Goal: Contribute content: Contribute content

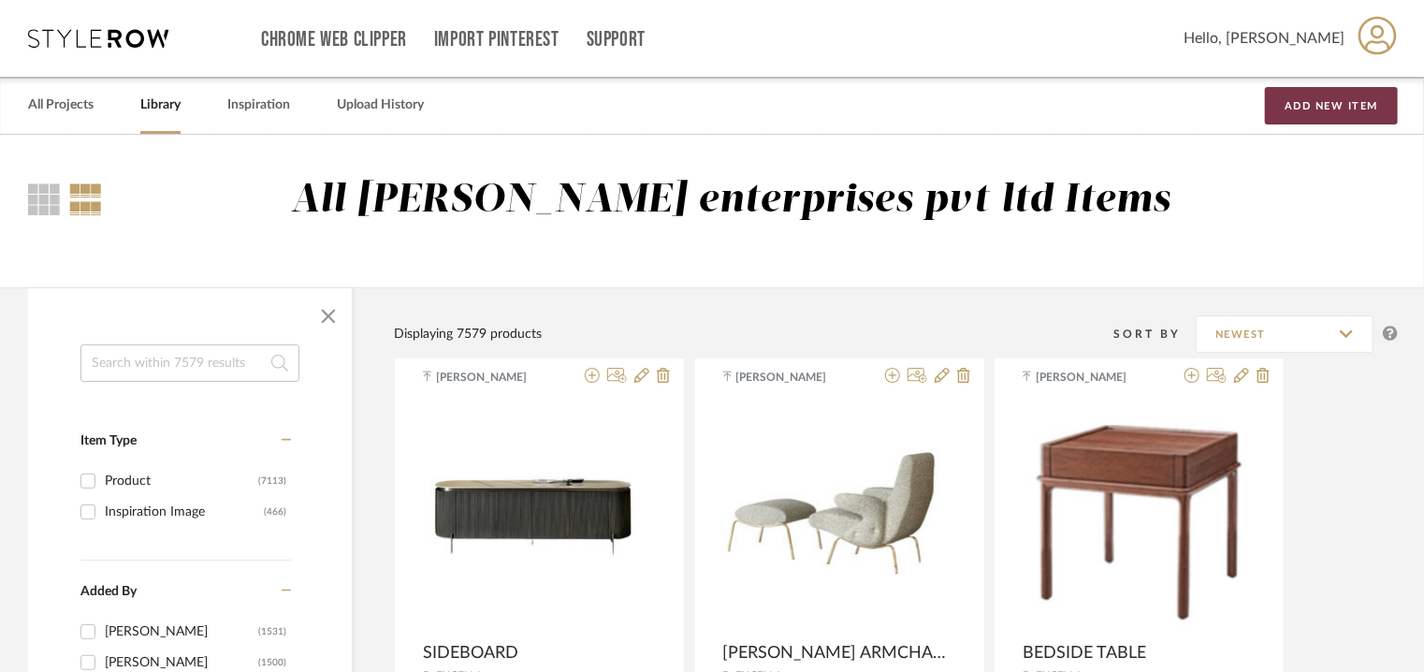
click at [1312, 106] on button "Add New Item" at bounding box center [1331, 105] width 133 height 37
click at [246, 360] on input at bounding box center [189, 362] width 219 height 37
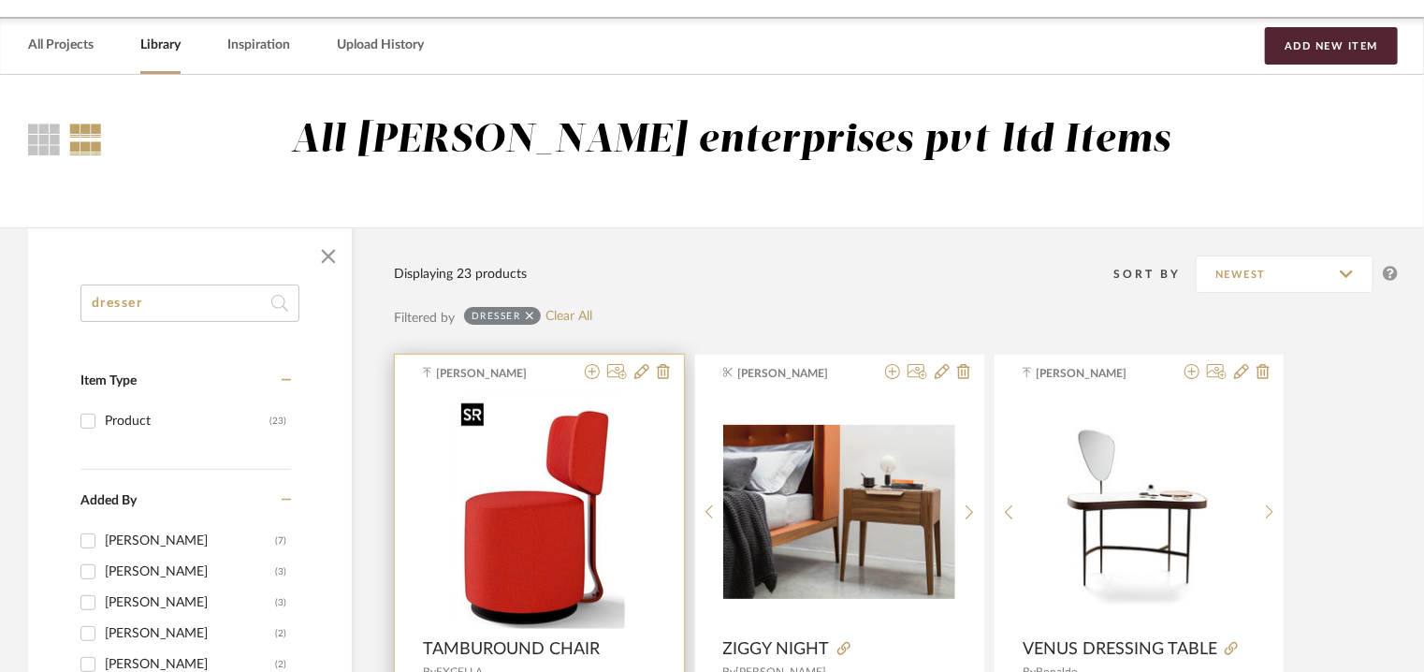
scroll to position [94, 0]
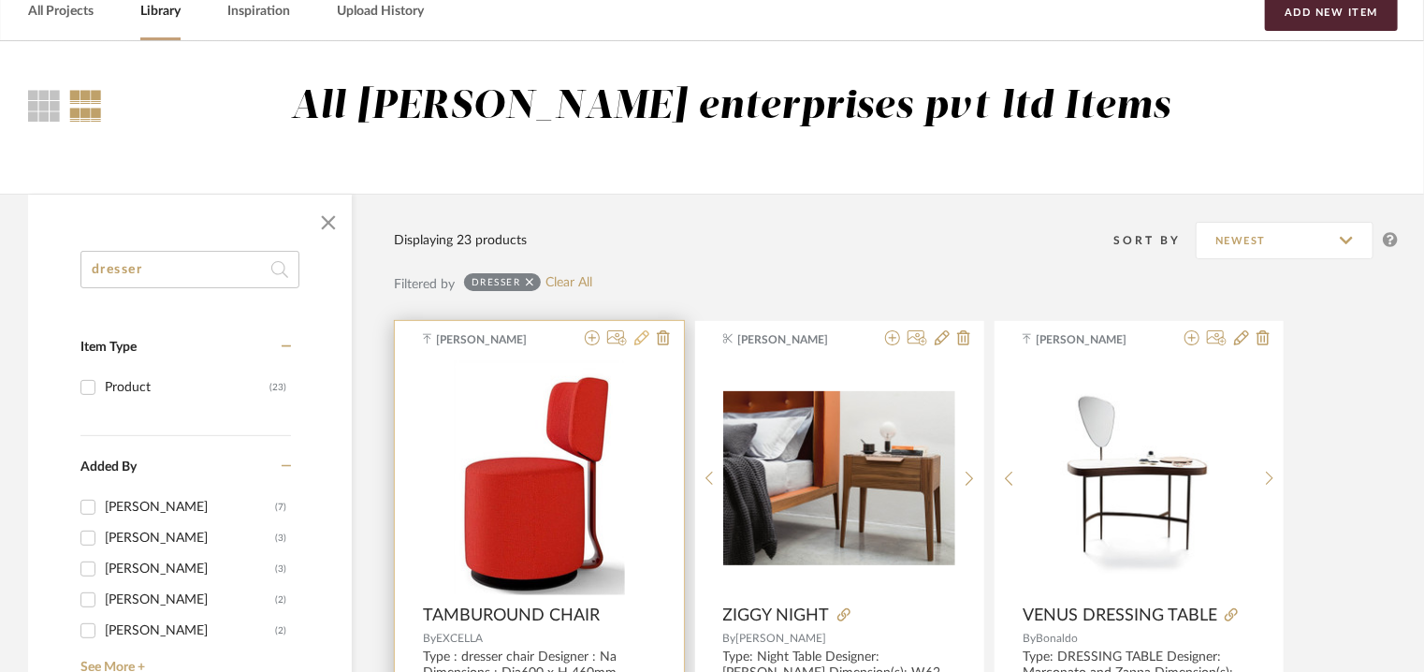
type input "dresser"
click at [643, 338] on icon at bounding box center [641, 337] width 15 height 15
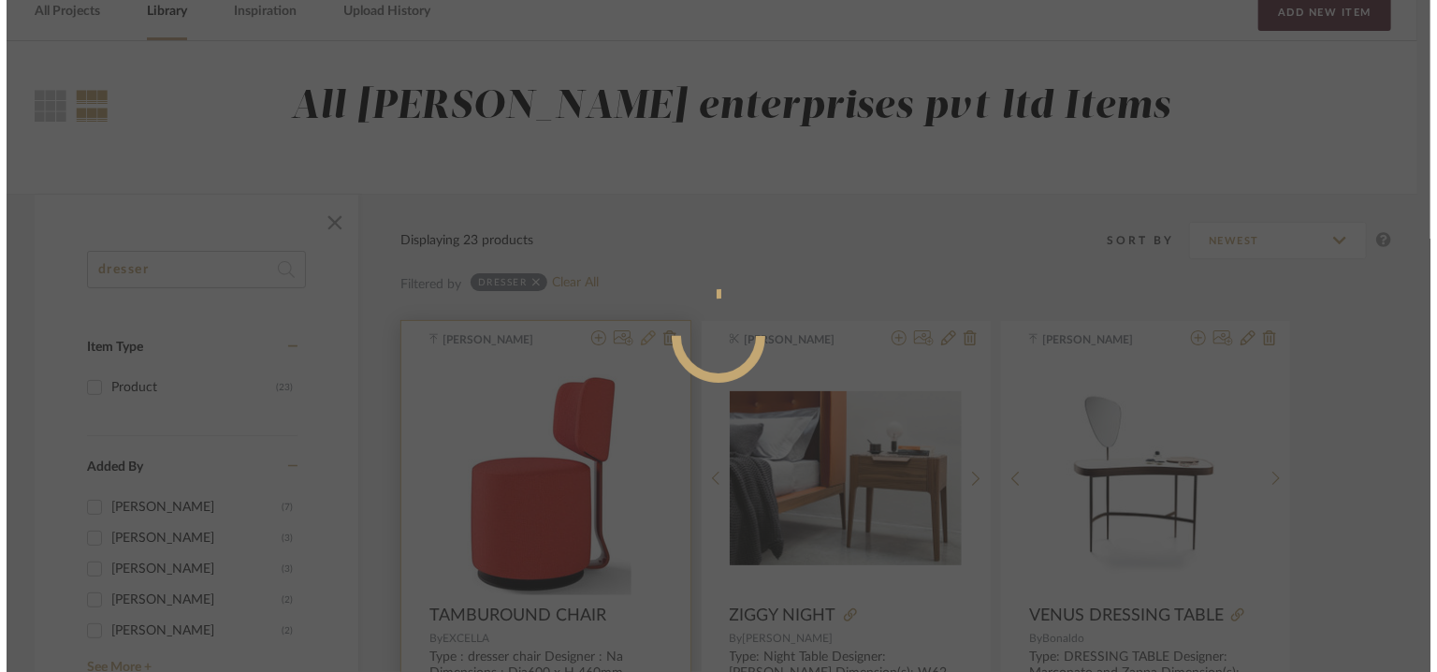
scroll to position [0, 0]
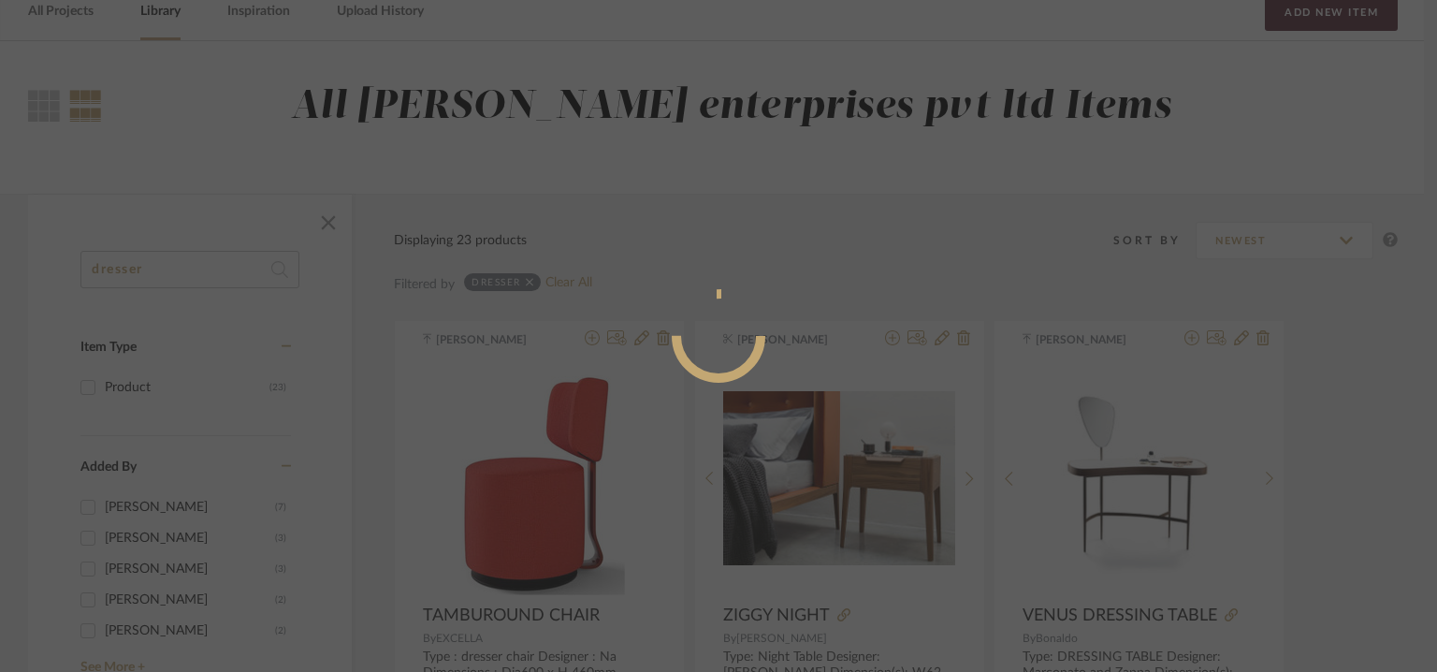
radio input "true"
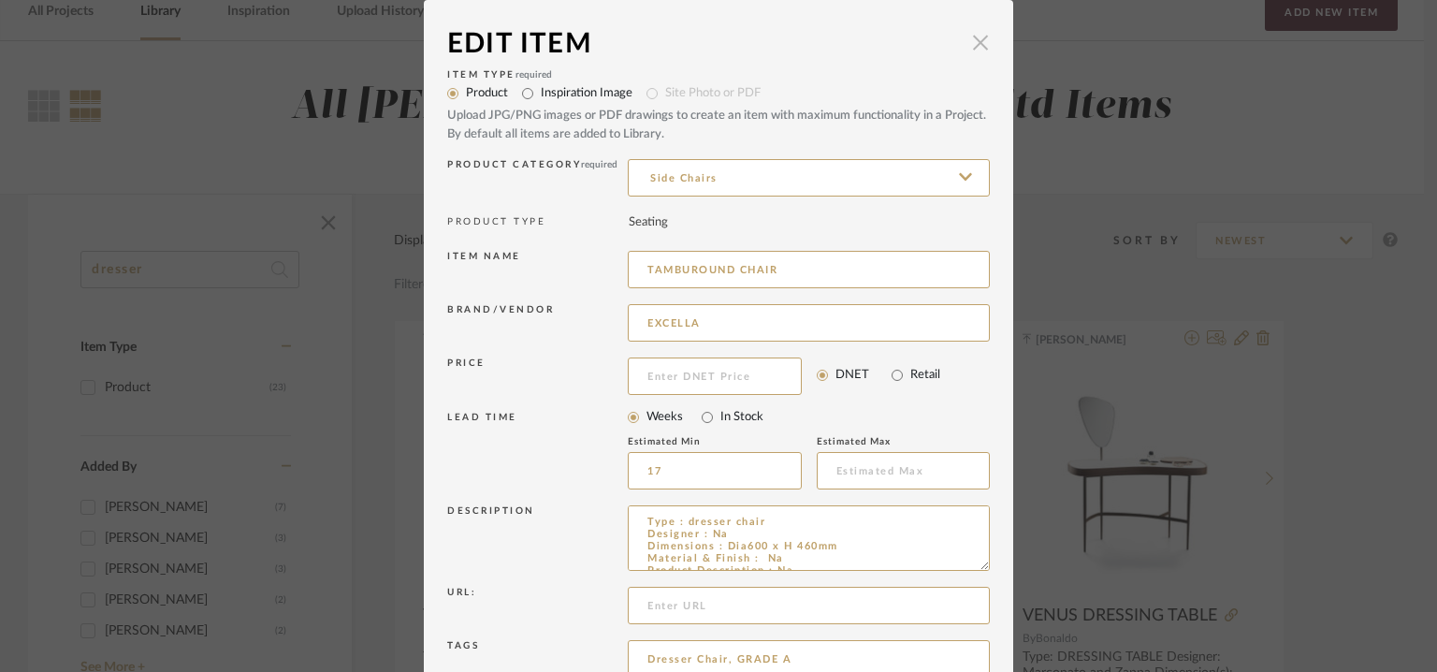
click at [972, 38] on span "button" at bounding box center [980, 41] width 37 height 37
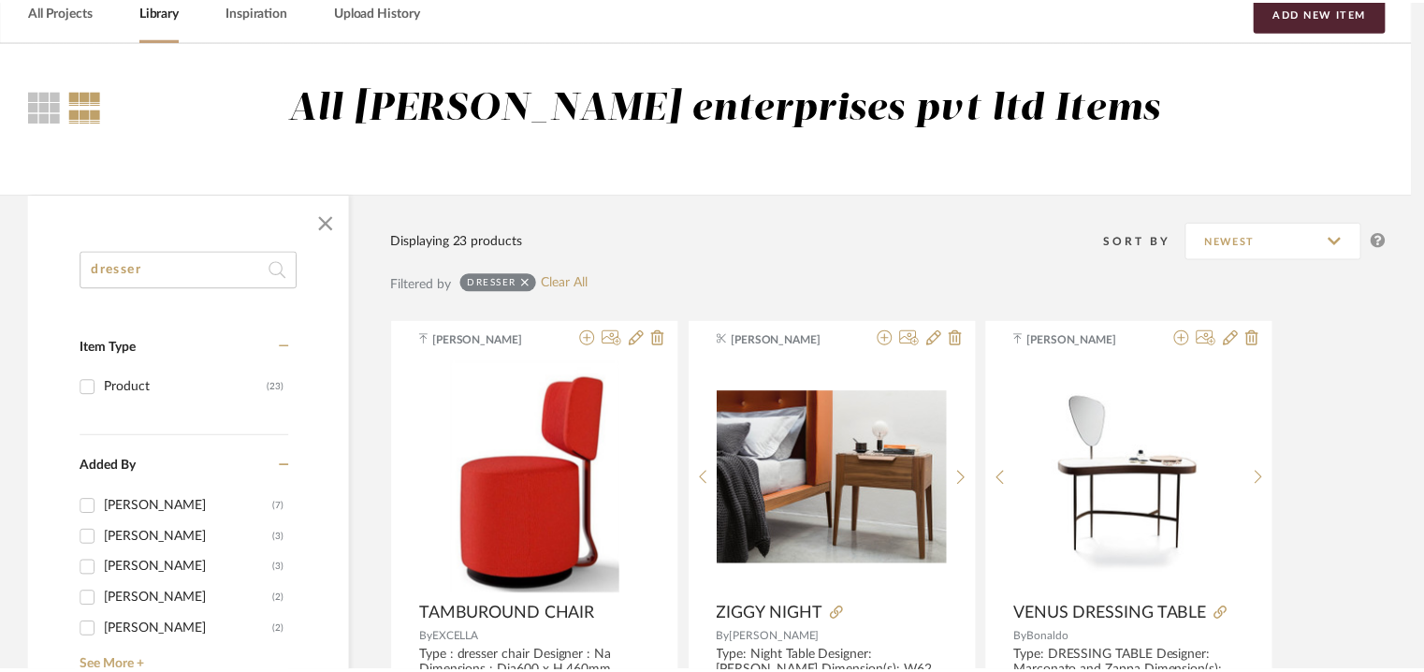
scroll to position [94, 0]
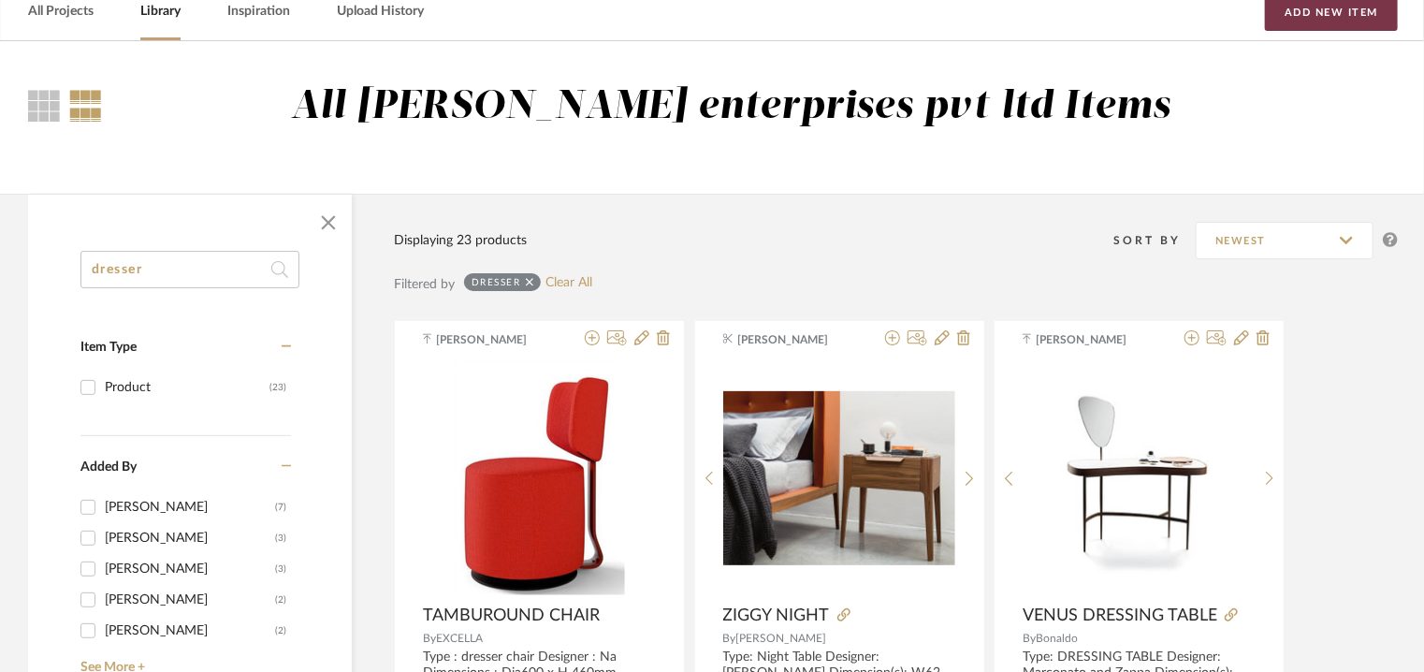
drag, startPoint x: 1324, startPoint y: 7, endPoint x: 1171, endPoint y: 109, distance: 183.4
click at [1324, 8] on button "Add New Item" at bounding box center [1331, 11] width 133 height 37
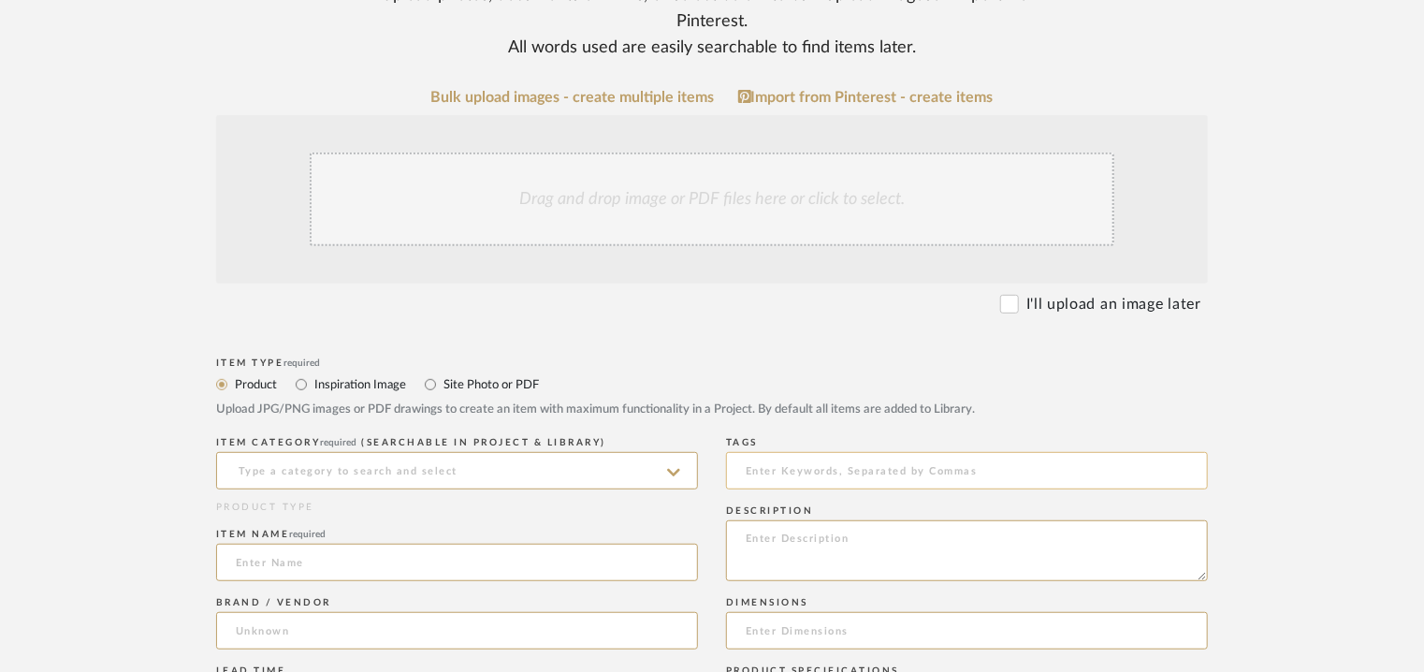
scroll to position [281, 0]
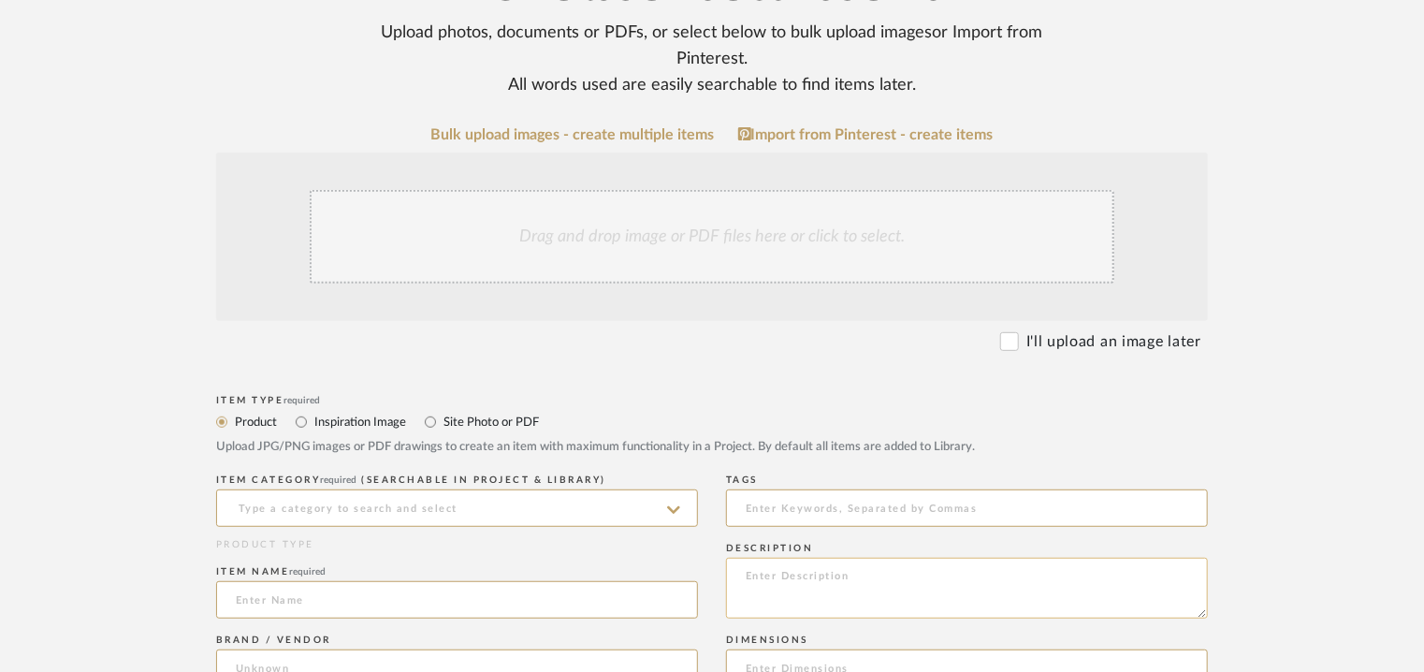
paste textarea "Type : Armchair Dimensions : 600 x 560 x 690mm Material & Finish : . Product De…"
type textarea "Type : Armchair Dimensions : 600 x 560 x 690mm Material & Finish : . Product De…"
click at [569, 499] on input at bounding box center [457, 507] width 482 height 37
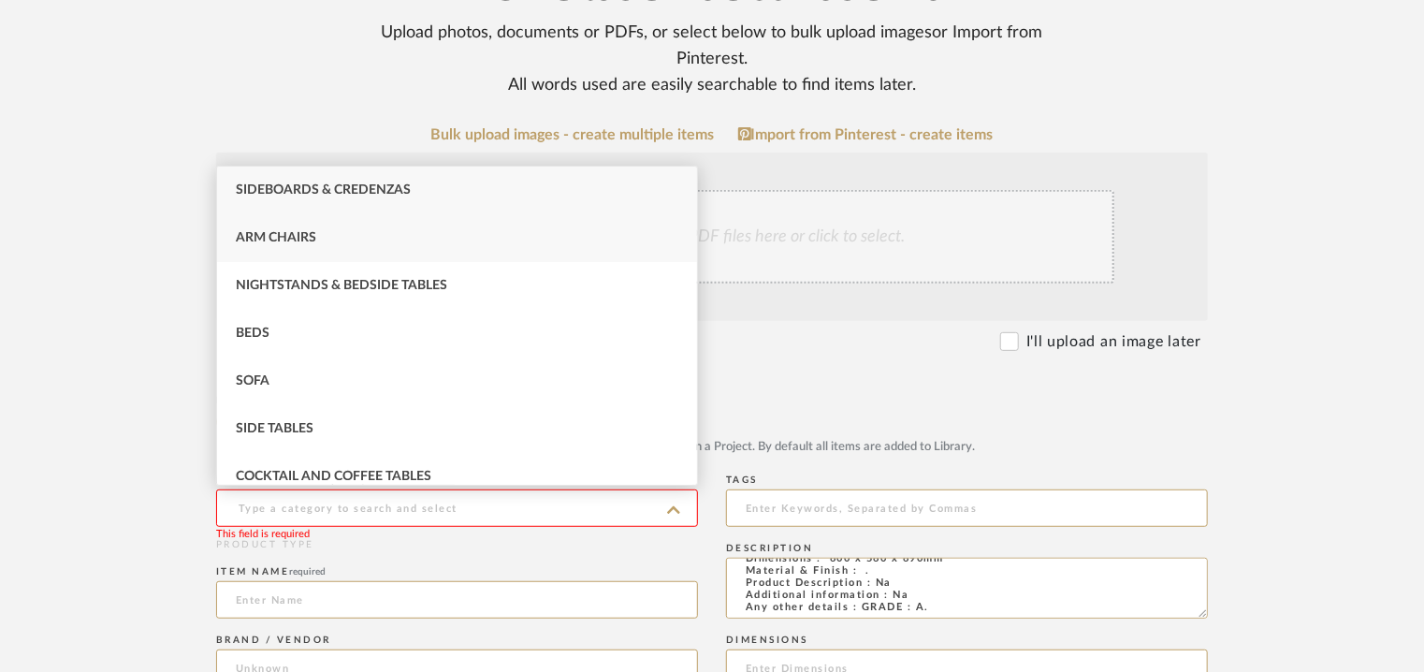
click at [354, 233] on div "Arm Chairs" at bounding box center [457, 238] width 480 height 48
type input "Arm Chairs"
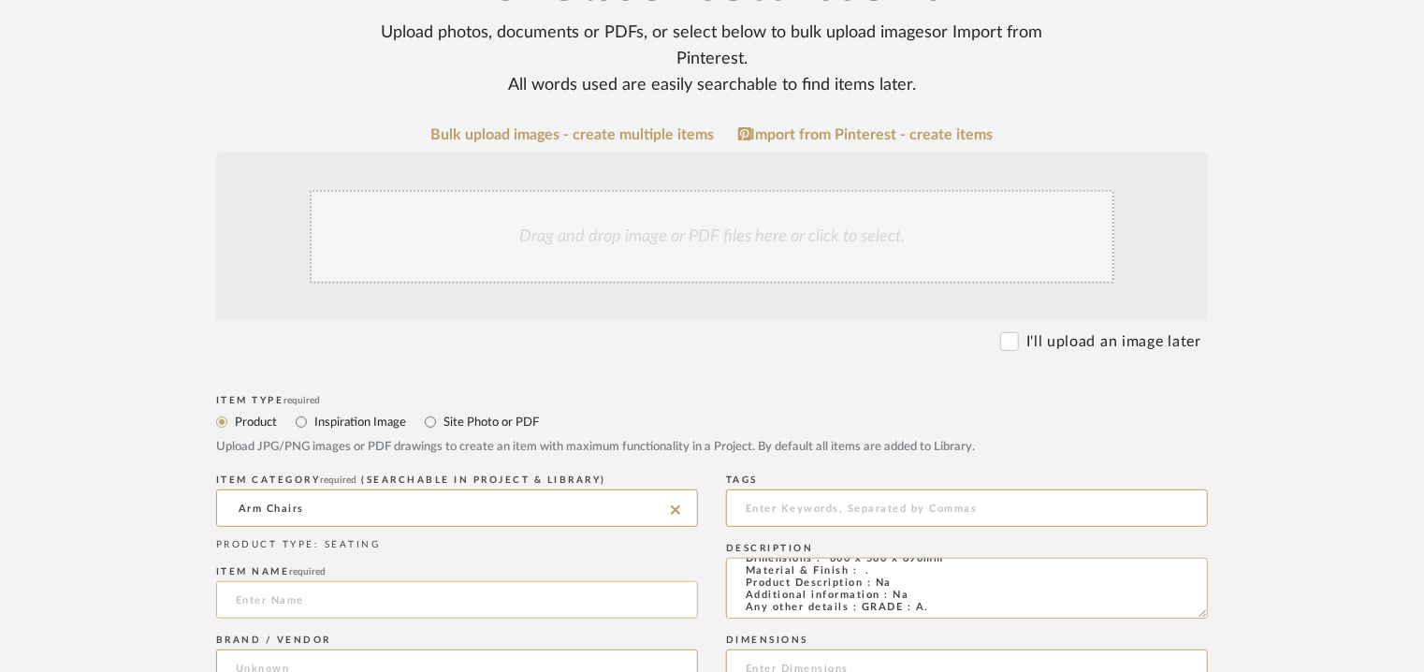
click at [294, 596] on input at bounding box center [457, 599] width 482 height 37
type input "DRESSER CHAIR"
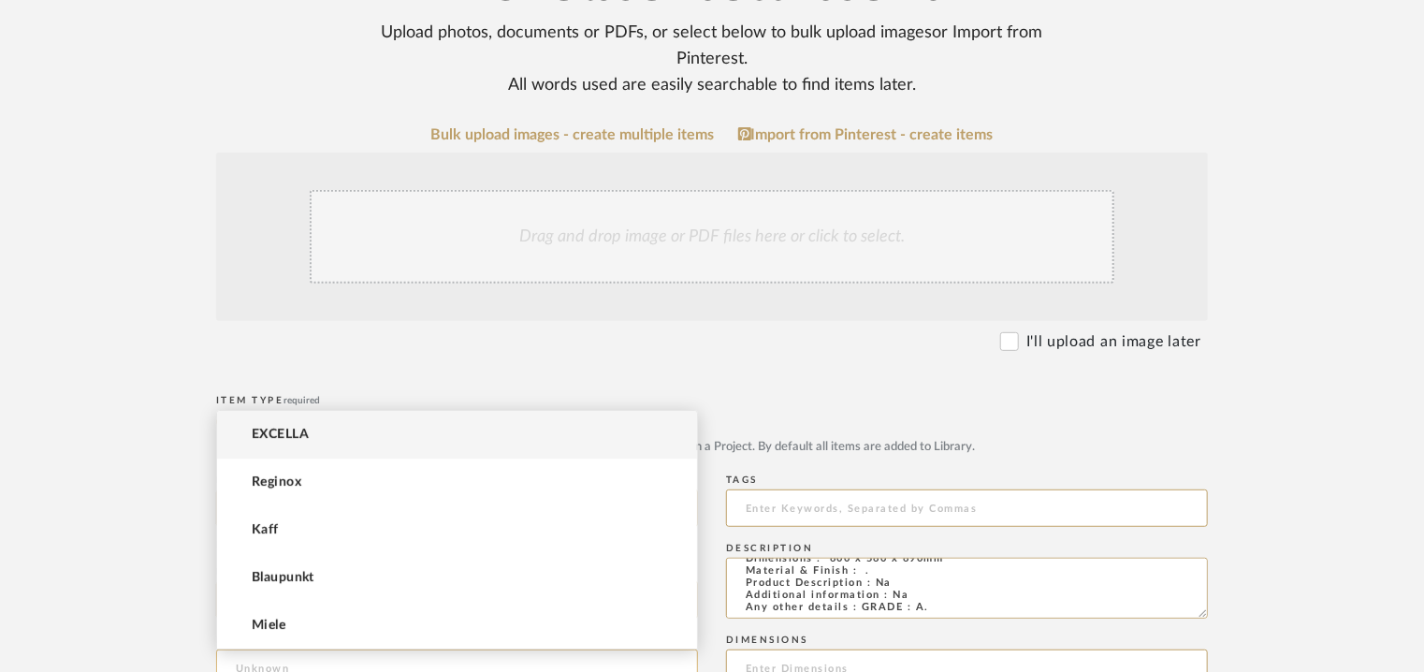
click at [284, 656] on input at bounding box center [457, 667] width 482 height 37
click at [313, 439] on mat-option "EXCELLA" at bounding box center [457, 435] width 480 height 48
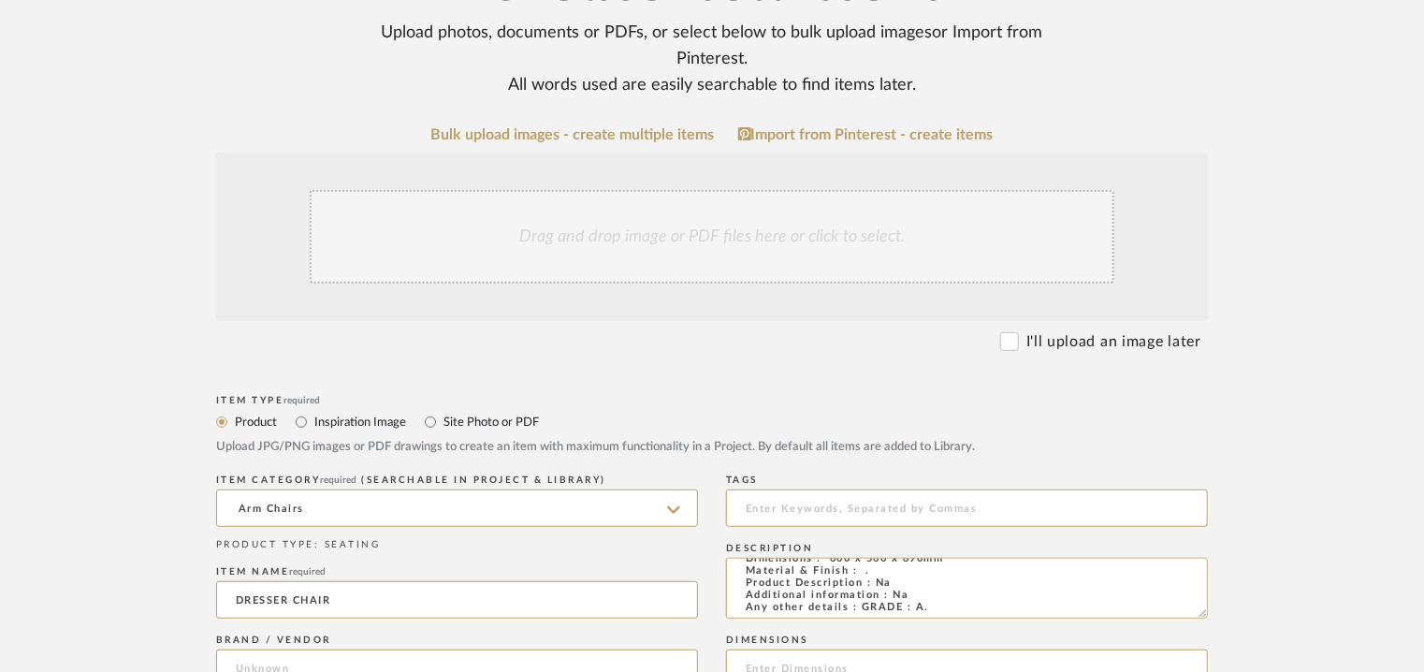
type input "EXCELLA"
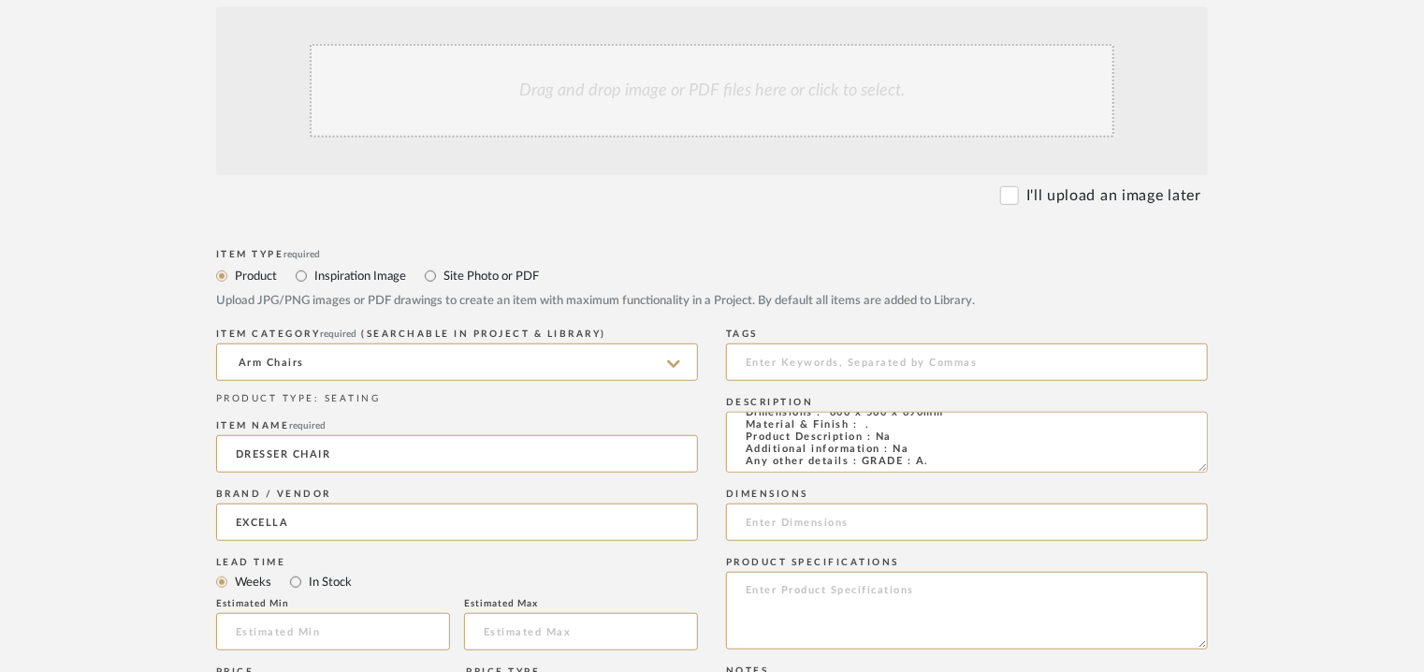
scroll to position [470, 0]
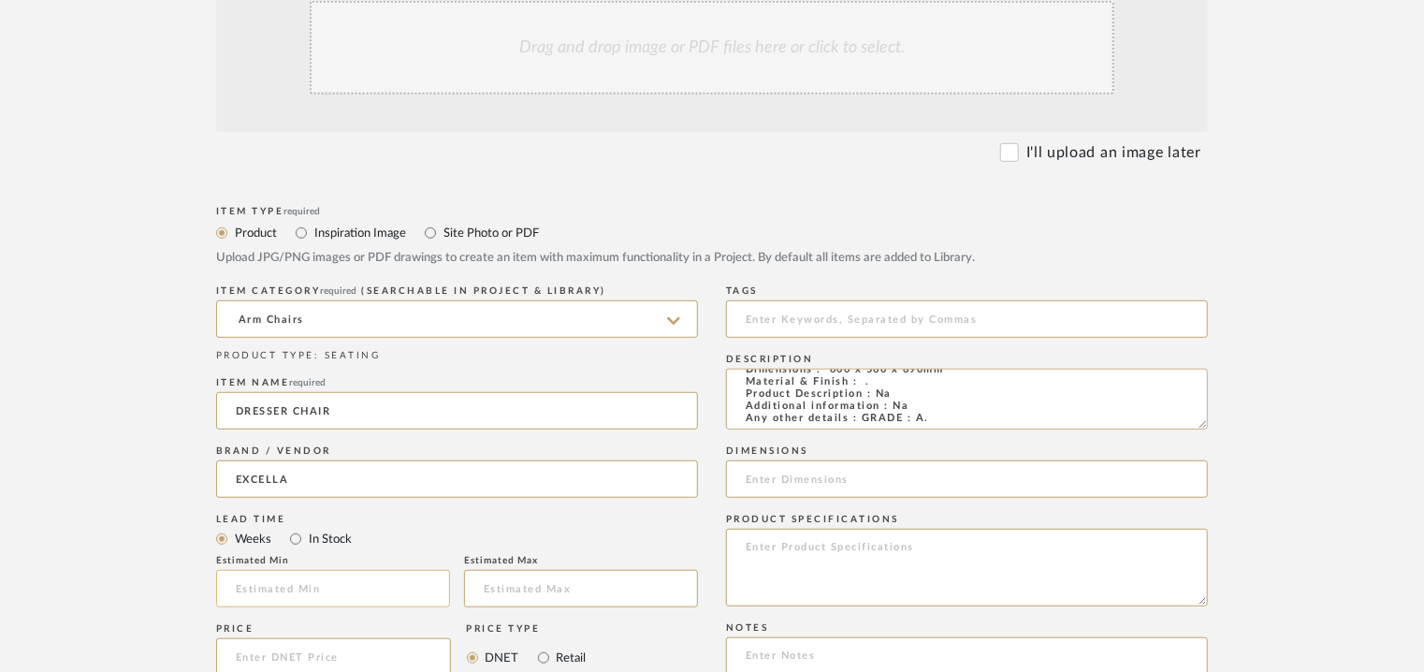
click at [267, 590] on input "text" at bounding box center [333, 588] width 234 height 37
type input "17"
click at [842, 319] on input at bounding box center [967, 318] width 482 height 37
type input "dresser chair, GRADE A,"
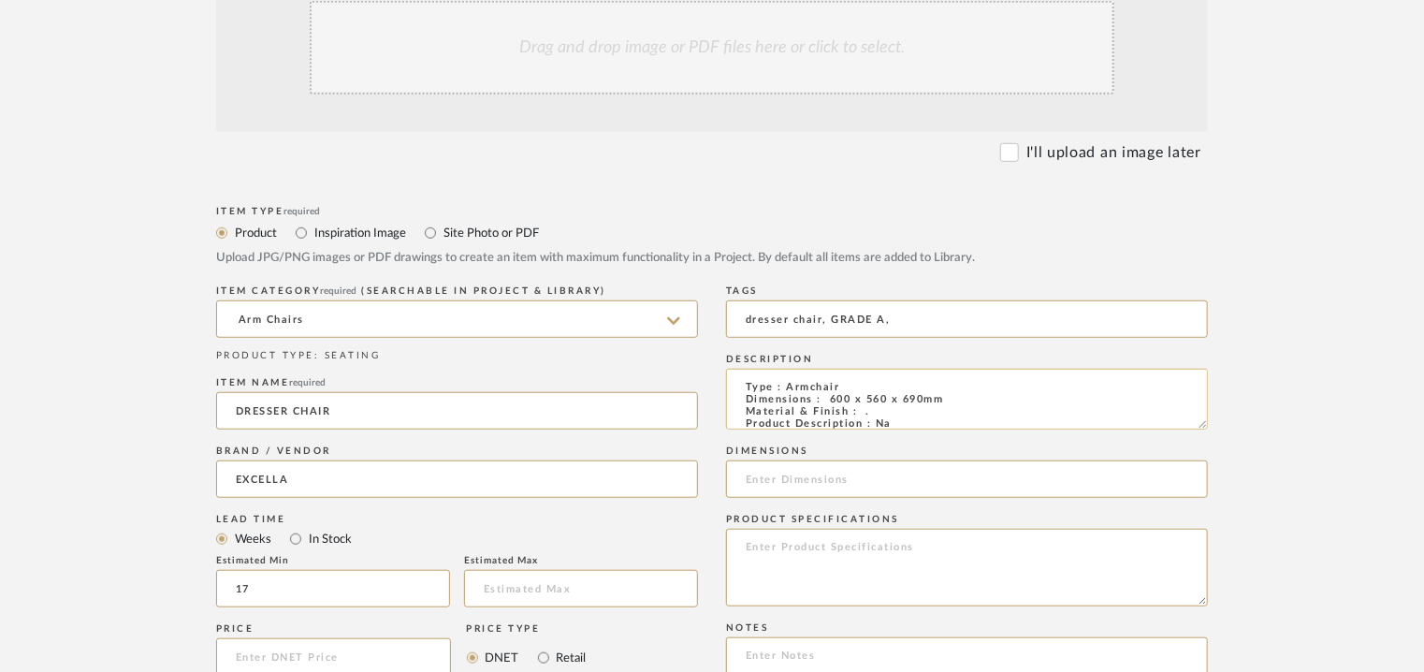
drag, startPoint x: 961, startPoint y: 400, endPoint x: 829, endPoint y: 399, distance: 131.9
click at [829, 399] on textarea "Type : Armchair Dimensions : 600 x 560 x 690mm Material & Finish : . Product De…" at bounding box center [967, 399] width 482 height 61
click at [790, 477] on input at bounding box center [967, 478] width 482 height 37
paste input "600 x 560 x 690mm"
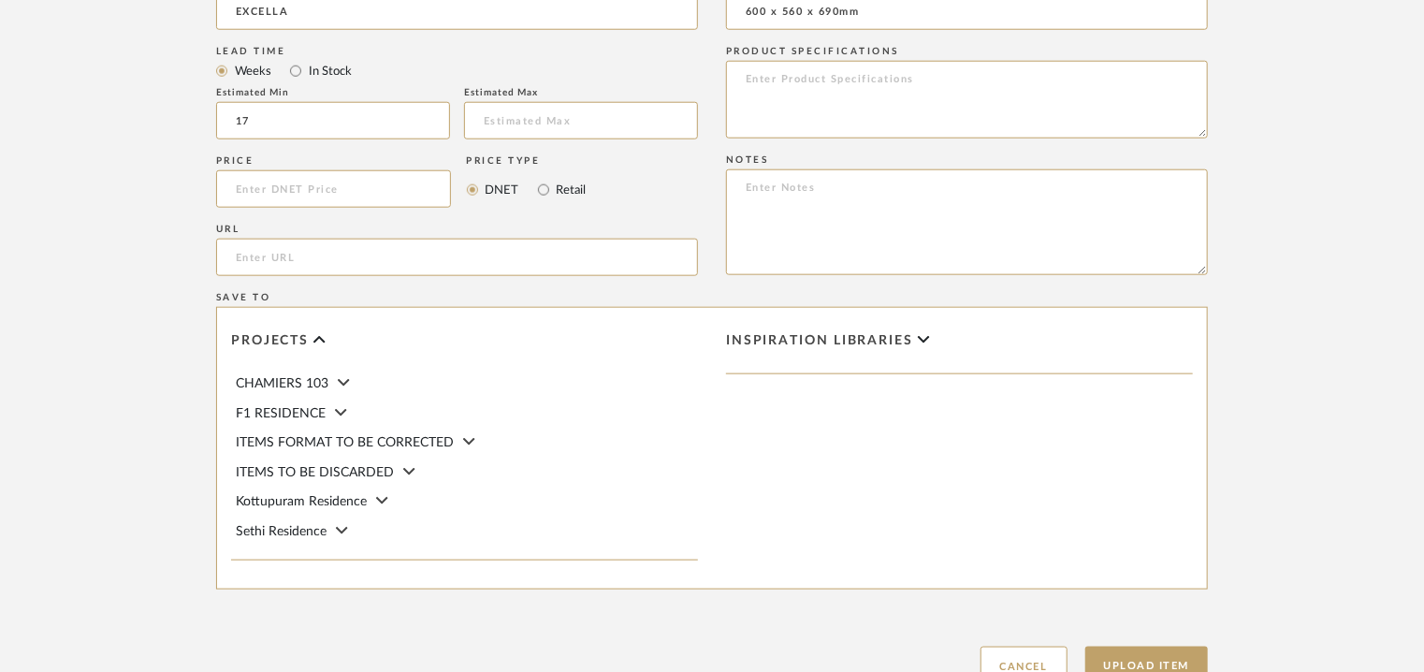
type input "600 x 560 x 690mm"
click at [783, 220] on textarea at bounding box center [967, 222] width 482 height 106
paste textarea "Price: INR.49,600/- Lead time : 120days after confirmation of size. Customisabl…"
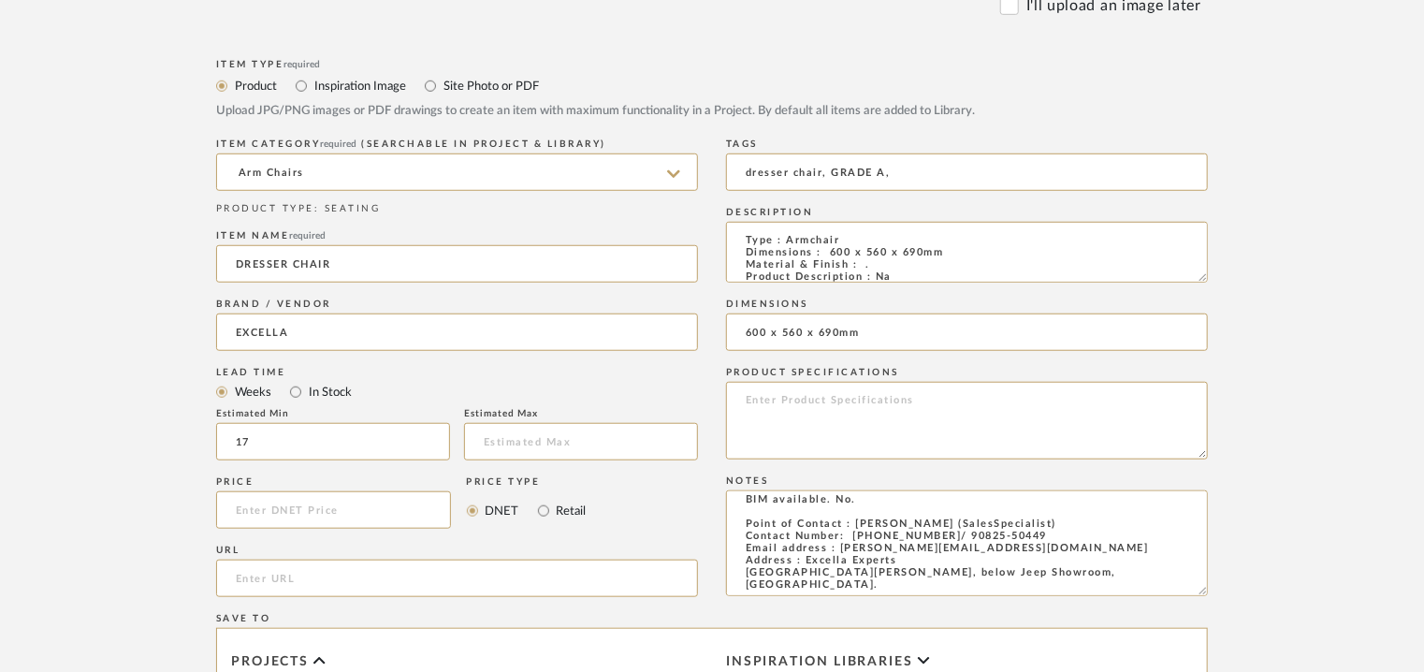
scroll to position [376, 0]
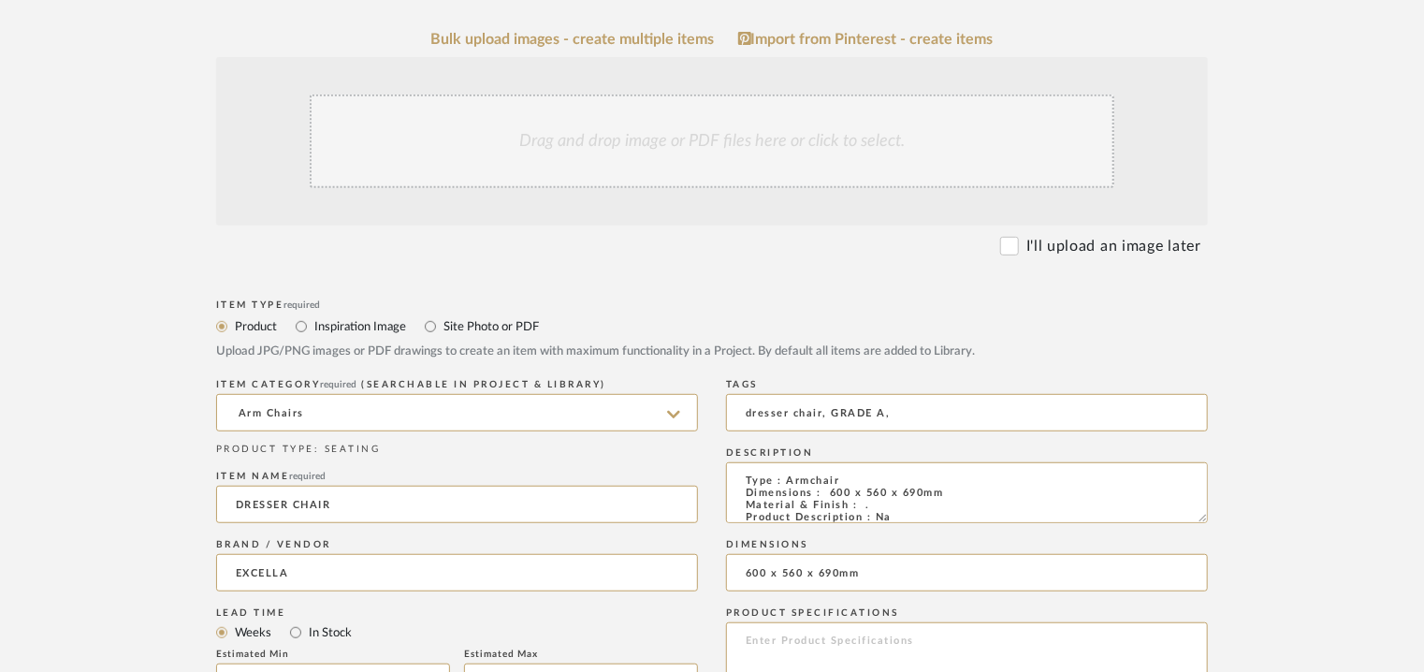
type textarea "Price: INR.49,600/- Lead time : 120days after confirmation of size. Customisabl…"
click at [748, 163] on div "Drag and drop image or PDF files here or click to select." at bounding box center [712, 141] width 805 height 94
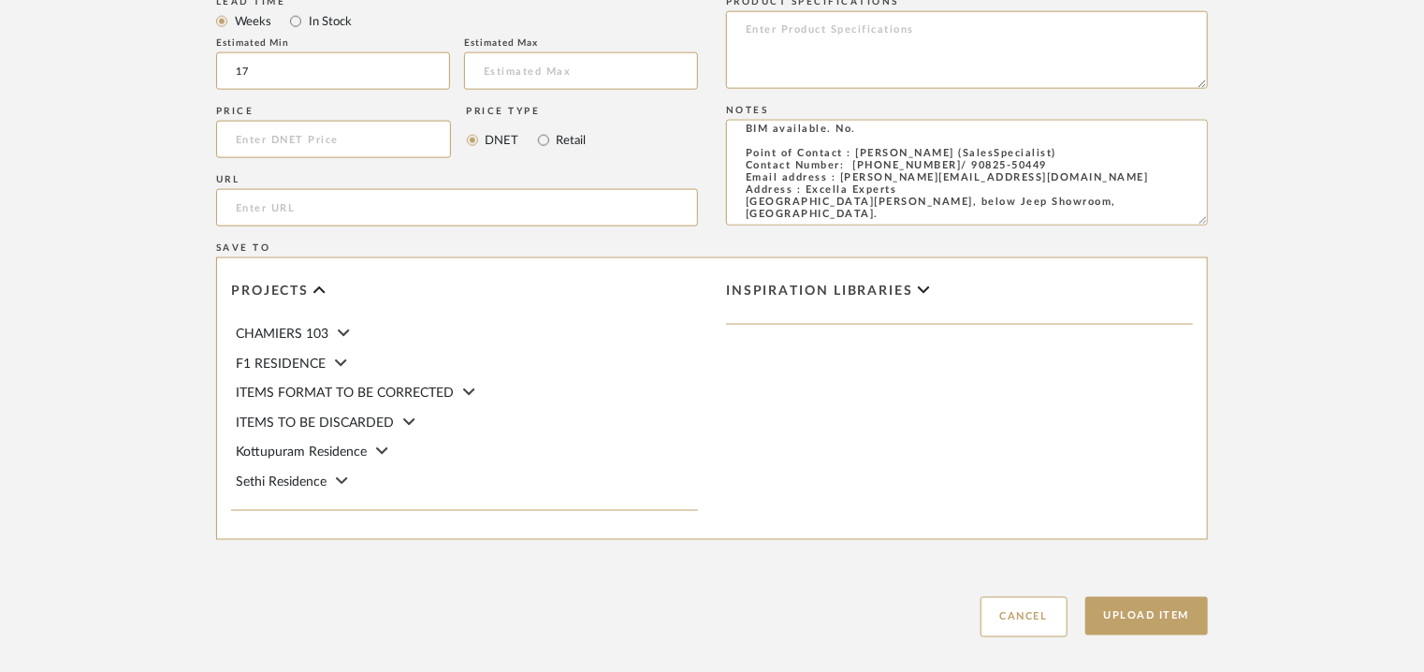
scroll to position [1283, 0]
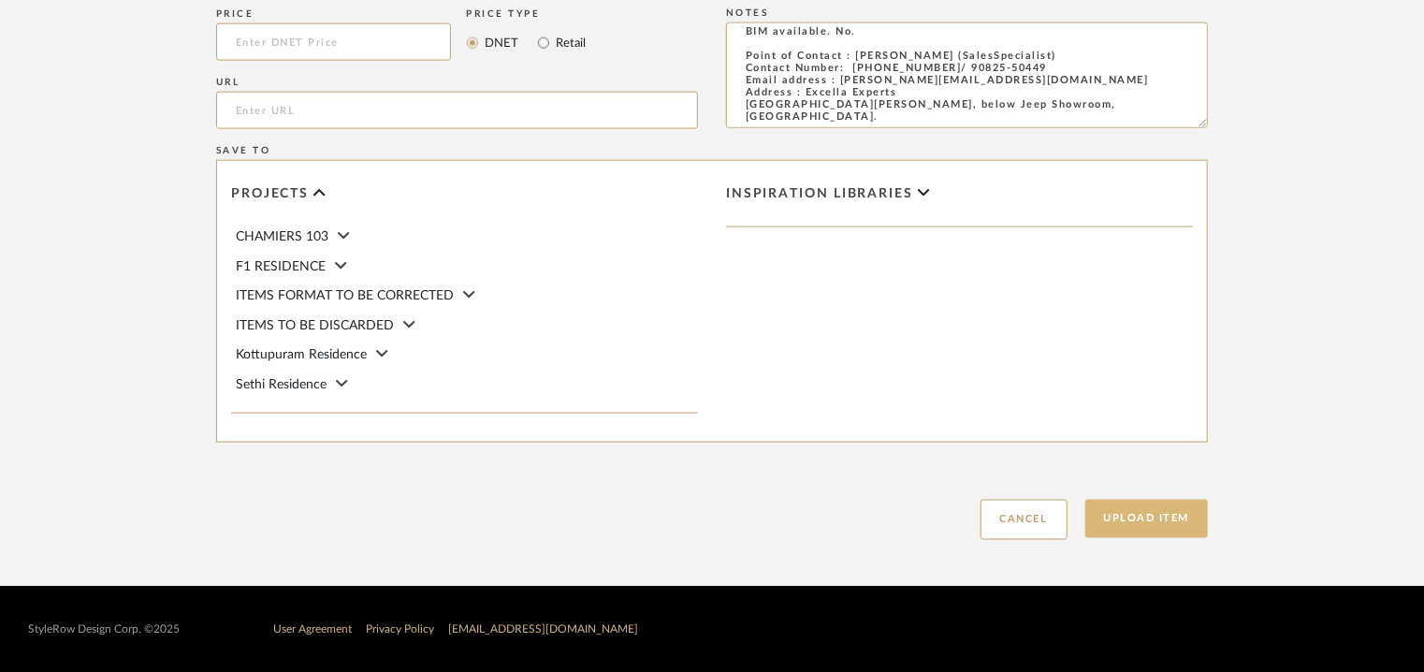
click at [1144, 513] on button "Upload Item" at bounding box center [1146, 519] width 123 height 38
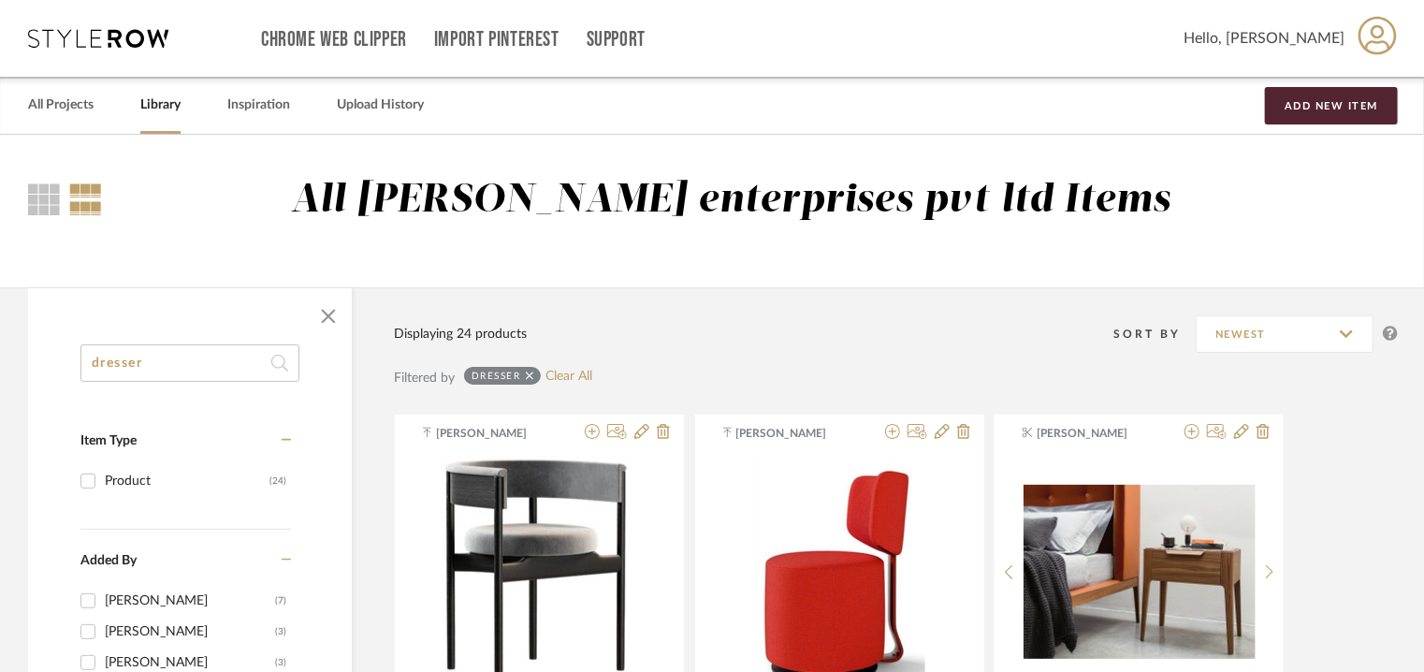
drag, startPoint x: 100, startPoint y: 360, endPoint x: 0, endPoint y: 341, distance: 101.8
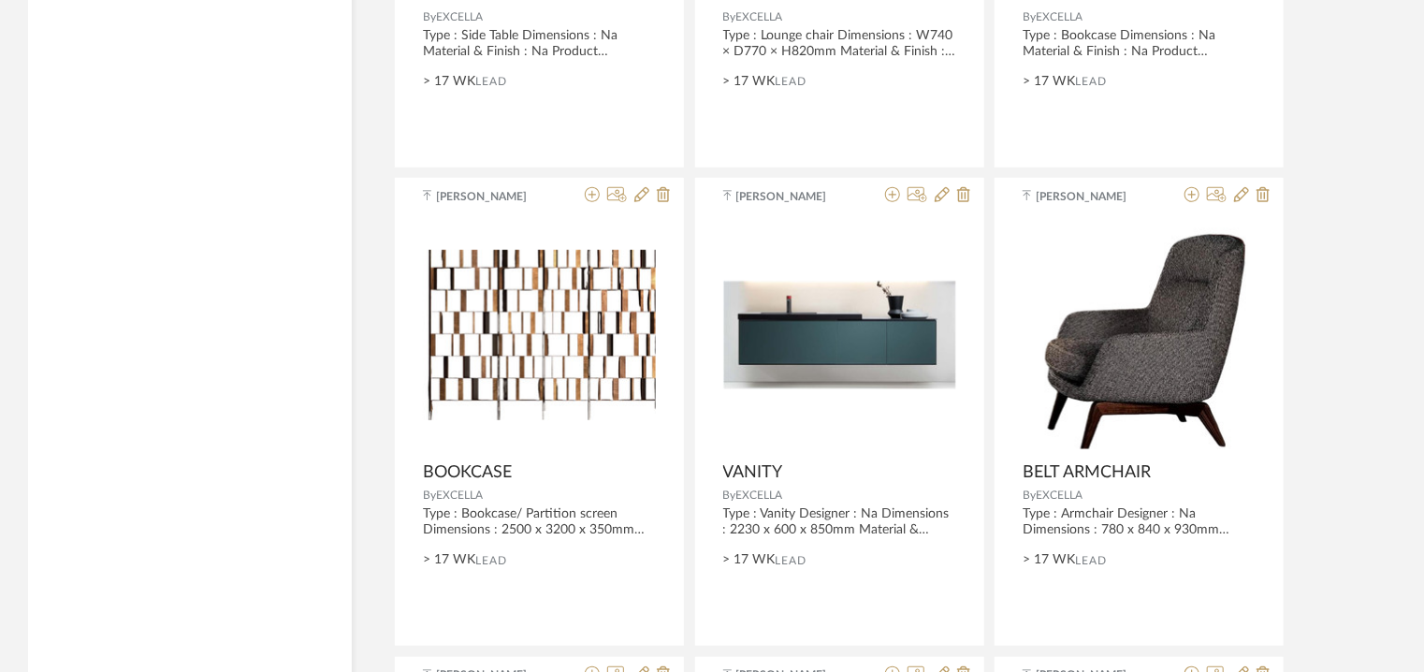
scroll to position [4023, 0]
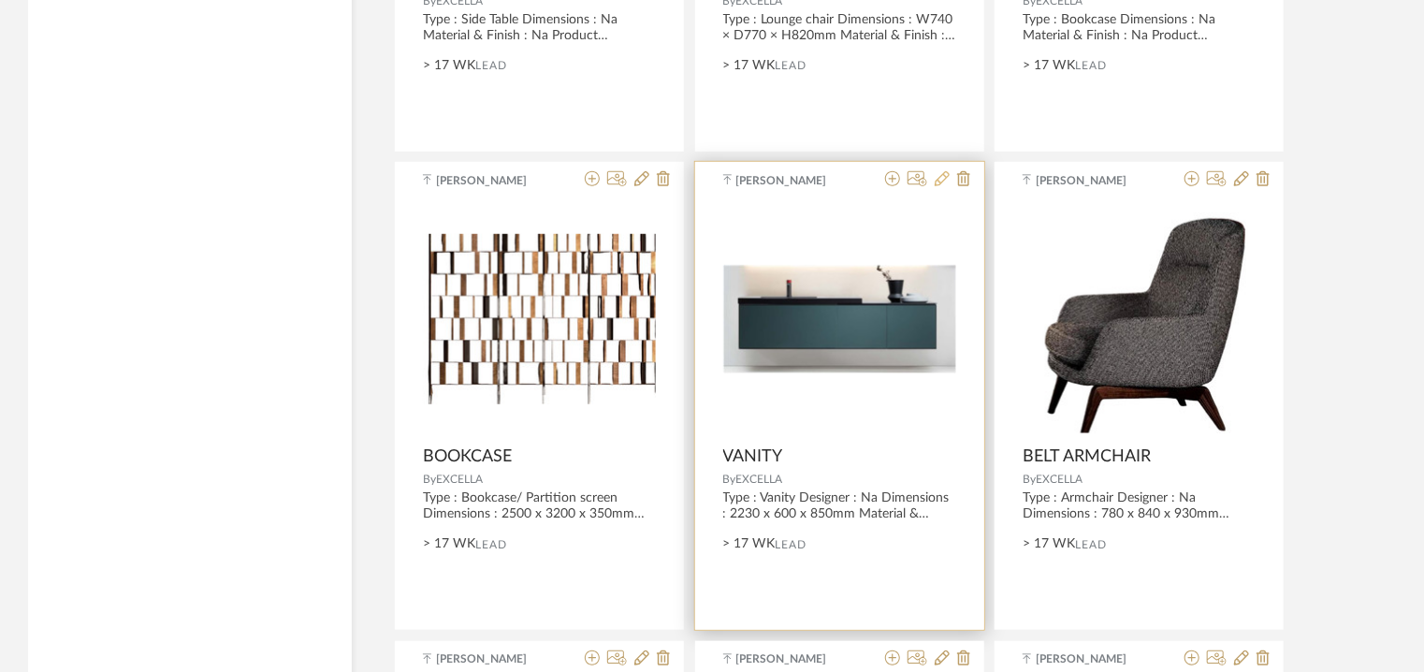
click at [941, 181] on icon at bounding box center [942, 178] width 15 height 15
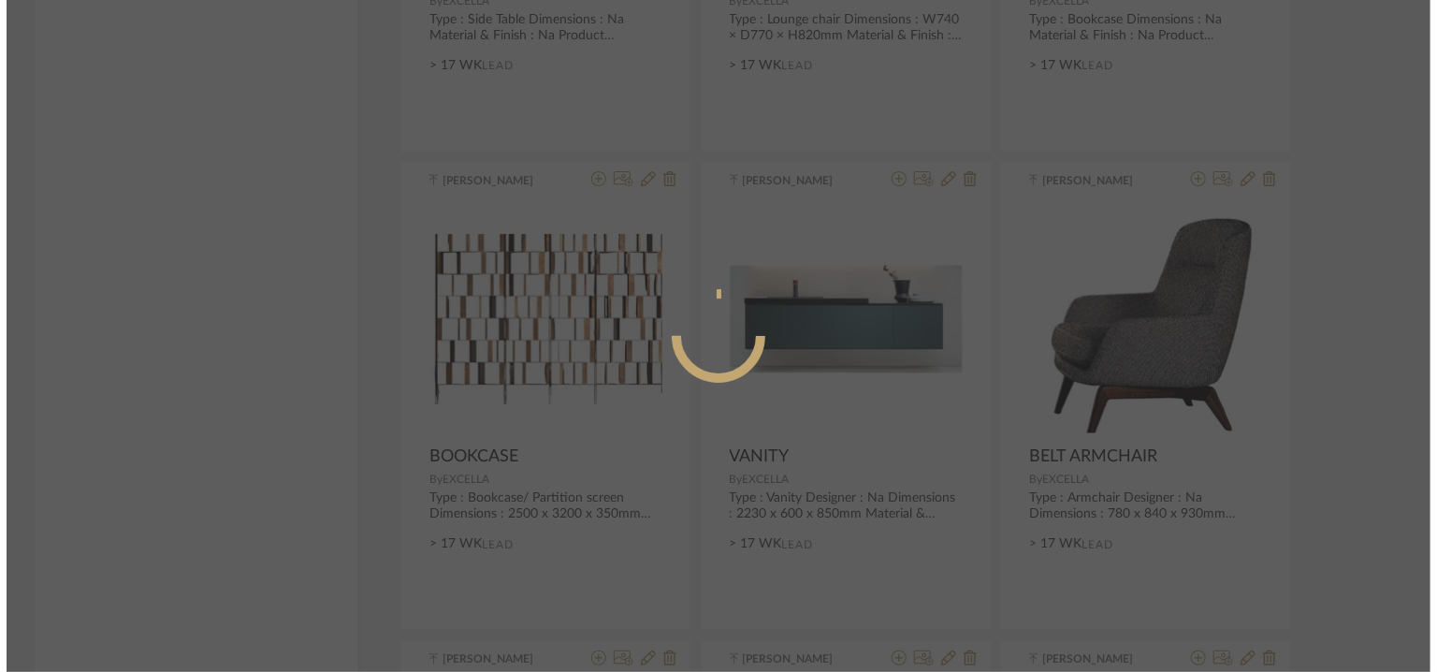
scroll to position [0, 0]
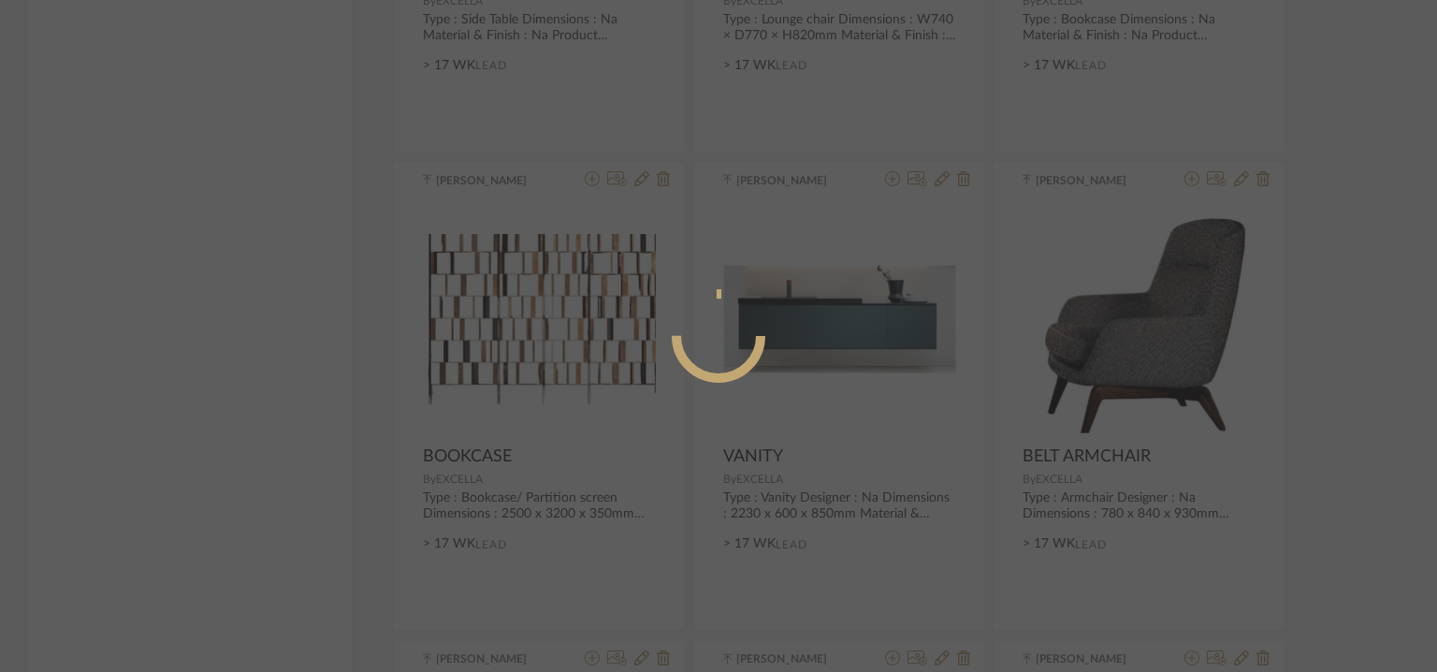
radio input "true"
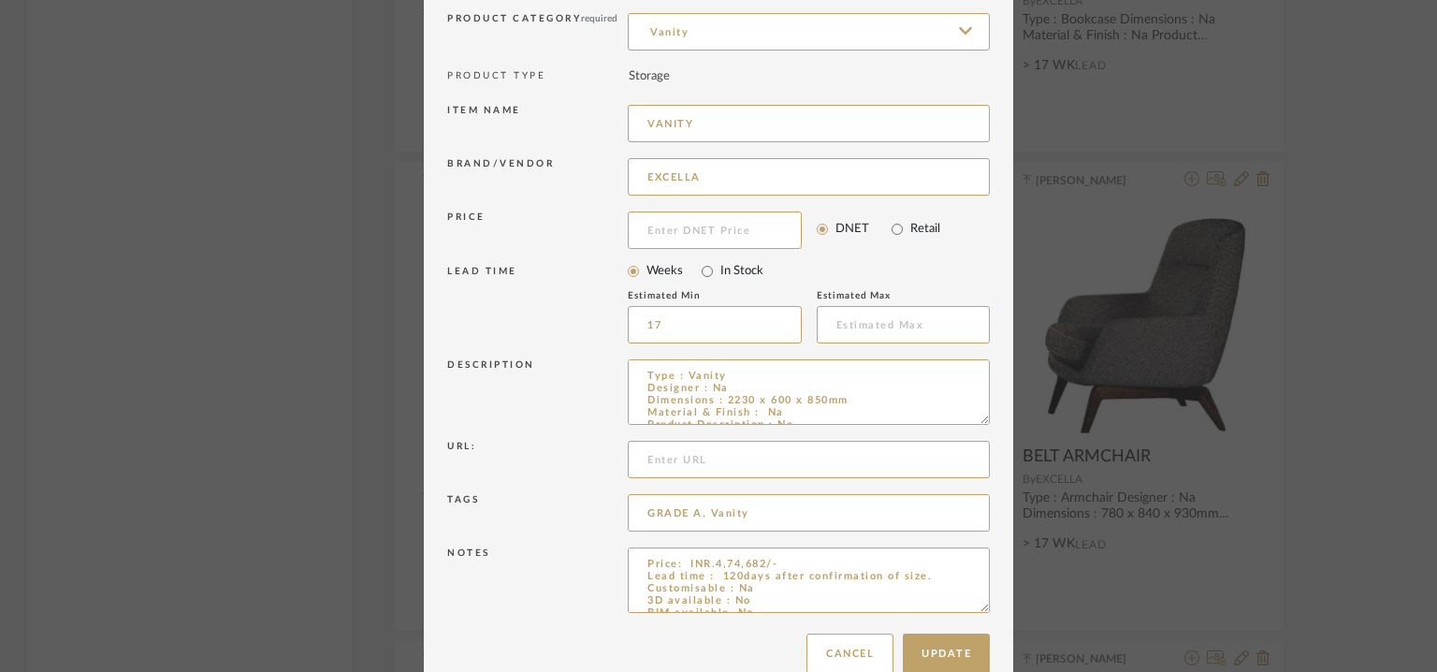
scroll to position [180, 0]
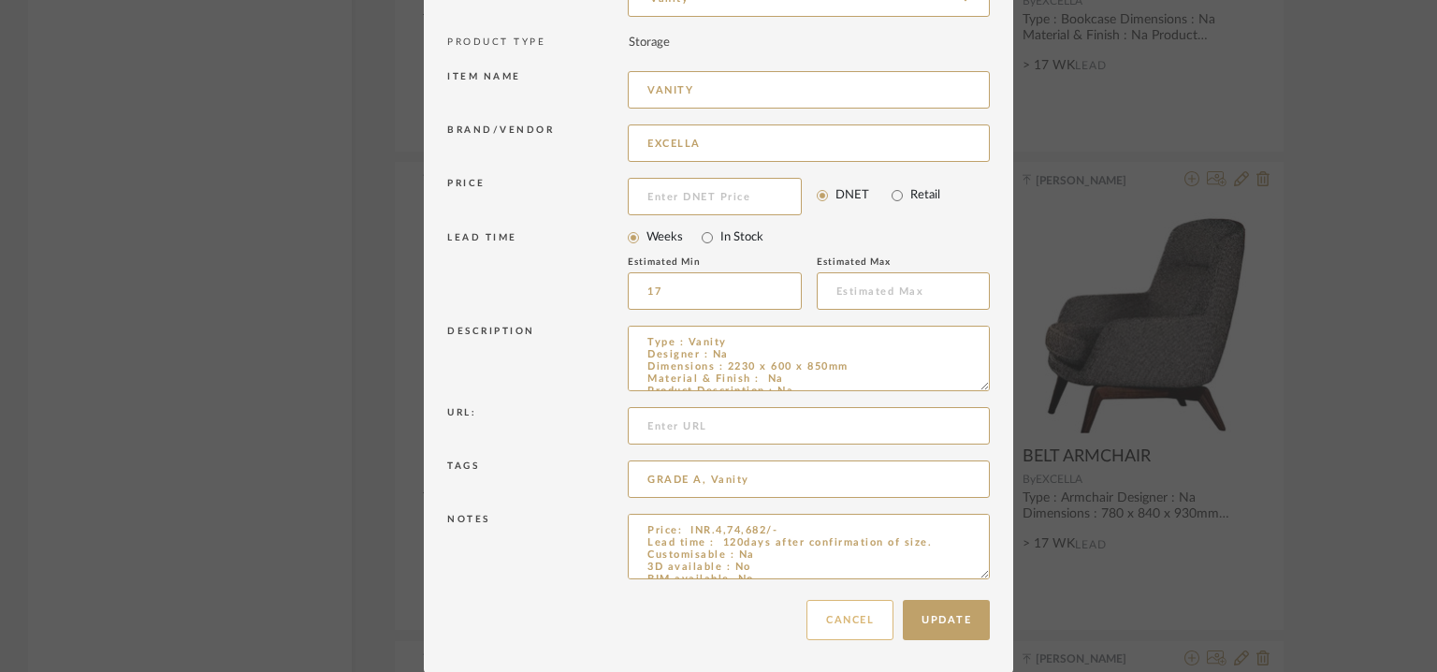
click at [843, 631] on button "Cancel" at bounding box center [849, 620] width 87 height 40
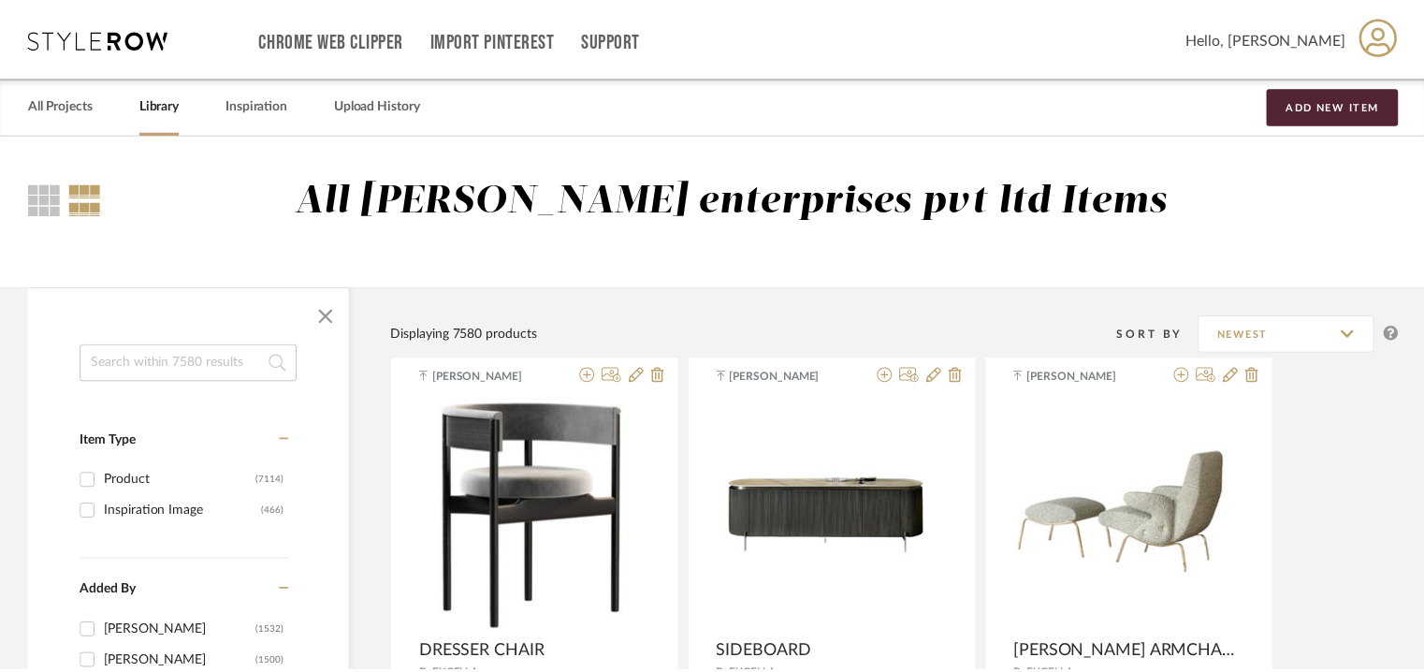
scroll to position [4023, 0]
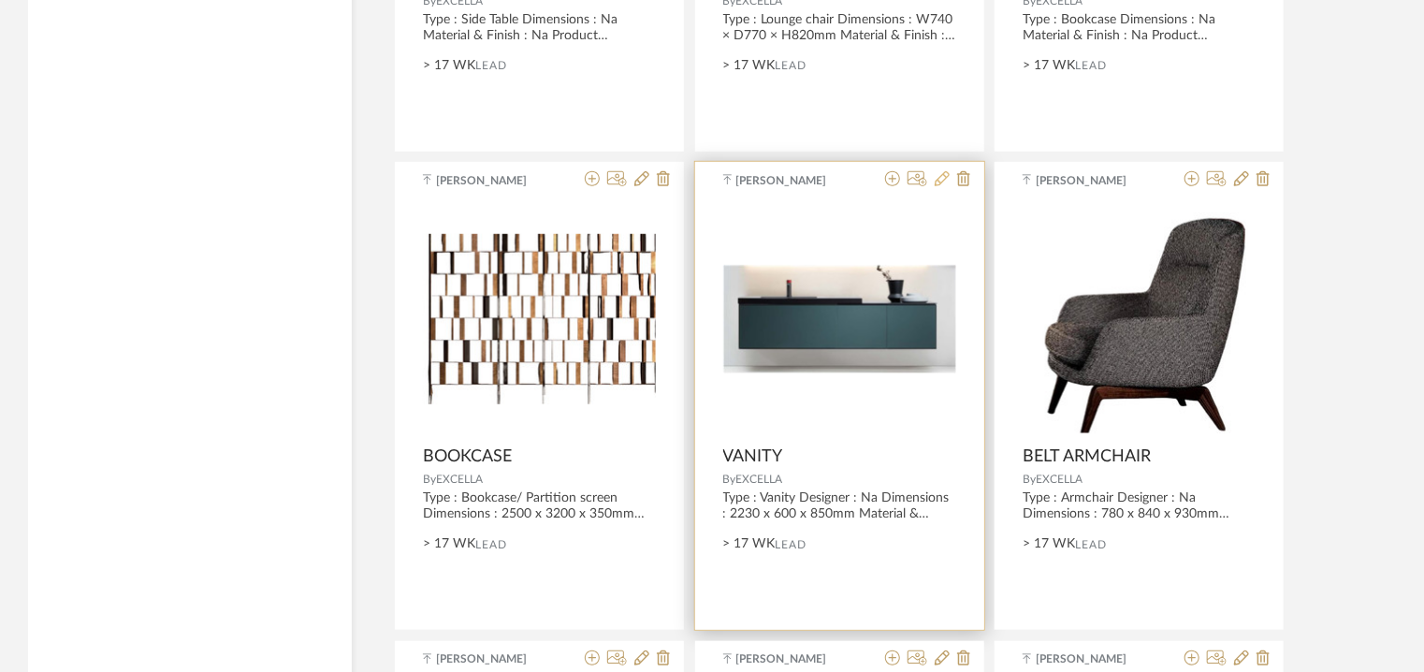
click at [945, 174] on icon at bounding box center [942, 178] width 15 height 15
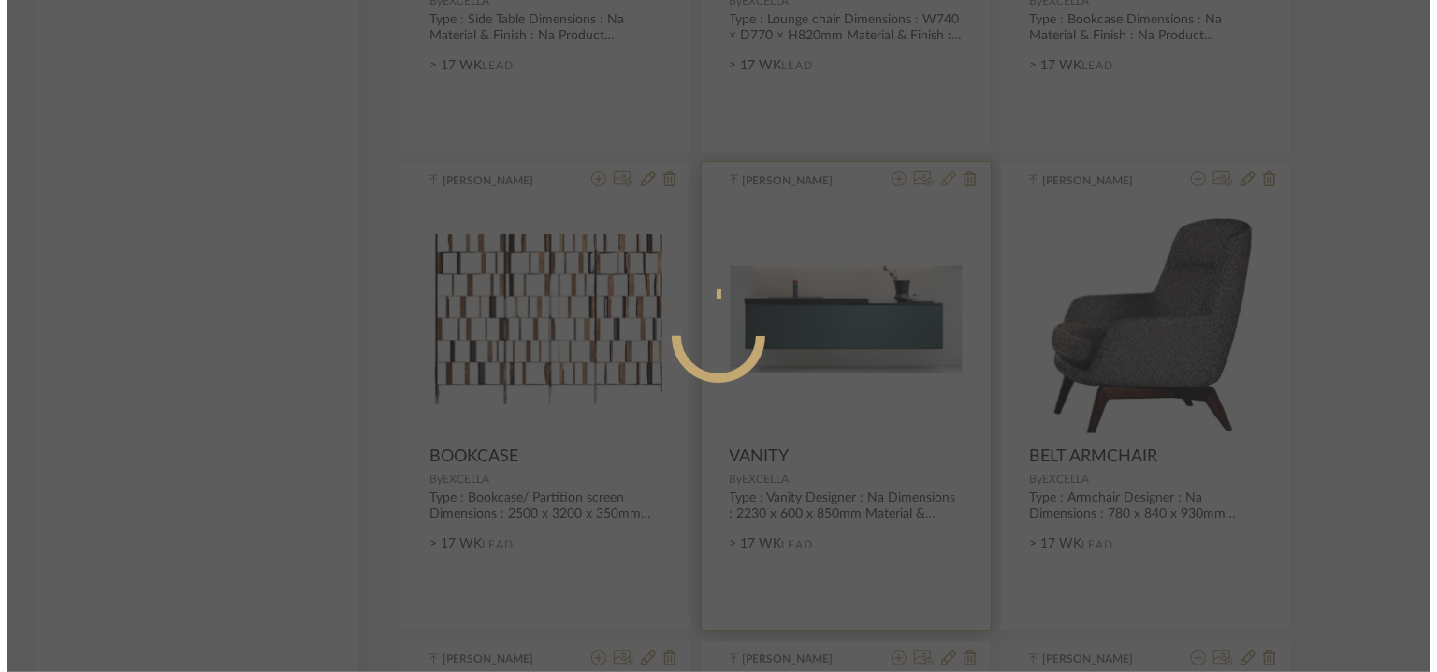
scroll to position [0, 0]
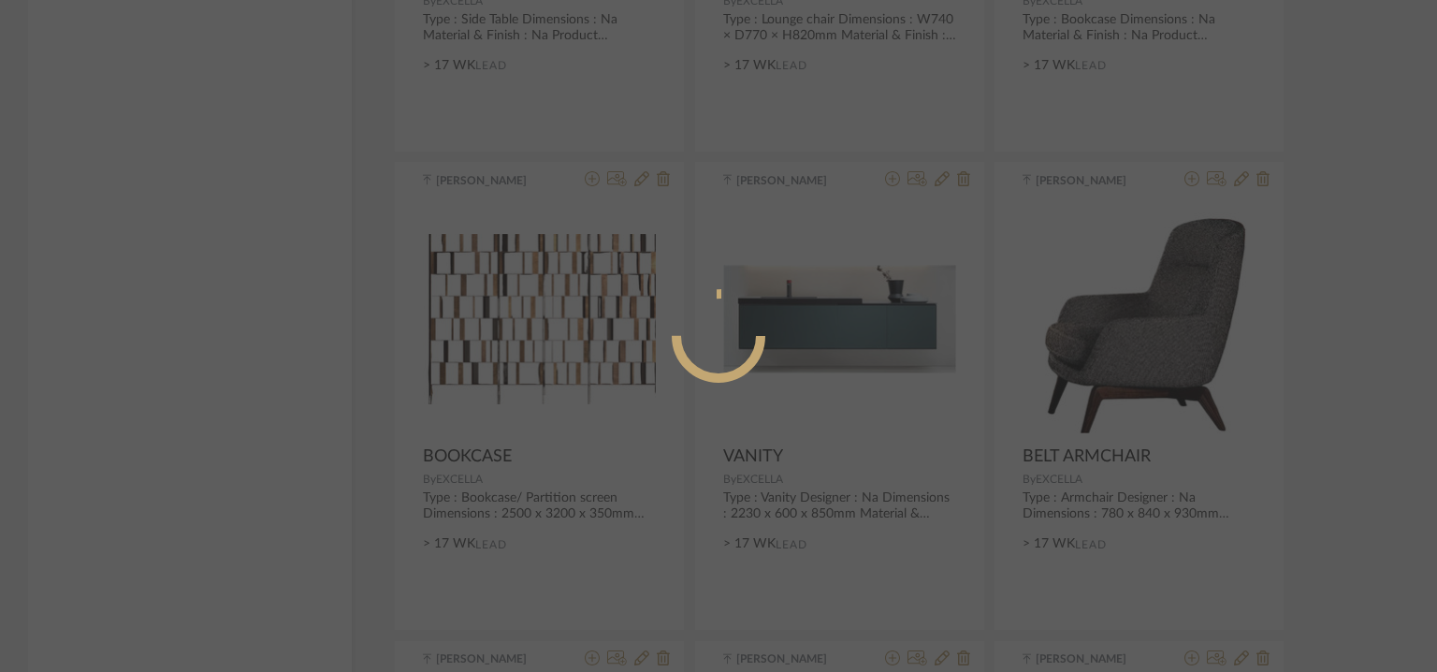
radio input "true"
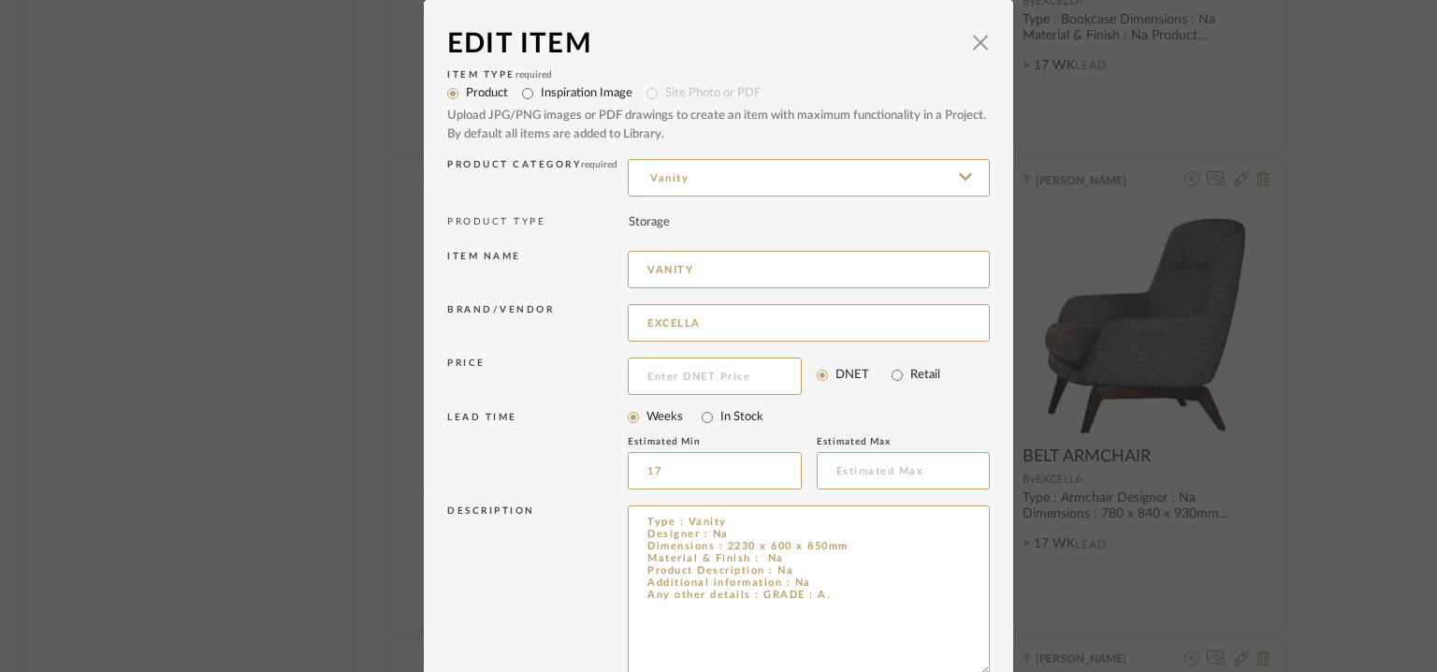
drag, startPoint x: 974, startPoint y: 565, endPoint x: 996, endPoint y: 703, distance: 140.3
click at [867, 541] on textarea "Type : Vanity Designer : Na Dimensions : 2230 x 600 x 850mm Material & Finish :…" at bounding box center [809, 607] width 362 height 204
click at [660, 562] on textarea "Type : Vanity Designer : Na Dimensions : 2230 x 600 x 850mm Material & Finish :…" at bounding box center [809, 607] width 362 height 204
paste textarea ""W 120 cm x D 60 cm x H 85 cm (Provision for single countersunk sink)""
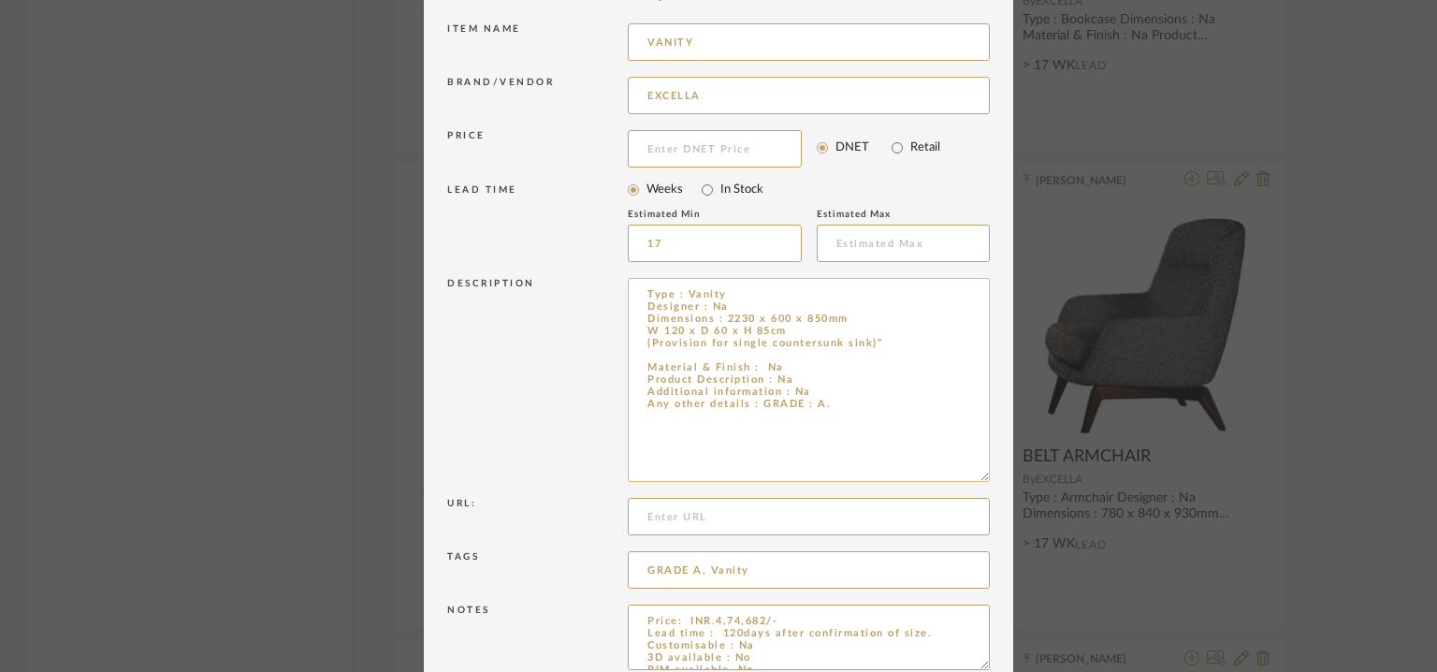
scroll to position [281, 0]
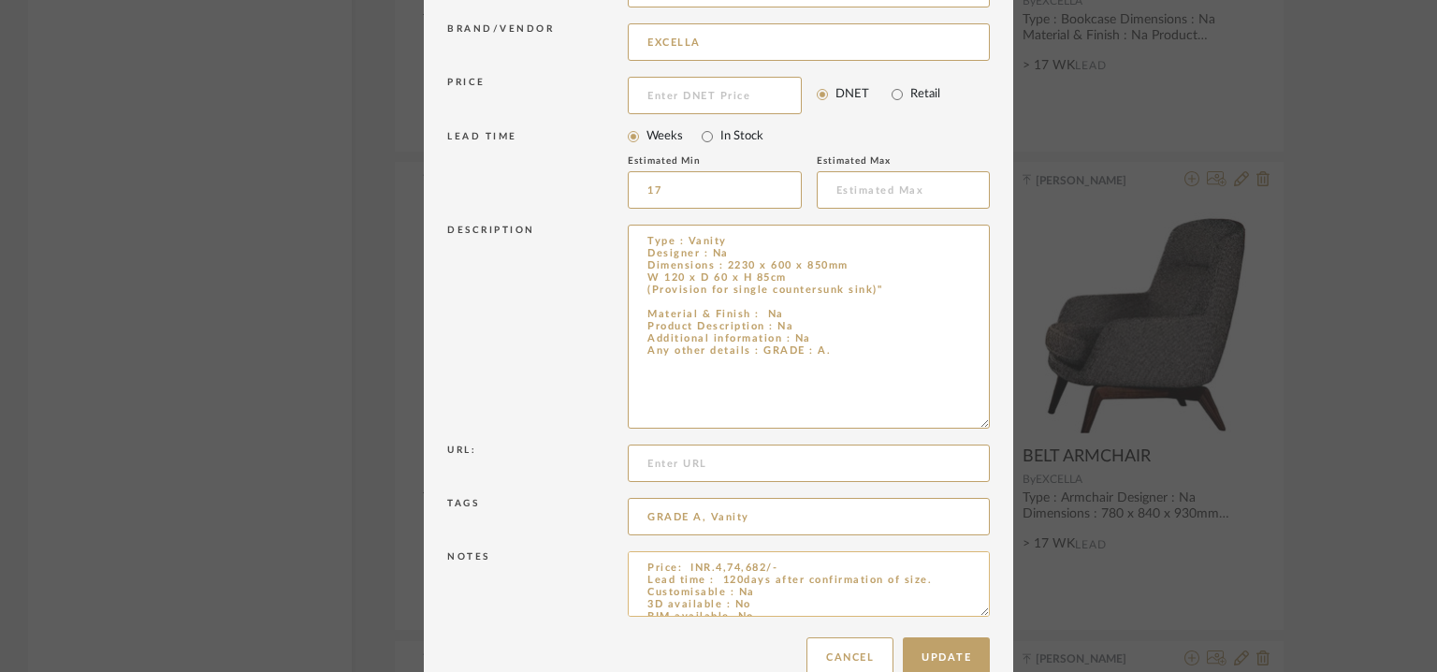
type textarea "Type : Vanity Designer : Na Dimensions : 2230 x 600 x 850mm W 120 x D 60 x H 85…"
click at [820, 568] on textarea "Price: INR.4,74,682/- Lead time : 120days after confirmation of size. Customisa…" at bounding box center [809, 583] width 362 height 65
type textarea "Price: INR.4,74,682/- INR.4,25,000/- Lead time : 120days after confirmation of …"
click at [722, 259] on textarea "Type : Vanity Designer : Na Dimensions : 2230 x 600 x 850mm W 120 x D 60 x H 85…" at bounding box center [809, 327] width 362 height 204
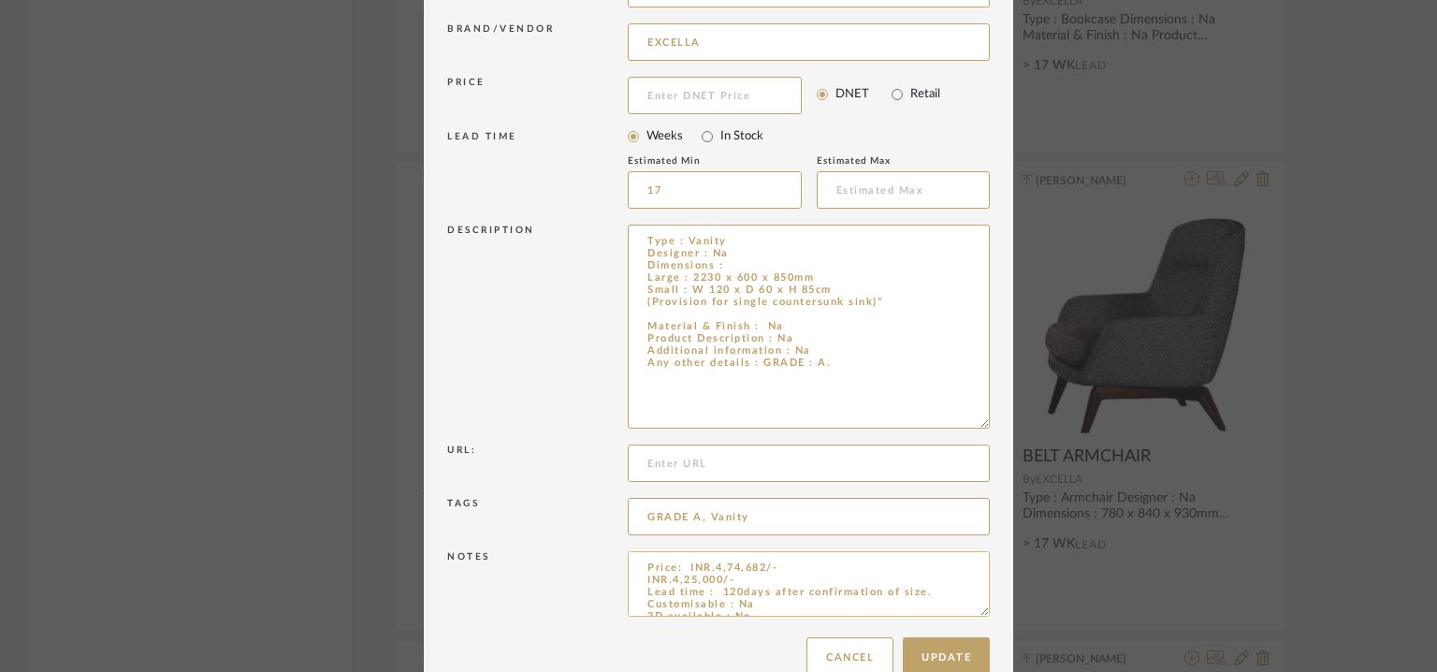
type textarea "Type : Vanity Designer : Na Dimensions : Large : 2230 x 600 x 850mm Small : W 1…"
click at [678, 570] on textarea "Price: INR.4,74,682/- INR.4,25,000/- Lead time : 120days after confirmation of …" at bounding box center [809, 583] width 362 height 65
type textarea "Price: Large: INR.4,74,682/- Small : INR.4,25,000/- Lead time : 120days after c…"
click at [952, 645] on button "Update" at bounding box center [946, 657] width 87 height 40
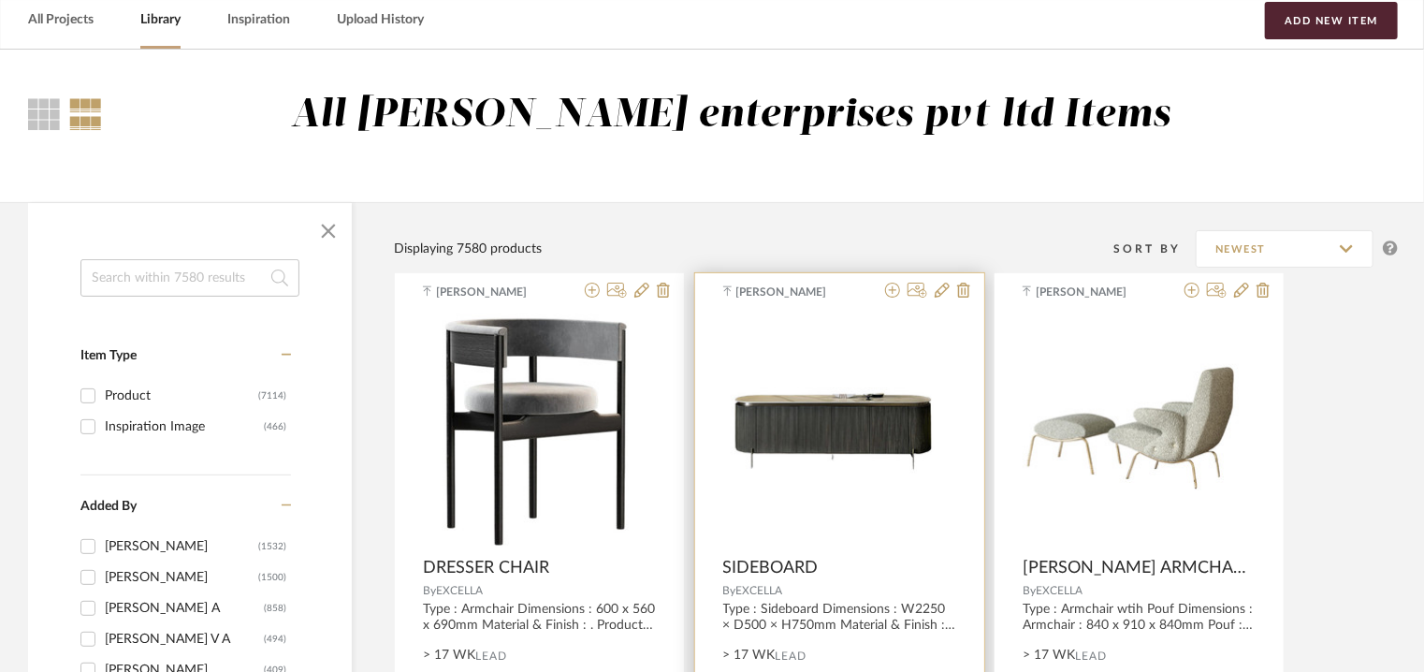
scroll to position [0, 0]
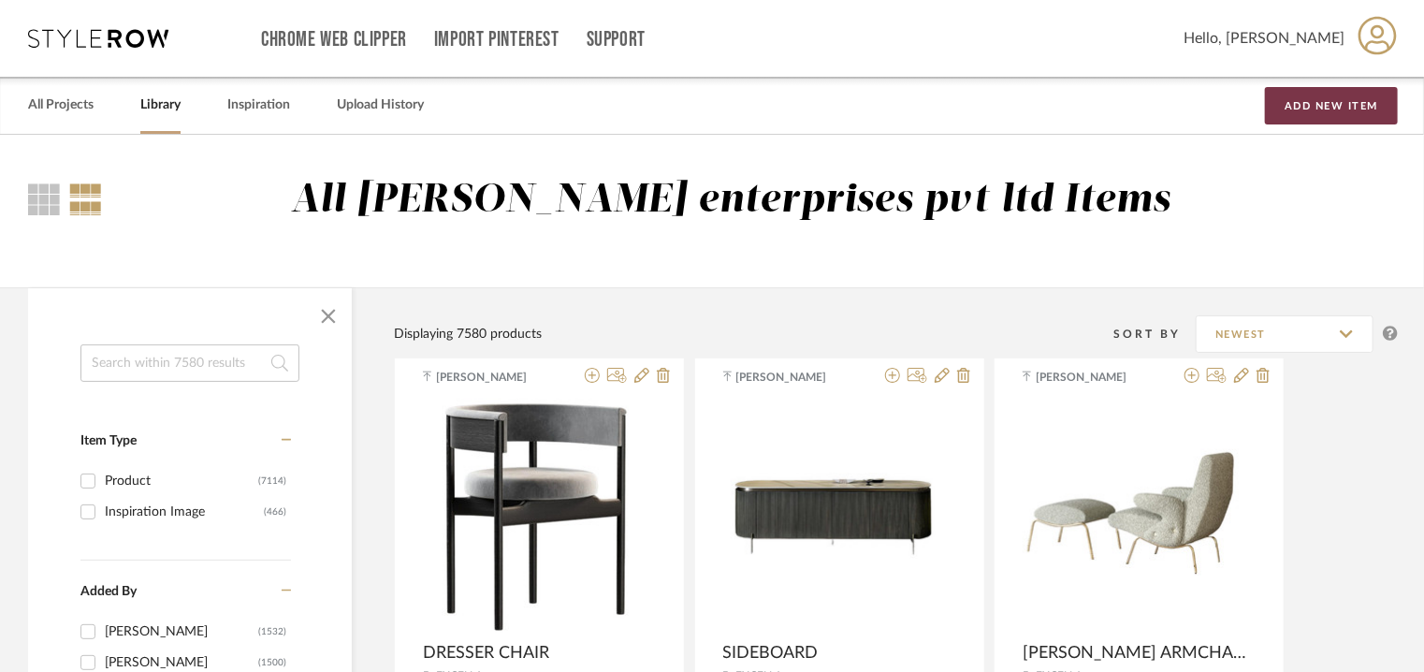
click at [1321, 112] on button "Add New Item" at bounding box center [1331, 105] width 133 height 37
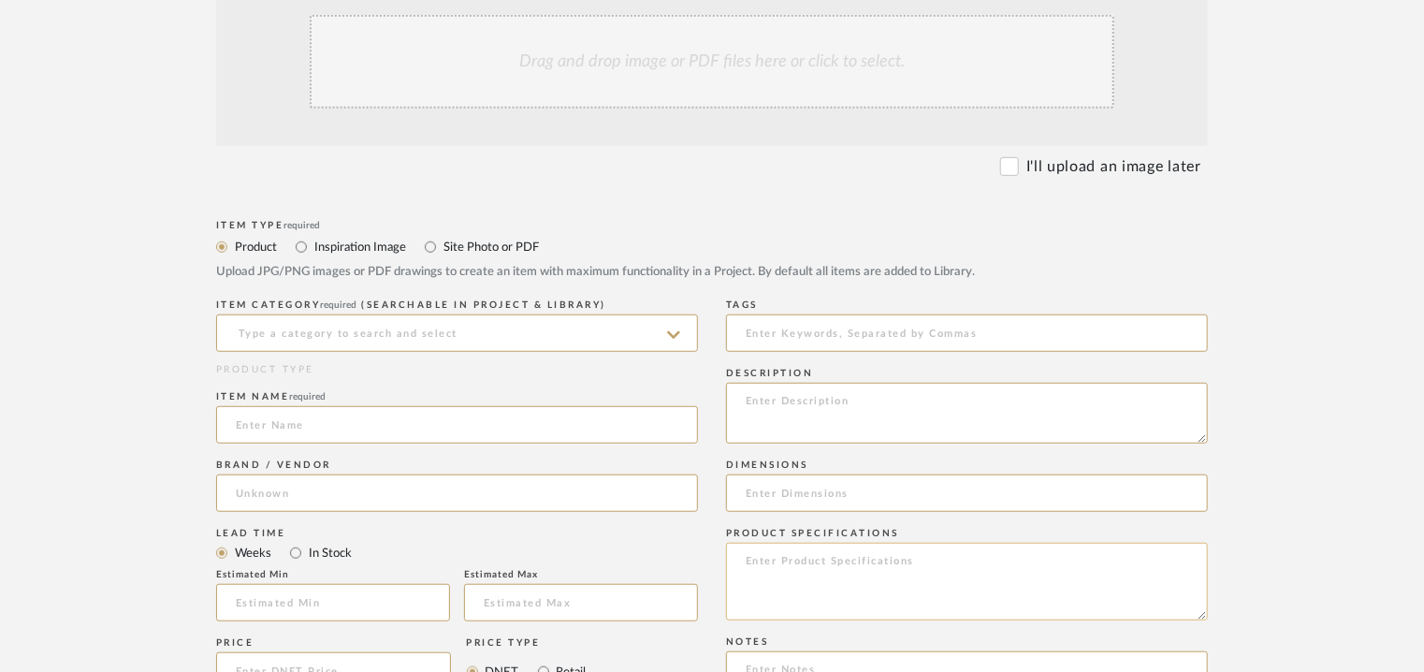
scroll to position [468, 0]
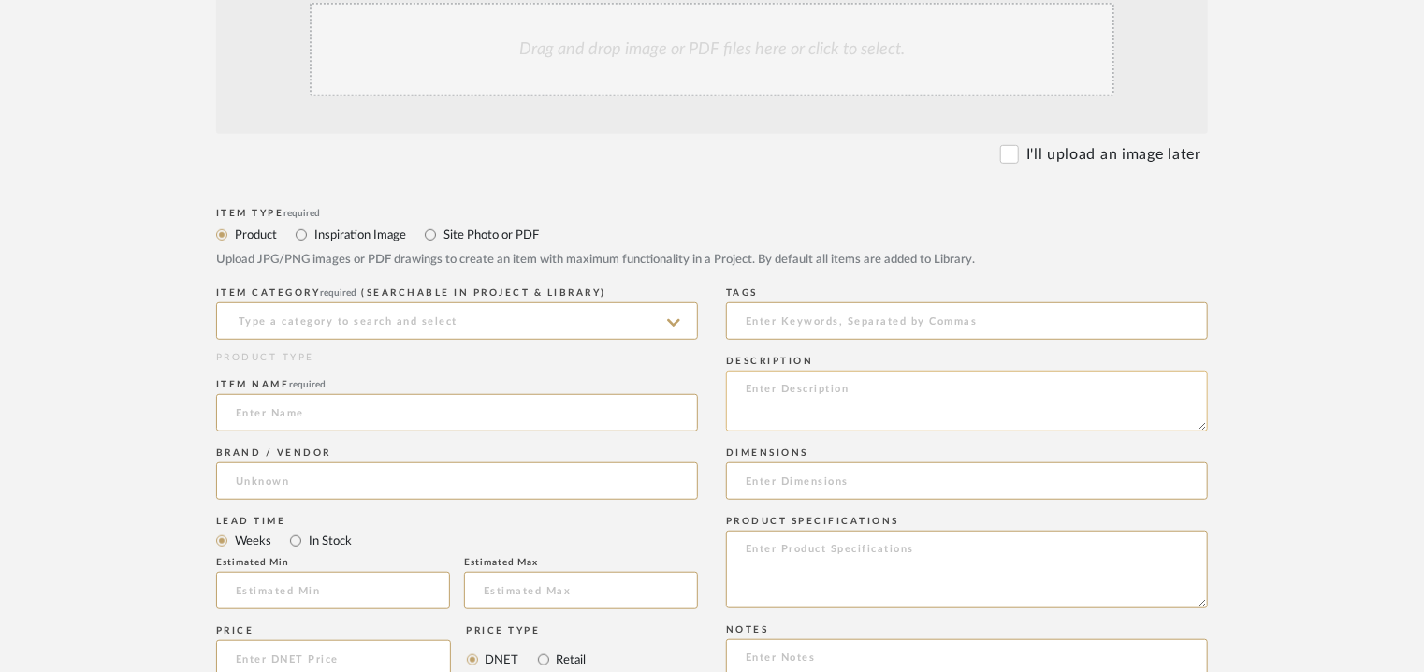
paste textarea "Type : Armchair with ottoman Dimensions : W 64 x D 76.2 x seat 35.5 cm / back h…"
type textarea "Type : Armchair with ottoman Dimensions : W 64 x D 76.2 x seat 35.5 cm / back h…"
click at [384, 322] on input at bounding box center [457, 320] width 482 height 37
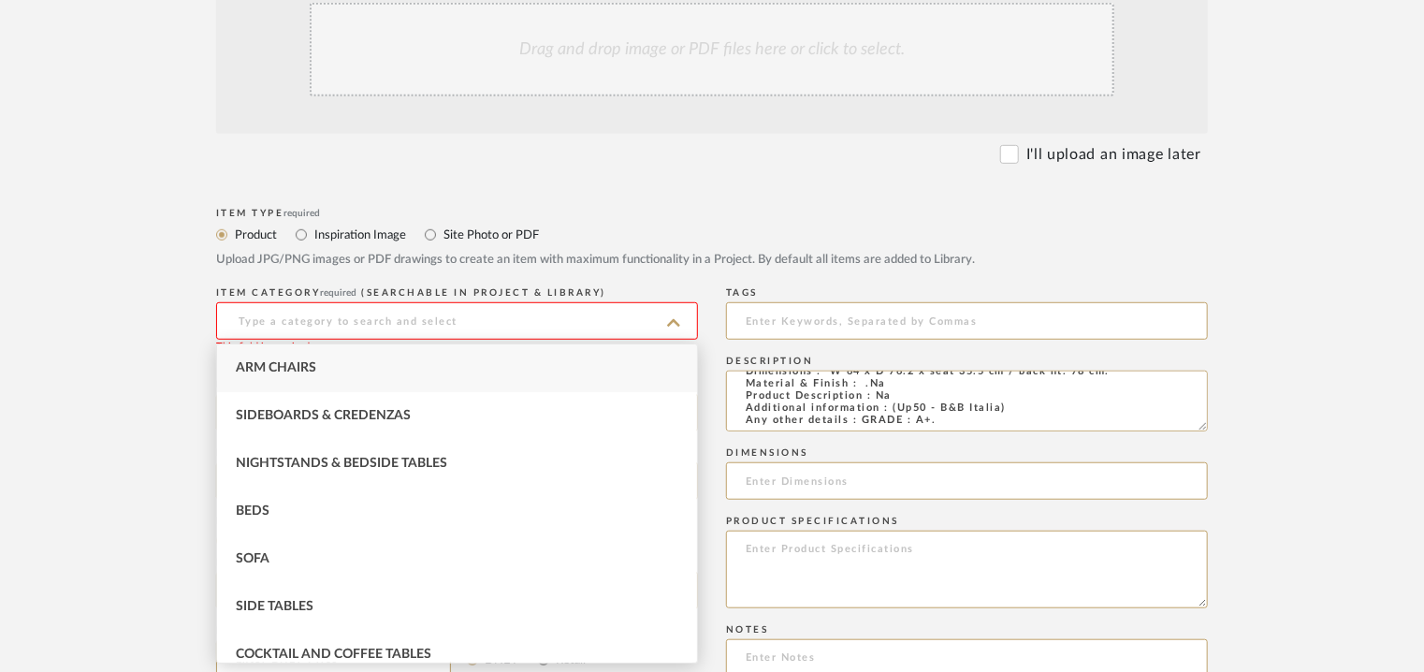
click at [346, 355] on div "Arm Chairs" at bounding box center [457, 368] width 480 height 48
type input "Arm Chairs"
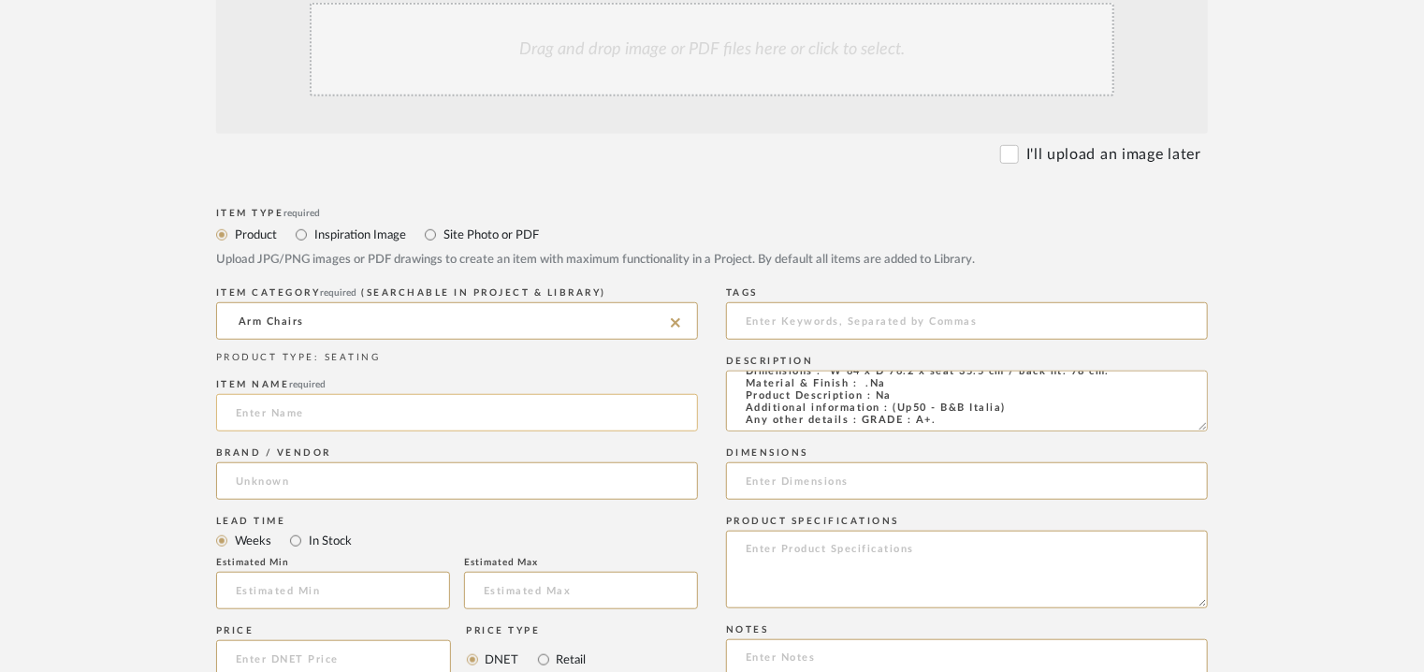
click at [312, 417] on input at bounding box center [457, 412] width 482 height 37
type input "UP50 ARMCHAIR AND OTTOMAN"
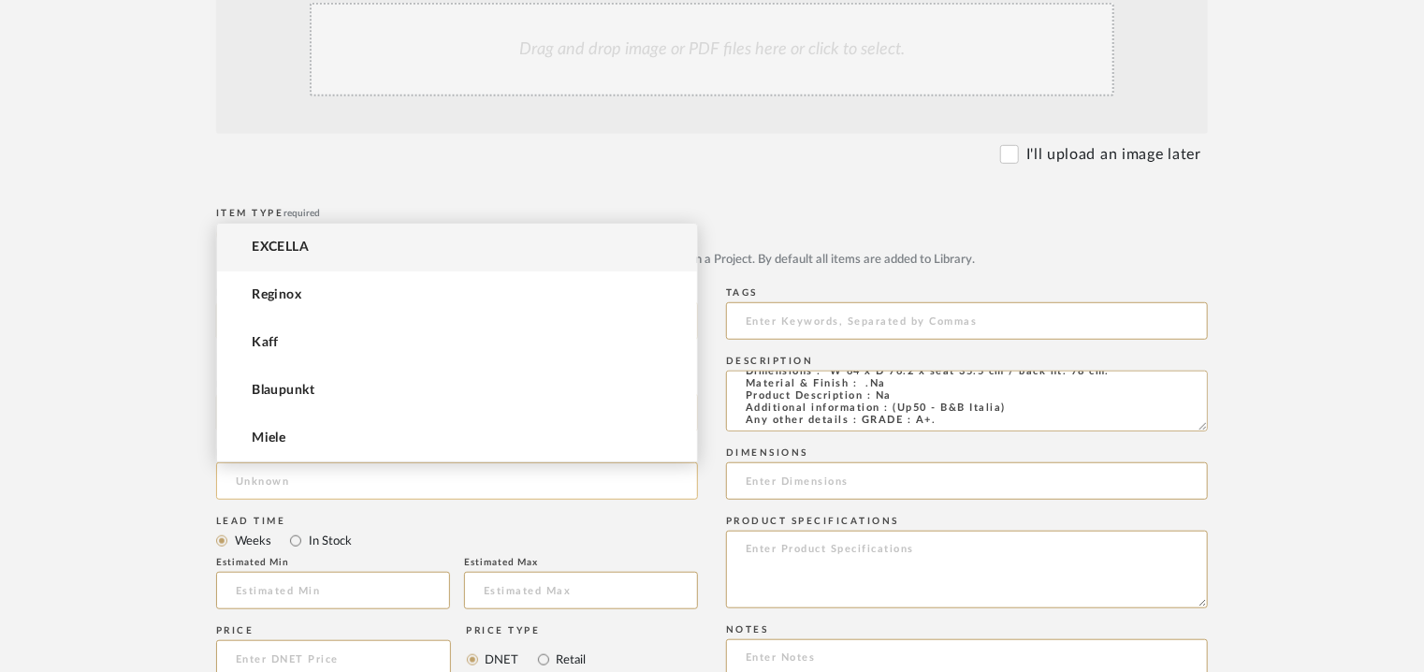
click at [289, 485] on input at bounding box center [457, 480] width 482 height 37
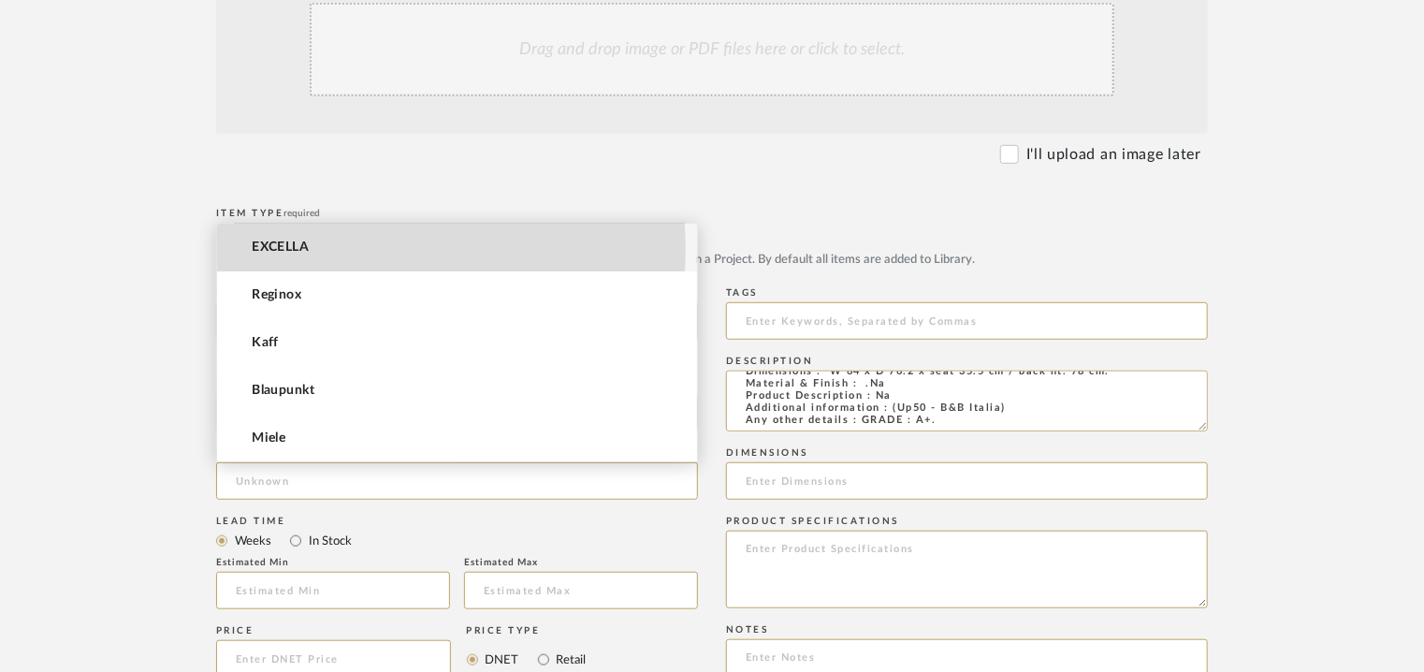
click at [341, 249] on mat-option "EXCELLA" at bounding box center [457, 248] width 480 height 48
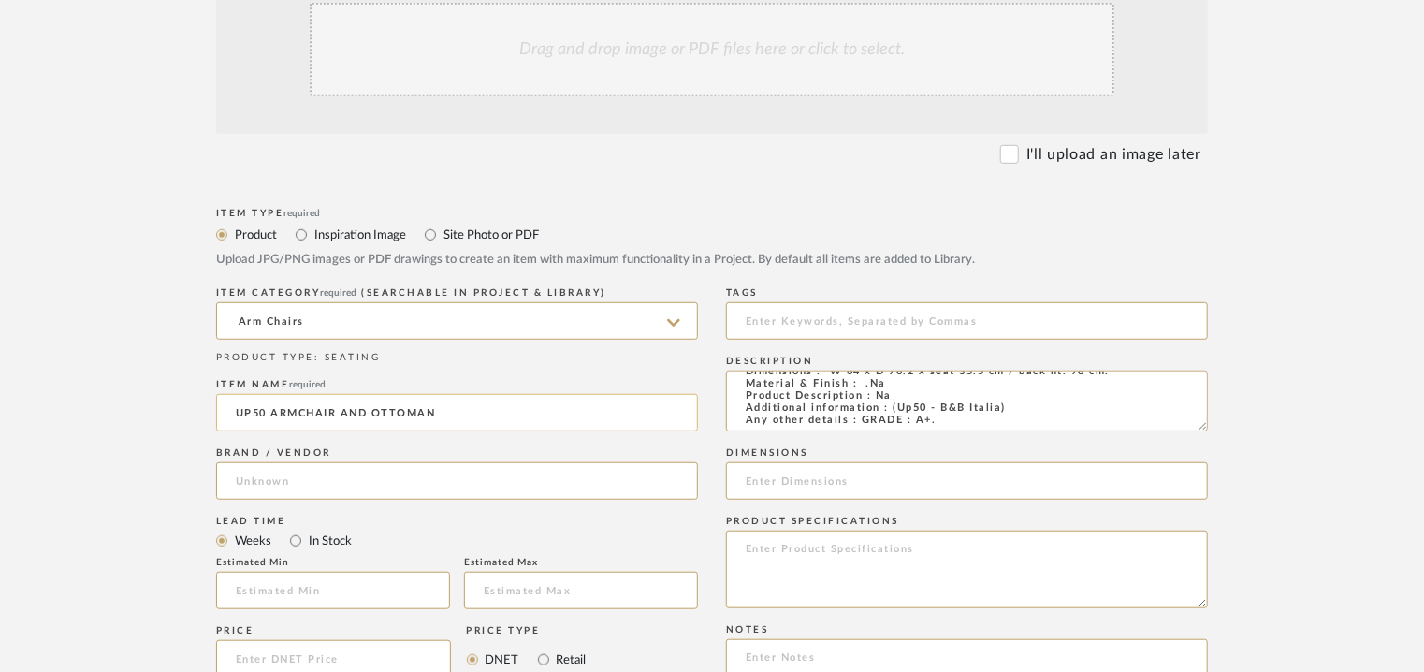
type input "EXCELLA"
click at [352, 547] on mat-radio-group "Weeks In Stock" at bounding box center [457, 540] width 482 height 23
click at [352, 577] on input at bounding box center [333, 590] width 234 height 37
type input "17"
click at [585, 53] on div "Drag and drop image or PDF files here or click to select." at bounding box center [712, 50] width 805 height 94
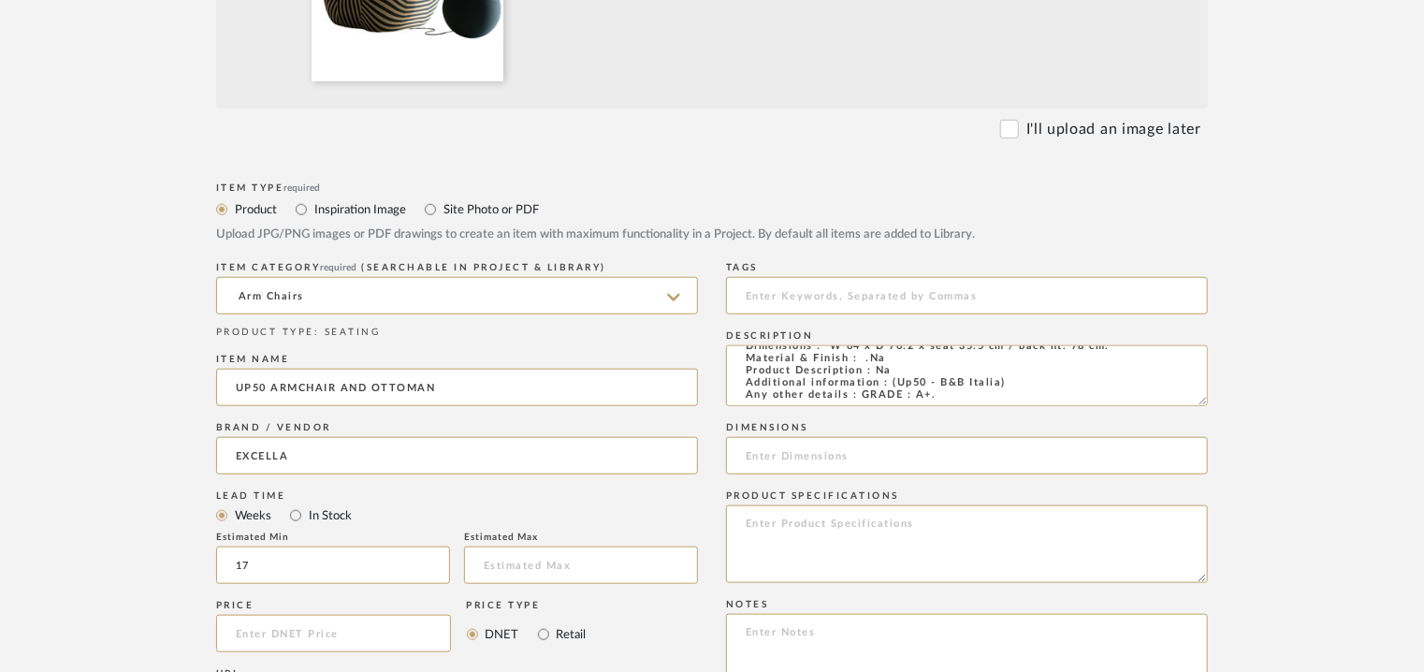
scroll to position [748, 0]
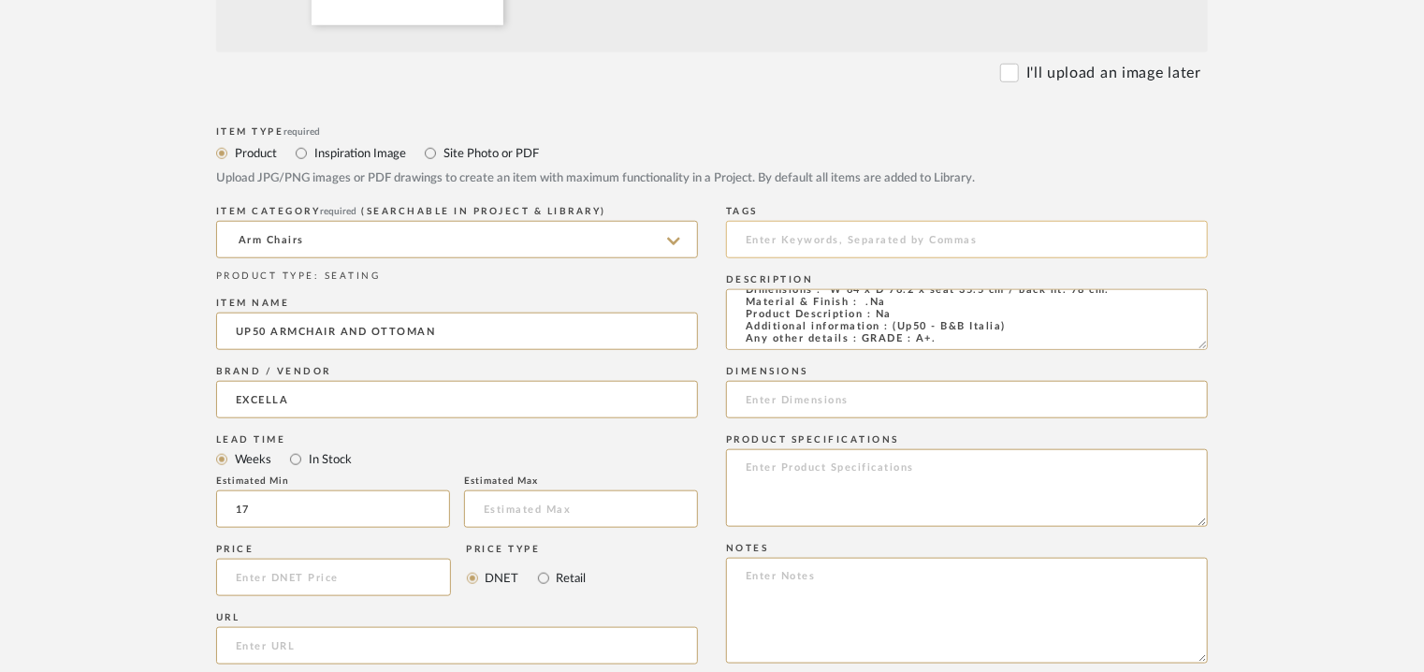
click at [836, 229] on input at bounding box center [967, 239] width 482 height 37
type input "A"
type input "armchair with ottoman, GRADE A+,"
click at [1183, 406] on input at bounding box center [967, 399] width 482 height 37
paste input "W 64 x D 76.2 x seat 35.5 cm / back ht. 78 cm."
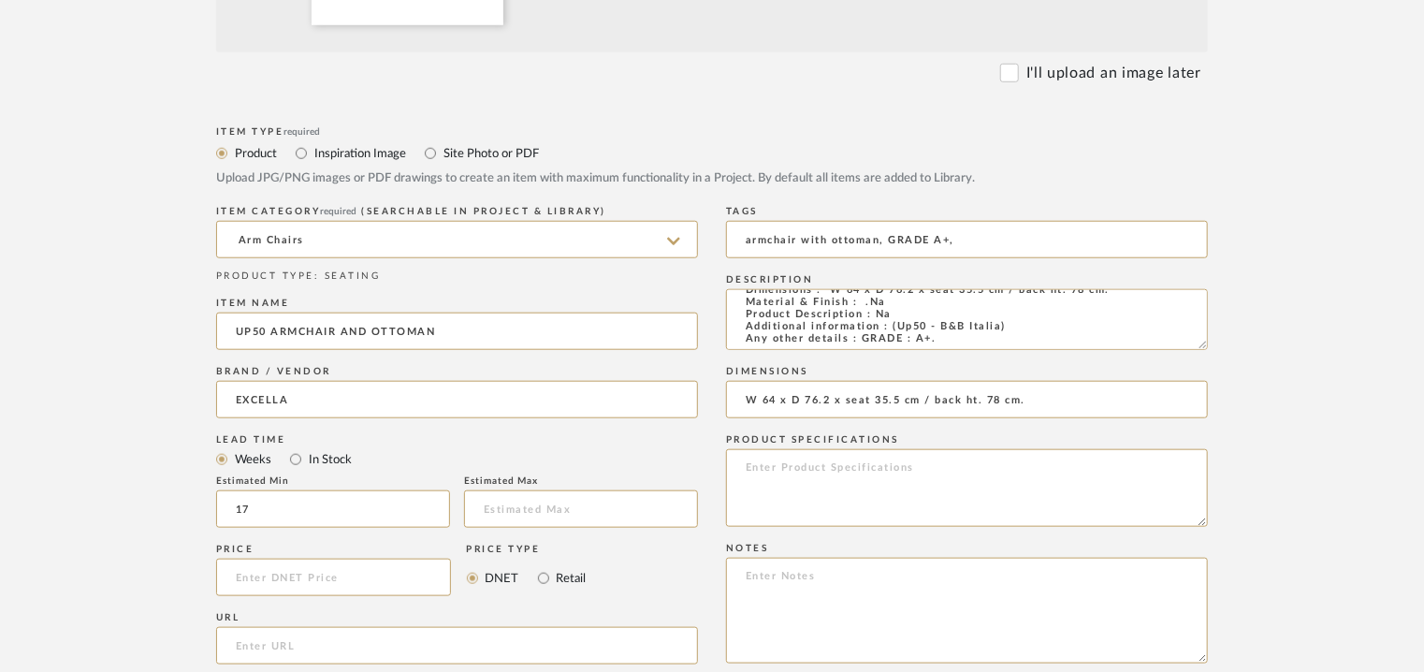
type input "W 64 x D 76.2 x seat 35.5 cm / back ht. 78 cm."
click at [785, 585] on textarea at bounding box center [967, 611] width 482 height 106
paste textarea "Price: INR.1,70,000/- Lead time : 120days after confirmation of size. Customisa…"
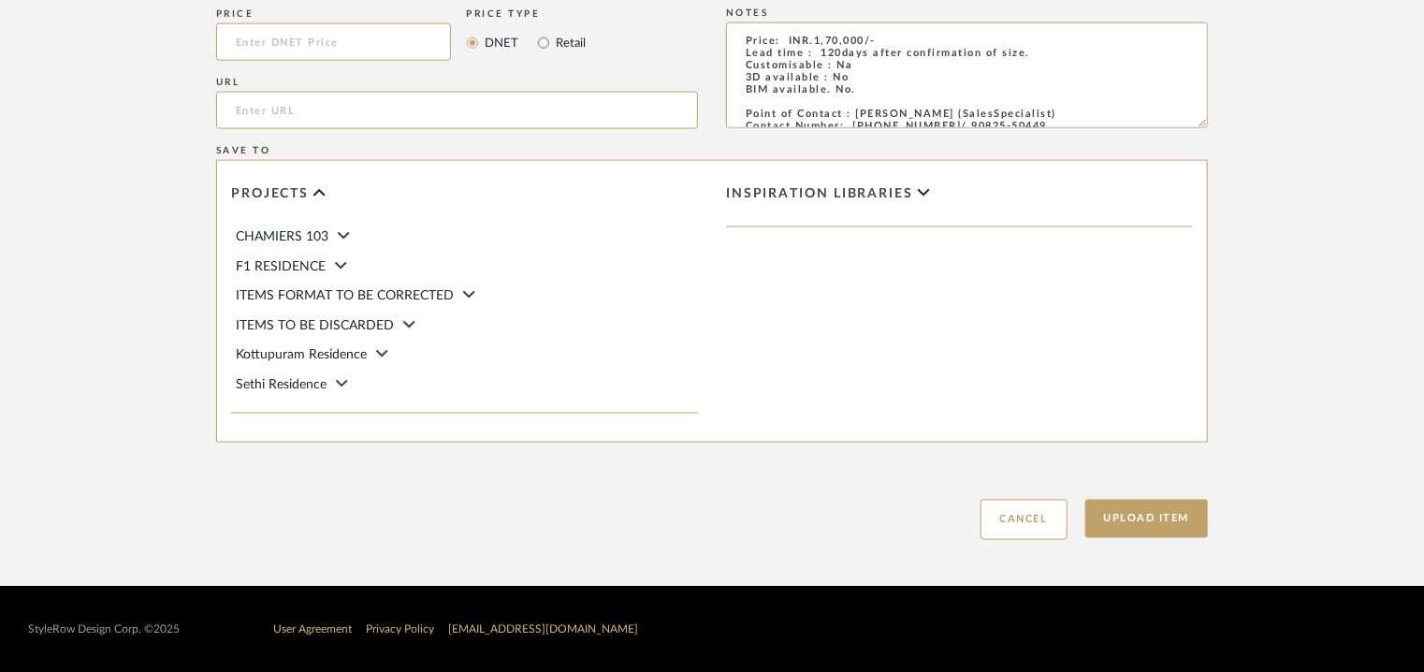
scroll to position [1283, 0]
type textarea "Price: INR.1,70,000/- Lead time : 120days after confirmation of size. Customisa…"
click at [1123, 526] on button "Upload Item" at bounding box center [1146, 519] width 123 height 38
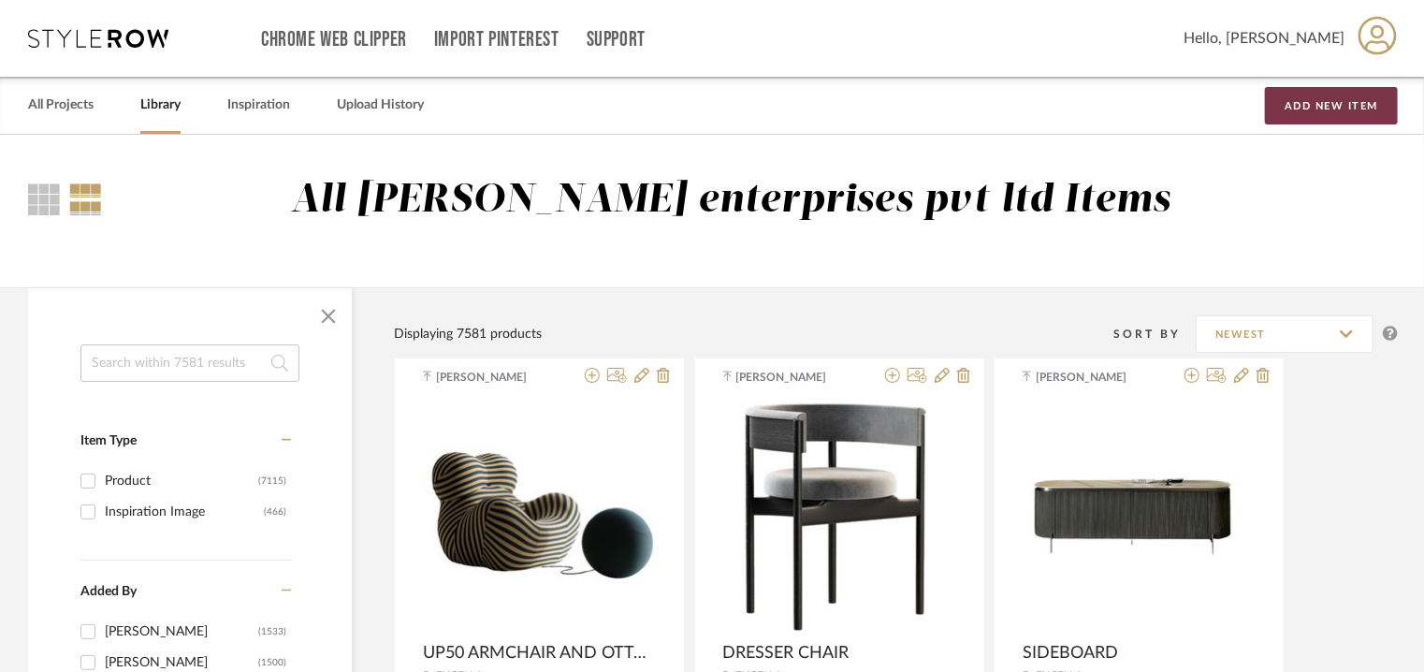
click at [1341, 108] on button "Add New Item" at bounding box center [1331, 105] width 133 height 37
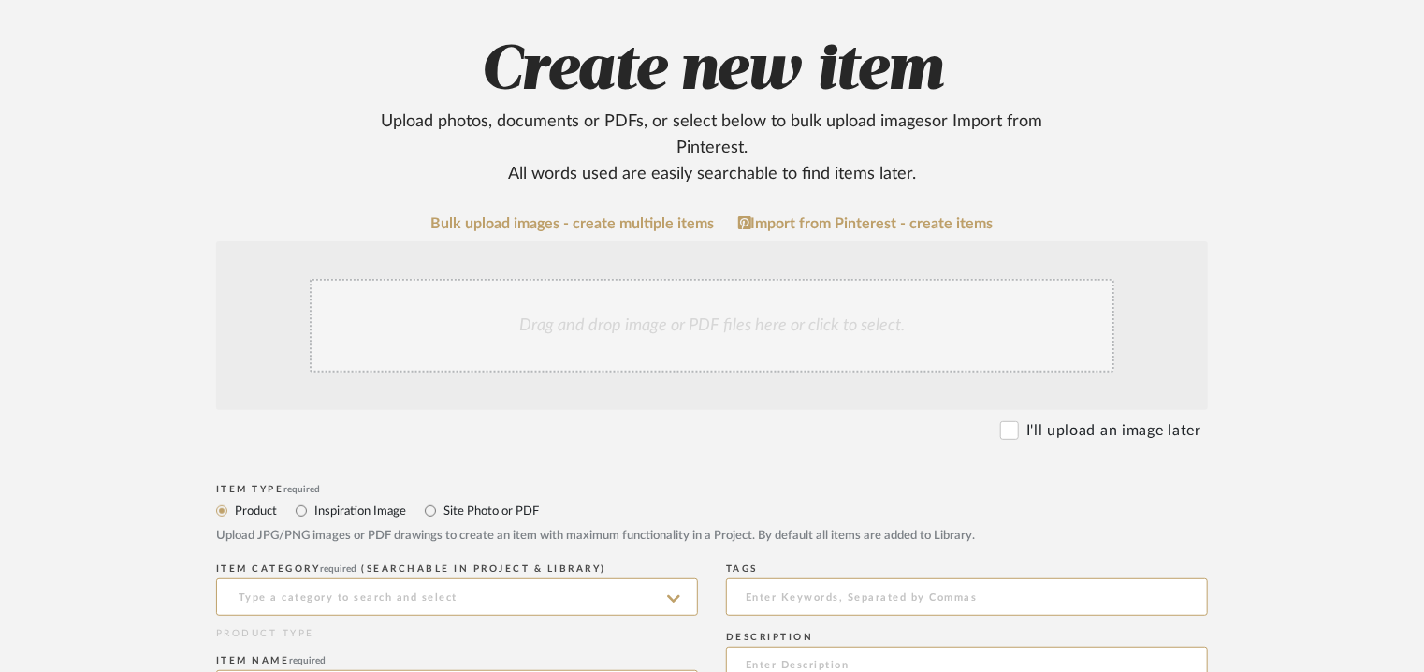
scroll to position [374, 0]
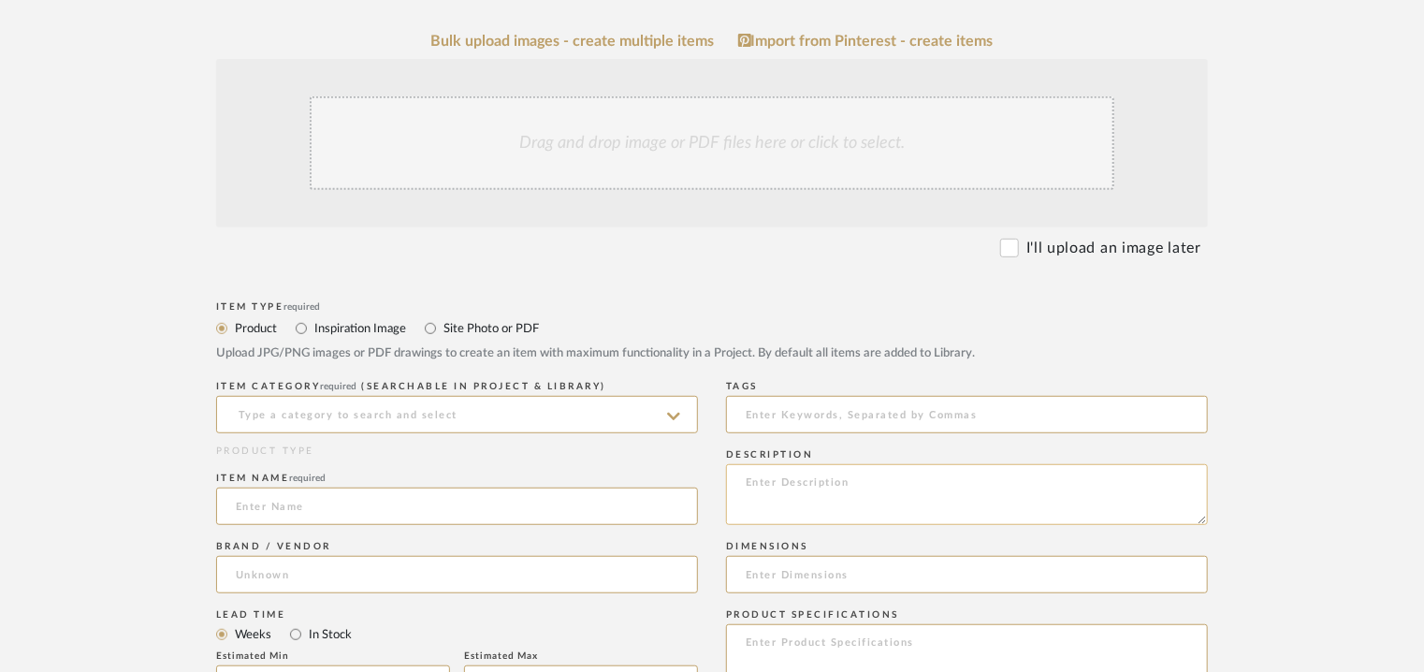
paste textarea "Type : Outdoor chair Dimensions : W 66 cm x D 84 cm x H 79 cm x SH 33 cm Materi…"
type textarea "Type : Outdoor chair Dimensions : W 66 cm x D 84 cm x H 79 cm x SH 33 cm Materi…"
click at [405, 415] on input at bounding box center [457, 414] width 482 height 37
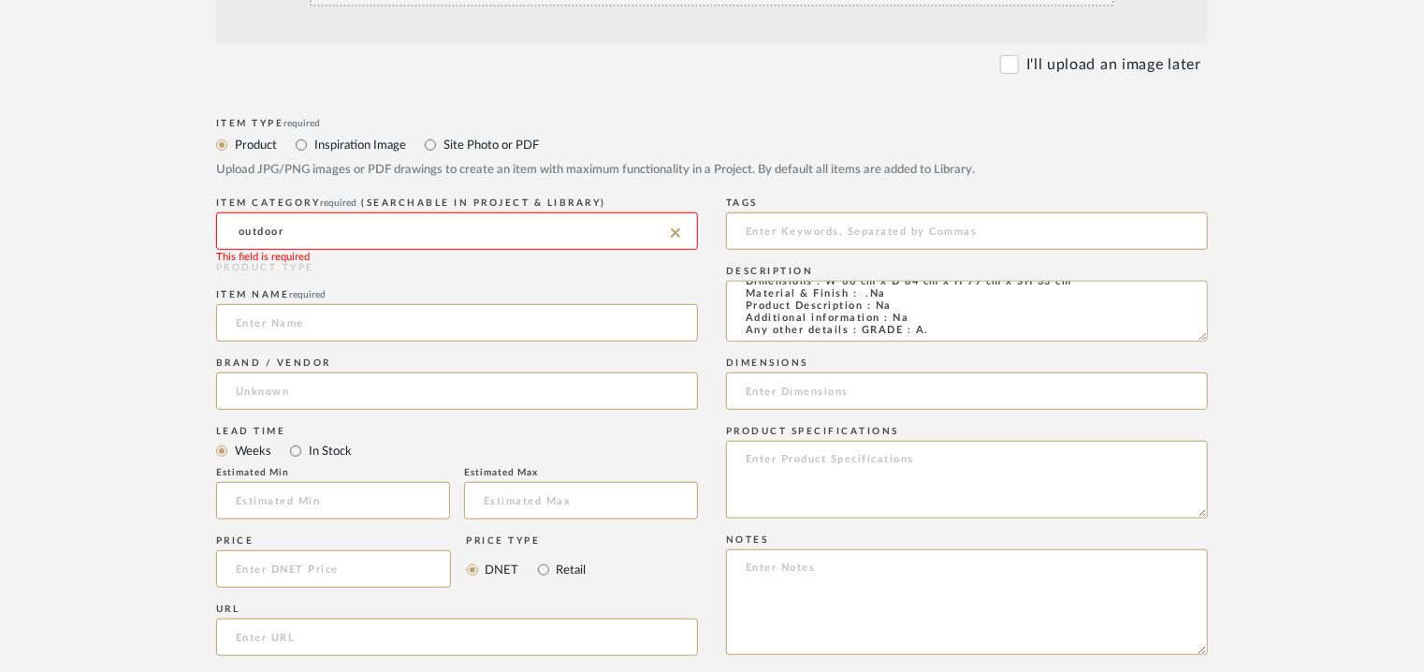
scroll to position [561, 0]
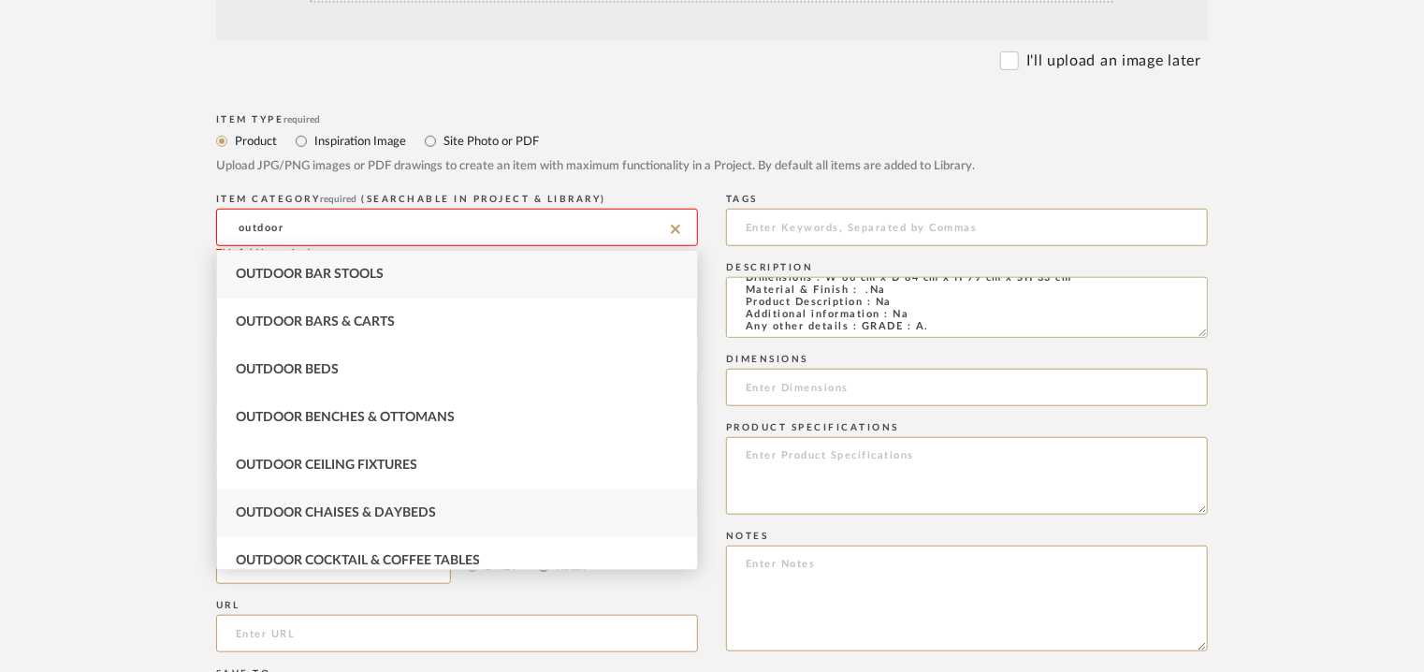
click at [309, 500] on div "Outdoor Chaises & Daybeds" at bounding box center [457, 513] width 480 height 48
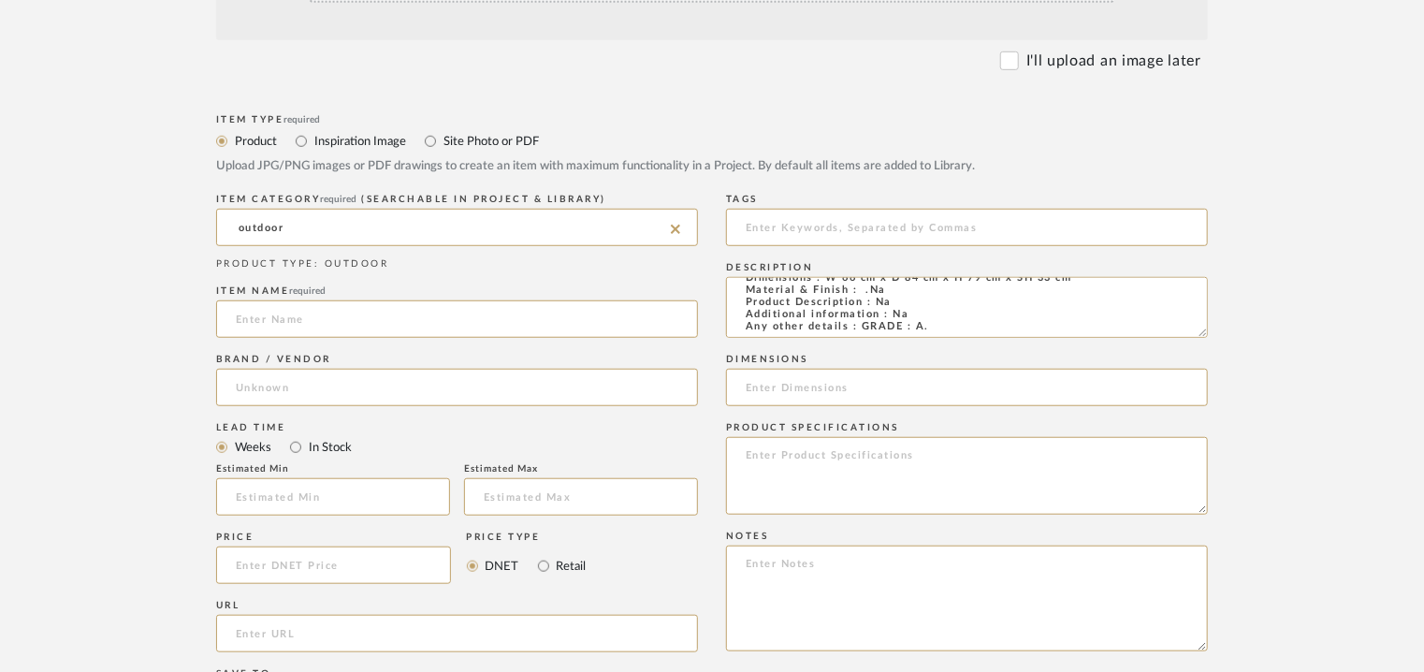
type input "Outdoor Chaises & Daybeds"
click at [344, 325] on input at bounding box center [457, 318] width 482 height 37
type input "DECK CHAIR"
click at [268, 377] on input at bounding box center [457, 387] width 482 height 37
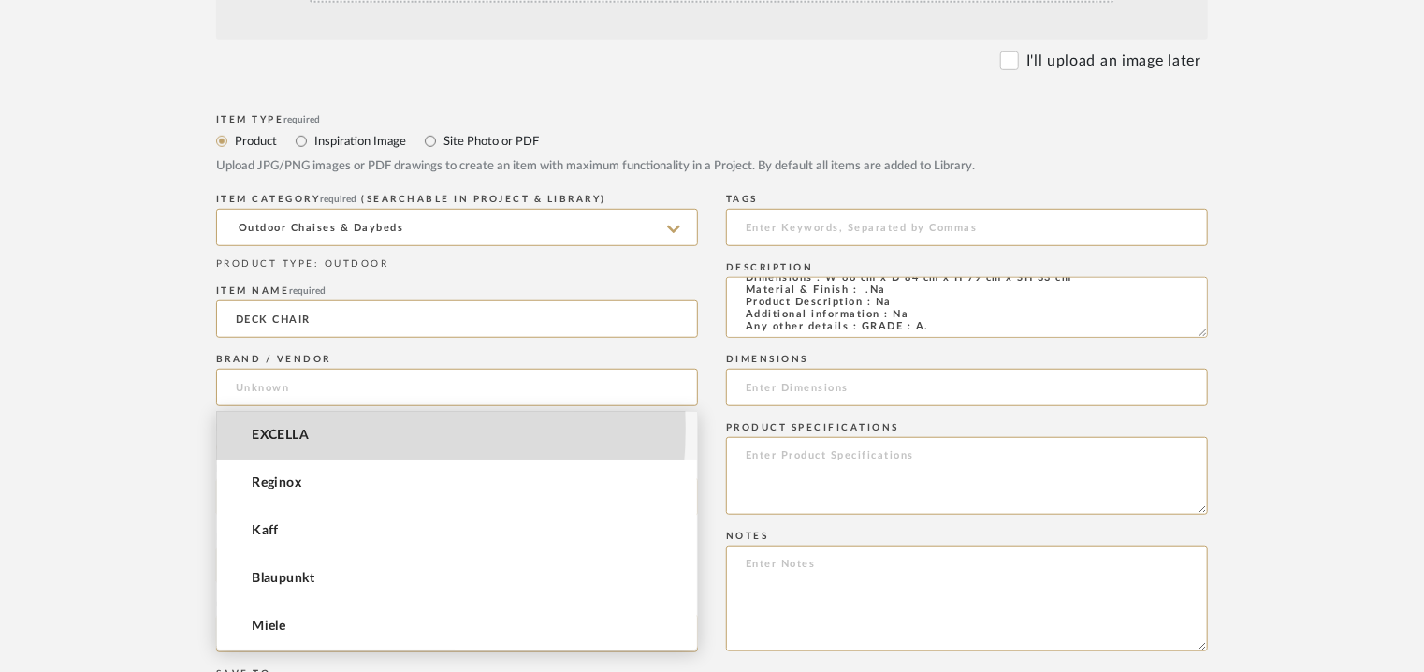
click at [273, 428] on span "EXCELLA" at bounding box center [280, 436] width 57 height 16
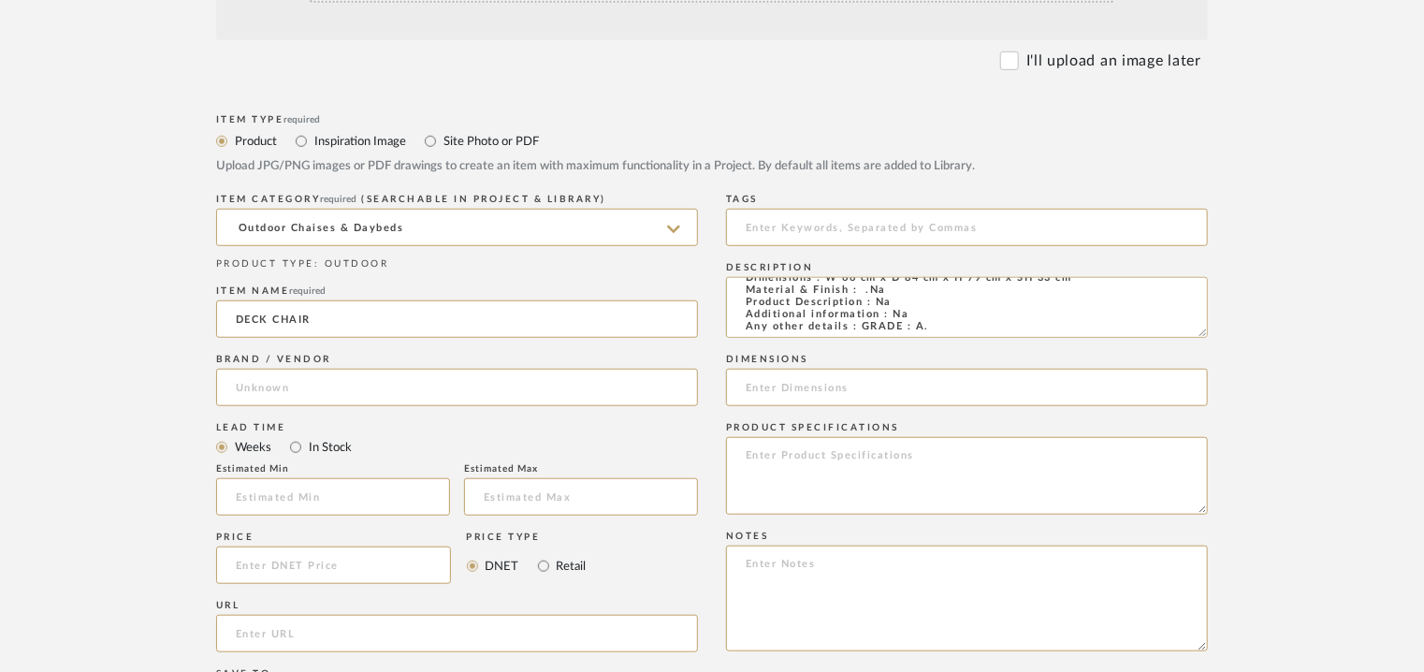
type input "EXCELLA"
click at [281, 495] on input at bounding box center [333, 496] width 234 height 37
type input "17"
click at [828, 227] on input at bounding box center [967, 227] width 482 height 37
type input "D"
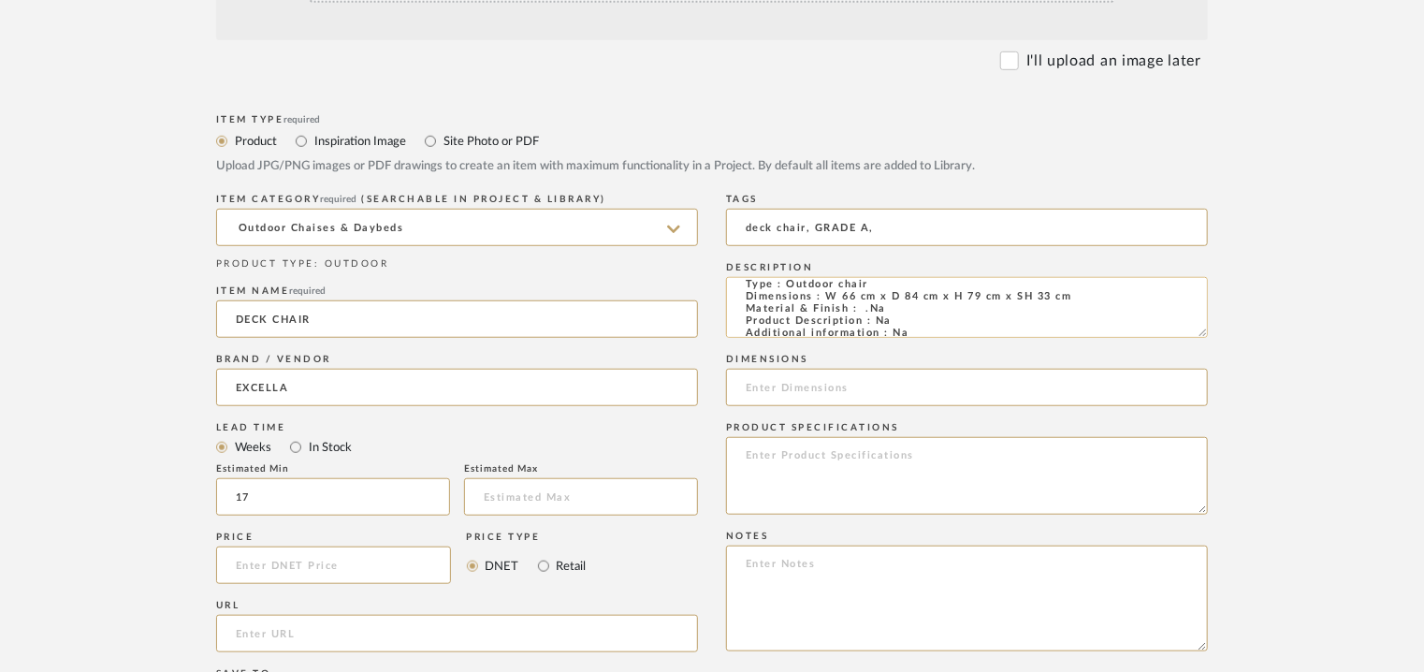
scroll to position [0, 0]
type input "deck chair, GRADE A,"
drag, startPoint x: 1086, startPoint y: 308, endPoint x: 837, endPoint y: 307, distance: 248.8
click at [837, 307] on textarea "Type : Outdoor chair Dimensions : W 66 cm x D 84 cm x H 79 cm x SH 33 cm Materi…" at bounding box center [967, 307] width 482 height 61
click at [869, 308] on textarea "Type : Outdoor chair Dimensions : W 66 cm x D 84 cm x H 79 cm x SH 33 cm Materi…" at bounding box center [967, 307] width 482 height 61
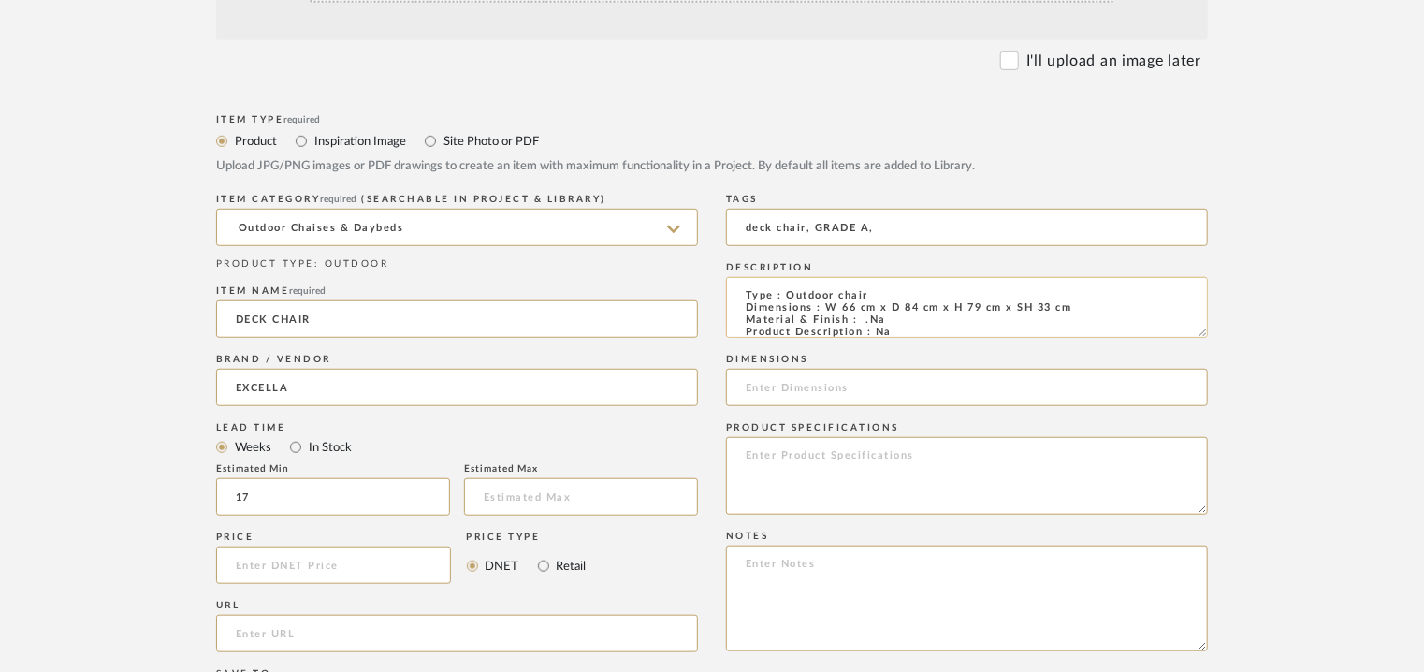
click at [869, 308] on textarea "Type : Outdoor chair Dimensions : W 66 cm x D 84 cm x H 79 cm x SH 33 cm Materi…" at bounding box center [967, 307] width 482 height 61
click at [908, 311] on textarea "Type : Outdoor chair Dimensions : W 66 x D 84 cm x H 79 cm x SH 33 cm Material …" at bounding box center [967, 307] width 482 height 61
drag, startPoint x: 1035, startPoint y: 305, endPoint x: 918, endPoint y: 305, distance: 116.9
click at [918, 305] on textarea "Type : Outdoor chair Dimensions : W 66 x D 84 x H 79 cm x SH 33 cm Material & F…" at bounding box center [967, 307] width 482 height 61
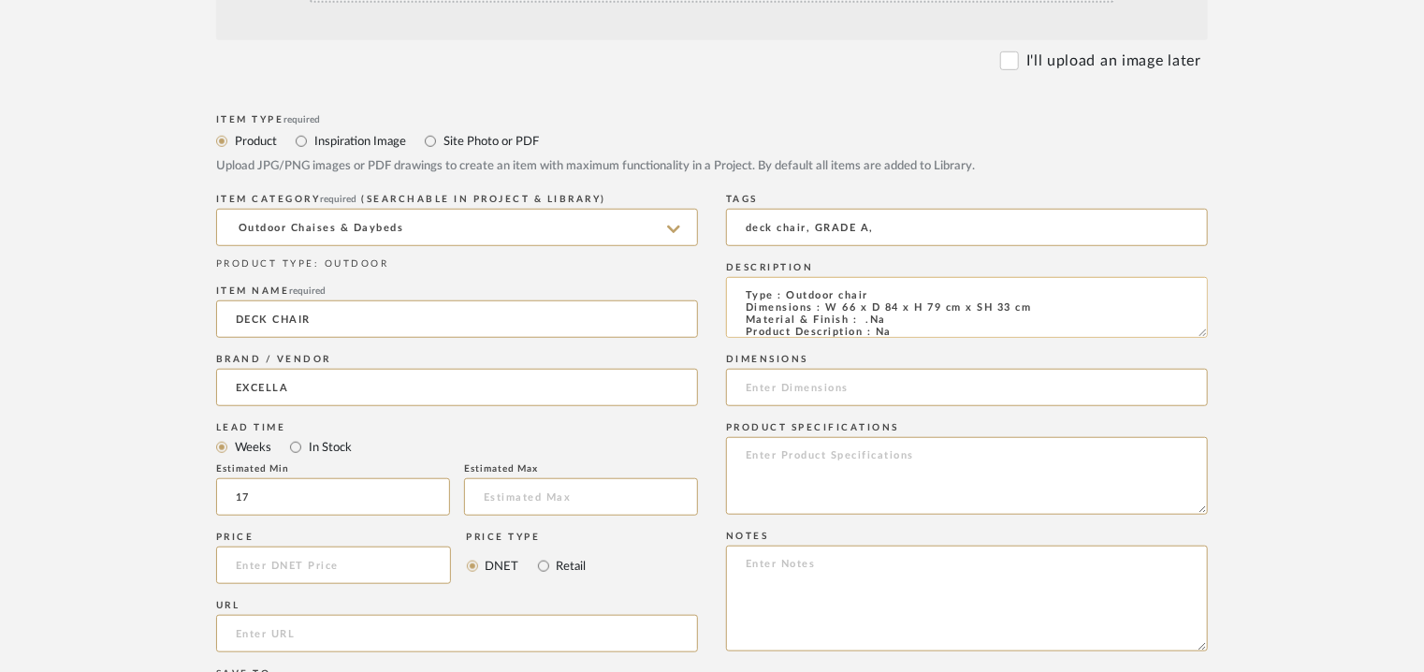
drag, startPoint x: 965, startPoint y: 308, endPoint x: 944, endPoint y: 315, distance: 22.8
click at [964, 308] on textarea "Type : Outdoor chair Dimensions : W 66 x D 84 x H 79 cm x SH 33 cm Material & F…" at bounding box center [967, 307] width 482 height 61
click at [935, 318] on textarea "Type : Outdoor chair Dimensions : W 66 x D 84 x H 79 cm x SH 33 cm Material & F…" at bounding box center [967, 307] width 482 height 61
drag, startPoint x: 942, startPoint y: 312, endPoint x: 942, endPoint y: 328, distance: 15.9
click at [942, 328] on textarea "Type : Outdoor chair Dimensions : W 66 x D 84 x H 79 cm x SH 33 cm Material & F…" at bounding box center [967, 307] width 482 height 61
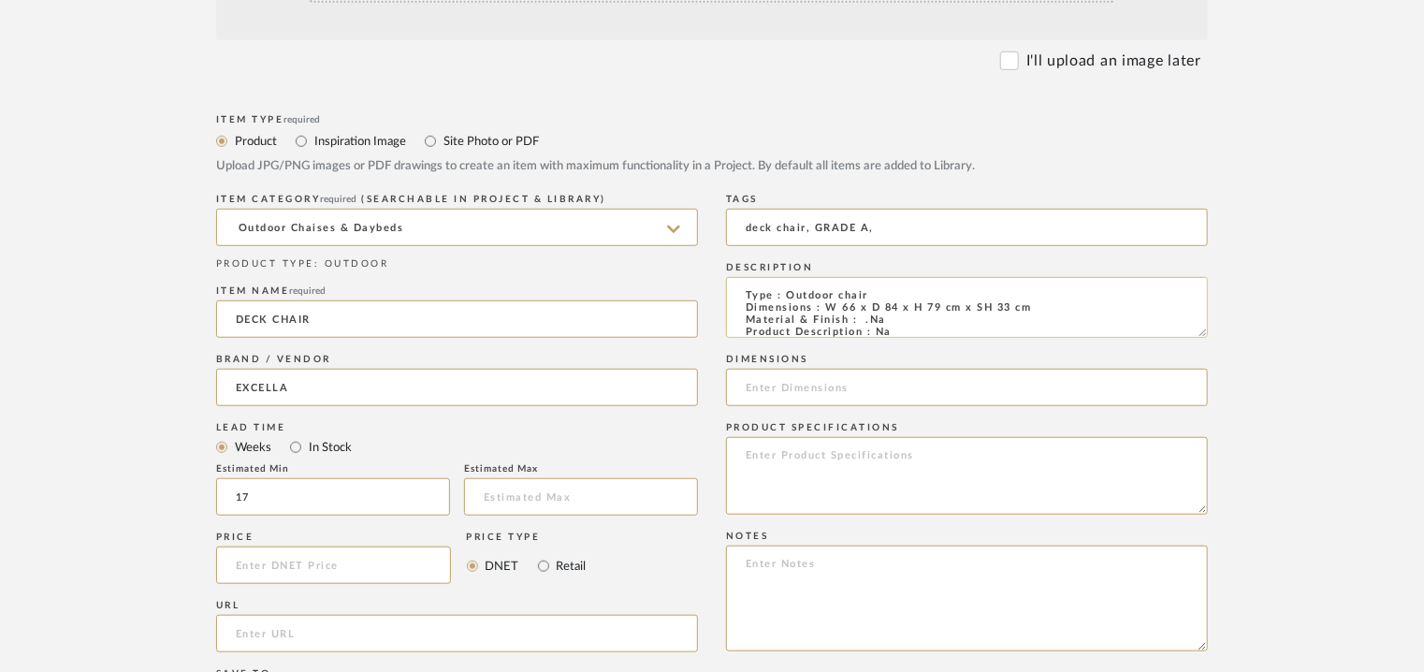
scroll to position [7, 0]
click at [945, 306] on textarea "Type : Outdoor chair Dimensions : W 66 x D 84 x H 79 cm x SH 33 cm Material & F…" at bounding box center [967, 307] width 482 height 61
drag, startPoint x: 1033, startPoint y: 303, endPoint x: 823, endPoint y: 304, distance: 209.5
click at [823, 304] on textarea "Type : Outdoor chair Dimensions : W 66 x D 84 x H 79cm/ SH 33 cm Material & Fin…" at bounding box center [967, 307] width 482 height 61
type textarea "Type : Outdoor chair Dimensions : W 66 x D 84 x H 79cm/ SH 33 cm Material & Fin…"
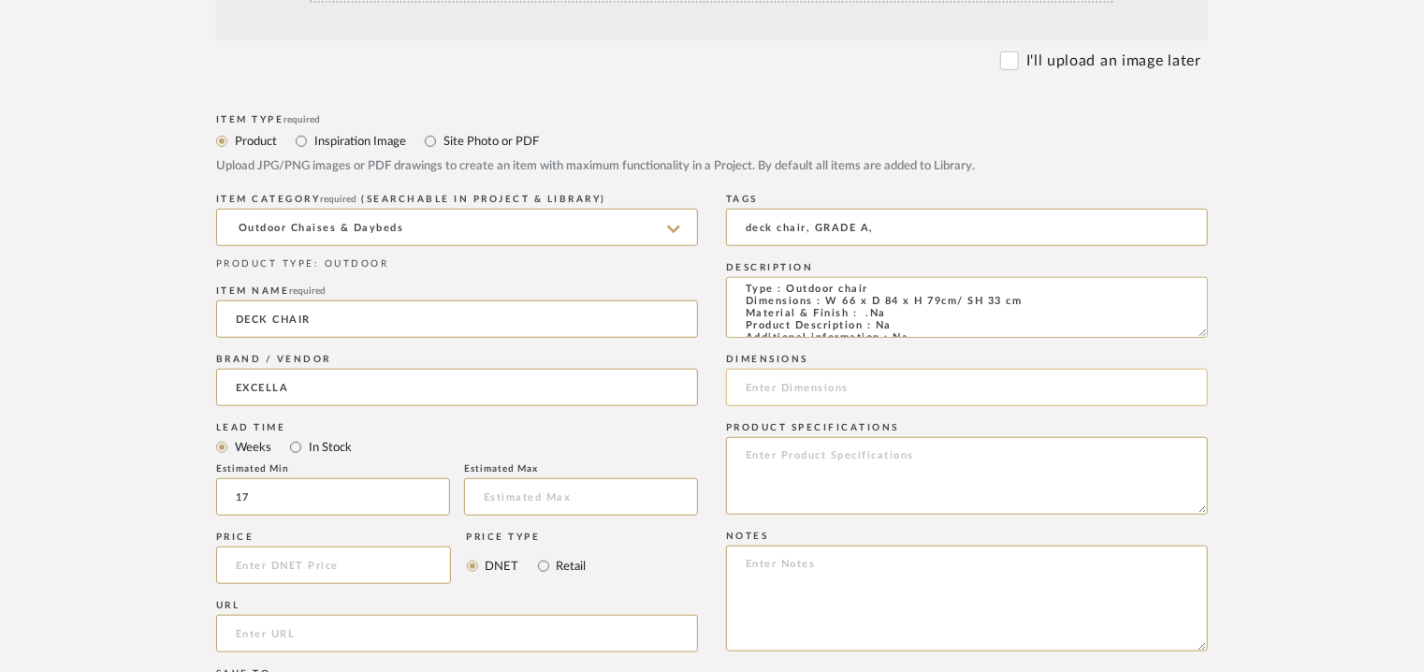
click at [776, 372] on input at bounding box center [967, 387] width 482 height 37
paste input "W 66 x D 84 x H 79cm/ SH 33 cm"
type input "W 66 x D 84 x H 79cm/ SH 33 cm"
click at [787, 470] on textarea at bounding box center [967, 476] width 482 height 78
click at [769, 565] on textarea at bounding box center [967, 598] width 482 height 106
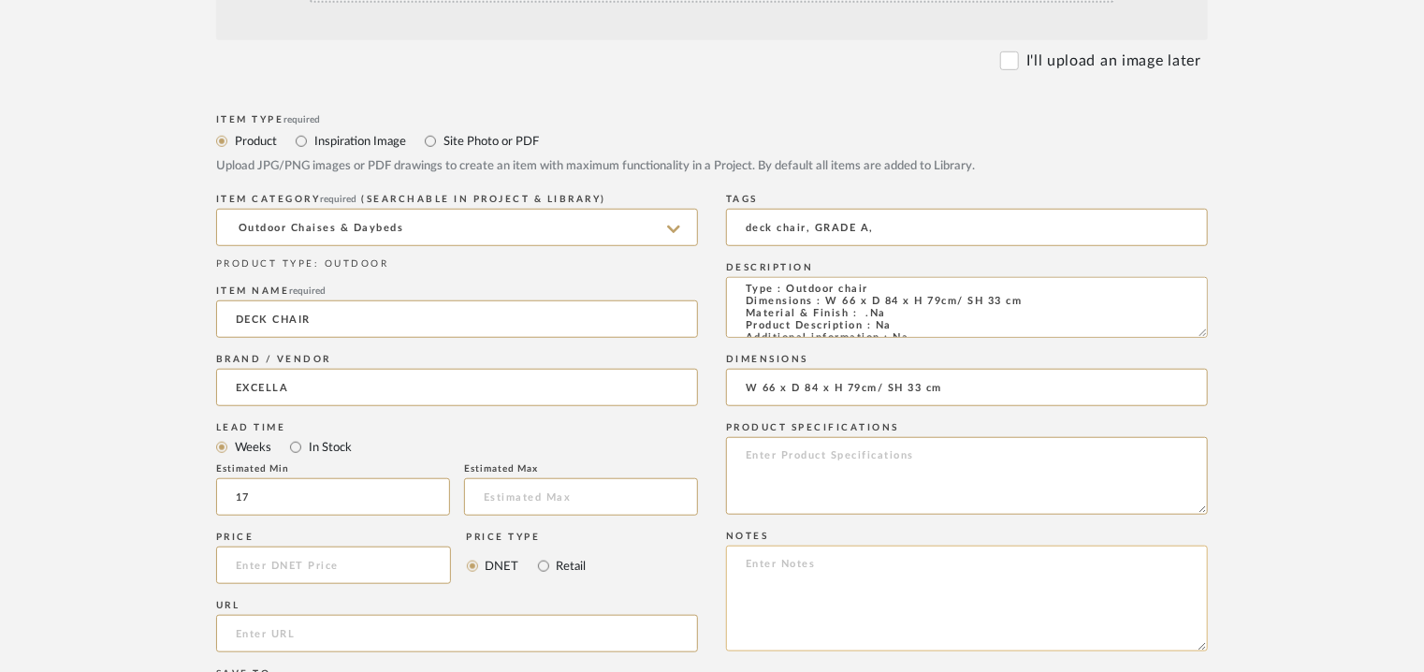
paste textarea "Price: INR.60,000/- Lead time : 120days after confirmation of size. Customisabl…"
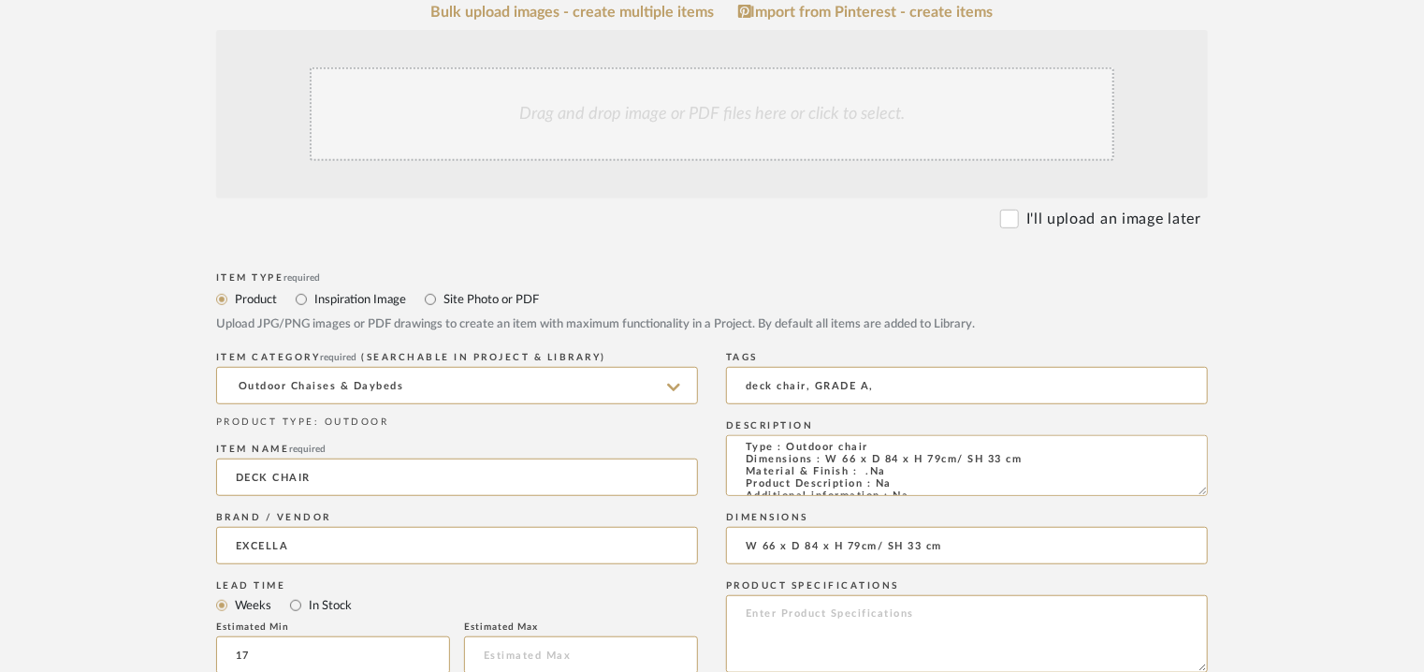
scroll to position [94, 0]
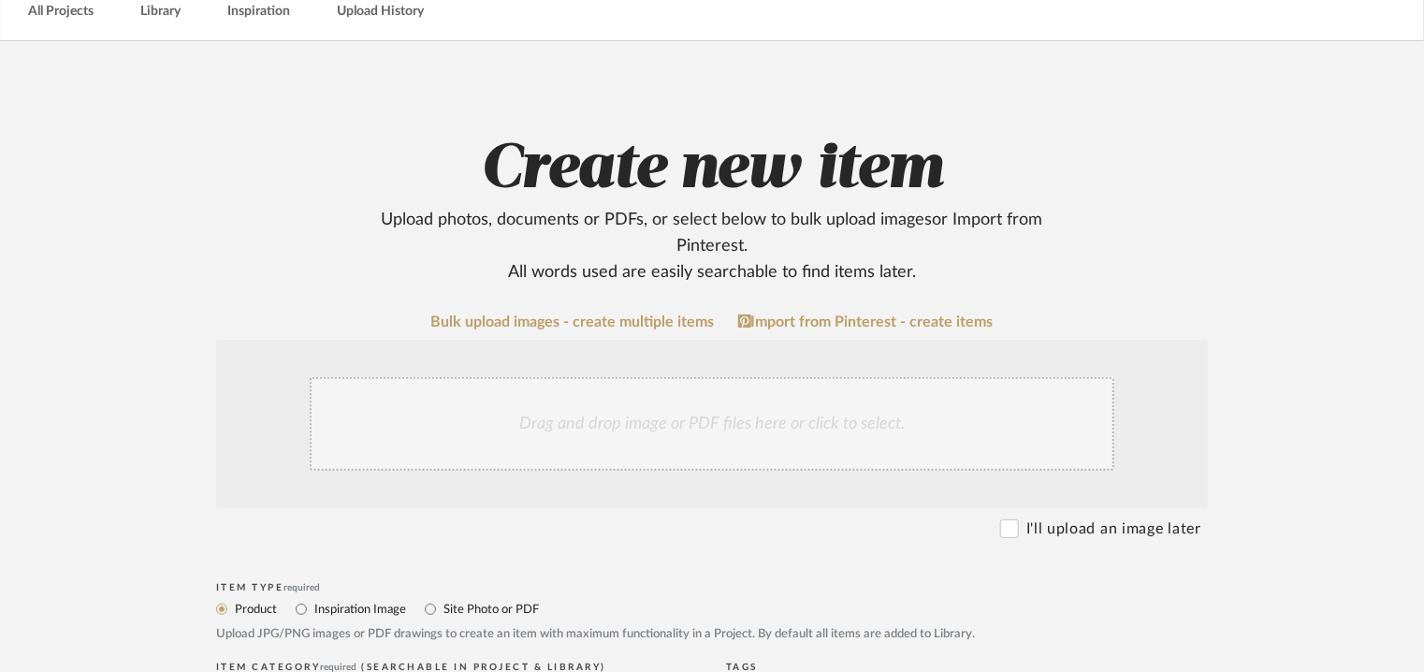
type textarea "Price: INR.60,000/- Lead time : 120days after confirmation of size. Customisabl…"
click at [555, 416] on div "Drag and drop image or PDF files here or click to select." at bounding box center [712, 424] width 805 height 94
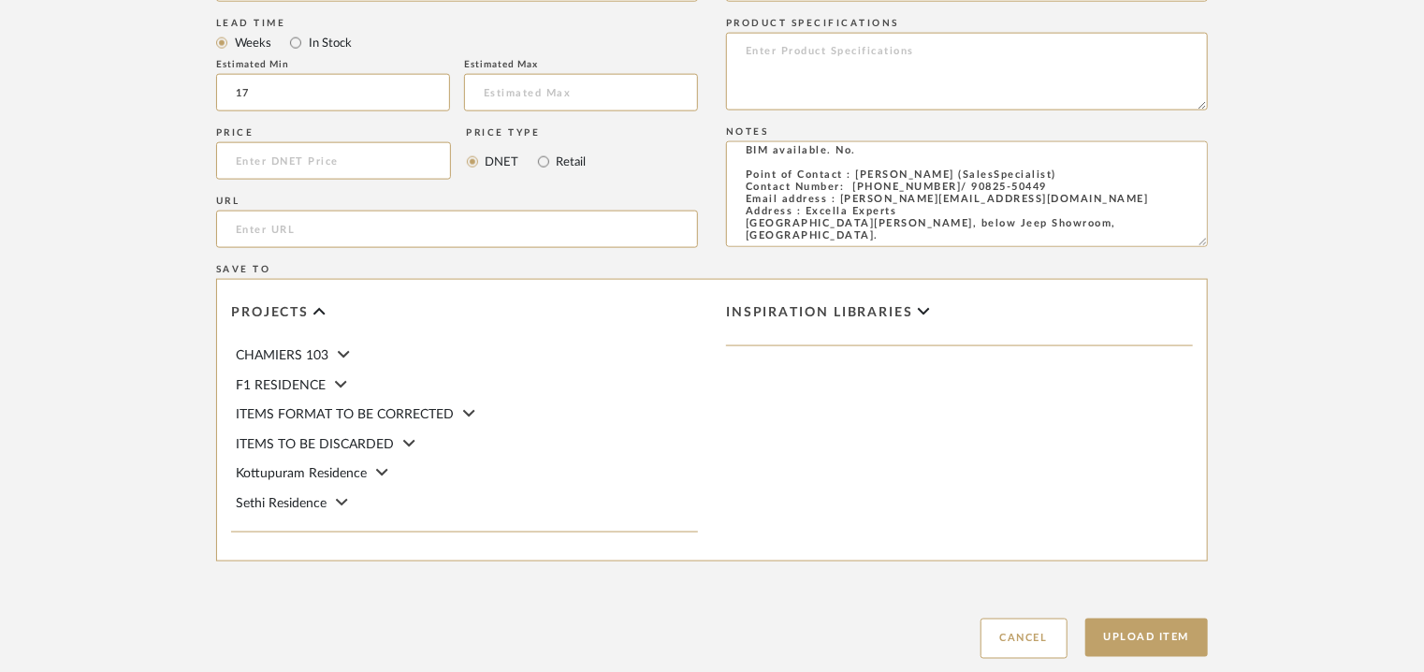
scroll to position [1216, 0]
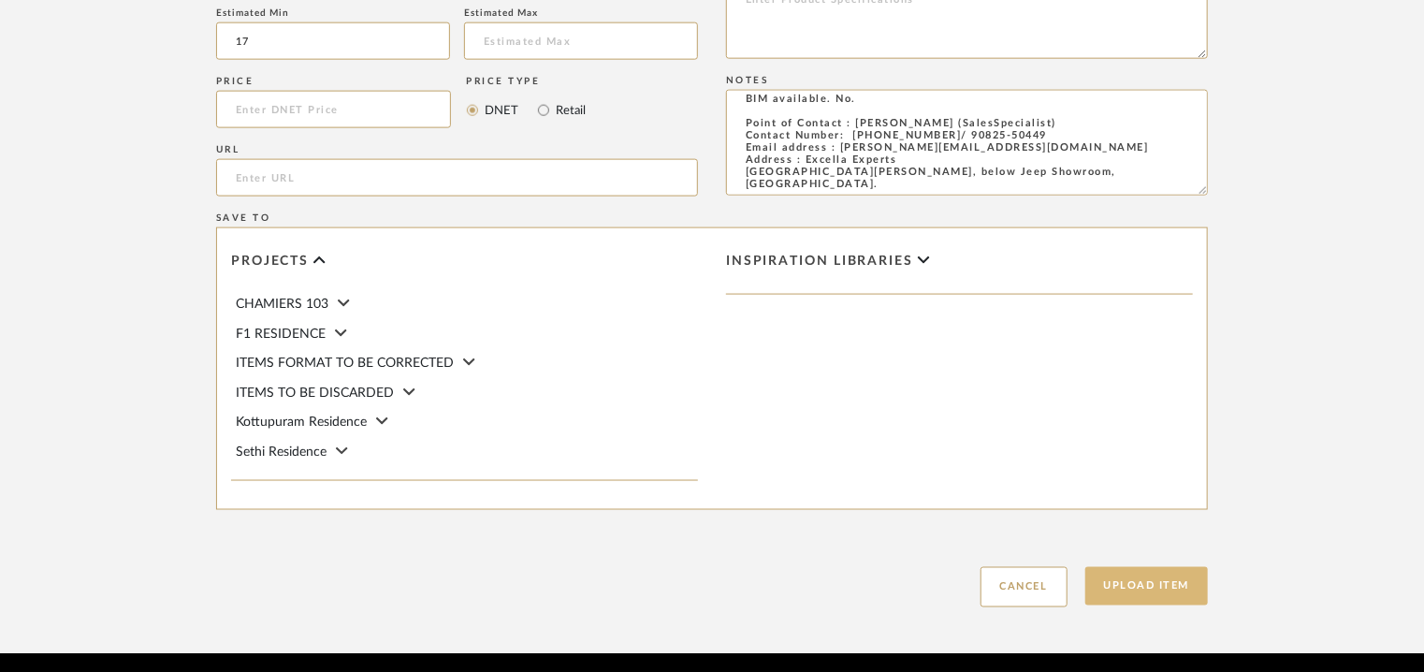
click at [1134, 591] on button "Upload Item" at bounding box center [1146, 586] width 123 height 38
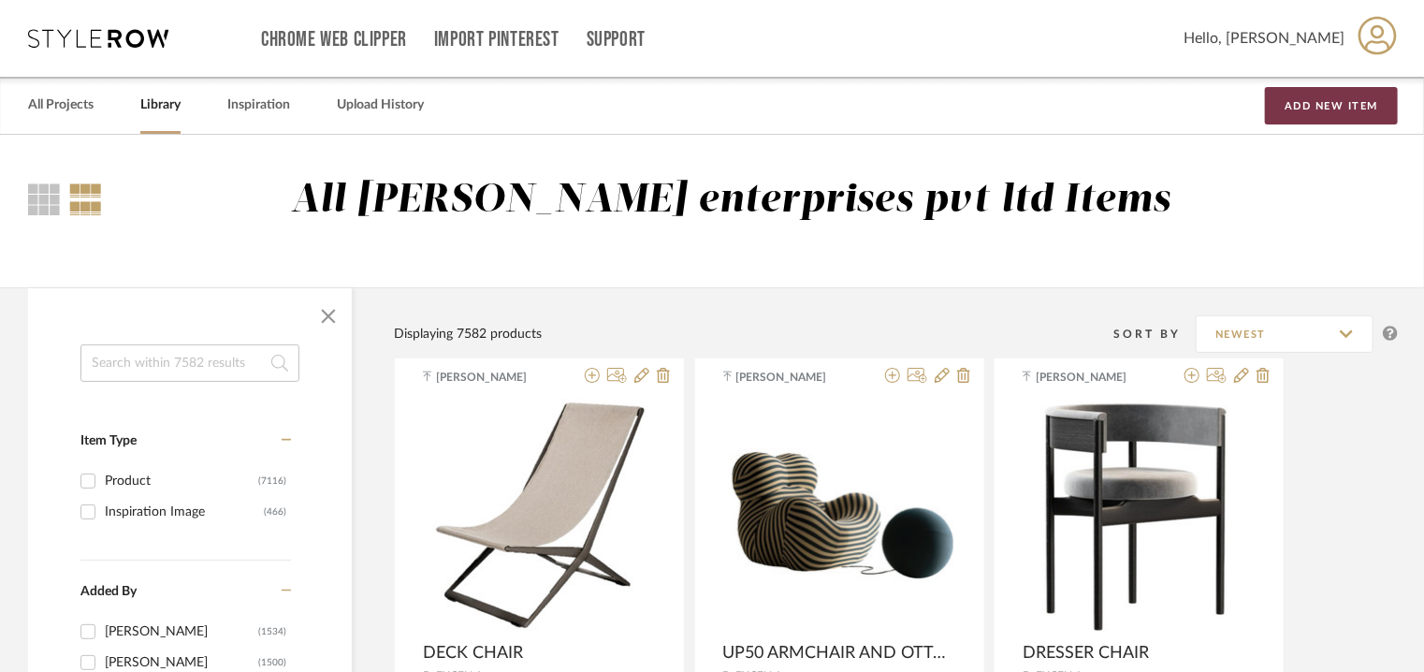
click at [1337, 106] on button "Add New Item" at bounding box center [1331, 105] width 133 height 37
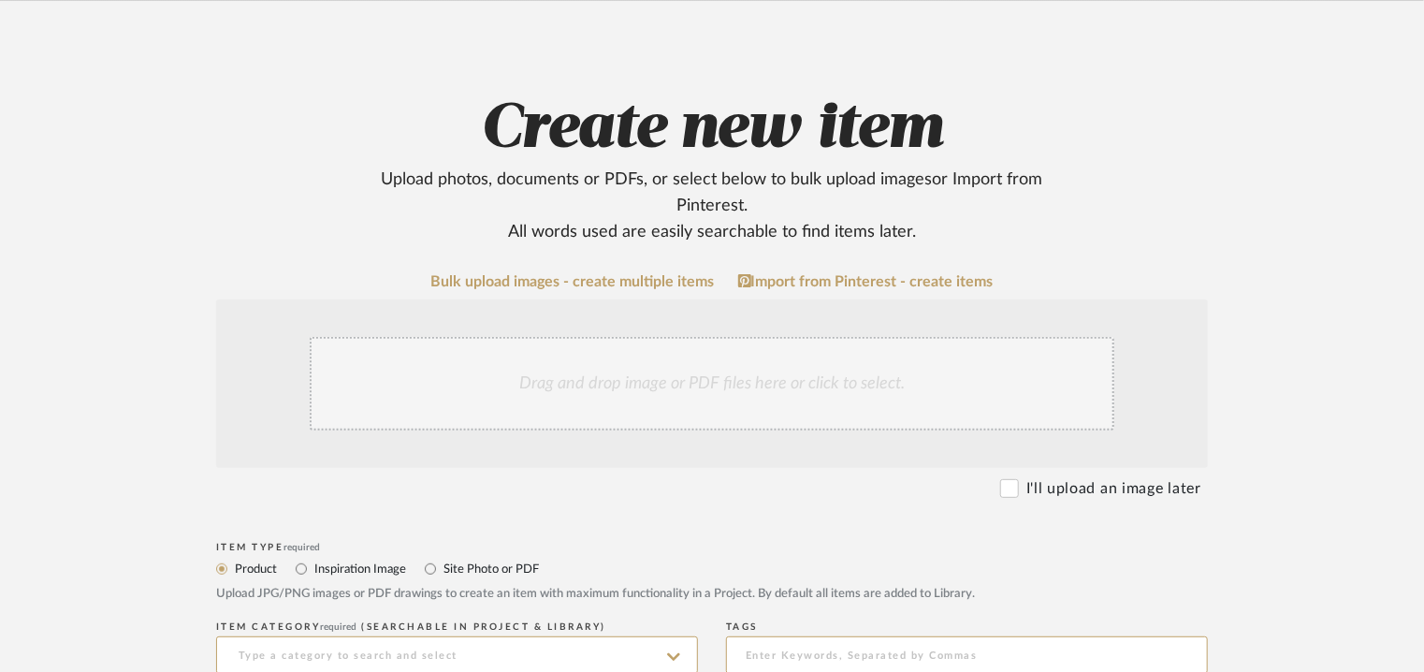
scroll to position [748, 0]
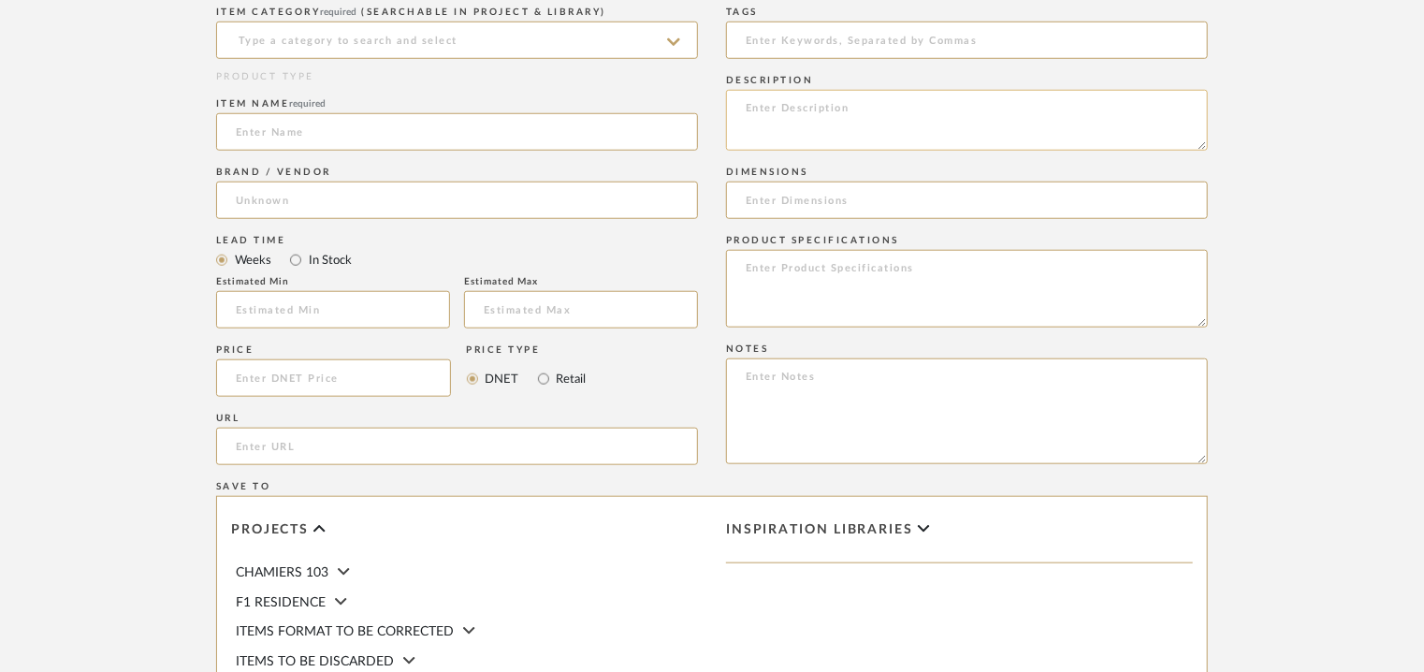
paste textarea "Type : Sofa Dimensions :W2670 x D1130 x H700mm x SH400mm Product Description : …"
type textarea "Type : Sofa Dimensions :W2670 x D1130 x H700mm x SH400mm Product Description : …"
click at [484, 49] on input at bounding box center [457, 40] width 482 height 37
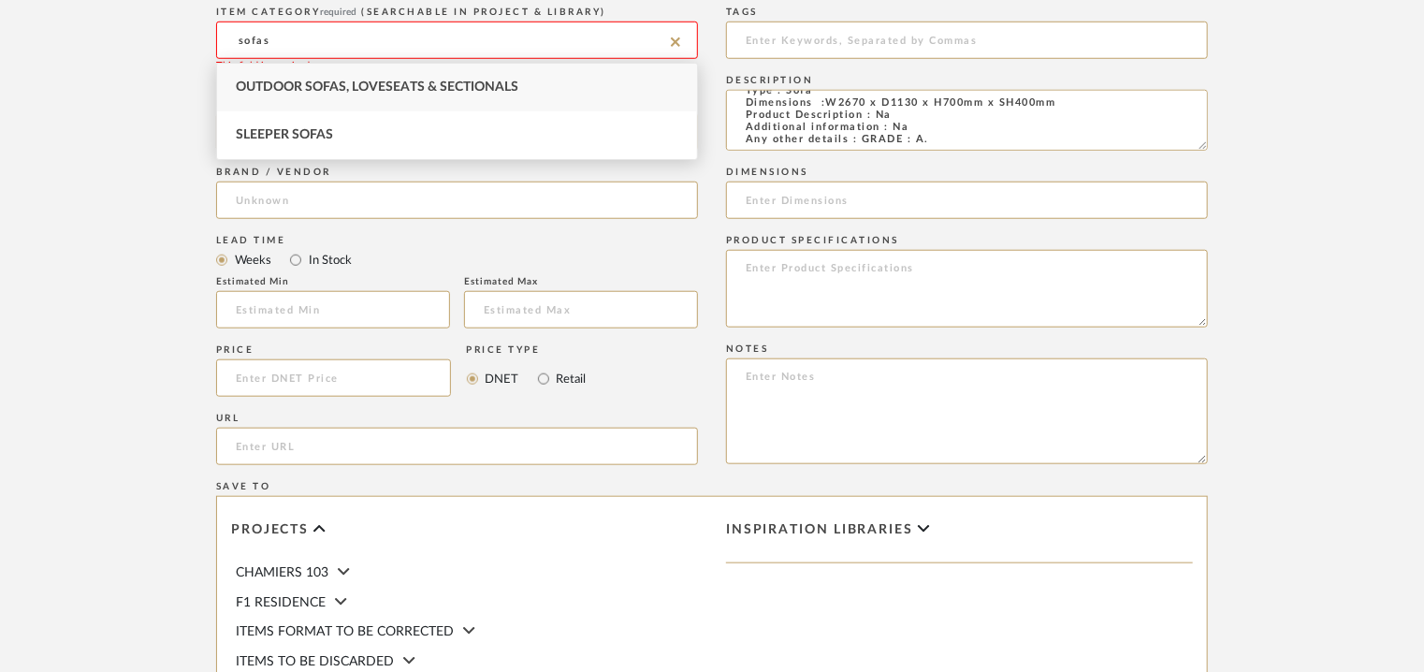
drag, startPoint x: 322, startPoint y: 40, endPoint x: 0, endPoint y: 47, distance: 321.9
click at [0, 47] on upload-items "Create new item Upload photos, documents or PDFs, or select below to bulk uploa…" at bounding box center [712, 154] width 1424 height 1536
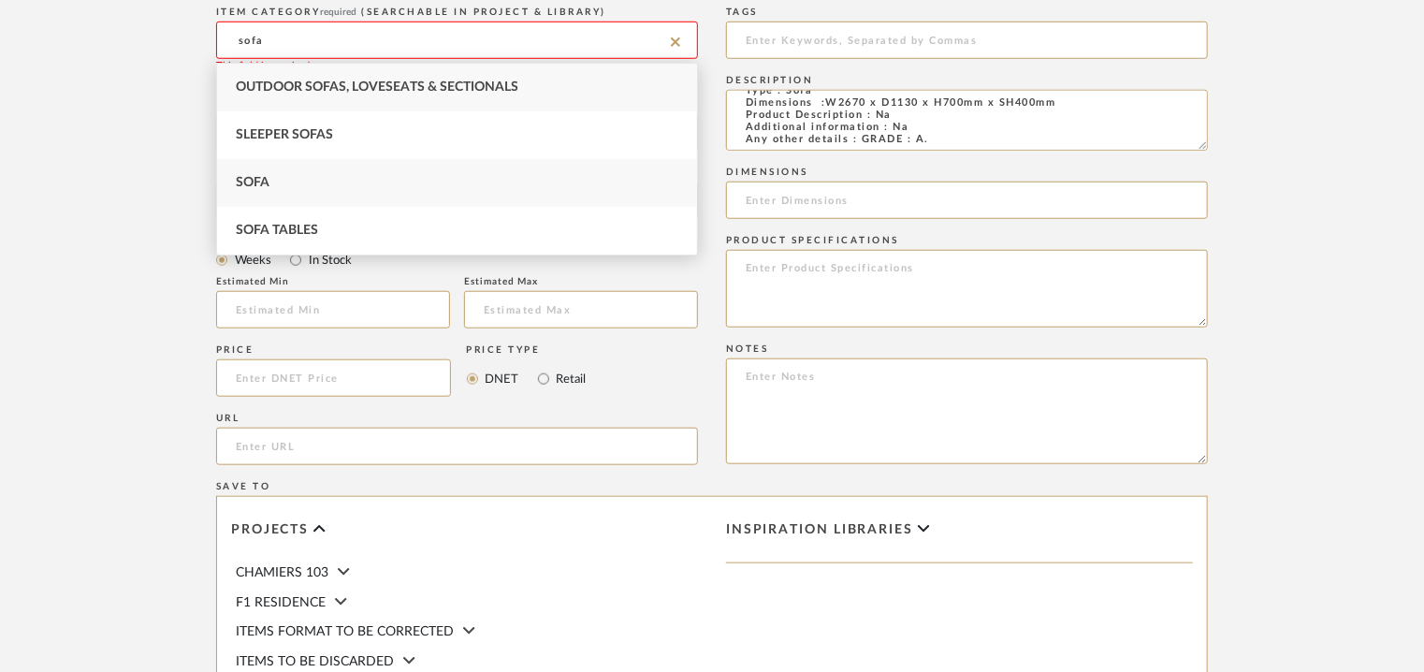
click at [244, 174] on div "Sofa" at bounding box center [457, 183] width 480 height 48
type input "Sofa"
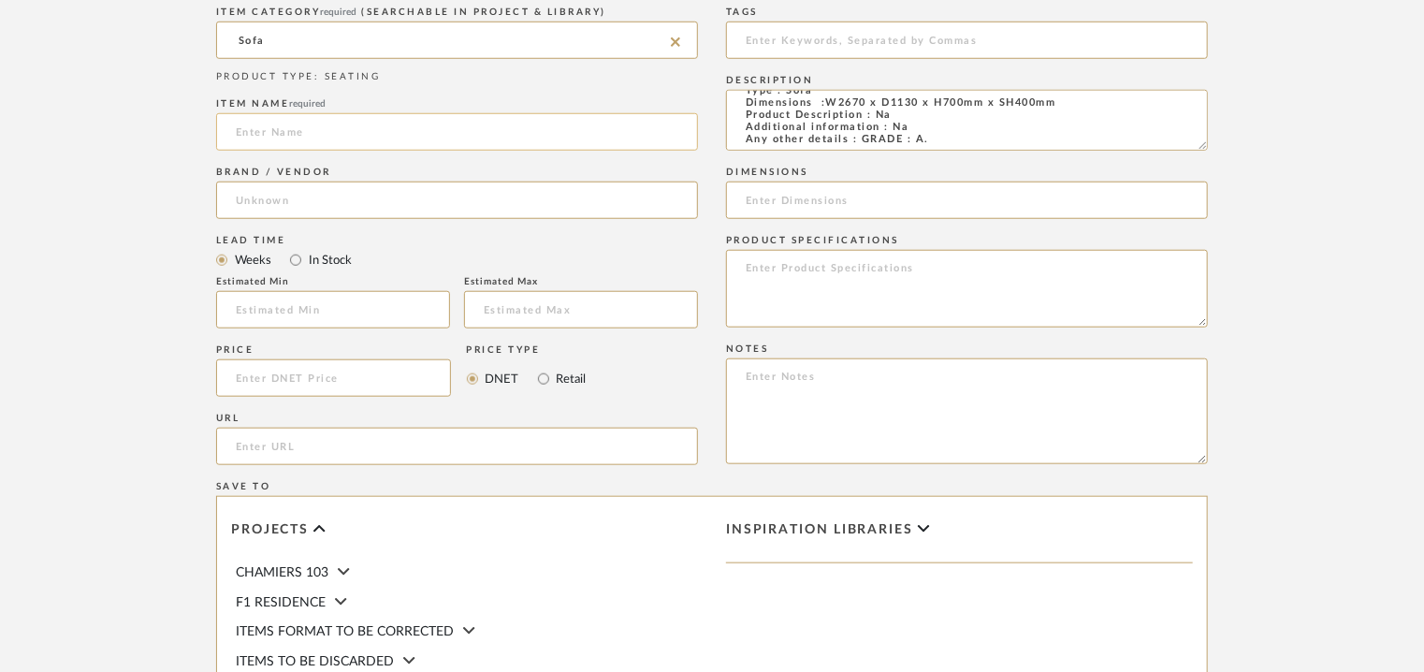
click at [306, 128] on input at bounding box center [457, 131] width 482 height 37
type input "ROMEO SOFA"
click at [326, 187] on input at bounding box center [457, 199] width 482 height 37
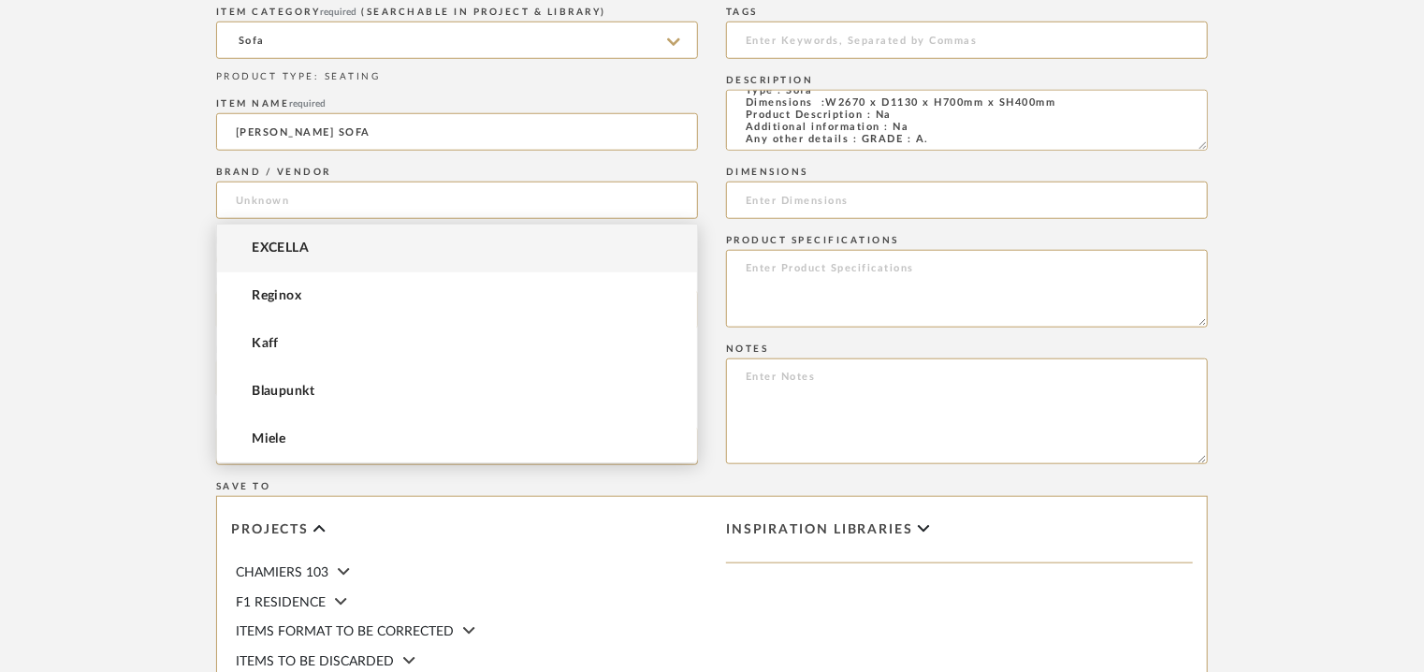
click at [294, 245] on span "EXCELLA" at bounding box center [280, 248] width 57 height 16
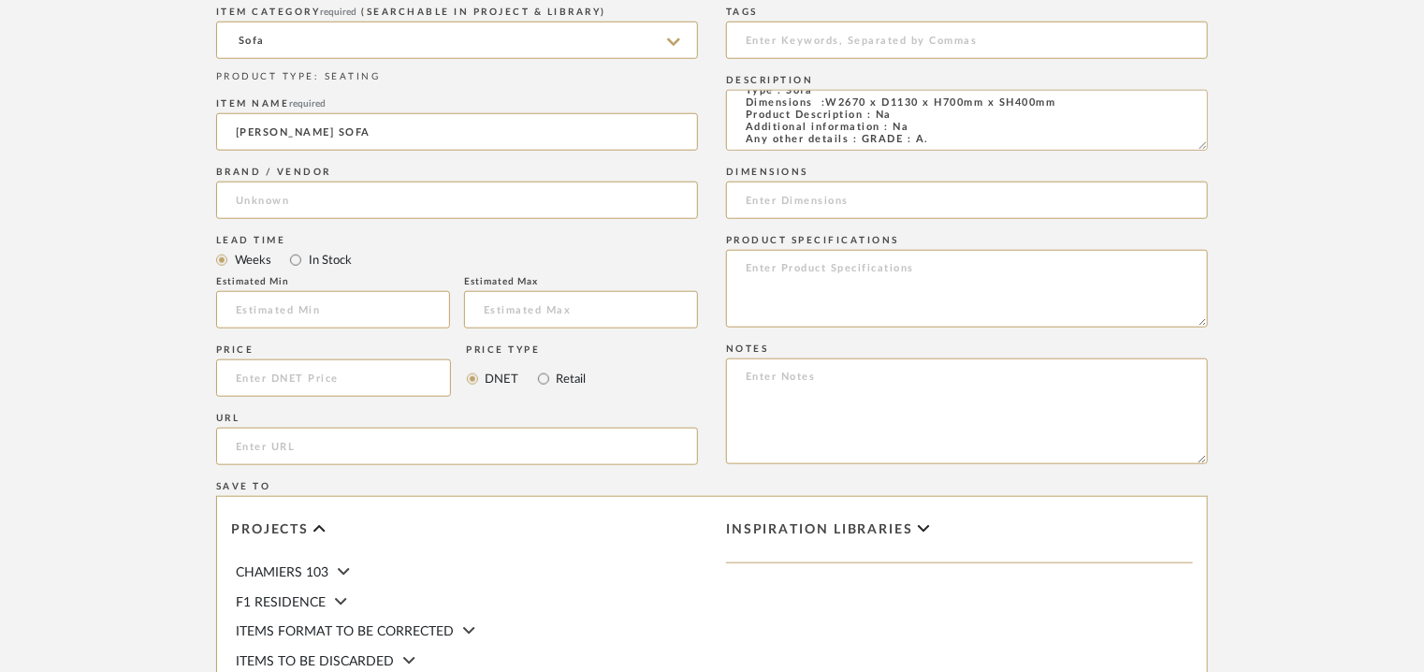
type input "EXCELLA"
click at [284, 299] on input at bounding box center [333, 309] width 234 height 37
type input "17"
click at [776, 42] on input at bounding box center [967, 40] width 482 height 37
type input "sofa, GRADE A,"
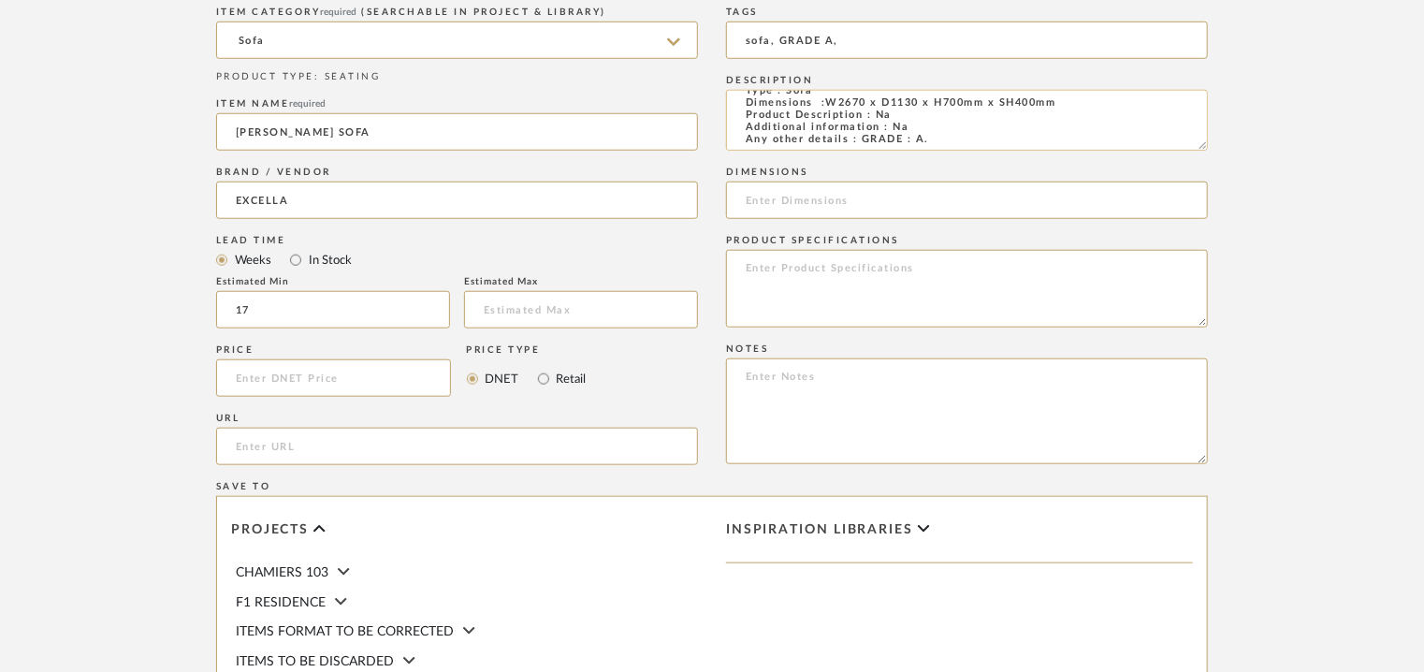
scroll to position [12, 0]
drag, startPoint x: 1064, startPoint y: 102, endPoint x: 826, endPoint y: 110, distance: 237.8
click at [826, 110] on textarea "Type : Sofa Dimensions :W2670 x D1130 x H700mm x SH400mm Product Description : …" at bounding box center [967, 120] width 482 height 61
click at [843, 198] on input at bounding box center [967, 199] width 482 height 37
paste input "W2670 x D1130 x H700mm x SH400mm"
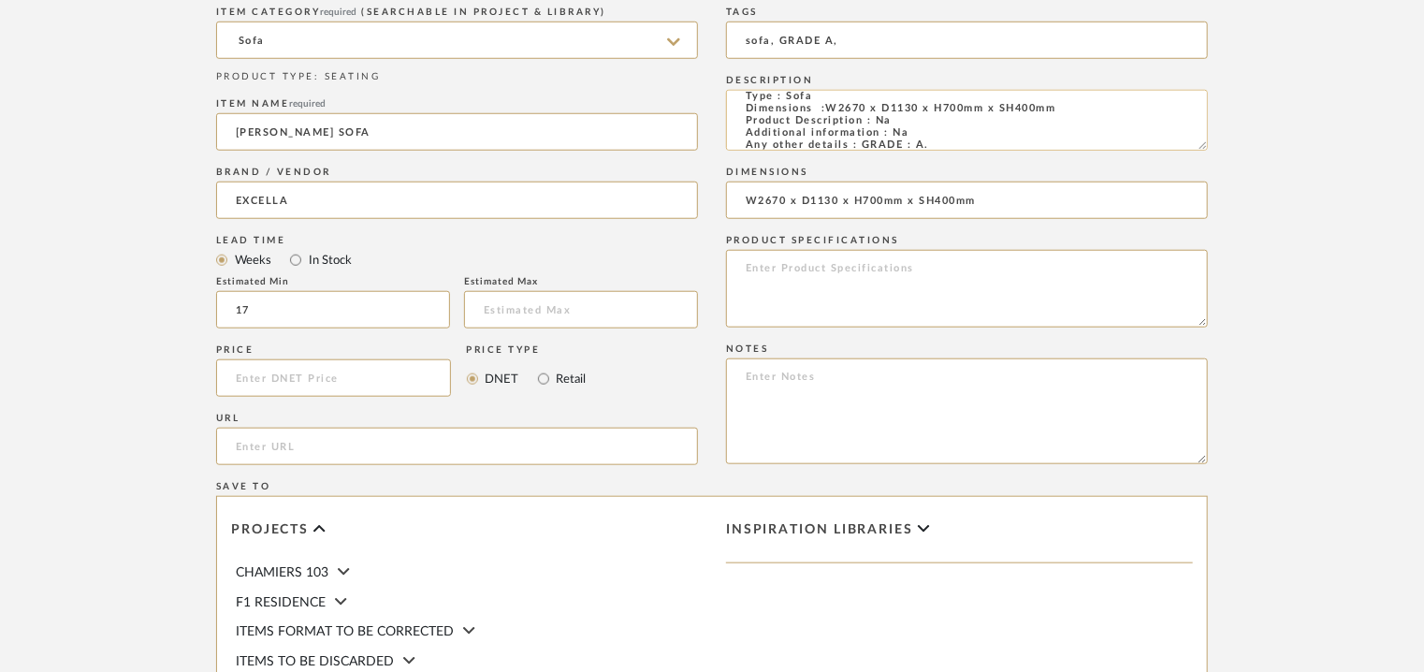
type input "W2670 x D1130 x H700mm x SH400mm"
click at [829, 105] on textarea "Type : Sofa Dimensions :W2670 x D1130 x H700mm x SH400mm Product Description : …" at bounding box center [967, 120] width 482 height 61
type textarea "Type : Sofa Dimensions : W2670 x D1130 x H700mm x SH400mm Product Description :…"
click at [1085, 446] on textarea at bounding box center [967, 411] width 482 height 106
paste textarea "Price: INR.3,01,500/- Lead time : 120days after confirmation of size. Customisa…"
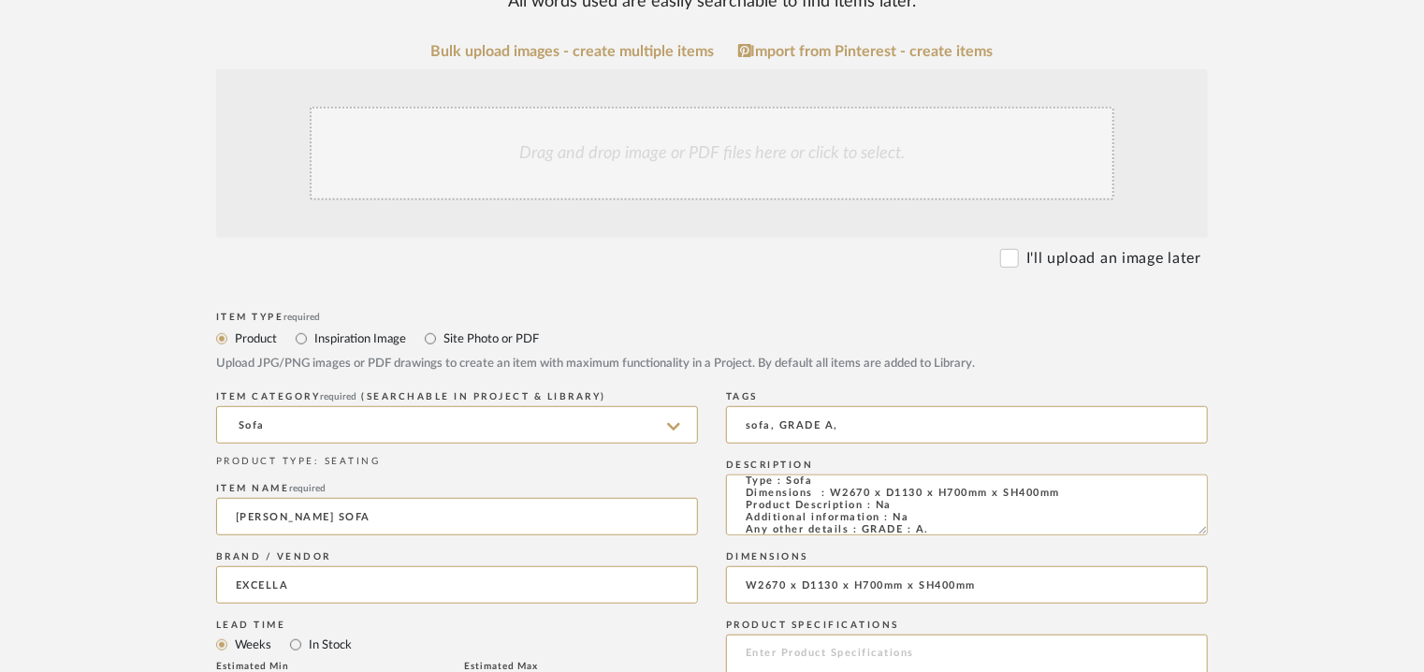
scroll to position [94, 0]
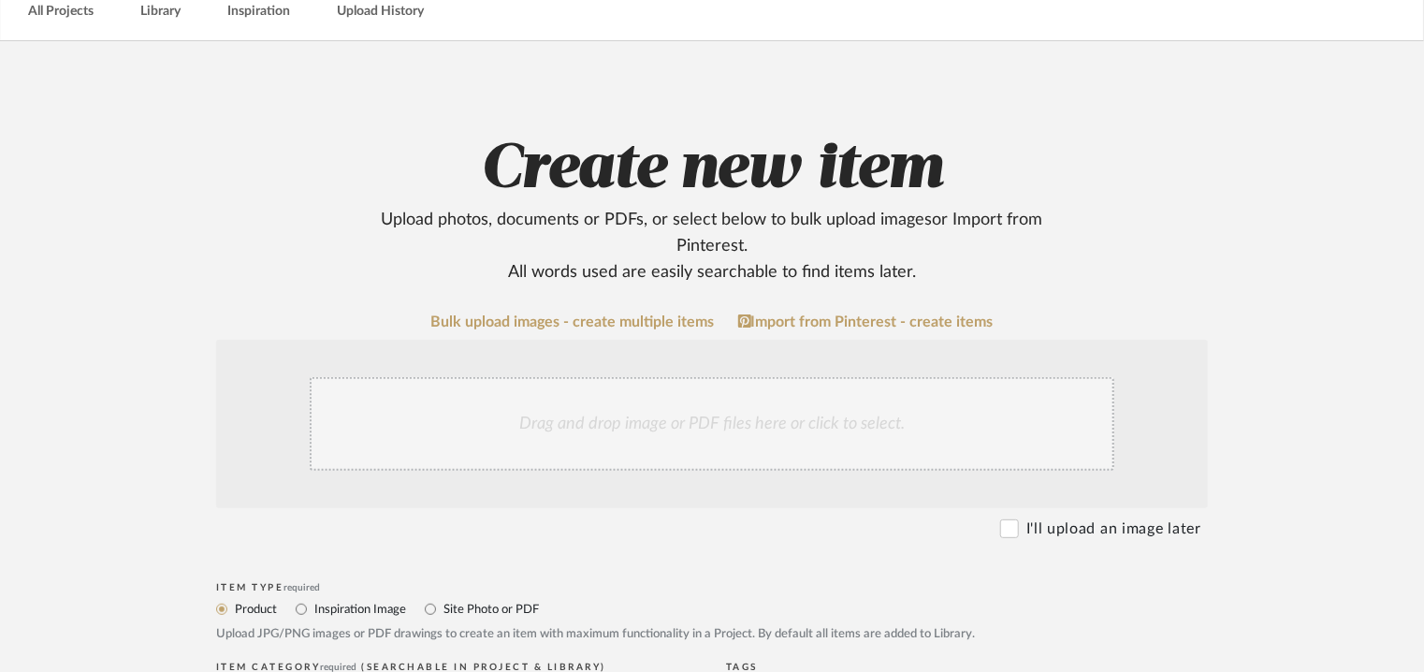
type textarea "Price: INR.3,01,500/- Lead time : 120days after confirmation of size. Customisa…"
click at [674, 432] on div "Drag and drop image or PDF files here or click to select." at bounding box center [712, 424] width 805 height 94
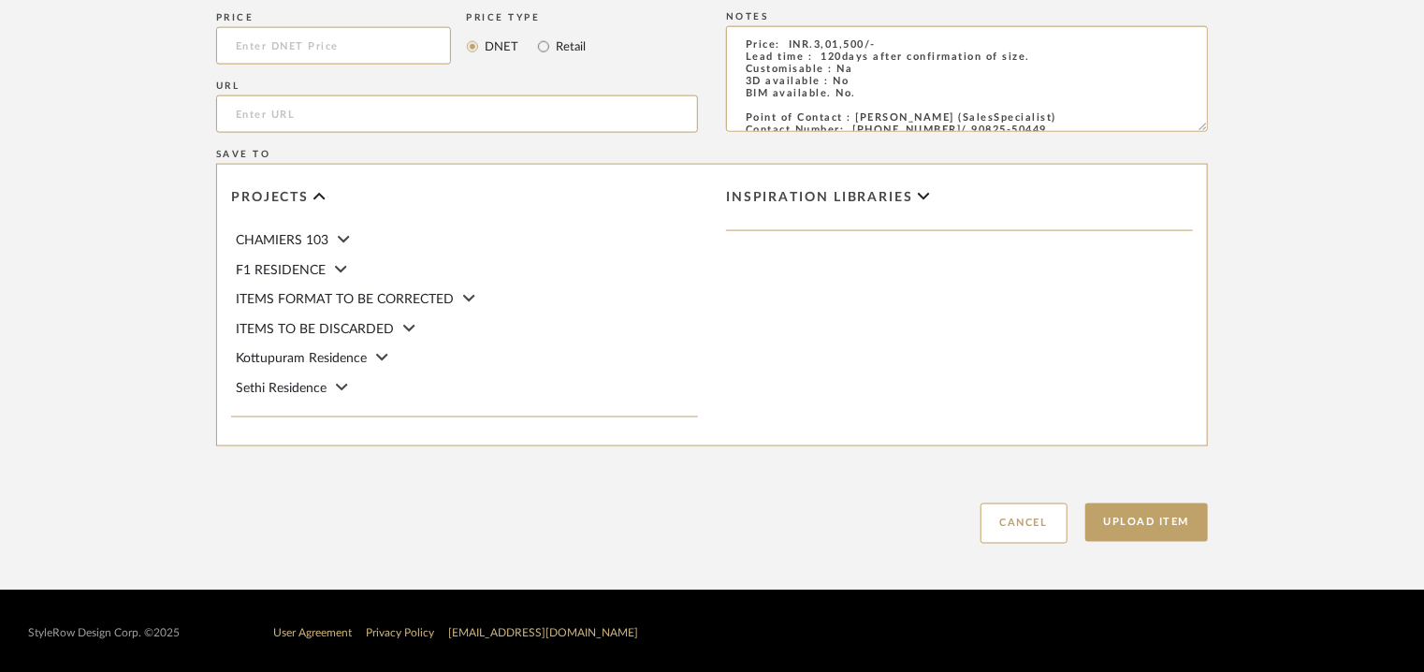
scroll to position [1283, 0]
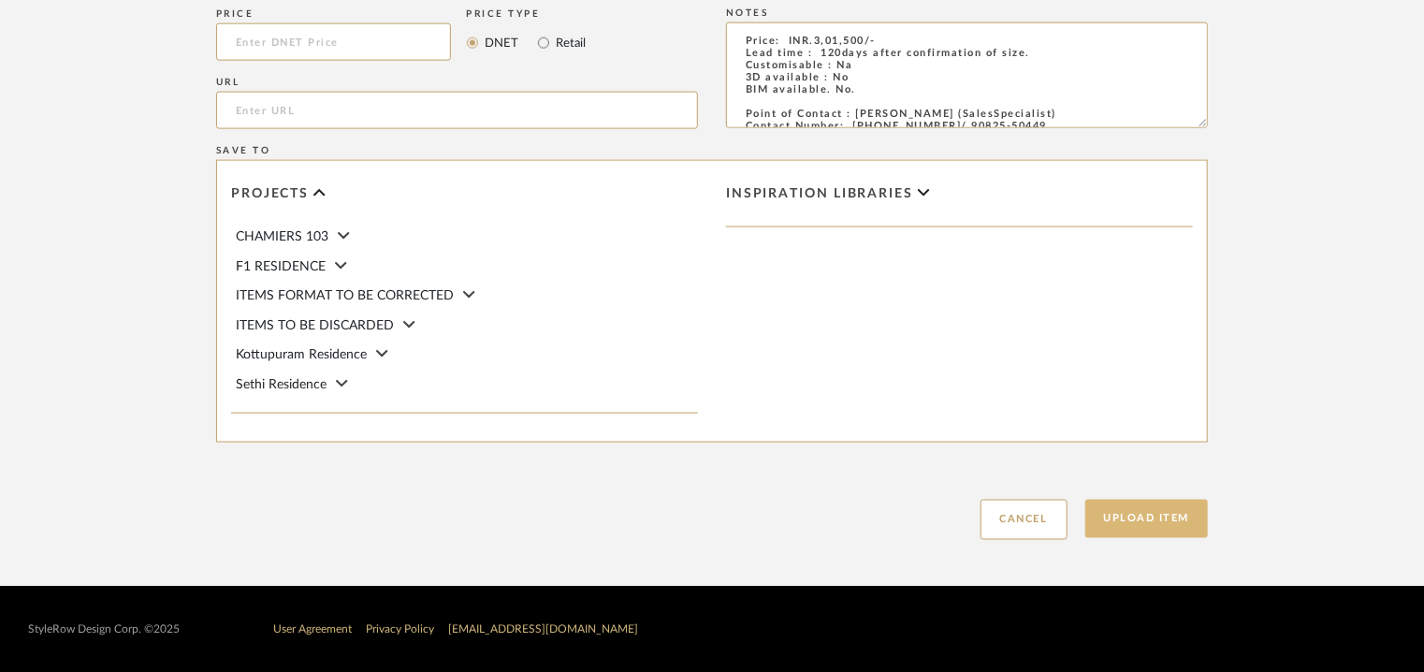
click at [1171, 514] on button "Upload Item" at bounding box center [1146, 519] width 123 height 38
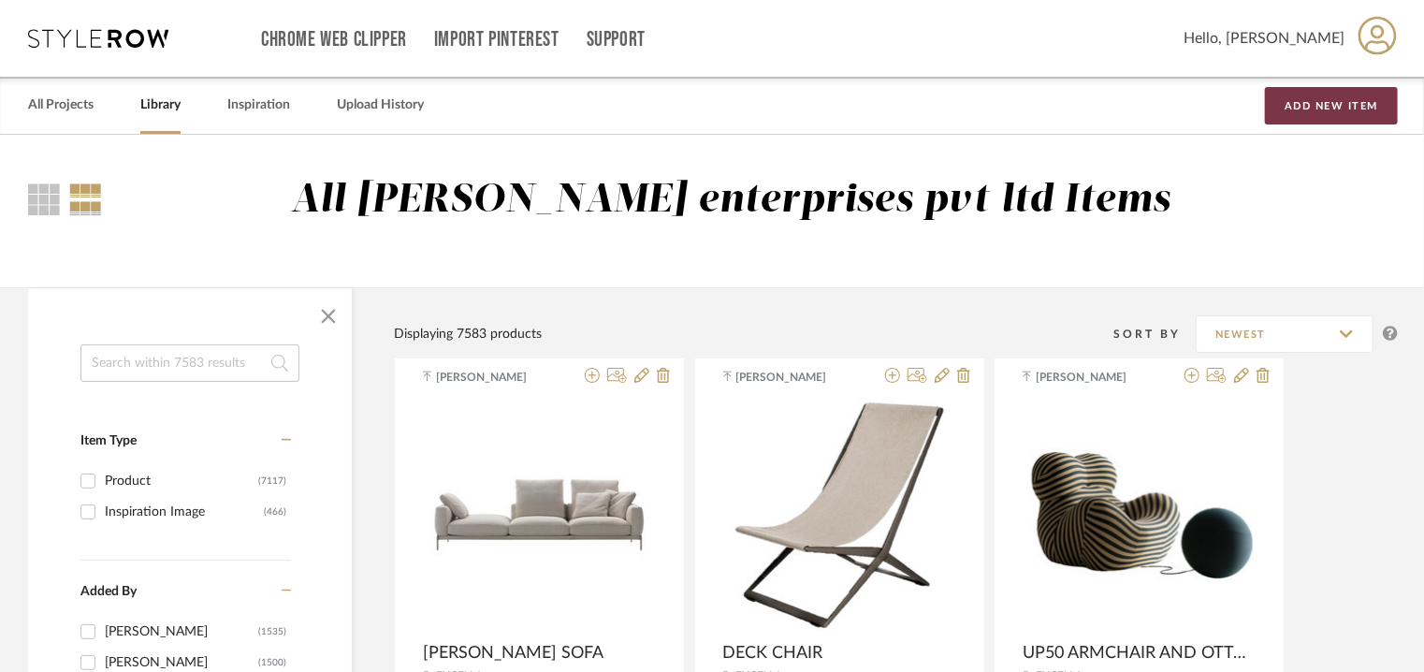
click at [1351, 107] on button "Add New Item" at bounding box center [1331, 105] width 133 height 37
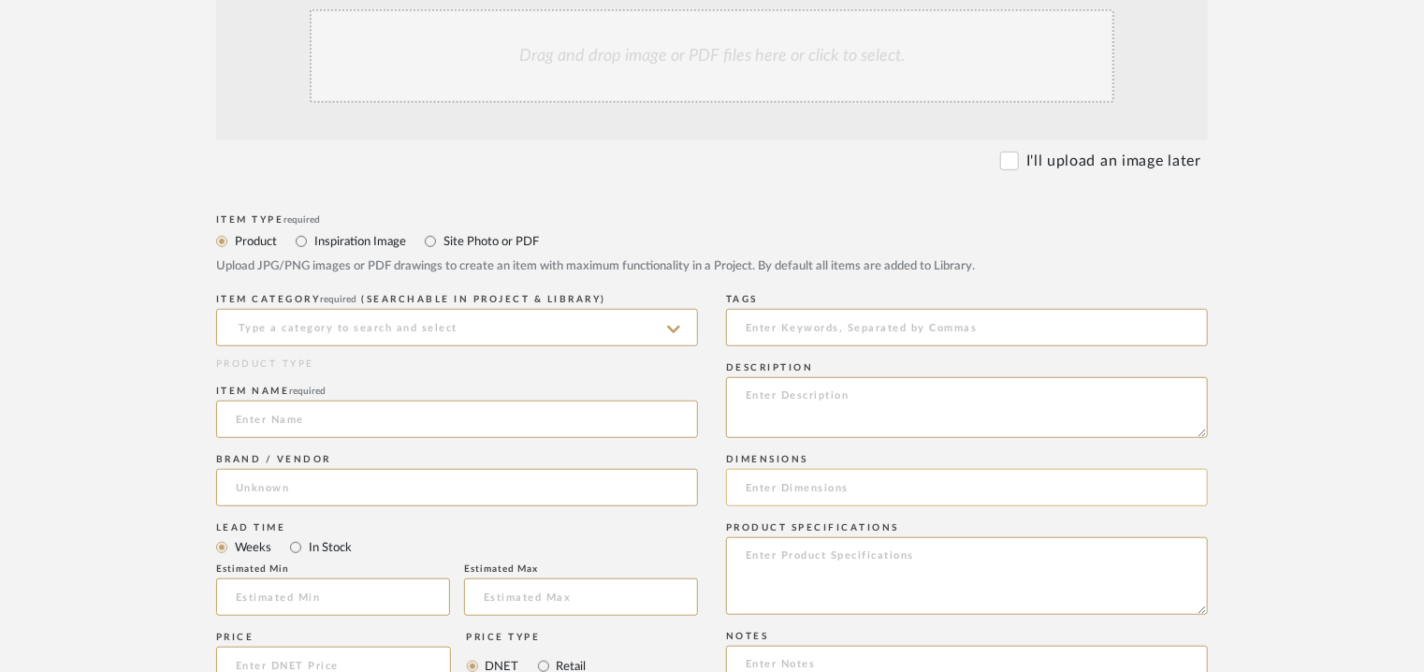
scroll to position [468, 0]
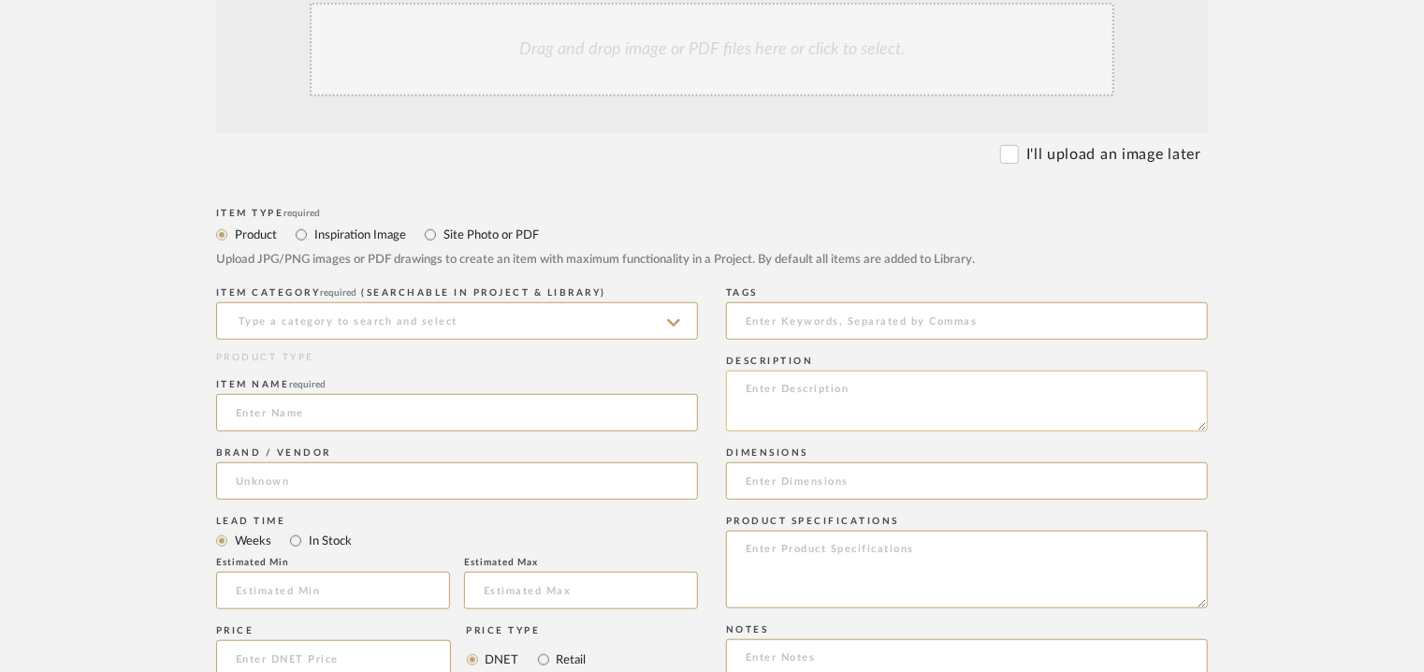
click at [790, 389] on textarea at bounding box center [967, 400] width 482 height 61
paste textarea "Type : Sofa Dimensions : 4100 x 1220 x 760mm Product Description : Na Additiona…"
type textarea "Type : Sofa Dimensions : 4100 x 1220 x 760mm Product Description : Na Additiona…"
click at [485, 321] on input at bounding box center [457, 320] width 482 height 37
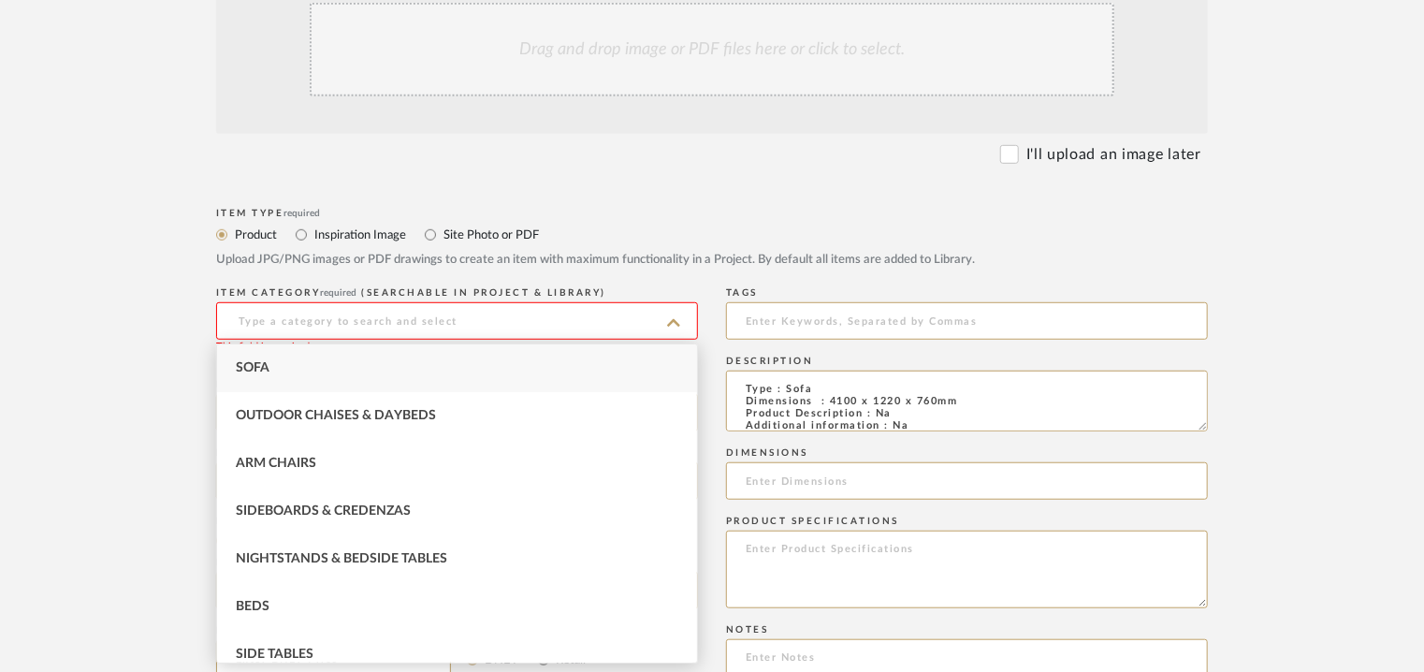
click at [274, 363] on div "Sofa" at bounding box center [457, 368] width 480 height 48
type input "Sofa"
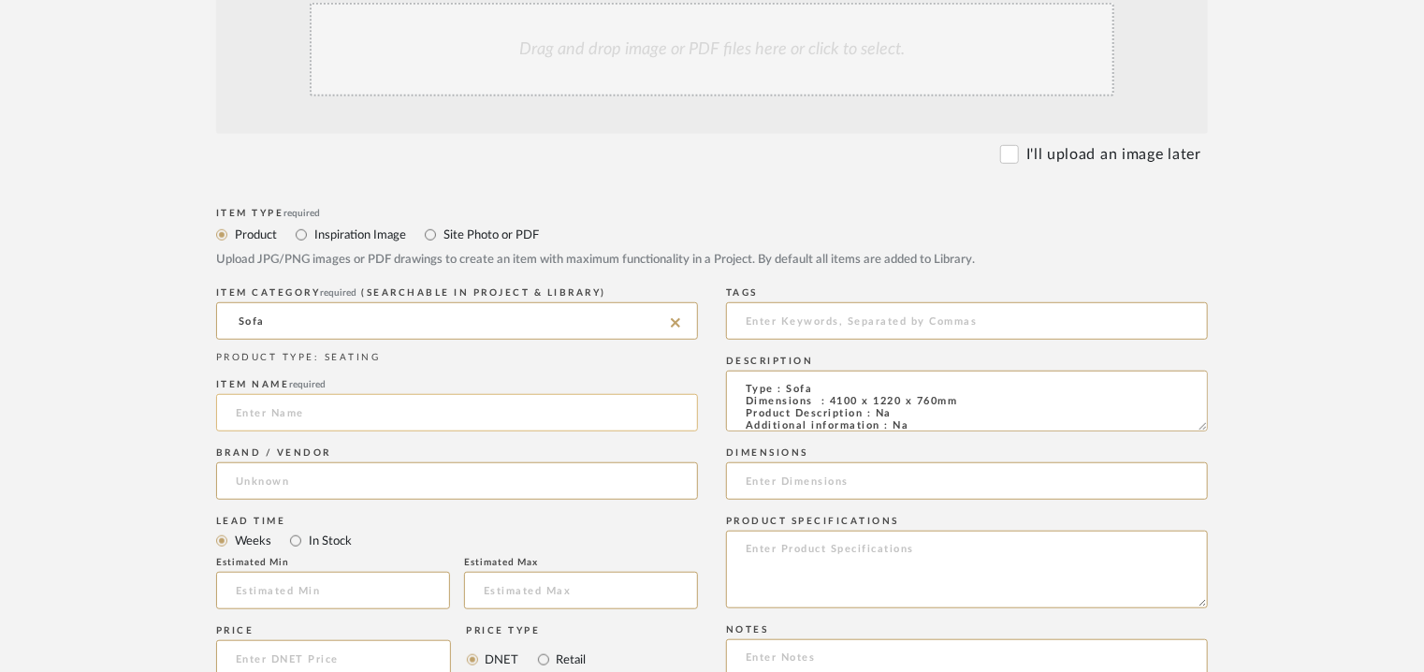
click at [269, 411] on input at bounding box center [457, 412] width 482 height 37
type input "CAMELOT SOFA"
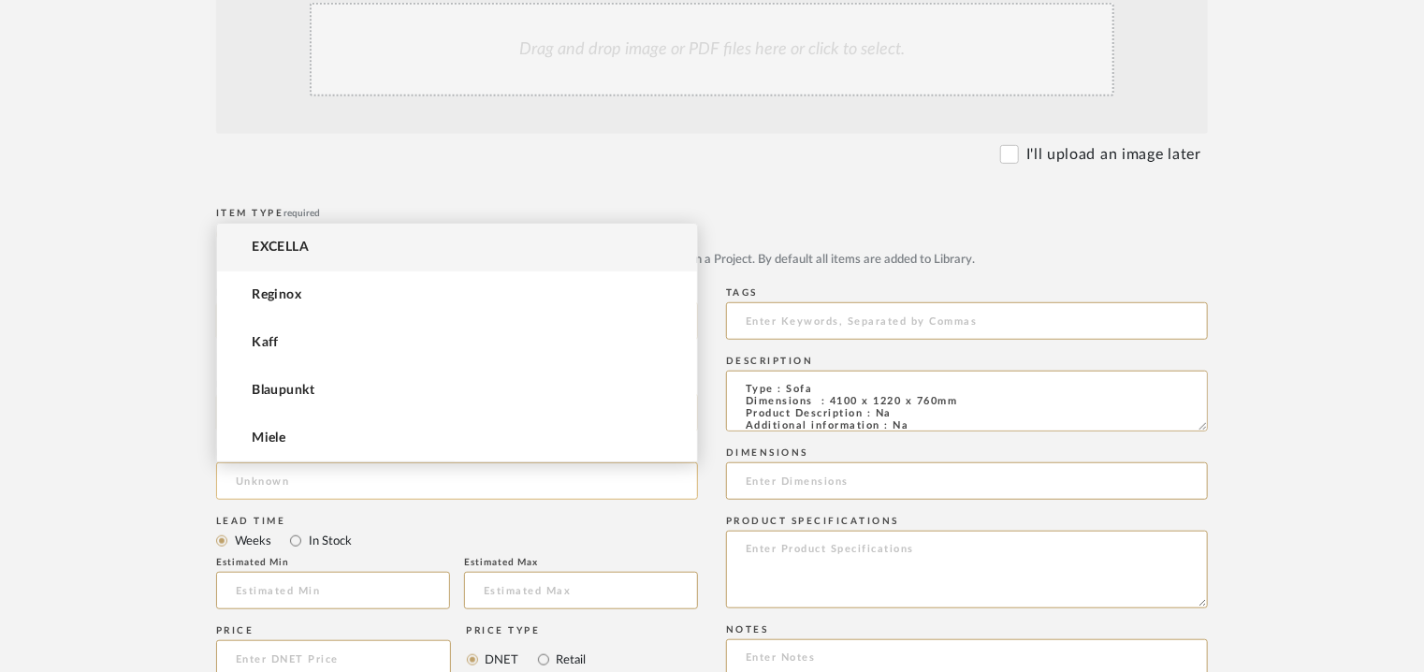
click at [278, 493] on input at bounding box center [457, 480] width 482 height 37
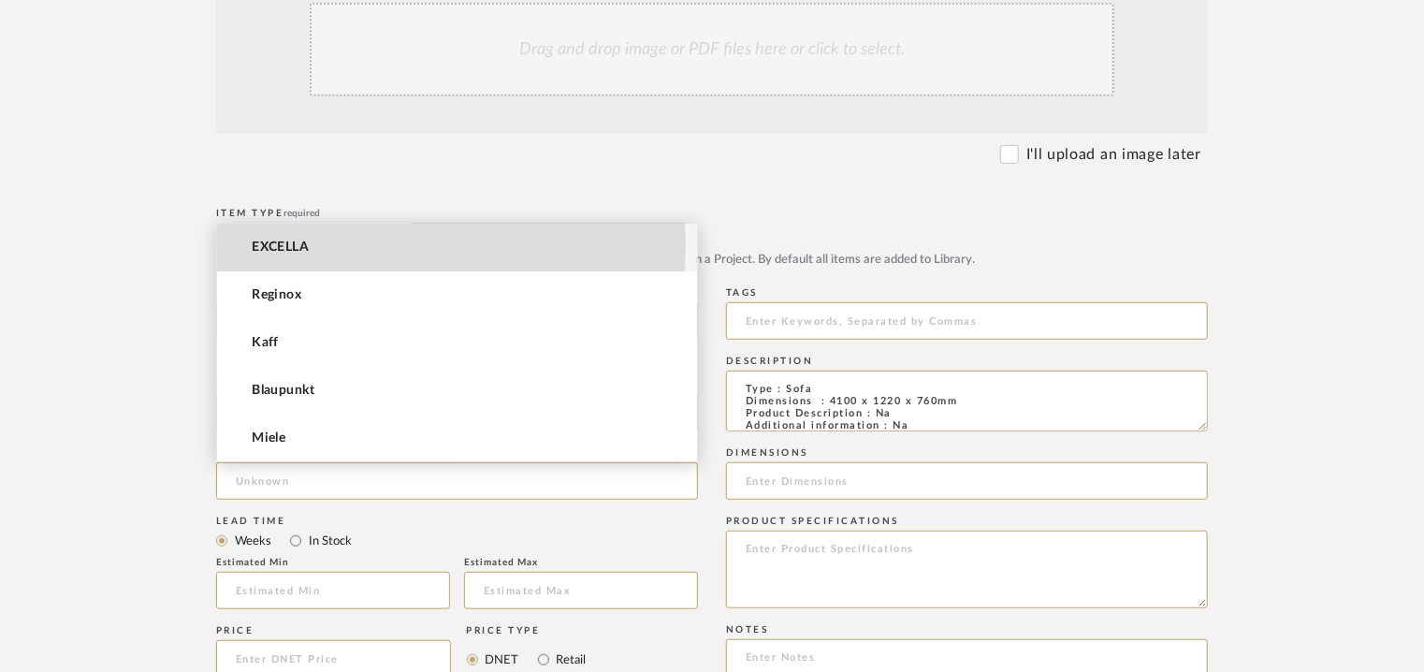
click at [311, 243] on mat-option "EXCELLA" at bounding box center [457, 248] width 480 height 48
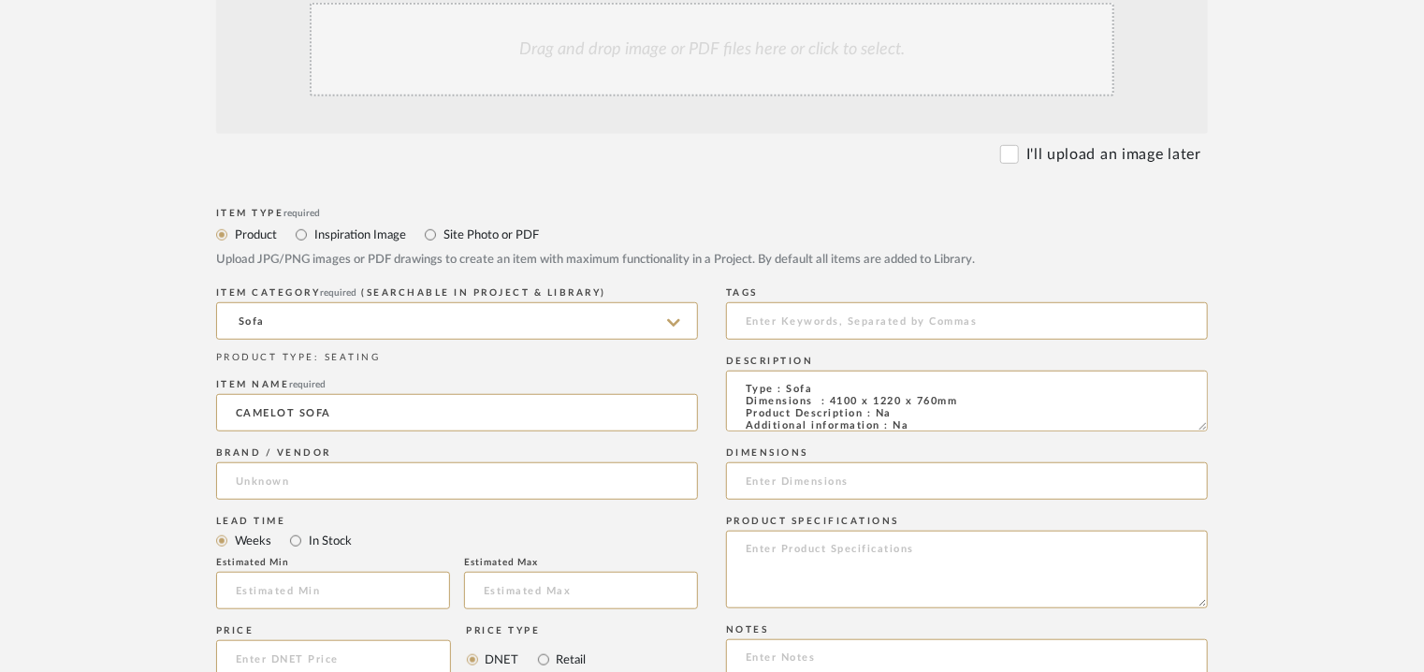
type input "EXCELLA"
click at [346, 596] on input "text" at bounding box center [333, 590] width 234 height 37
type input "17"
click at [819, 315] on input at bounding box center [967, 320] width 482 height 37
type input "S"
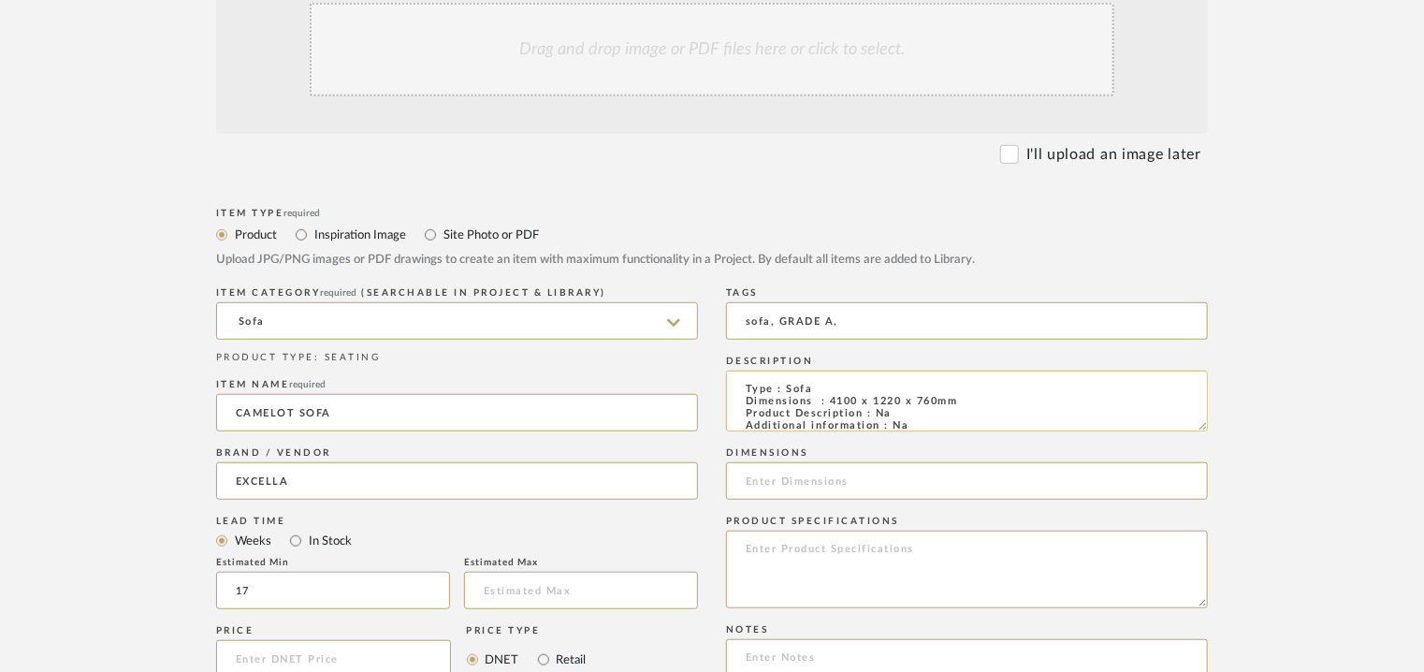
type input "sofa, GRADE A,"
drag, startPoint x: 965, startPoint y: 401, endPoint x: 832, endPoint y: 402, distance: 133.8
click at [832, 402] on textarea "Type : Sofa Dimensions : 4100 x 1220 x 760mm Product Description : Na Additiona…" at bounding box center [967, 400] width 482 height 61
click at [842, 486] on input at bounding box center [967, 480] width 482 height 37
paste input "4100 x 1220 x 760mm"
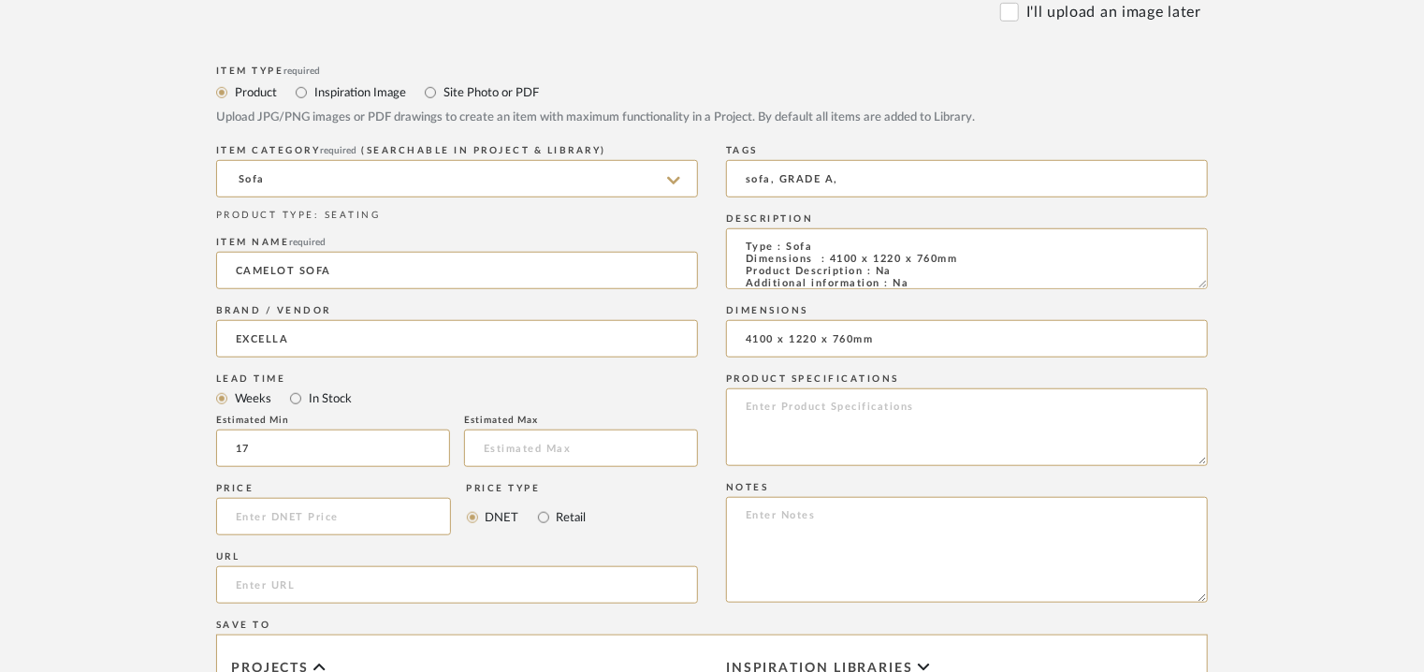
scroll to position [842, 0]
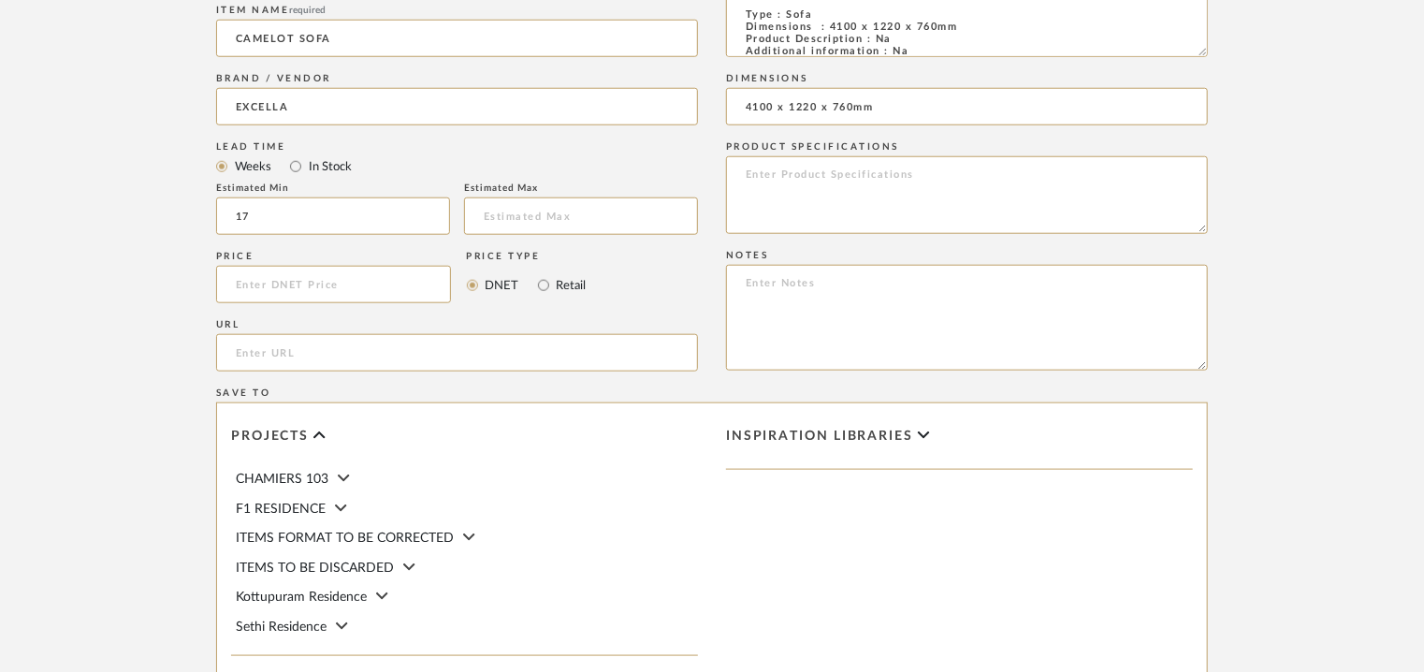
type input "4100 x 1220 x 760mm"
click at [776, 278] on textarea at bounding box center [967, 318] width 482 height 106
paste textarea "Price: INR.4,45,500/- Lead time : 120days after confirmation of size. Customisa…"
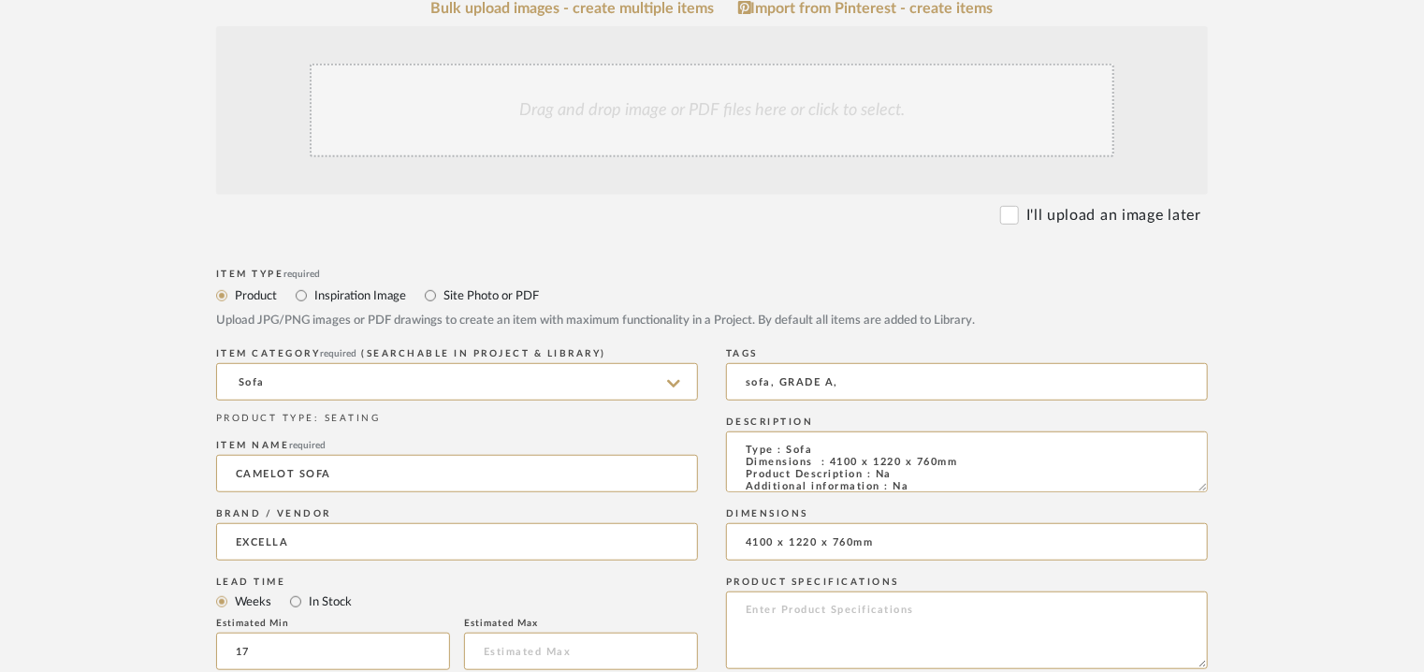
scroll to position [374, 0]
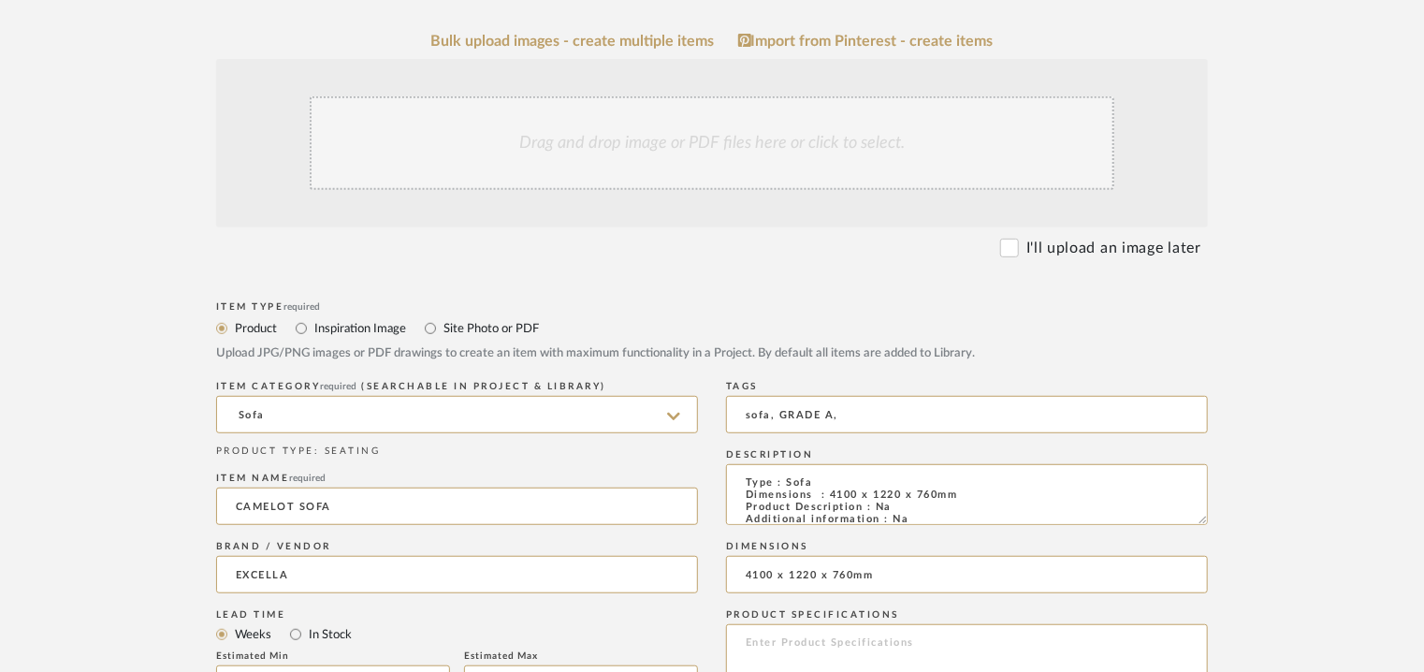
type textarea "Price: INR.4,45,500/- Lead time : 120days after confirmation of size. Customisa…"
click at [682, 138] on div "Drag and drop image or PDF files here or click to select." at bounding box center [712, 143] width 805 height 94
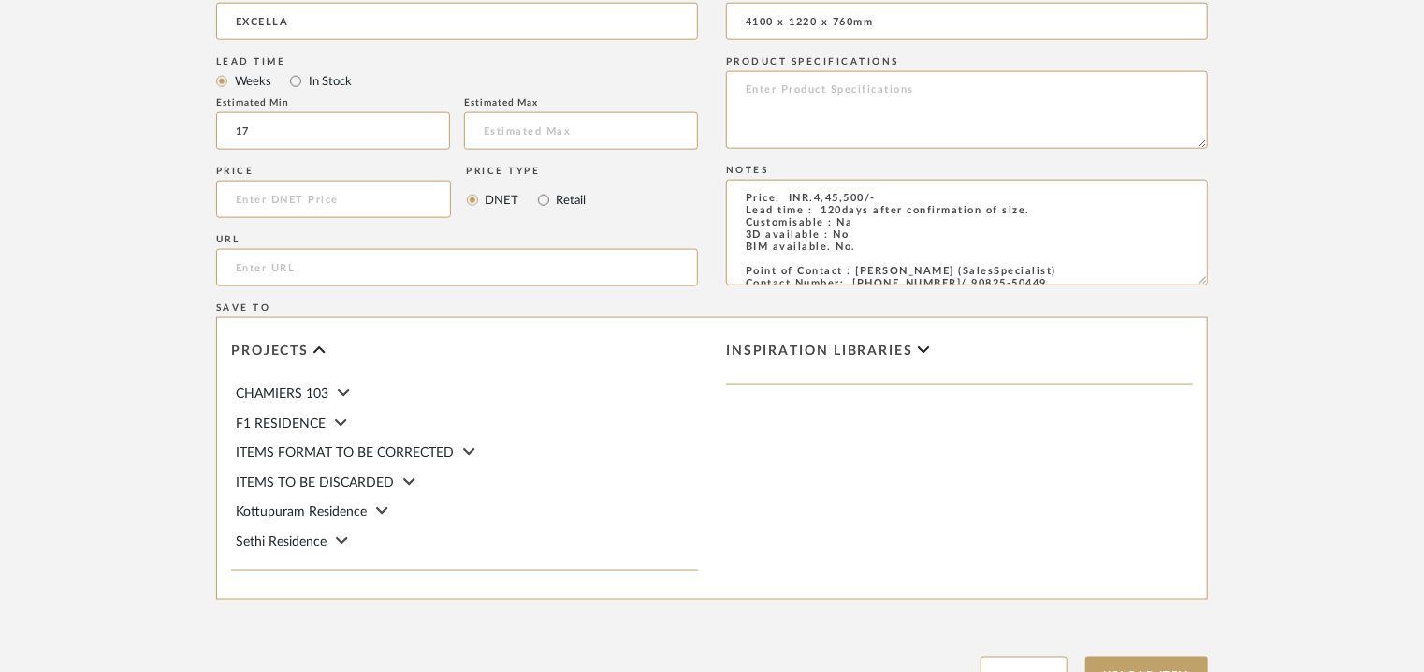
scroll to position [1283, 0]
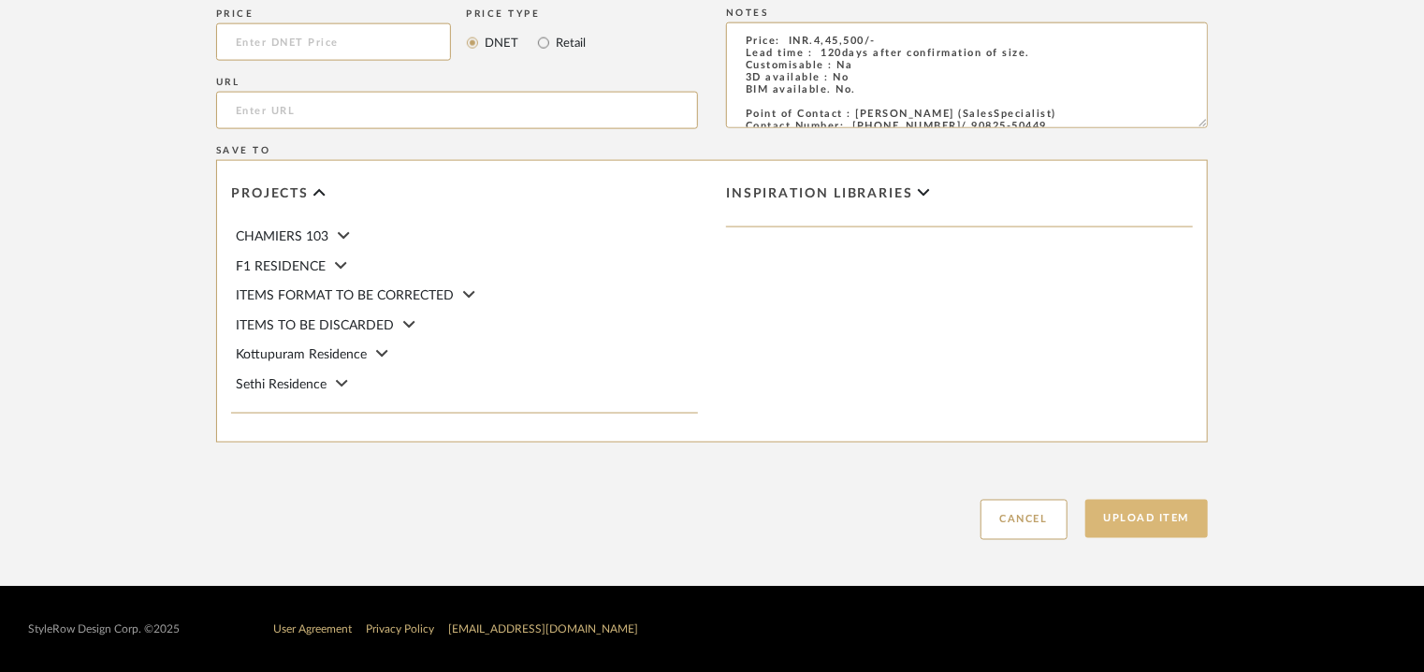
click at [1115, 525] on button "Upload Item" at bounding box center [1146, 519] width 123 height 38
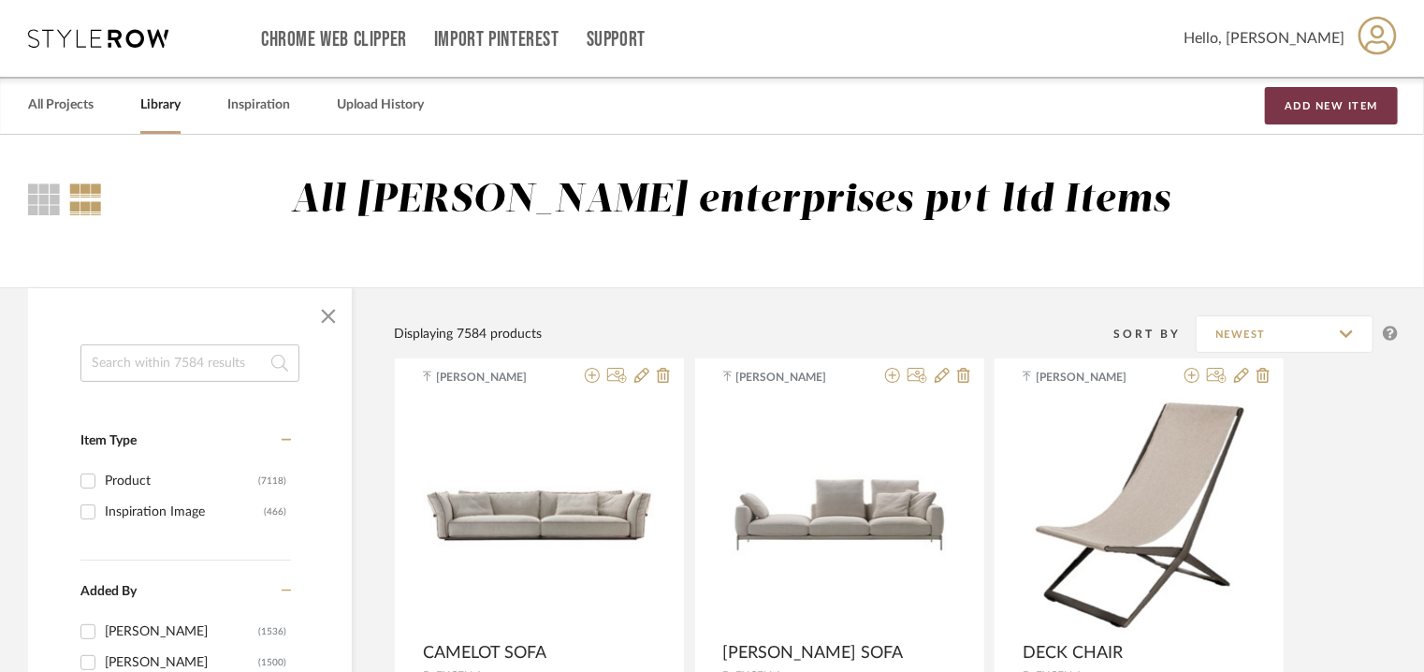
click at [1288, 105] on button "Add New Item" at bounding box center [1331, 105] width 133 height 37
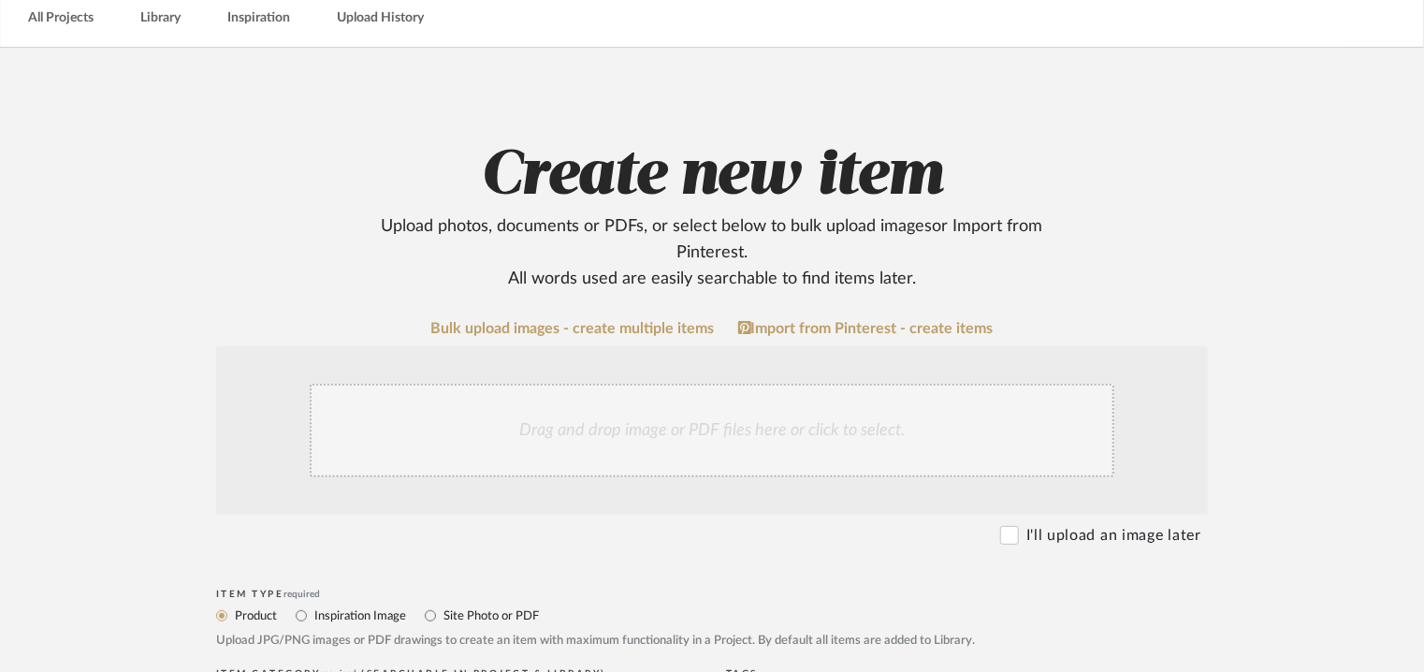
scroll to position [468, 0]
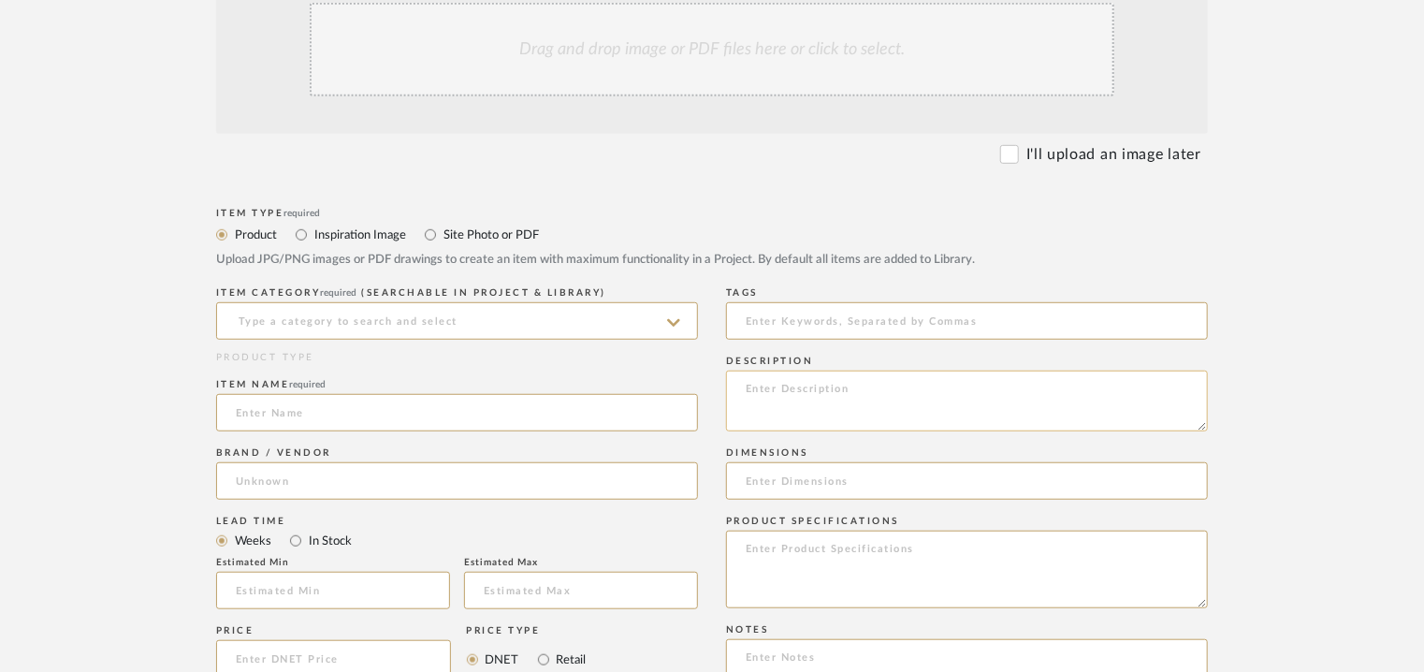
paste textarea "Type : Desk chair Dimensions : 630 x 620 x 810mm Product Description : Na Addit…"
type textarea "Type : Desk chair Dimensions : 630 x 620 x 810mm Product Description : Na Addit…"
click at [363, 324] on input at bounding box center [457, 320] width 482 height 37
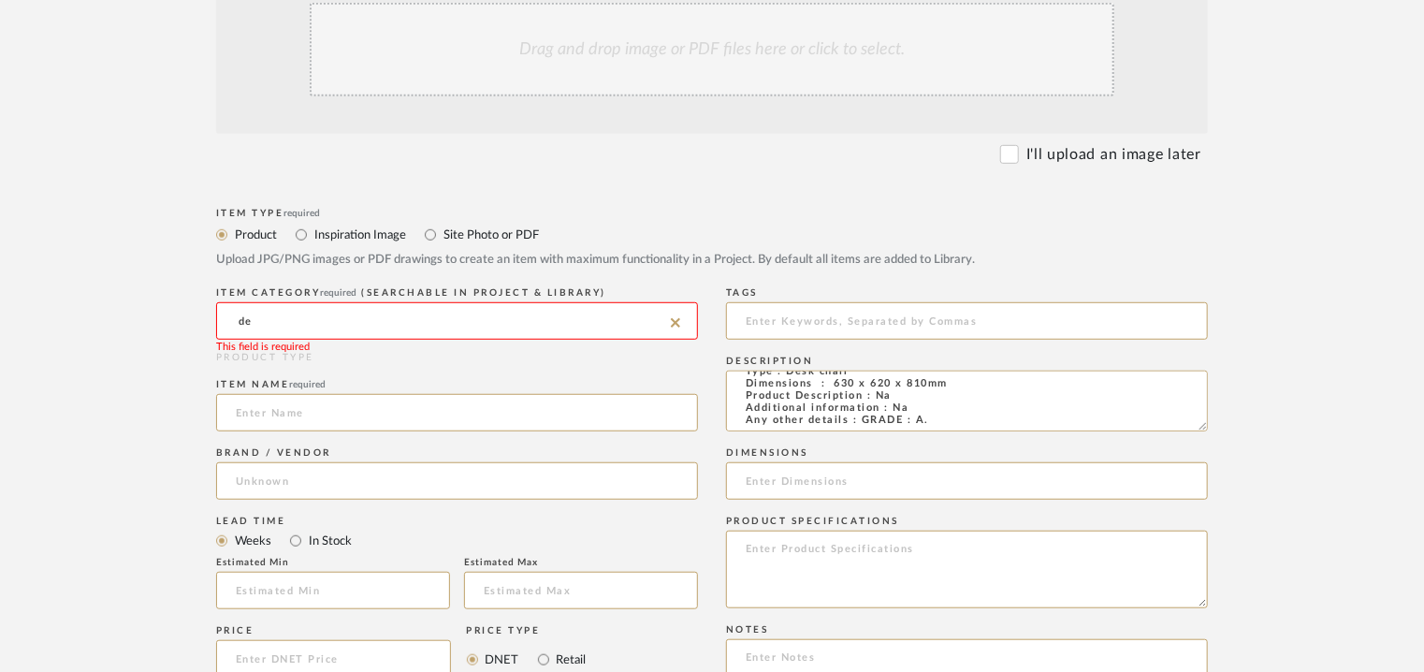
type input "d"
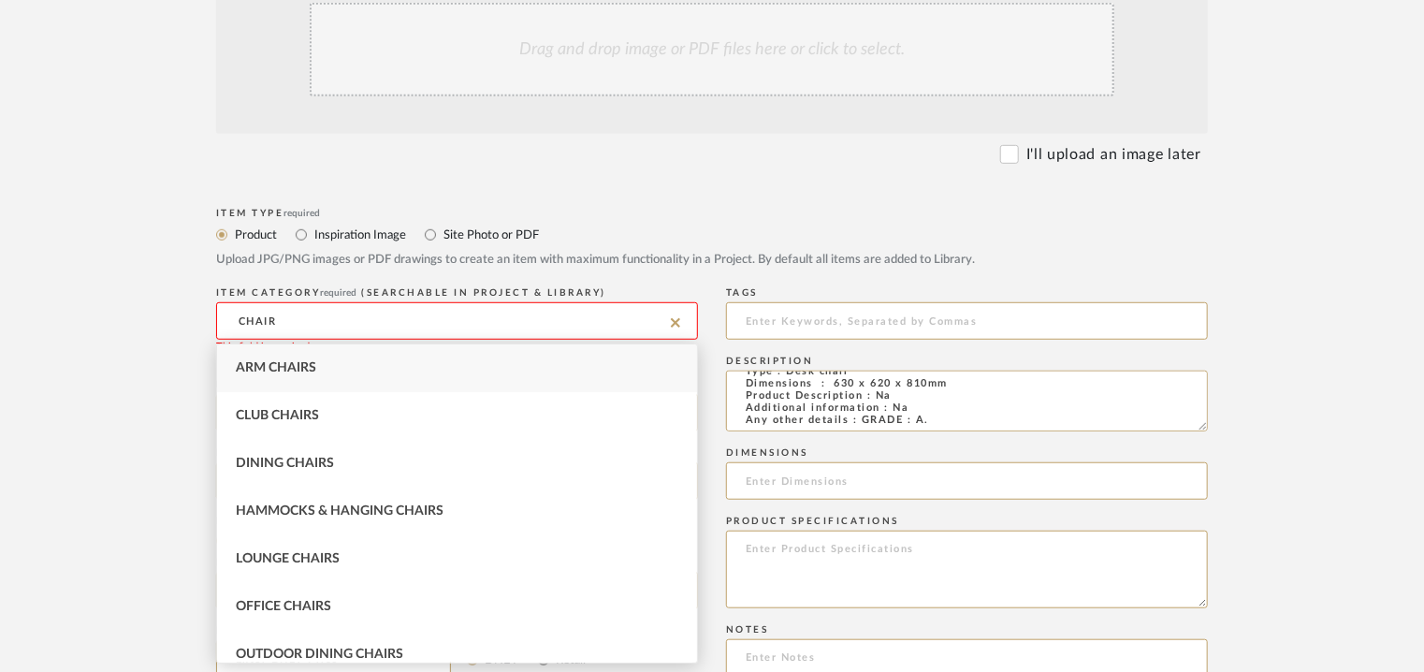
click at [289, 366] on span "Arm Chairs" at bounding box center [276, 367] width 80 height 13
type input "Arm Chairs"
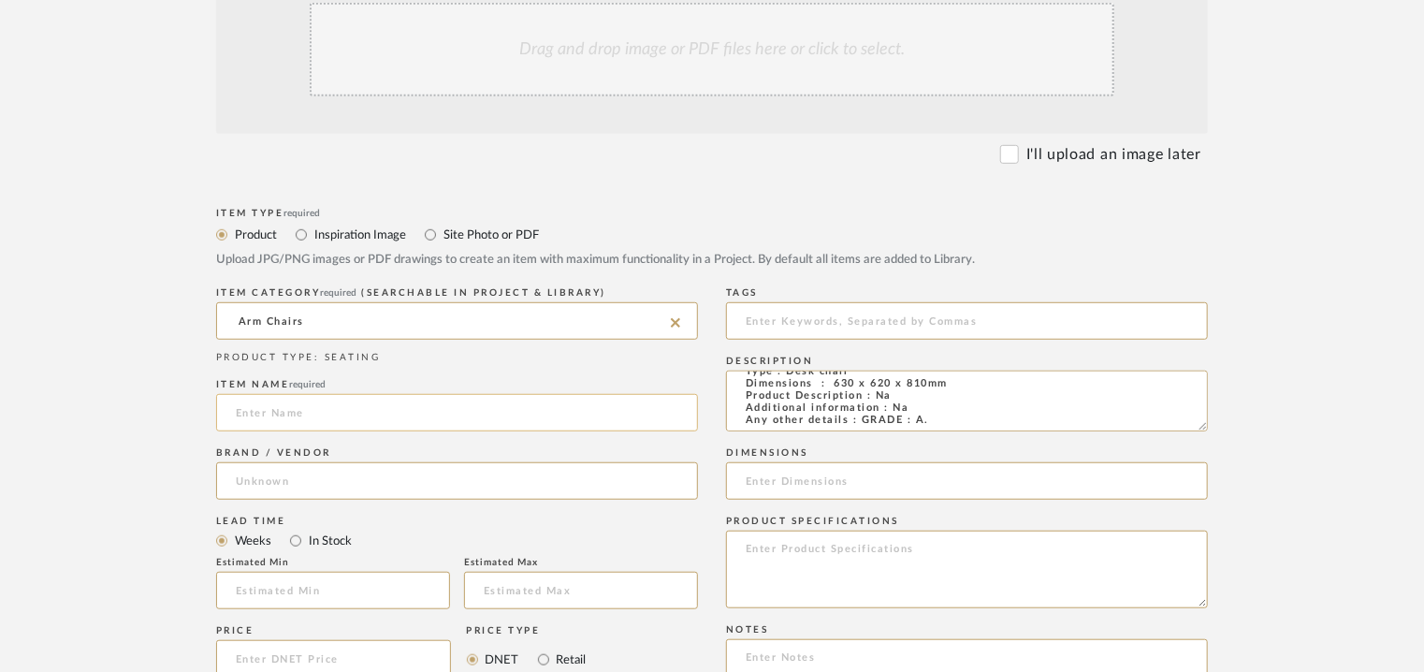
click at [340, 405] on input at bounding box center [457, 412] width 482 height 37
type input "YOKO DINING CHAIR"
click at [674, 312] on input "Arm Chairs" at bounding box center [457, 320] width 482 height 37
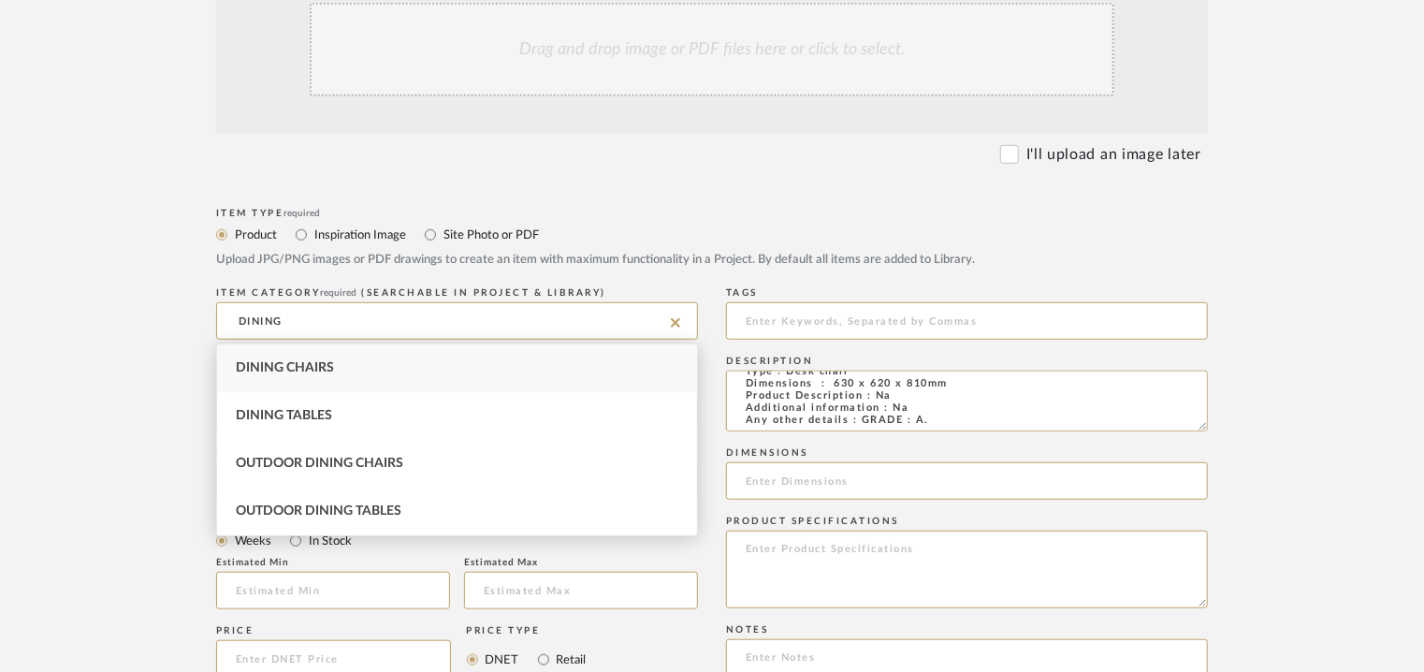
click at [348, 356] on div "Dining Chairs" at bounding box center [457, 368] width 480 height 48
type input "Dining Chairs"
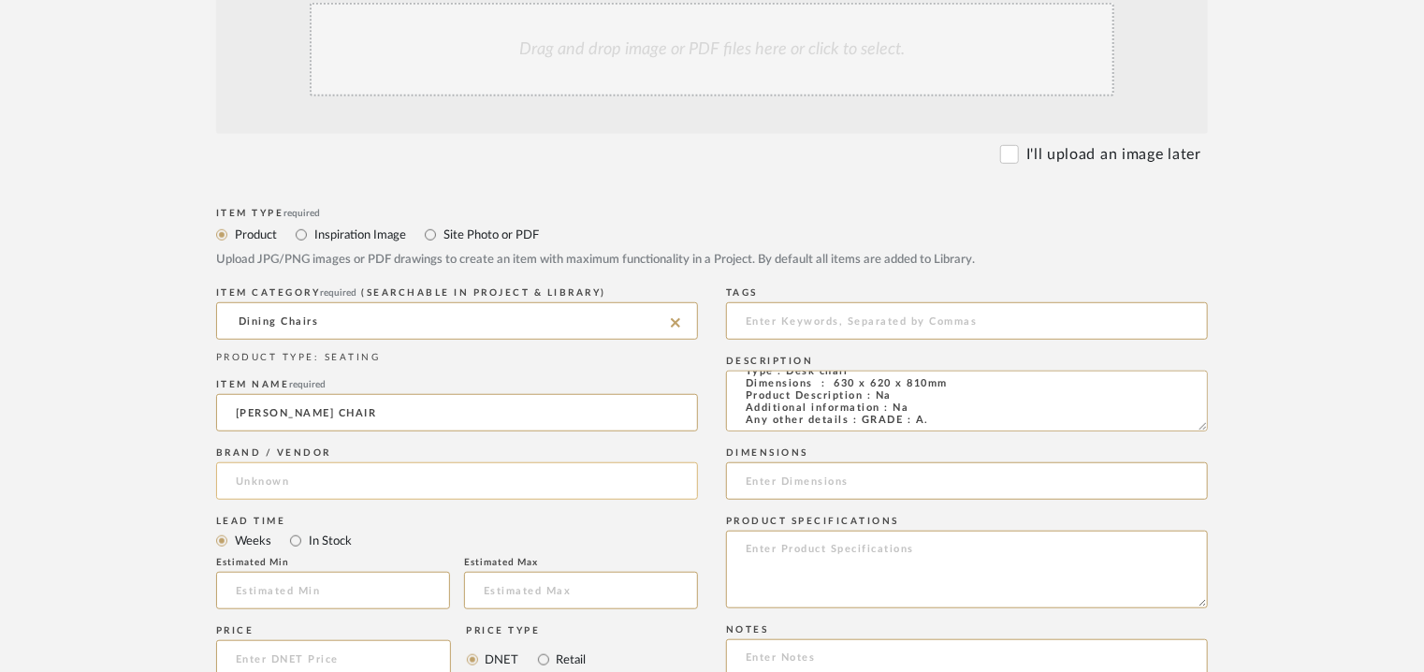
click at [318, 477] on input at bounding box center [457, 480] width 482 height 37
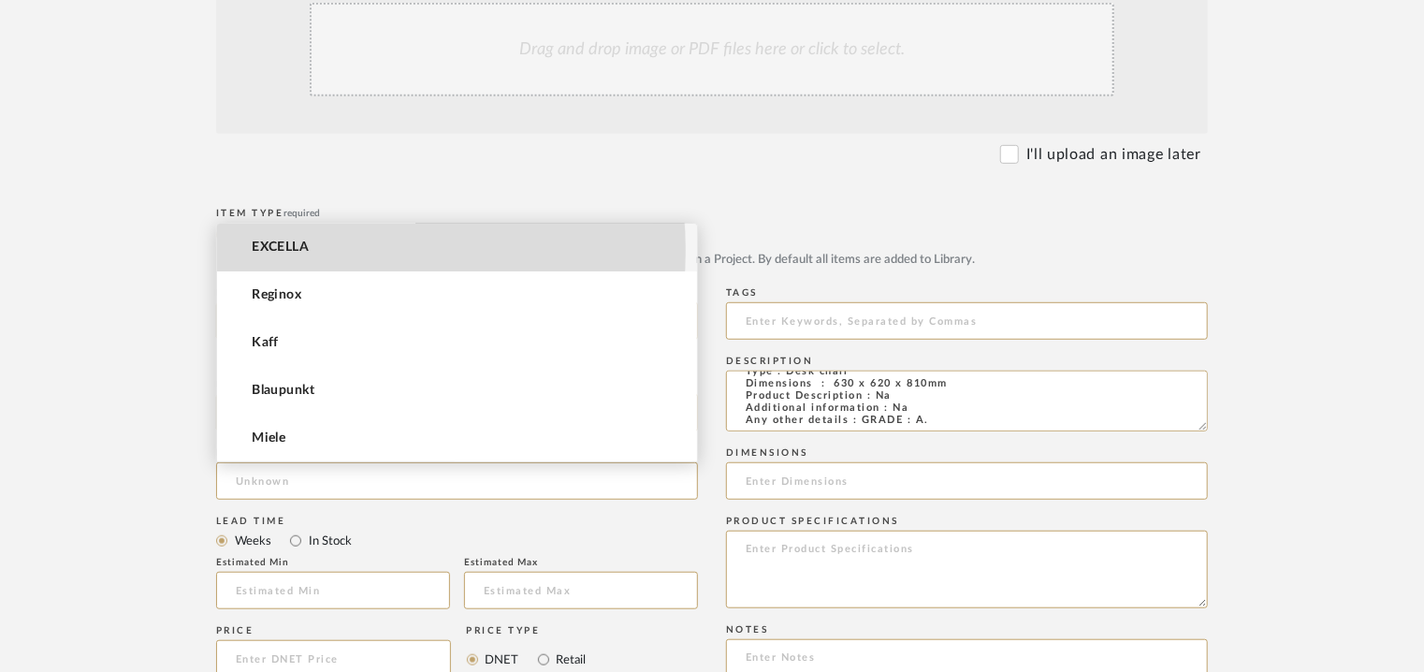
click at [312, 250] on mat-option "EXCELLA" at bounding box center [457, 248] width 480 height 48
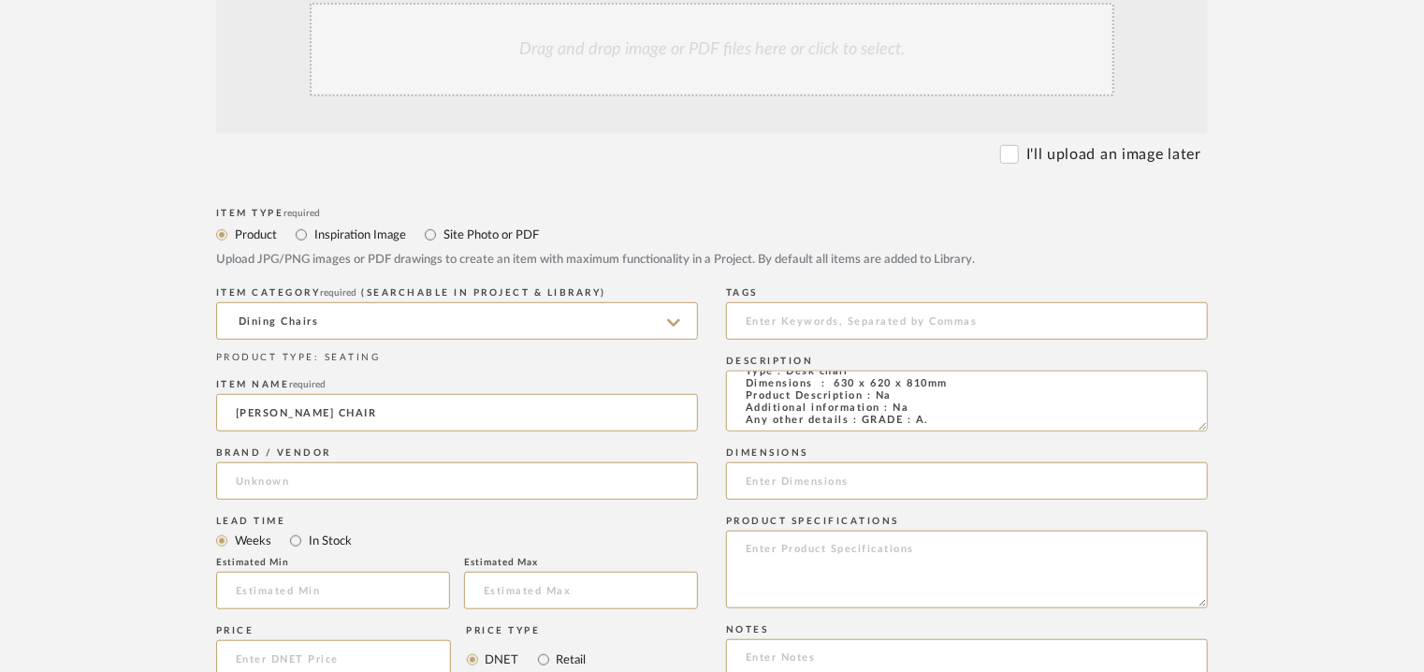
type input "EXCELLA"
click at [338, 593] on input at bounding box center [333, 590] width 234 height 37
type input "17"
click at [887, 323] on input at bounding box center [967, 320] width 482 height 37
type input "dining chair, GRADE A,"
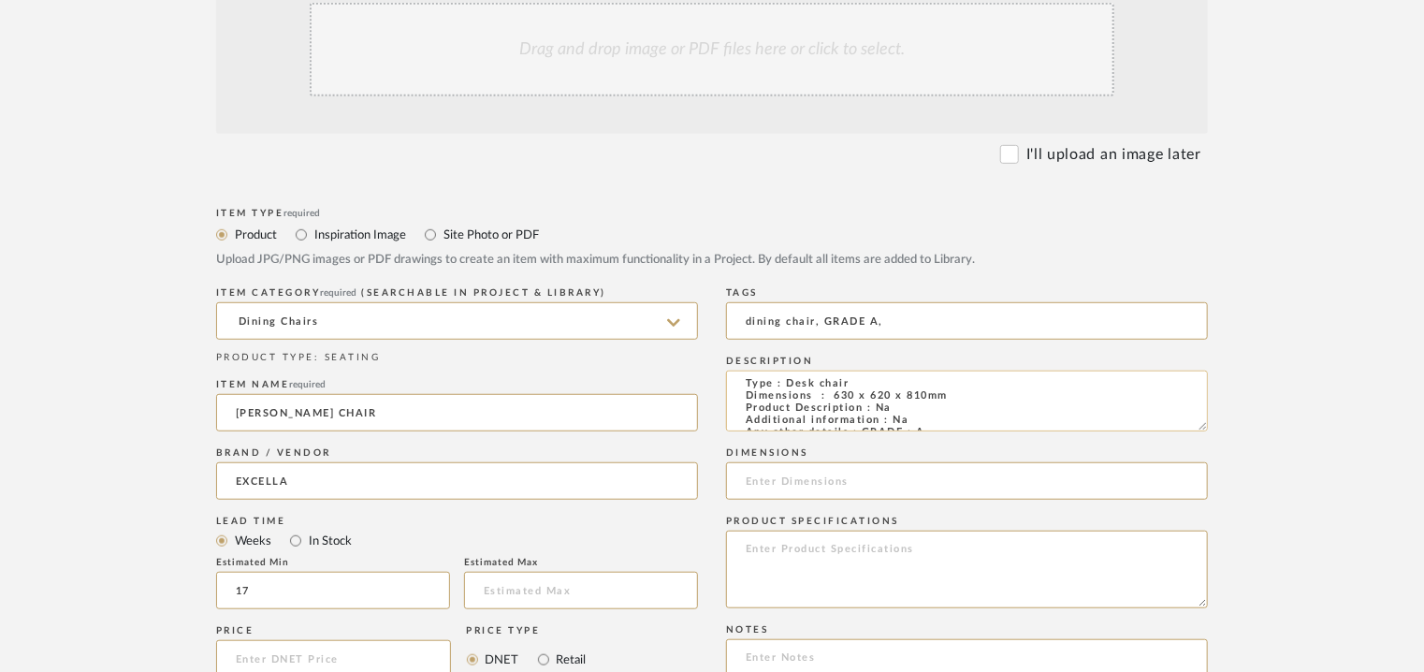
scroll to position [0, 0]
drag, startPoint x: 963, startPoint y: 385, endPoint x: 834, endPoint y: 398, distance: 129.7
click at [834, 398] on textarea "Type : Desk chair Dimensions : 630 x 620 x 810mm Product Description : Na Addit…" at bounding box center [967, 400] width 482 height 61
click at [805, 480] on input at bounding box center [967, 480] width 482 height 37
paste input "630 x 620 x 810mm"
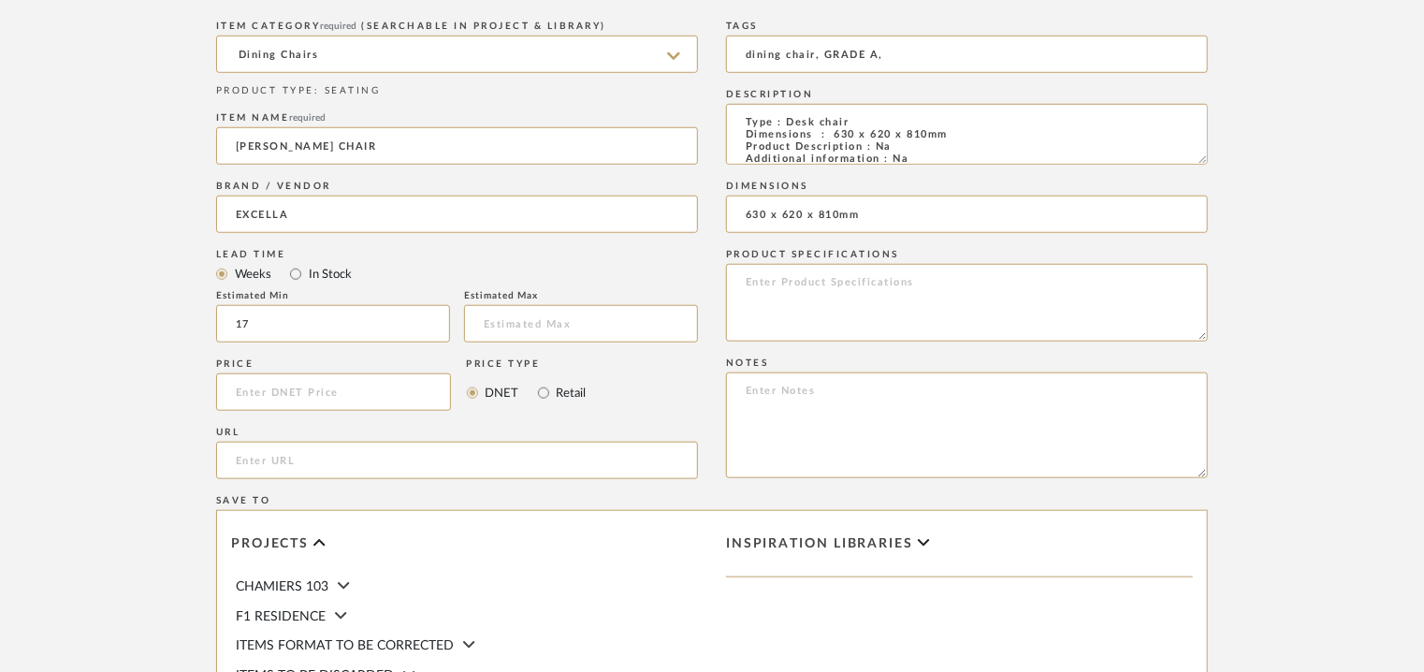
scroll to position [935, 0]
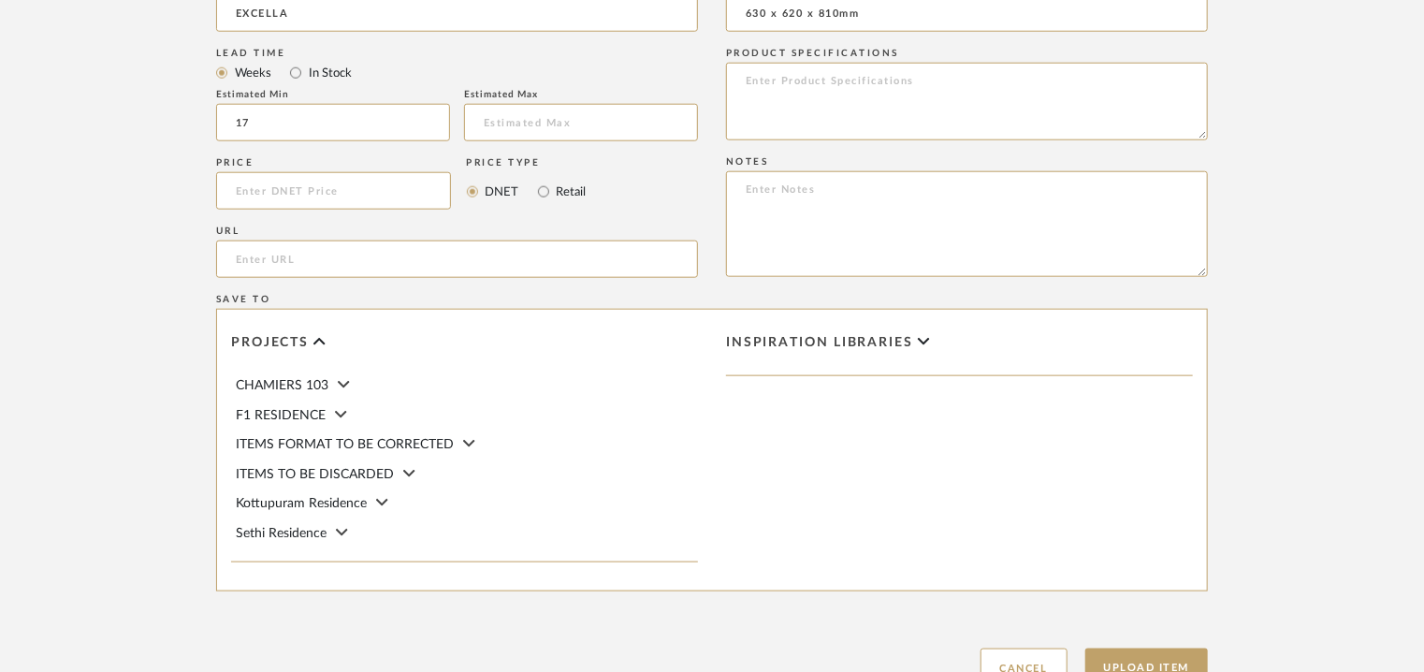
type input "630 x 620 x 810mm"
paste textarea "Price: INR.43,750/- Lead time : 120days after confirmation of size. Customisabl…"
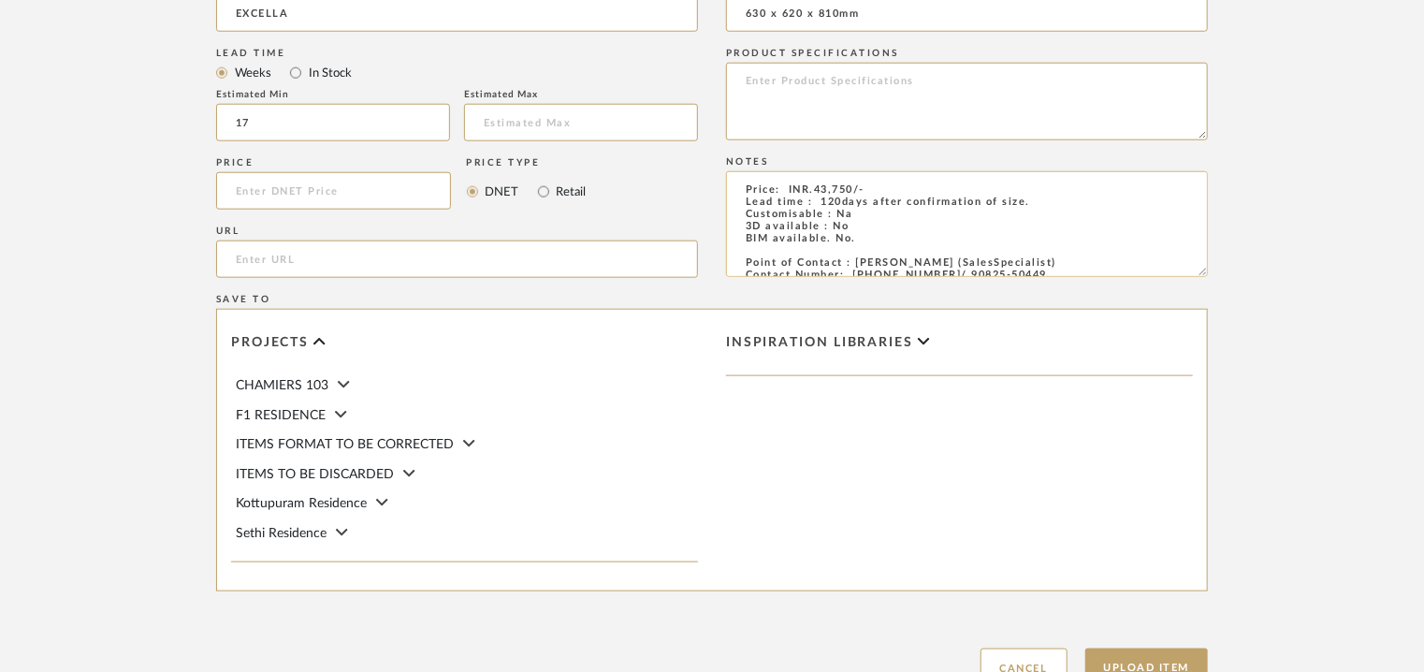
scroll to position [468, 0]
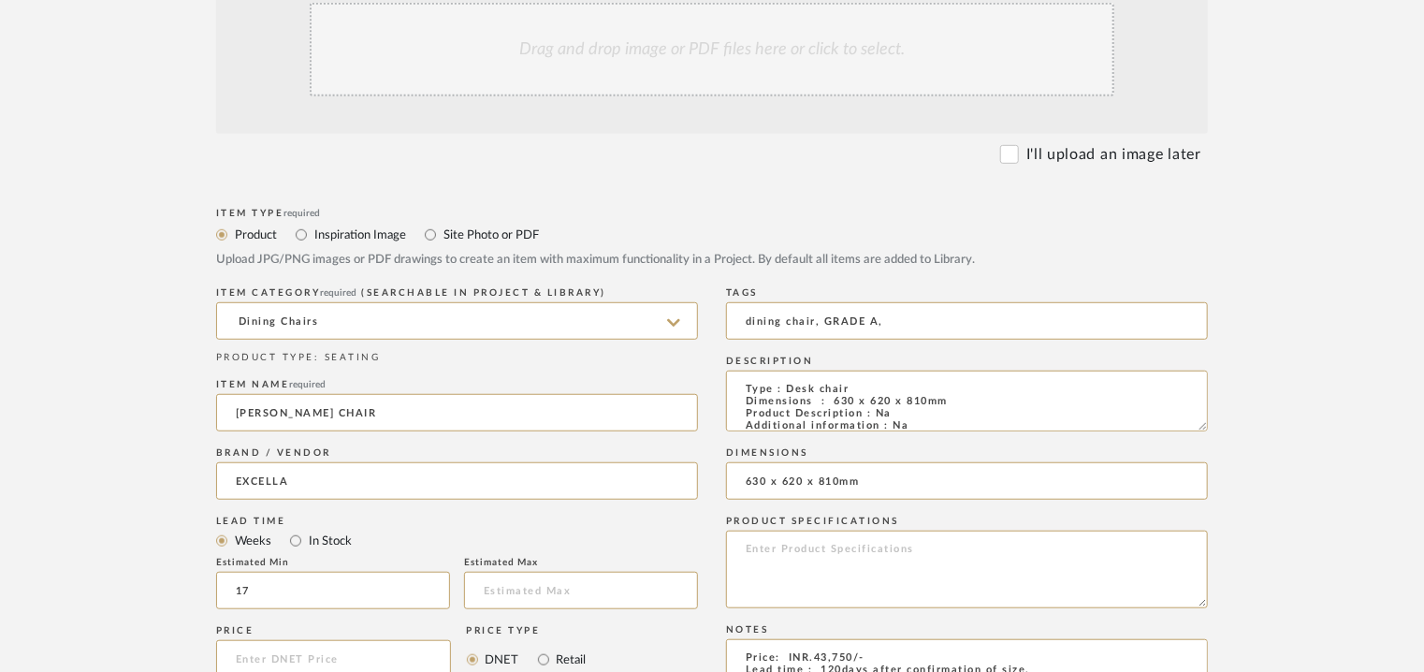
type textarea "Price: INR.43,750/- Lead time : 120days after confirmation of size. Customisabl…"
click at [652, 60] on div "Drag and drop image or PDF files here or click to select." at bounding box center [712, 50] width 805 height 94
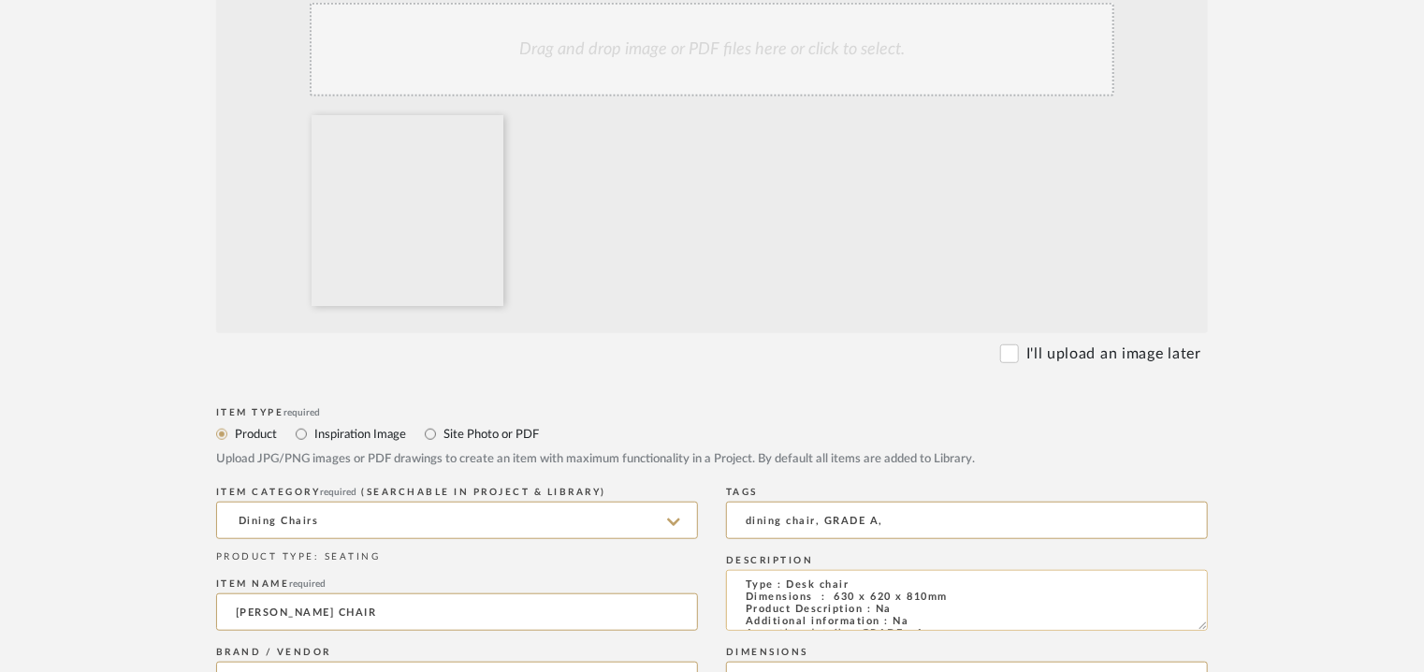
scroll to position [0, 0]
click at [786, 585] on textarea "Type : Desk chair Dimensions : 630 x 620 x 810mm Product Description : Na Addit…" at bounding box center [967, 600] width 482 height 61
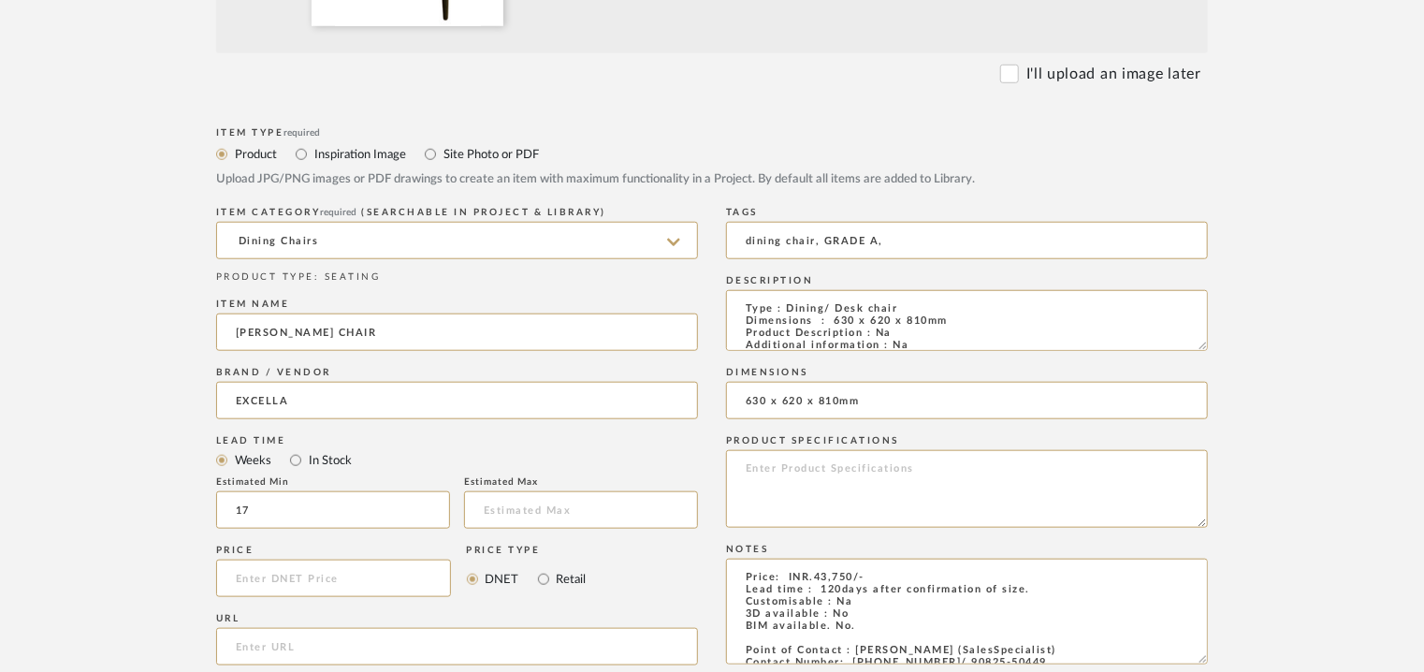
scroll to position [748, 0]
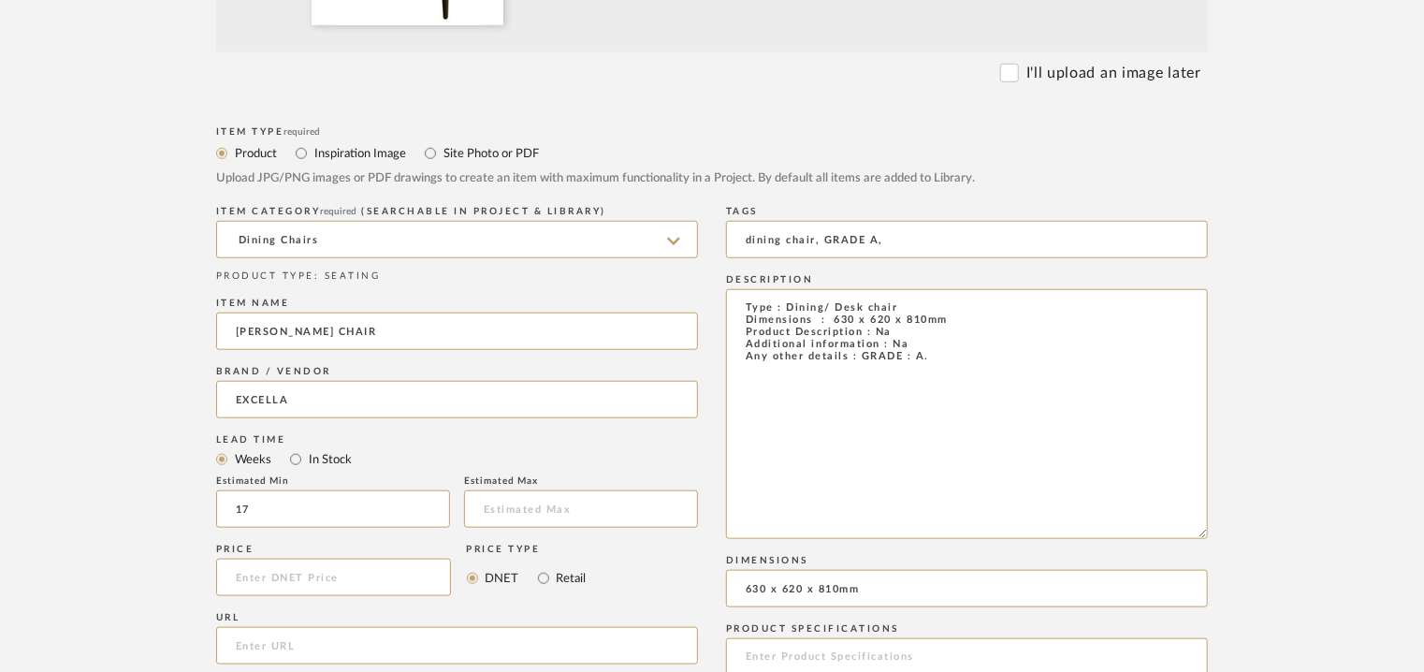
drag, startPoint x: 1195, startPoint y: 343, endPoint x: 1227, endPoint y: 550, distance: 209.3
click at [1227, 540] on form "Bulk upload images - create multiple items Import from Pinterest - create items…" at bounding box center [712, 461] width 1192 height 1604
click at [899, 344] on textarea "Type : Dining/ Desk chair Dimensions : 630 x 620 x 810mm Product Description : …" at bounding box center [967, 417] width 482 height 257
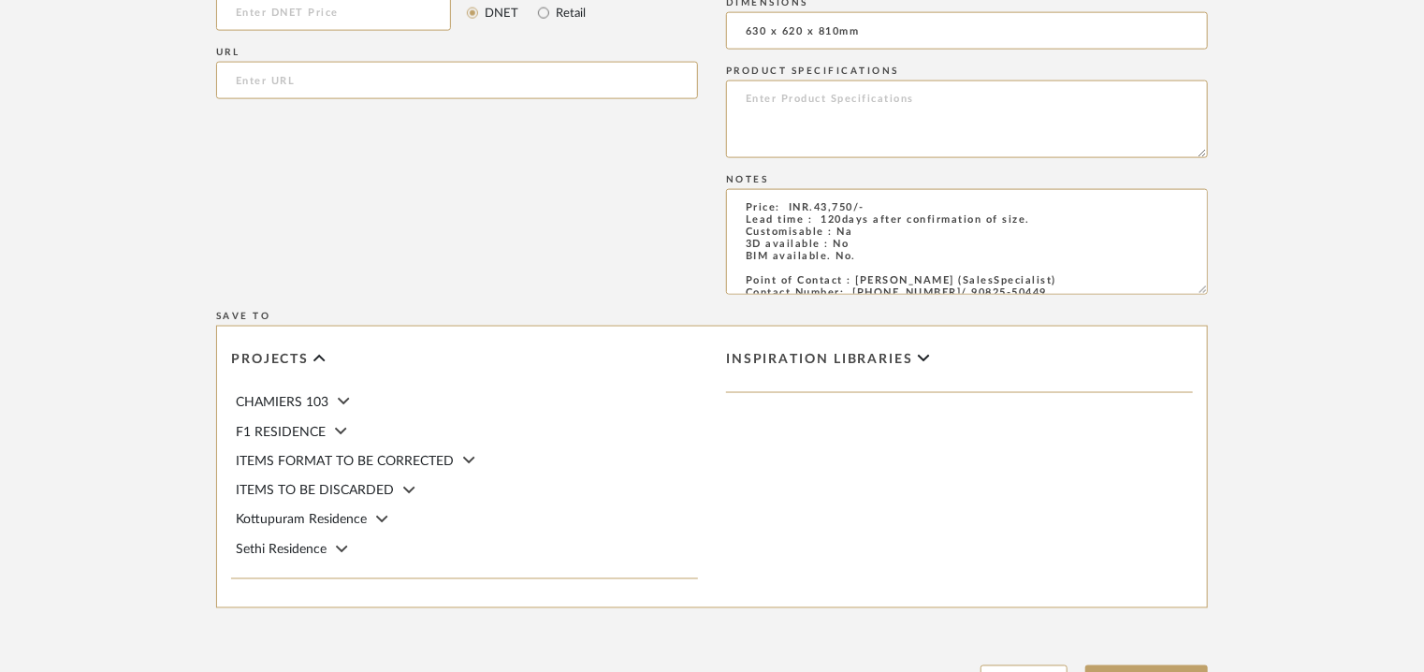
scroll to position [1403, 0]
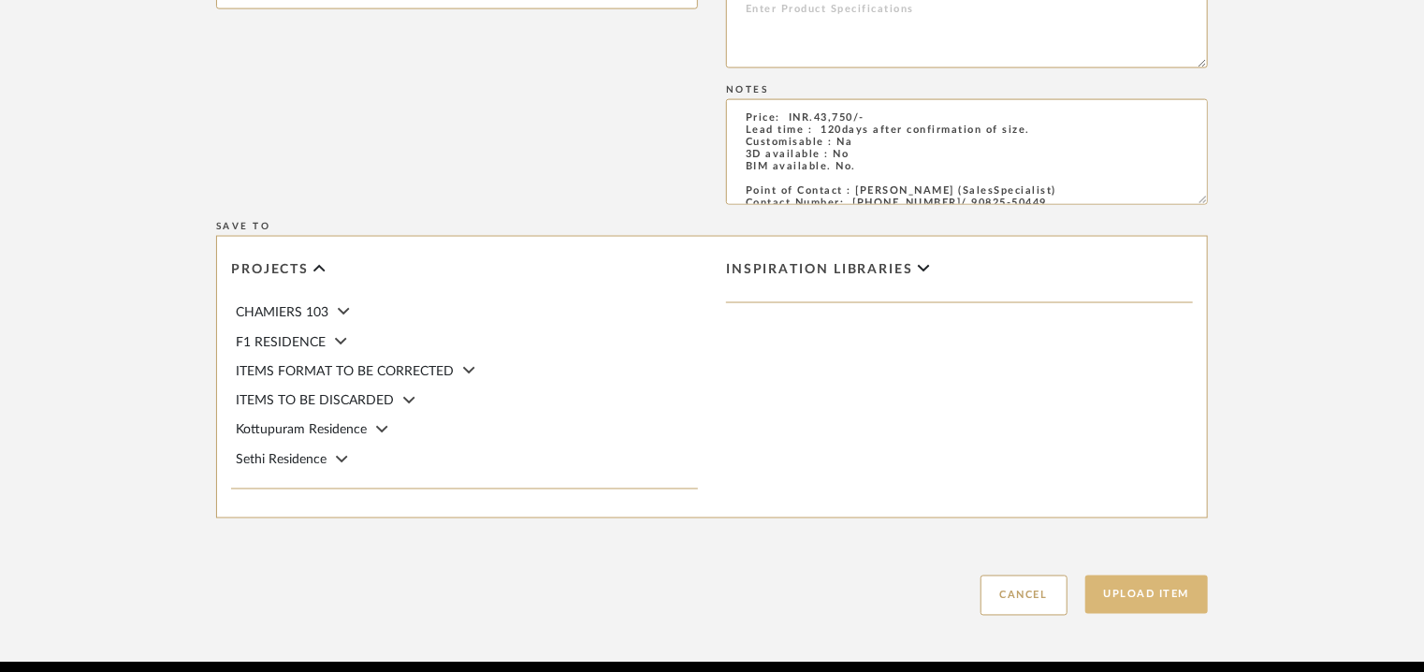
type textarea "Type : Dining/ Desk chair Dimensions : 630 x 620 x 810mm Product Description : …"
click at [1167, 596] on button "Upload Item" at bounding box center [1146, 594] width 123 height 38
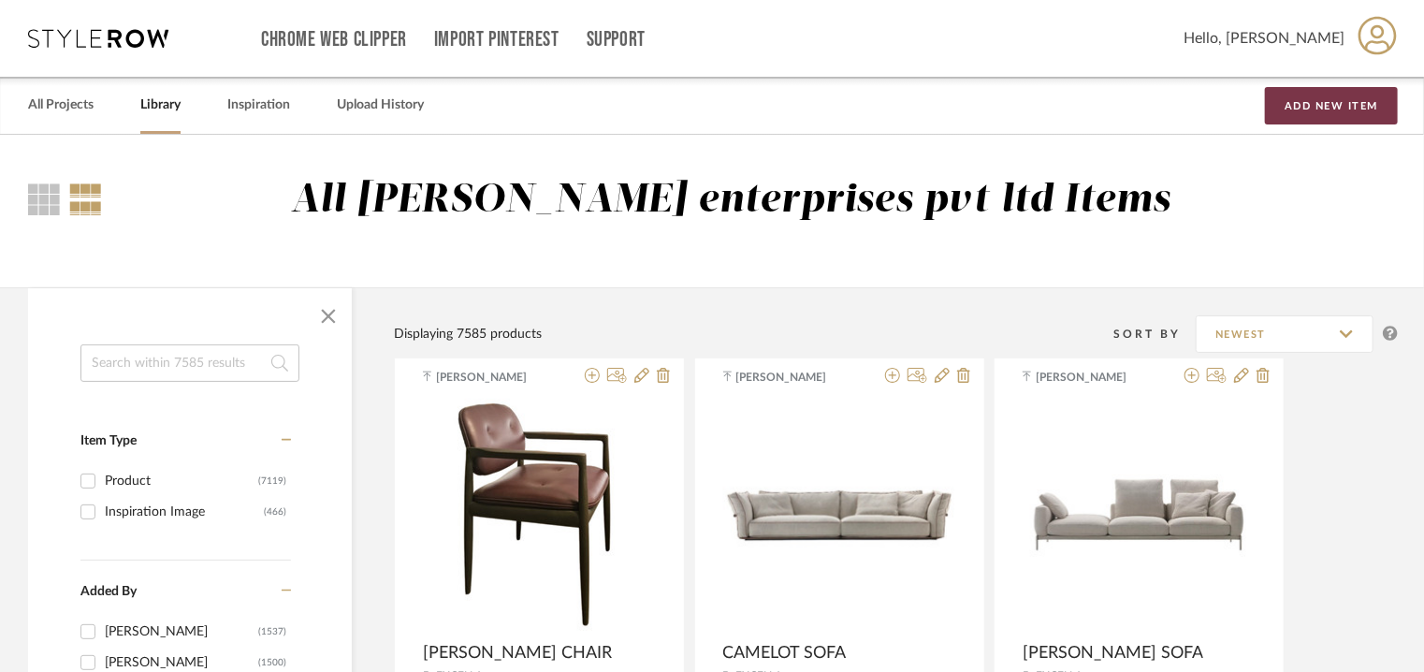
click at [1333, 104] on button "Add New Item" at bounding box center [1331, 105] width 133 height 37
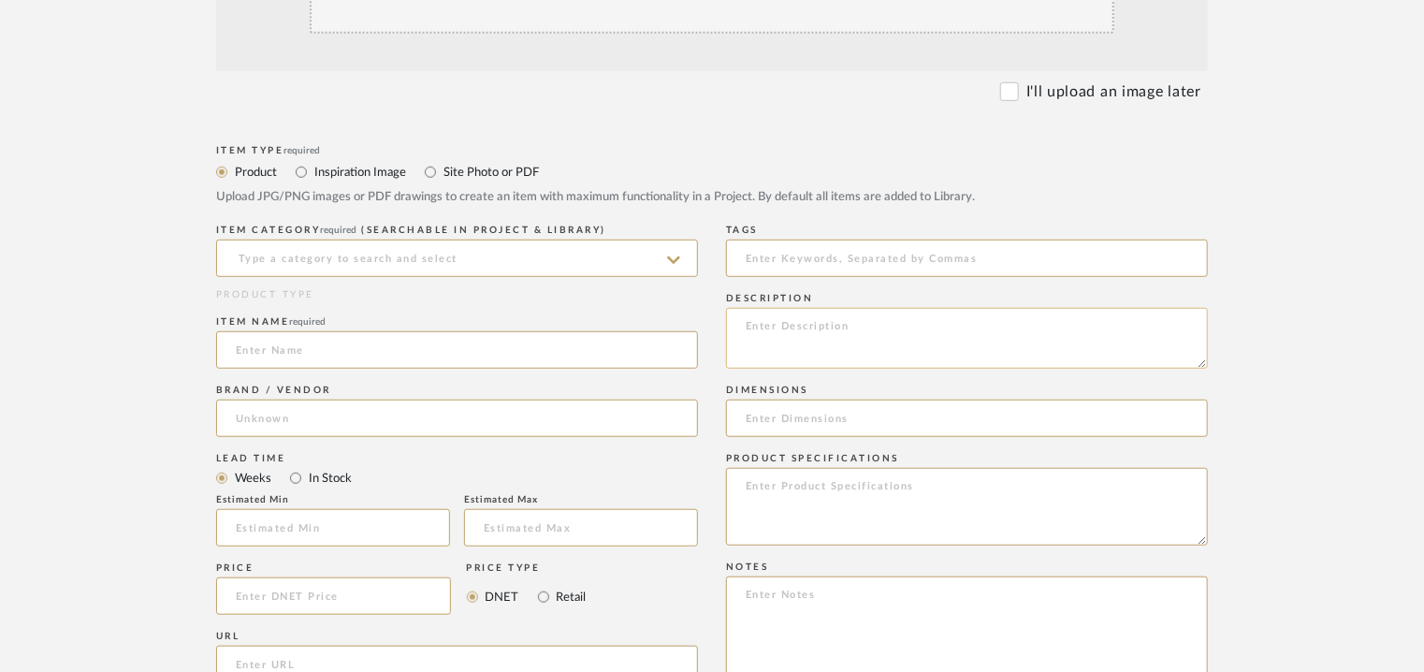
scroll to position [561, 0]
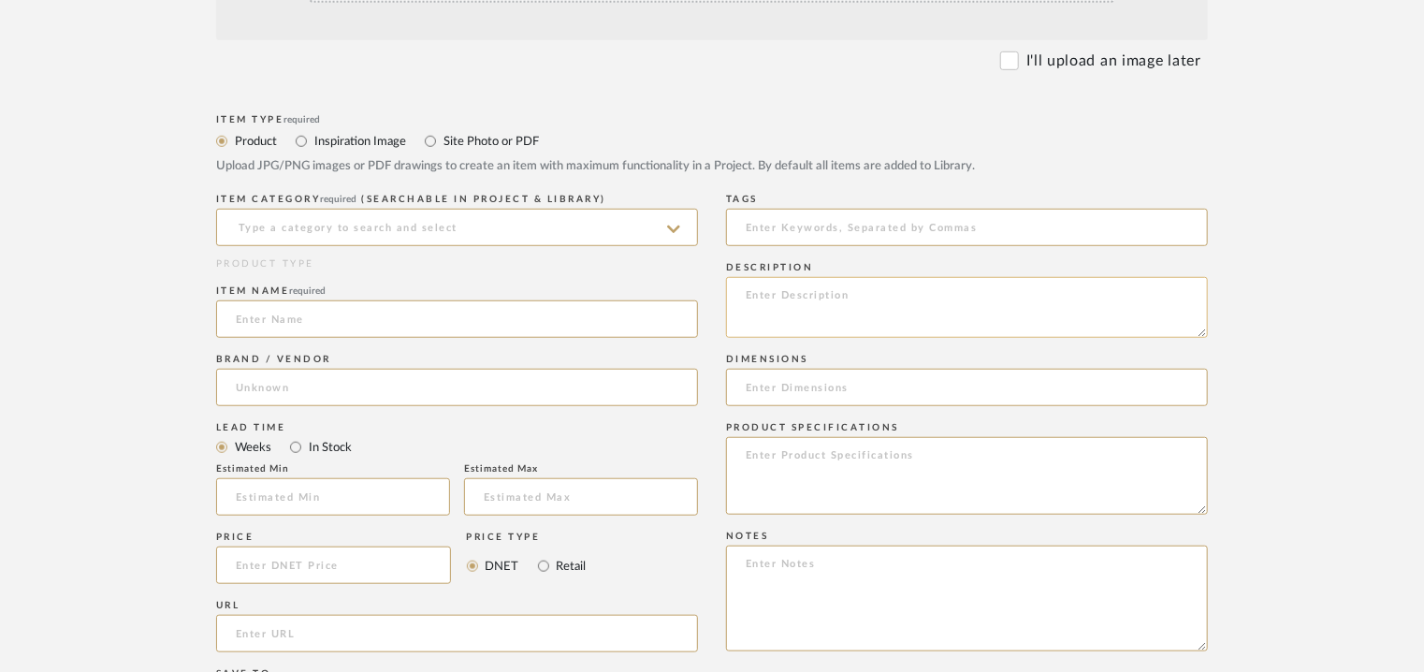
paste textarea "Type : Sofa Dimensions : W2670 x 1500 x D1130 x H700mm/ SH400mm Product Descrip…"
type textarea "Type : Sofa Dimensions : W2670 x 1500 x D1130 x H700mm/ SH400mm Product Descrip…"
click at [482, 225] on input at bounding box center [457, 227] width 482 height 37
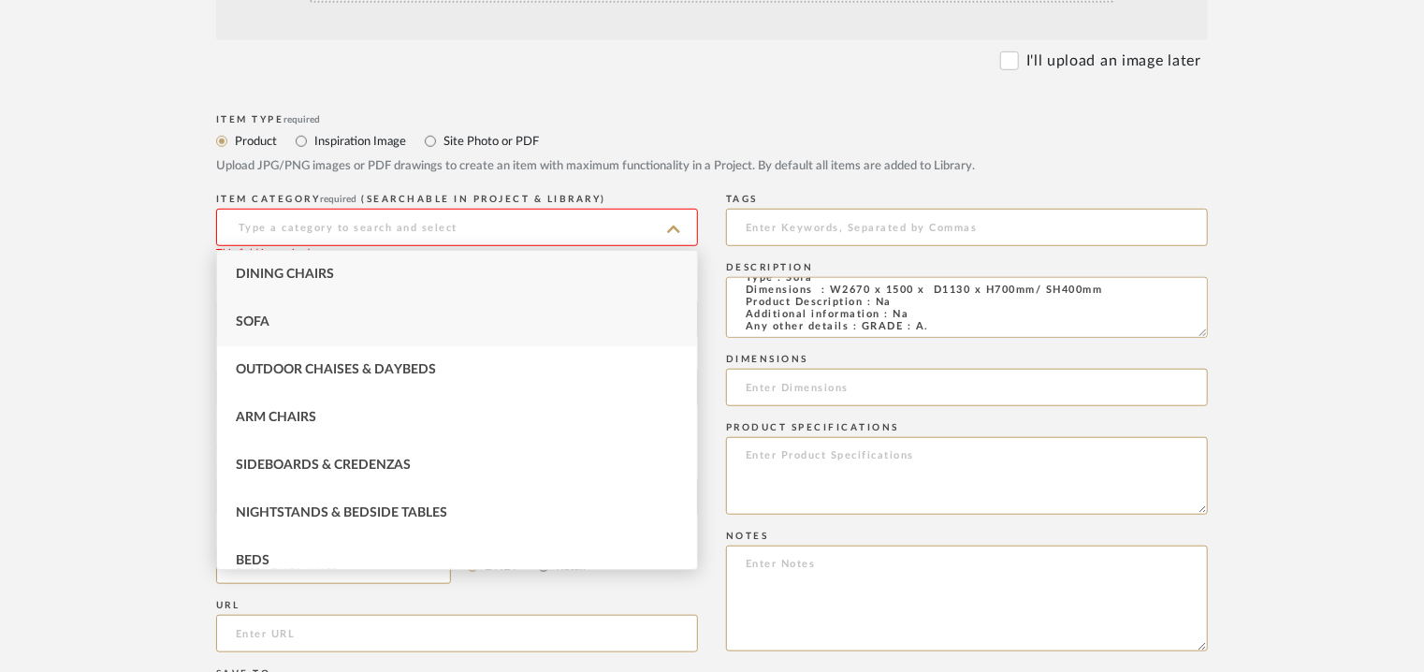
click at [387, 322] on div "Sofa" at bounding box center [457, 322] width 480 height 48
type input "Sofa"
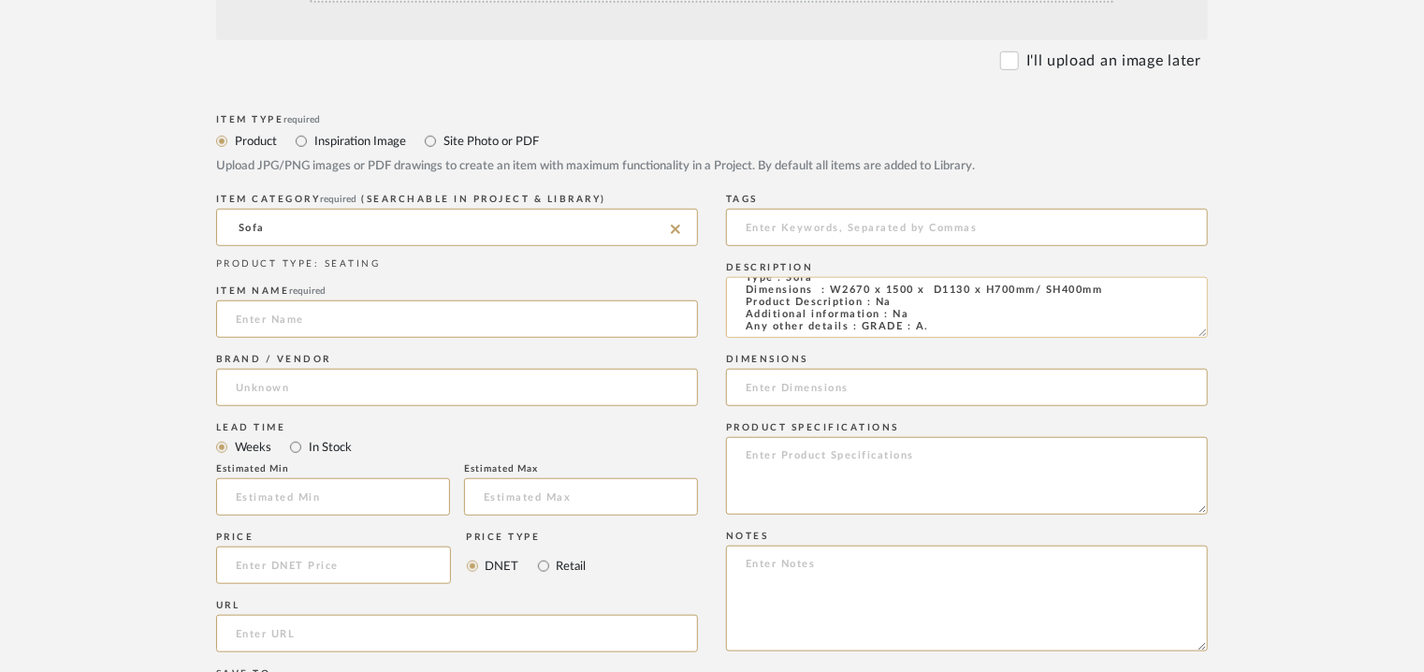
click at [901, 312] on textarea "Type : Sofa Dimensions : W2670 x 1500 x D1130 x H700mm/ SH400mm Product Descrip…" at bounding box center [967, 307] width 482 height 61
type textarea "Type : Sofa Dimensions : W2670 x 1500 x D1130 x H700mm/ SH400mm Product Descrip…"
click at [366, 319] on input at bounding box center [457, 318] width 482 height 37
type input "GREGORY"
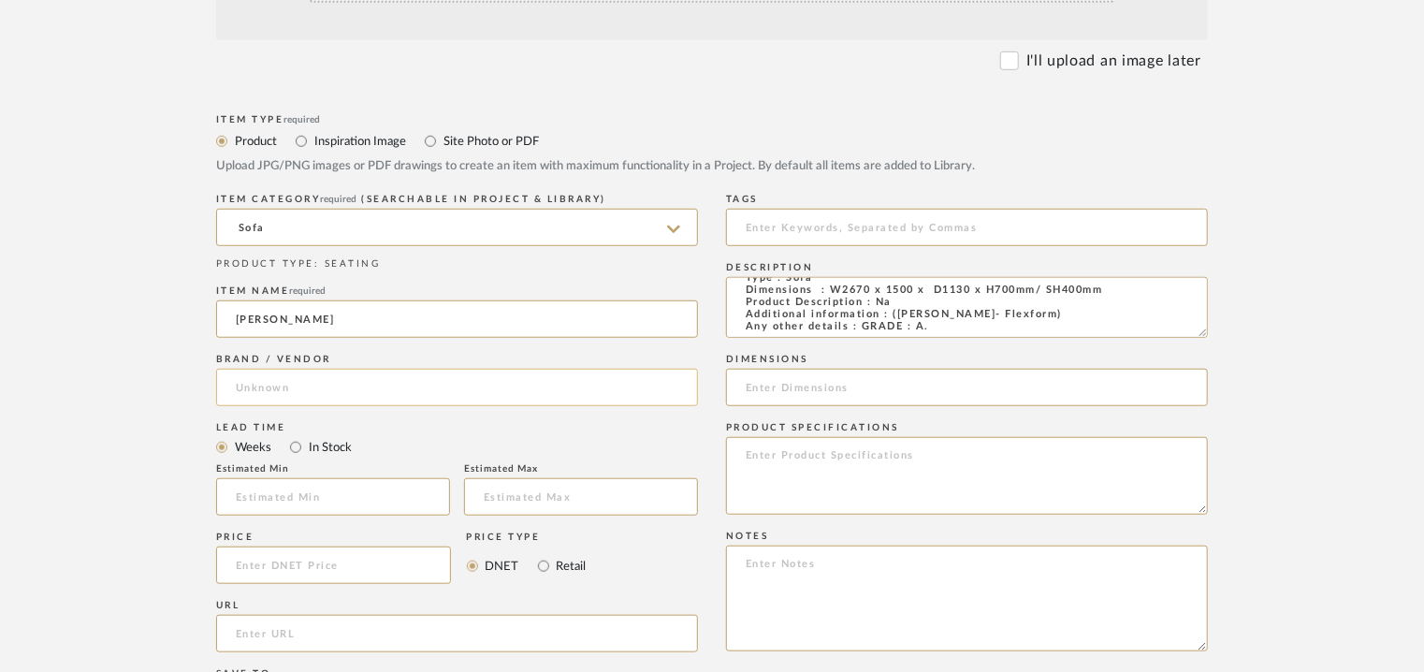
click at [311, 390] on input at bounding box center [457, 387] width 482 height 37
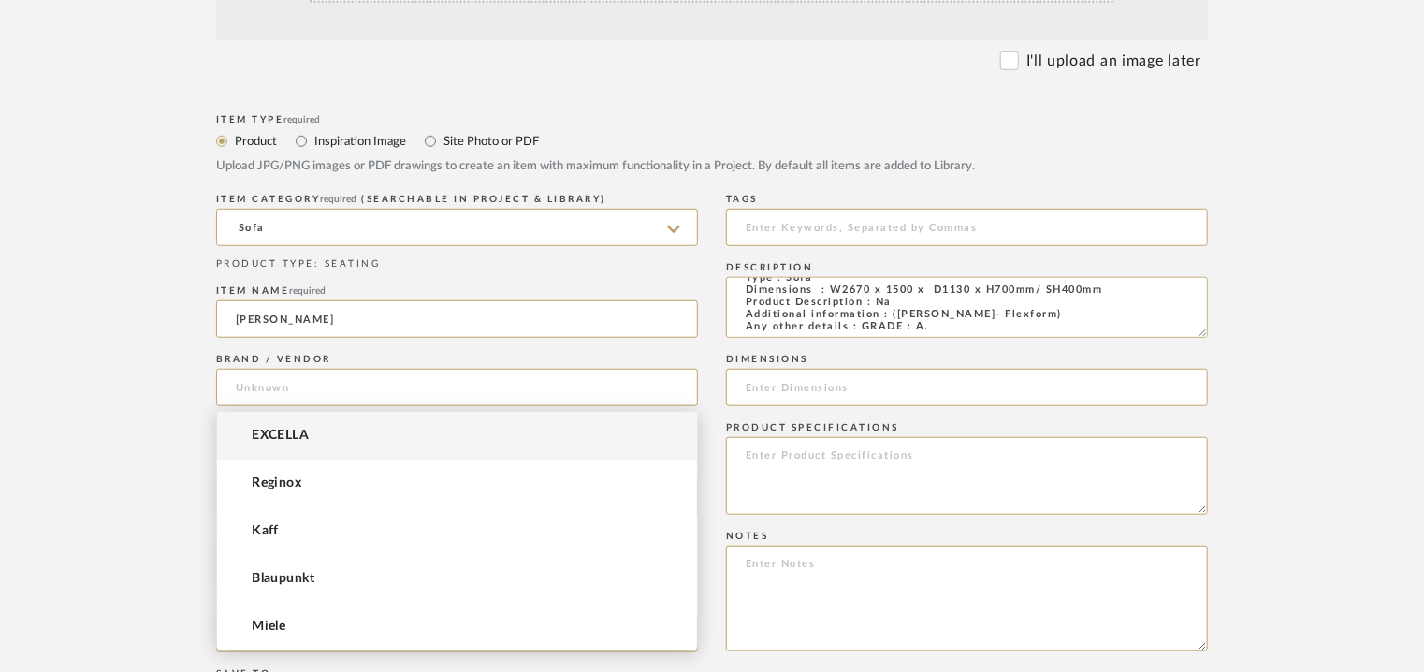
click at [304, 428] on span "EXCELLA" at bounding box center [280, 436] width 57 height 16
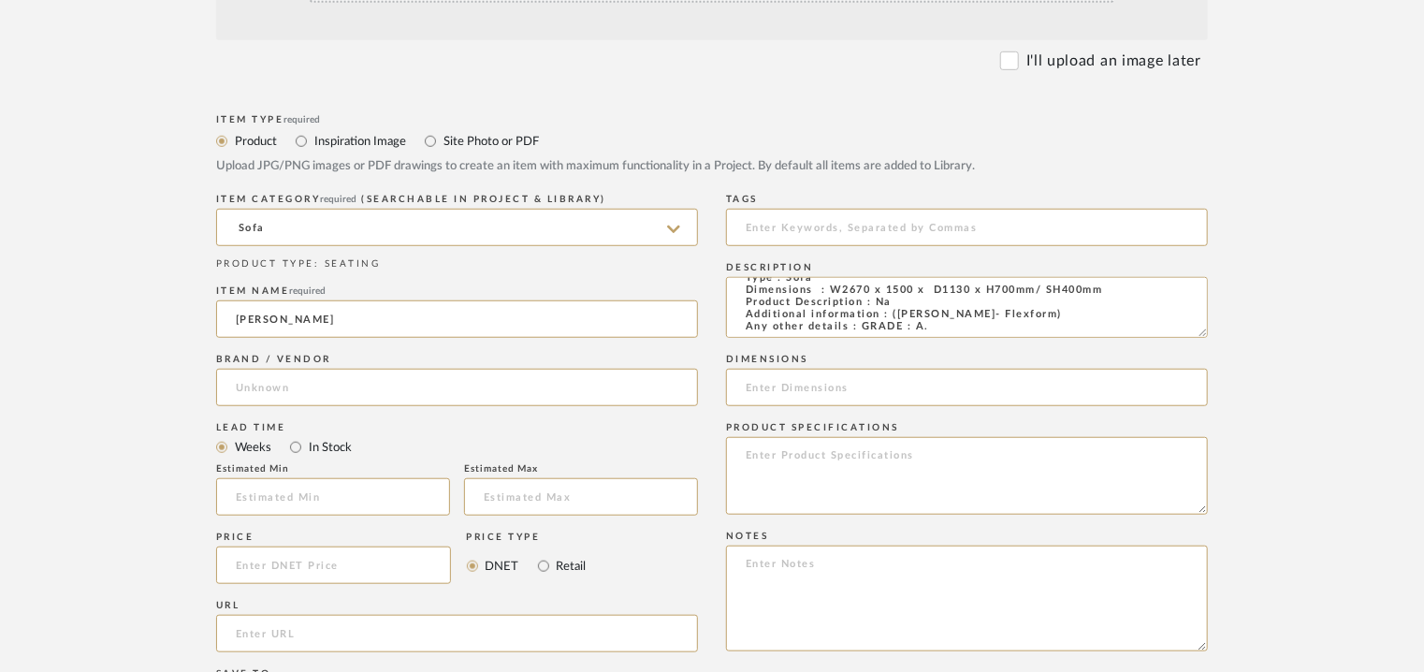
type input "EXCELLA"
click at [289, 488] on input "text" at bounding box center [333, 496] width 234 height 37
type input "17"
click at [808, 228] on input at bounding box center [967, 227] width 482 height 37
type input "S"
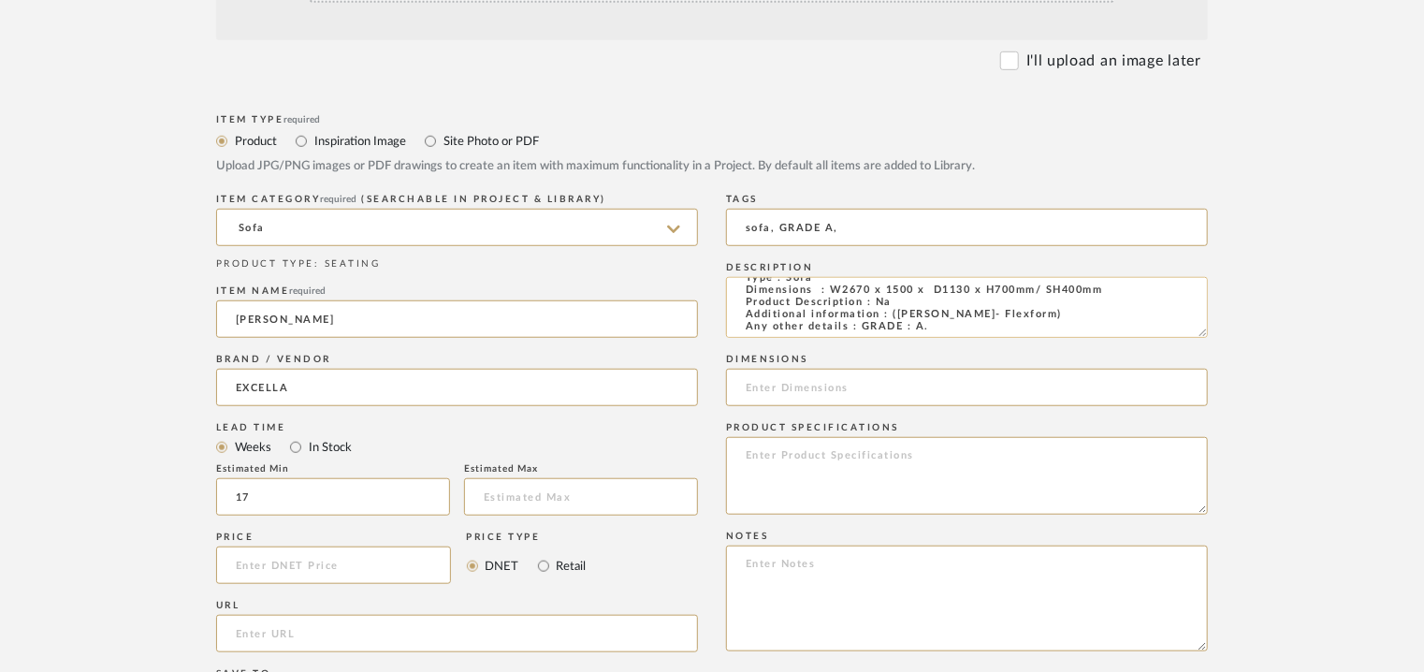
type input "sofa, GRADE A,"
drag, startPoint x: 1109, startPoint y: 285, endPoint x: 1022, endPoint y: 295, distance: 88.4
click at [1022, 295] on textarea "Type : Sofa Dimensions : W2670 x 1500 x D1130 x H700mm/ SH400mm Product Descrip…" at bounding box center [967, 307] width 482 height 61
click at [833, 308] on textarea "Type : Sofa Dimensions : W2670 x 1500 x D1130 x H700mm/ SH400mm Product Descrip…" at bounding box center [967, 307] width 482 height 61
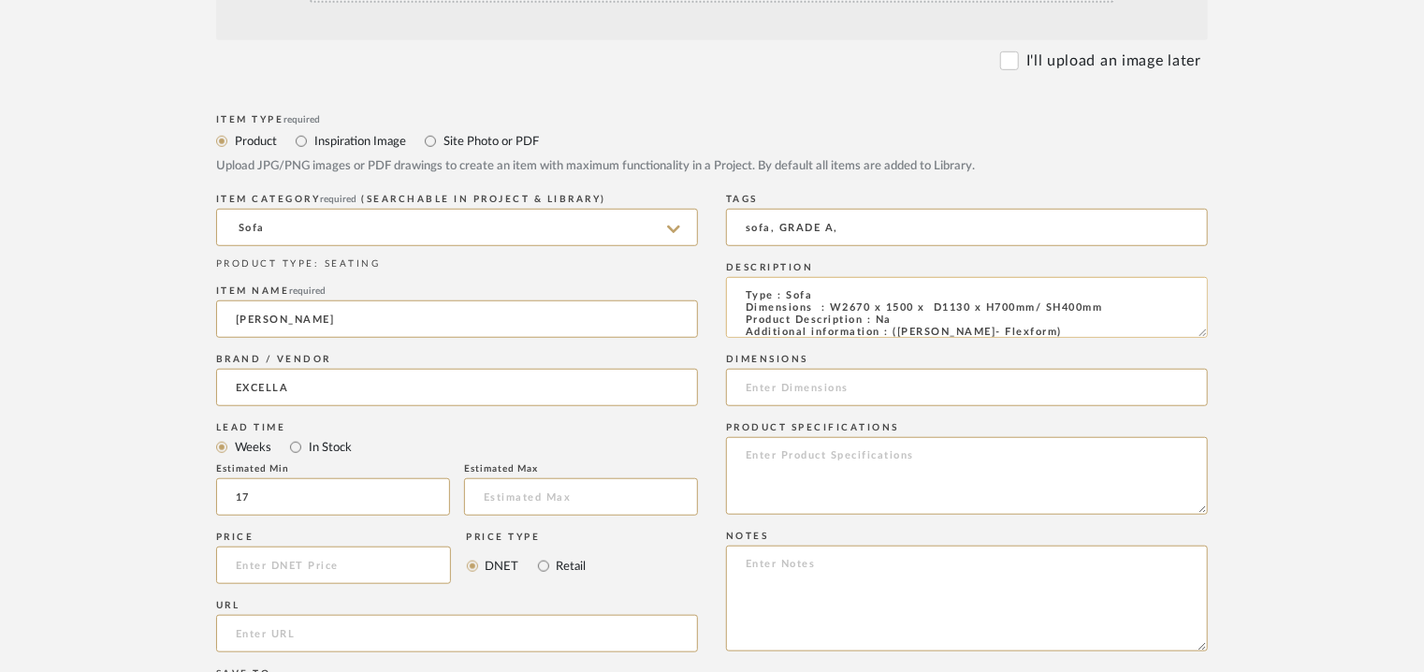
click at [830, 308] on textarea "Type : Sofa Dimensions : W2670 x 1500 x D1130 x H700mm/ SH400mm Product Descrip…" at bounding box center [967, 307] width 482 height 61
drag, startPoint x: 830, startPoint y: 308, endPoint x: 1118, endPoint y: 302, distance: 288.2
click at [1118, 302] on textarea "Type : Sofa Dimensions : W2670 x 1500 x D1130 x H700mm/ SH400mm Product Descrip…" at bounding box center [967, 307] width 482 height 61
click at [858, 383] on input at bounding box center [967, 387] width 482 height 37
paste input "W2670 x 1500 x D1130 x H700mm/ SH400mm"
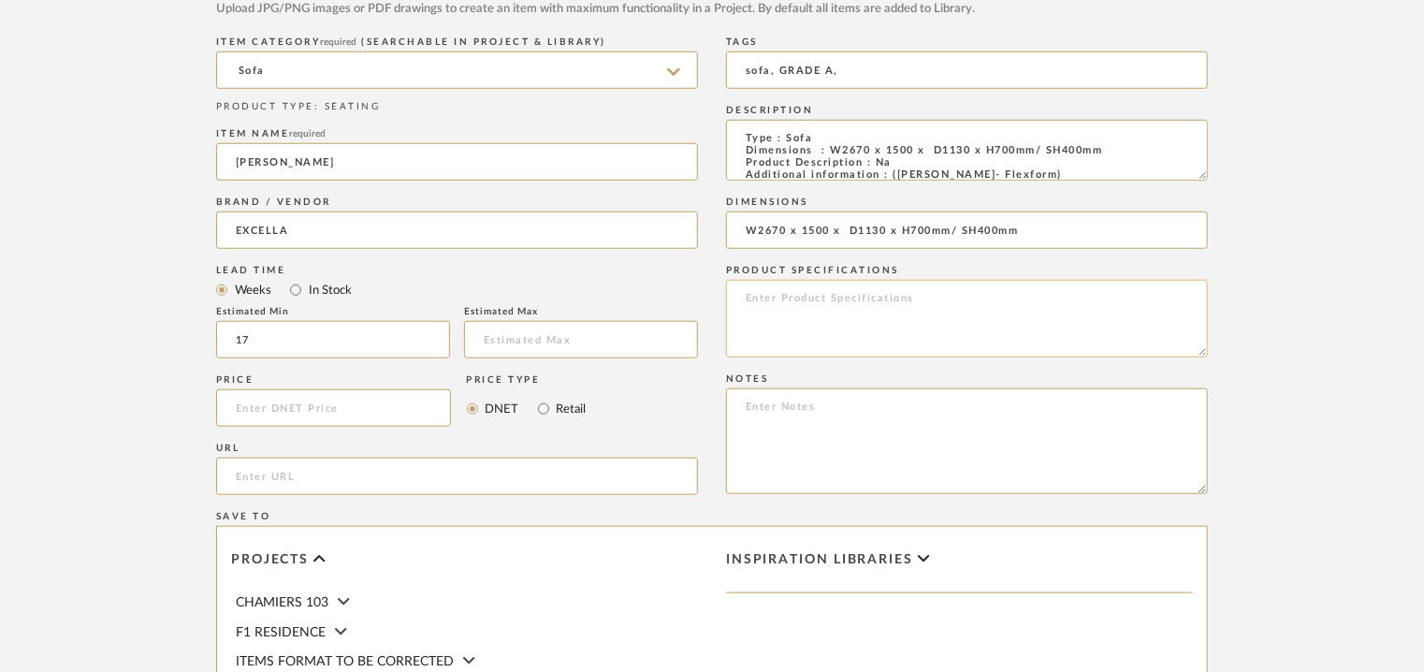
scroll to position [748, 0]
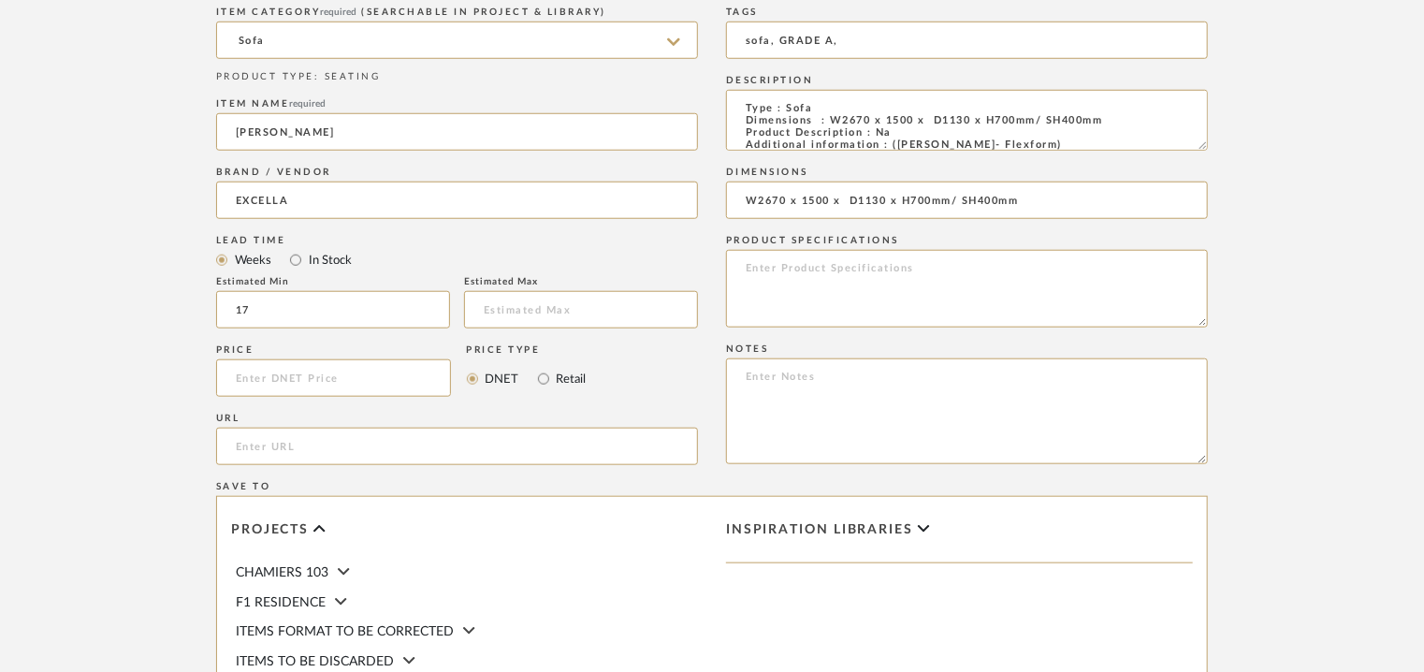
type input "W2670 x 1500 x D1130 x H700mm/ SH400mm"
click at [816, 400] on textarea at bounding box center [967, 411] width 482 height 106
paste textarea "Price: INR.4,47,900/- Lead time : 120days after confirmation of size. Customisa…"
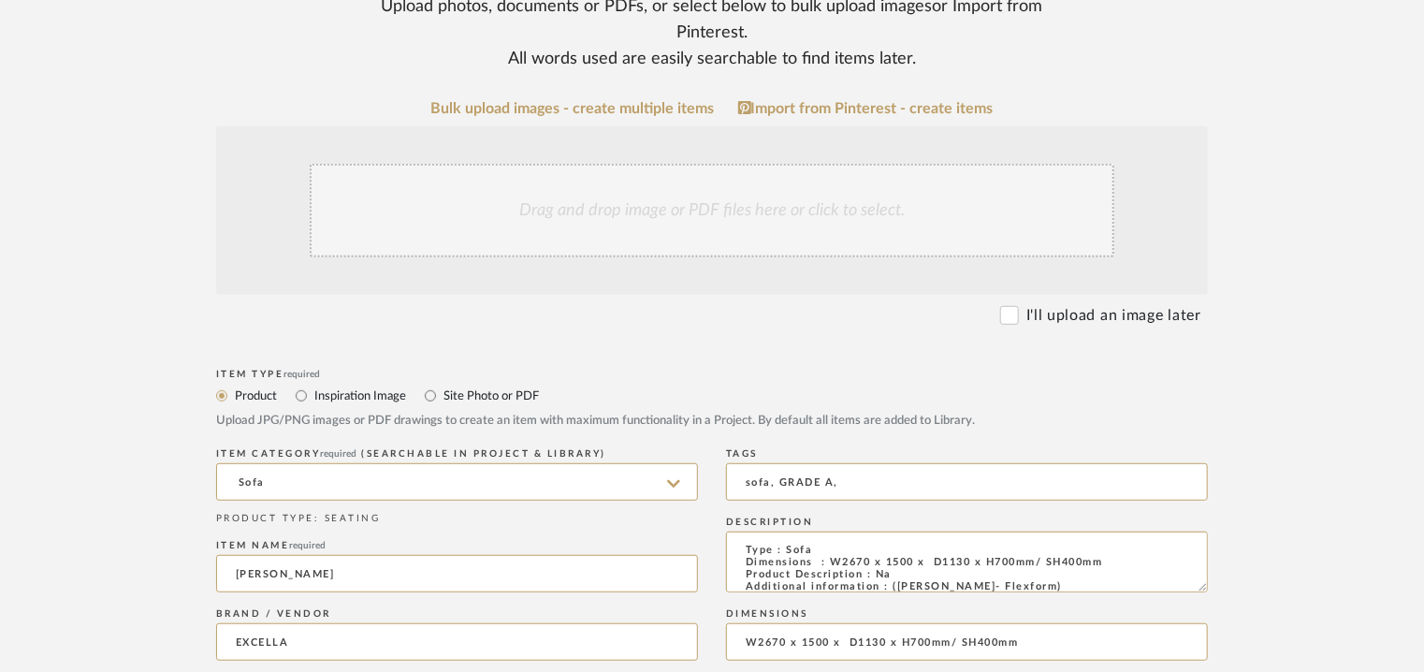
scroll to position [281, 0]
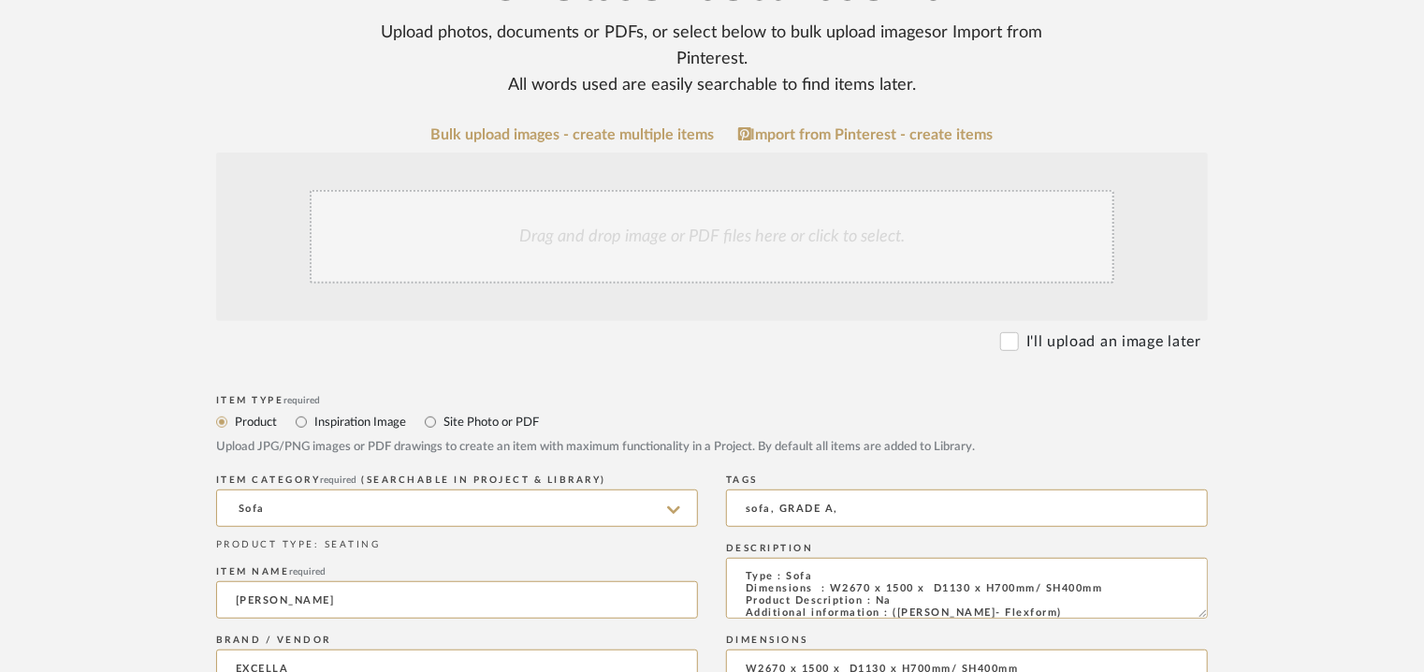
type textarea "Price: INR.4,47,900/- Lead time : 120days after confirmation of size. Customisa…"
click at [640, 218] on div "Drag and drop image or PDF files here or click to select." at bounding box center [712, 237] width 805 height 94
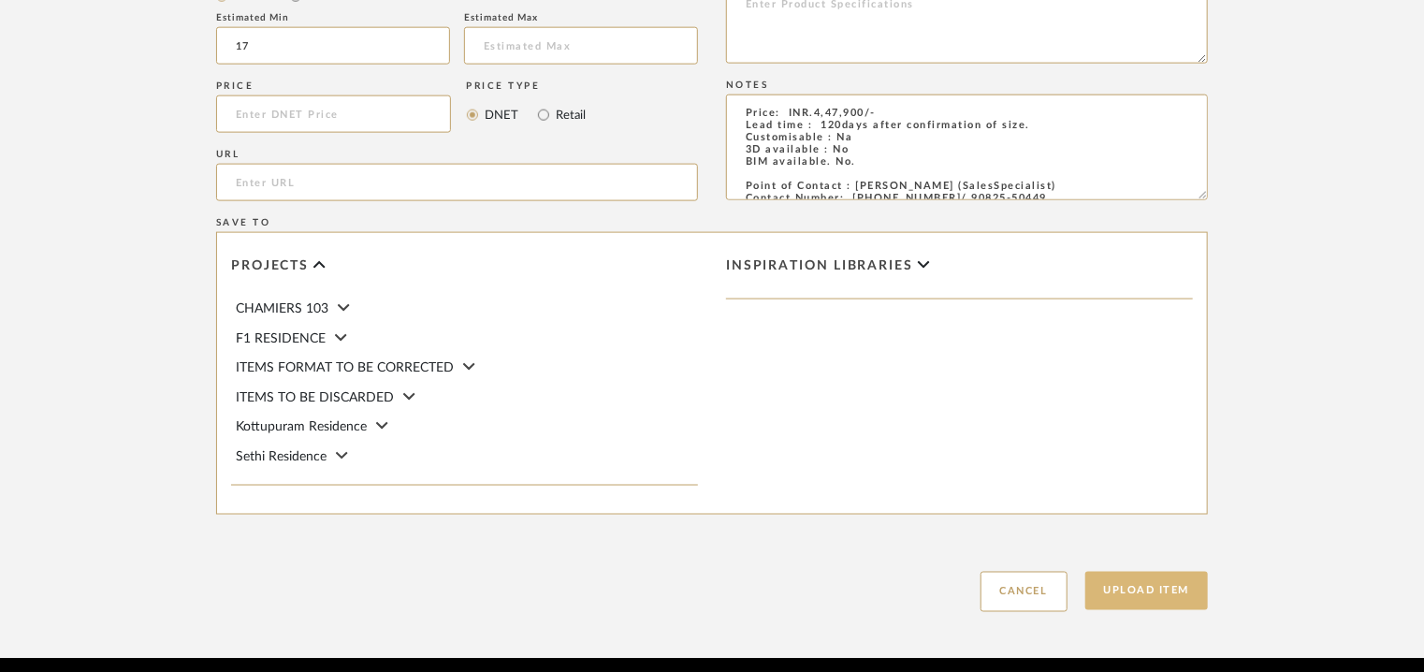
scroll to position [1283, 0]
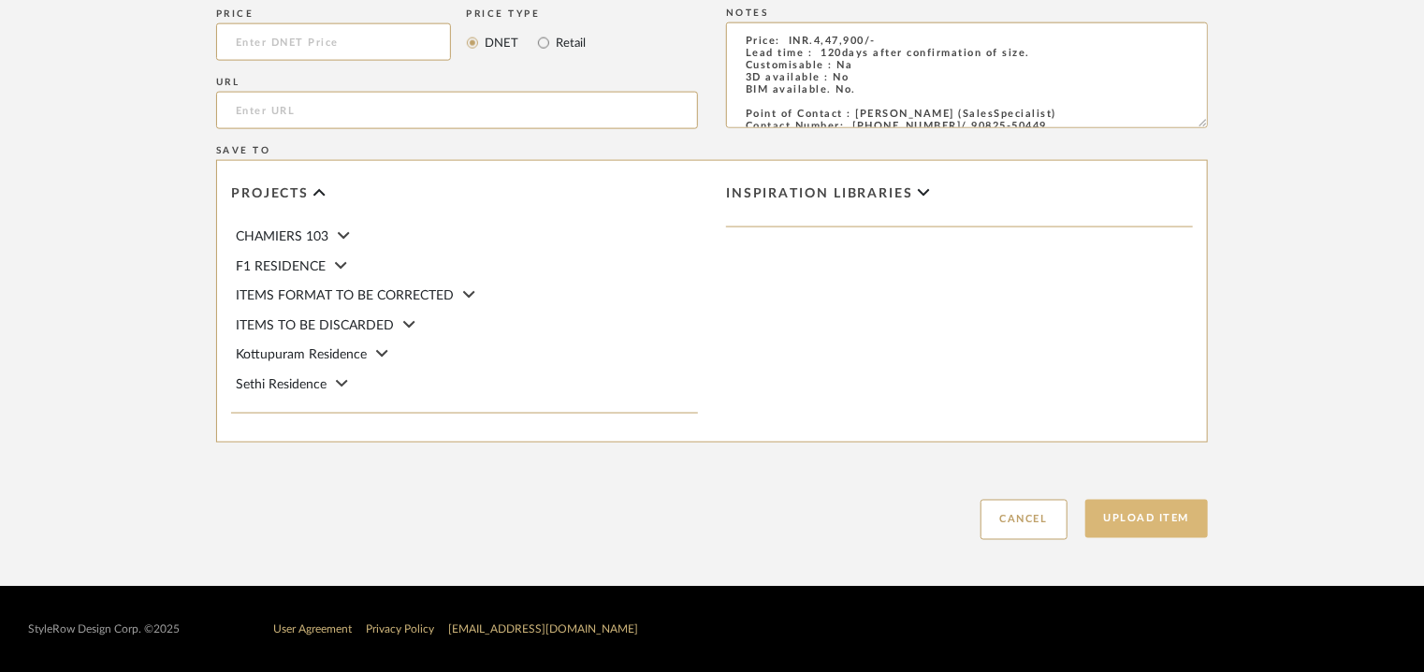
click at [1137, 517] on button "Upload Item" at bounding box center [1146, 519] width 123 height 38
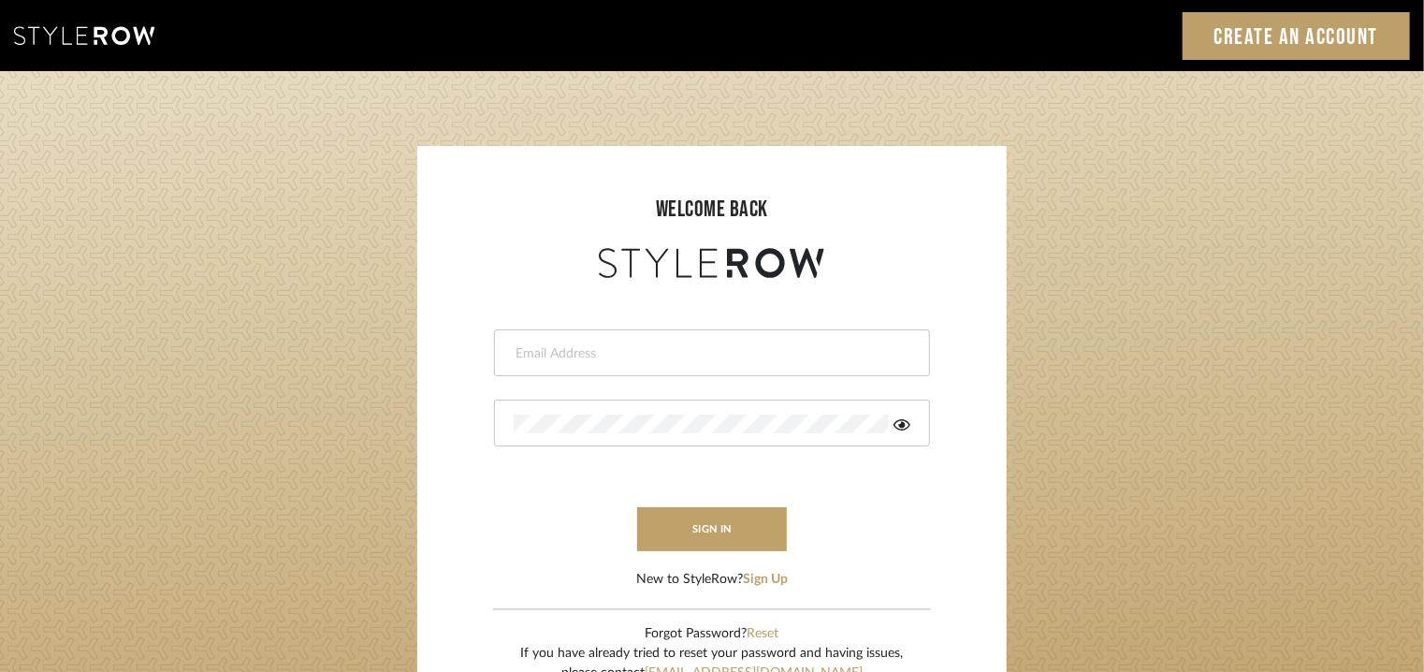
type input "[EMAIL_ADDRESS][PERSON_NAME][DOMAIN_NAME]"
click at [600, 432] on div at bounding box center [712, 422] width 436 height 47
click at [897, 424] on icon at bounding box center [901, 424] width 17 height 15
click at [726, 527] on button "sign in" at bounding box center [712, 529] width 150 height 44
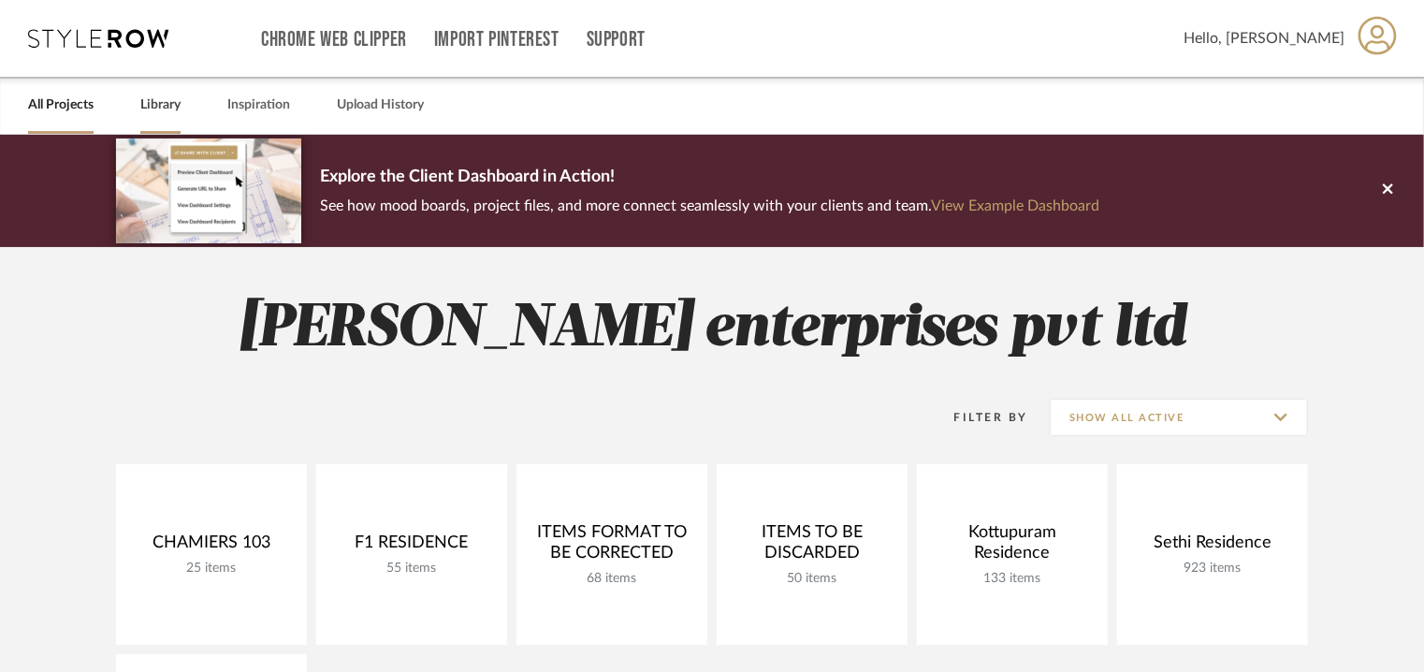
click at [157, 105] on link "Library" at bounding box center [160, 105] width 40 height 25
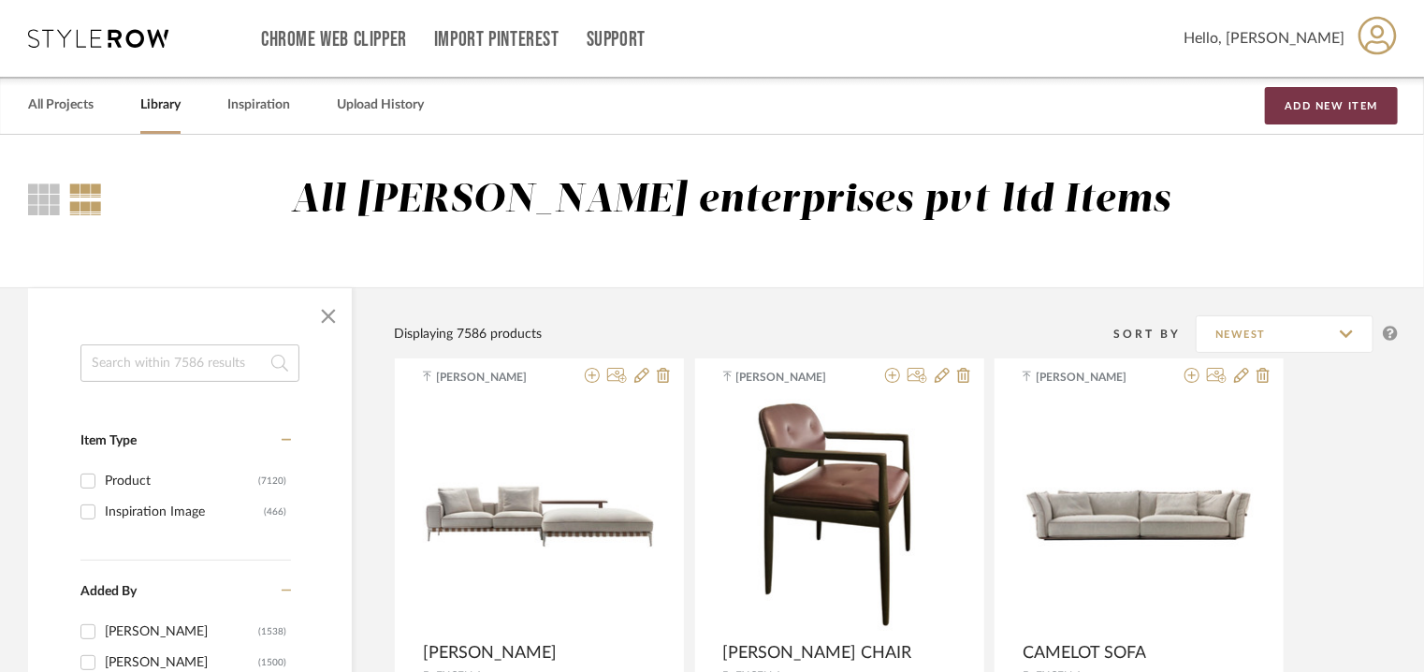
click at [1297, 110] on button "Add New Item" at bounding box center [1331, 105] width 133 height 37
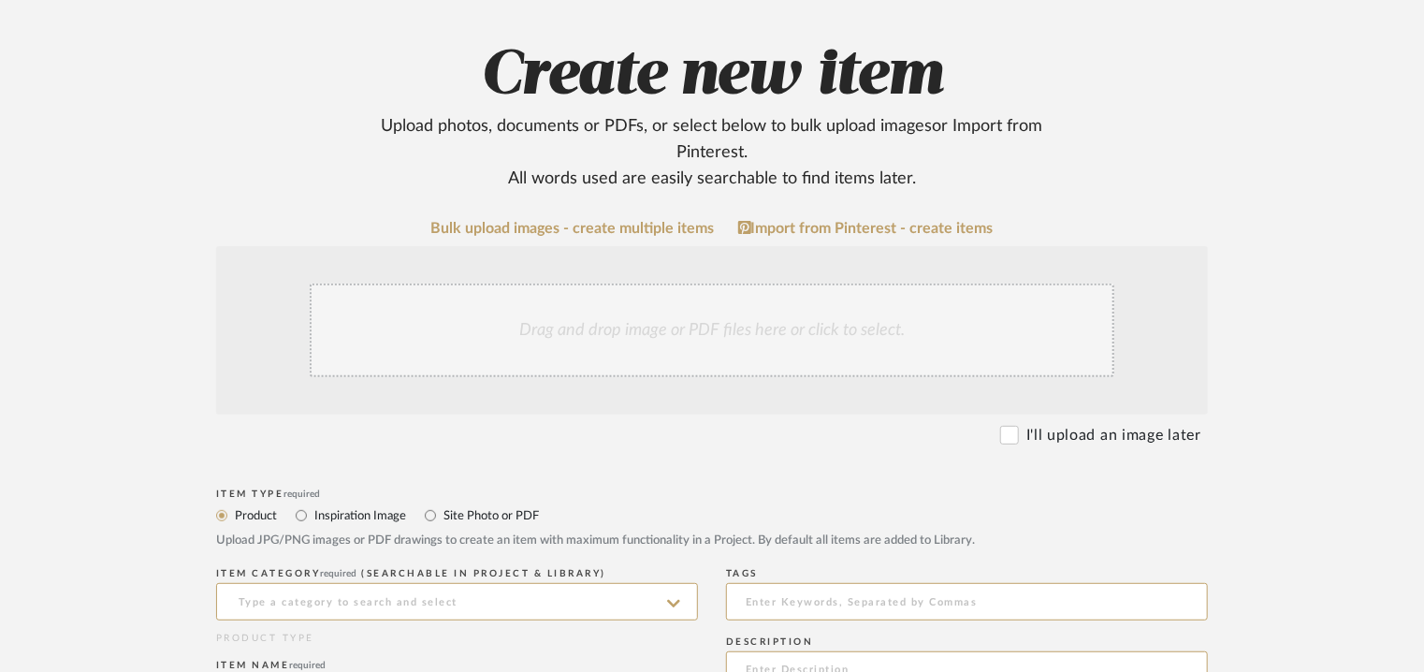
scroll to position [374, 0]
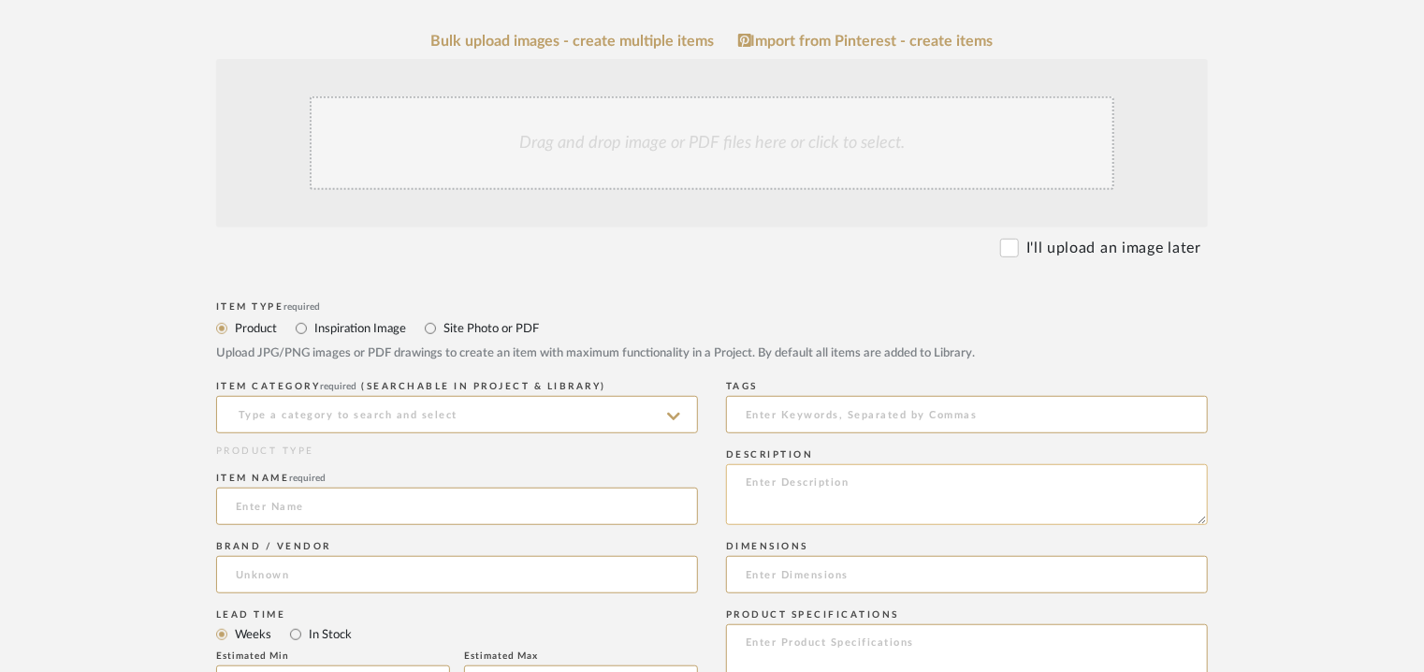
click at [772, 491] on textarea at bounding box center [967, 494] width 482 height 61
paste textarea "Type : Centre table Dimensions : 100 x 100cm Product Description : Na Additiona…"
type textarea "Type : Centre table Dimensions : 100 x 100cm Product Description : Na Additiona…"
click at [505, 409] on input at bounding box center [457, 414] width 482 height 37
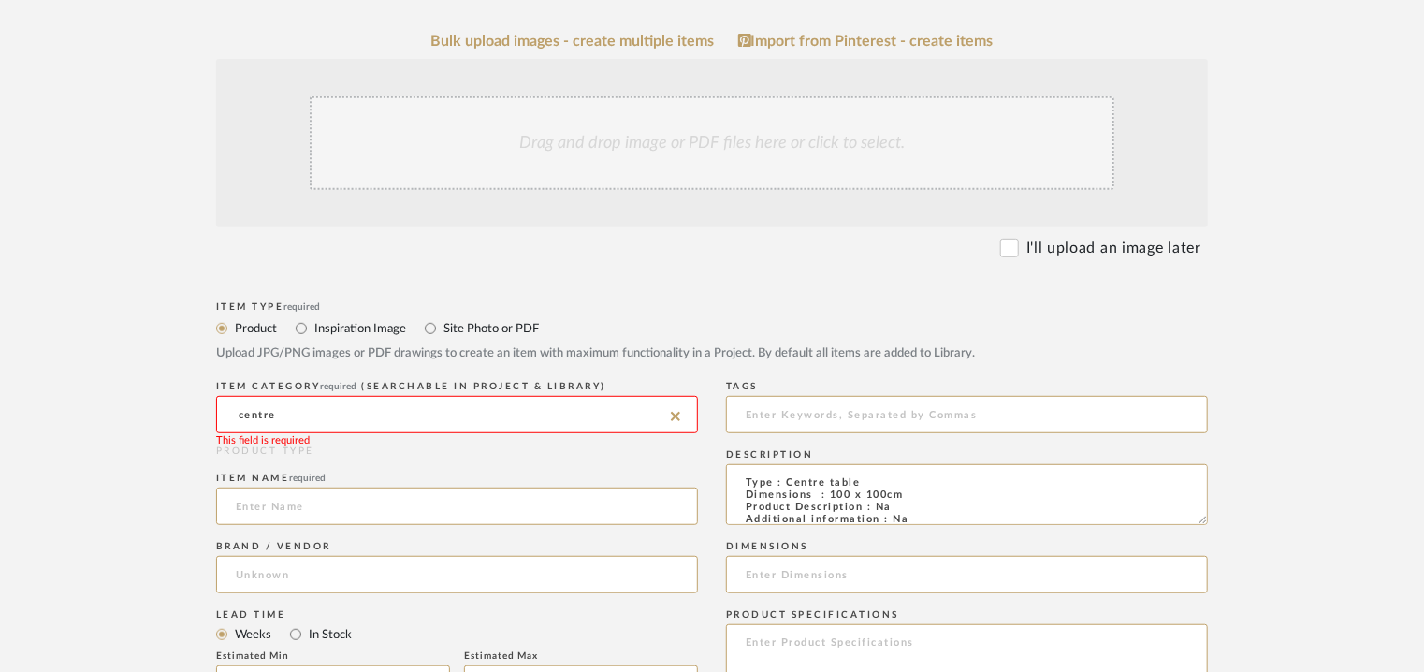
click at [290, 412] on input "centre" at bounding box center [457, 414] width 482 height 37
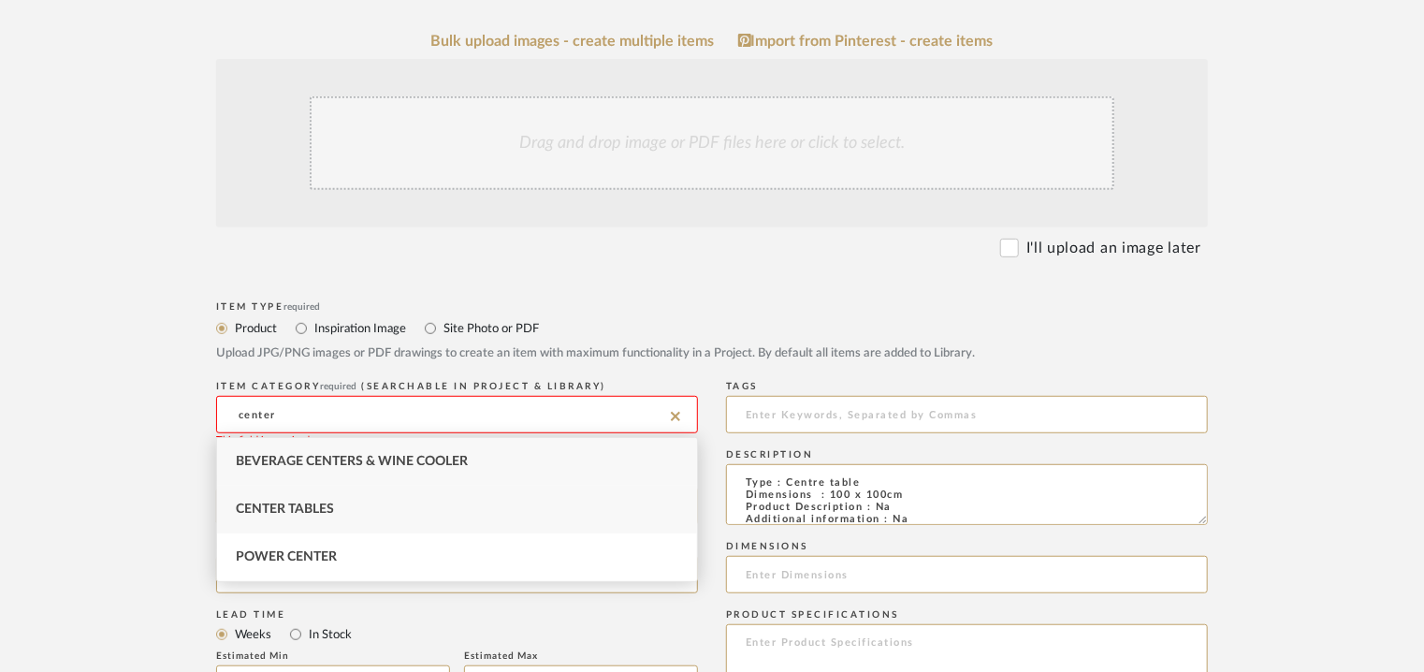
click at [292, 500] on div "Center Tables" at bounding box center [457, 510] width 480 height 48
type input "Center Tables"
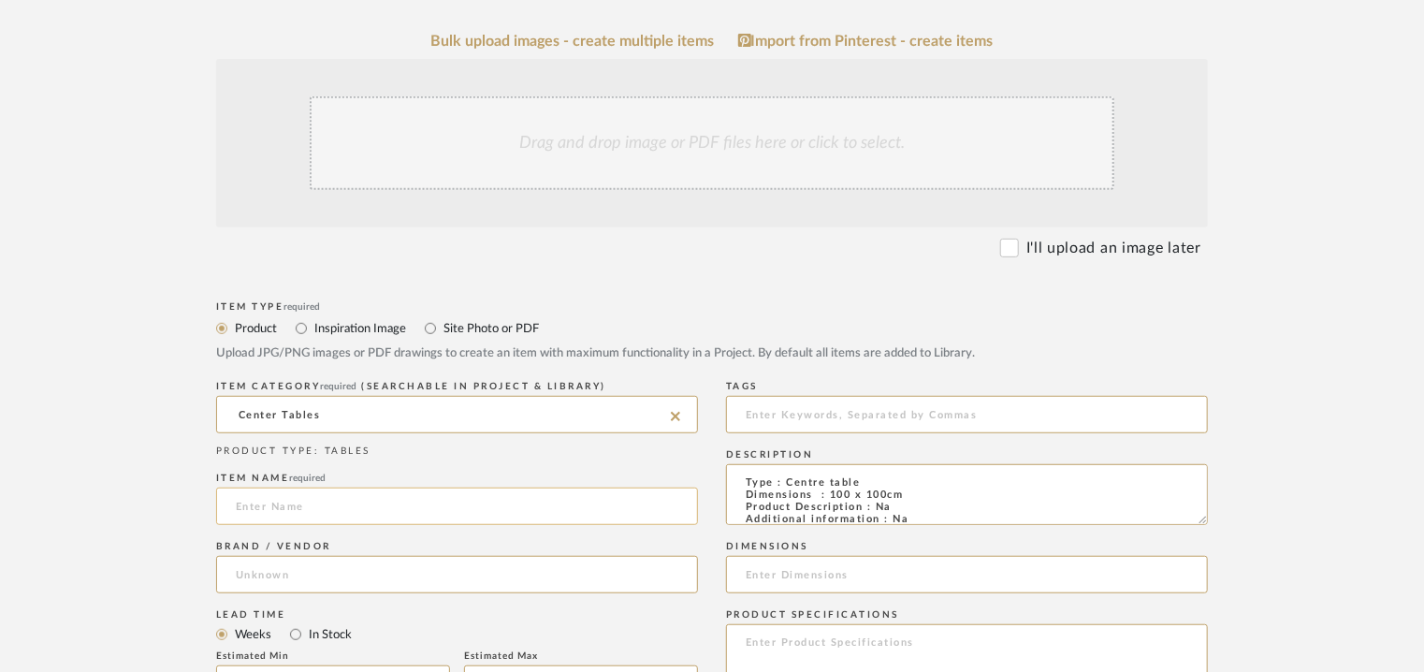
click at [303, 499] on input at bounding box center [457, 505] width 482 height 37
type input "c"
type input "CENTRE TABLE"
click at [310, 562] on input at bounding box center [457, 574] width 482 height 37
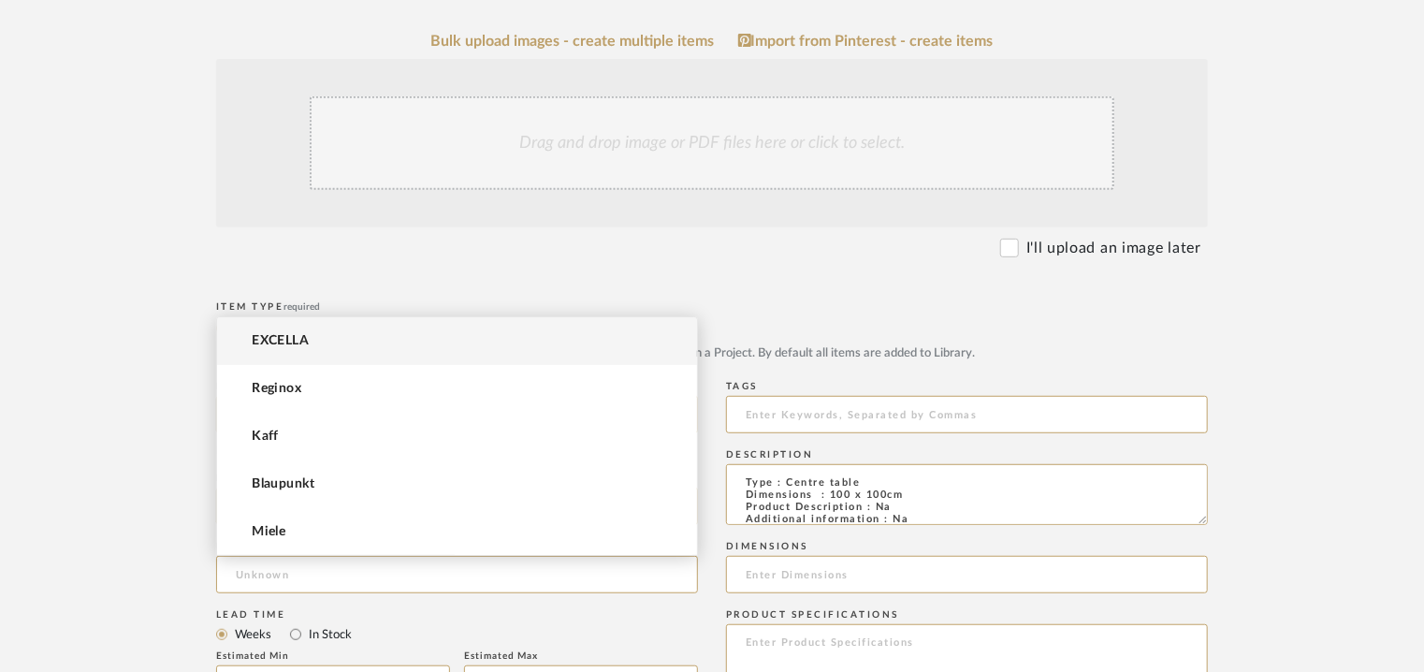
click at [324, 345] on mat-option "EXCELLA" at bounding box center [457, 341] width 480 height 48
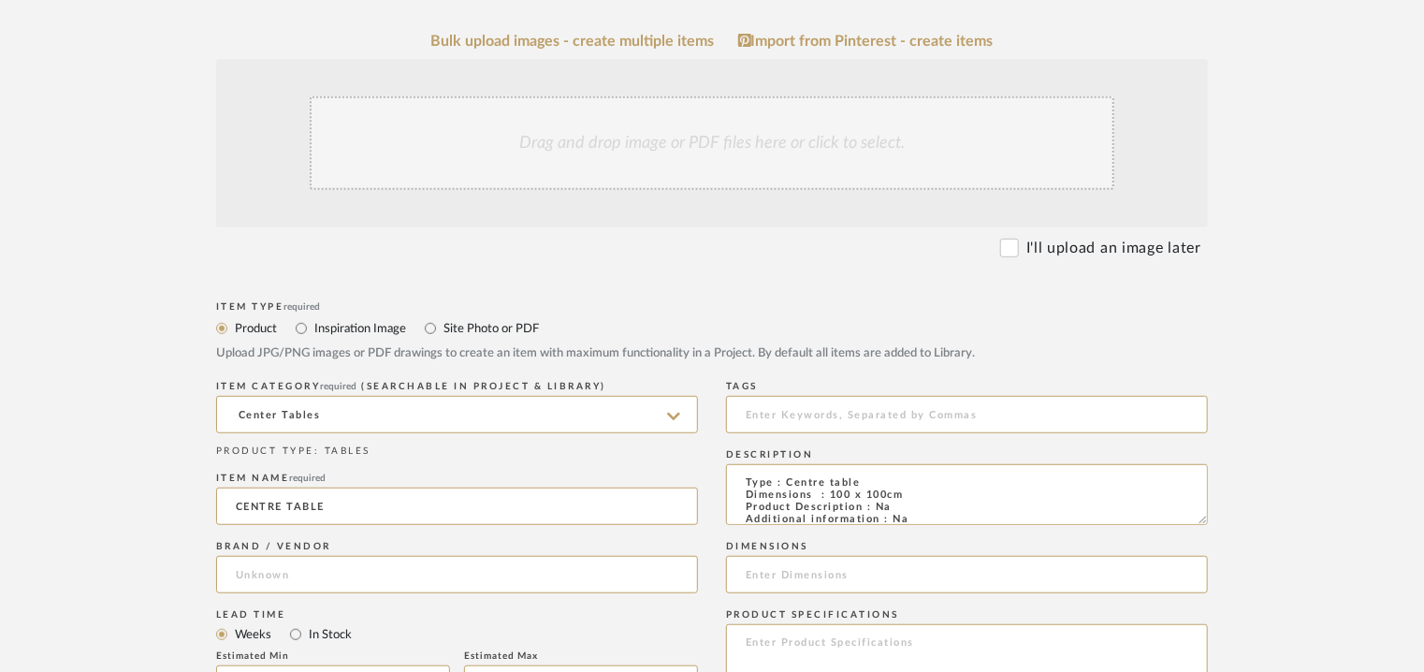
type input "EXCELLA"
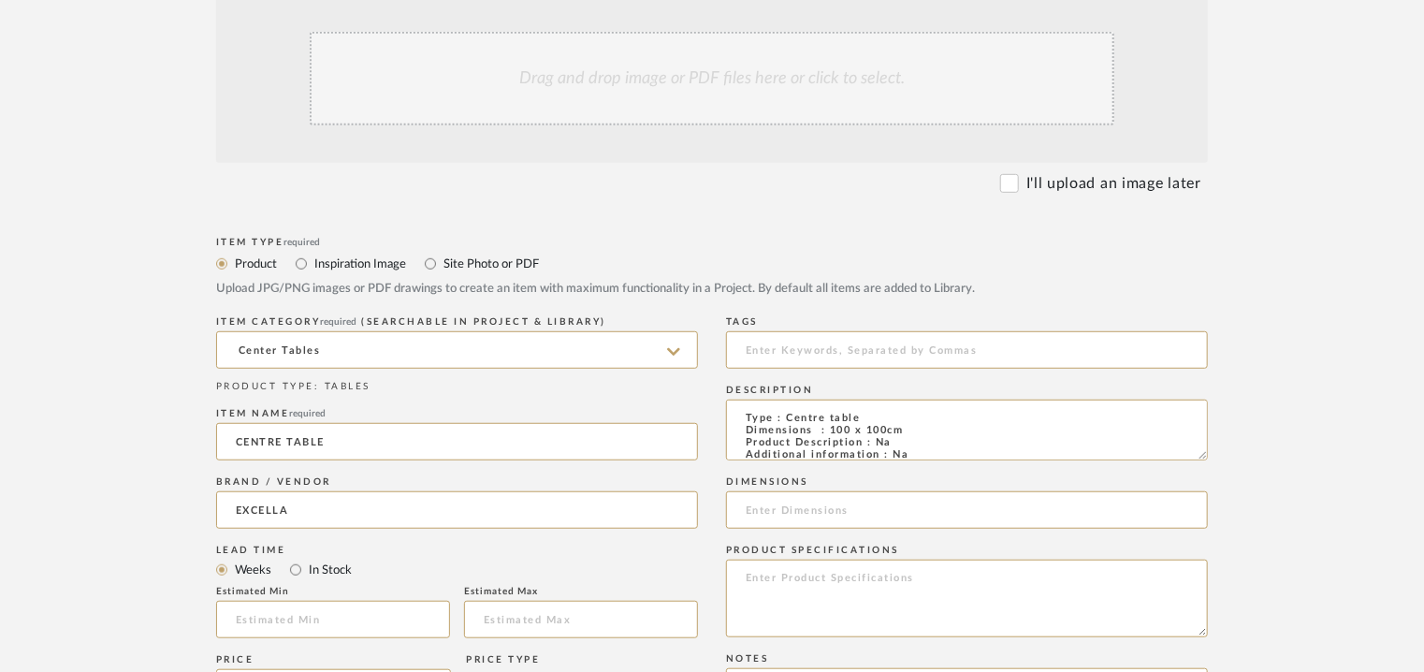
scroll to position [468, 0]
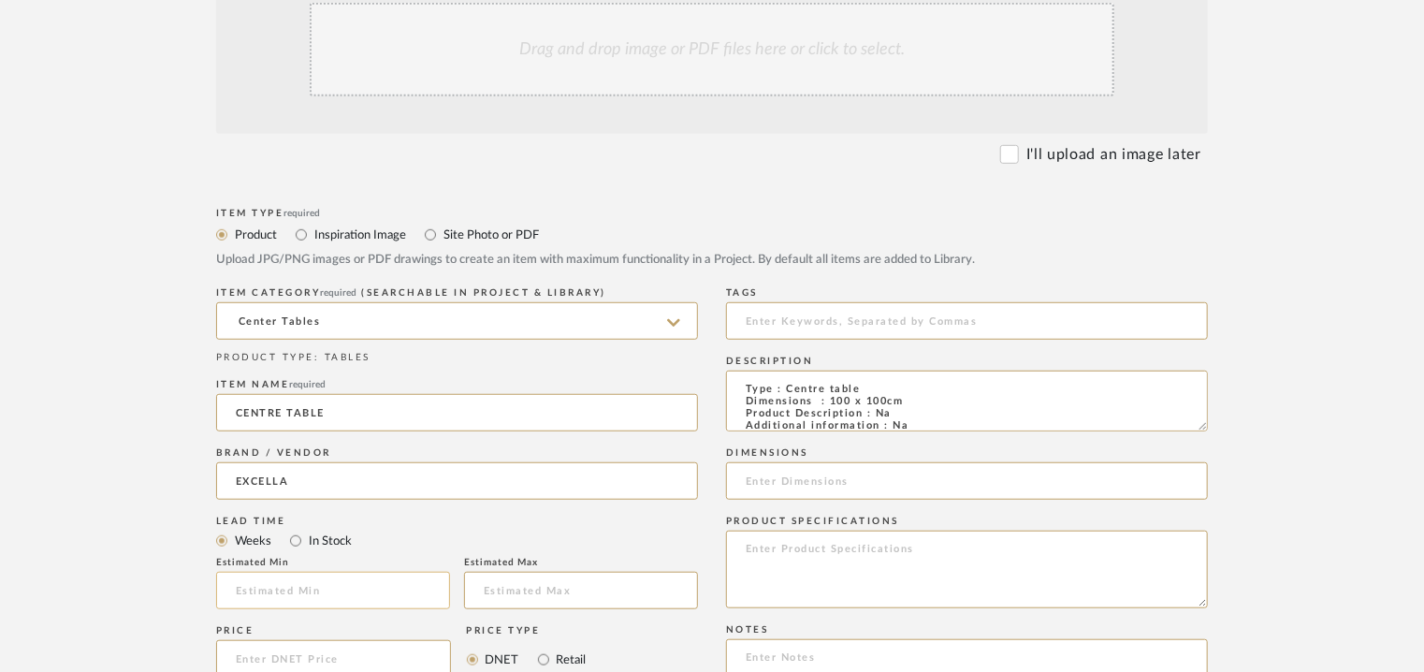
click at [348, 573] on input "text" at bounding box center [333, 590] width 234 height 37
type input "17"
click at [742, 334] on input at bounding box center [967, 320] width 482 height 37
type input "C"
type input "centre table, GRADE A,"
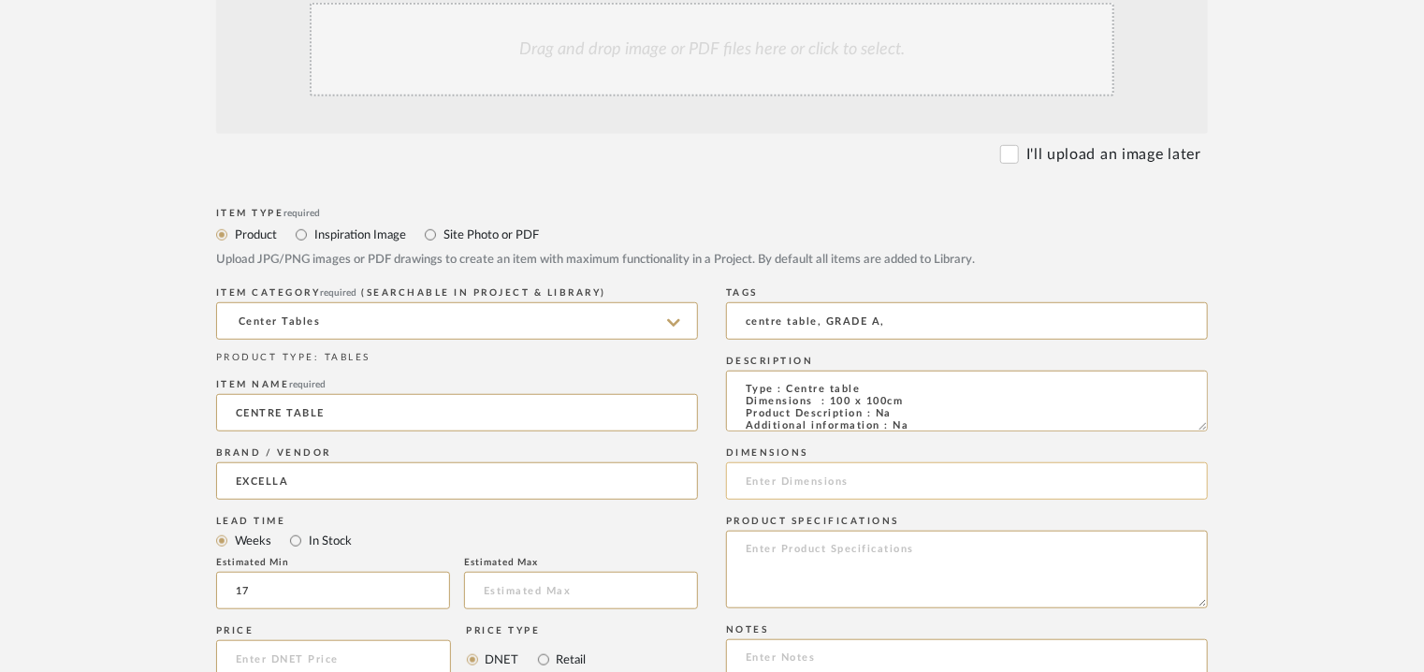
click at [787, 480] on input at bounding box center [967, 480] width 482 height 37
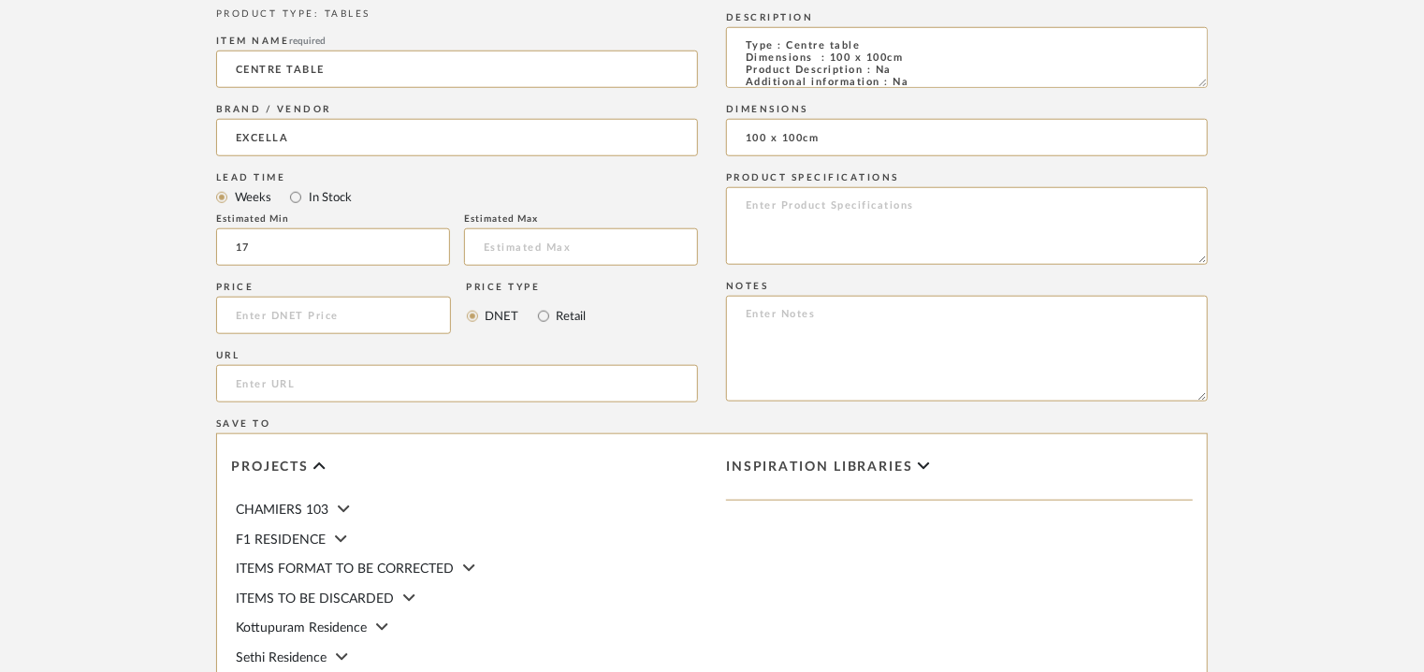
scroll to position [935, 0]
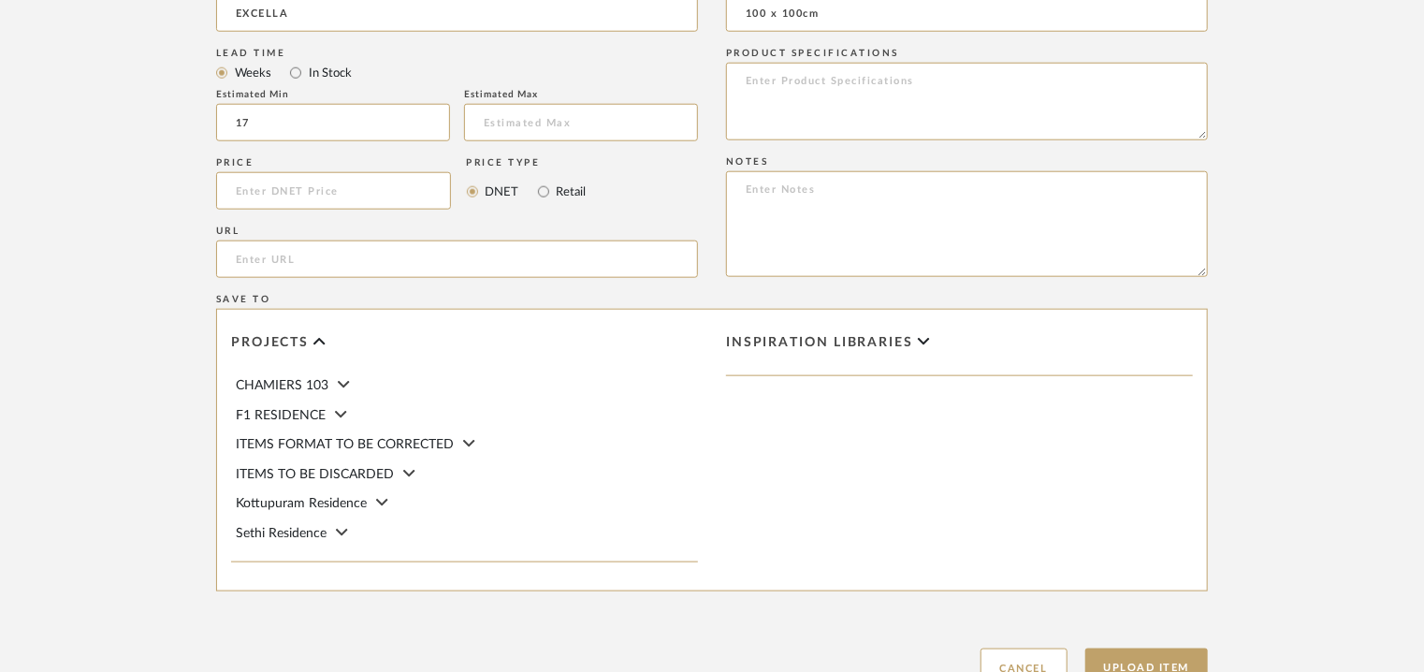
type input "100 x 100cm"
paste textarea "Price: INR.1,40,000/- Lead time : 120days after confirmation of size. Customisa…"
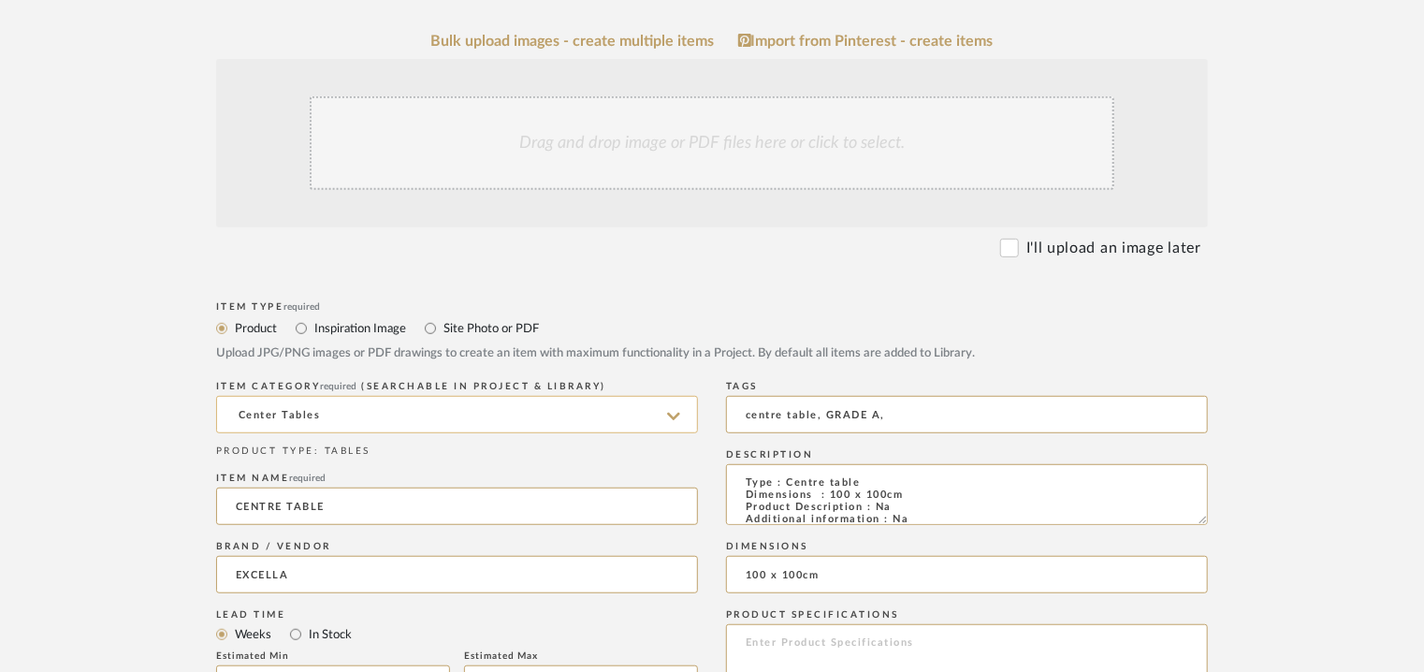
scroll to position [281, 0]
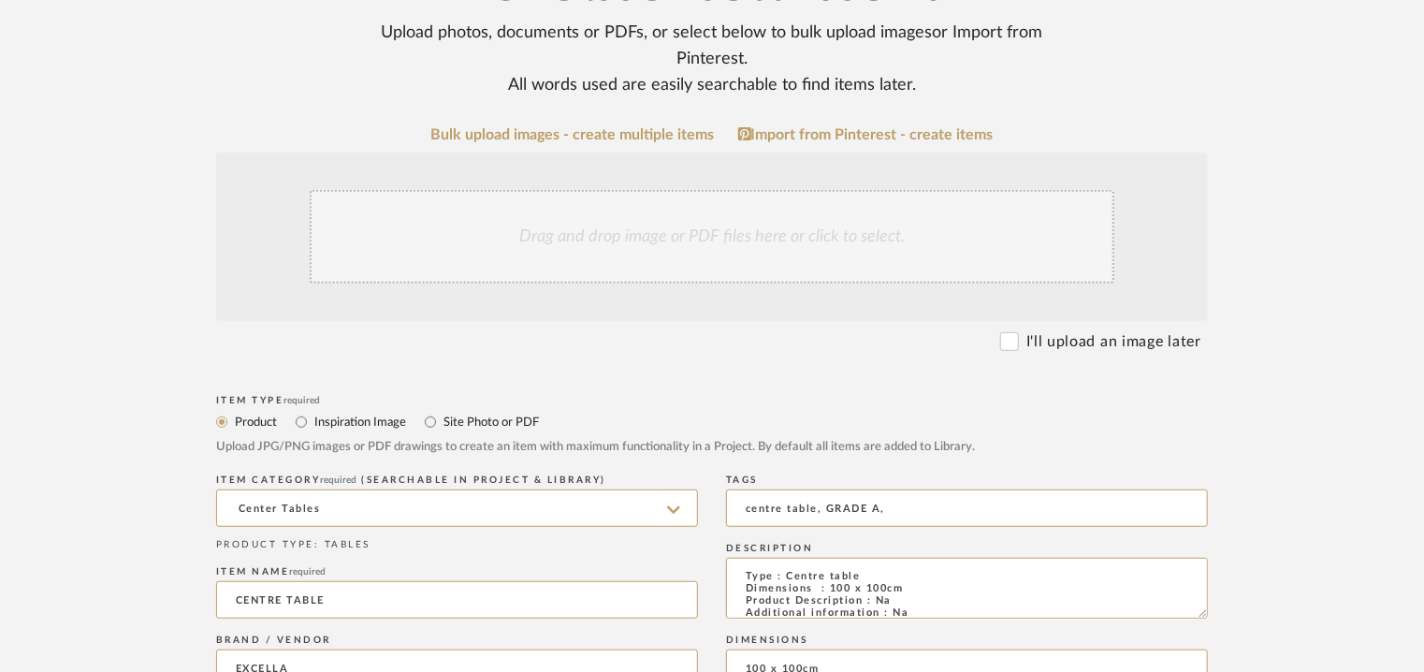
type textarea "Price: INR.1,40,000/- Lead time : 120days after confirmation of size. Customisa…"
click at [617, 224] on div "Drag and drop image or PDF files here or click to select." at bounding box center [712, 237] width 805 height 94
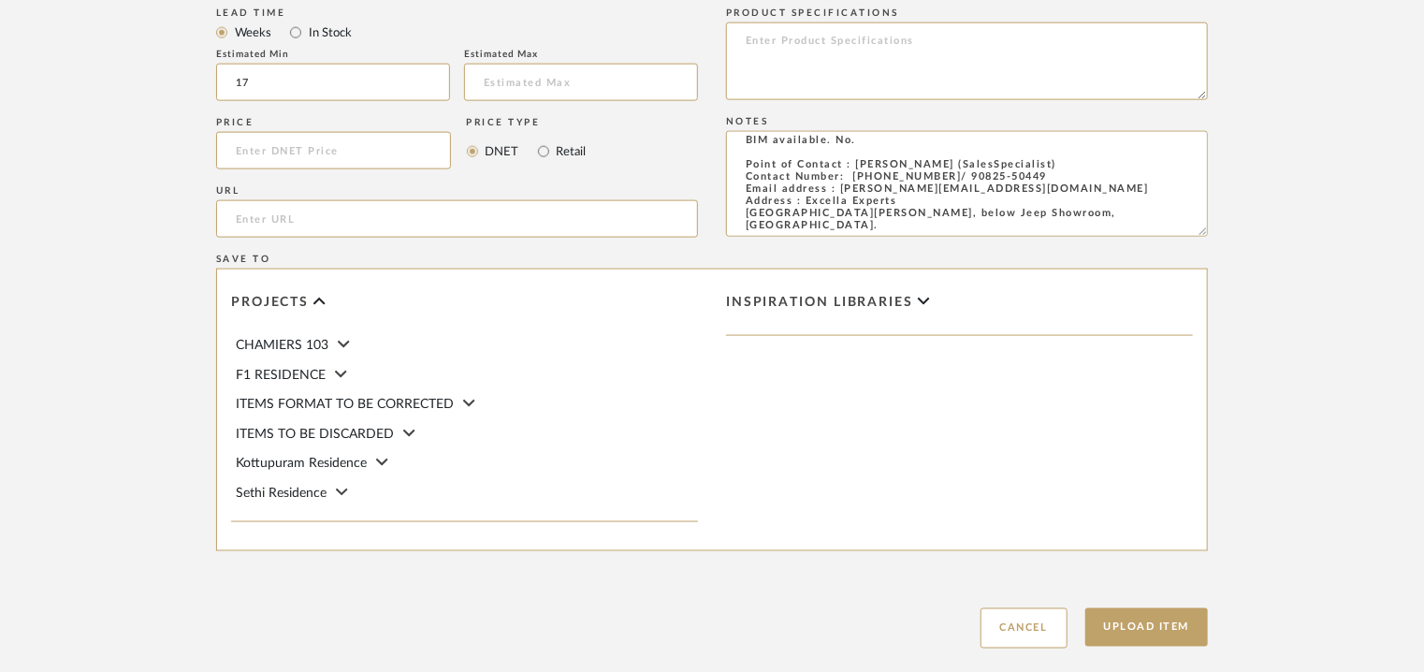
scroll to position [1283, 0]
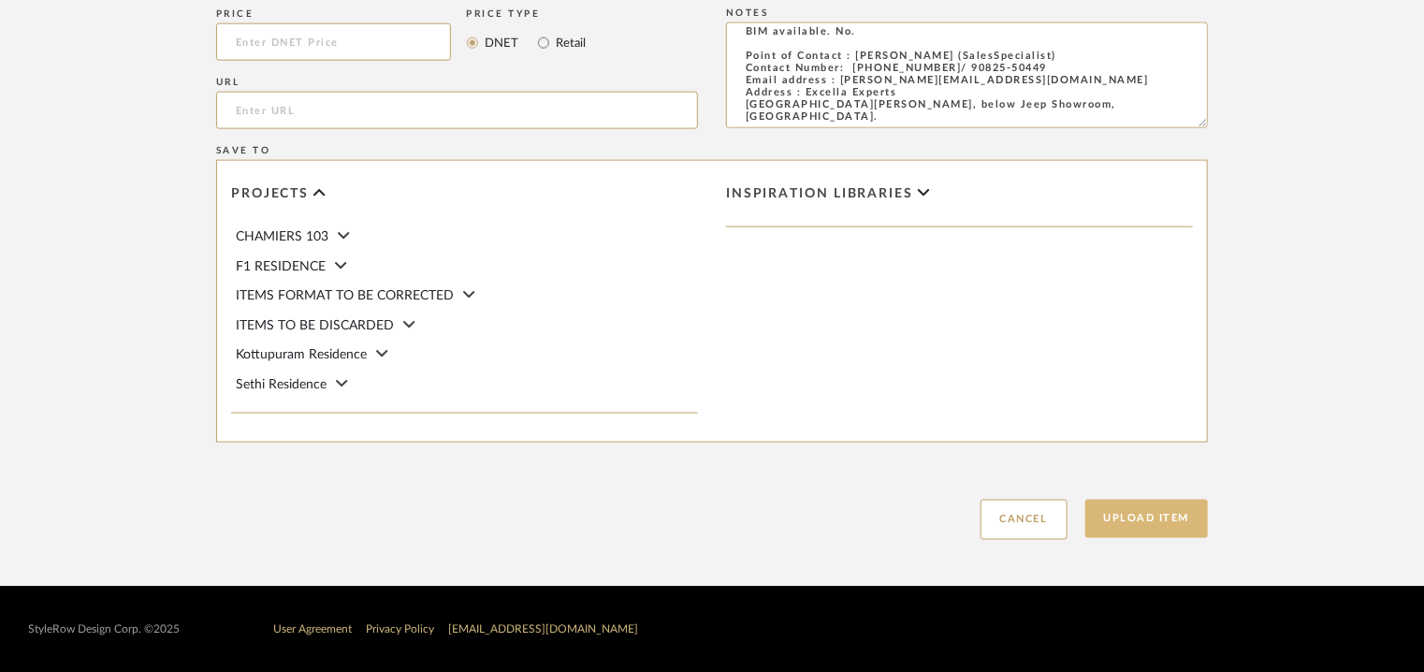
click at [1184, 521] on button "Upload Item" at bounding box center [1146, 519] width 123 height 38
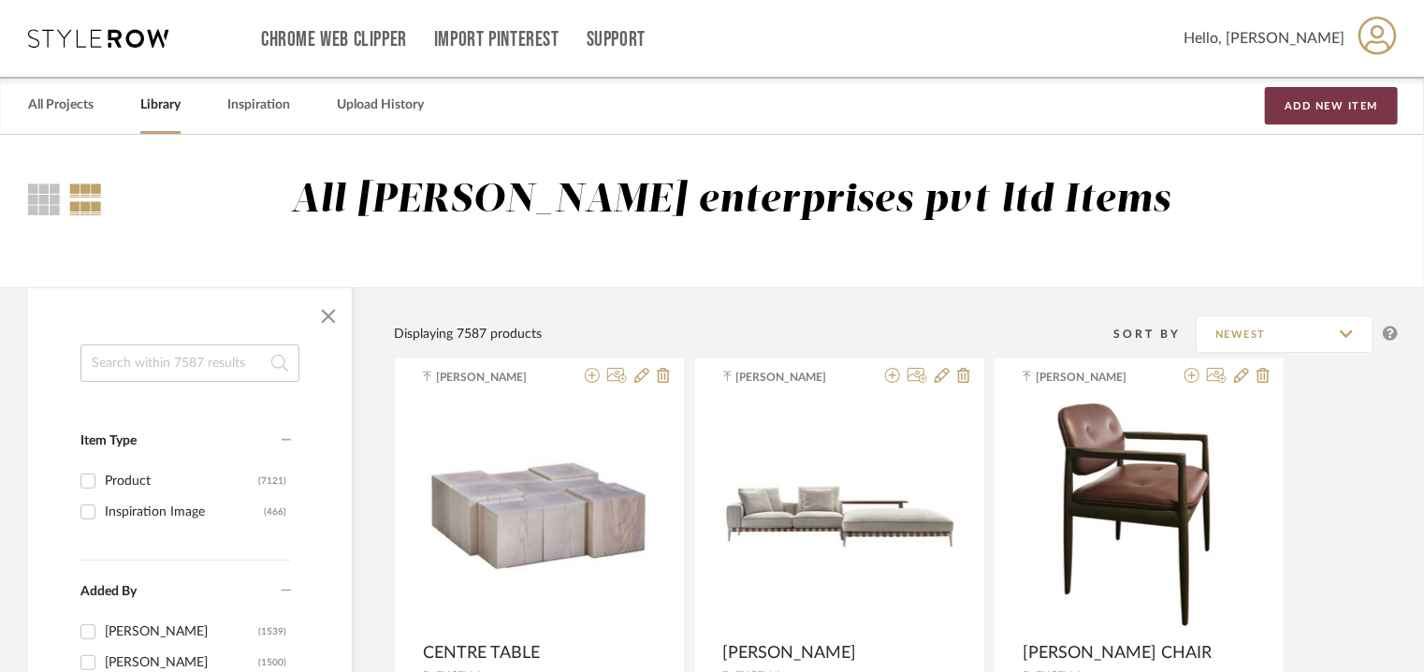
click at [1377, 107] on button "Add New Item" at bounding box center [1331, 105] width 133 height 37
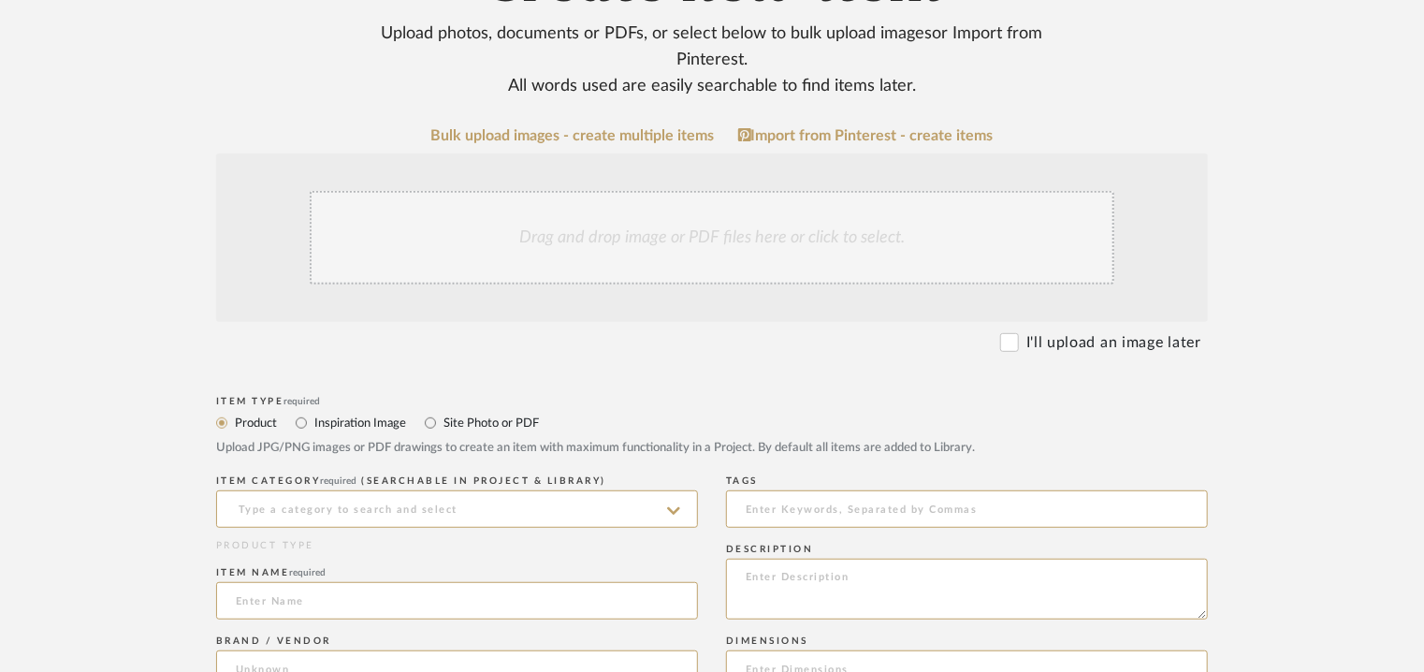
scroll to position [281, 0]
paste textarea "Type : Bed Dimensions : L 230 x W 172 x H 21cm Product Description : Na Additio…"
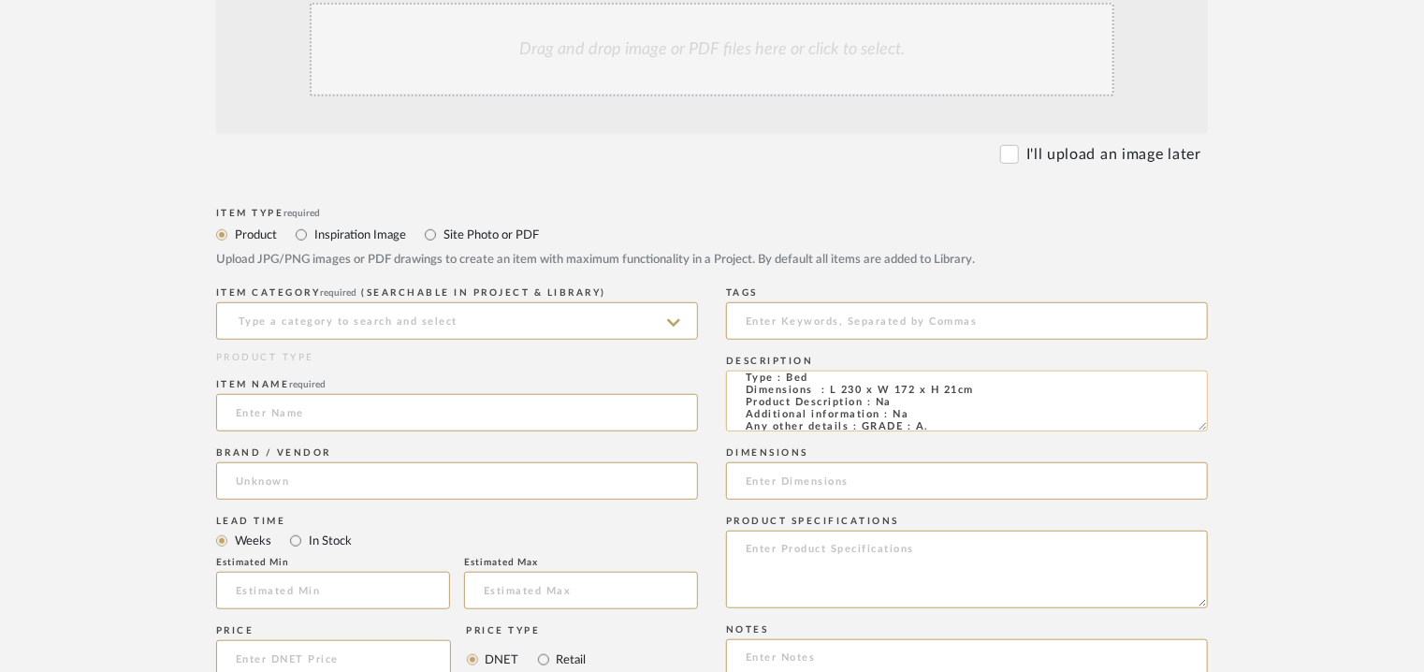
scroll to position [0, 0]
type textarea "Type : Bed Dimensions : L 230 x W 172 x H 21cm Product Description : Na Additio…"
click at [363, 323] on input at bounding box center [457, 320] width 482 height 37
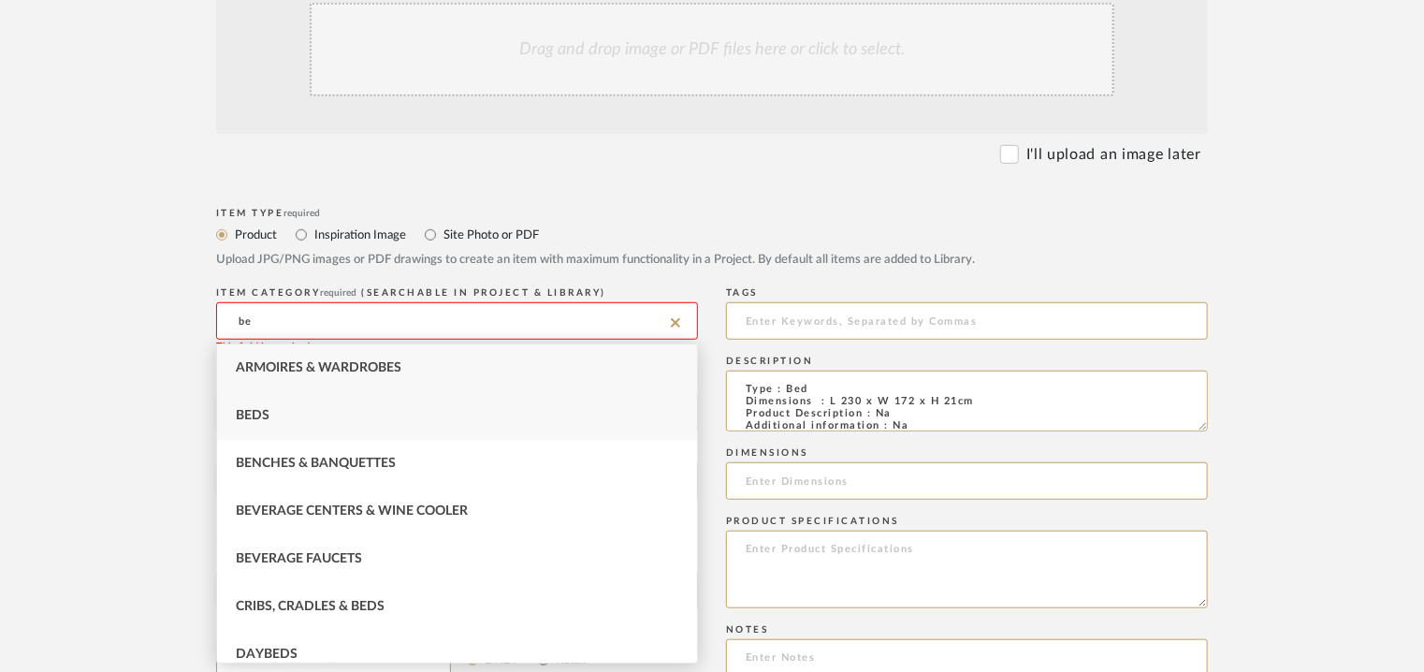
click at [280, 417] on div "Beds" at bounding box center [457, 416] width 480 height 48
type input "Beds"
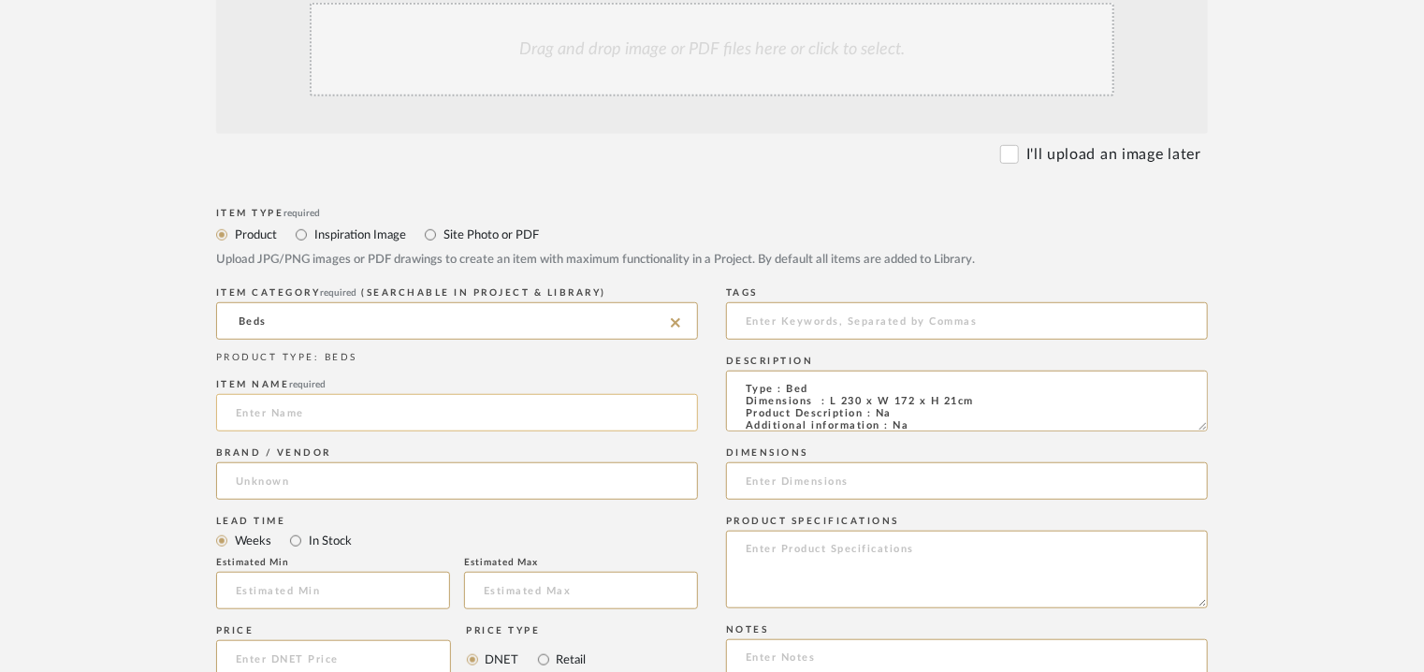
click at [338, 411] on input at bounding box center [457, 412] width 482 height 37
type input "PARK 1 DOUBLE BED"
click at [338, 487] on input at bounding box center [457, 480] width 482 height 37
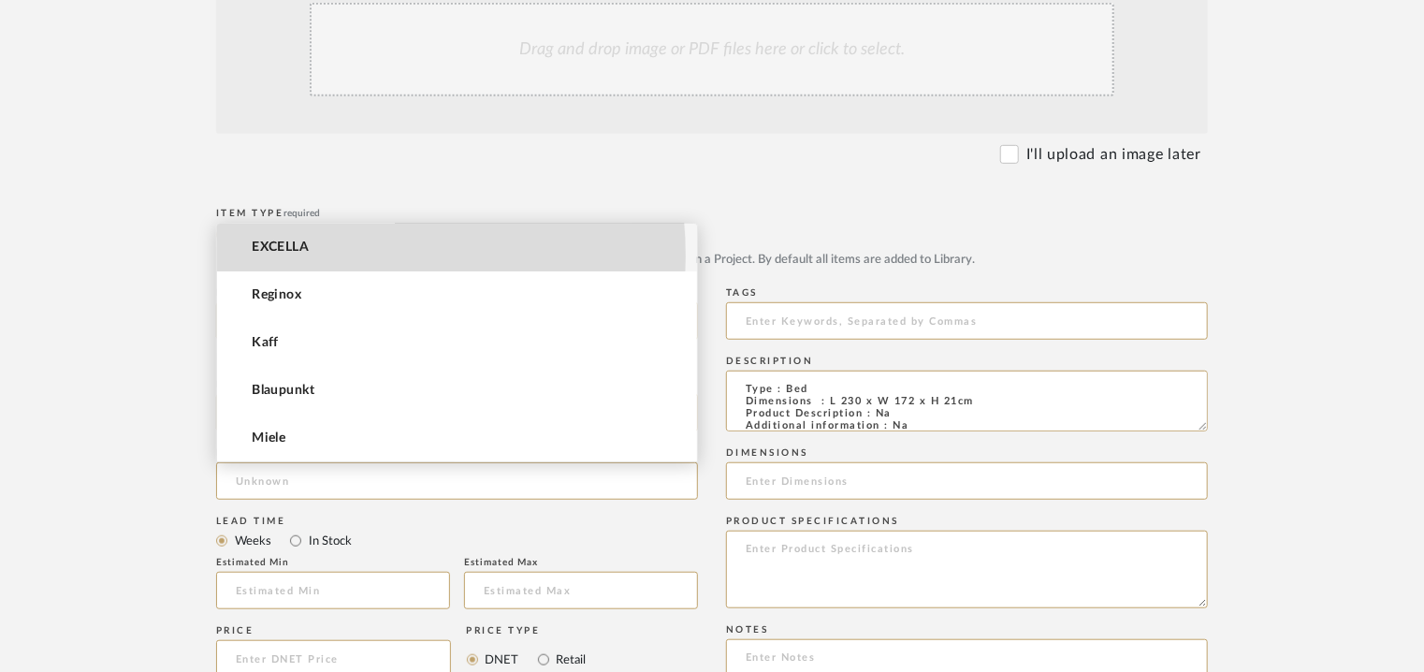
click at [302, 255] on mat-option "EXCELLA" at bounding box center [457, 248] width 480 height 48
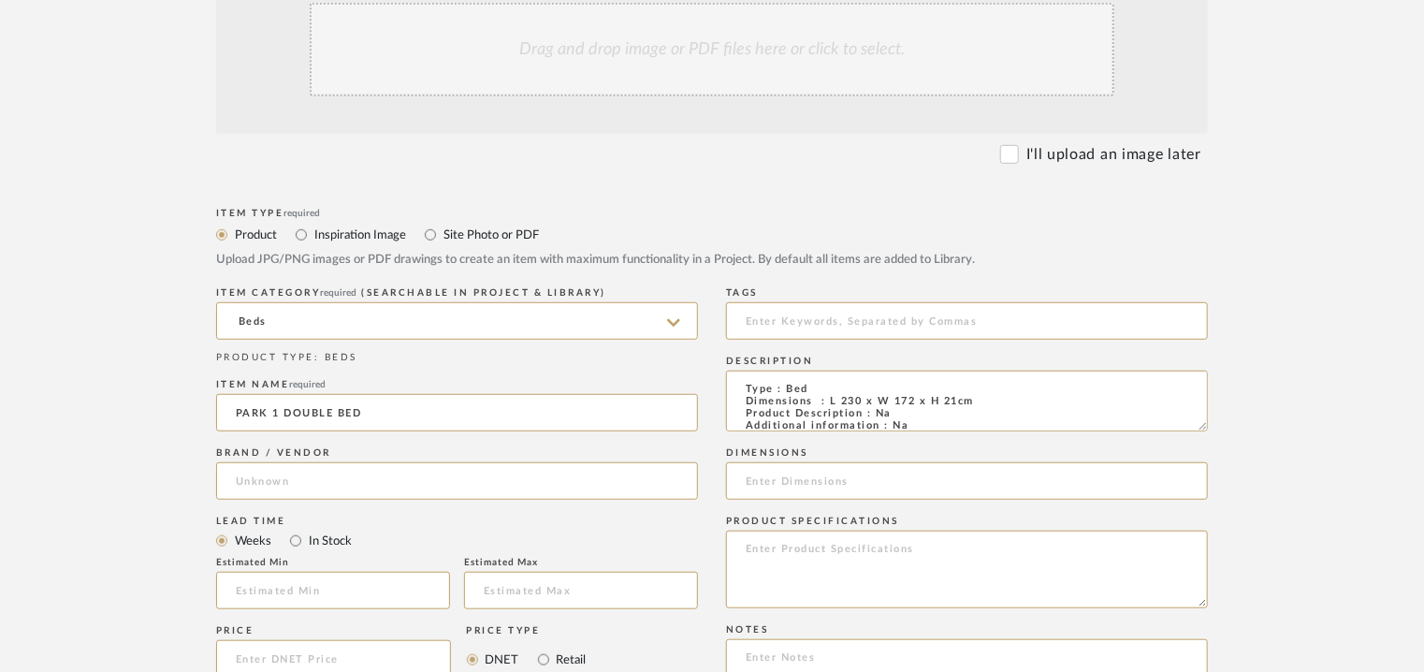
type input "EXCELLA"
click at [321, 594] on input "text" at bounding box center [333, 590] width 234 height 37
click at [1221, 472] on form "Bulk upload images - create multiple items Import from Pinterest - create items…" at bounding box center [712, 547] width 1192 height 1217
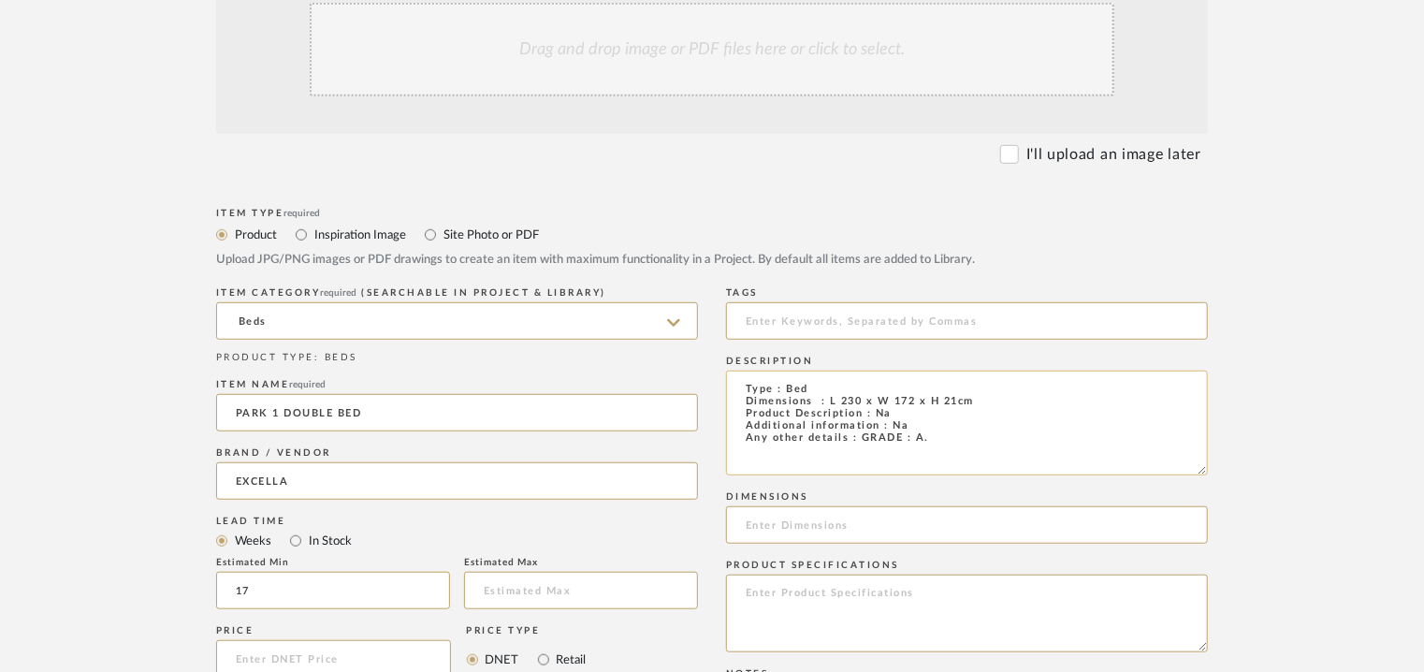
type input "17"
click at [902, 429] on textarea "Type : Bed Dimensions : L 230 x W 172 x H 21cm Product Description : Na Additio…" at bounding box center [967, 422] width 482 height 105
type textarea "Type : Bed Dimensions : L 230 x W 172 x H 21cm Product Description : Na Additio…"
click at [877, 324] on input at bounding box center [967, 320] width 482 height 37
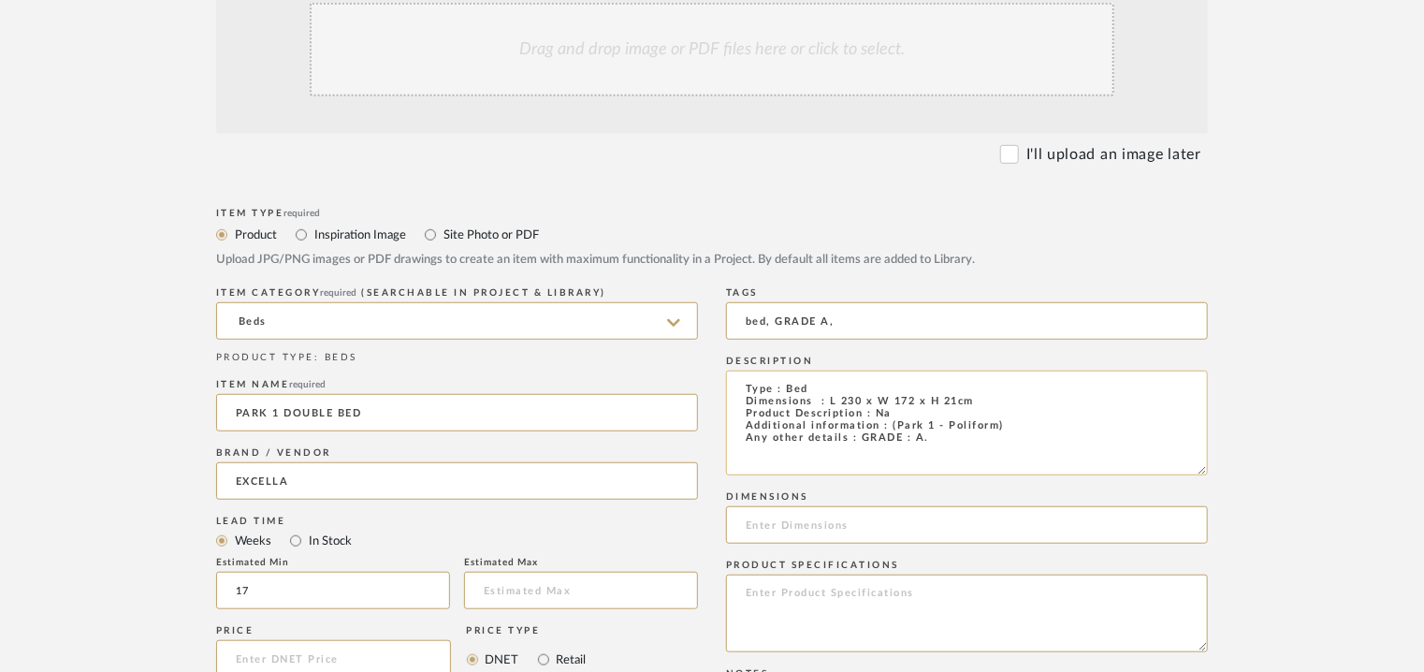
type input "bed, GRADE A,"
drag, startPoint x: 996, startPoint y: 410, endPoint x: 851, endPoint y: 401, distance: 145.2
click at [851, 401] on textarea "Type : Bed Dimensions : L 230 x W 172 x H 21cm Product Description : Na Additio…" at bounding box center [967, 422] width 482 height 105
click at [1007, 420] on textarea "Type : Bed Dimensions : L 230 x W 172 x H 21cm Product Description : Na Additio…" at bounding box center [967, 422] width 482 height 105
drag, startPoint x: 982, startPoint y: 405, endPoint x: 827, endPoint y: 398, distance: 155.5
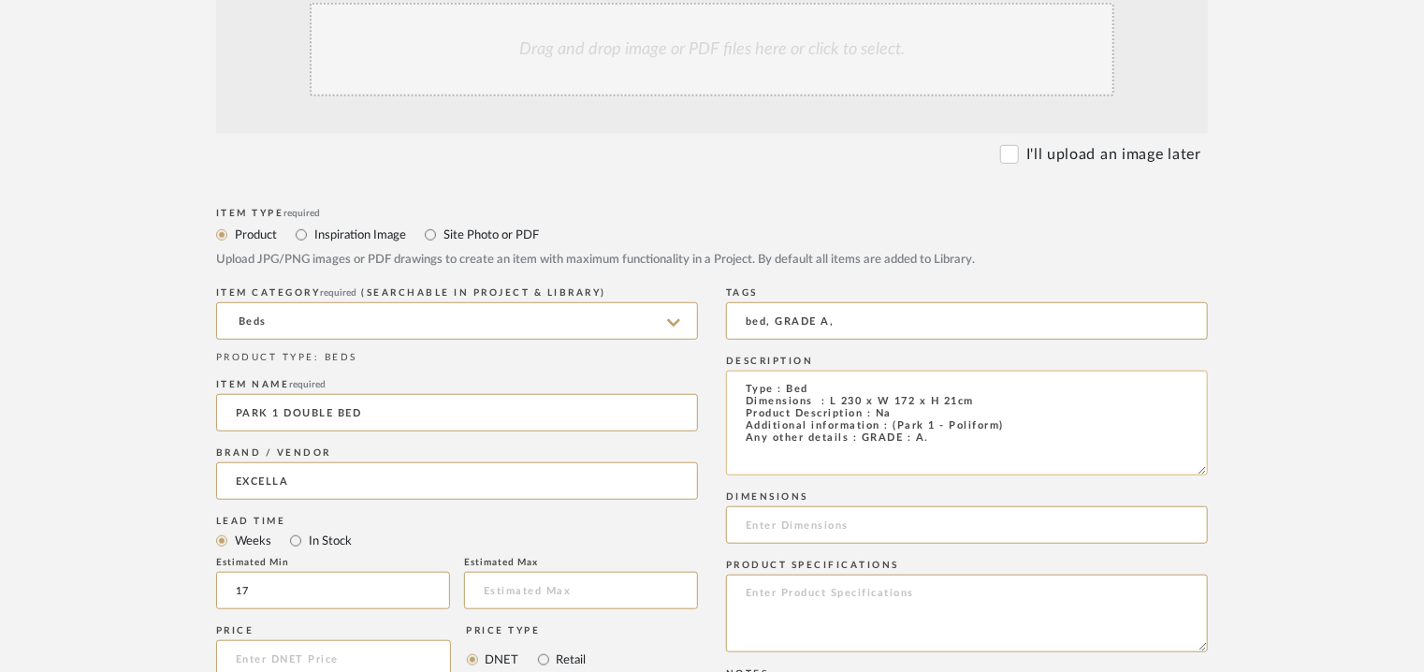
click at [827, 398] on textarea "Type : Bed Dimensions : L 230 x W 172 x H 21cm Product Description : Na Additio…" at bounding box center [967, 422] width 482 height 105
click at [811, 523] on input at bounding box center [967, 524] width 482 height 37
paste input "L 230 x W 172 x H 21cm"
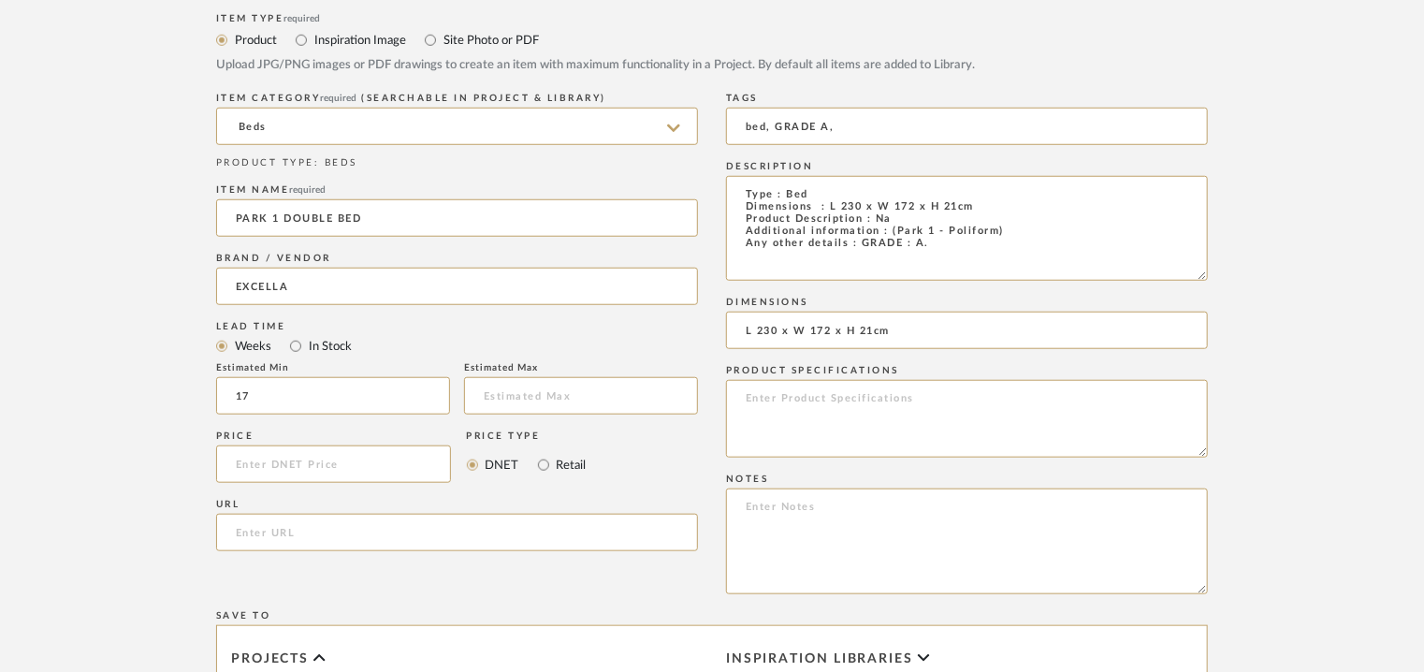
scroll to position [748, 0]
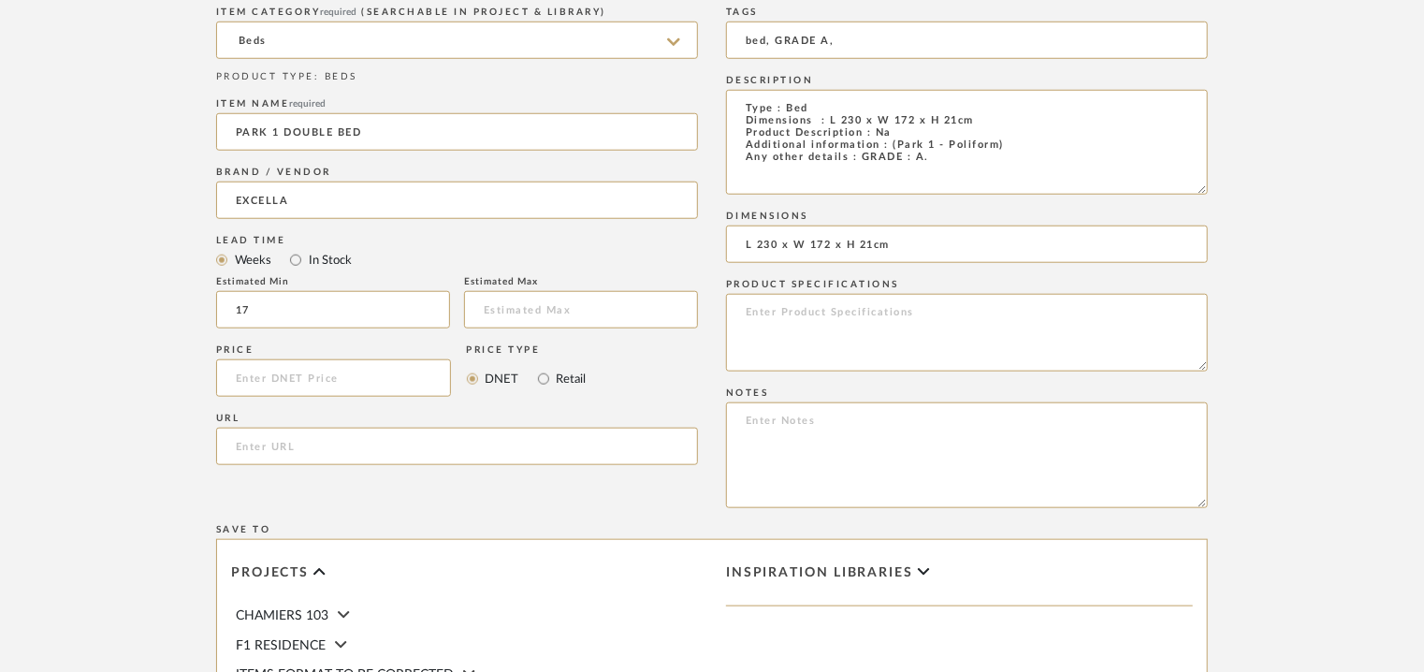
type input "L 230 x W 172 x H 21cm"
click at [770, 420] on textarea at bounding box center [967, 455] width 482 height 106
paste textarea "Price: INR.1,90,000/- Lead time : 120days after confirmation of size. Customisa…"
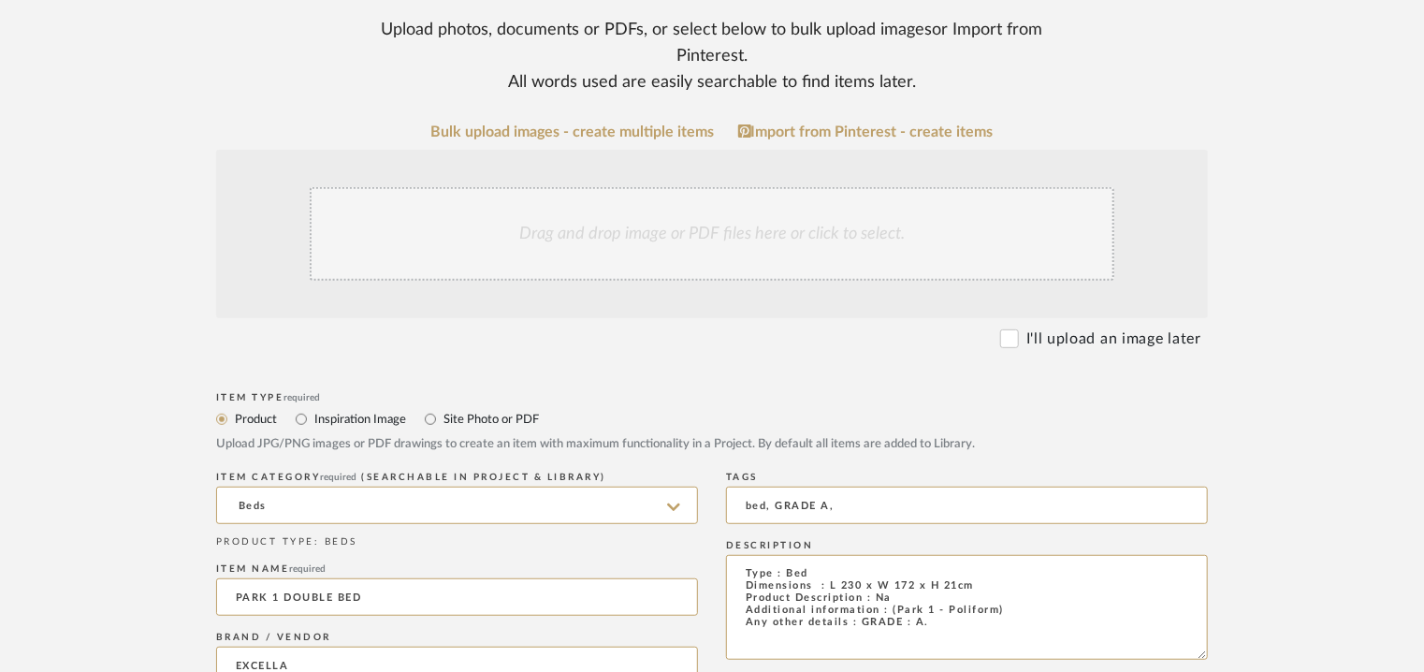
scroll to position [281, 0]
type textarea "Price: INR.1,90,000/- Lead time : 120days after confirmation of size. Customisa…"
click at [674, 239] on div "Drag and drop image or PDF files here or click to select." at bounding box center [712, 237] width 805 height 94
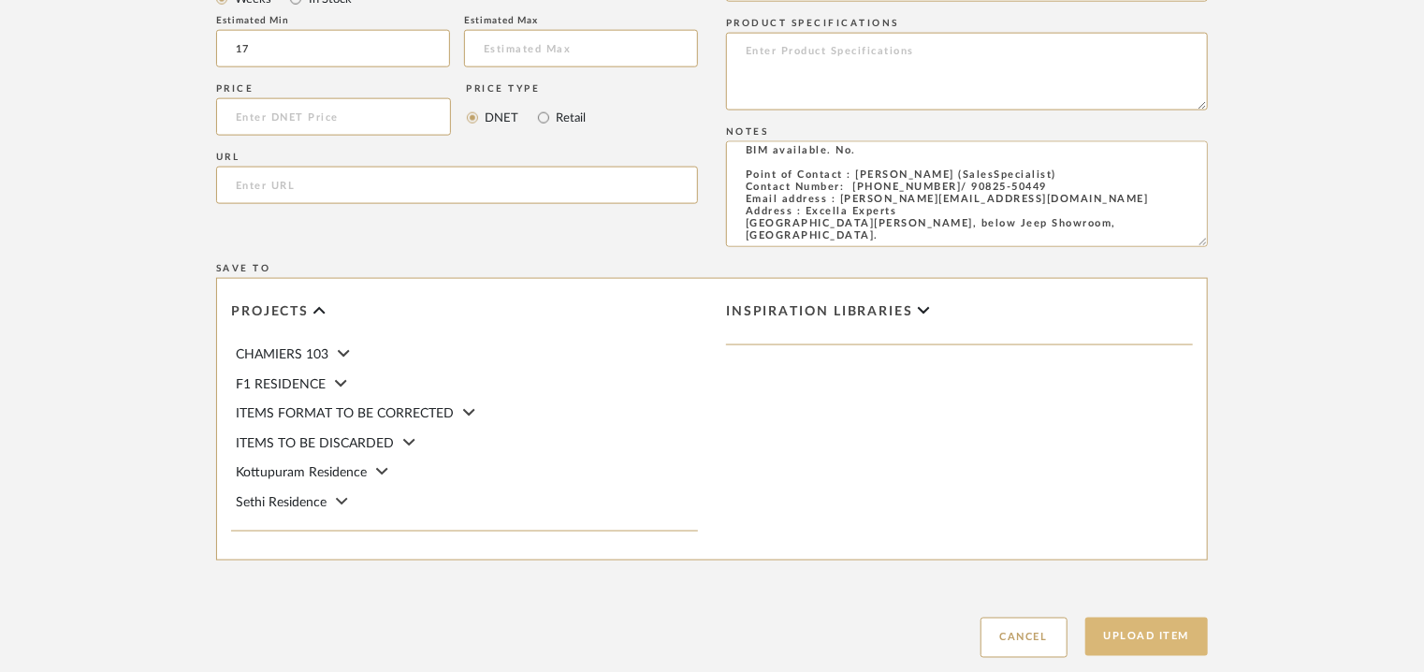
scroll to position [1327, 0]
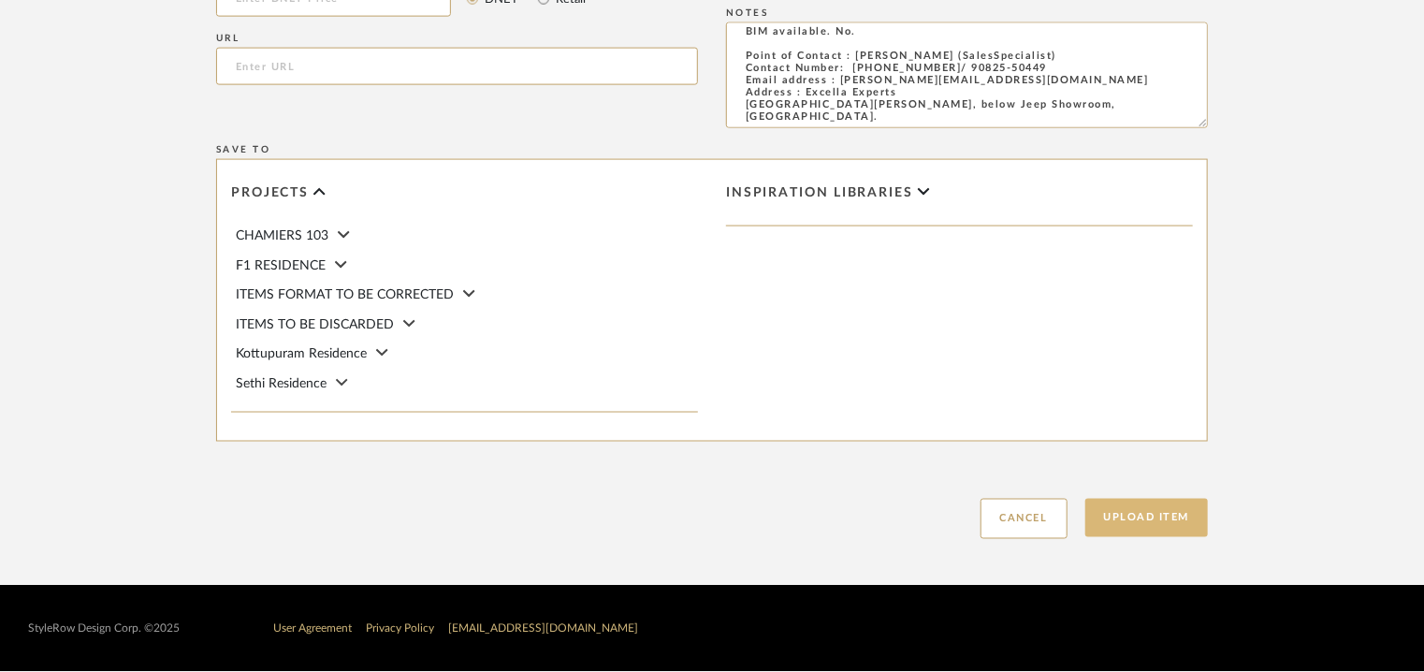
click at [1138, 516] on button "Upload Item" at bounding box center [1146, 518] width 123 height 38
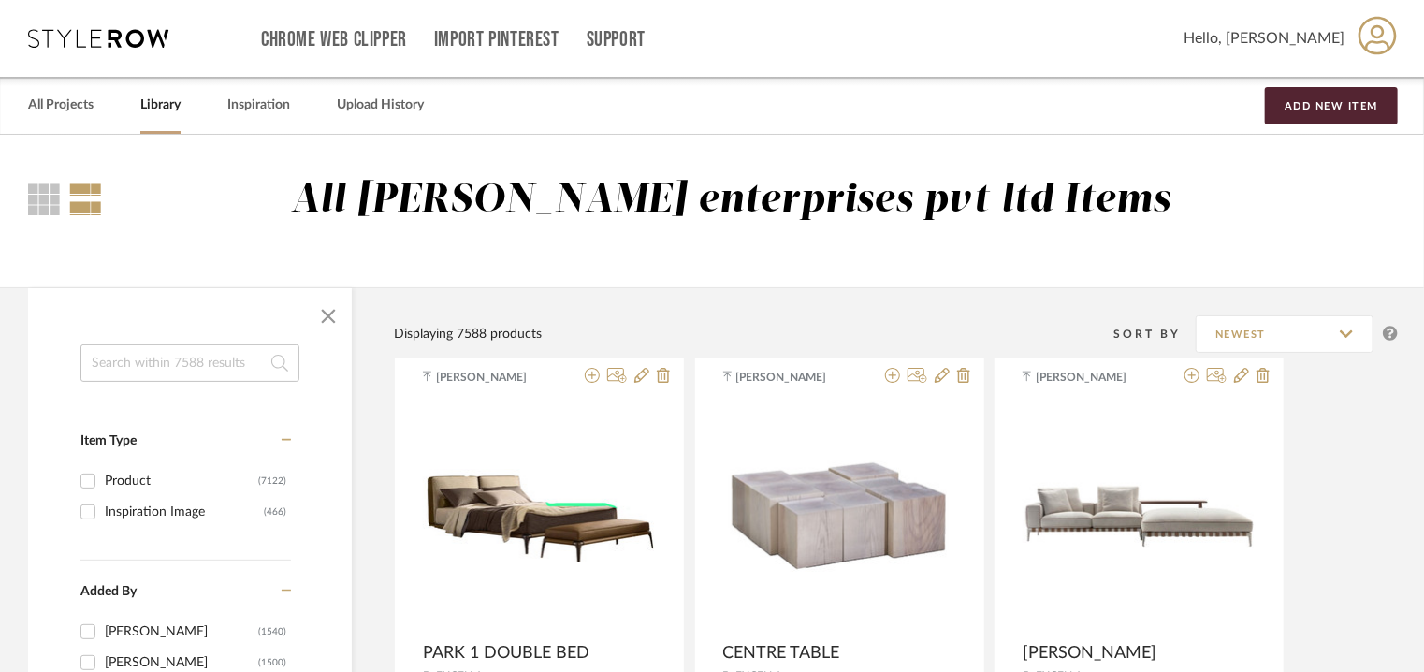
click at [146, 96] on link "Library" at bounding box center [160, 105] width 40 height 25
click at [1332, 102] on button "Add New Item" at bounding box center [1331, 105] width 133 height 37
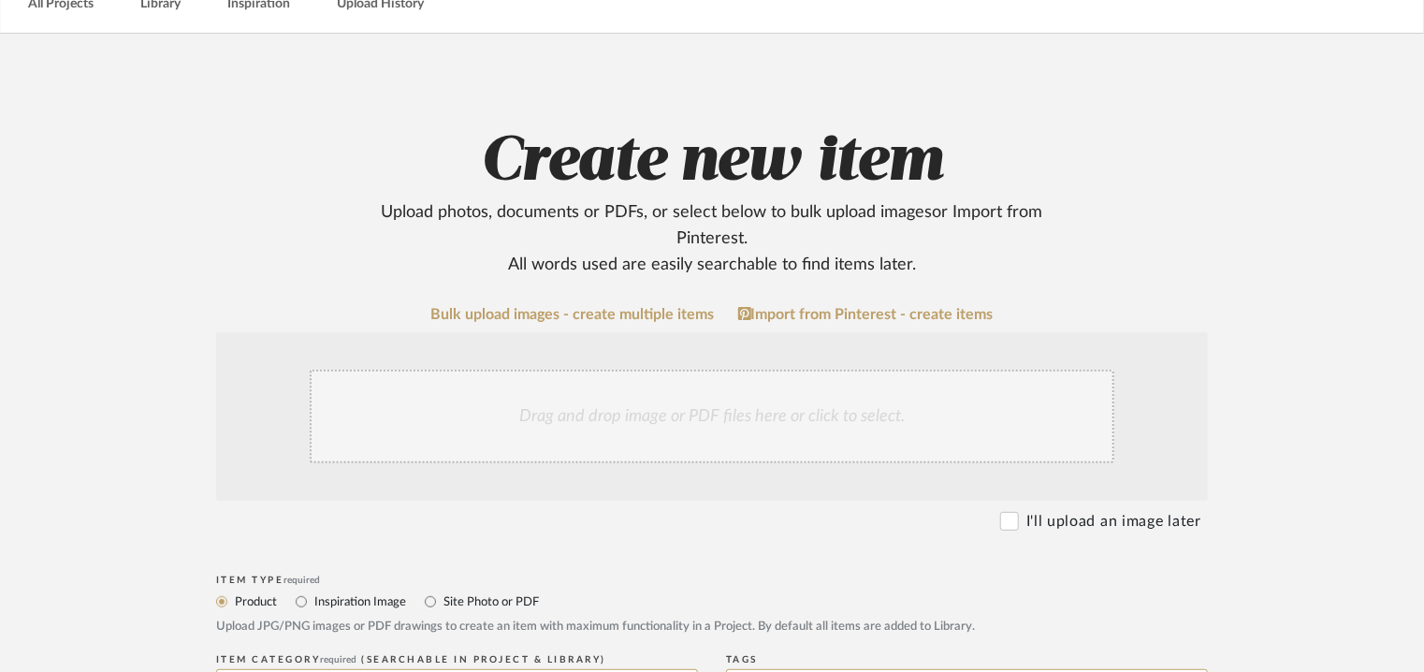
scroll to position [281, 0]
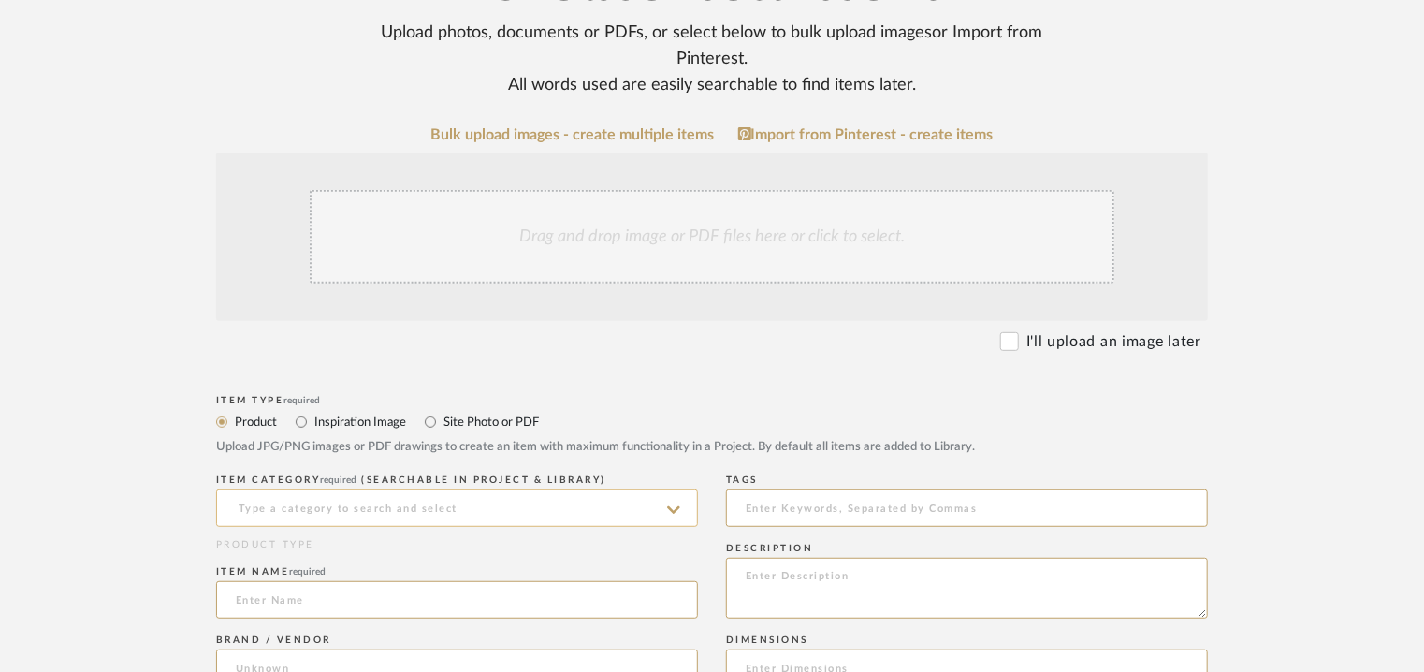
drag, startPoint x: 370, startPoint y: 508, endPoint x: 382, endPoint y: 504, distance: 11.8
click at [372, 508] on input at bounding box center [457, 507] width 482 height 37
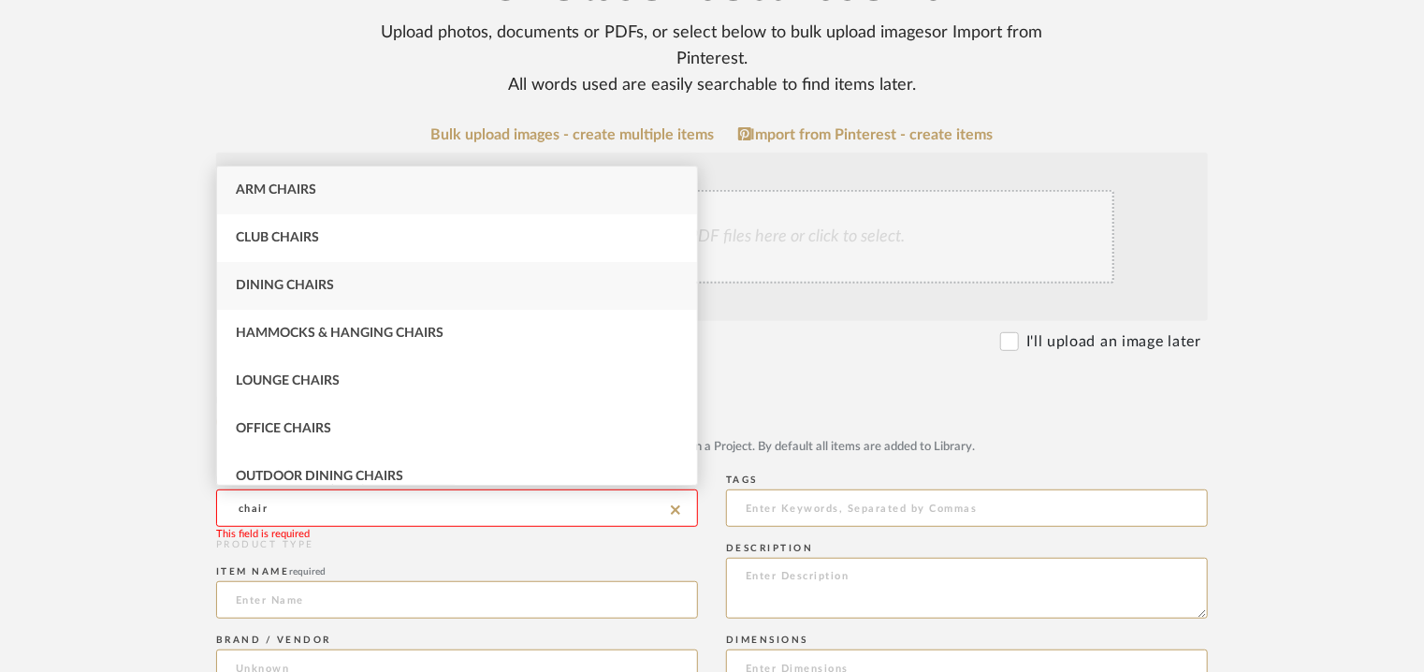
click at [378, 277] on div "Dining Chairs" at bounding box center [457, 286] width 480 height 48
type input "Dining Chairs"
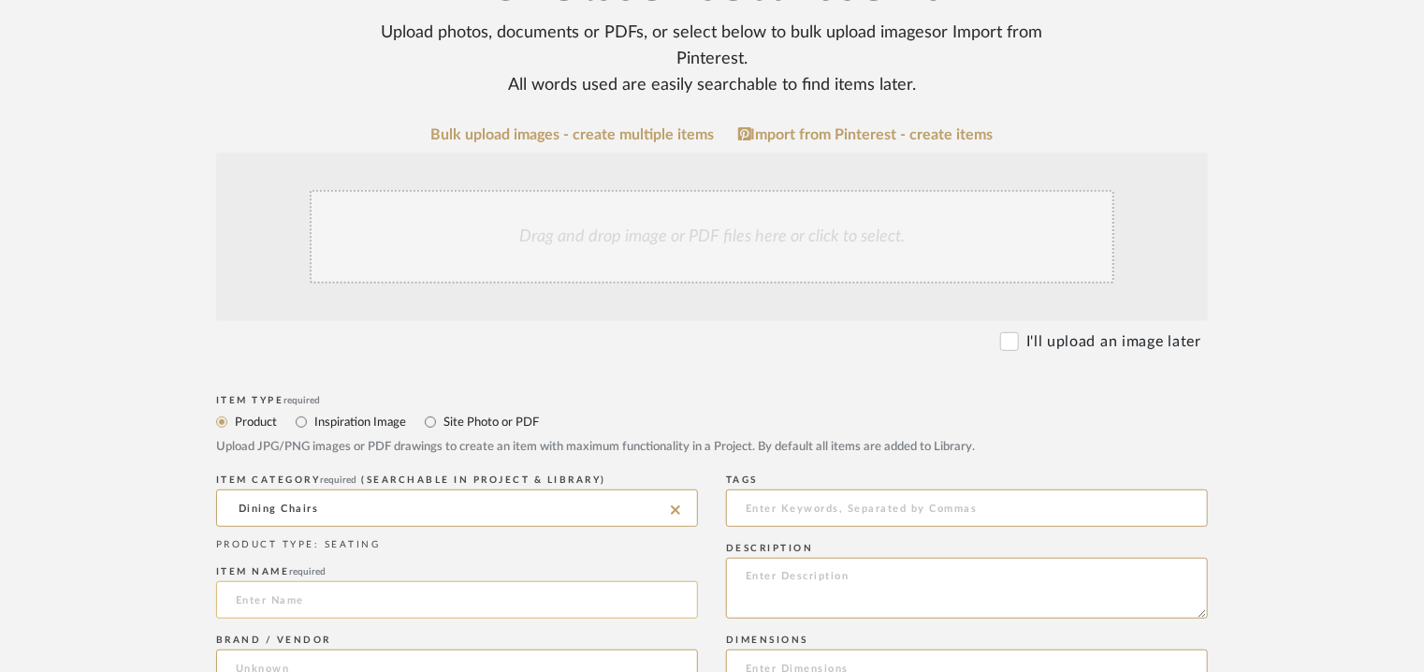
click at [311, 601] on input at bounding box center [457, 599] width 482 height 37
click at [283, 599] on input at bounding box center [457, 599] width 482 height 37
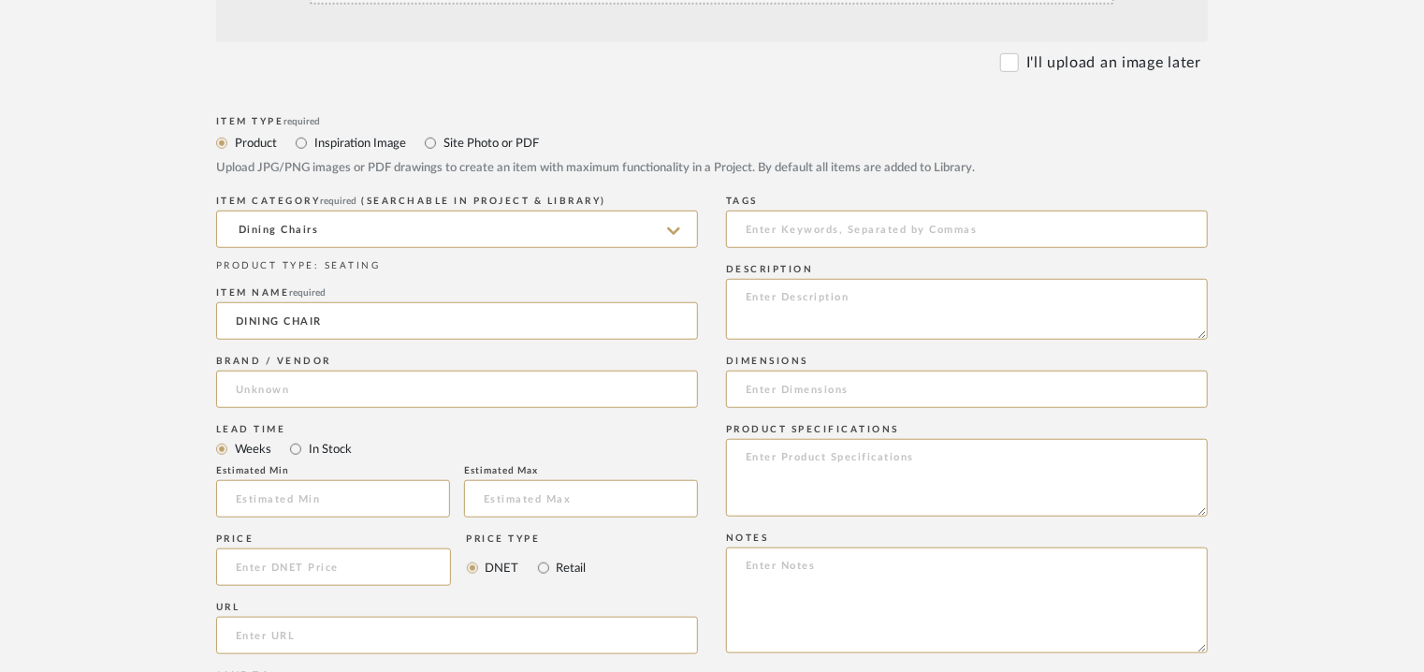
scroll to position [561, 0]
type input "DINING CHAIR"
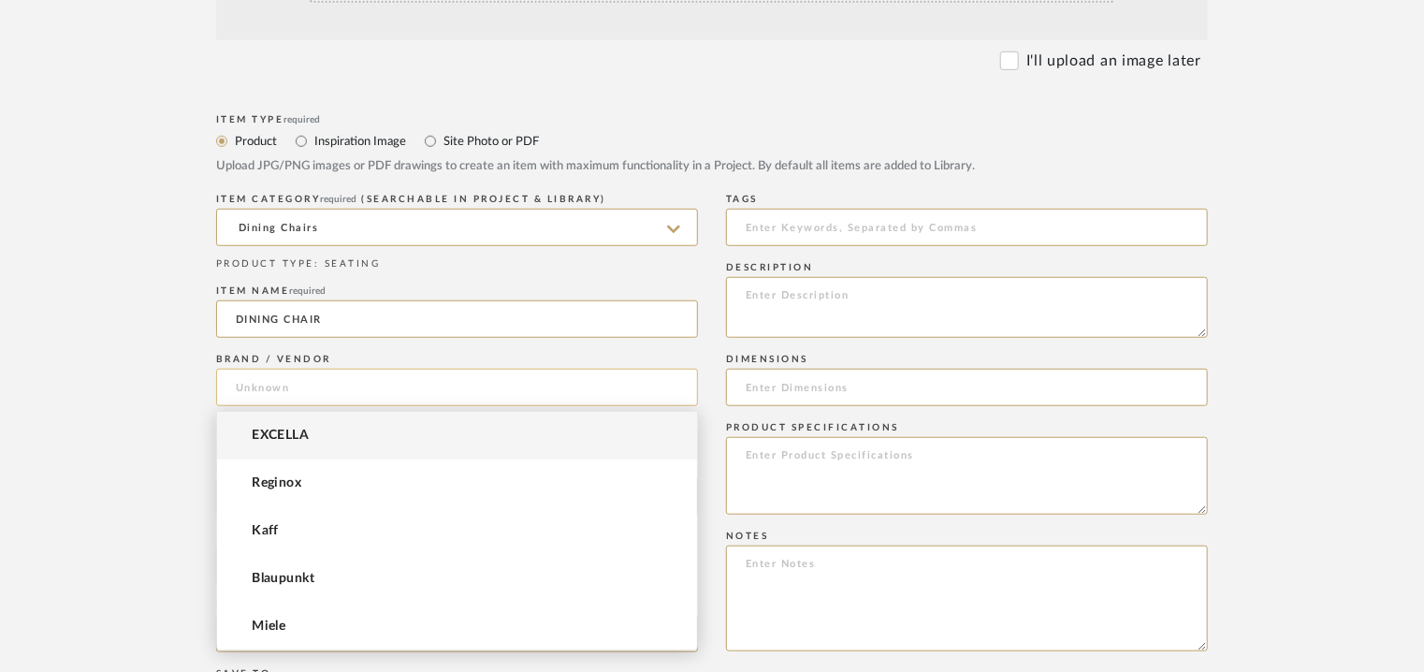
click at [344, 383] on input at bounding box center [457, 387] width 482 height 37
click at [309, 430] on span "EXCELLA" at bounding box center [280, 436] width 57 height 16
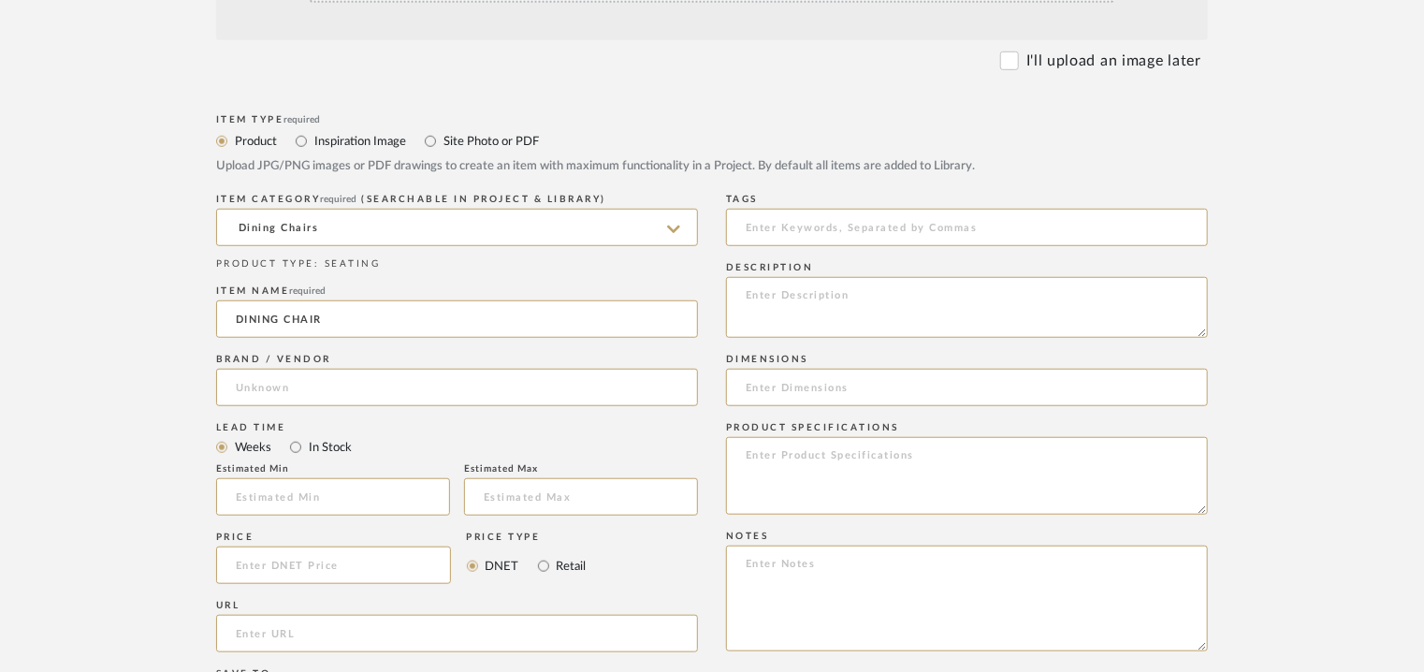
type input "EXCELLA"
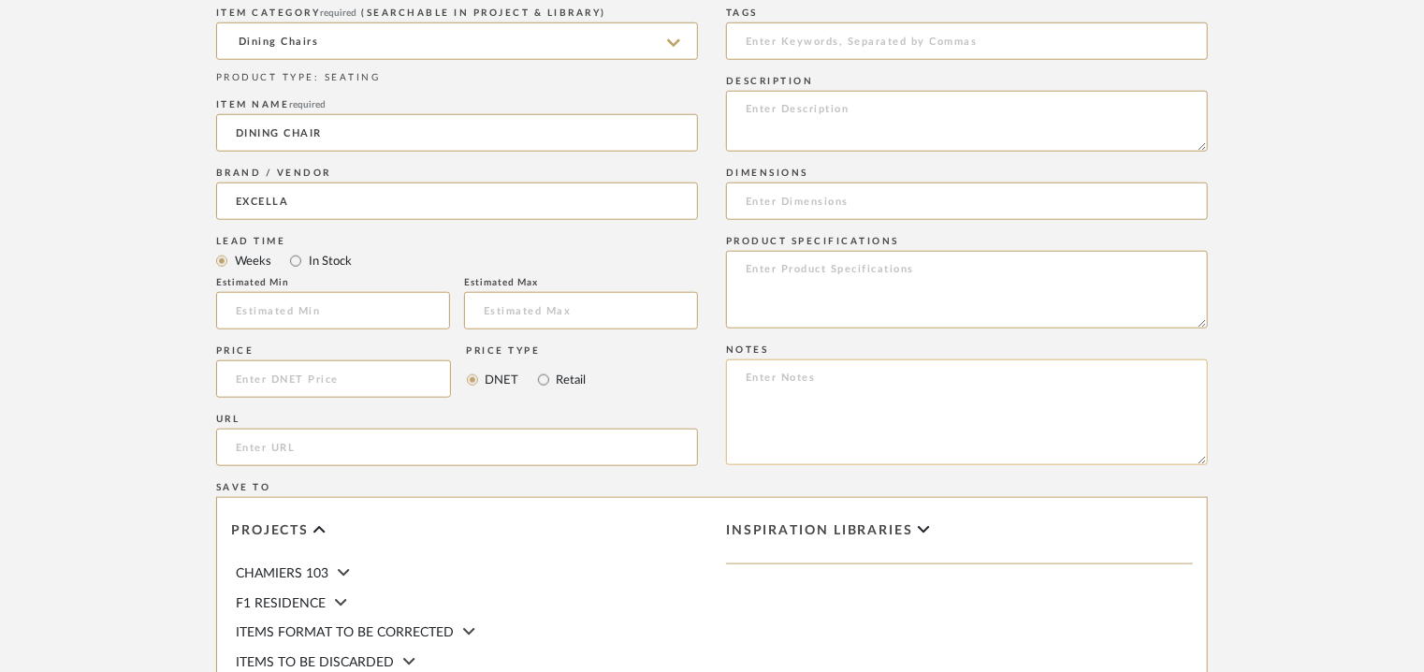
scroll to position [748, 0]
click at [287, 312] on input at bounding box center [333, 309] width 234 height 37
type input "17"
click at [782, 49] on input at bounding box center [967, 40] width 482 height 37
type input "dining chair, GRADE A,"
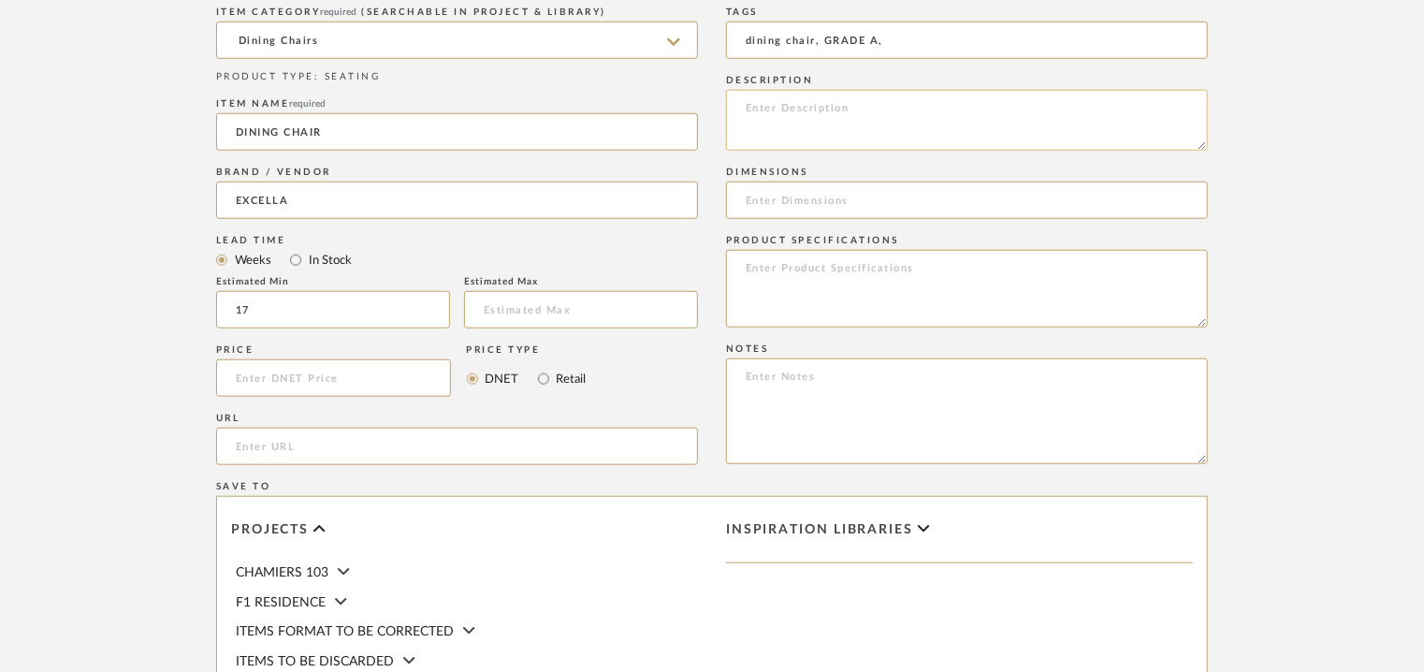
paste textarea "Type : Chair Dimensions : W 46 x D 60 x H77cm Product Description : Na Addition…"
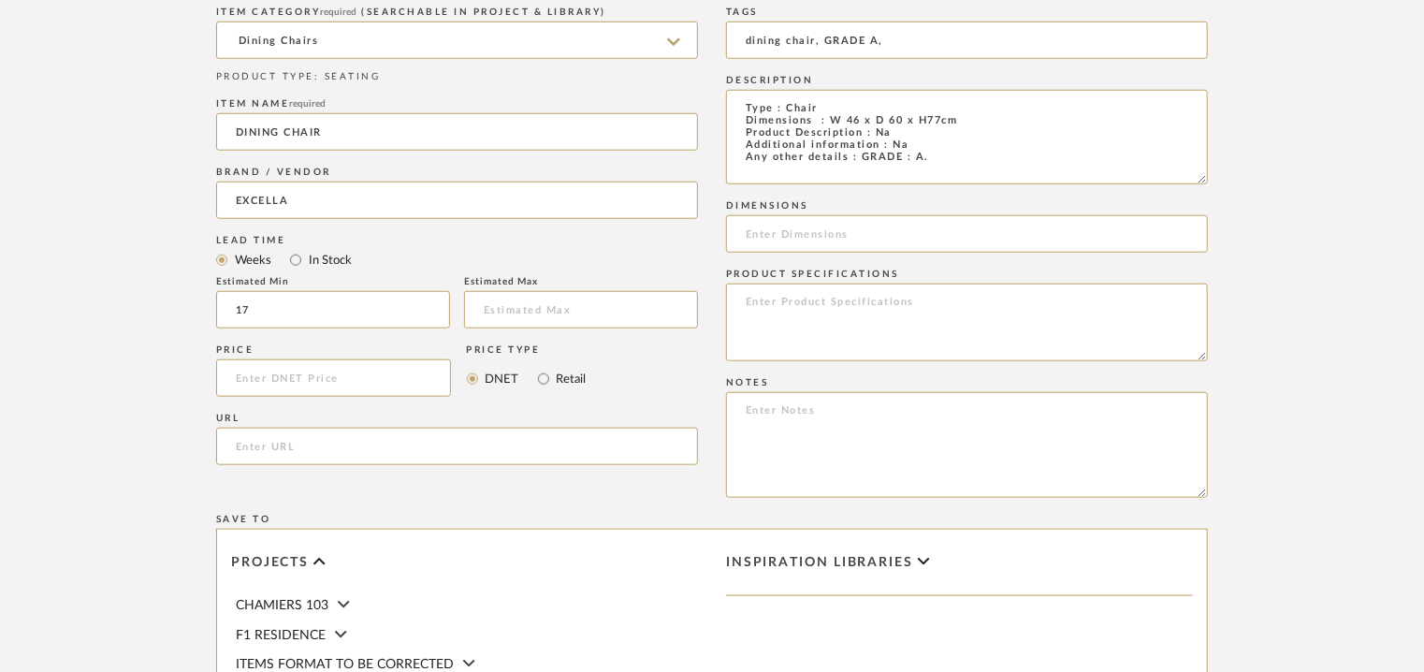
scroll to position [0, 0]
drag, startPoint x: 1205, startPoint y: 145, endPoint x: 1220, endPoint y: 186, distance: 43.8
click at [1220, 186] on form "Bulk upload images - create multiple items Import from Pinterest - create items…" at bounding box center [712, 284] width 1192 height 1250
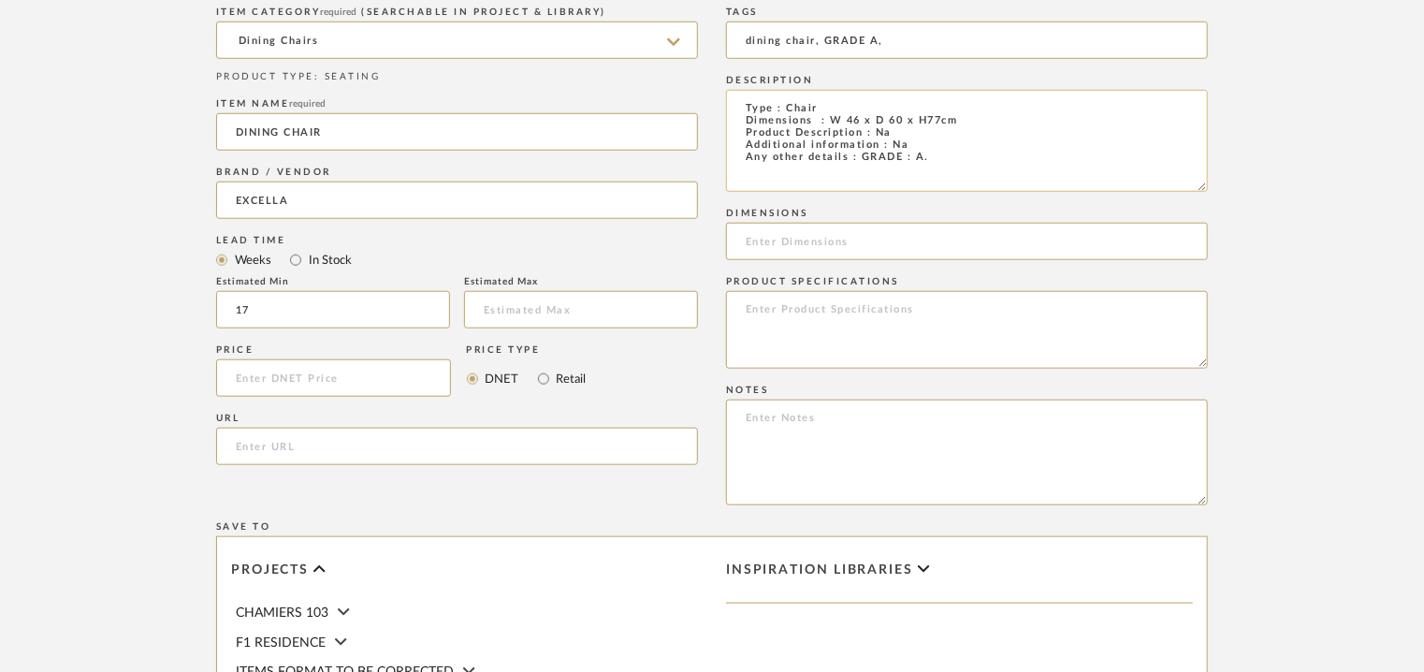
drag, startPoint x: 984, startPoint y: 123, endPoint x: 830, endPoint y: 117, distance: 154.5
click at [830, 117] on textarea "Type : Chair Dimensions : W 46 x D 60 x H77cm Product Description : Na Addition…" at bounding box center [967, 141] width 482 height 102
type textarea "Type : Chair Dimensions : W 46 x D 60 x H77cm Product Description : Na Addition…"
click at [795, 248] on input at bounding box center [967, 241] width 482 height 37
paste input "W 46 x D 60 x H77cm"
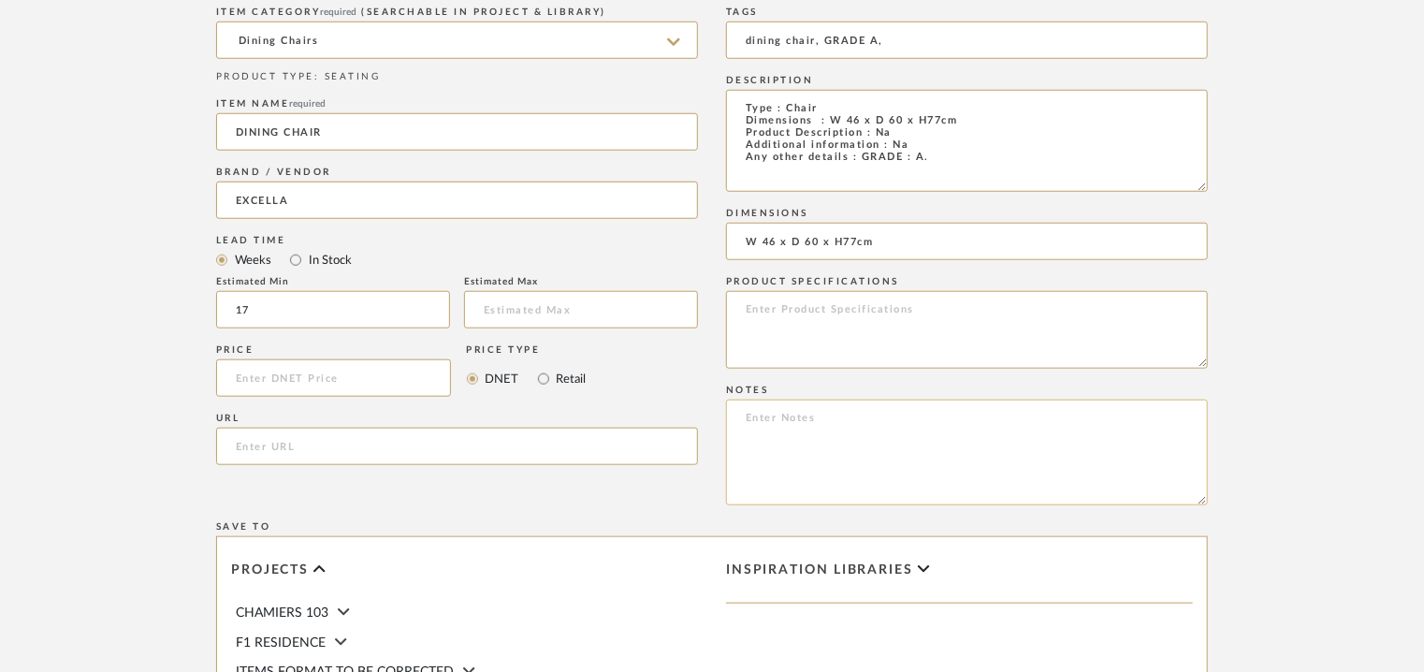
type input "W 46 x D 60 x H77cm"
click at [754, 420] on textarea at bounding box center [967, 452] width 482 height 106
paste textarea "Price: INR.40,000/- Lead time : 120days after confirmation of size. Customisabl…"
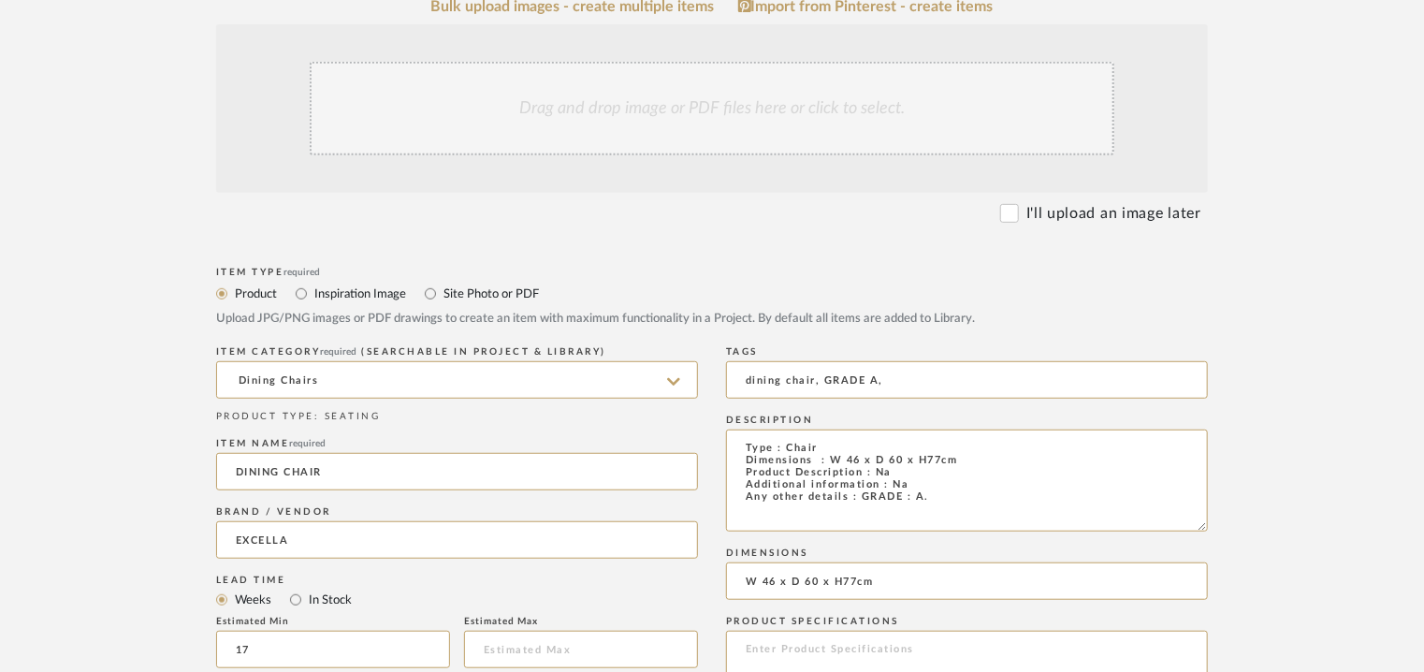
scroll to position [374, 0]
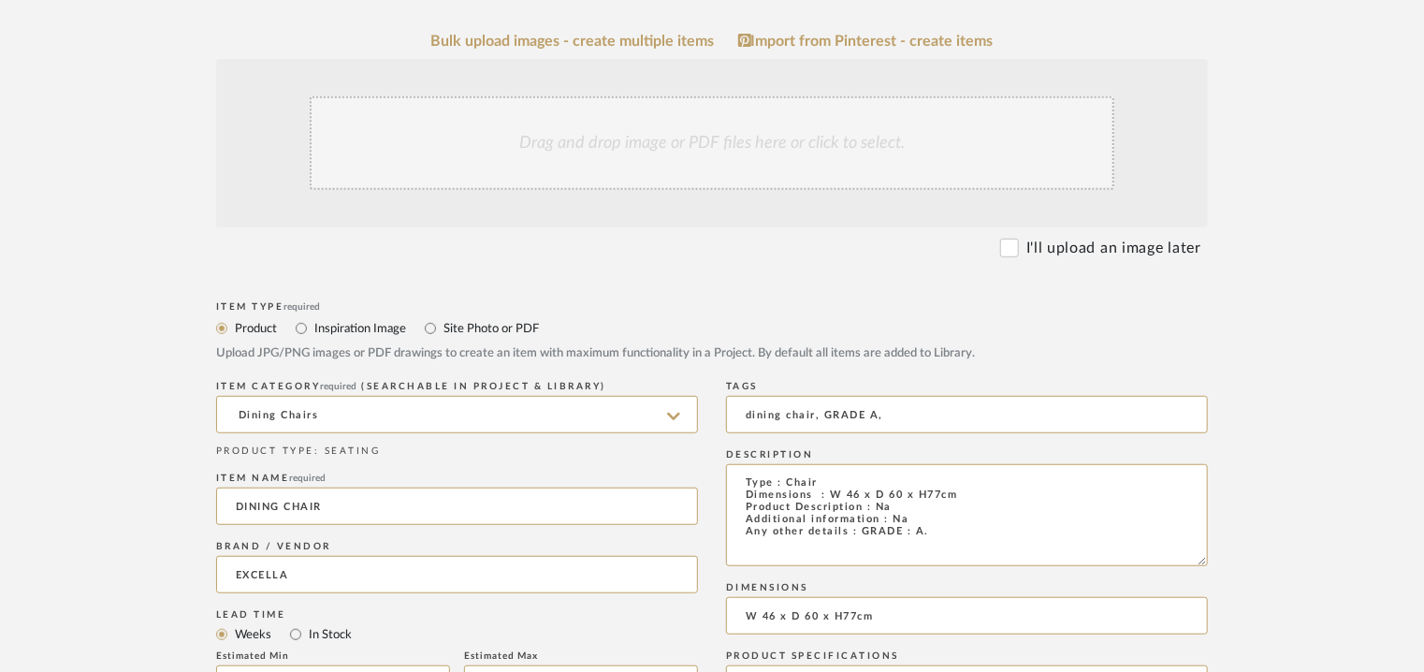
type textarea "Price: INR.40,000/- Lead time : 120days after confirmation of size. Customisabl…"
click at [535, 138] on div "Drag and drop image or PDF files here or click to select." at bounding box center [712, 143] width 805 height 94
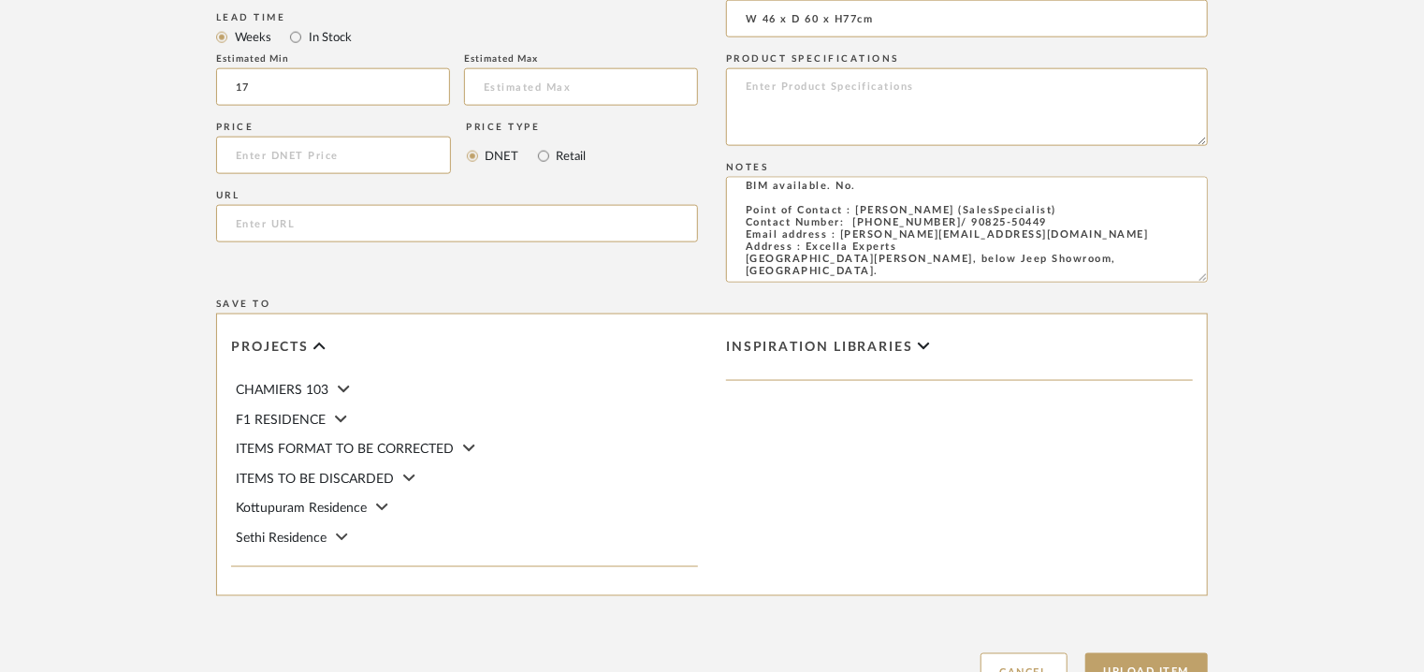
scroll to position [1325, 0]
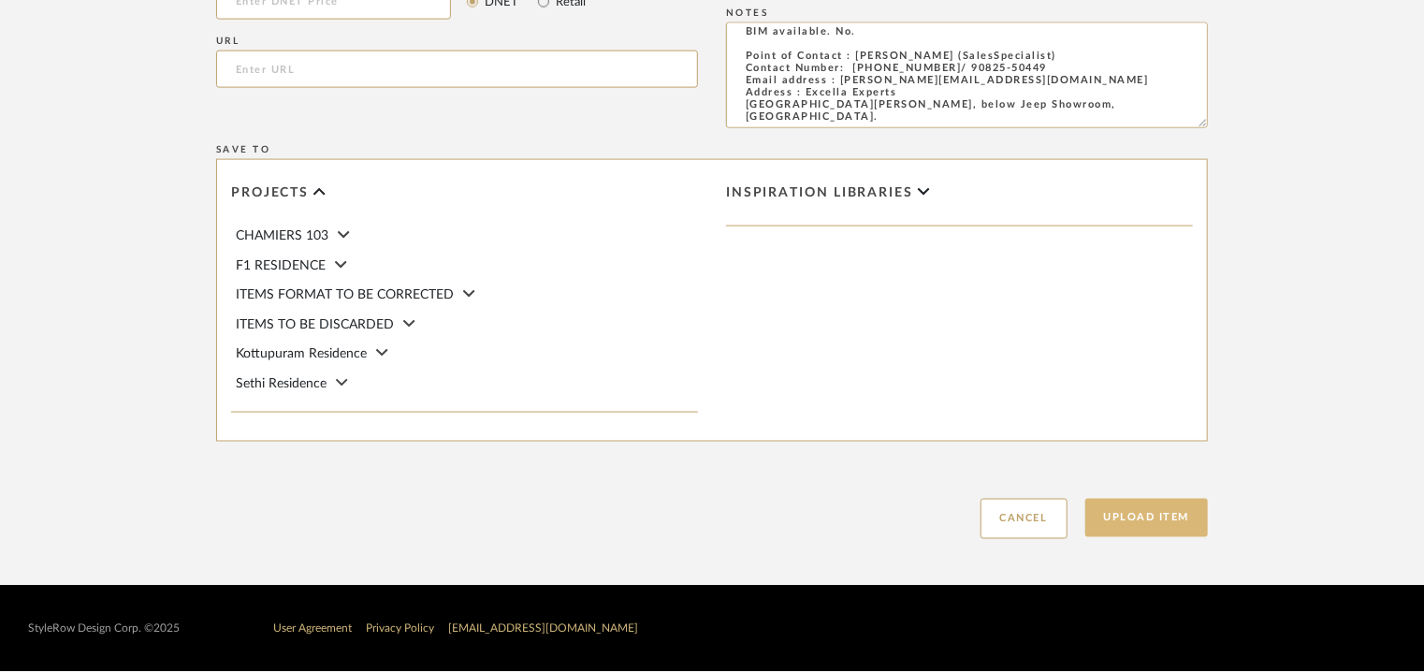
click at [1195, 514] on button "Upload Item" at bounding box center [1146, 518] width 123 height 38
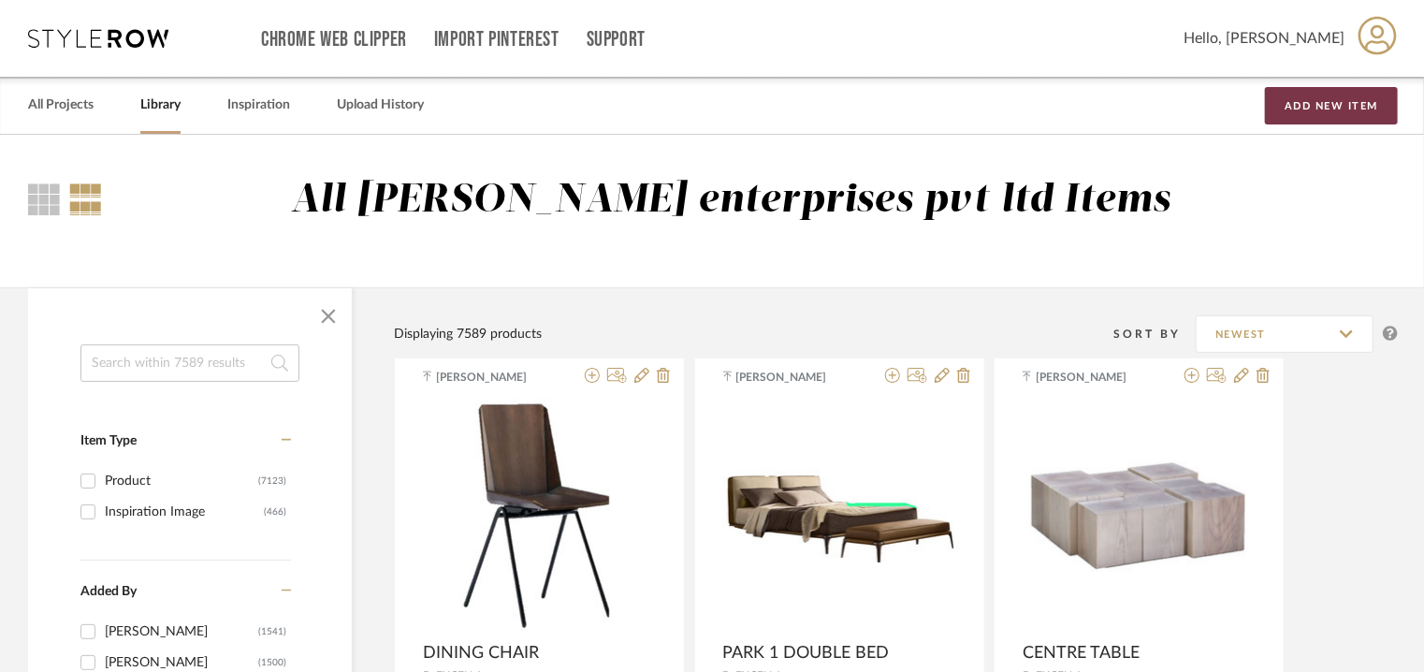
click at [1317, 109] on button "Add New Item" at bounding box center [1331, 105] width 133 height 37
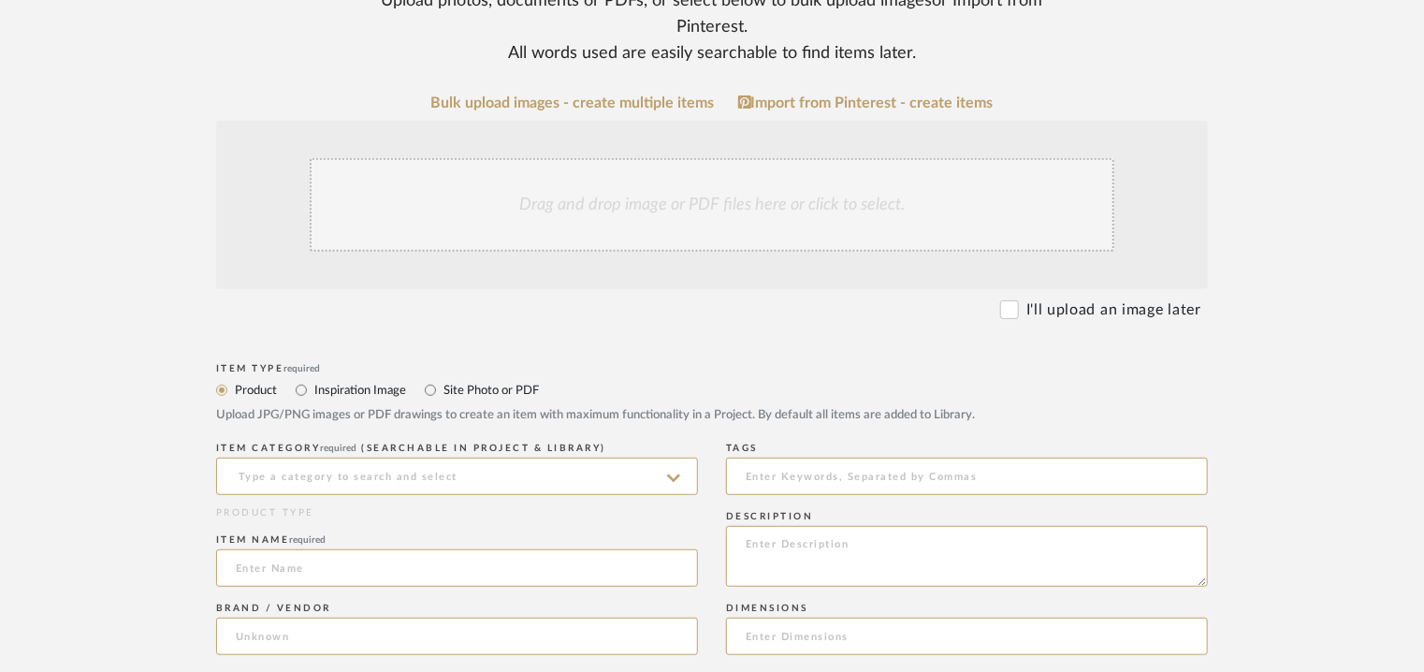
scroll to position [281, 0]
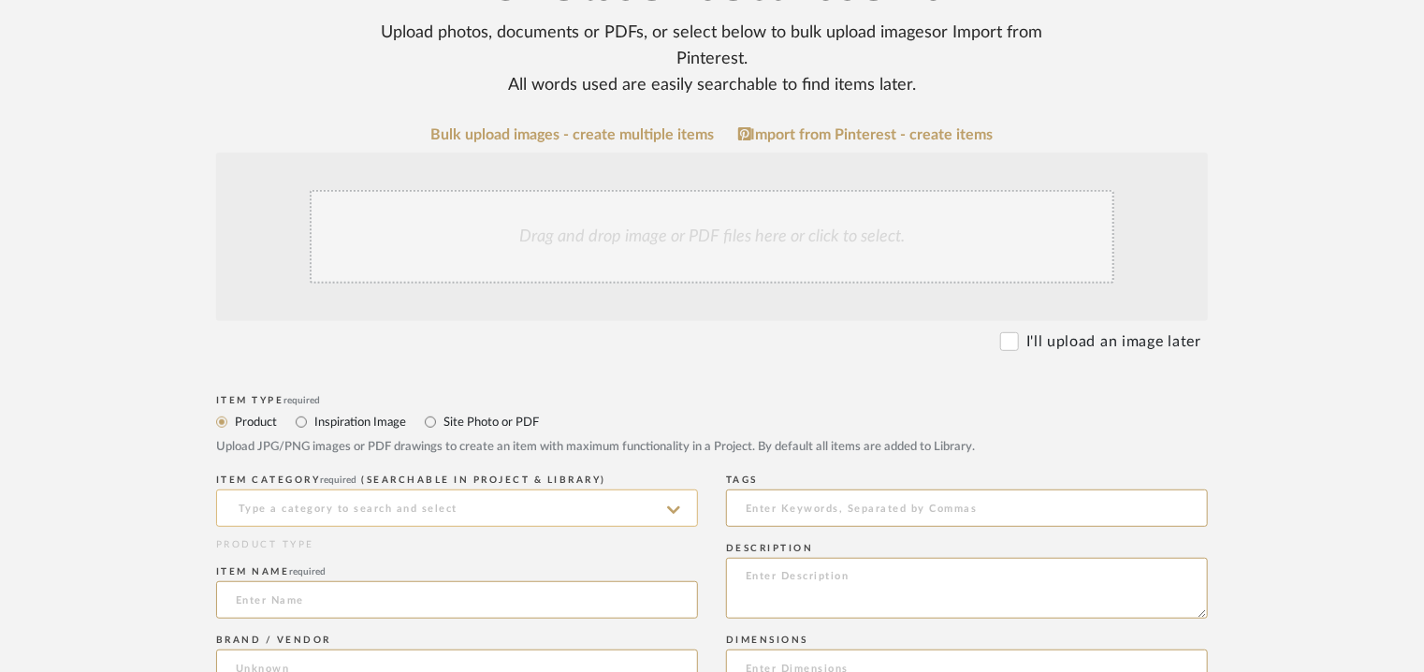
click at [548, 512] on input at bounding box center [457, 507] width 482 height 37
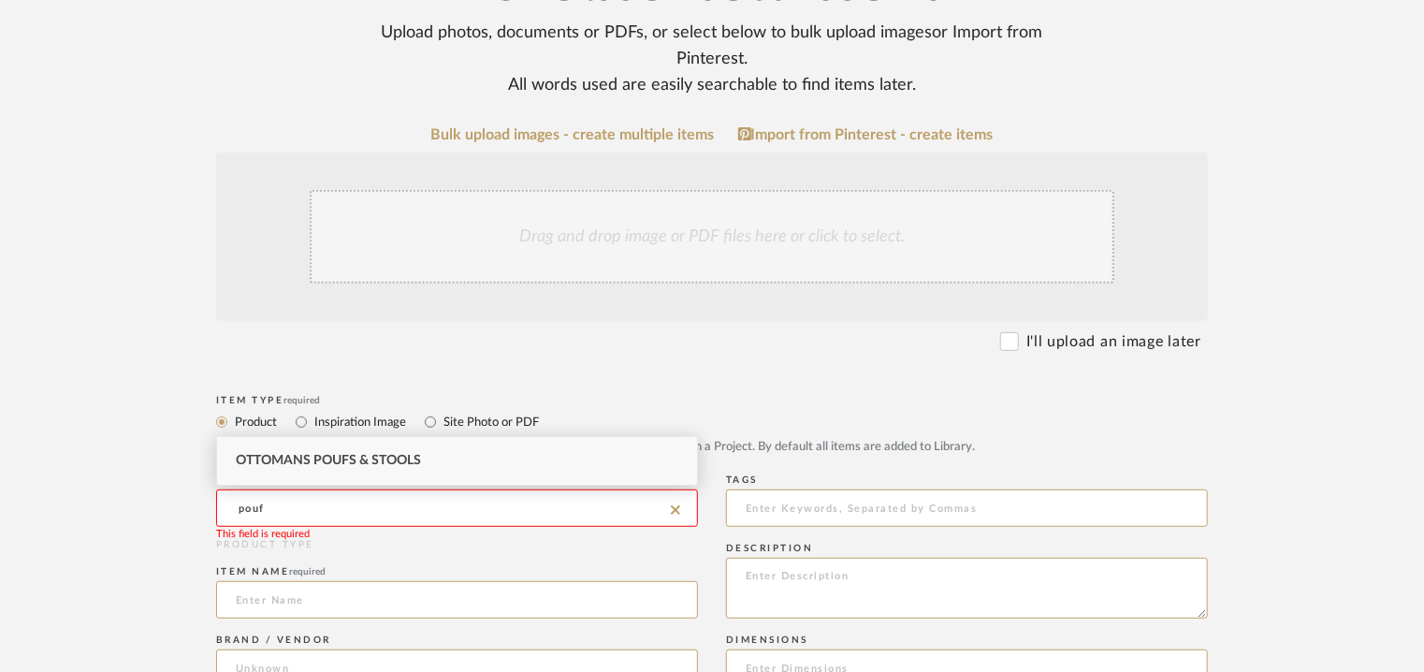
click at [294, 458] on span "Ottomans Poufs & Stools" at bounding box center [328, 460] width 185 height 13
type input "Ottomans Poufs & Stools"
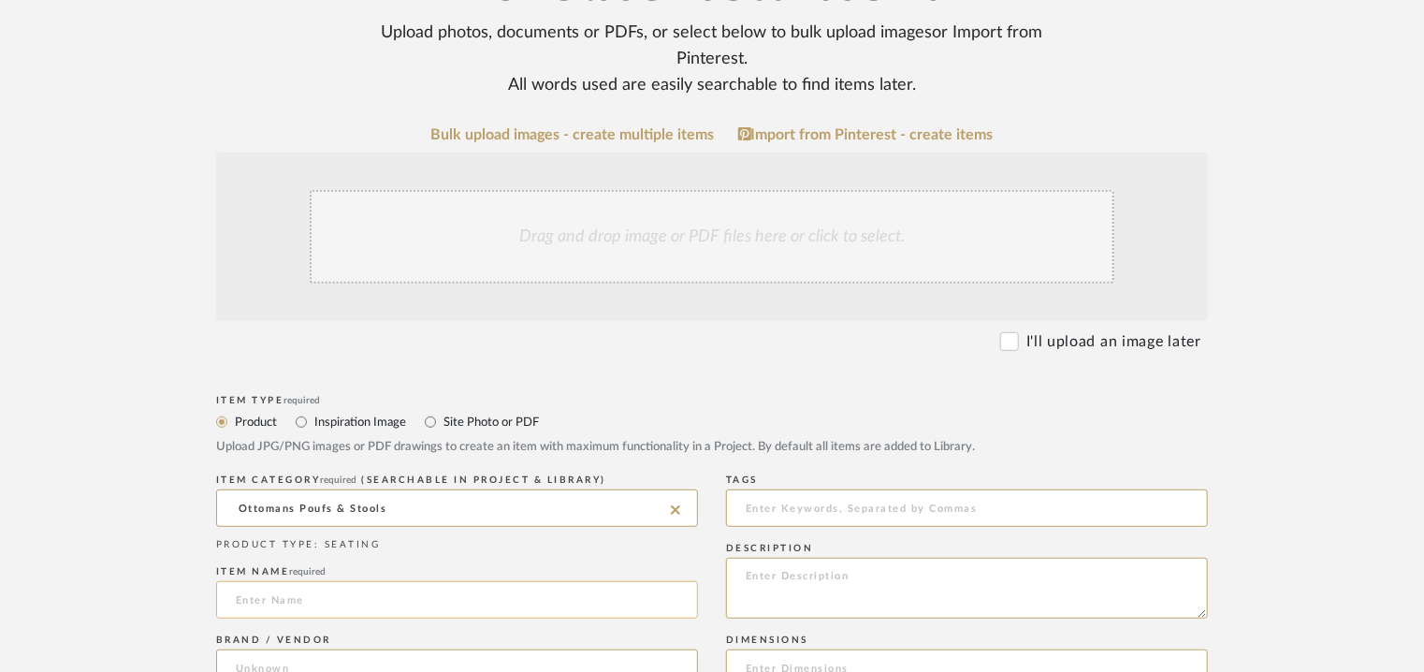
click at [336, 602] on input at bounding box center [457, 599] width 482 height 37
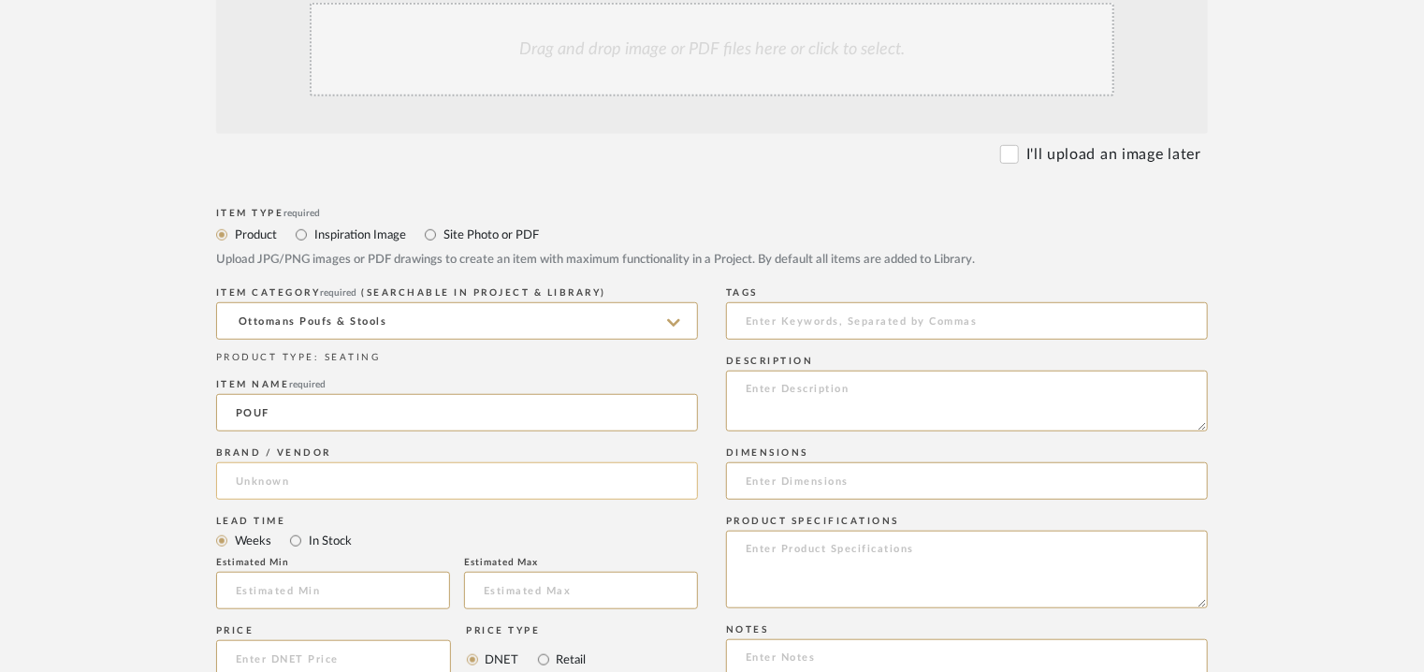
type input "POUF"
click at [248, 477] on input at bounding box center [457, 480] width 482 height 37
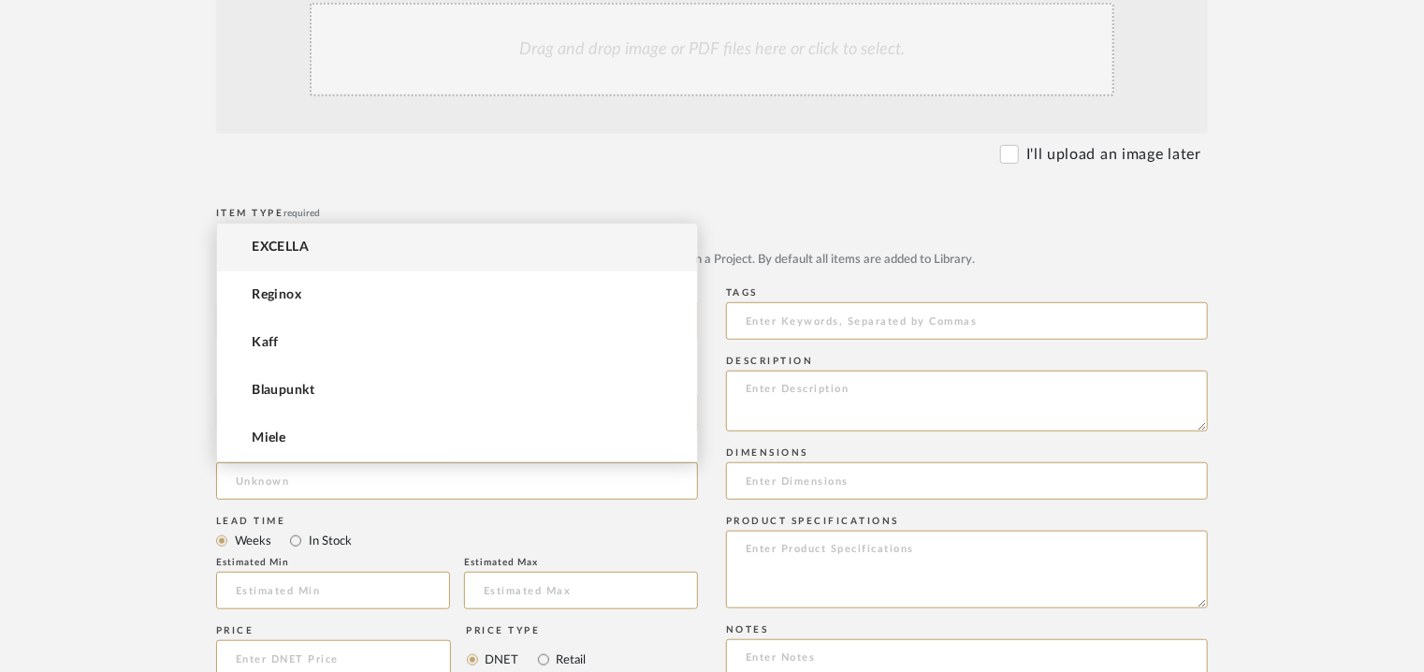
click at [321, 242] on mat-option "EXCELLA" at bounding box center [457, 248] width 480 height 48
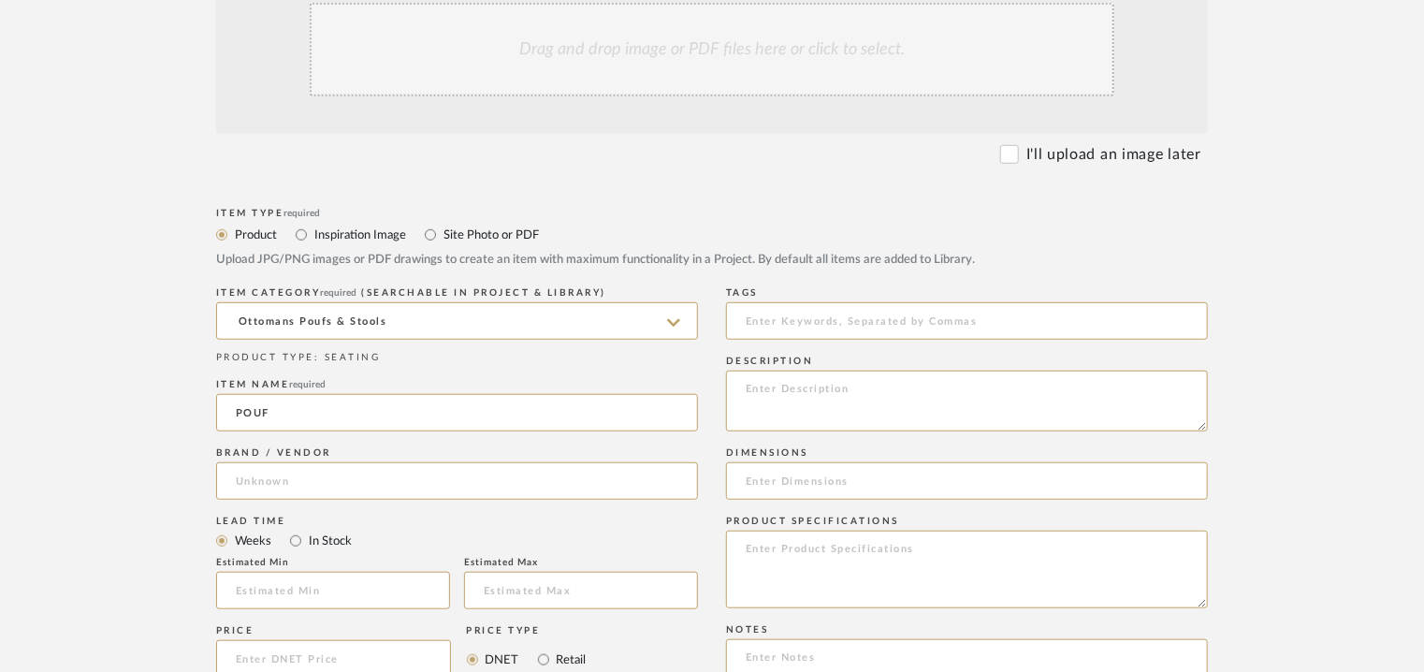
type input "EXCELLA"
click at [333, 589] on input at bounding box center [333, 590] width 234 height 37
type input "17"
click at [761, 319] on input at bounding box center [967, 320] width 482 height 37
type input "P"
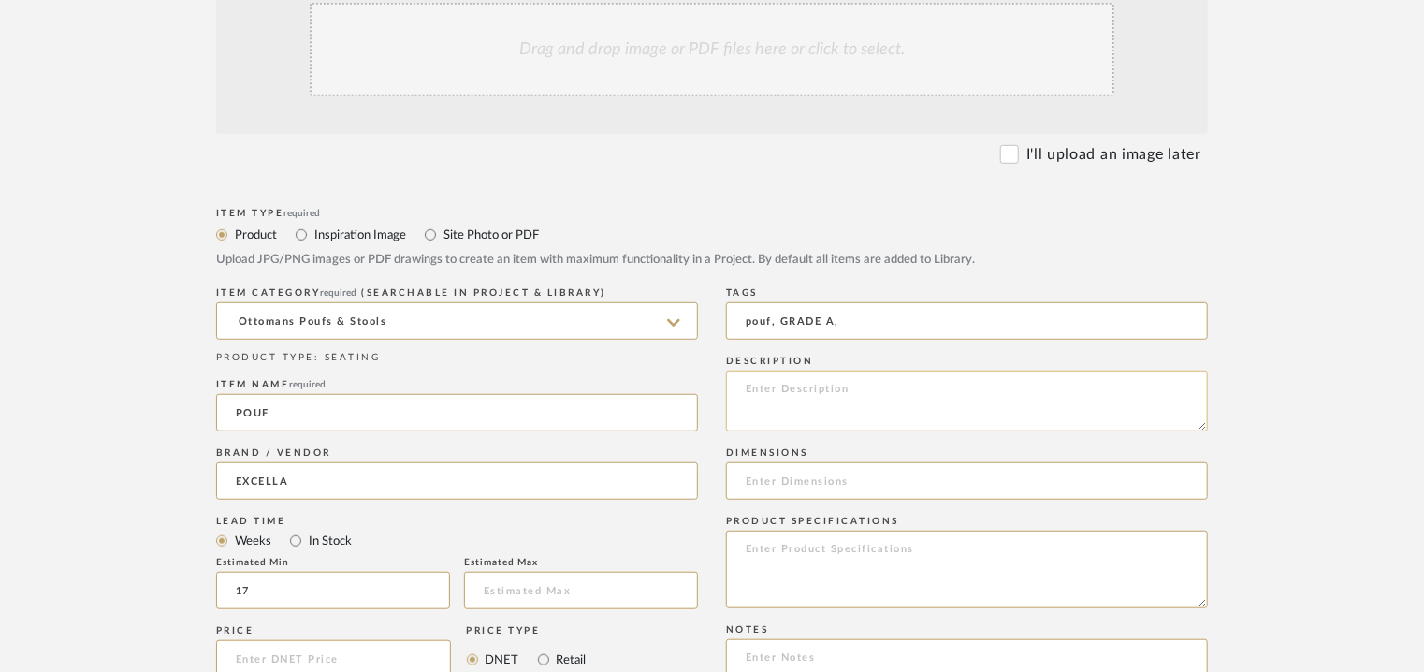
type input "pouf, GRADE A,"
paste textarea "Type : Pouf Dimensions : 400 x 400 x 400mm Product Description : Na Additional …"
drag, startPoint x: 933, startPoint y: 404, endPoint x: 835, endPoint y: 399, distance: 97.5
click at [828, 399] on textarea "Type : Pouf Dimensions : 400 x 400 x 400mm Product Description : Na Additional …" at bounding box center [967, 400] width 482 height 61
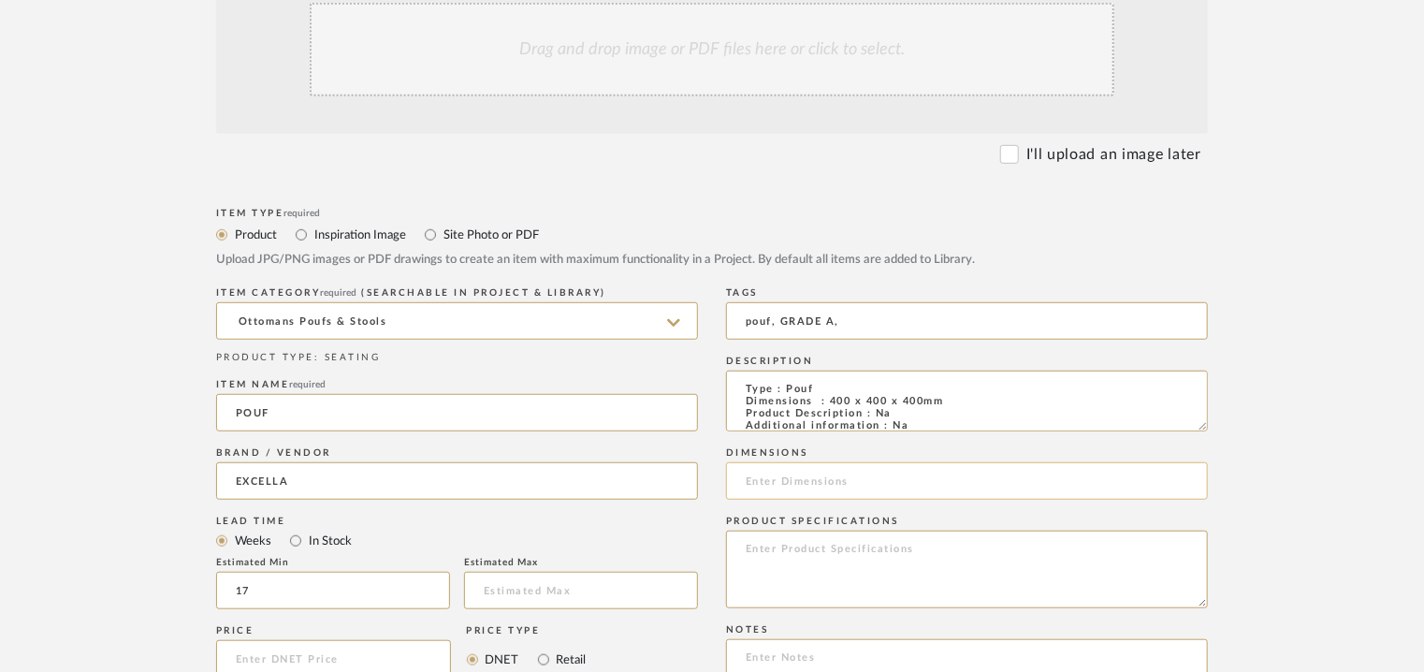
type textarea "Type : Pouf Dimensions : 400 x 400 x 400mm Product Description : Na Additional …"
click at [765, 491] on input at bounding box center [967, 480] width 482 height 37
paste input "400 x 400 x 400mm"
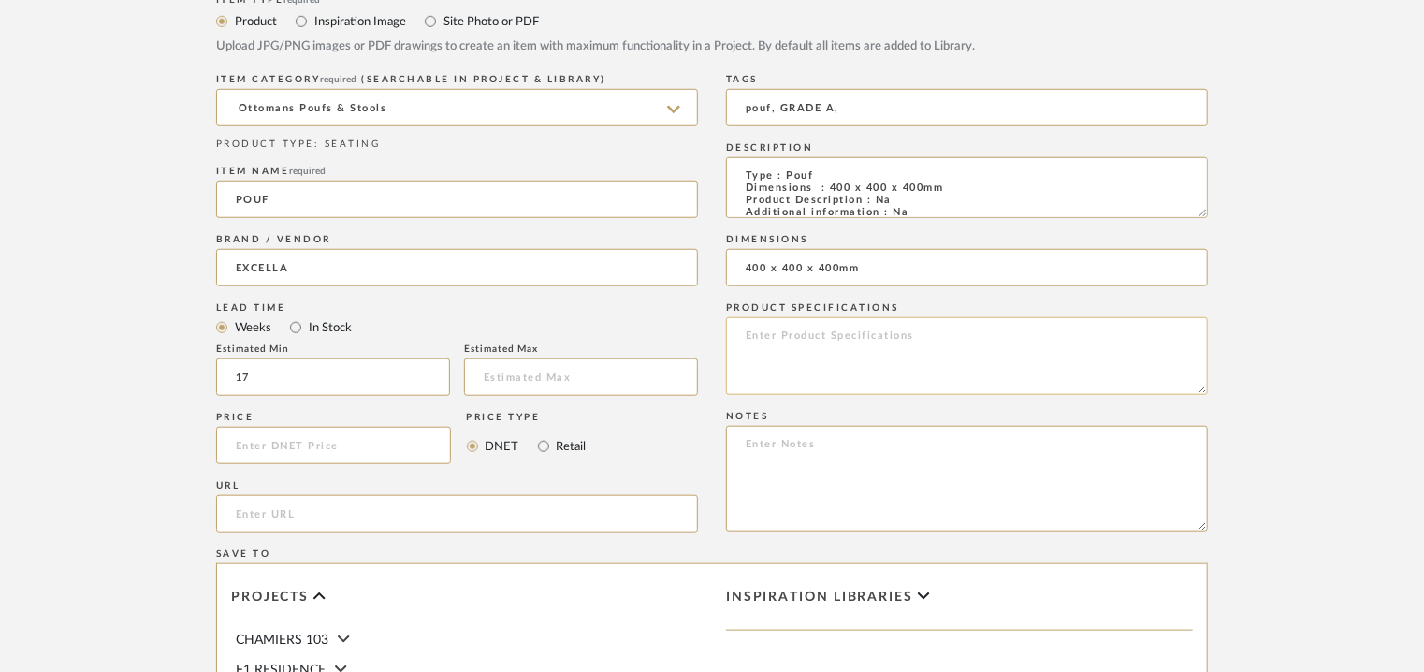
scroll to position [748, 0]
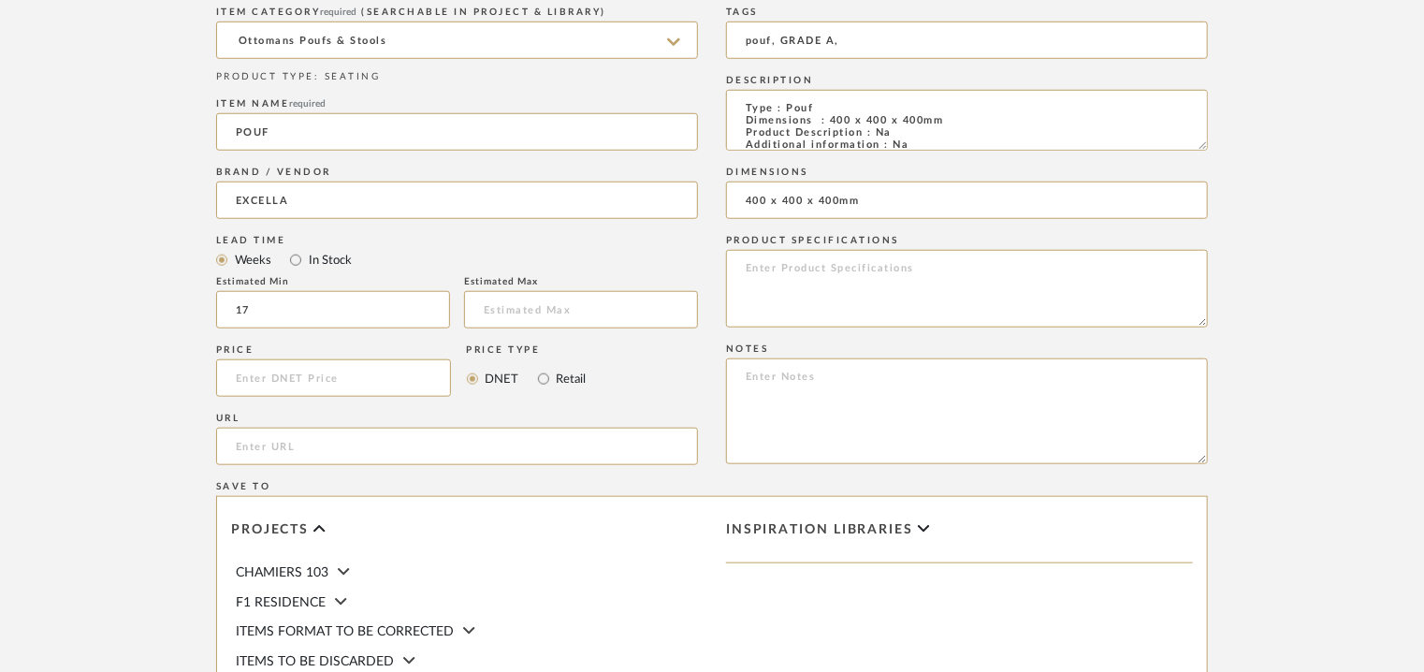
type input "400 x 400 x 400mm"
click at [780, 384] on textarea at bounding box center [967, 411] width 482 height 106
paste textarea "Price: INR.24,720/- Lead time : 120days after confirmation of size. Customisabl…"
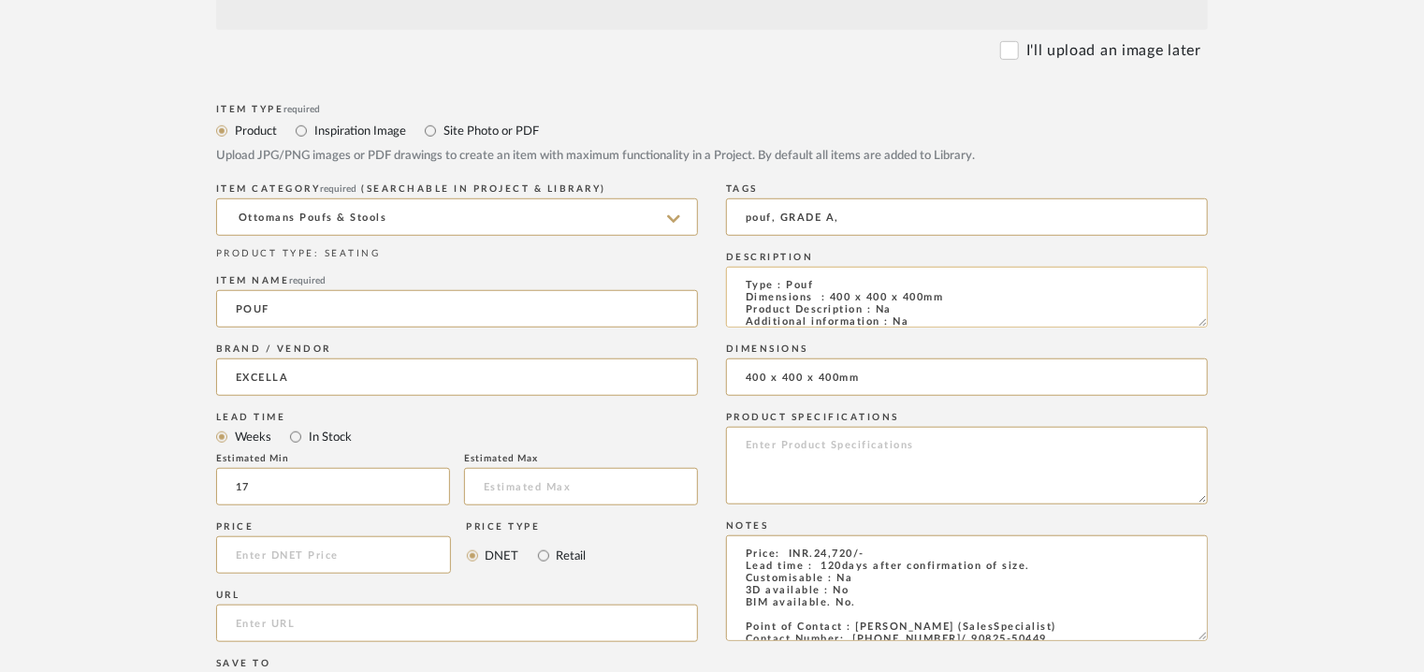
scroll to position [281, 0]
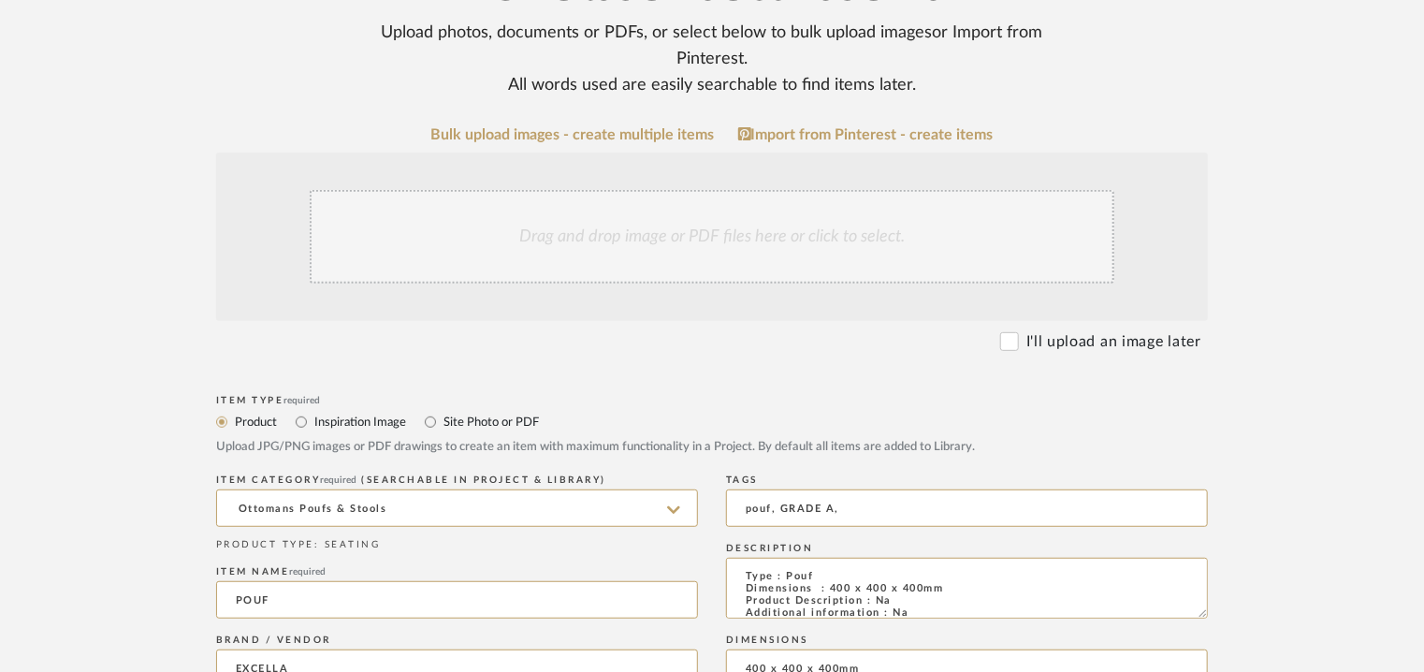
type textarea "Price: INR.24,720/- Lead time : 120days after confirmation of size. Customisabl…"
click at [670, 232] on div "Drag and drop image or PDF files here or click to select." at bounding box center [712, 237] width 805 height 94
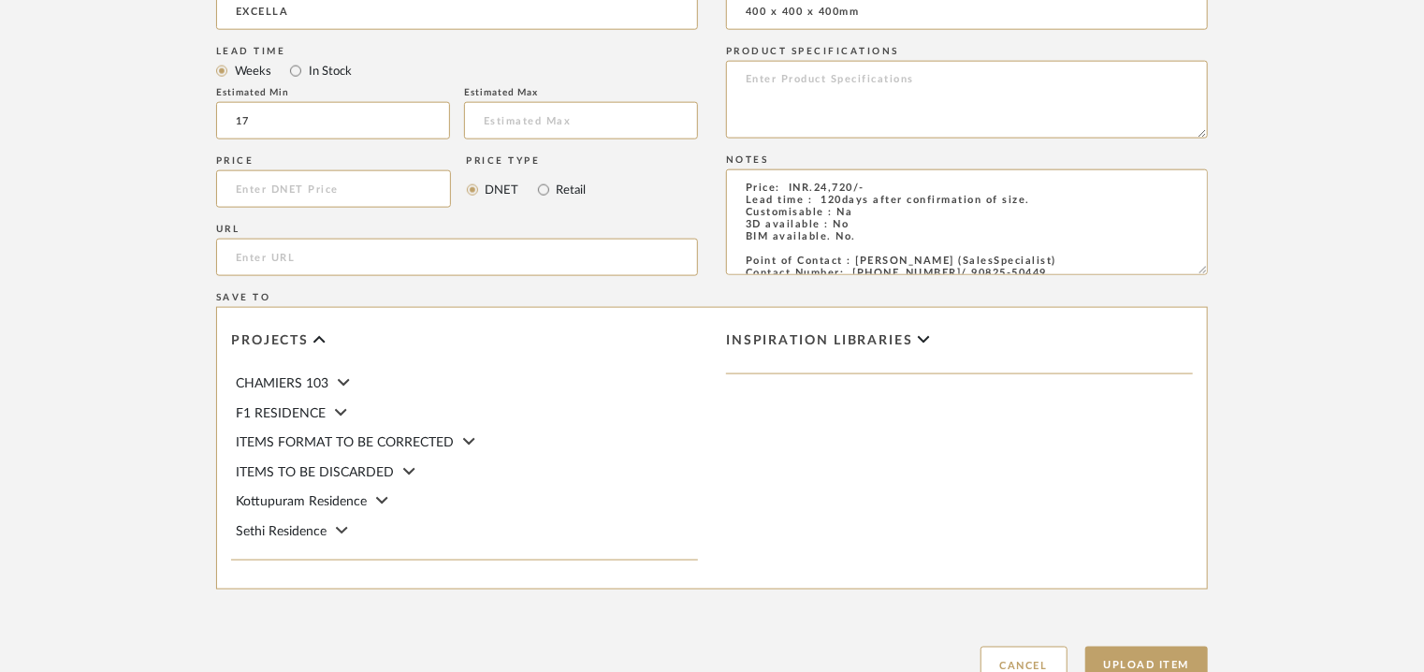
scroll to position [1283, 0]
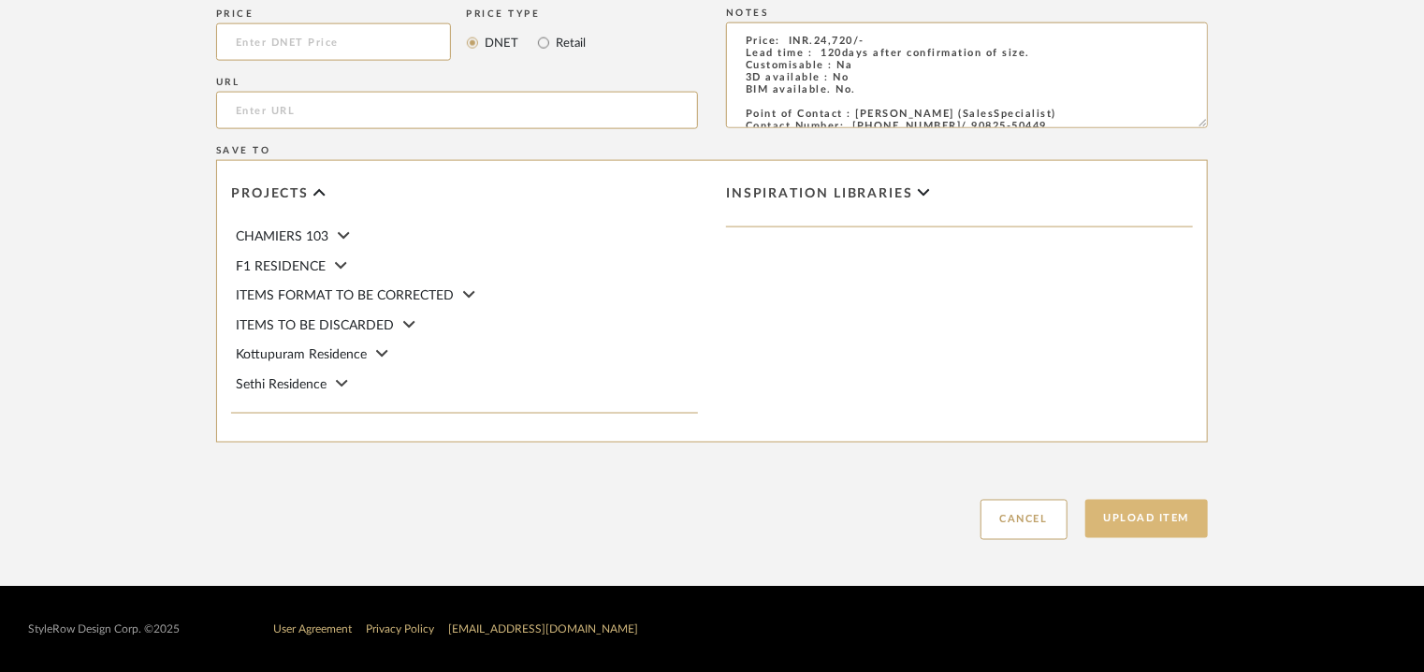
click at [1168, 513] on button "Upload Item" at bounding box center [1146, 519] width 123 height 38
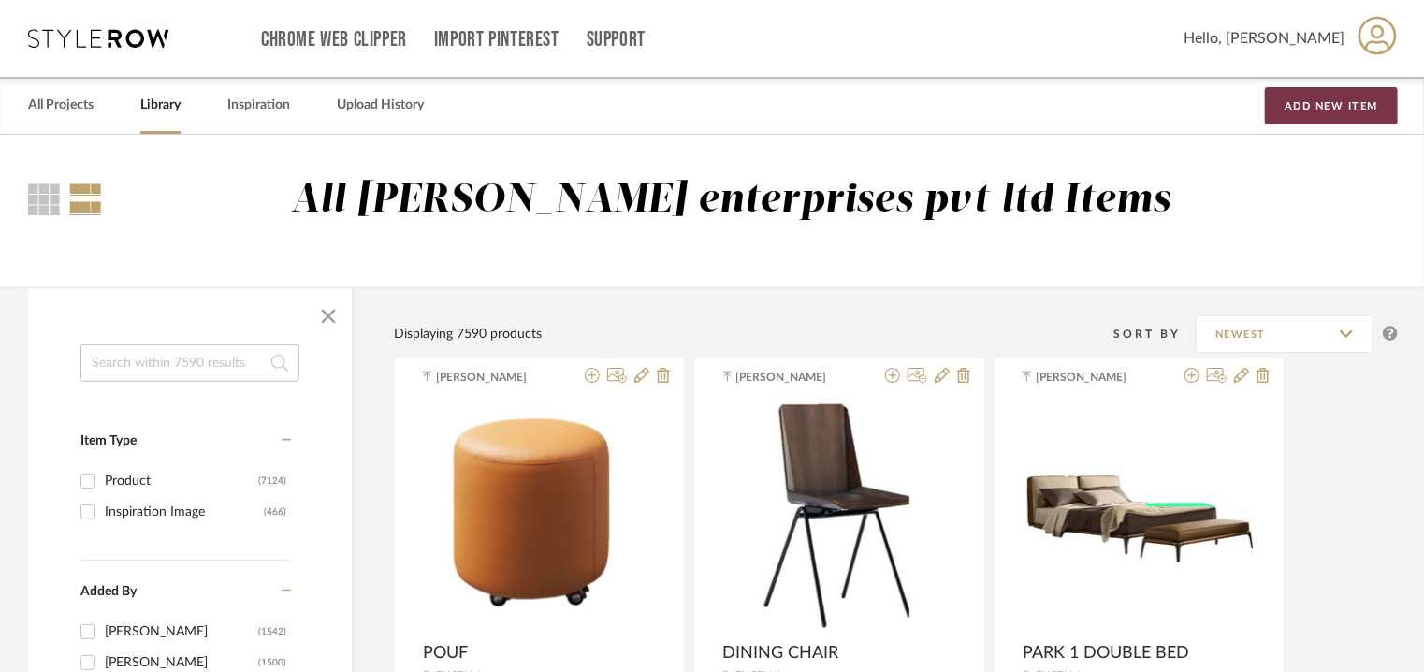
click at [1296, 108] on button "Add New Item" at bounding box center [1331, 105] width 133 height 37
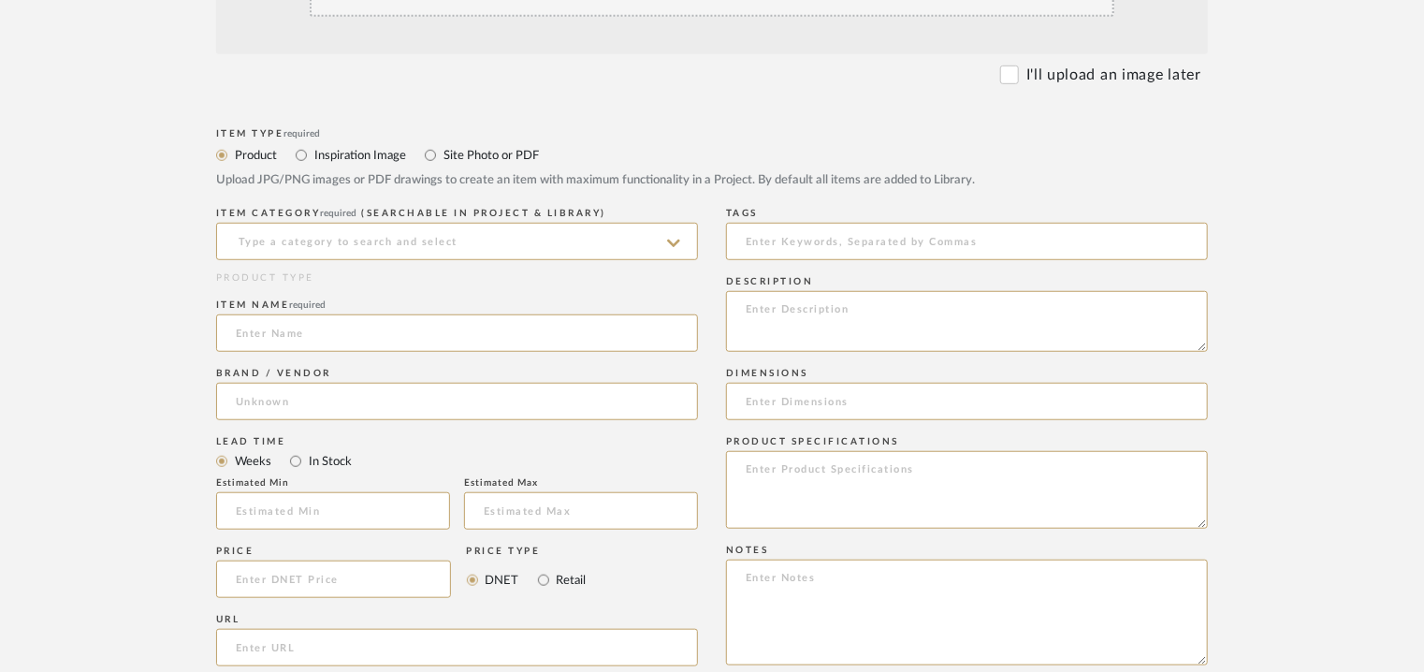
scroll to position [561, 0]
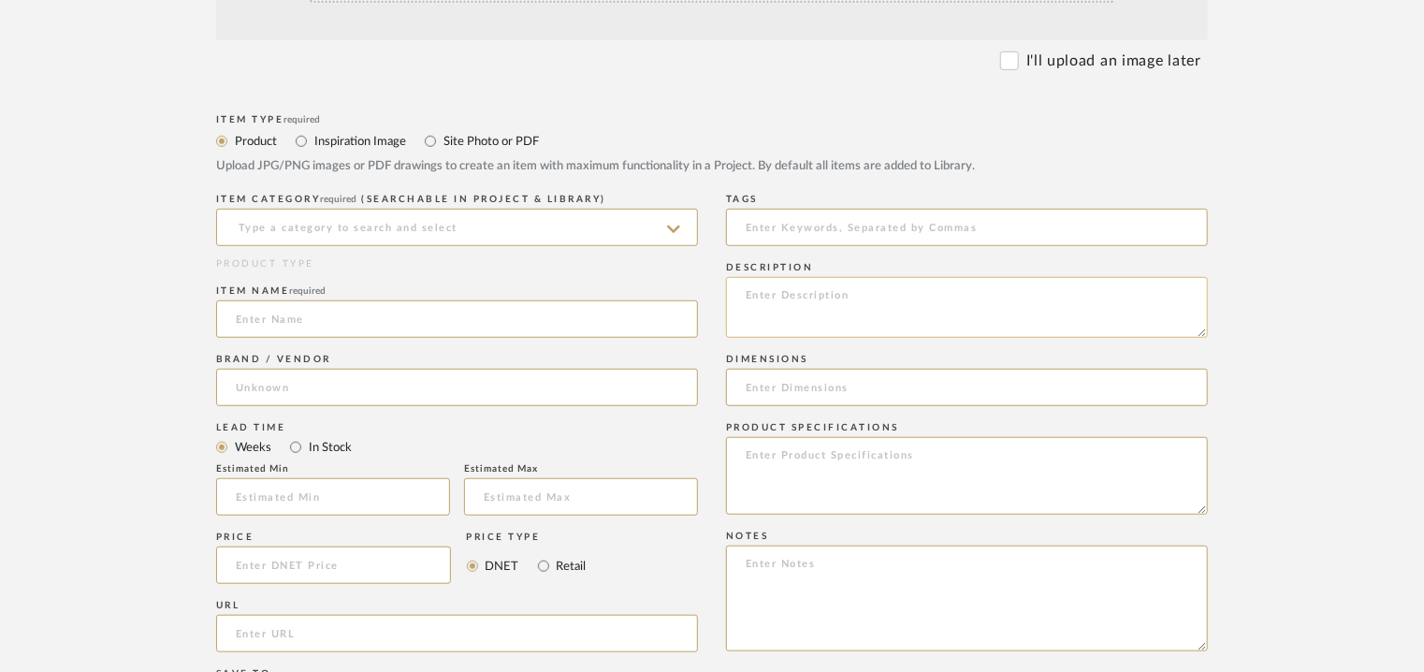
paste textarea "Type : Bedside table Dimensions : Na Product Description : Na Additional inform…"
type textarea "Type : Bedside table Dimensions : Na Product Description : Na Additional inform…"
click at [449, 229] on input at bounding box center [457, 227] width 482 height 37
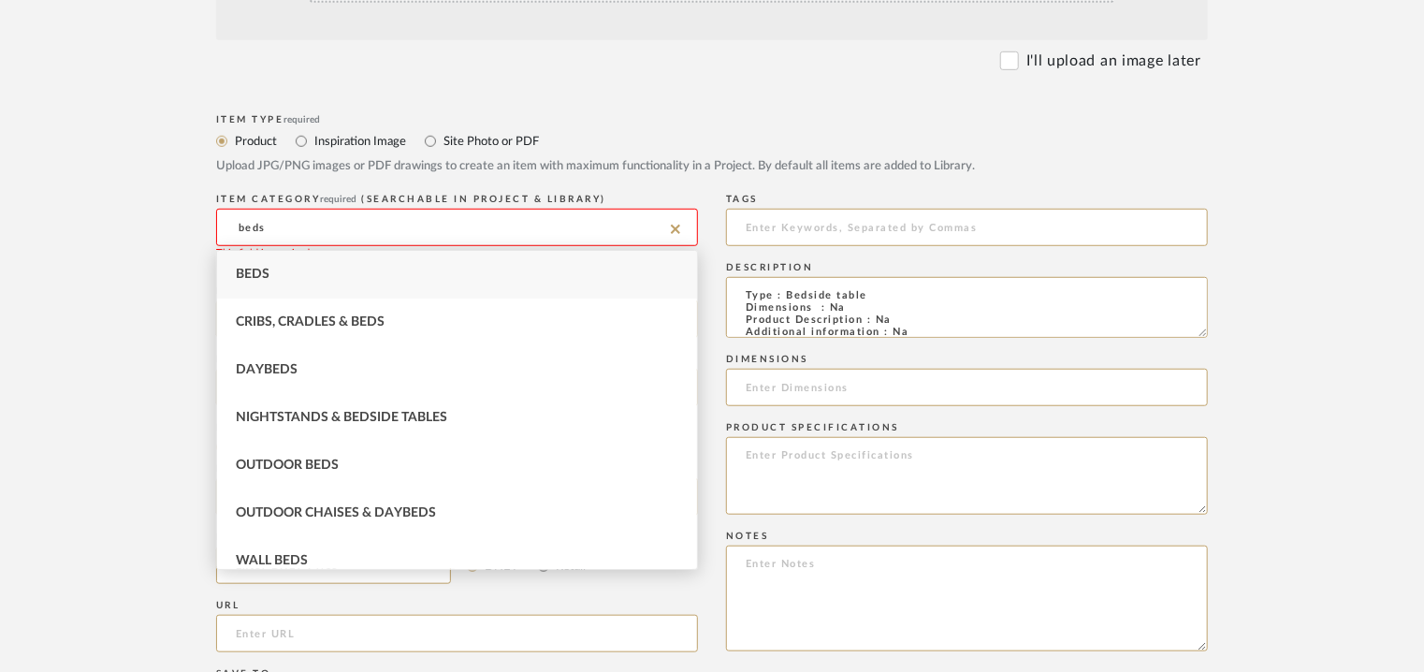
click at [438, 416] on span "Nightstands‎‎‏‏‎ & Bedside Tables" at bounding box center [341, 417] width 211 height 13
type input "Nightstands‎‎‏‏‎ & Bedside Tables"
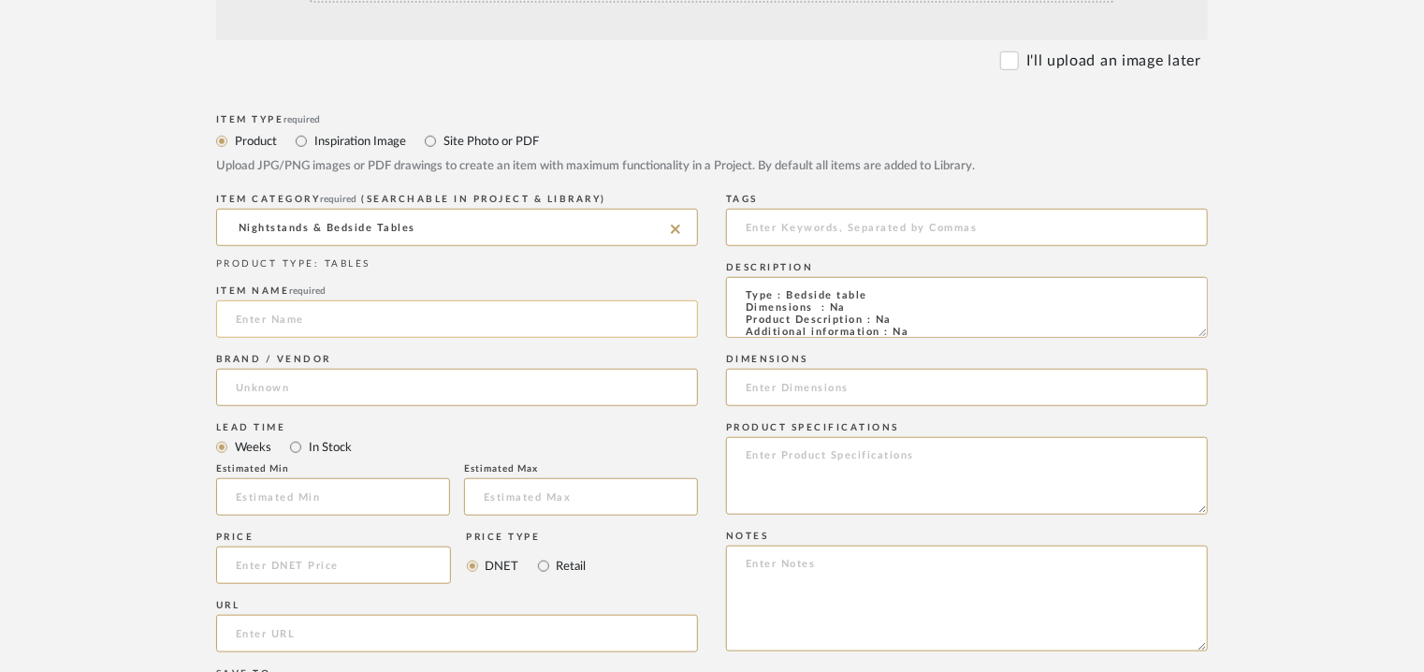
click at [247, 325] on input at bounding box center [457, 318] width 482 height 37
type input "BEDSIDE TABLE"
click at [279, 379] on input at bounding box center [457, 387] width 482 height 37
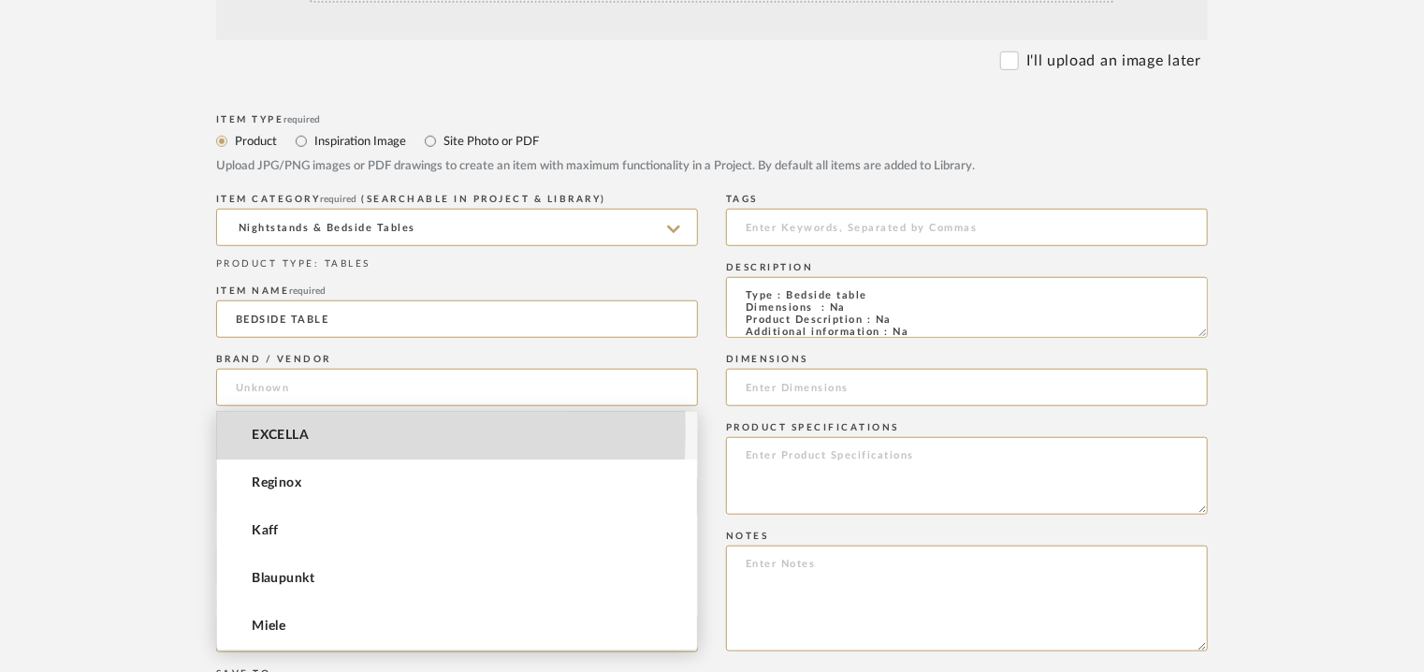
click at [268, 431] on span "EXCELLA" at bounding box center [280, 436] width 57 height 16
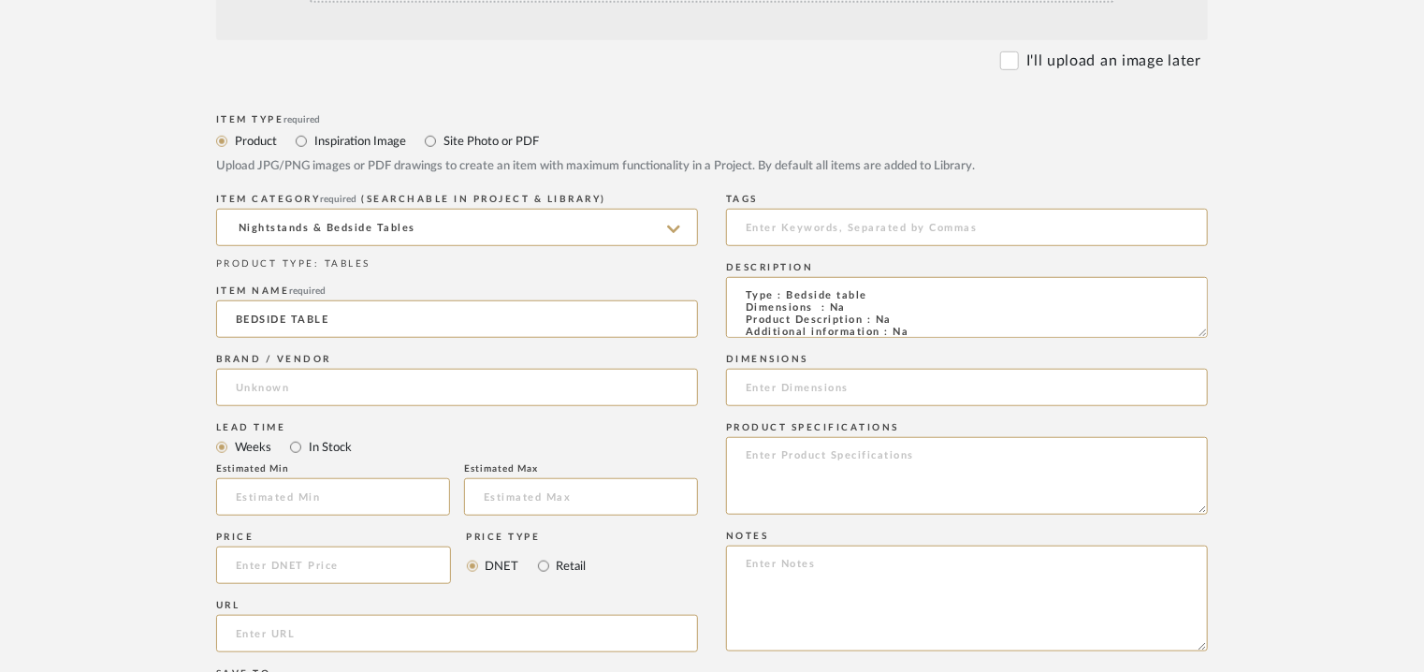
type input "EXCELLA"
click at [291, 494] on input "text" at bounding box center [333, 496] width 234 height 37
type input "17"
drag, startPoint x: 812, startPoint y: 250, endPoint x: 814, endPoint y: 240, distance: 9.5
click at [814, 240] on div "Tags" at bounding box center [967, 223] width 482 height 68
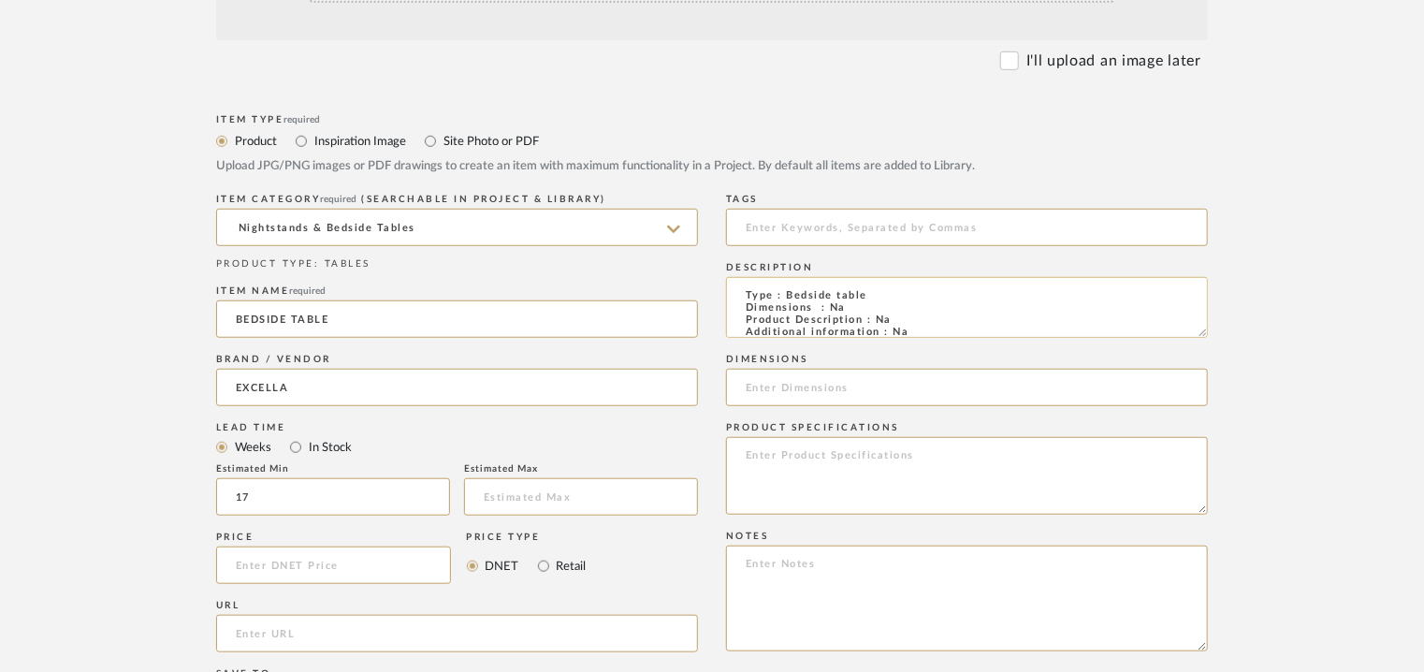
click at [1060, 293] on textarea "Type : Bedside table Dimensions : Na Product Description : Na Additional inform…" at bounding box center [967, 307] width 482 height 61
click at [1011, 228] on input at bounding box center [967, 227] width 482 height 37
type input "bedside table, GRADE A,"
click at [1037, 558] on textarea at bounding box center [967, 598] width 482 height 106
paste textarea "Price: INR.1,16,640/- Lead time : 120days after confirmation of size. Customisa…"
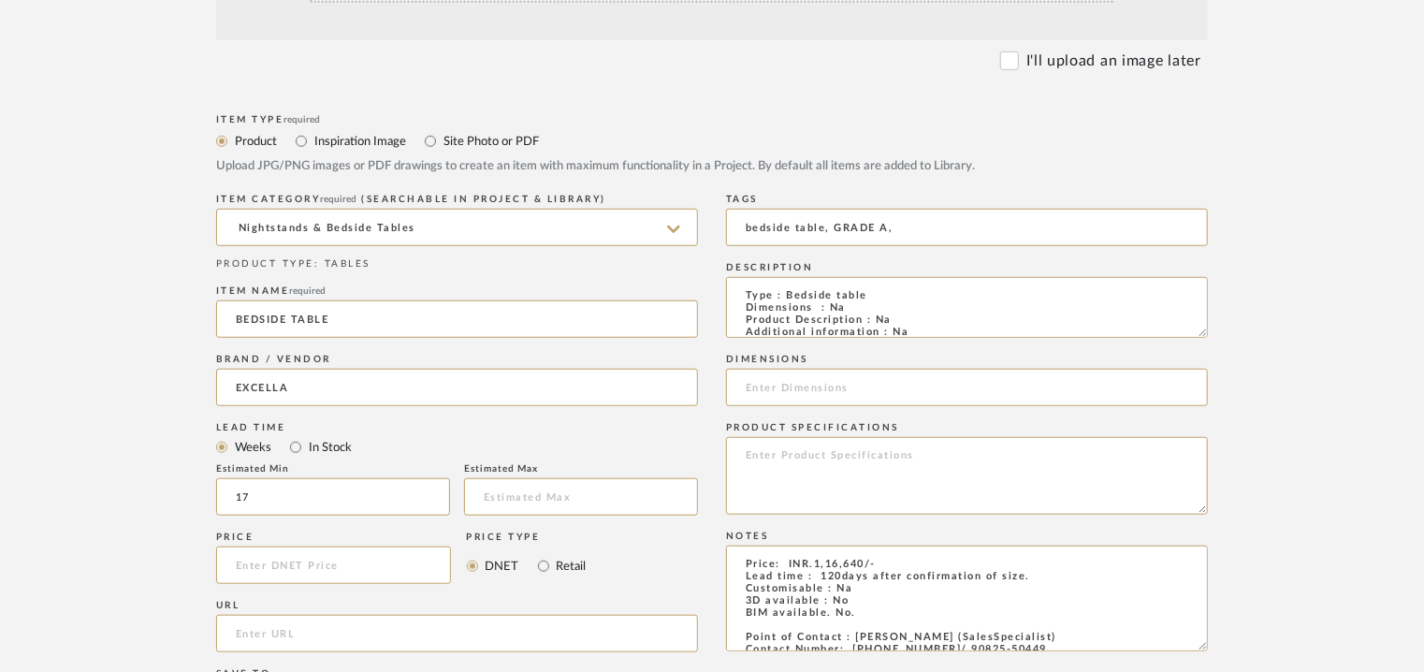
scroll to position [71, 0]
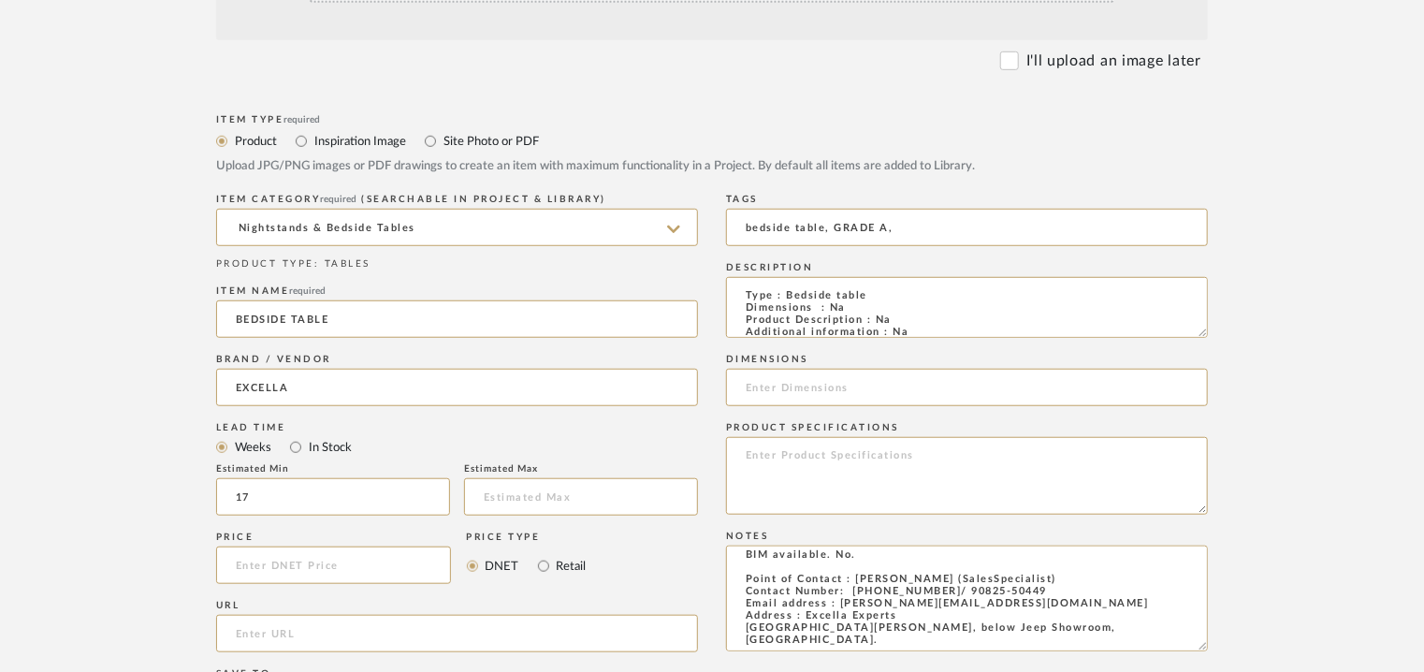
type textarea "Price: INR.1,16,640/- Lead time : 120days after confirmation of size. Customisa…"
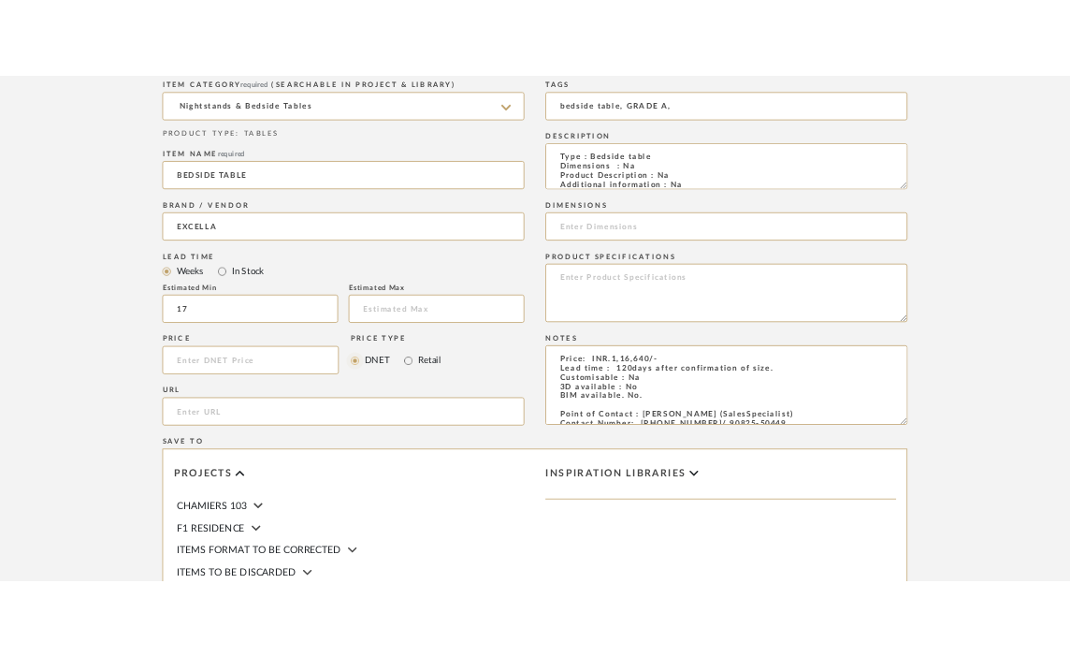
scroll to position [374, 0]
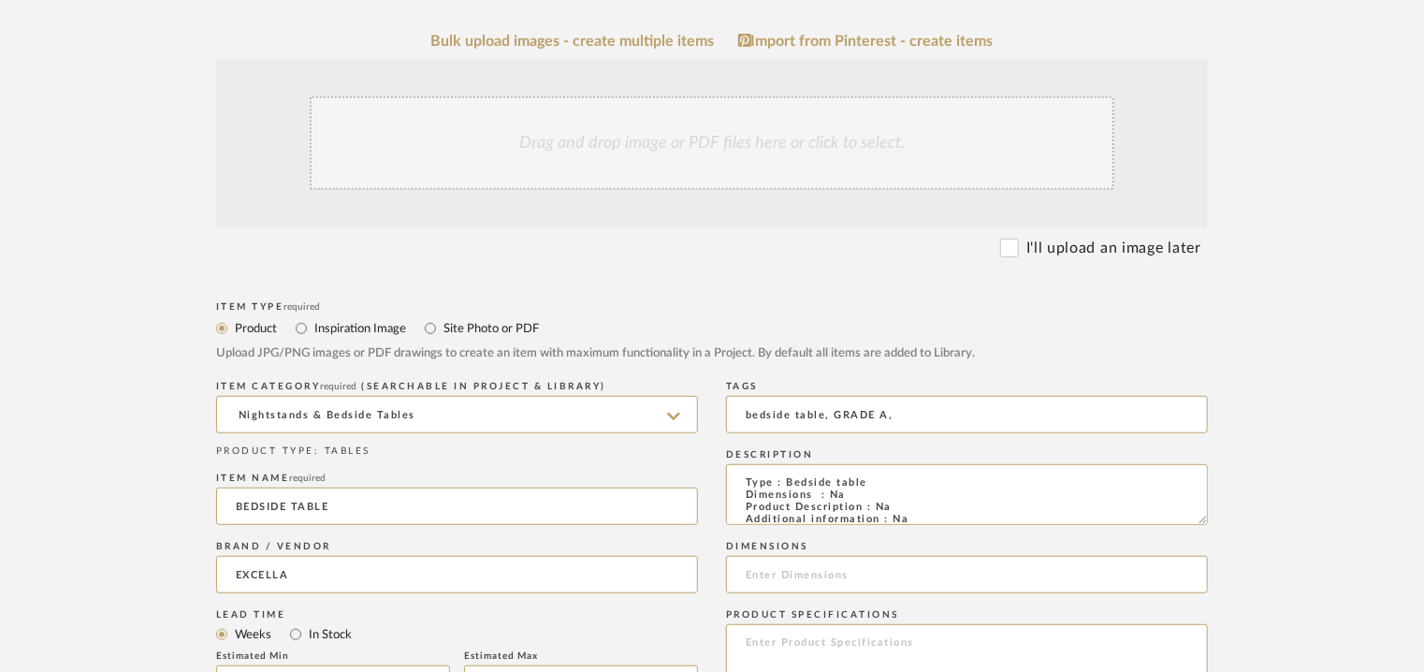
click at [631, 158] on div "Drag and drop image or PDF files here or click to select." at bounding box center [712, 143] width 805 height 94
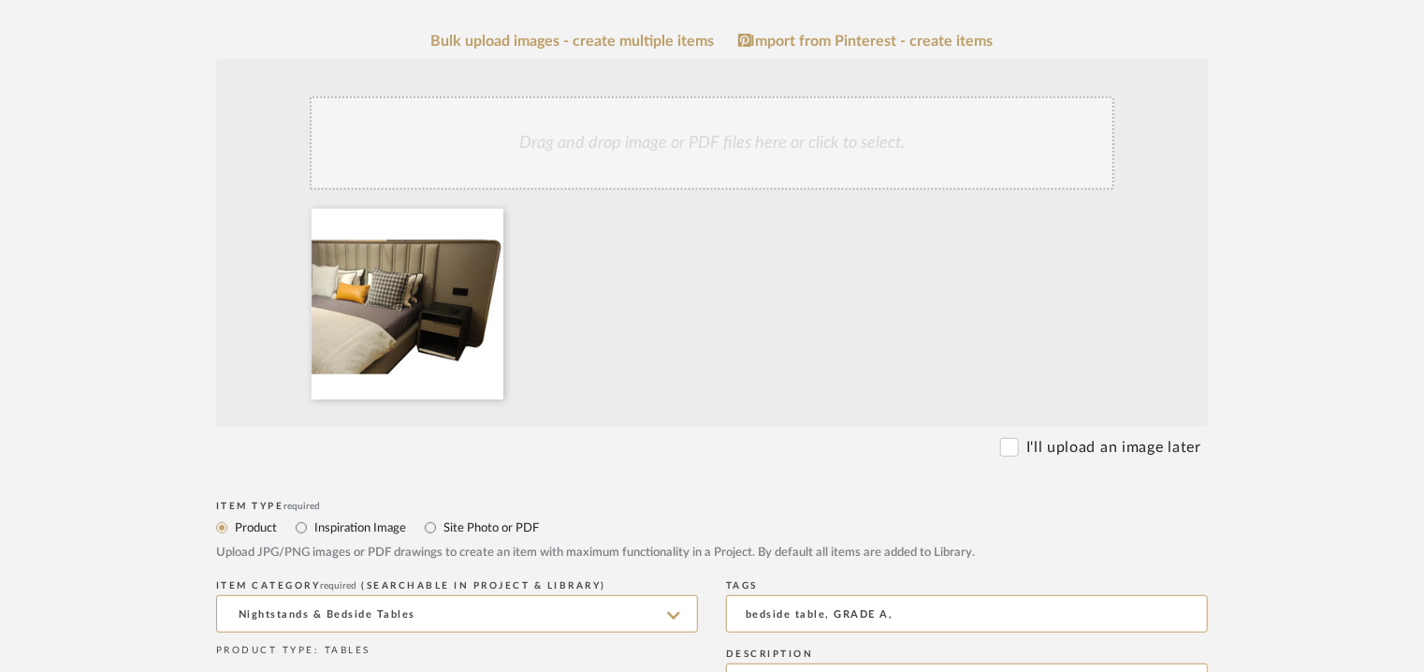
click at [778, 138] on div "Drag and drop image or PDF files here or click to select." at bounding box center [712, 143] width 805 height 94
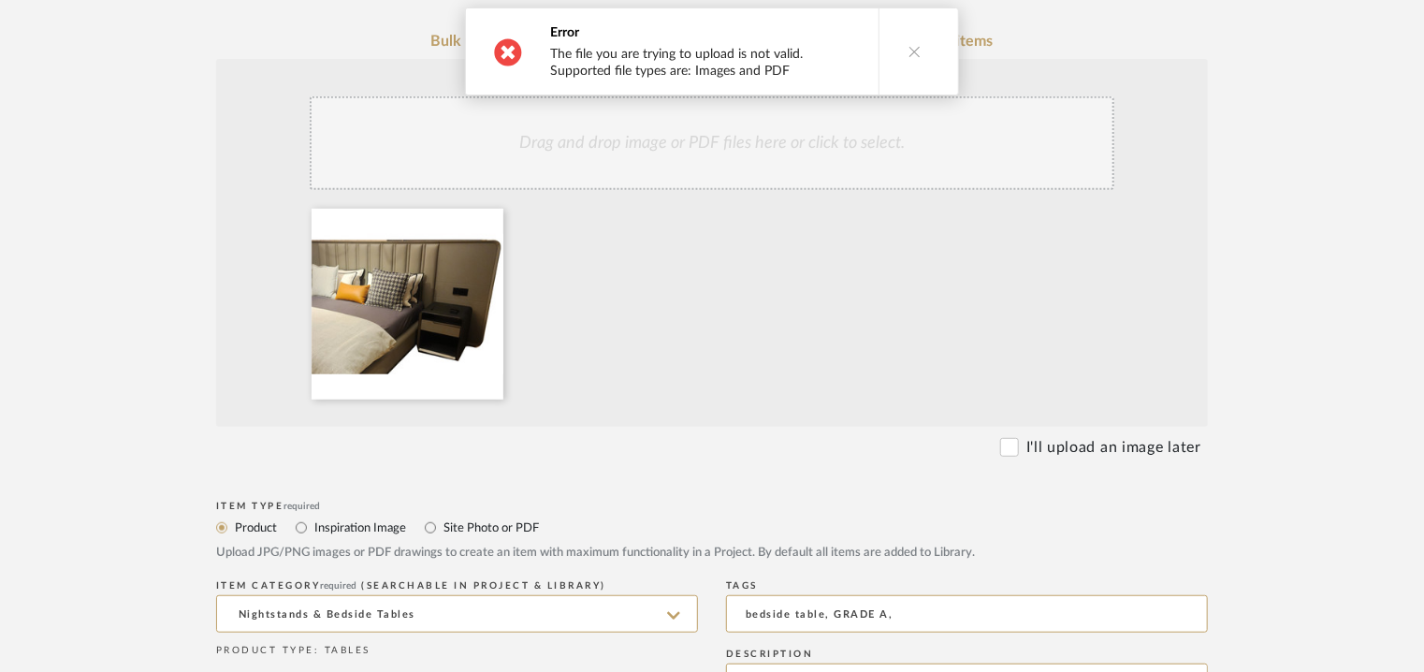
click at [916, 48] on button at bounding box center [914, 51] width 72 height 86
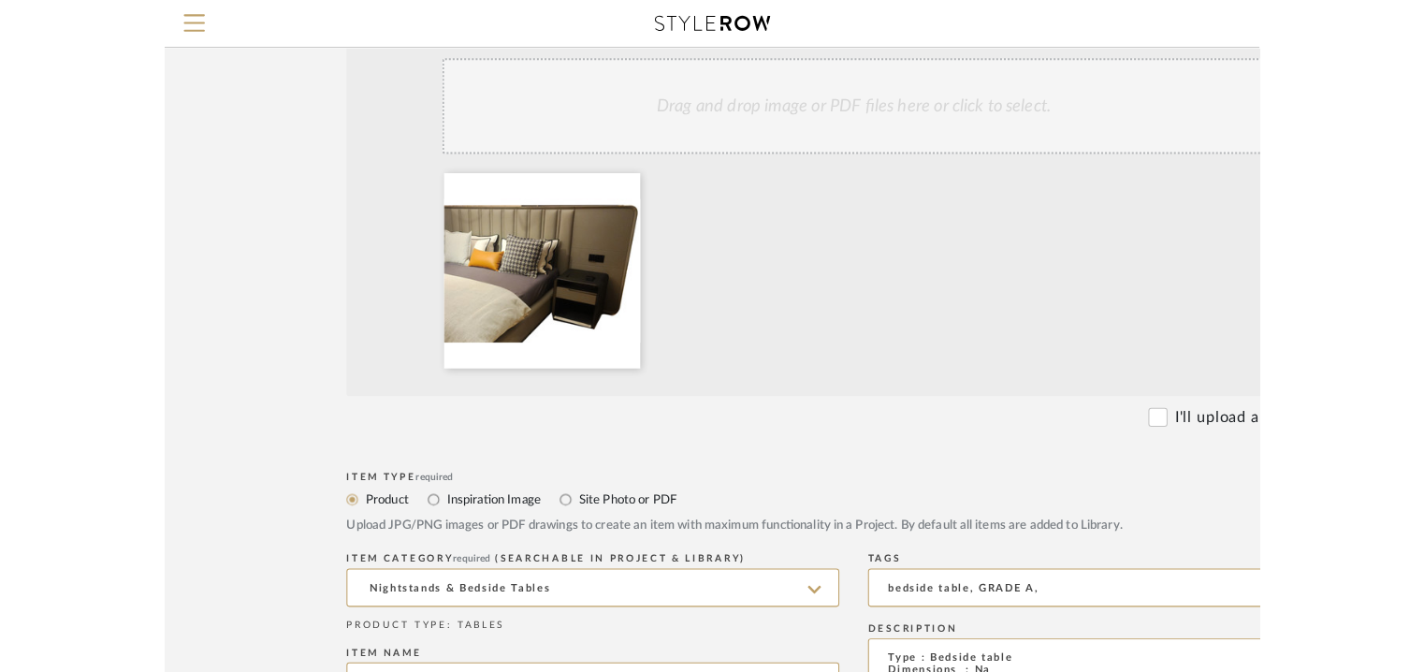
scroll to position [281, 0]
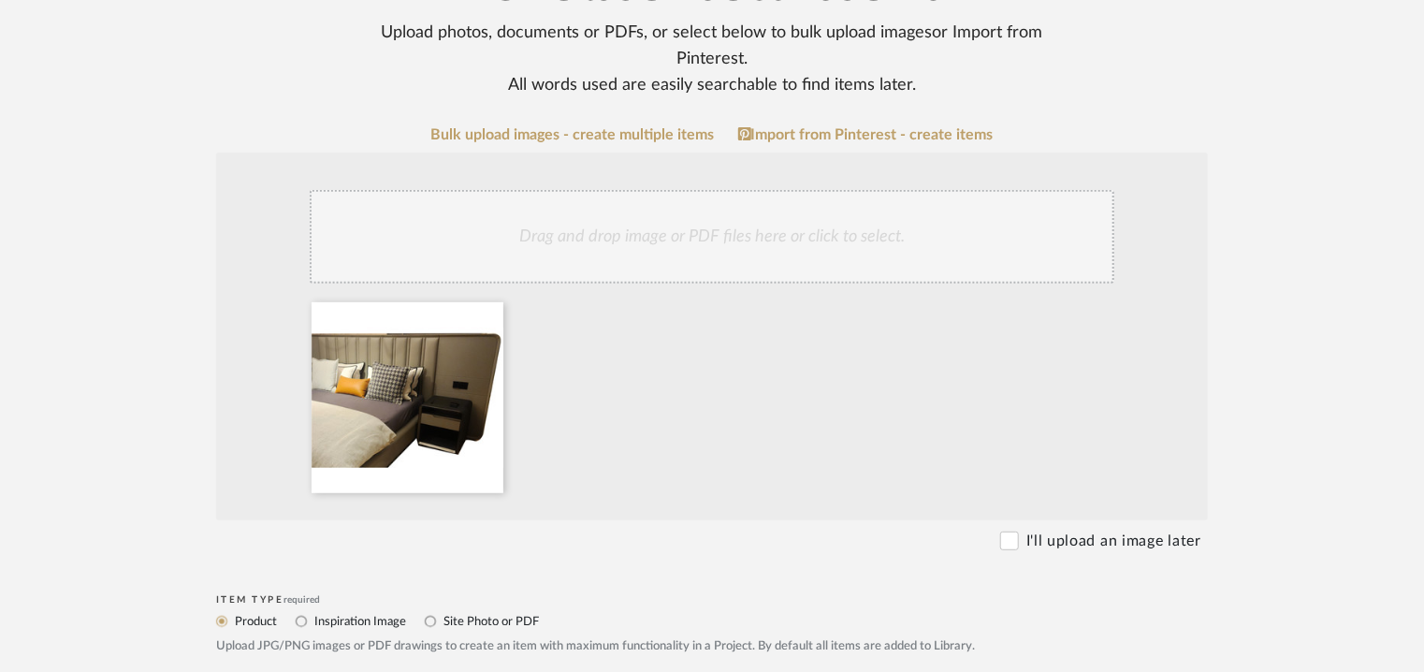
click at [629, 243] on div "Drag and drop image or PDF files here or click to select." at bounding box center [712, 237] width 805 height 94
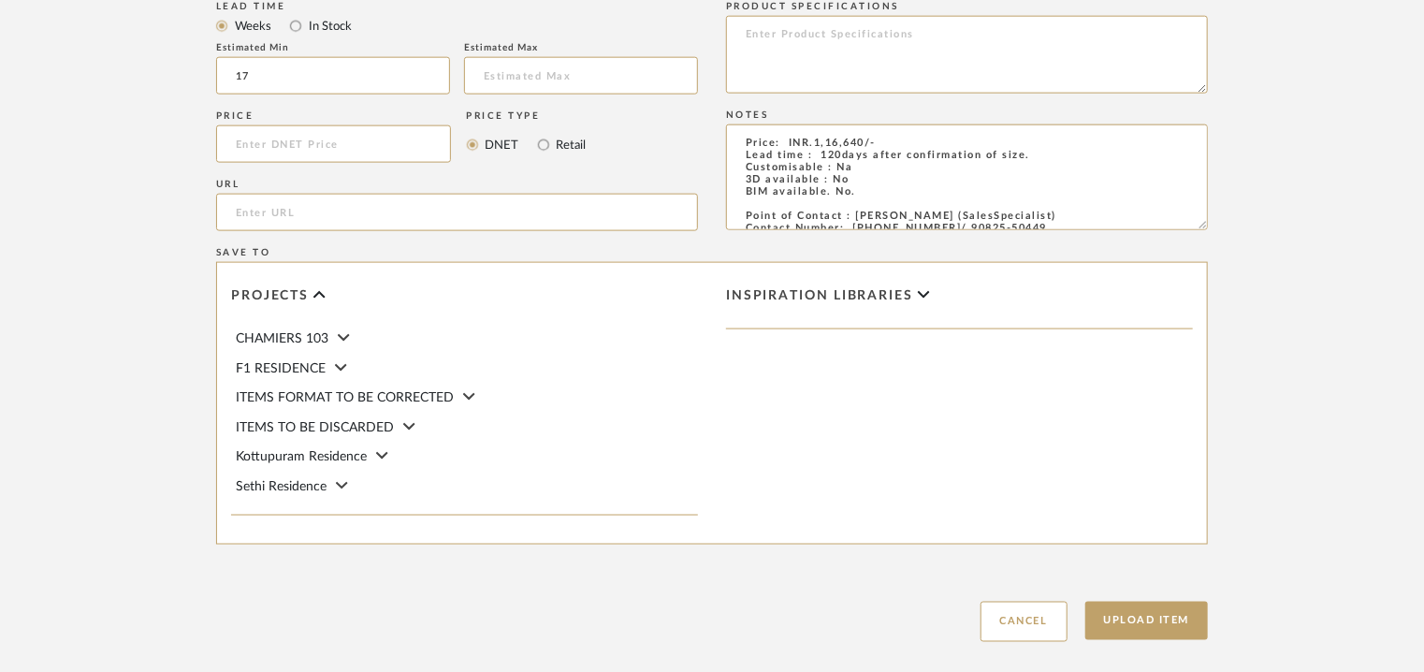
scroll to position [1283, 0]
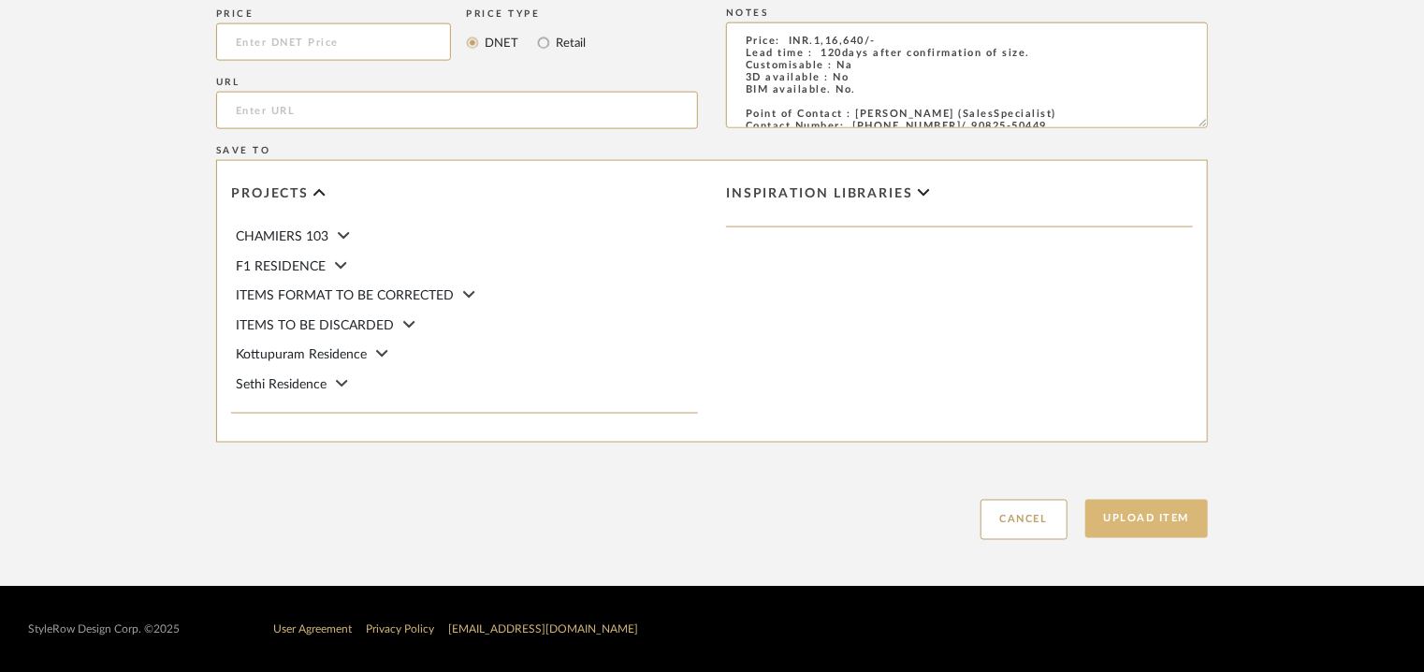
click at [1160, 525] on button "Upload Item" at bounding box center [1146, 519] width 123 height 38
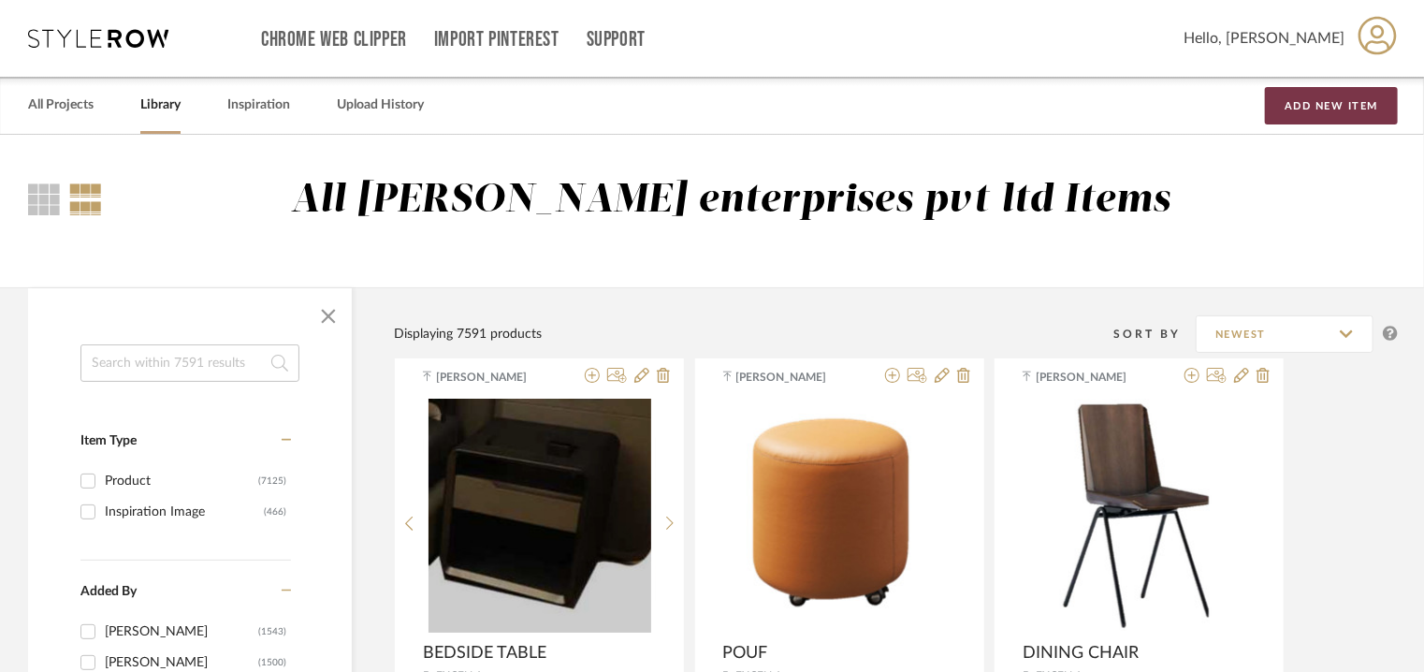
click at [1353, 115] on button "Add New Item" at bounding box center [1331, 105] width 133 height 37
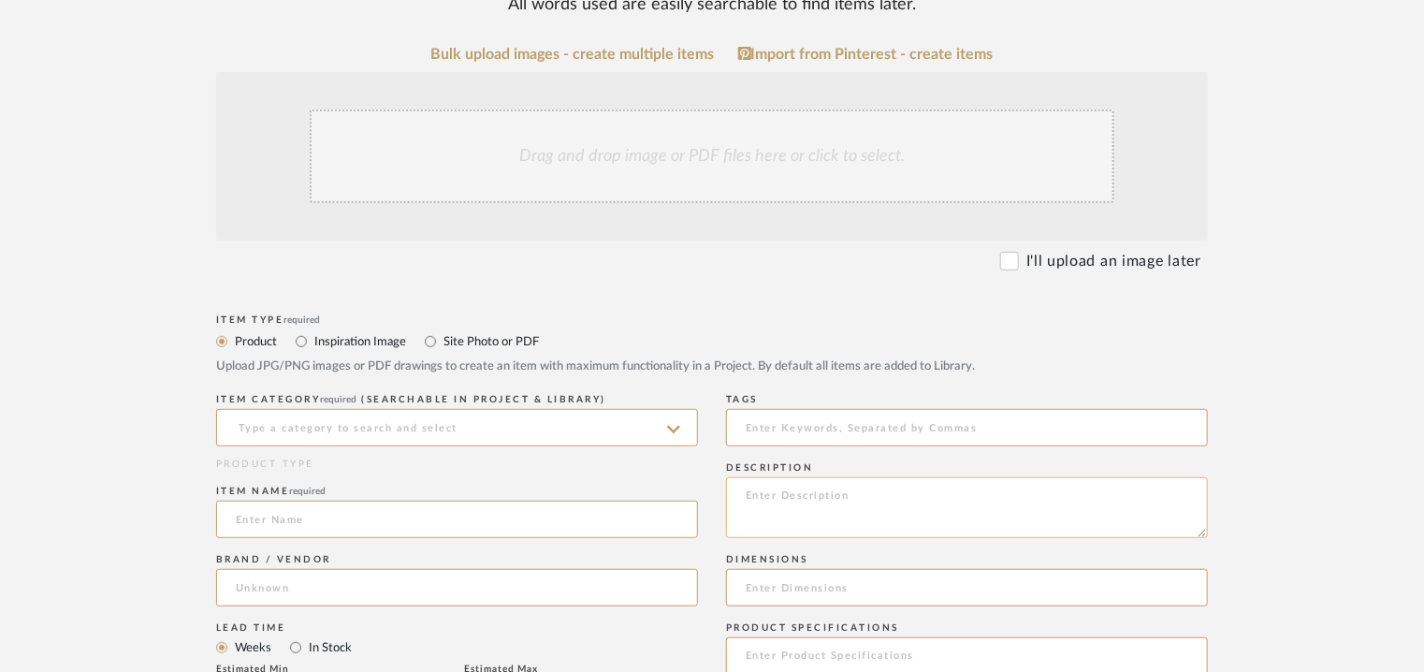
scroll to position [374, 0]
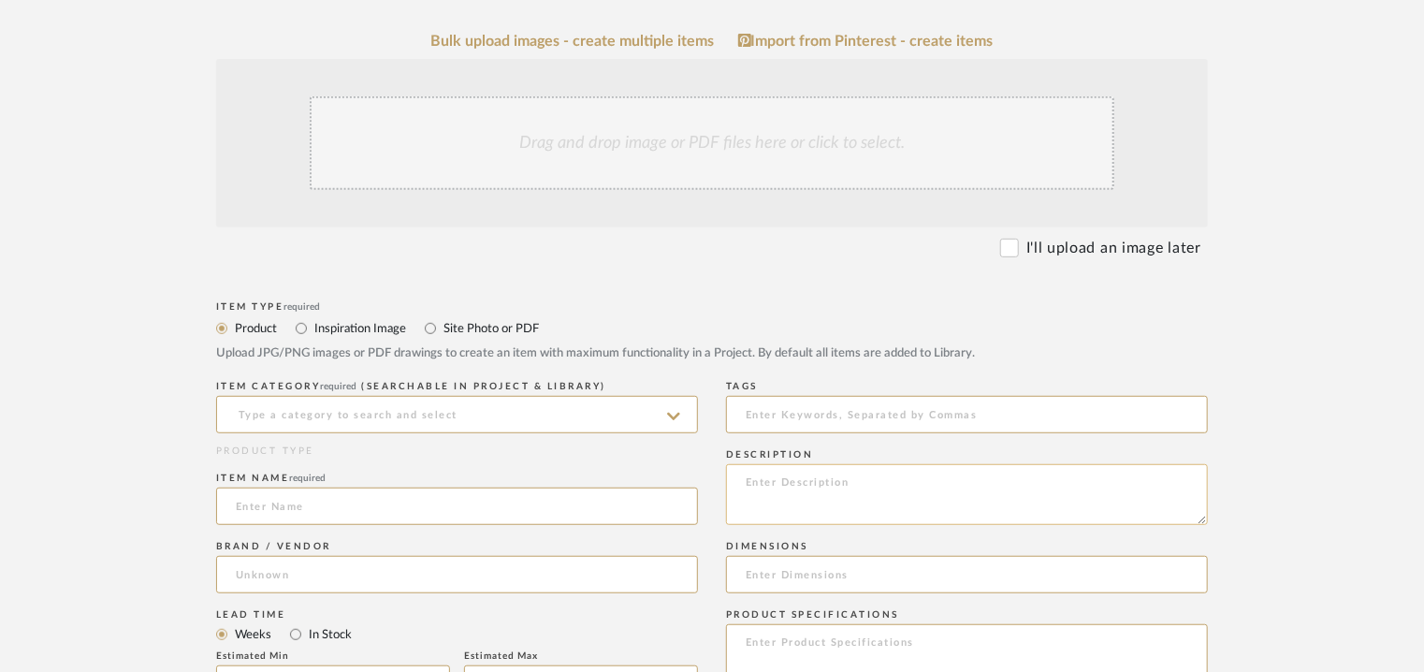
paste textarea "Type : Sofa with platform Dimensions : W950 x D950 x H190mm W950 x D950 x H530-…"
type textarea "Type : Sofa with platform Dimensions : W950 x D950 x H190mm W950 x D950 x H530-…"
click at [518, 410] on input at bounding box center [457, 414] width 482 height 37
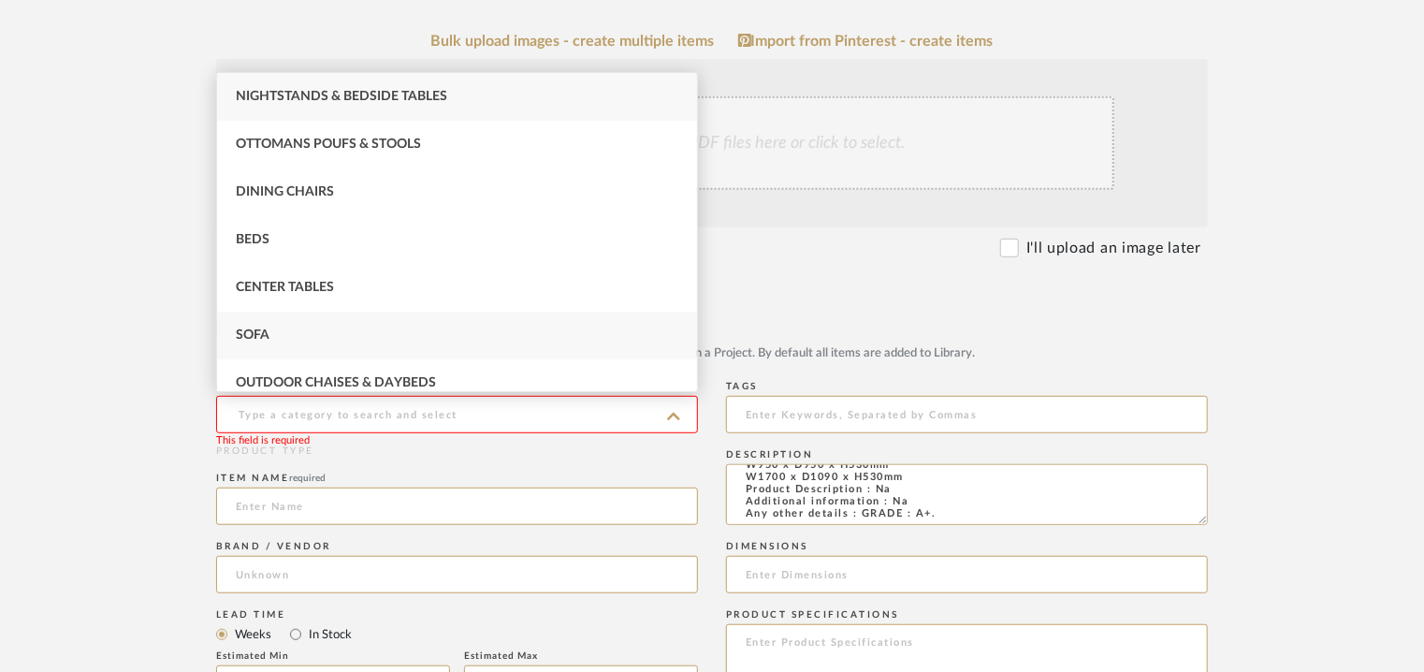
click at [288, 338] on div "Sofa" at bounding box center [457, 336] width 480 height 48
type input "Sofa"
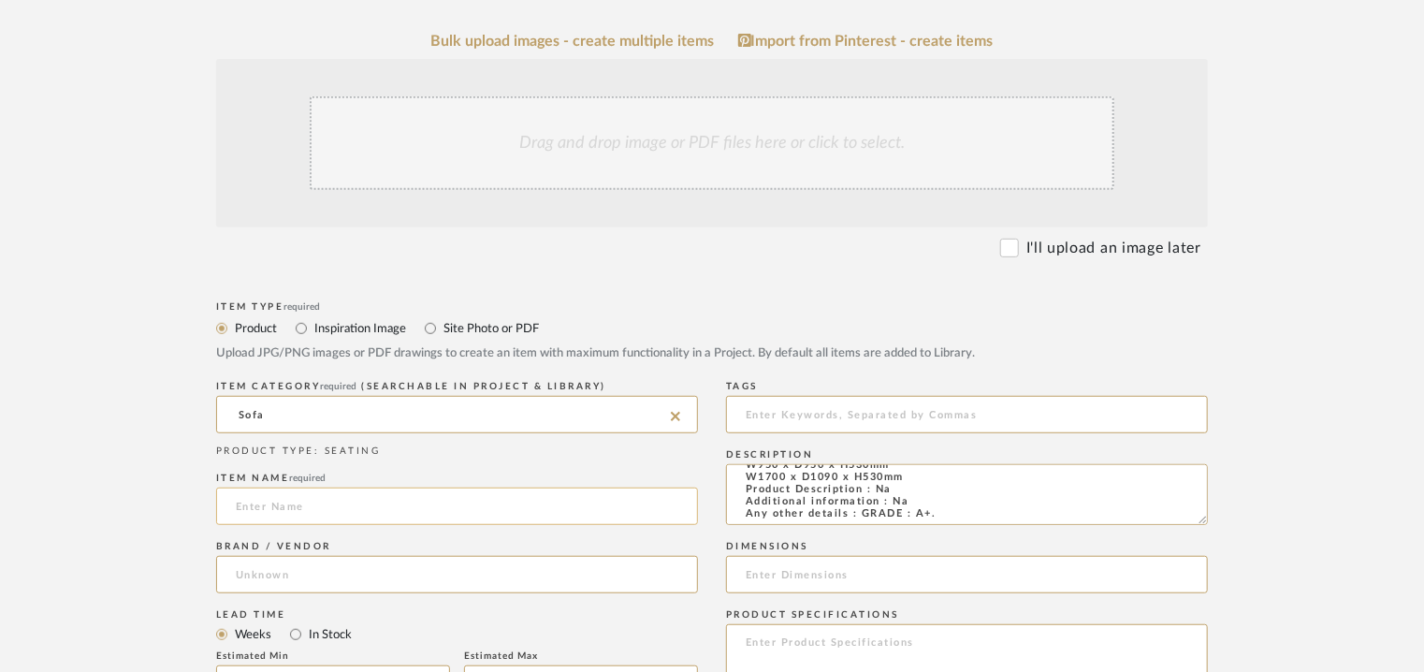
click at [296, 502] on input at bounding box center [457, 505] width 482 height 37
type input "MAH JONG SOFA"
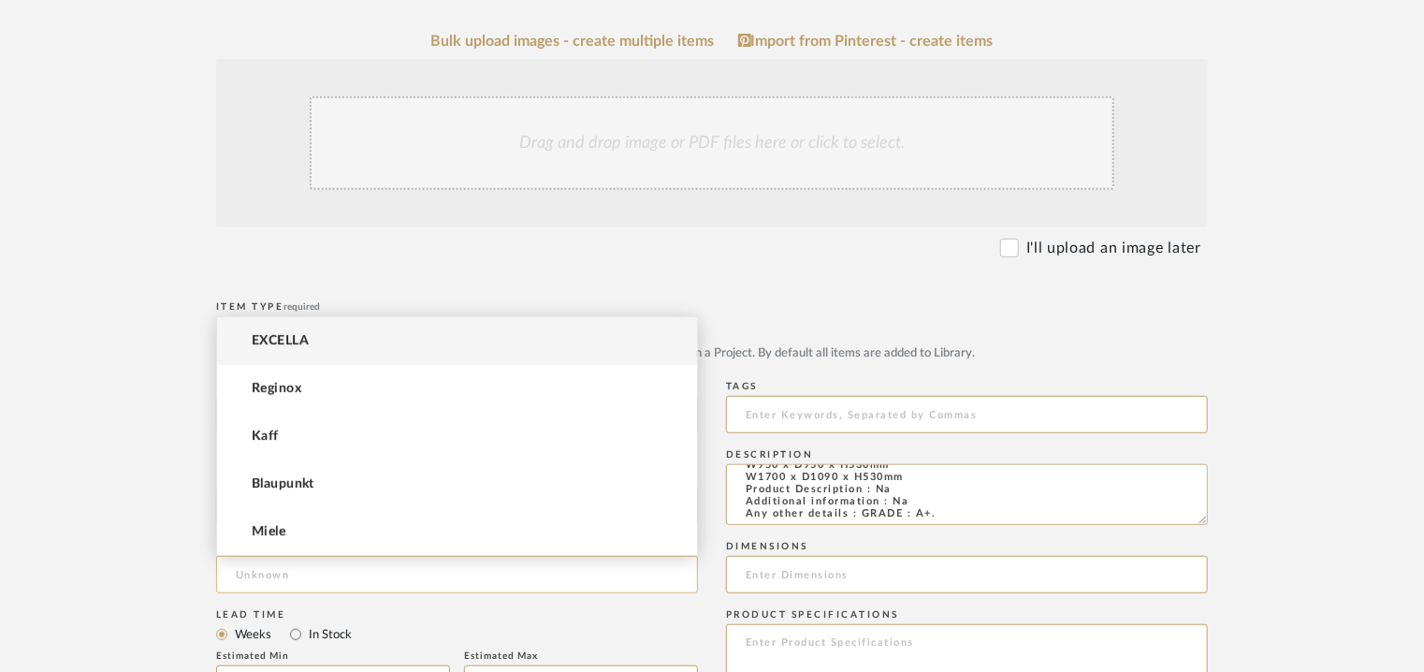
click at [268, 574] on input at bounding box center [457, 574] width 482 height 37
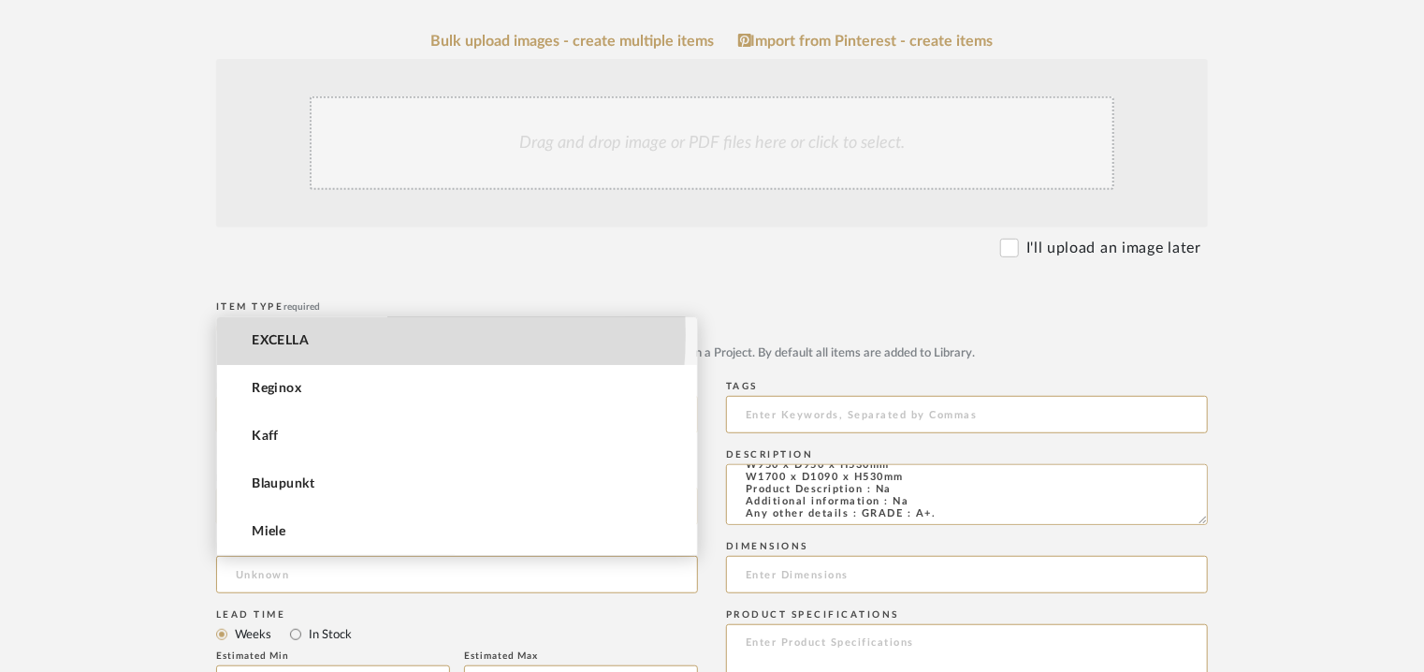
click at [298, 333] on span "EXCELLA" at bounding box center [280, 341] width 57 height 16
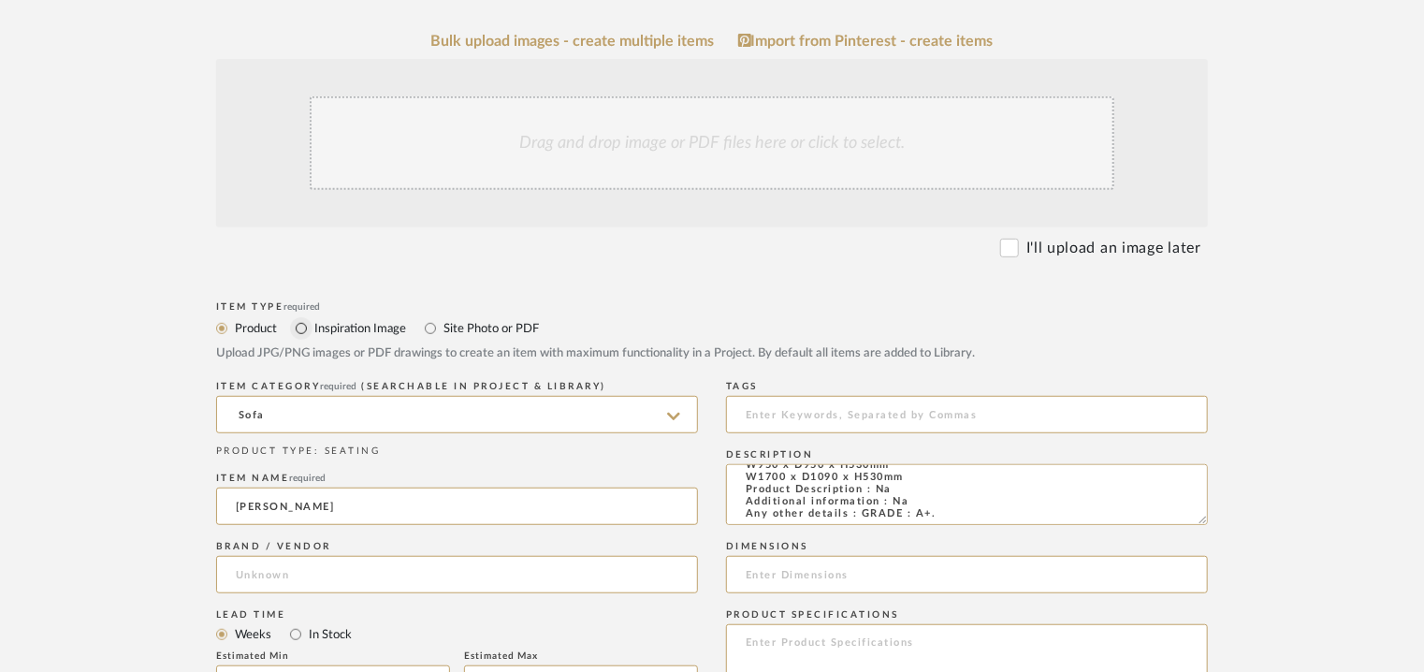
type input "EXCELLA"
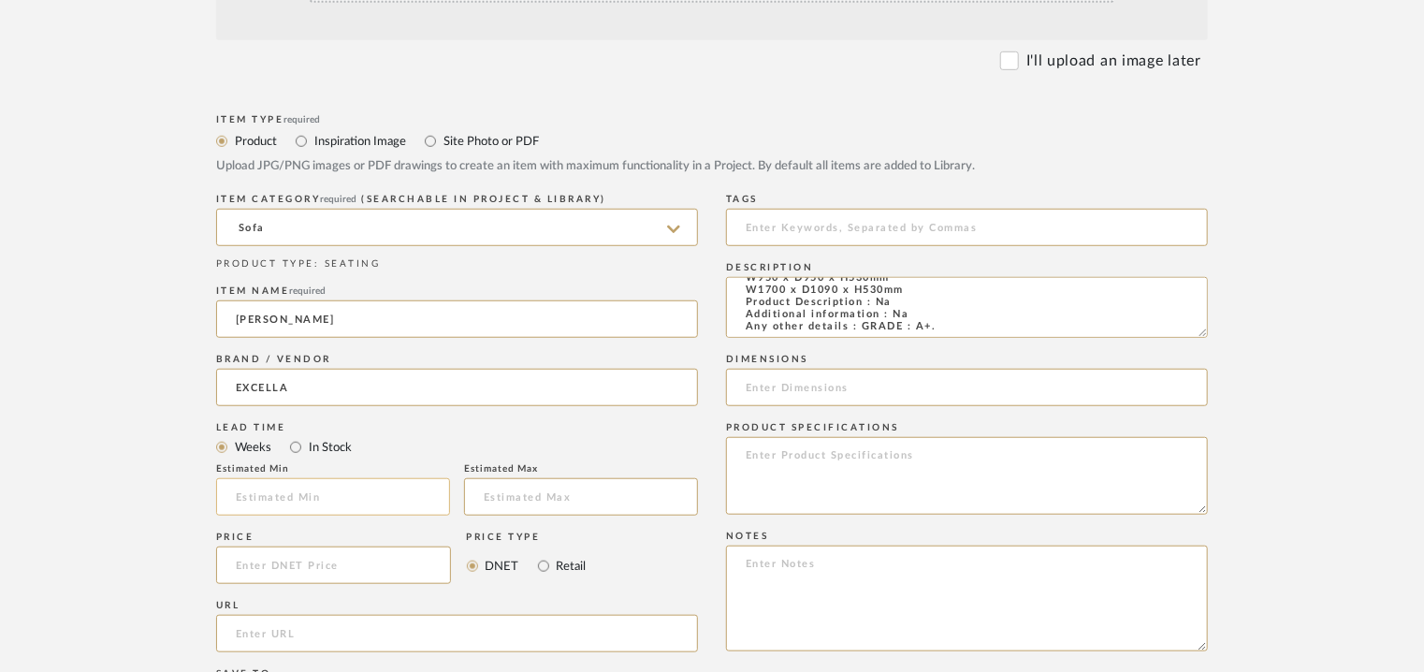
click at [318, 503] on input "text" at bounding box center [333, 496] width 234 height 37
type input "17"
click at [857, 230] on input at bounding box center [967, 227] width 482 height 37
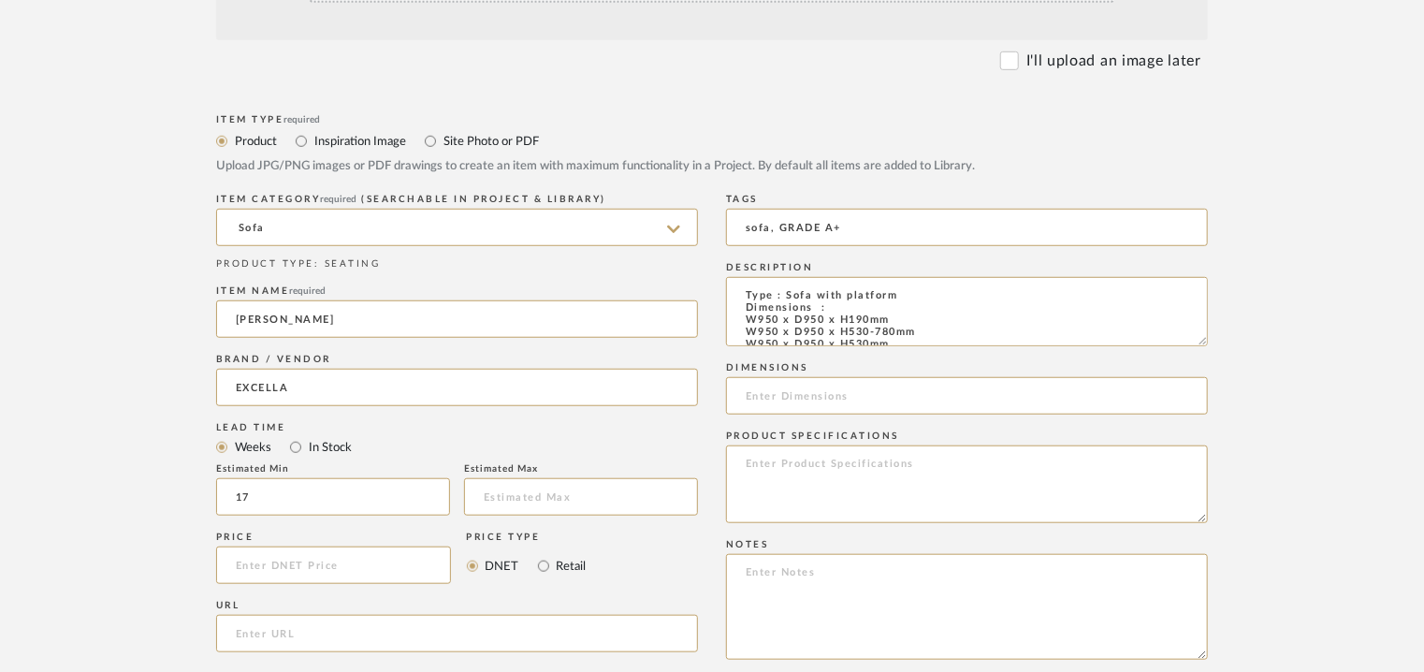
drag, startPoint x: 1205, startPoint y: 330, endPoint x: 1209, endPoint y: 360, distance: 30.2
click at [1209, 360] on form "Bulk upload images - create multiple items Import from Pinterest - create items…" at bounding box center [712, 458] width 1192 height 1225
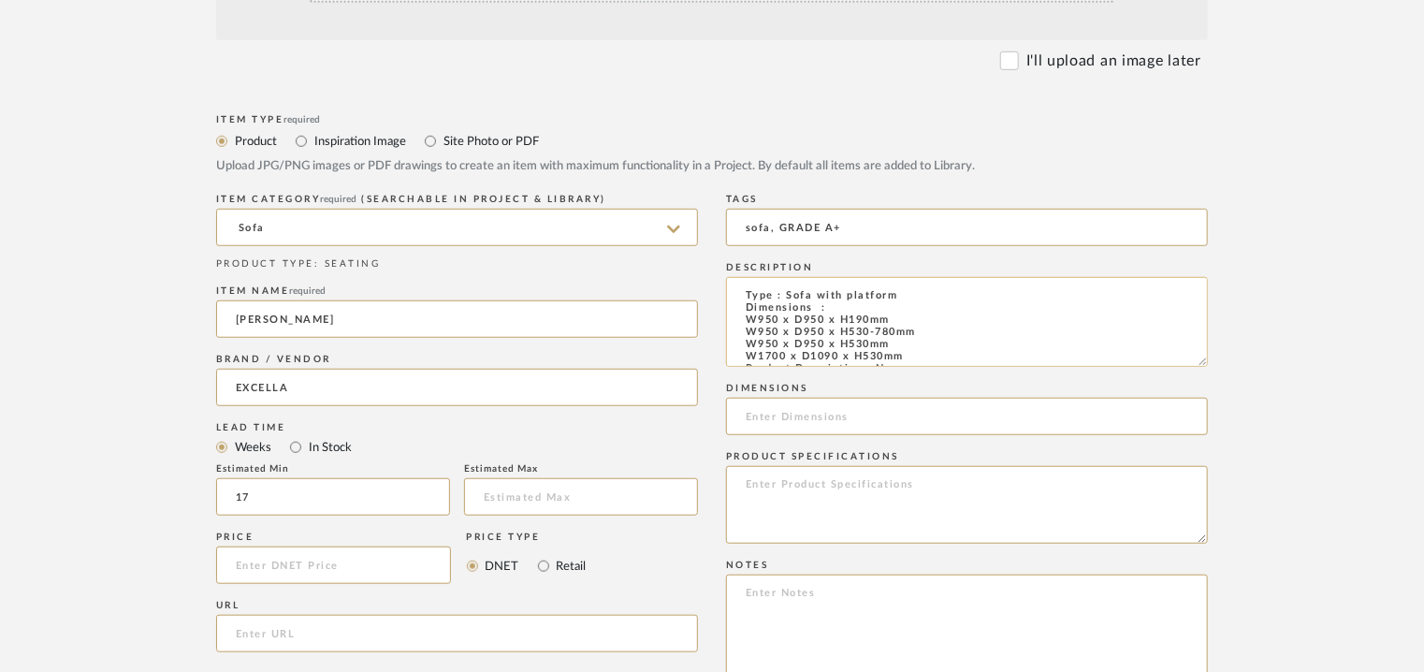
type input "sofa, GRADE A+"
drag, startPoint x: 848, startPoint y: 348, endPoint x: 790, endPoint y: 348, distance: 58.0
click at [790, 348] on textarea "Type : Sofa with platform Dimensions : W950 x D950 x H190mm W950 x D950 x H530-…" at bounding box center [967, 322] width 482 height 90
drag, startPoint x: 913, startPoint y: 320, endPoint x: 743, endPoint y: 325, distance: 170.3
click at [743, 325] on textarea "Type : Sofa with platform Dimensions : W950 x D950 x H190mm W950 x D950 x H530-…" at bounding box center [967, 322] width 482 height 90
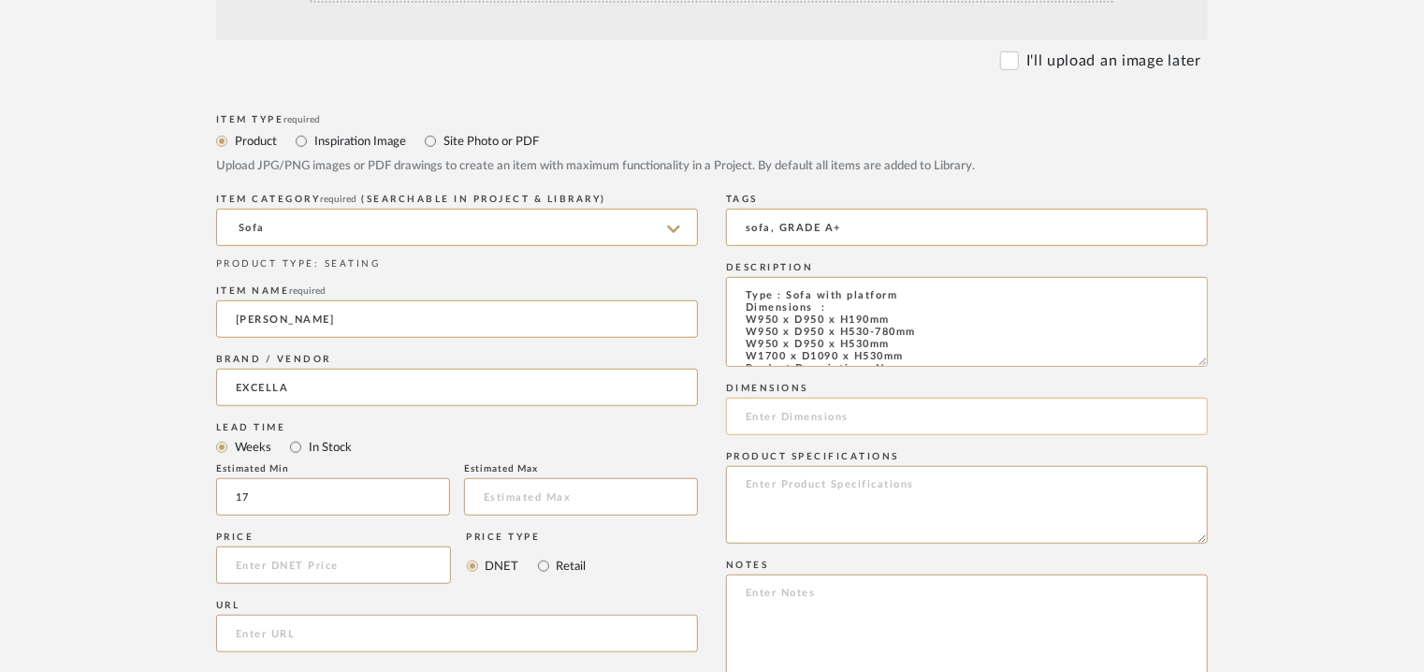
click at [769, 416] on input at bounding box center [967, 416] width 482 height 37
paste input "W950 x D950 x H190mm"
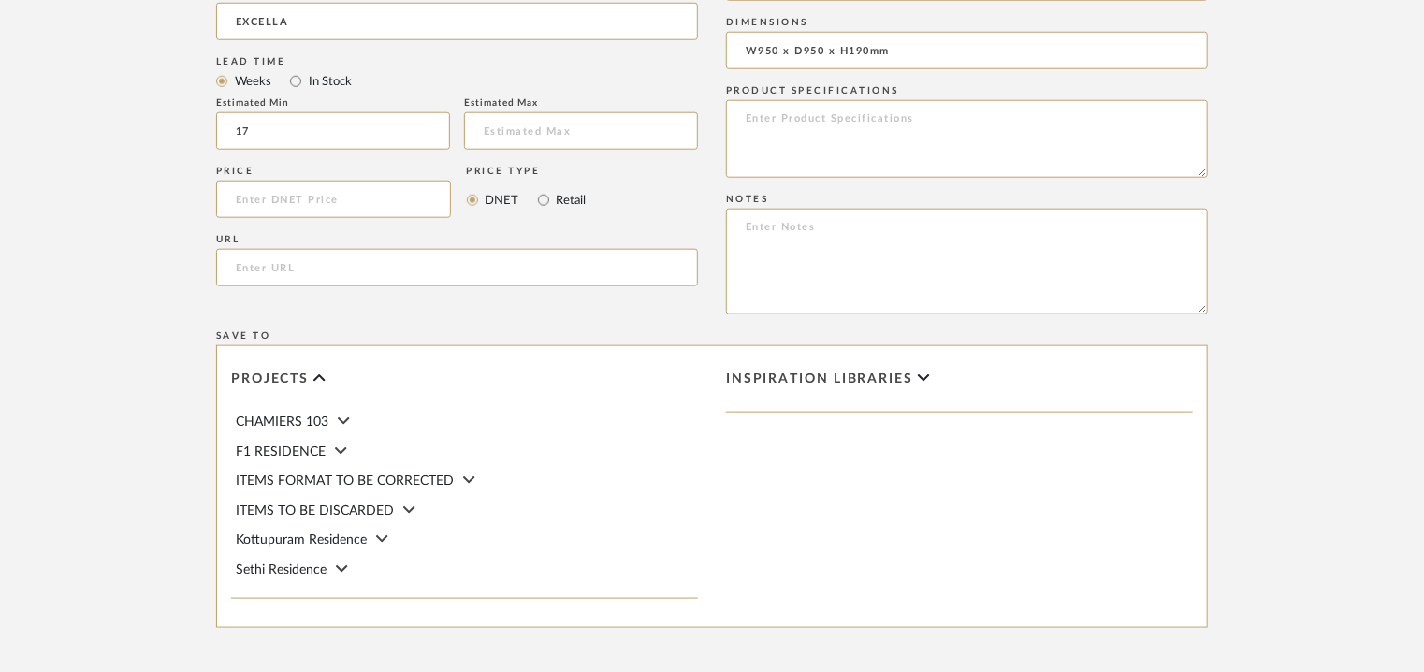
scroll to position [935, 0]
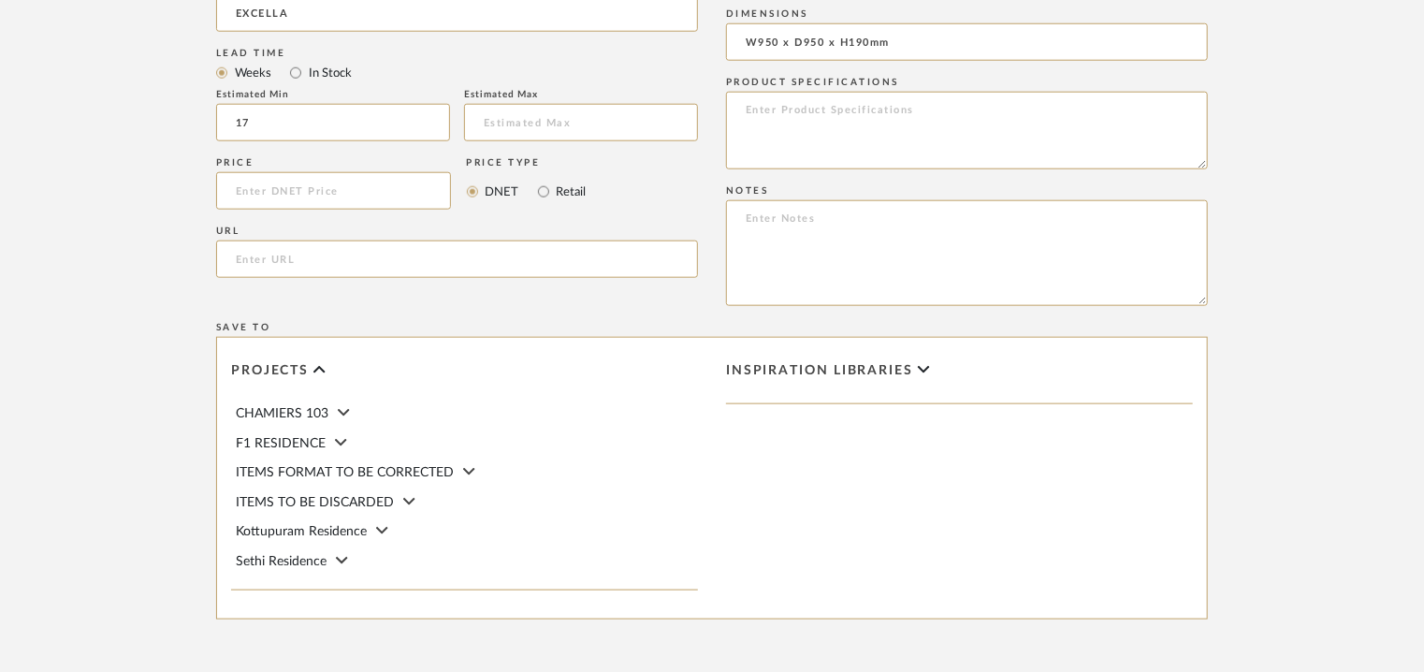
type input "W950 x D950 x H190mm"
click at [1159, 222] on textarea at bounding box center [967, 253] width 482 height 106
paste textarea "Price: W950 x D950 x H190mm = INR42,735/- W950 x D950 x H530-780mm = INR.77,959…"
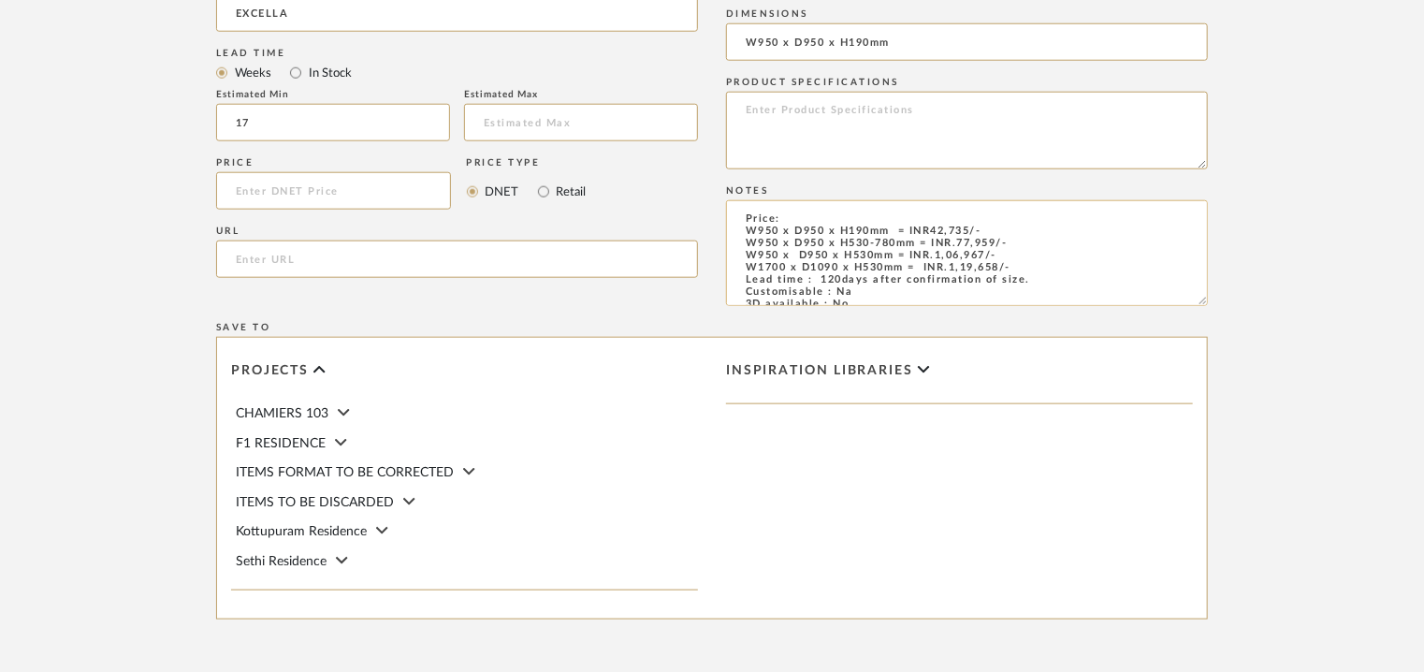
scroll to position [468, 0]
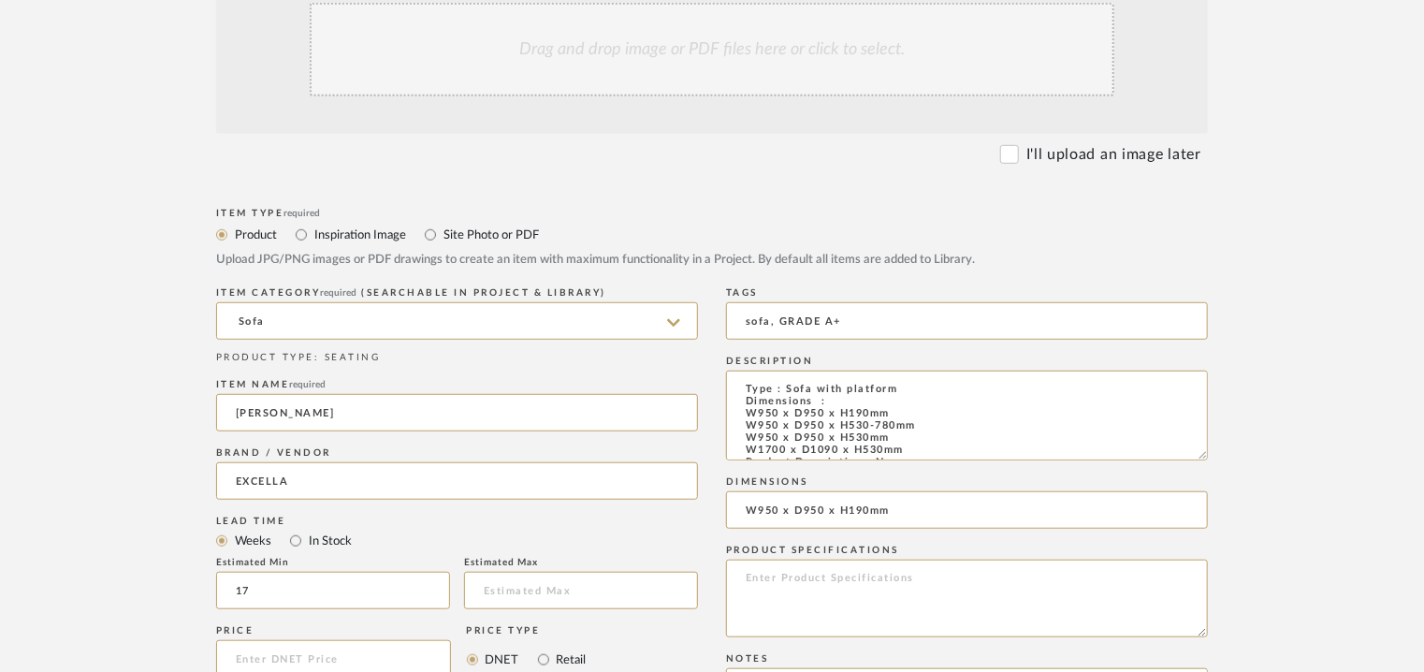
type textarea "Price: W950 x D950 x H190mm = INR42,735/- W950 x D950 x H530-780mm = INR.77,959…"
click at [715, 69] on div "Drag and drop image or PDF files here or click to select." at bounding box center [712, 50] width 805 height 94
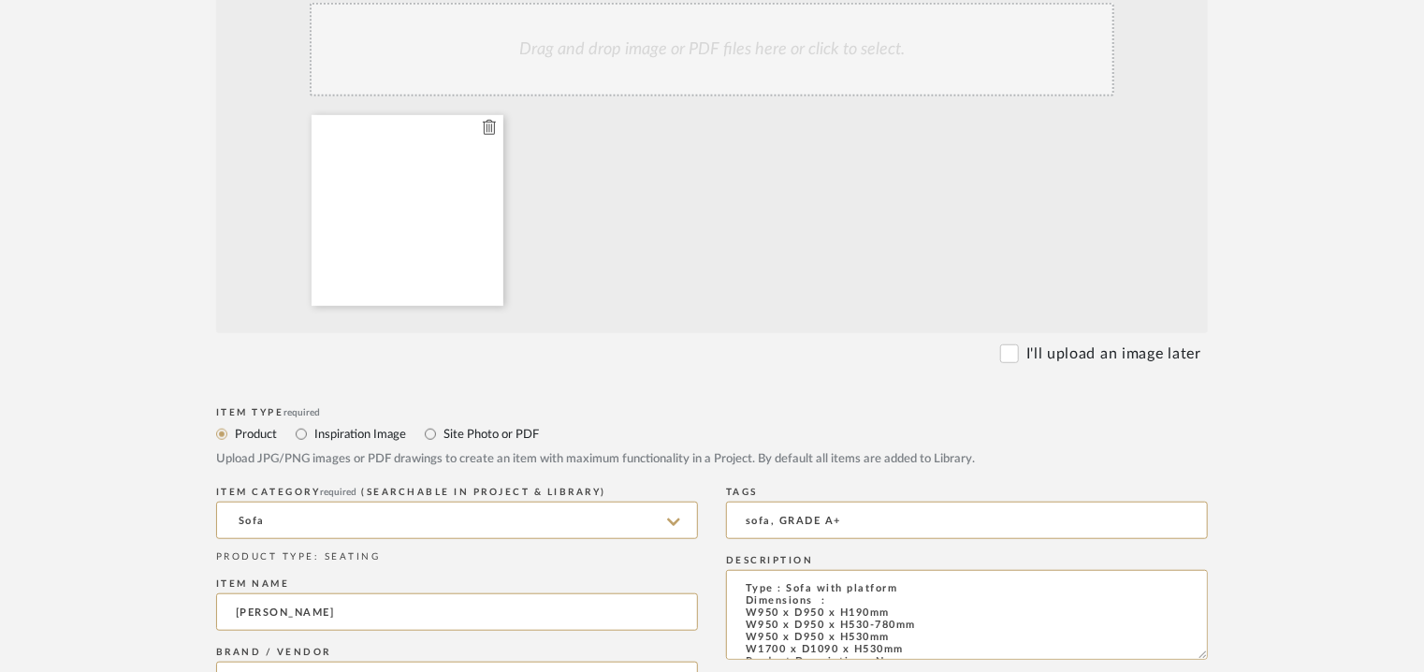
click at [434, 230] on div at bounding box center [408, 210] width 192 height 191
click at [644, 65] on div "Drag and drop image or PDF files here or click to select." at bounding box center [712, 50] width 805 height 94
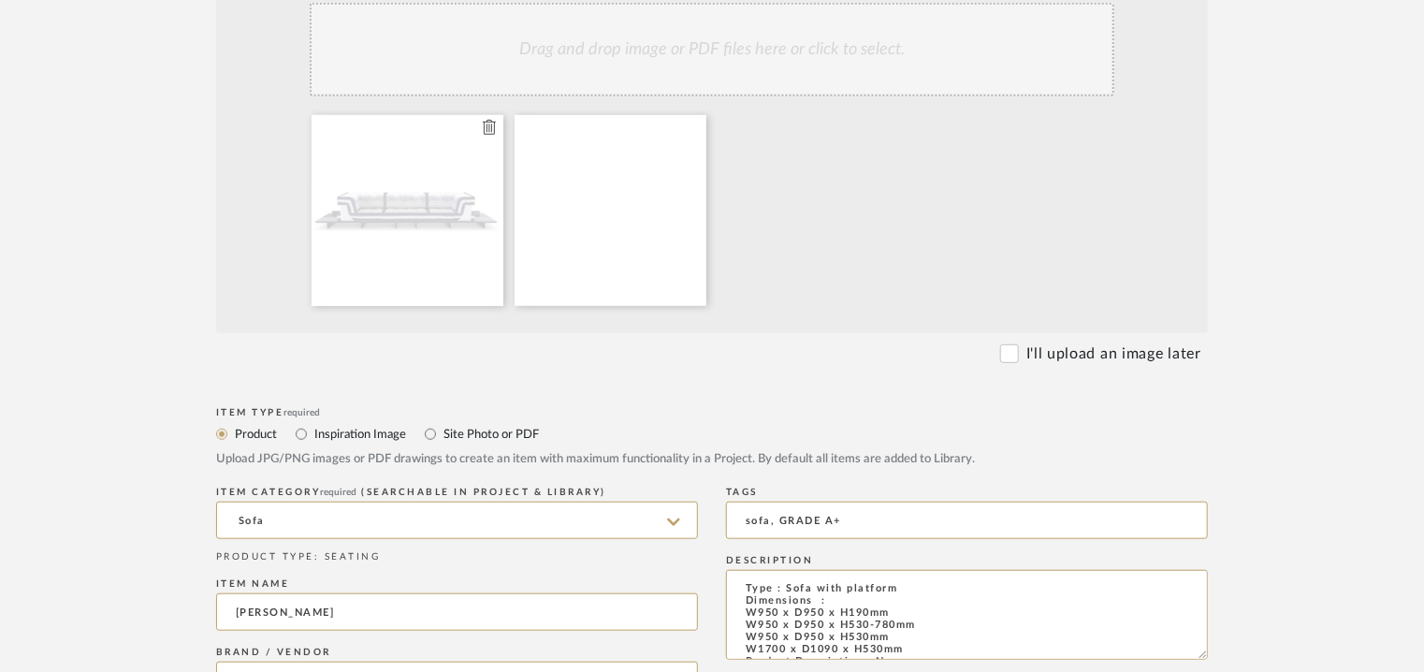
click at [492, 128] on icon at bounding box center [489, 127] width 13 height 15
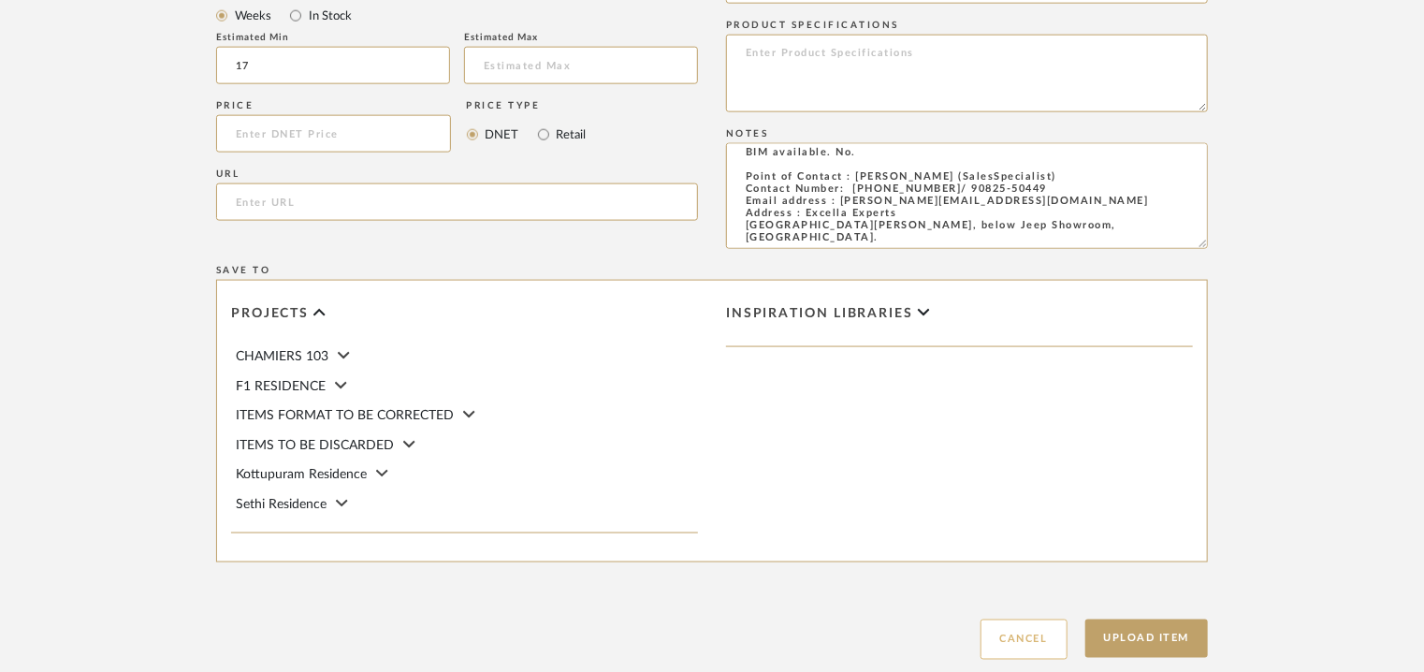
scroll to position [1312, 0]
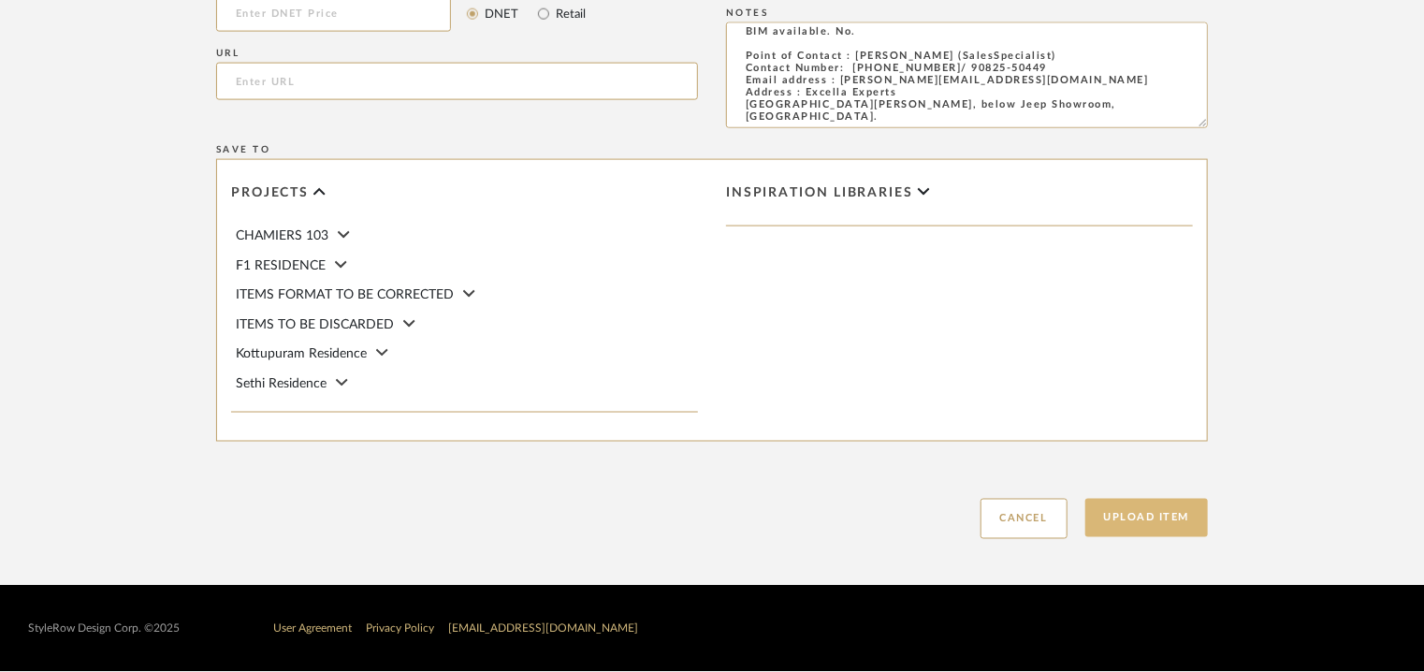
click at [1138, 515] on button "Upload Item" at bounding box center [1146, 518] width 123 height 38
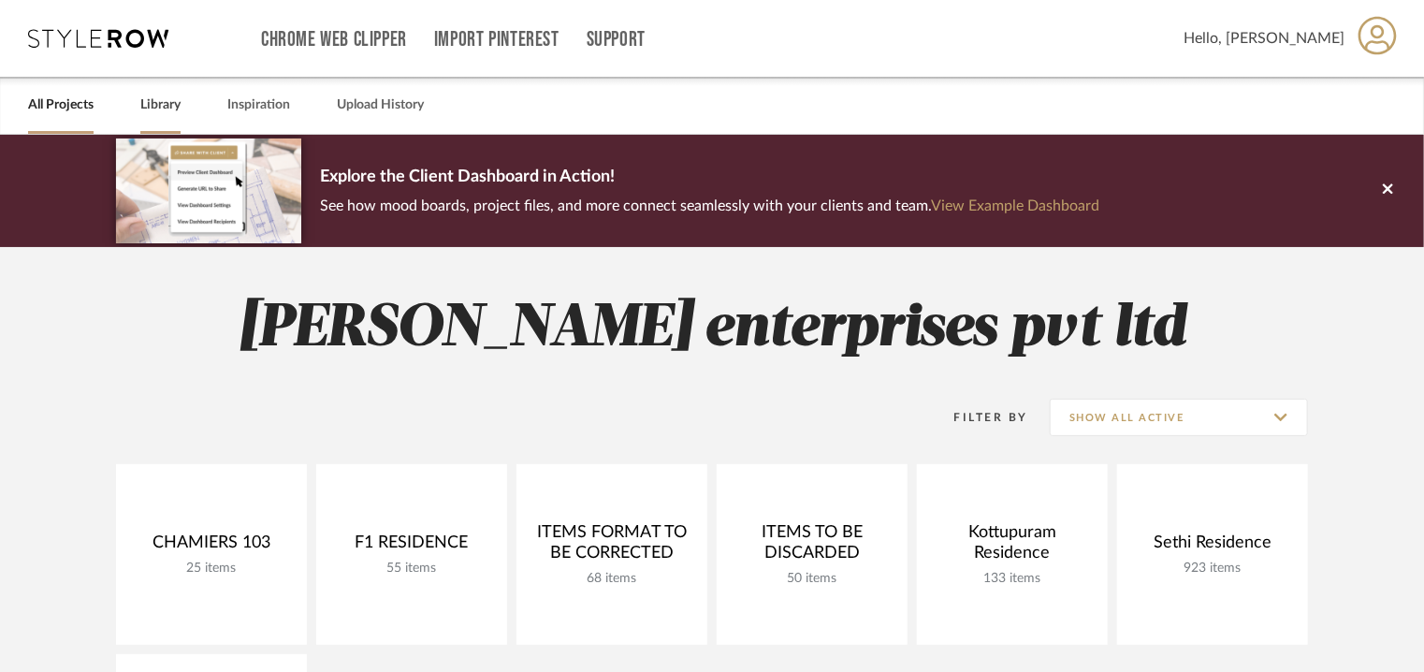
click at [157, 108] on link "Library" at bounding box center [160, 105] width 40 height 25
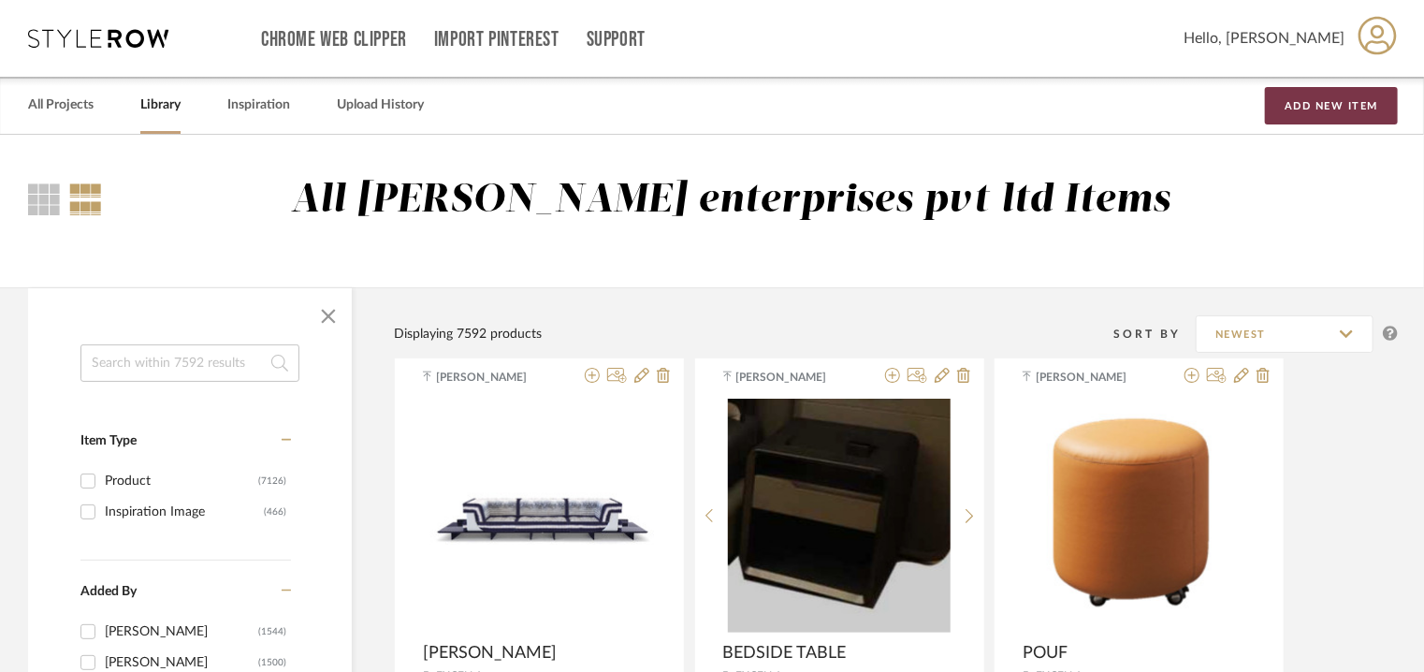
click at [1343, 108] on button "Add New Item" at bounding box center [1331, 105] width 133 height 37
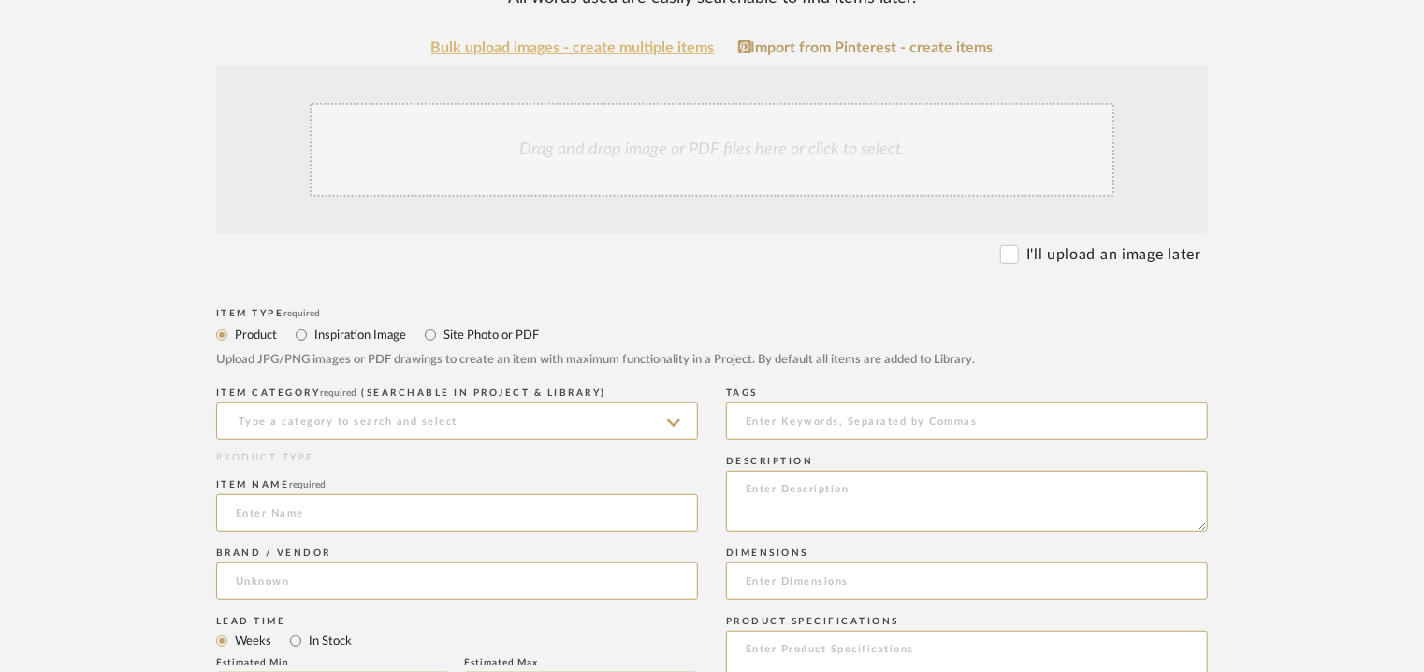
scroll to position [374, 0]
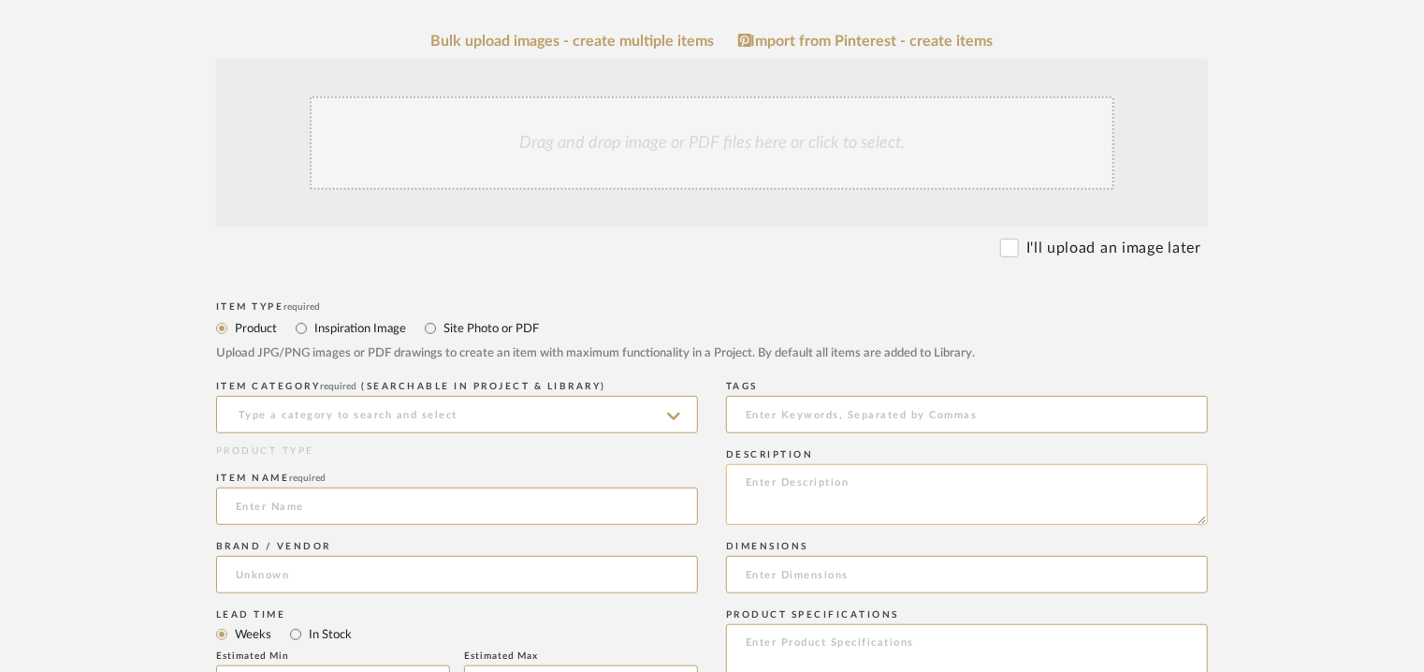
paste textarea "Type : Side Table Dimensions : 900 x 900mm 450 x 450mm Material & finishes : Mi…"
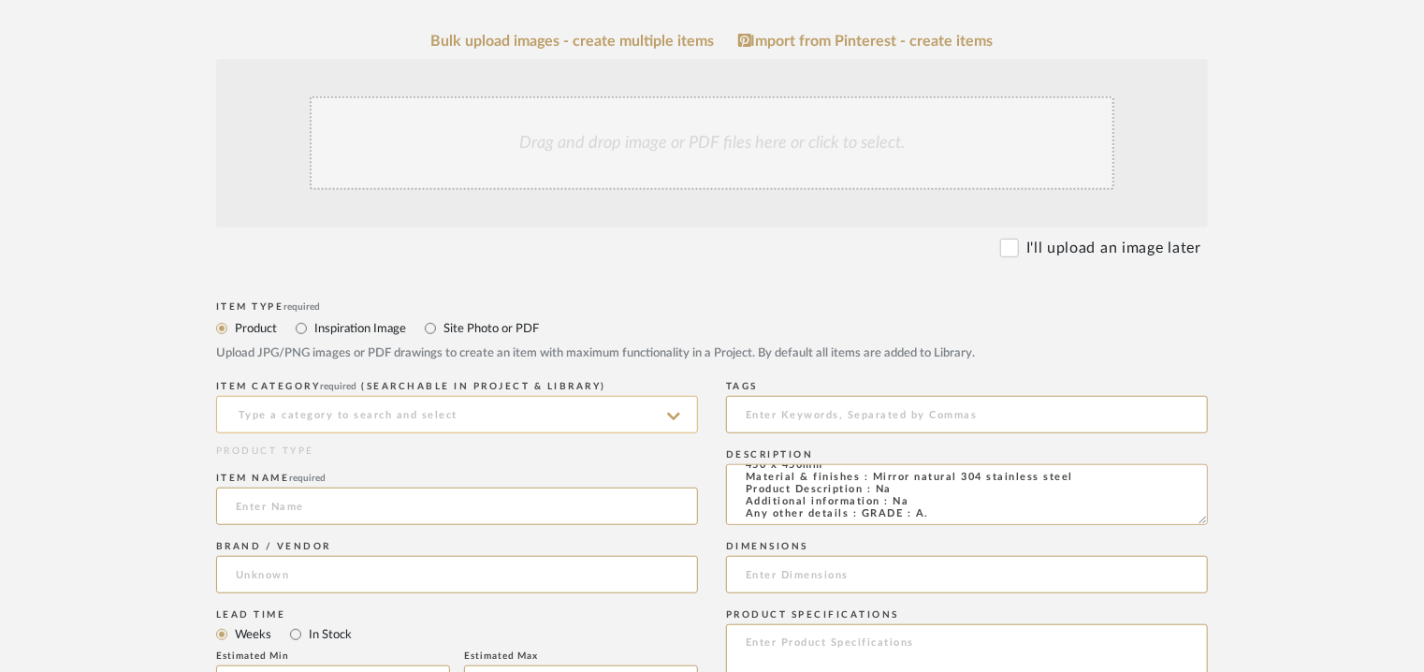
type textarea "Type : Side Table Dimensions : 900 x 900mm 450 x 450mm Material & finishes : Mi…"
click at [479, 408] on input at bounding box center [457, 414] width 482 height 37
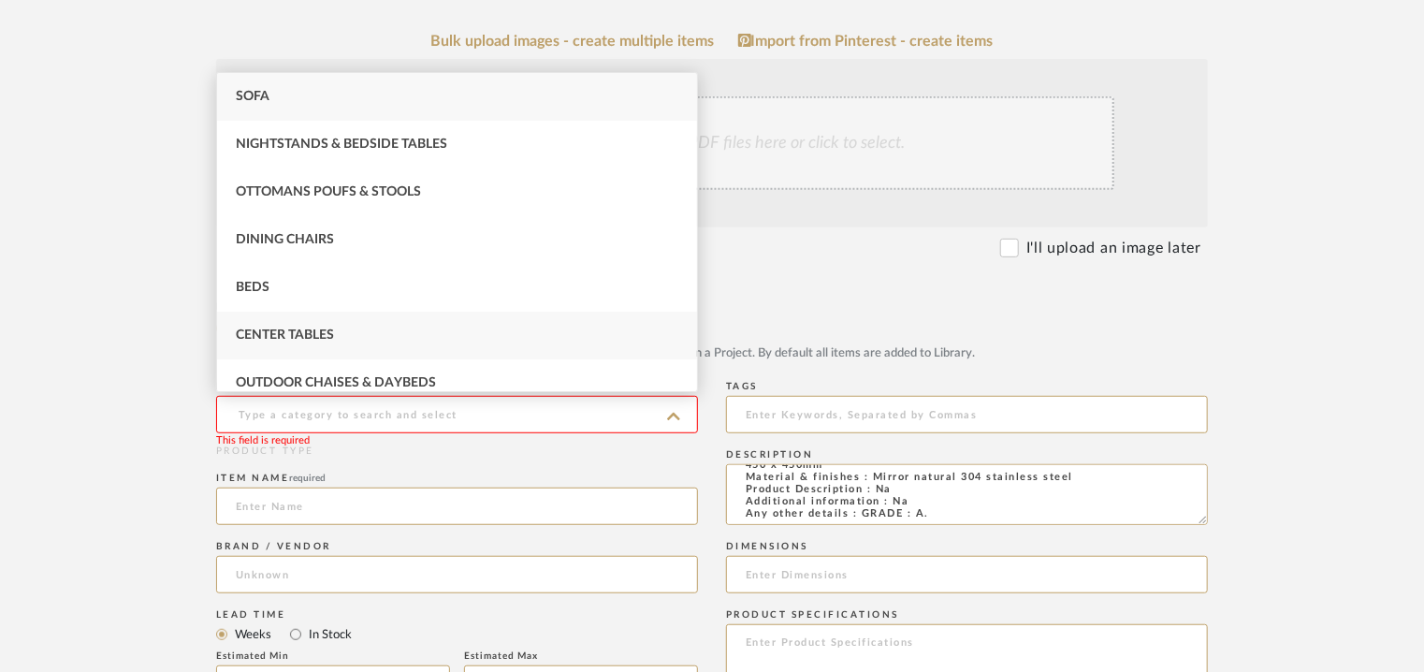
click at [351, 341] on div "Center Tables" at bounding box center [457, 336] width 480 height 48
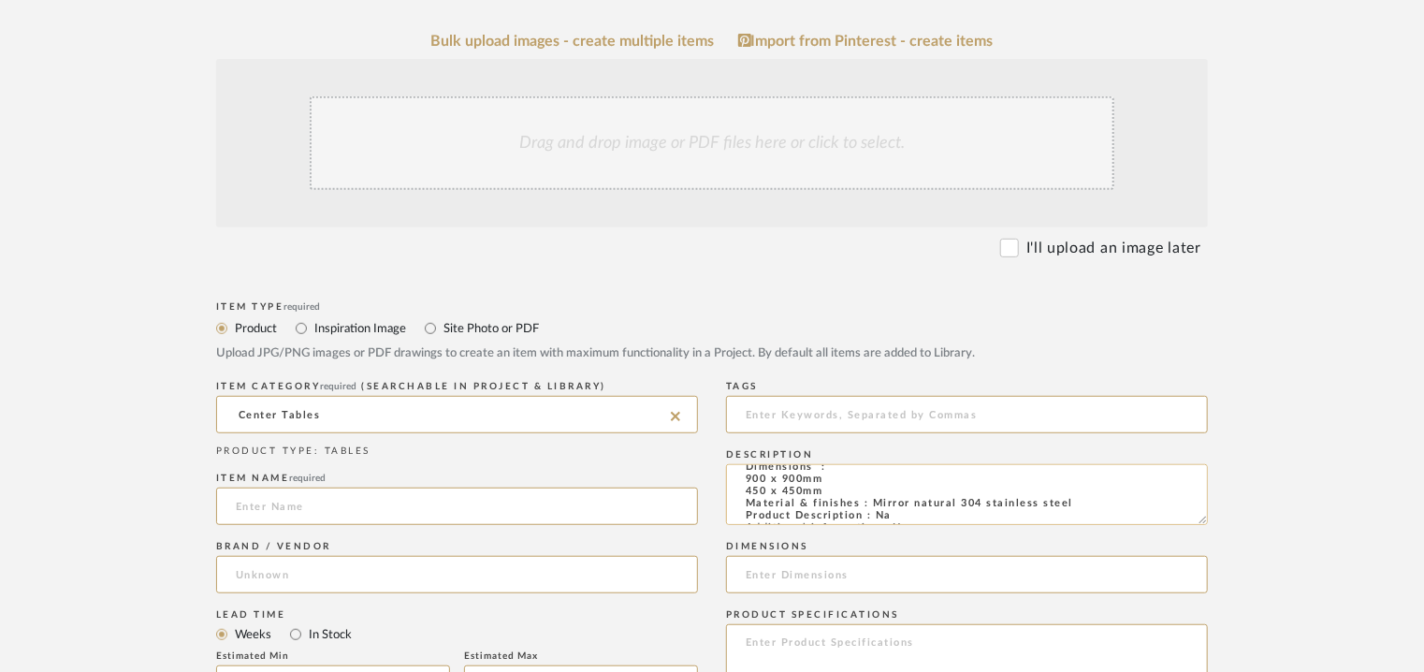
scroll to position [0, 0]
drag, startPoint x: 678, startPoint y: 413, endPoint x: 687, endPoint y: 420, distance: 10.7
click at [683, 418] on sr-typeahead "Center Tables" at bounding box center [457, 413] width 482 height 15
drag, startPoint x: 334, startPoint y: 401, endPoint x: 120, endPoint y: 402, distance: 214.2
click at [120, 402] on form "Bulk upload images - create multiple items Import from Pinterest - create items…" at bounding box center [712, 641] width 1192 height 1217
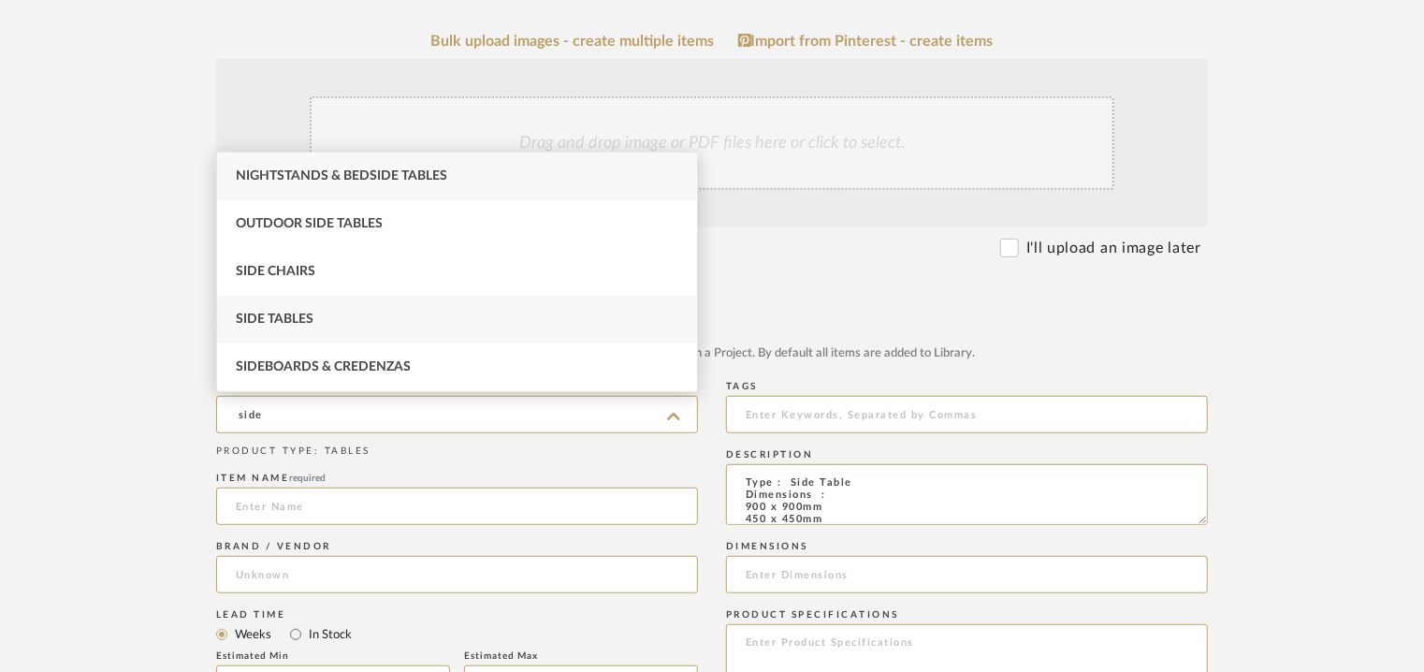
click at [286, 302] on div "Side Tables" at bounding box center [457, 320] width 480 height 48
type input "Side Tables"
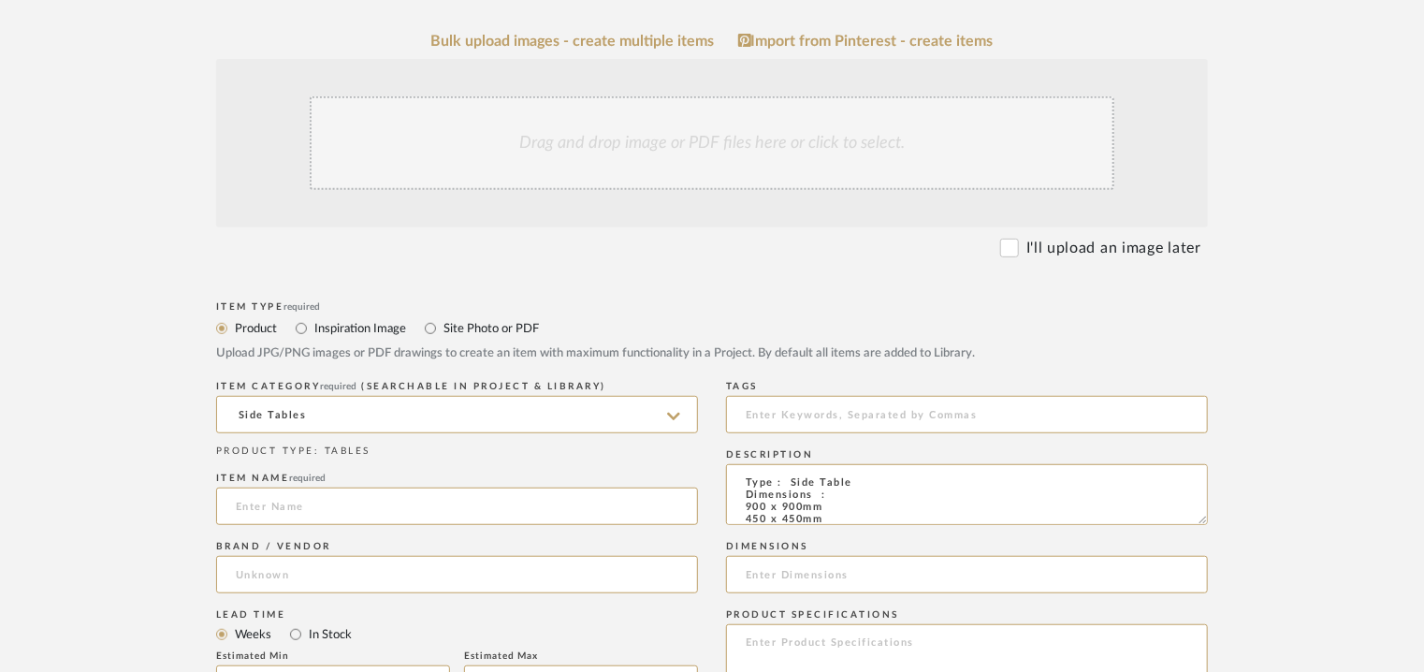
click at [644, 173] on div "Drag and drop image or PDF files here or click to select." at bounding box center [712, 143] width 805 height 94
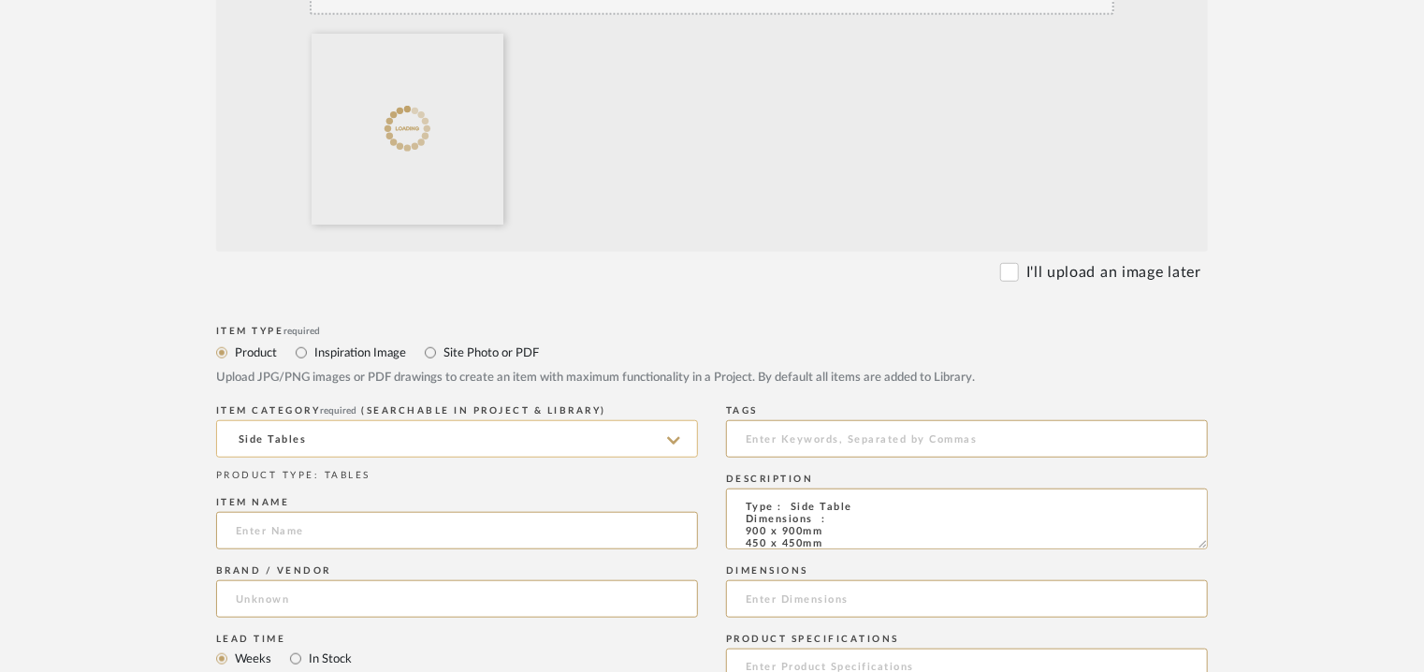
scroll to position [561, 0]
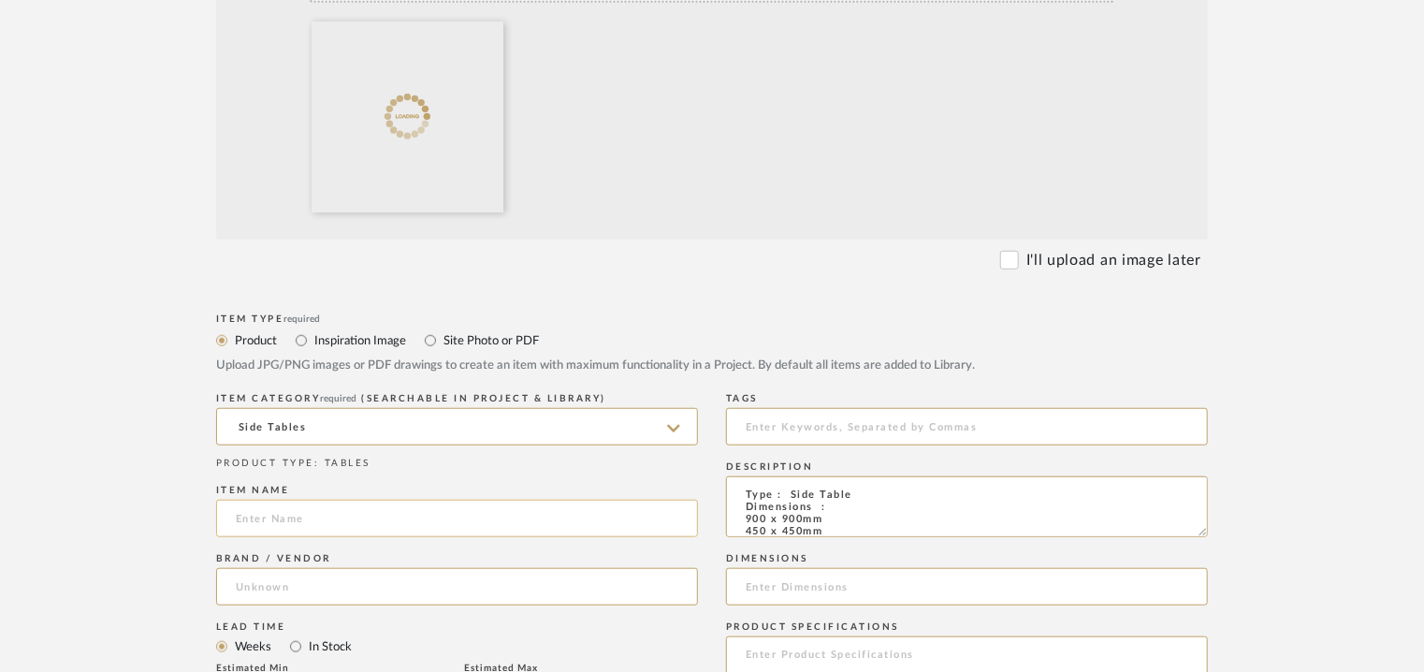
click at [264, 516] on input at bounding box center [457, 518] width 482 height 37
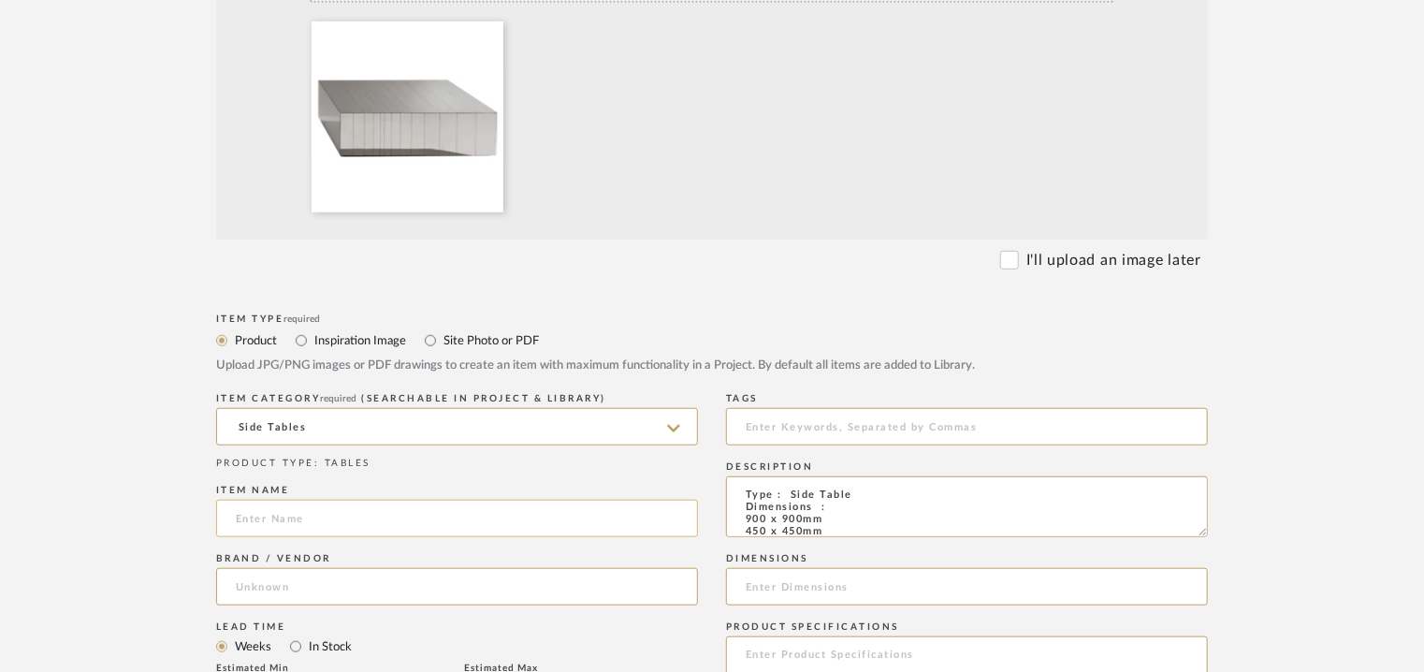
click at [283, 521] on input at bounding box center [457, 518] width 482 height 37
type input "SIDE TABLE"
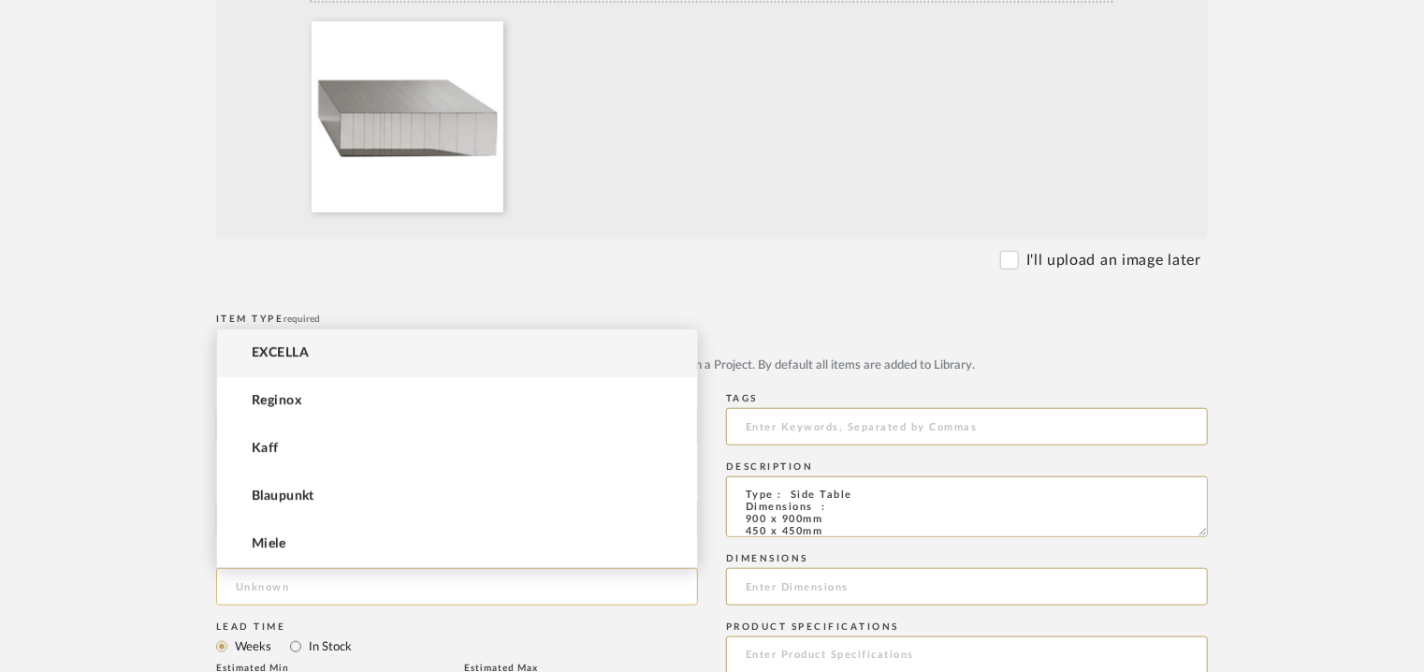
click at [290, 579] on input at bounding box center [457, 586] width 482 height 37
click at [297, 346] on span "EXCELLA" at bounding box center [280, 353] width 57 height 16
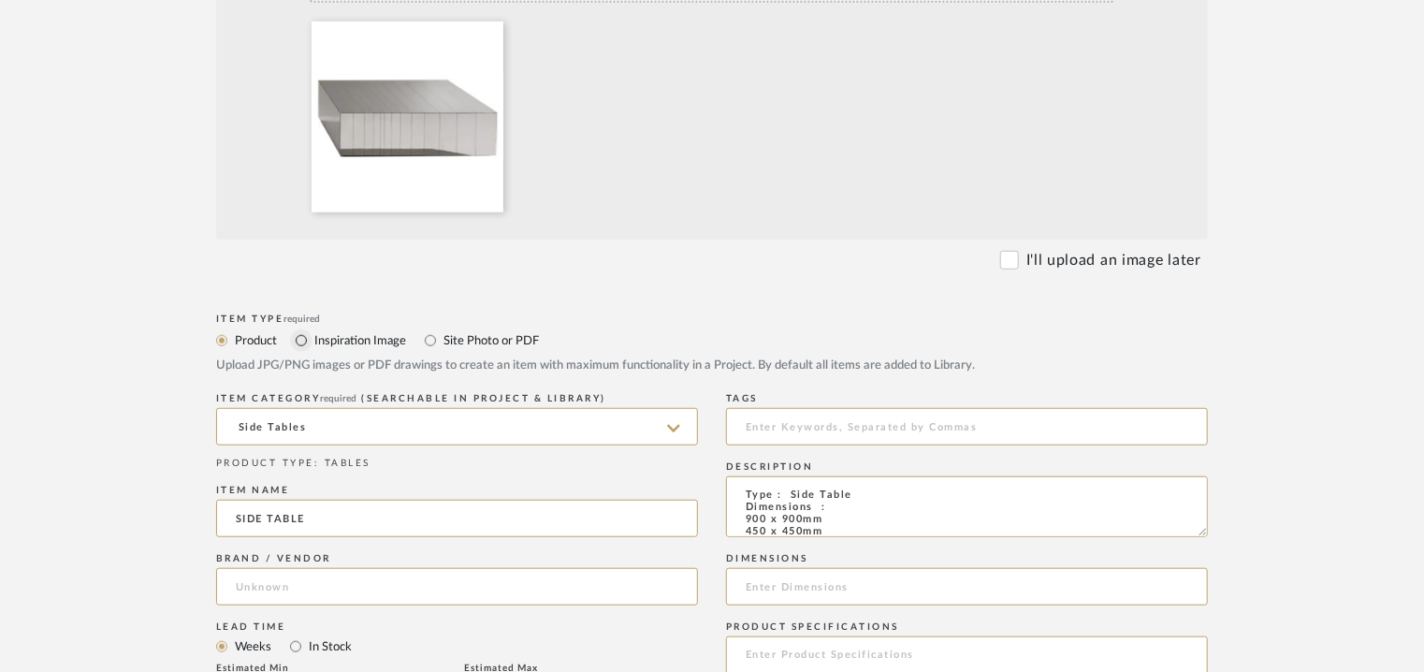
type input "EXCELLA"
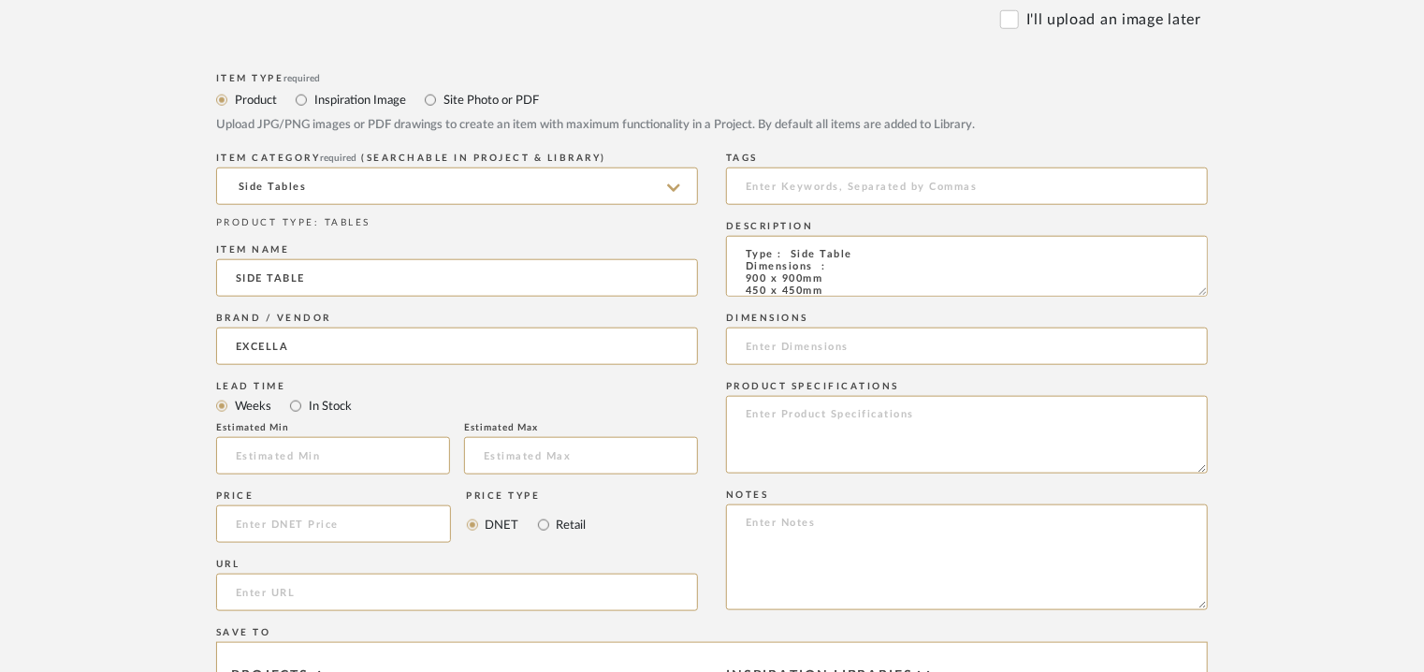
scroll to position [842, 0]
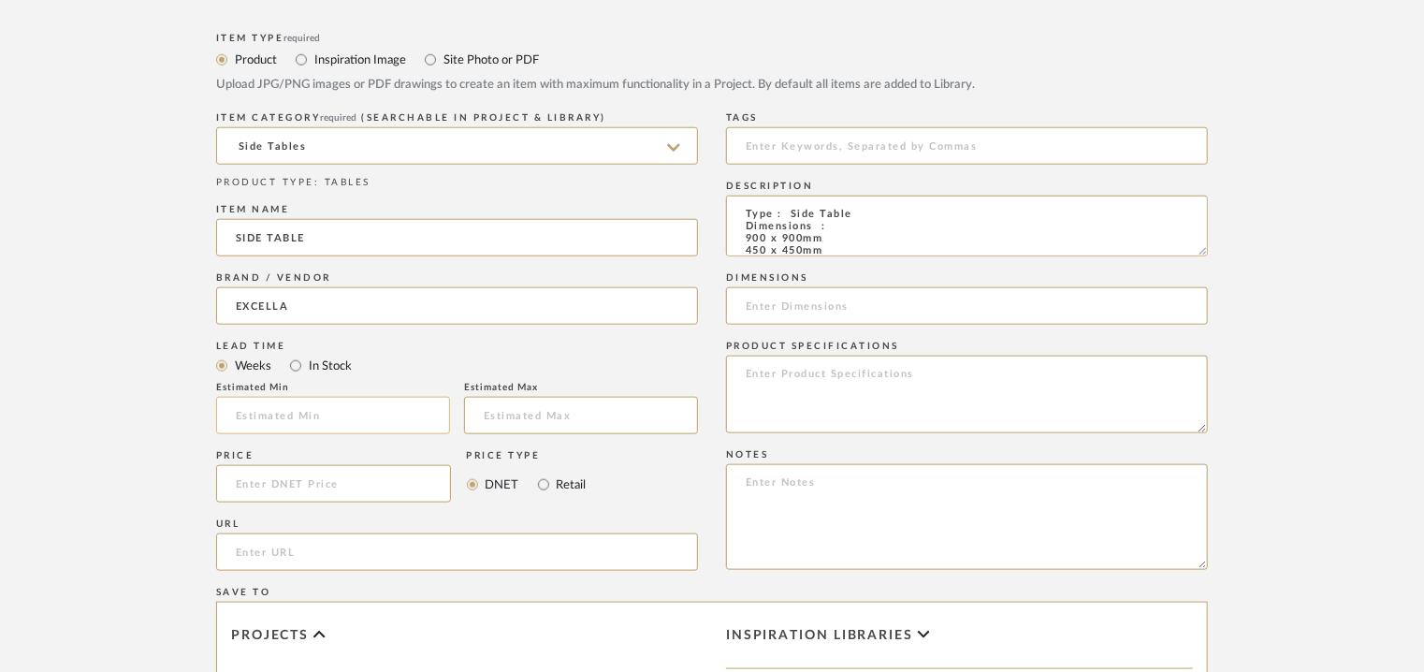
click at [316, 413] on input "text" at bounding box center [333, 415] width 234 height 37
type input "17"
click at [808, 156] on input at bounding box center [967, 145] width 482 height 37
type input "side table, GRADE A,"
click at [936, 214] on textarea "Type : Side Table Dimensions : 900 x 900mm 450 x 450mm Material & finishes : Mi…" at bounding box center [967, 226] width 482 height 61
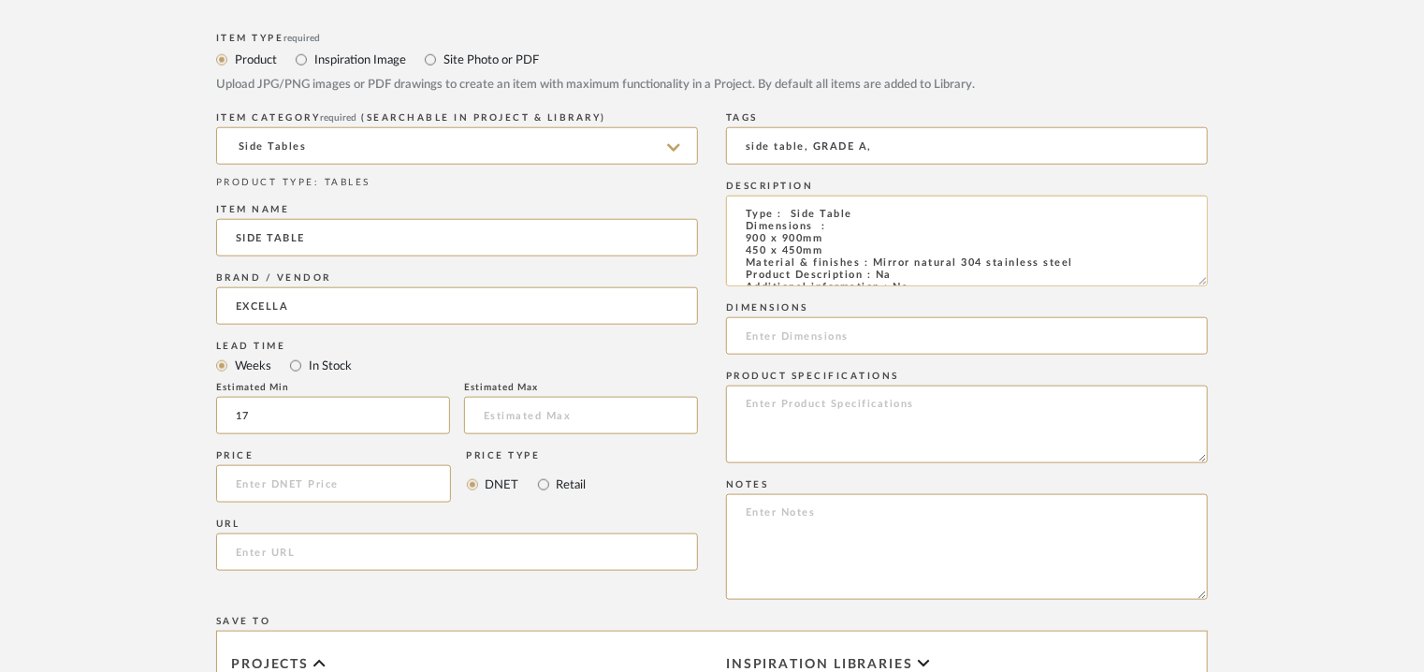
drag, startPoint x: 1205, startPoint y: 250, endPoint x: 1201, endPoint y: 281, distance: 31.1
click at [1201, 281] on textarea "Type : Side Table Dimensions : 900 x 900mm 450 x 450mm Material & finishes : Mi…" at bounding box center [967, 241] width 482 height 91
drag, startPoint x: 828, startPoint y: 240, endPoint x: 743, endPoint y: 241, distance: 85.1
click at [743, 241] on textarea "Type : Side Table Dimensions : 900 x 900mm 450 x 450mm Material & finishes : Mi…" at bounding box center [967, 241] width 482 height 91
click at [787, 333] on input at bounding box center [967, 335] width 482 height 37
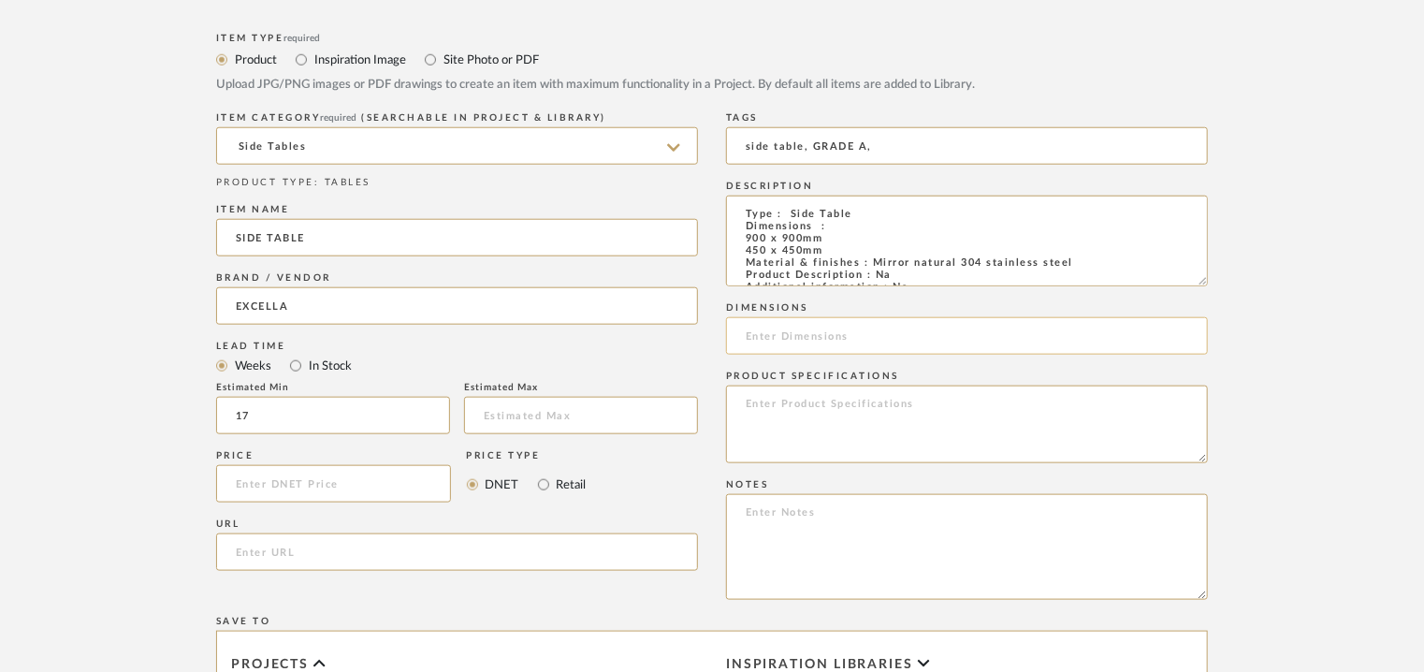
paste input "900 x 900mm"
type input "900 x 900mm"
paste textarea "Price: 900 x 900mm = INR.1,61,840/- 450 x 450mm = INR.79,475/- Lead time : 120d…"
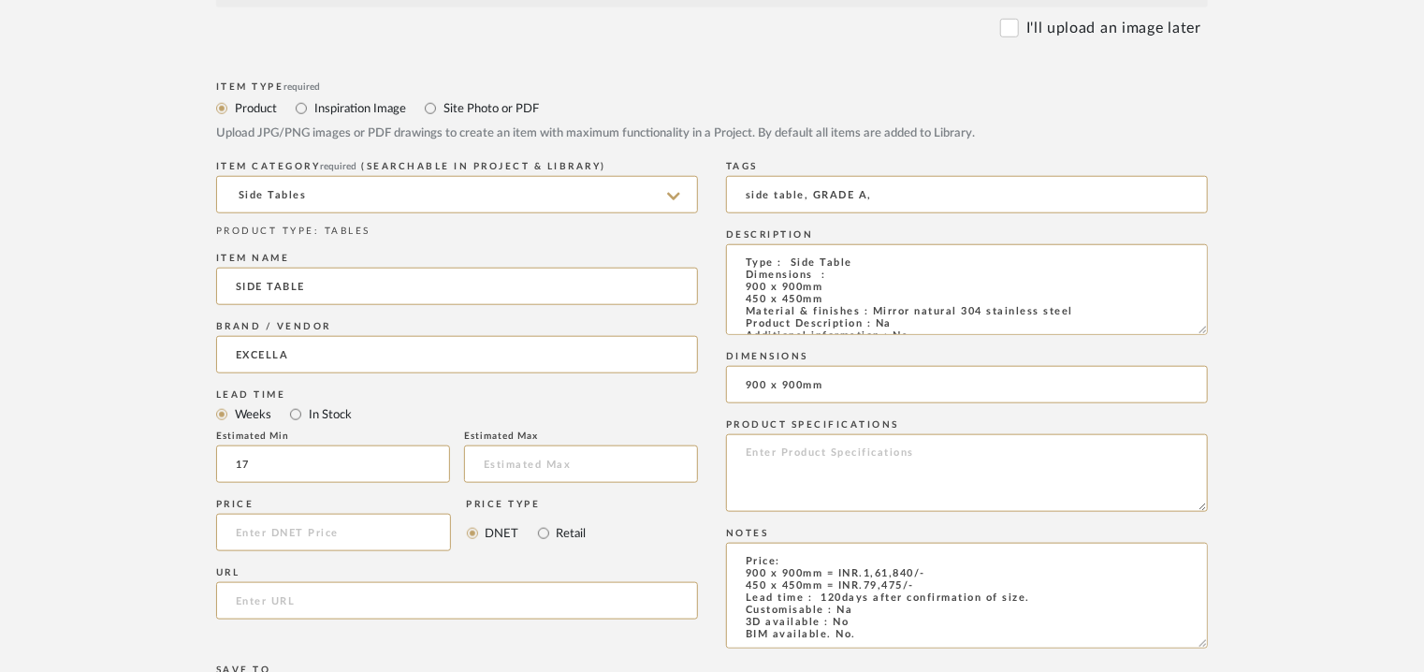
scroll to position [1029, 0]
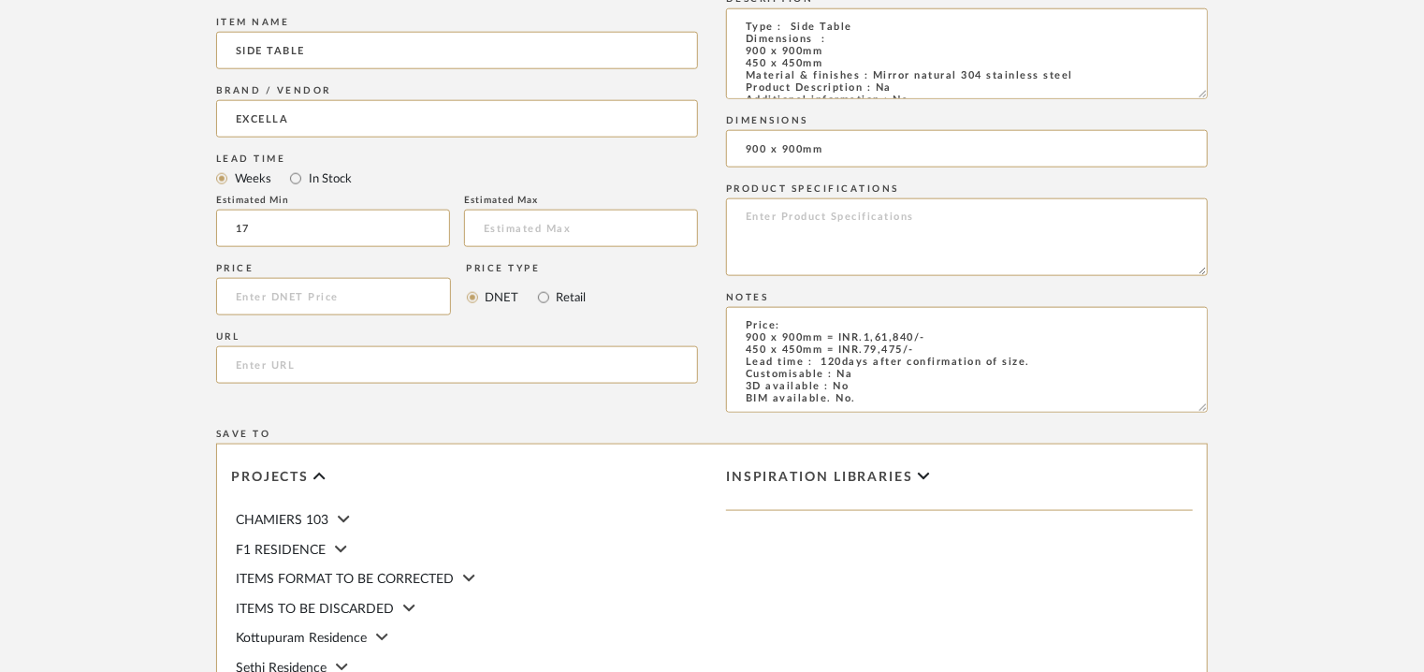
type textarea "Price: 900 x 900mm = INR.1,61,840/- 450 x 450mm = INR.79,475/- Lead time : 120d…"
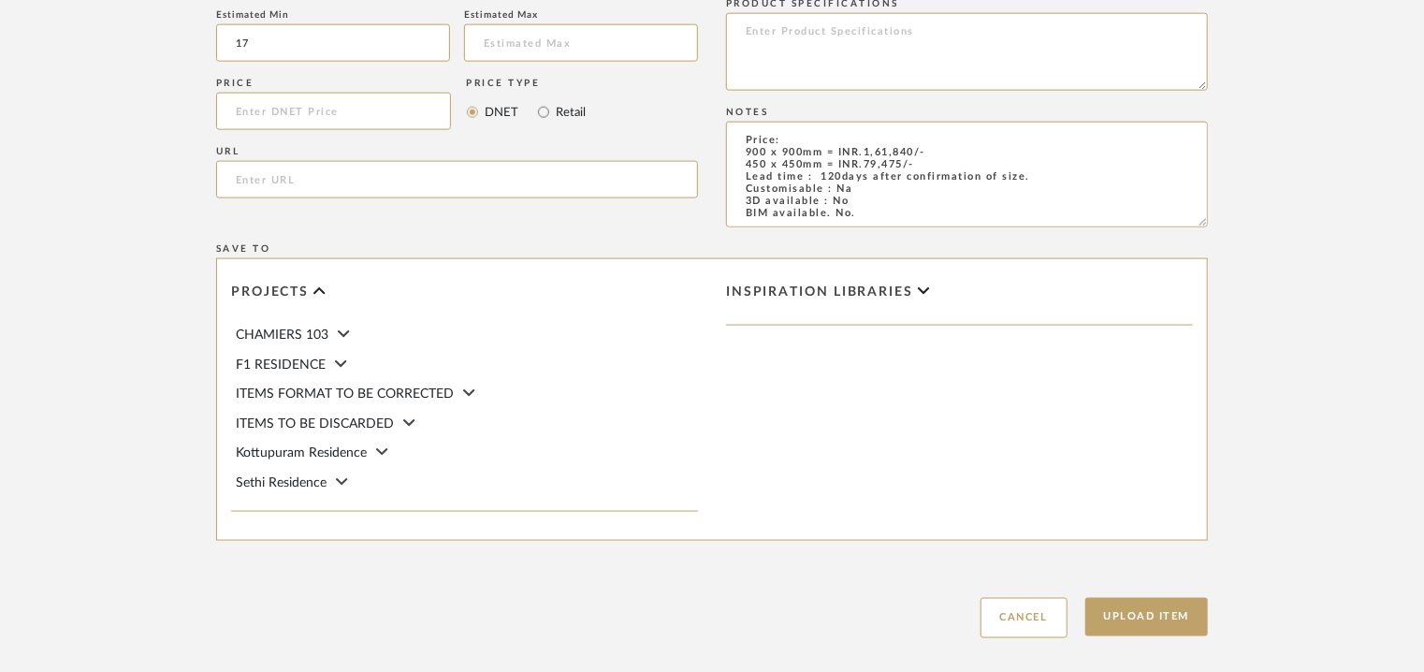
scroll to position [1216, 0]
click at [1185, 622] on button "Upload Item" at bounding box center [1146, 615] width 123 height 38
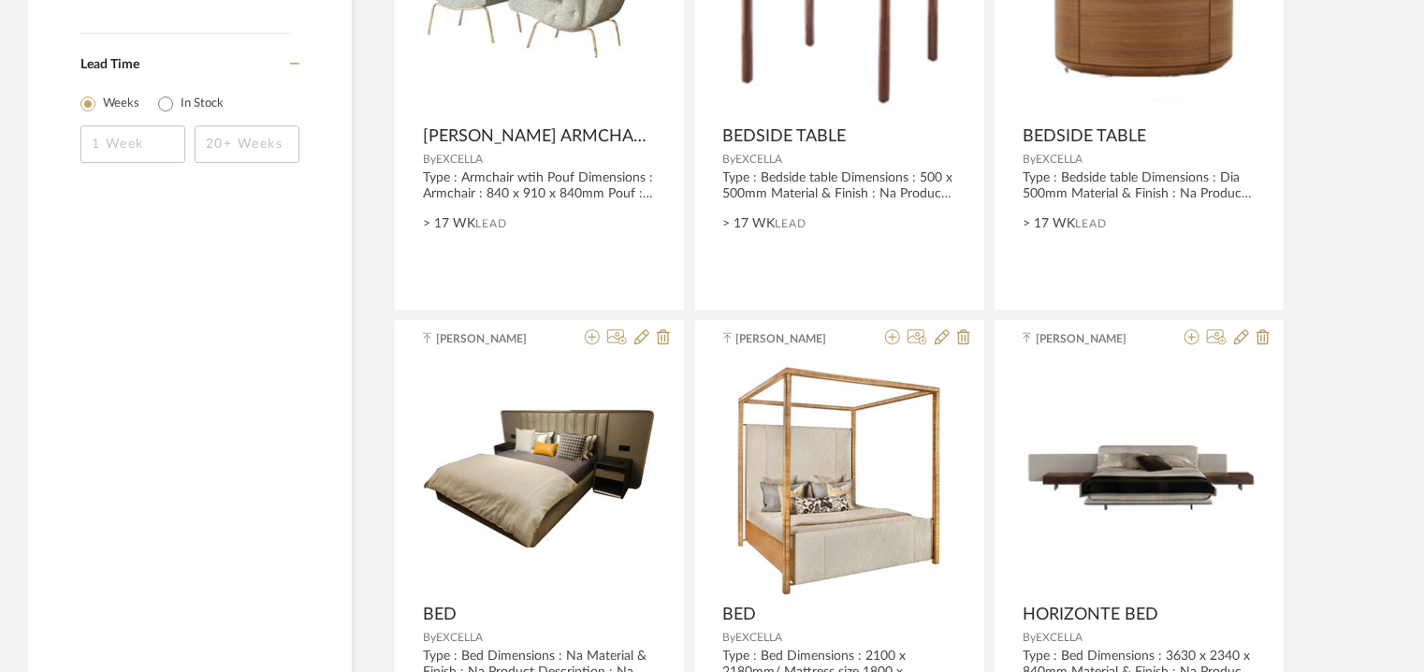
scroll to position [2994, 0]
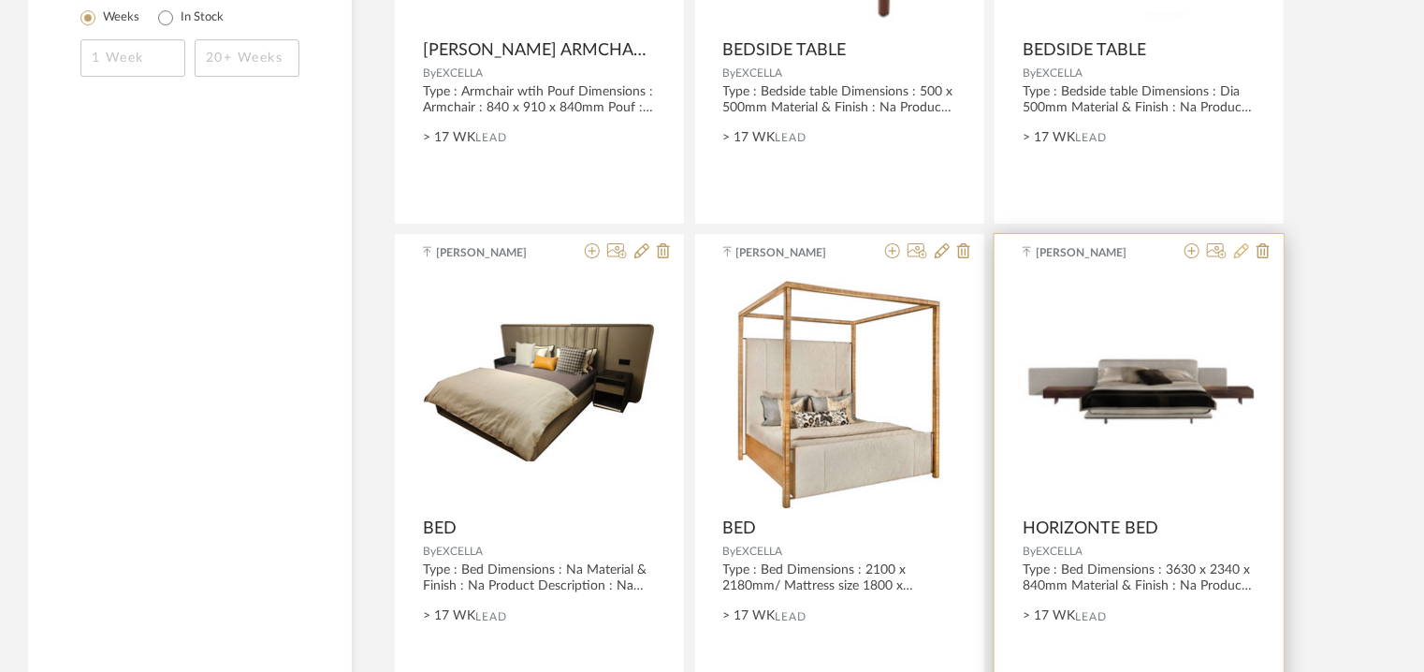
click at [1246, 249] on icon at bounding box center [1241, 250] width 15 height 15
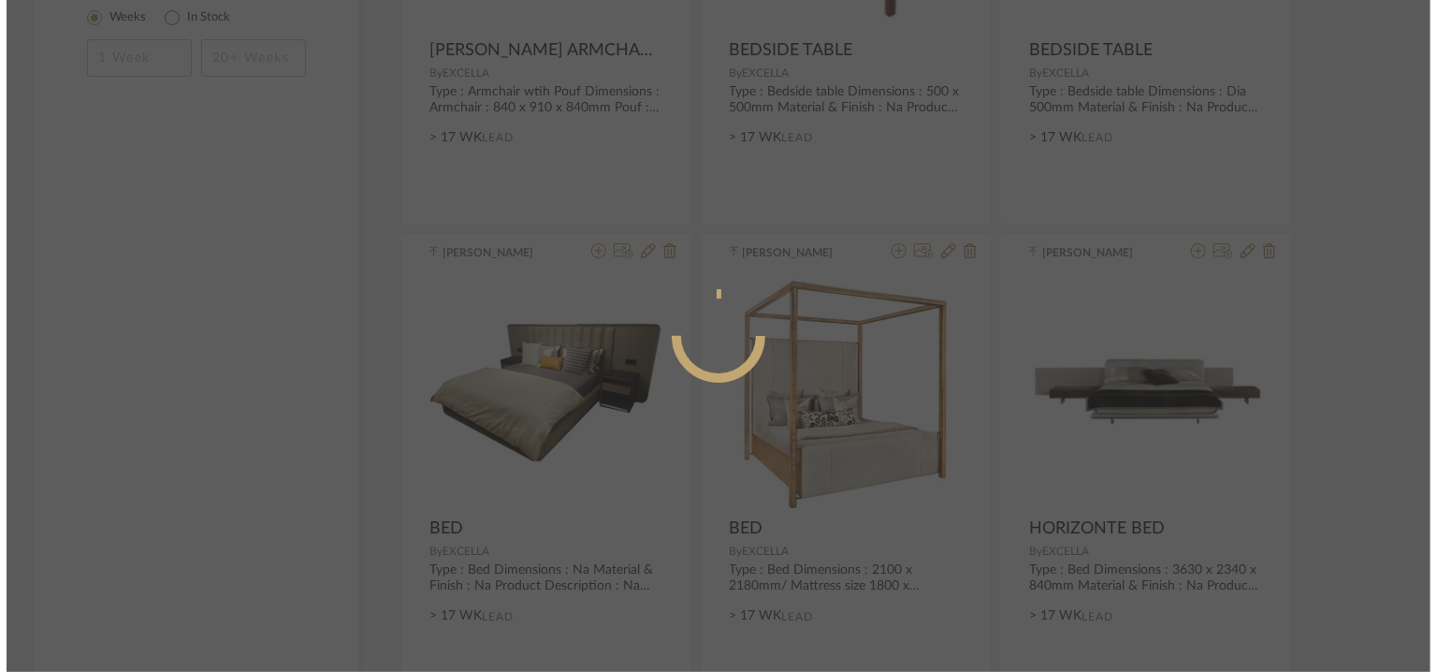
scroll to position [0, 0]
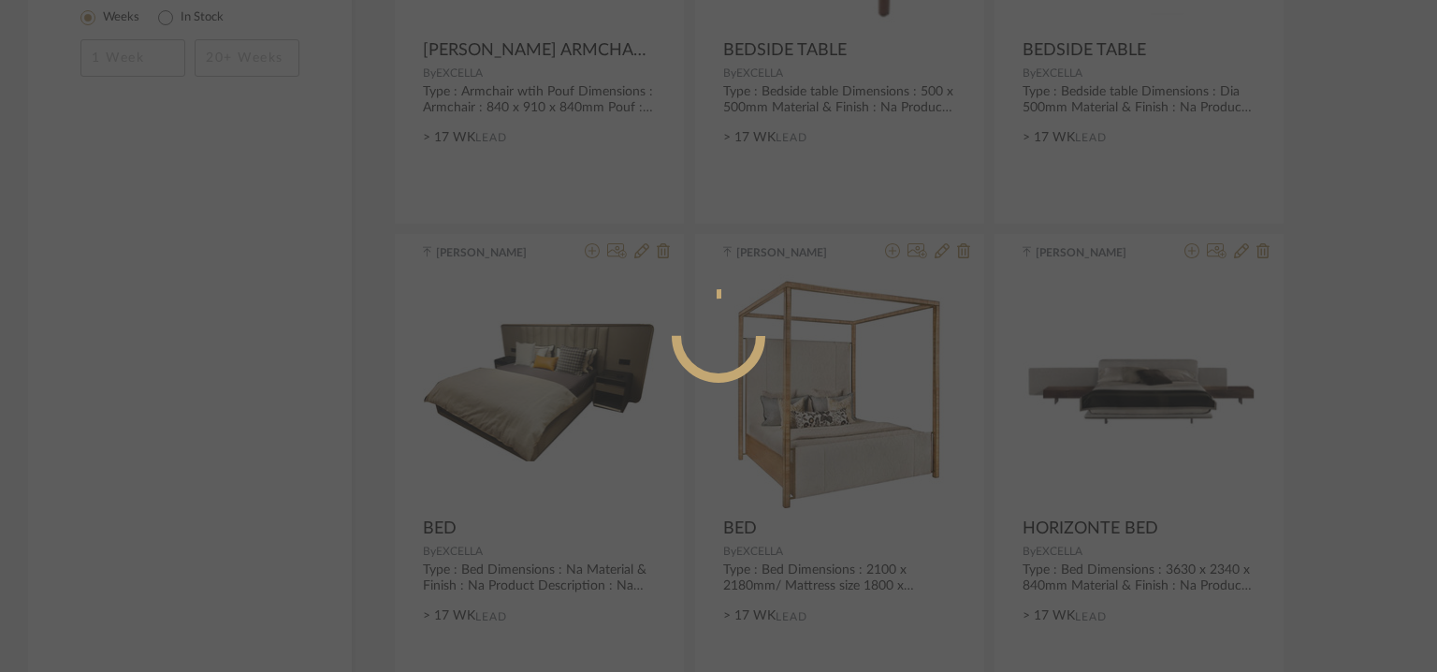
radio input "true"
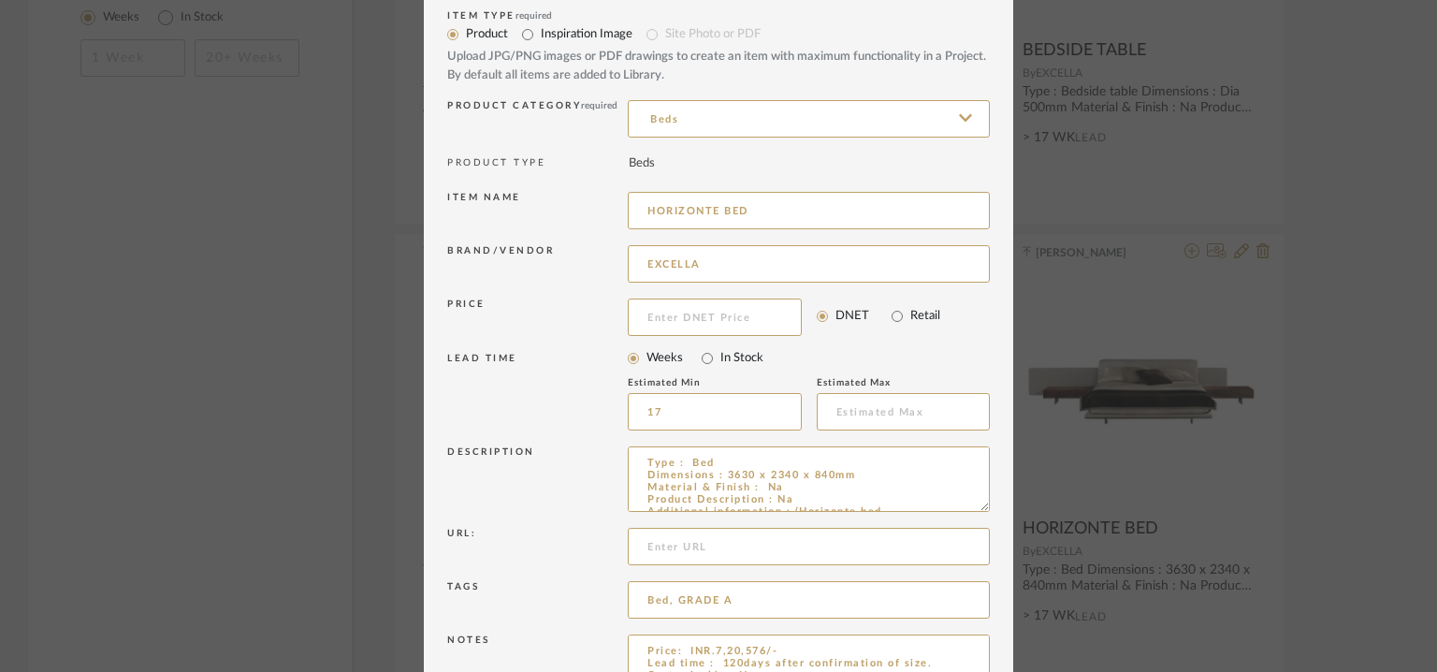
scroll to position [180, 0]
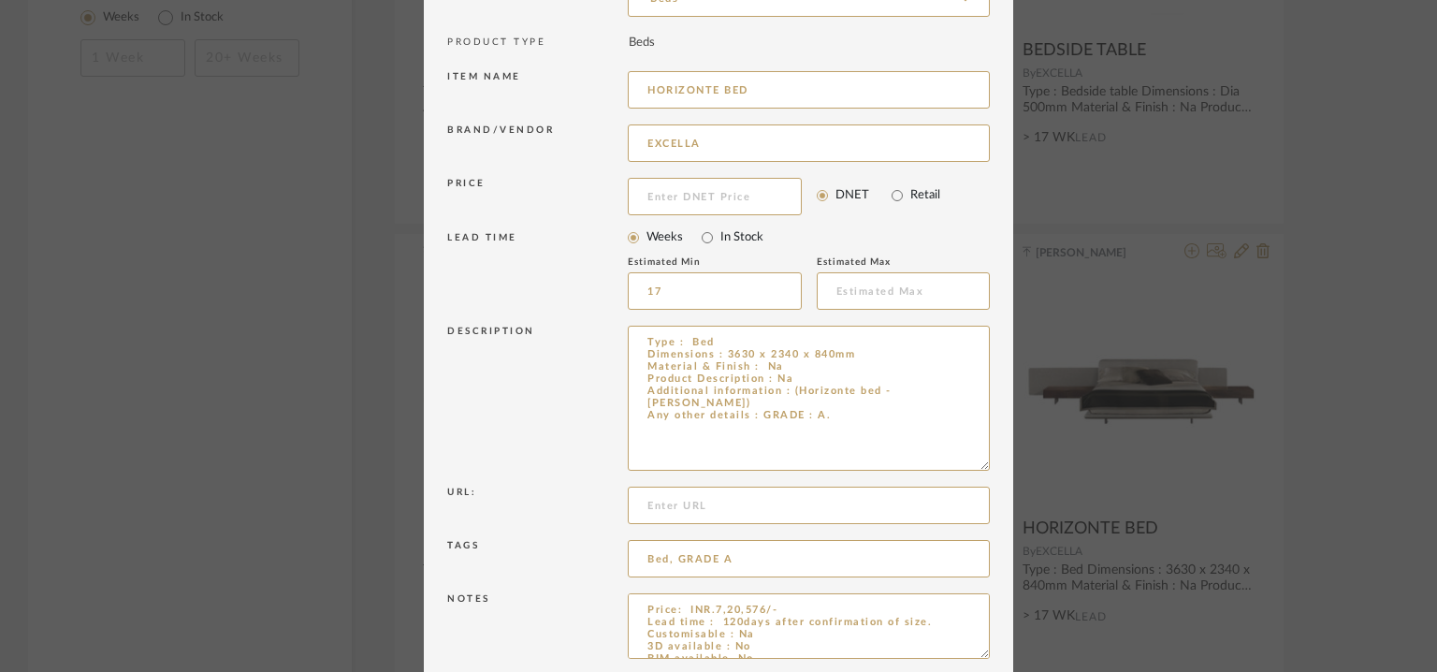
drag, startPoint x: 973, startPoint y: 384, endPoint x: 992, endPoint y: 463, distance: 80.8
click at [992, 463] on dialog-content "Edit Item × Item Type required Product Inspiration Image Site Photo or PDF Uplo…" at bounding box center [718, 286] width 589 height 932
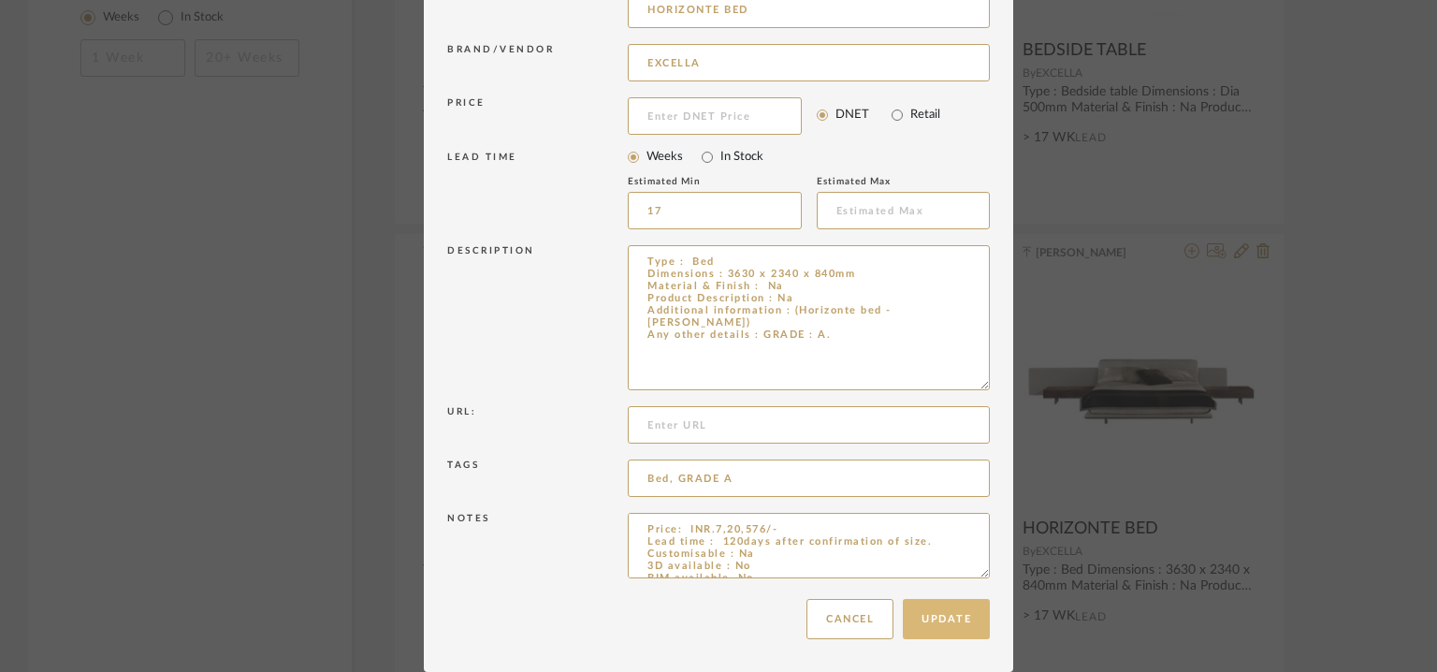
click at [978, 621] on button "Update" at bounding box center [946, 619] width 87 height 40
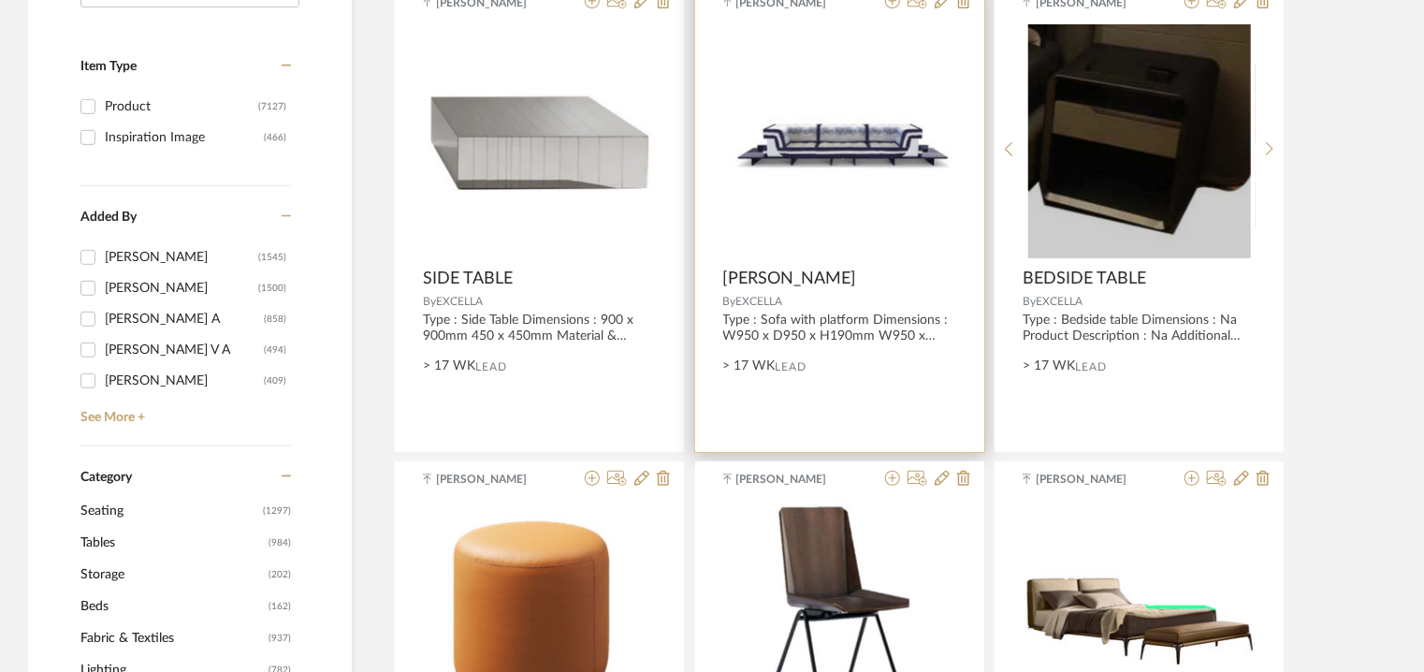
scroll to position [0, 0]
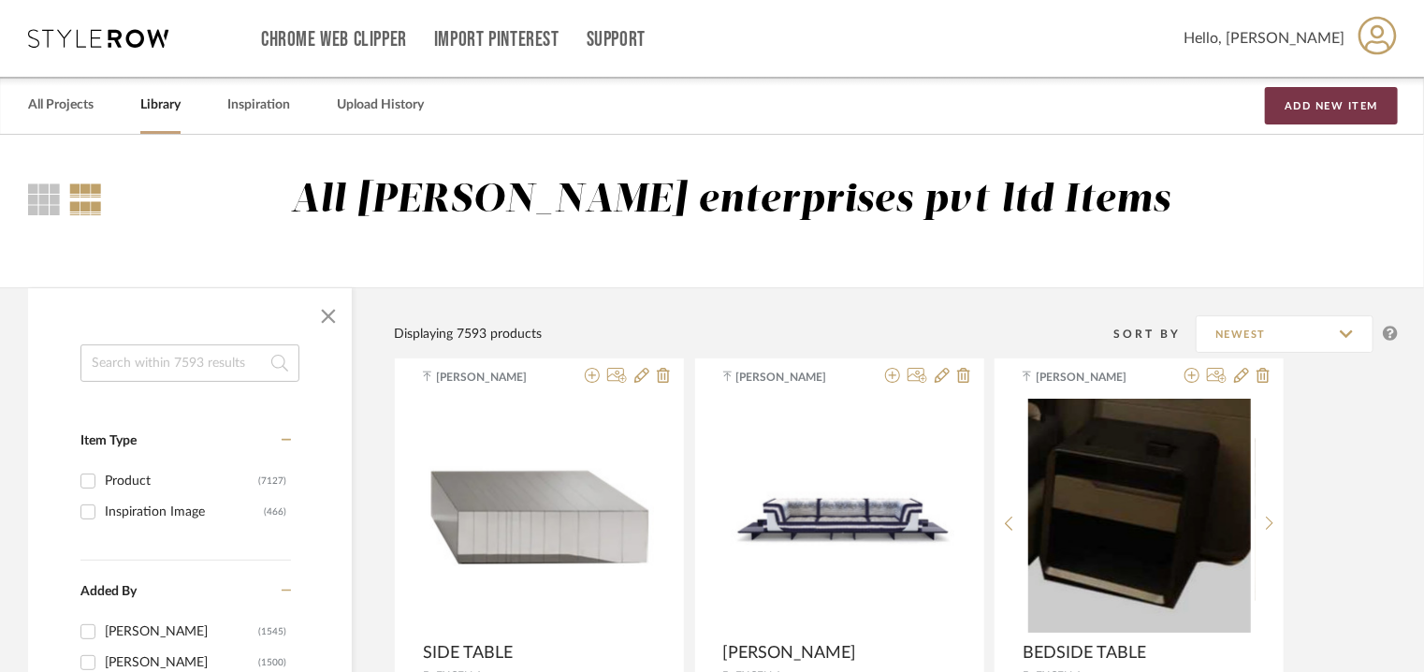
click at [1323, 103] on button "Add New Item" at bounding box center [1331, 105] width 133 height 37
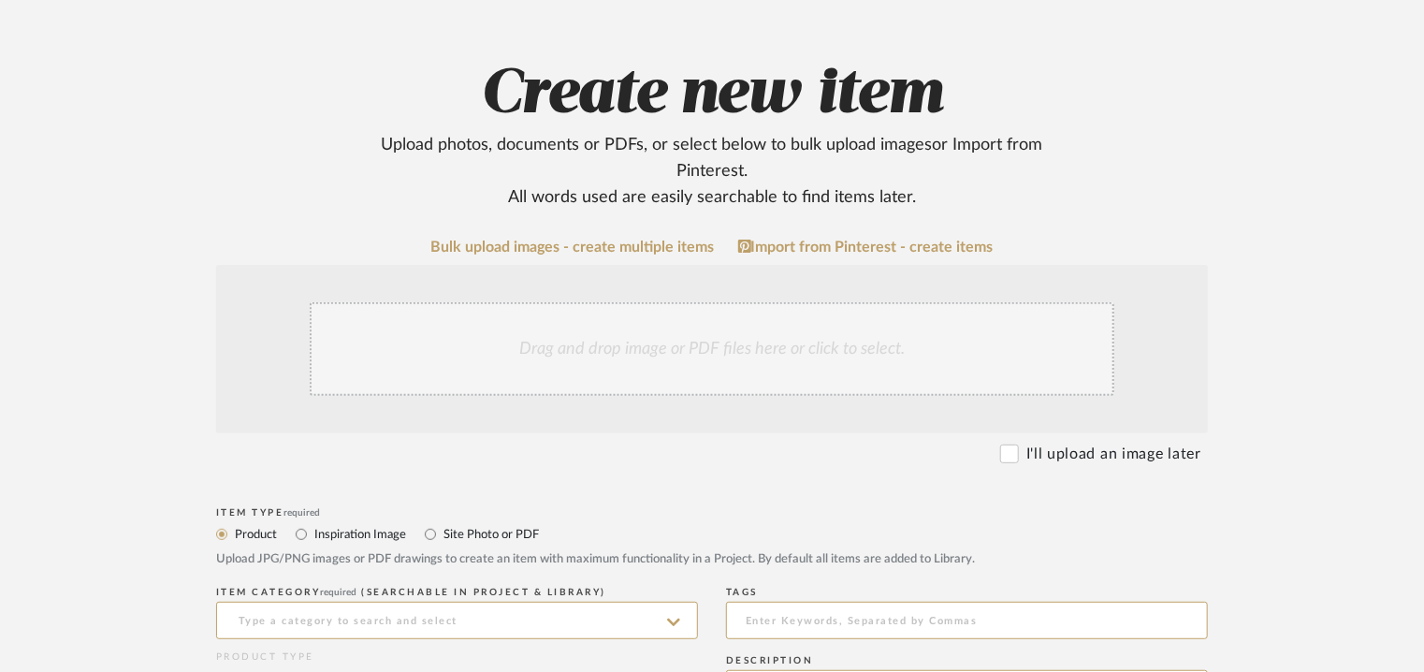
scroll to position [468, 0]
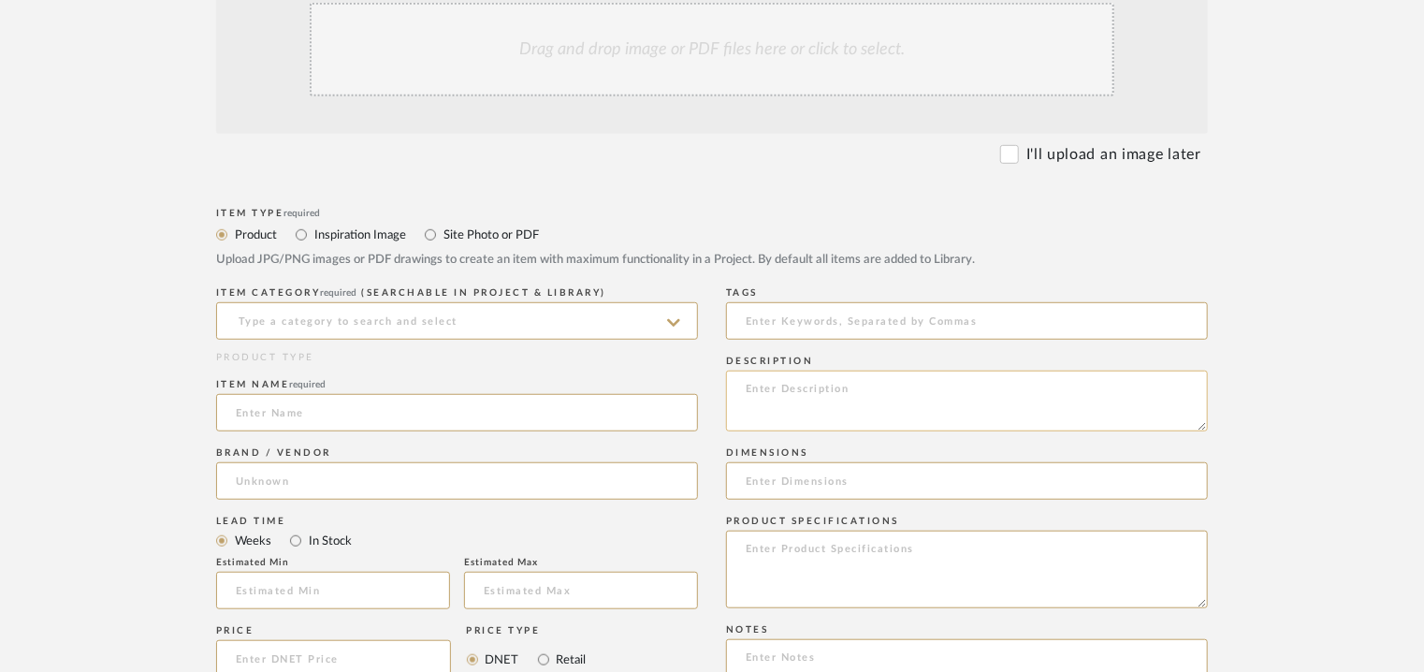
paste textarea "Type : Sectional sofa Dimensions : Na Material & finishes : Na Product Descript…"
type textarea "Type : Sectional sofa Dimensions : Na Material & finishes : Na Product Descript…"
click at [509, 318] on input at bounding box center [457, 320] width 482 height 37
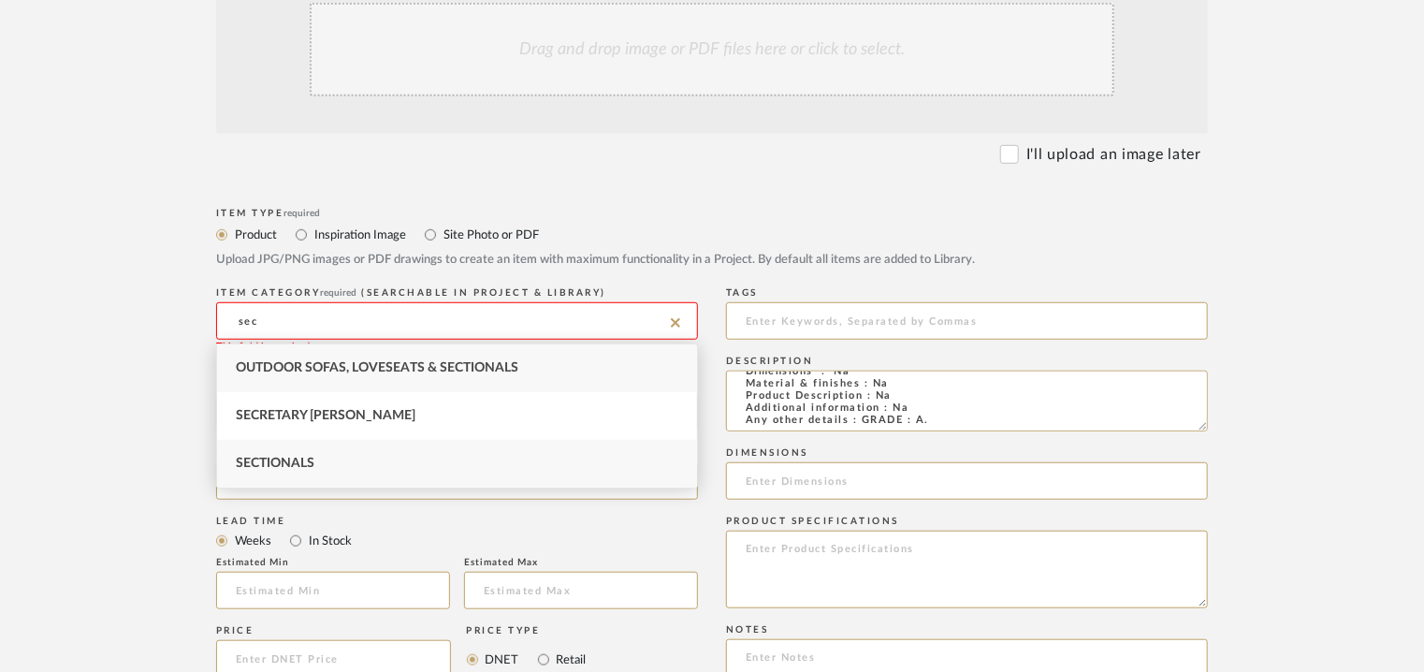
click at [260, 469] on span "Sectionals" at bounding box center [275, 463] width 79 height 13
type input "Sectionals"
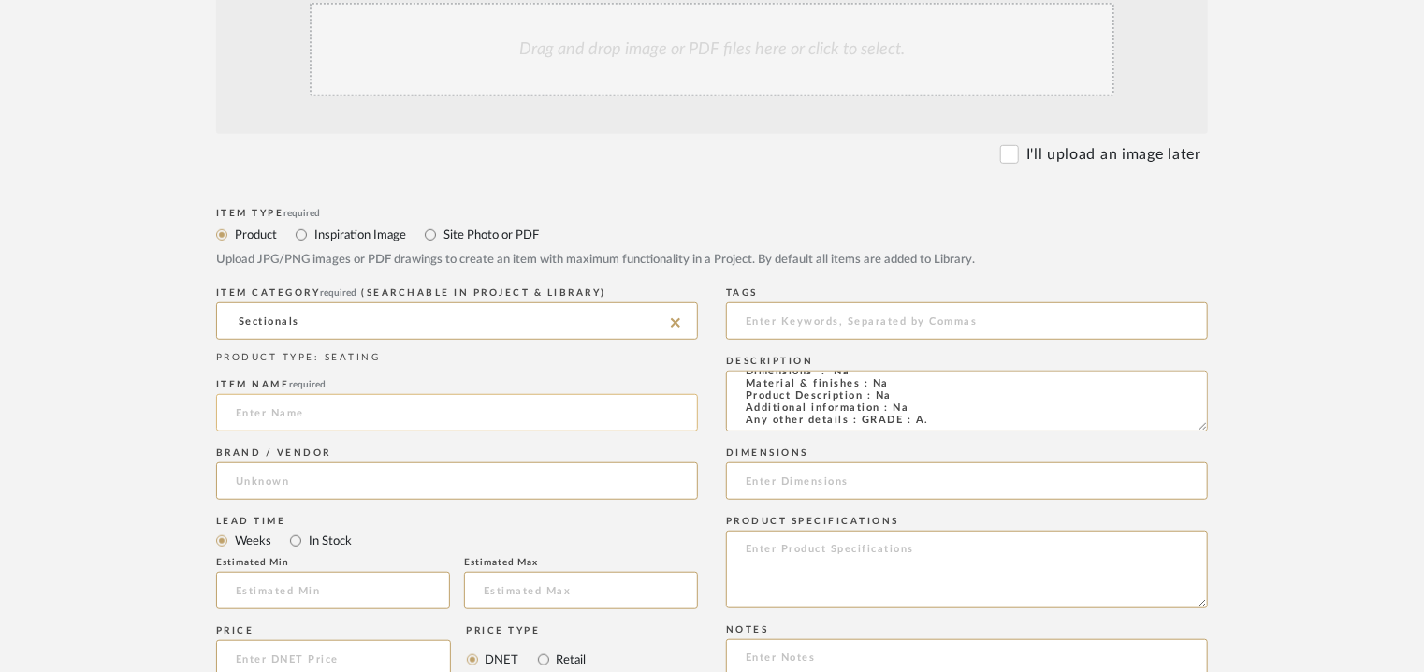
click at [279, 413] on input at bounding box center [457, 412] width 482 height 37
type input "t"
type input "TUFFY TIME"
click at [898, 405] on textarea "Type : Sectional sofa Dimensions : Na Material & finishes : Na Product Descript…" at bounding box center [967, 400] width 482 height 61
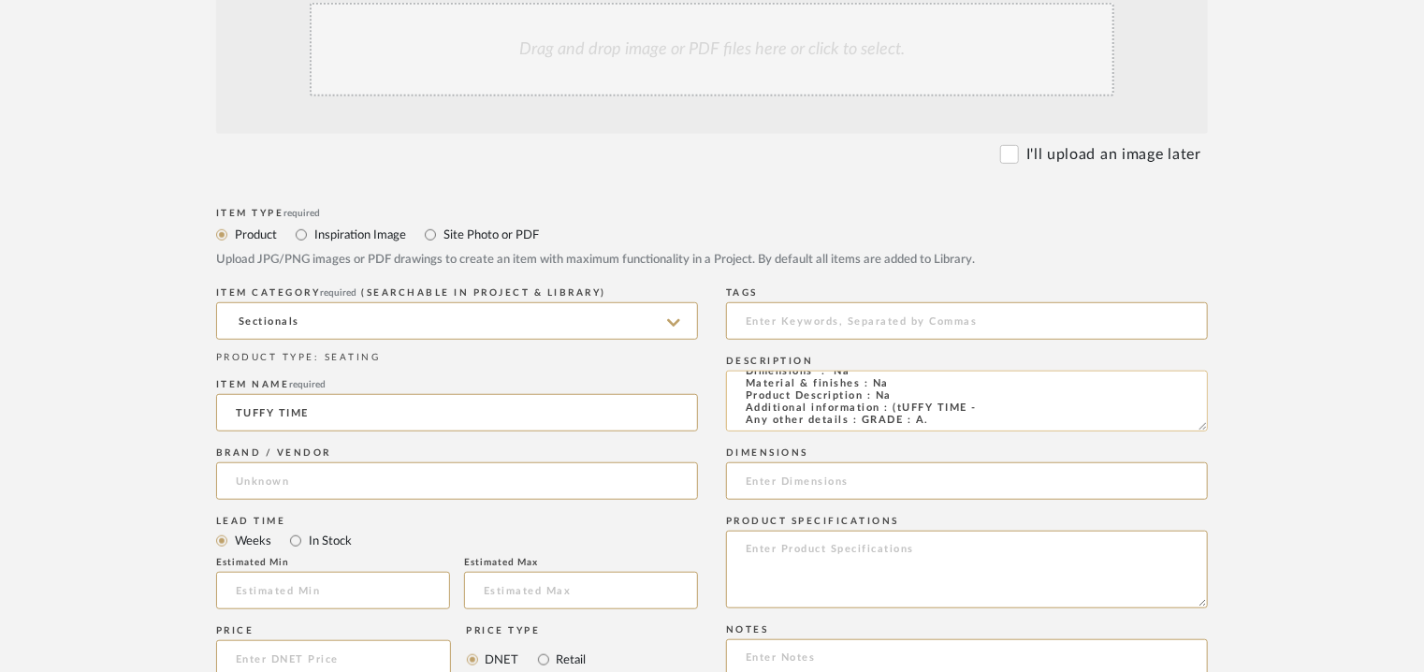
drag, startPoint x: 896, startPoint y: 405, endPoint x: 964, endPoint y: 408, distance: 67.4
click at [964, 408] on textarea "Type : Sectional sofa Dimensions : Na Material & finishes : Na Product Descript…" at bounding box center [967, 400] width 482 height 61
type textarea "Type : Sectional sofa Dimensions : Na Material & finishes : Na Product Descript…"
click at [244, 484] on input at bounding box center [457, 480] width 482 height 37
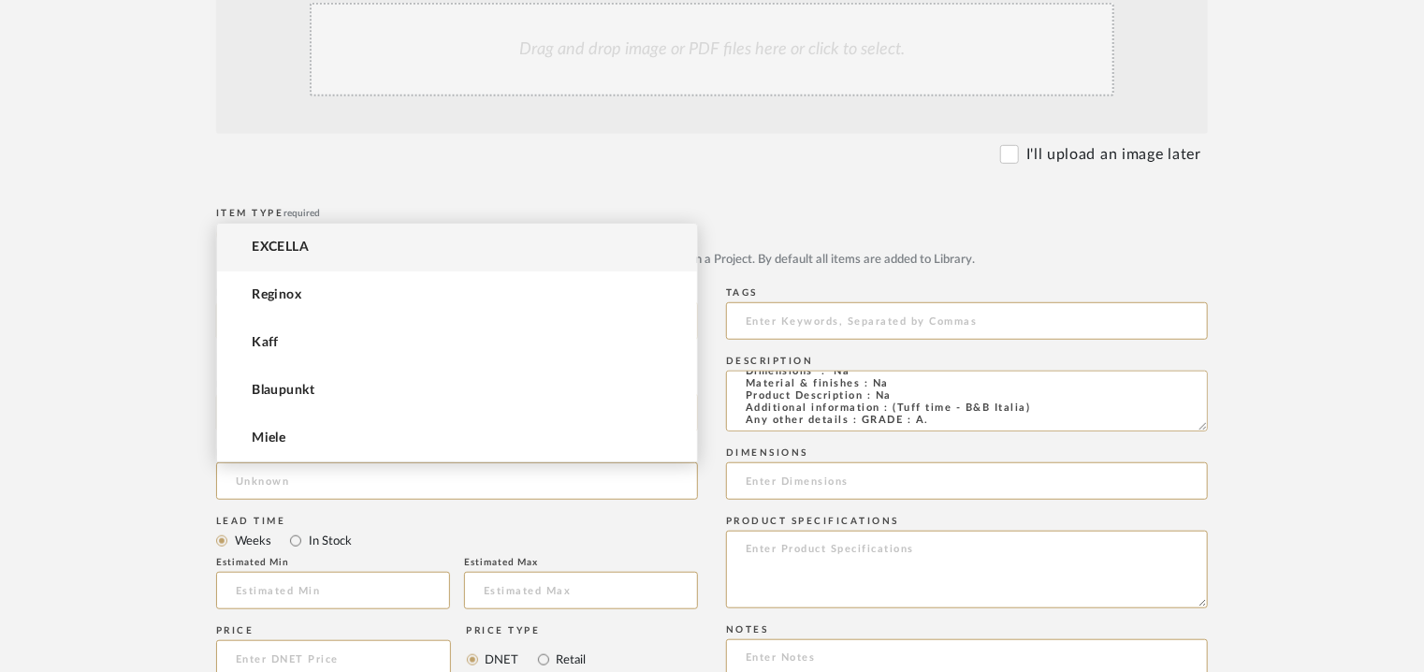
click at [356, 246] on mat-option "EXCELLA" at bounding box center [457, 248] width 480 height 48
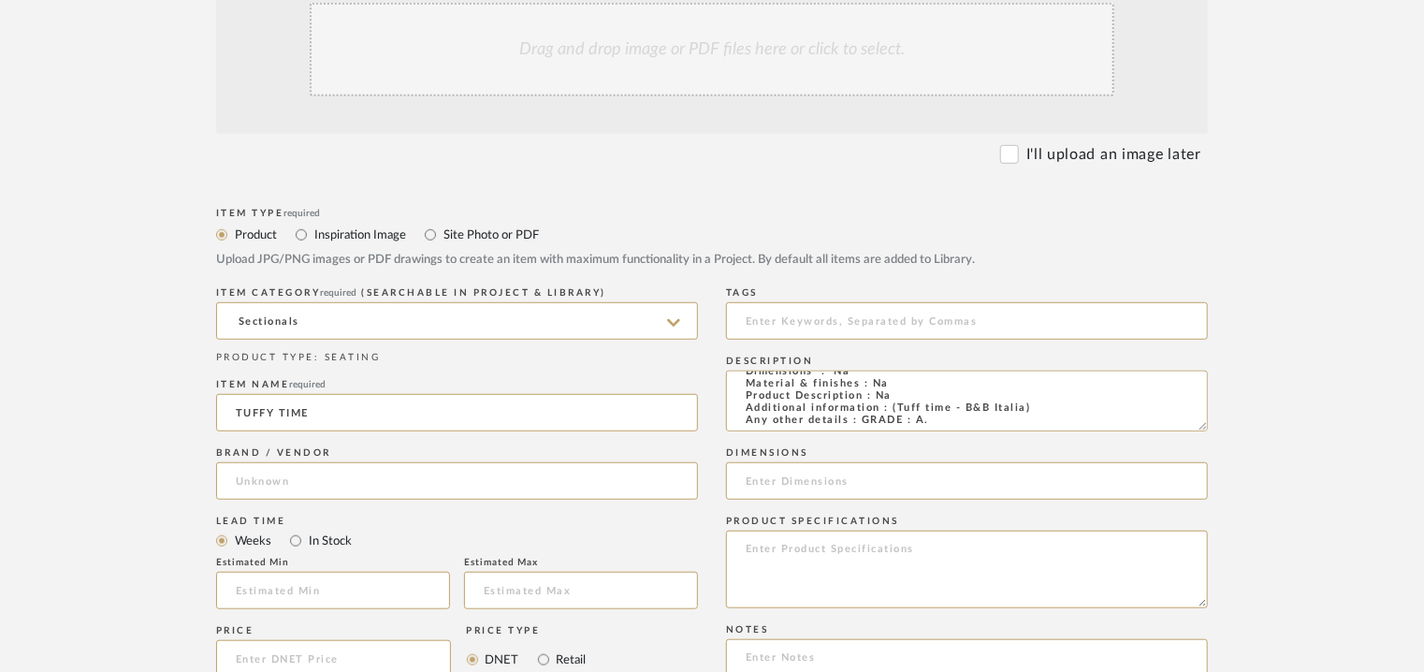
type input "EXCELLA"
click at [341, 585] on input "text" at bounding box center [333, 590] width 234 height 37
type input "17"
click at [867, 324] on input at bounding box center [967, 320] width 482 height 37
type input "S"
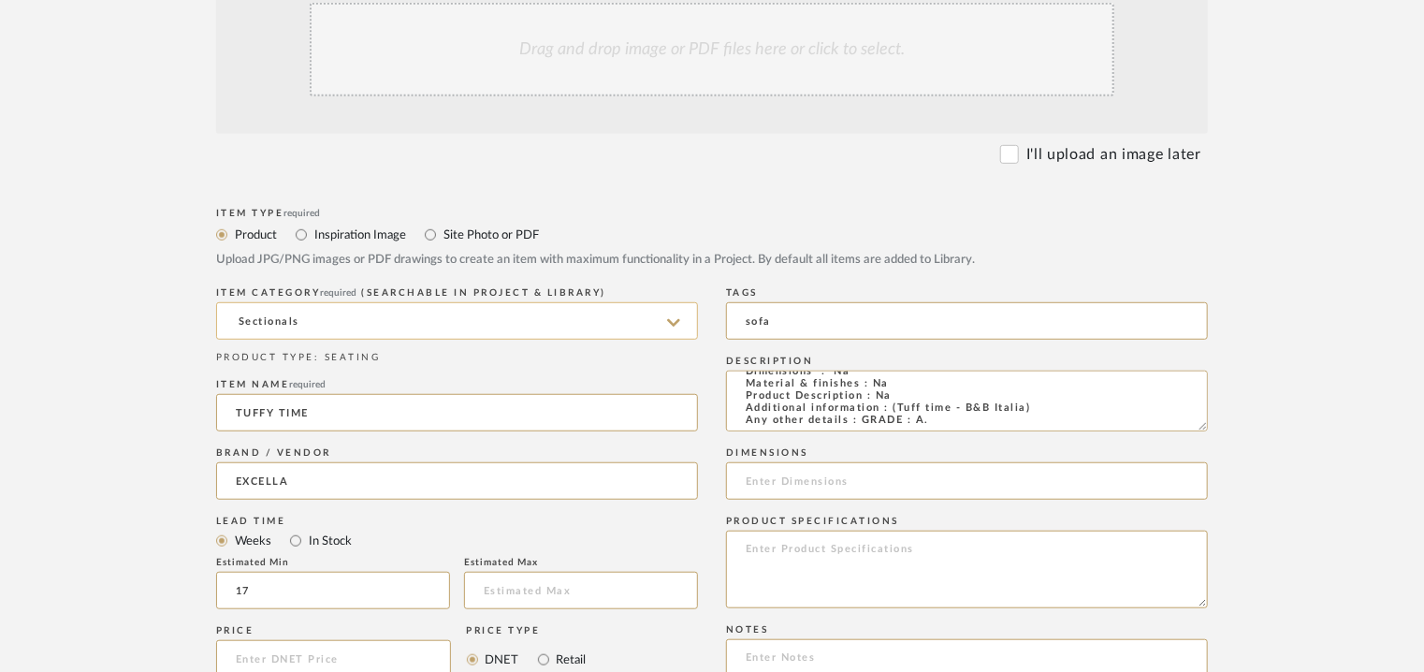
type input "sofa"
click at [486, 323] on input "Sectionals" at bounding box center [457, 320] width 482 height 37
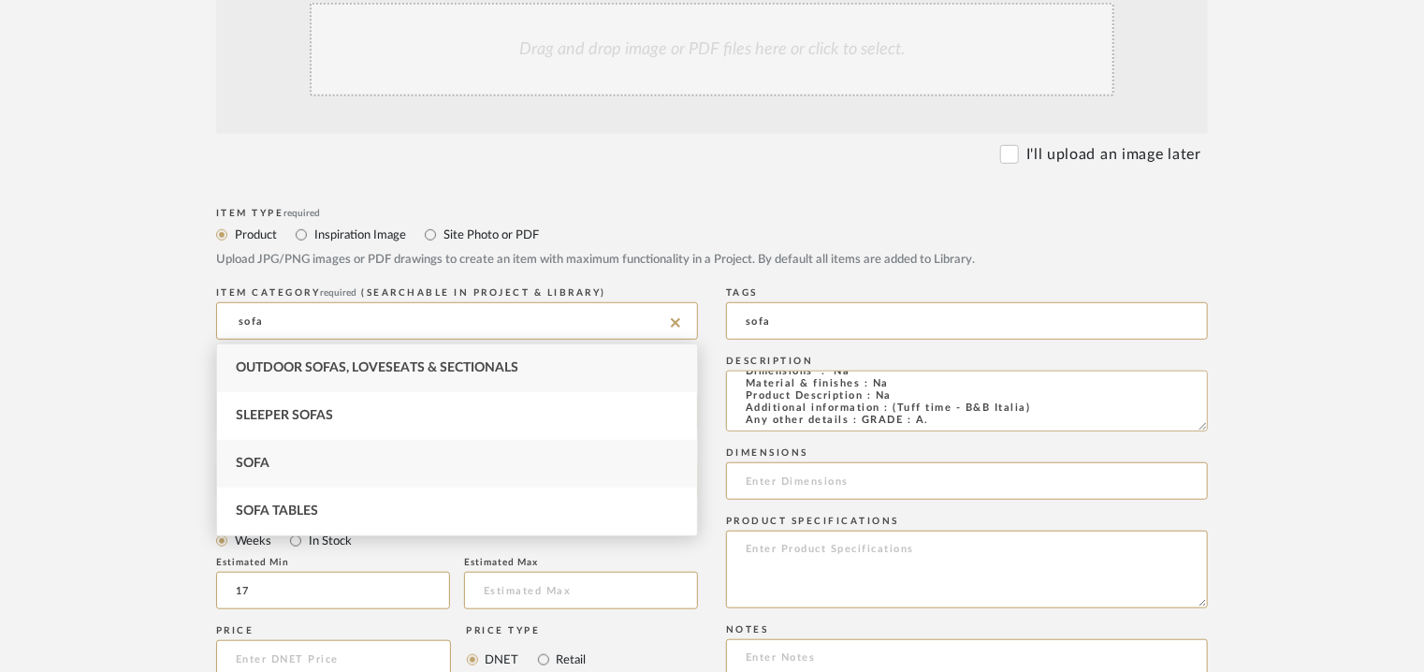
click at [243, 467] on span "Sofa" at bounding box center [253, 463] width 34 height 13
type input "Sofa"
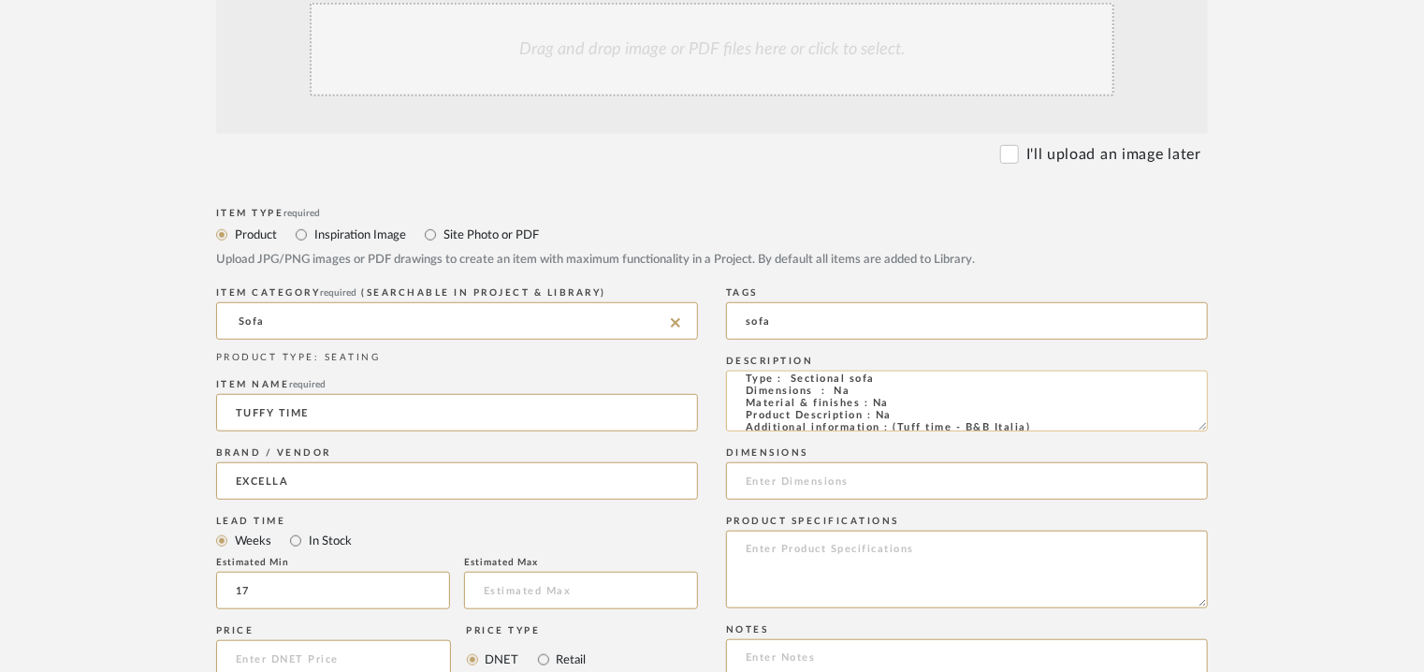
scroll to position [0, 0]
click at [827, 387] on textarea "Type : Sectional sofa Dimensions : Na Material & finishes : Na Product Descript…" at bounding box center [967, 400] width 482 height 61
type textarea "Type : sofa Dimensions : Na Material & finishes : Na Product Description : Na A…"
click at [820, 321] on input "sofa" at bounding box center [967, 320] width 482 height 37
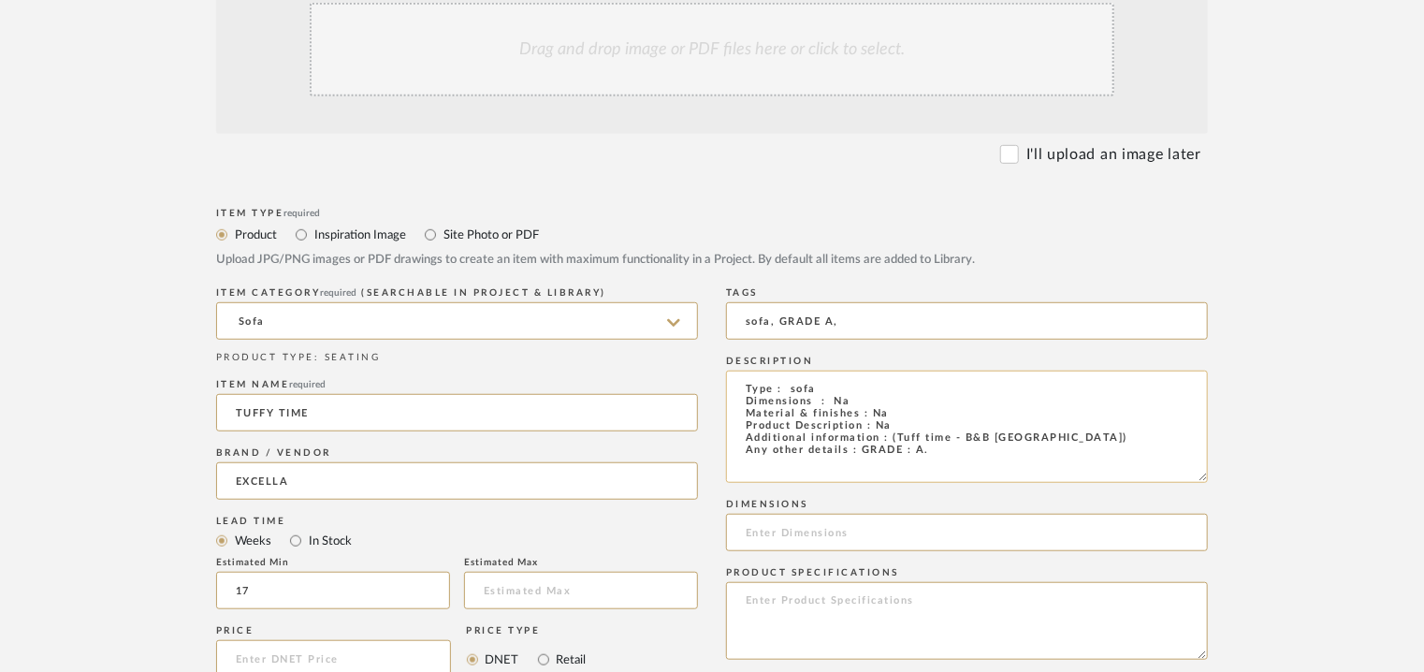
drag, startPoint x: 1202, startPoint y: 423, endPoint x: 1201, endPoint y: 474, distance: 51.5
click at [1201, 474] on textarea "Type : sofa Dimensions : Na Material & finishes : Na Product Description : Na A…" at bounding box center [967, 426] width 482 height 112
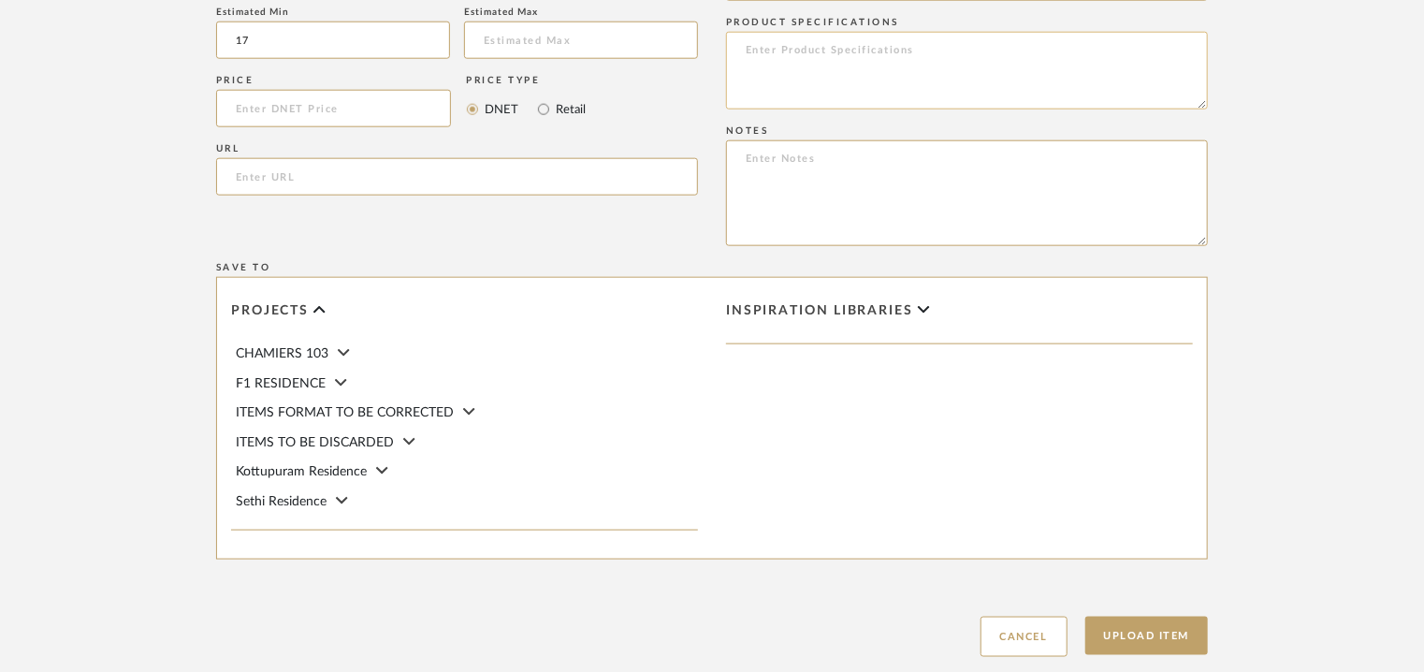
scroll to position [1029, 0]
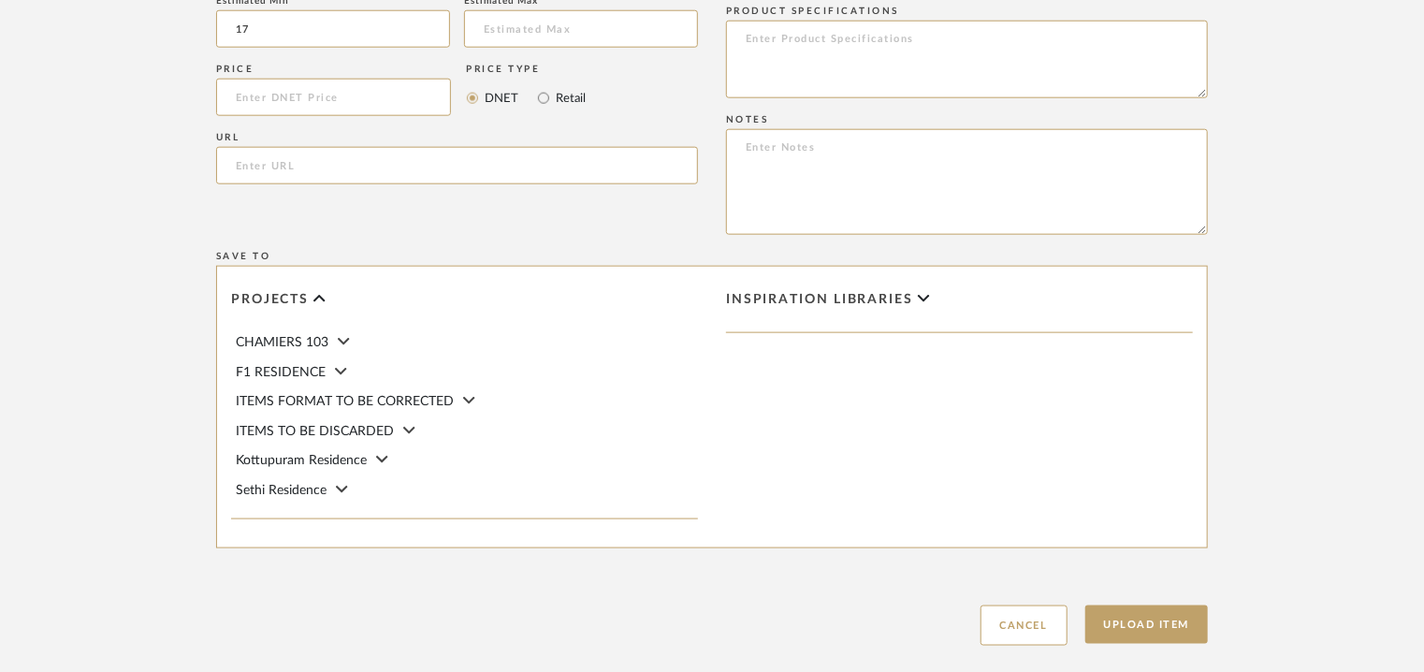
type input "sofa, GRADE A,"
click at [960, 180] on textarea at bounding box center [967, 182] width 482 height 106
paste textarea "Price: INR.2,41,500/- Lead time : 120days after confirmation of size. Customisa…"
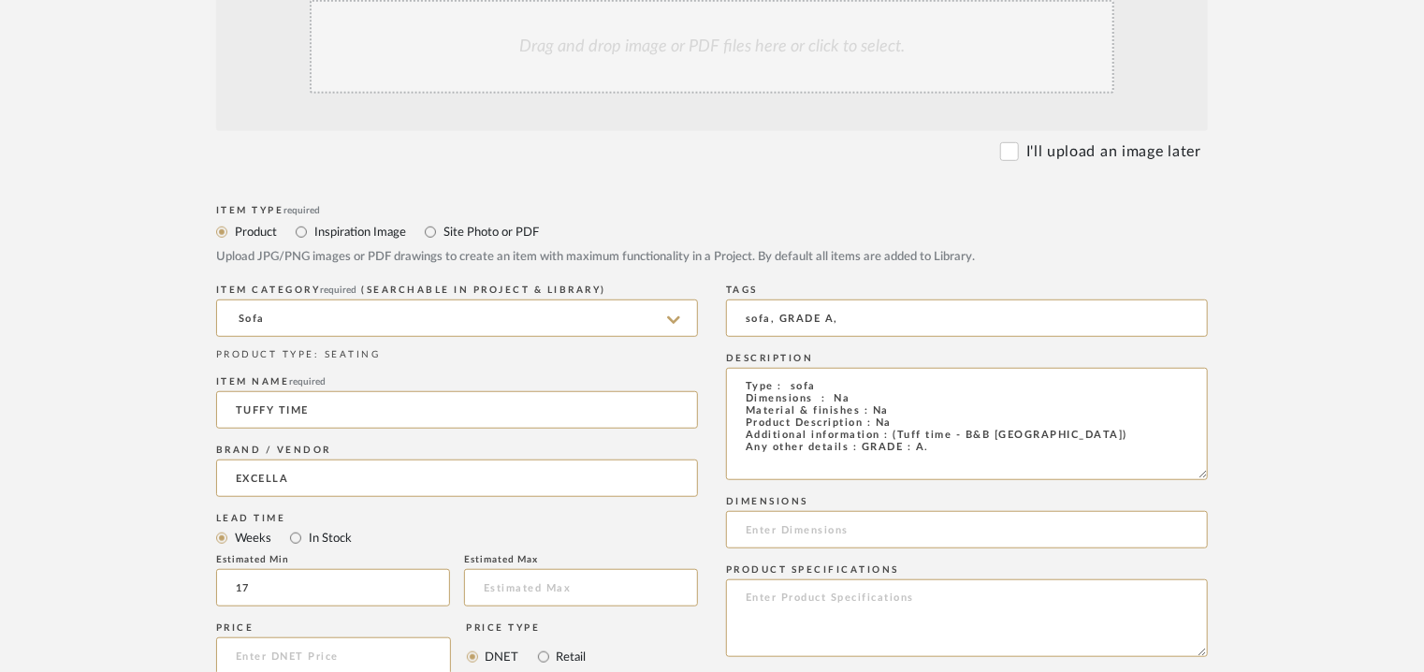
scroll to position [374, 0]
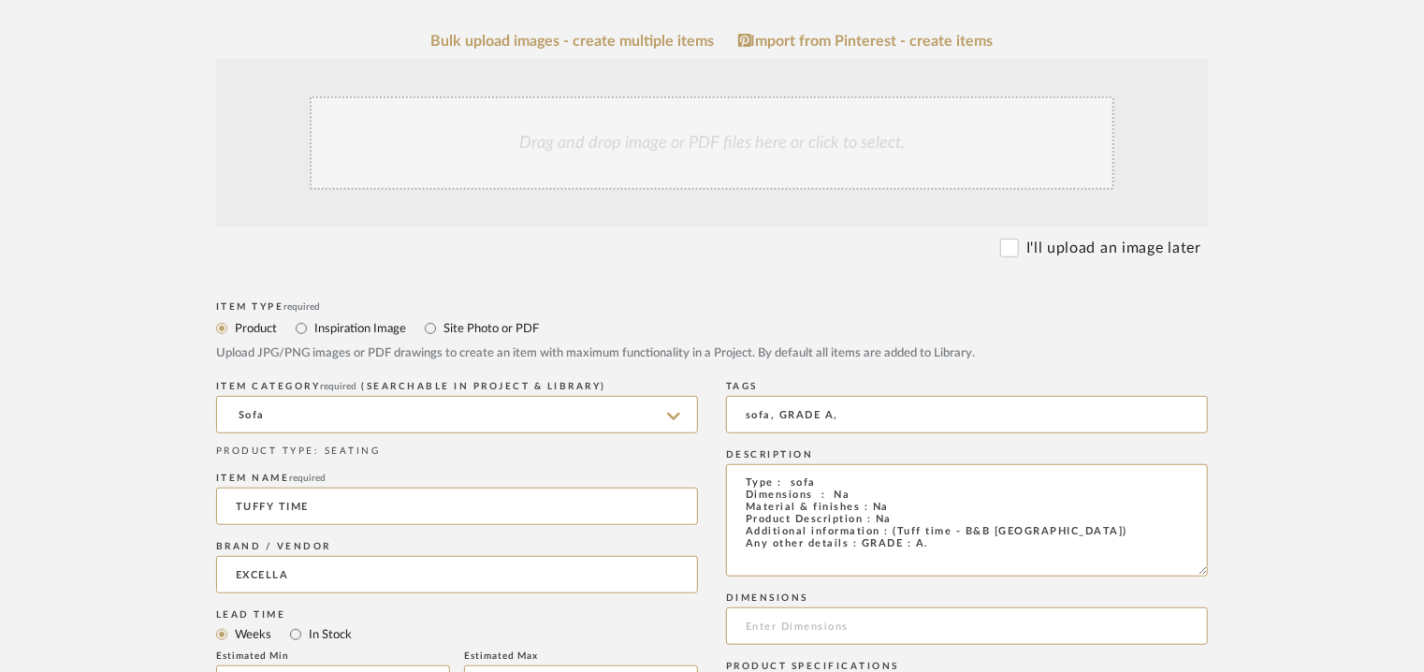
type textarea "Price: INR.2,41,500/- Lead time : 120days after confirmation of size. Customisa…"
click at [626, 145] on div "Drag and drop image or PDF files here or click to select." at bounding box center [712, 143] width 805 height 94
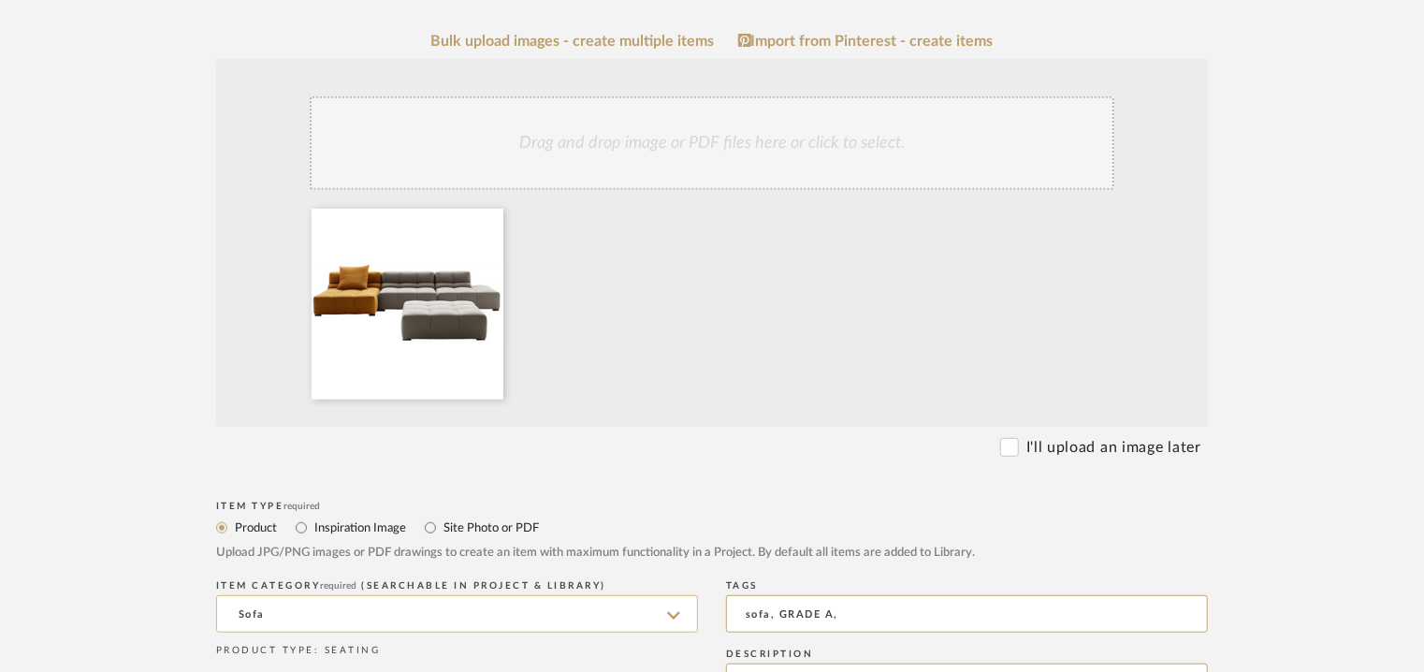
drag, startPoint x: 299, startPoint y: 603, endPoint x: 228, endPoint y: 610, distance: 71.4
click at [228, 610] on input "Sofa" at bounding box center [457, 613] width 482 height 37
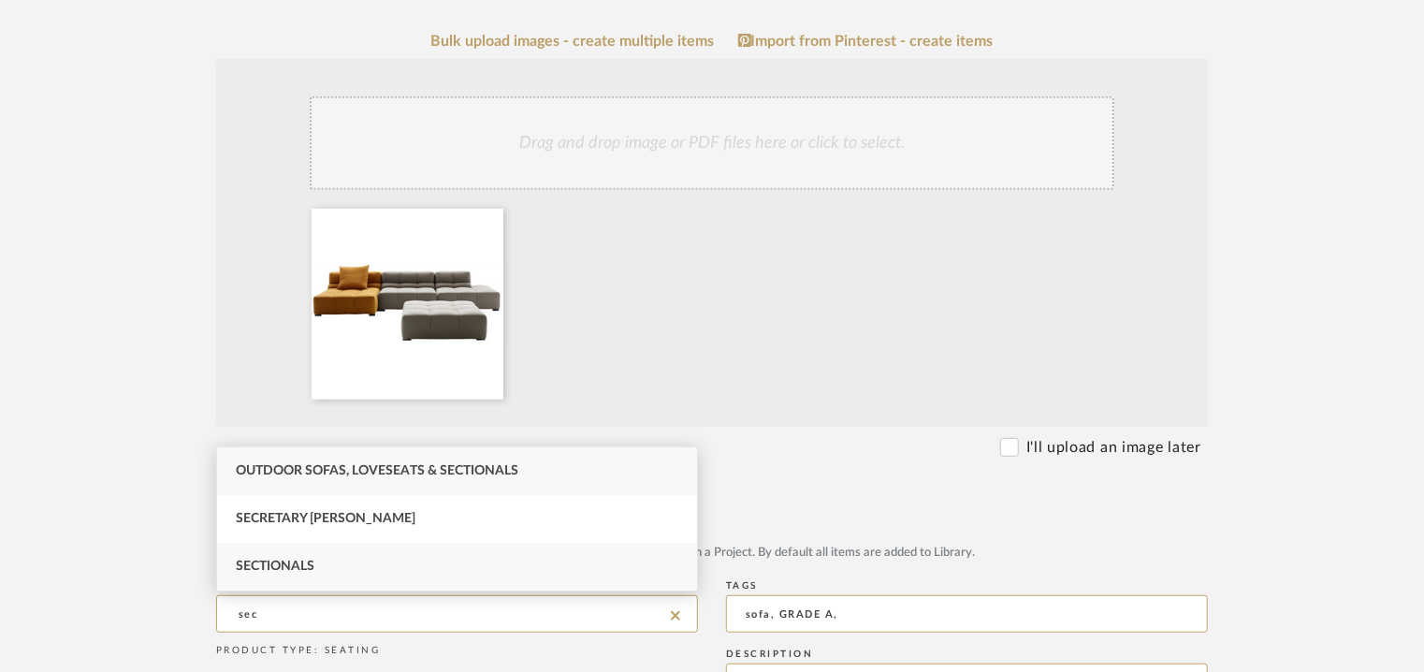
click at [276, 566] on span "Sectionals" at bounding box center [275, 565] width 79 height 13
type input "Sectionals"
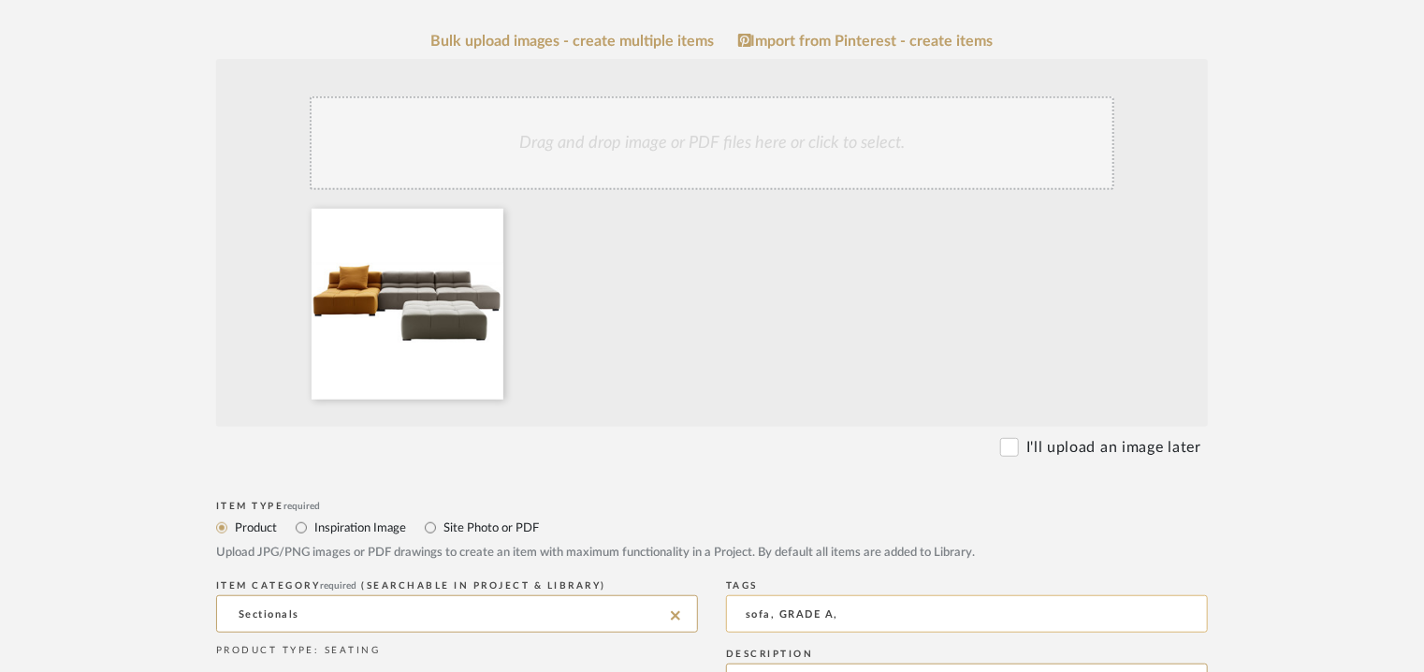
click at [751, 612] on input "sofa, GRADE A," at bounding box center [967, 613] width 482 height 37
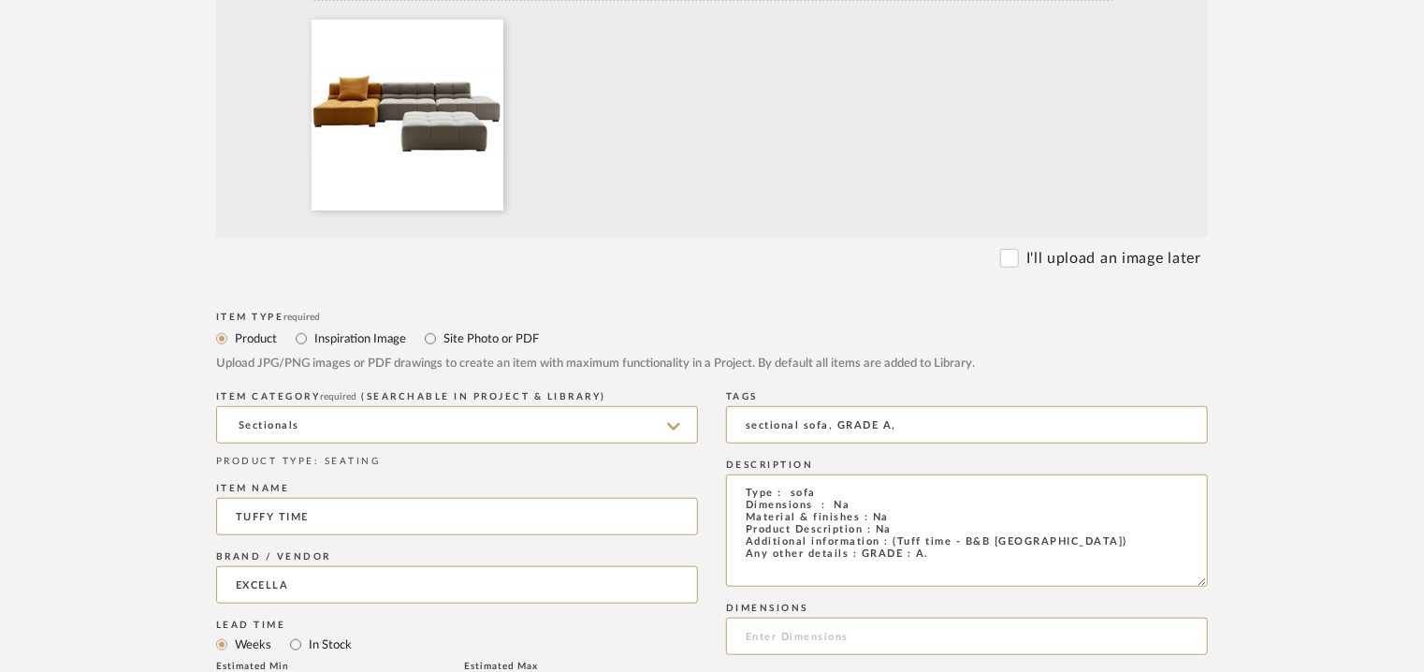
scroll to position [655, 0]
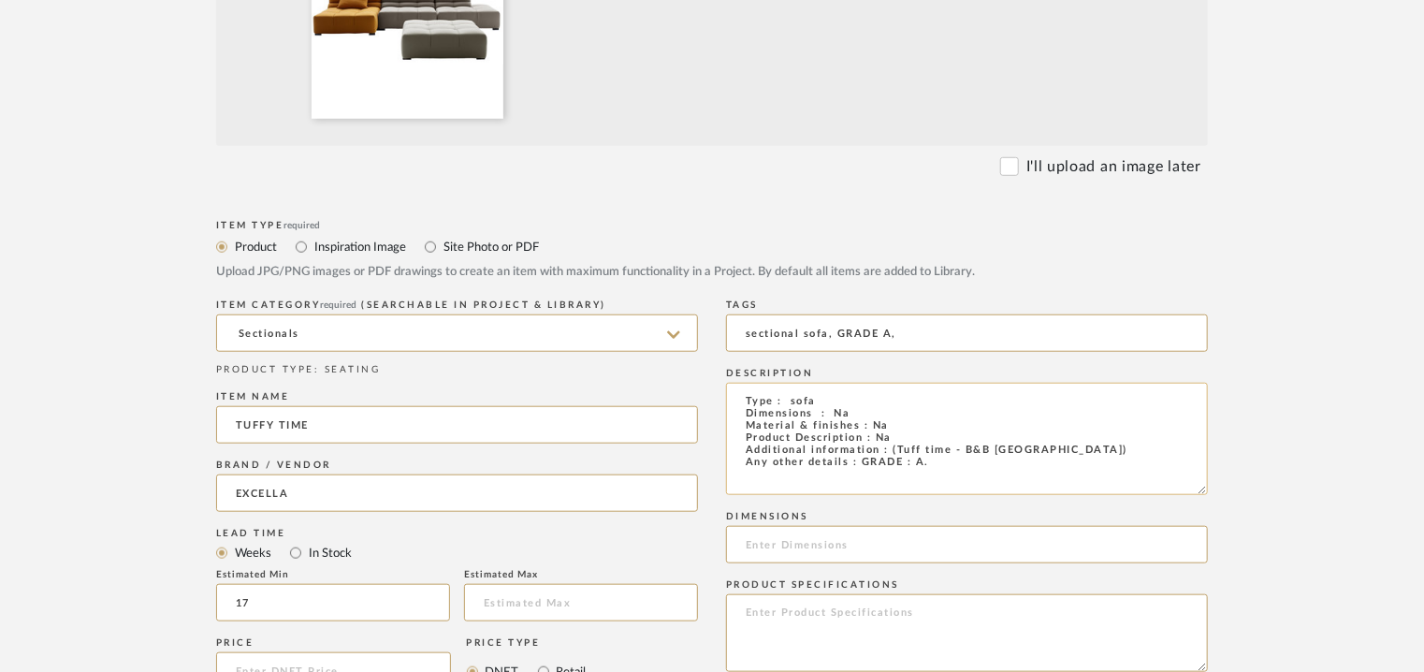
type input "sectional sofa, GRADE A,"
click at [795, 401] on textarea "Type : sofa Dimensions : Na Material & finishes : Na Product Description : Na A…" at bounding box center [967, 439] width 482 height 112
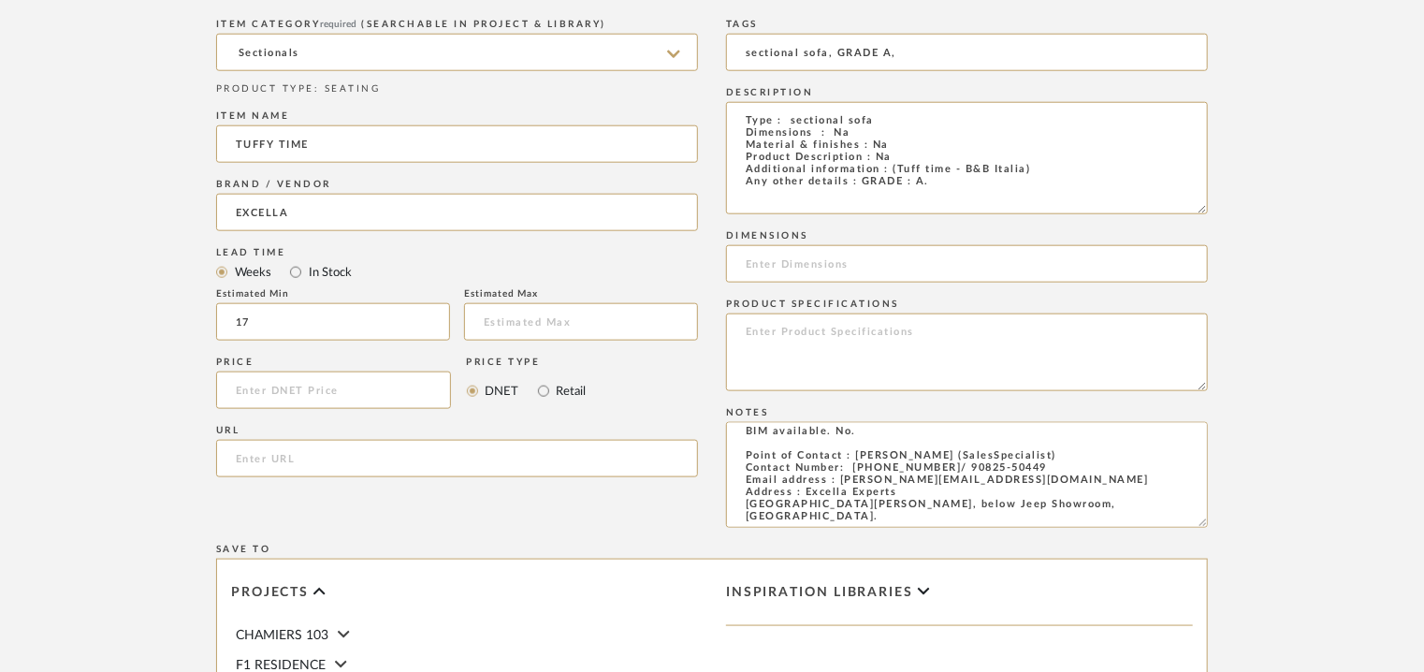
scroll to position [1216, 0]
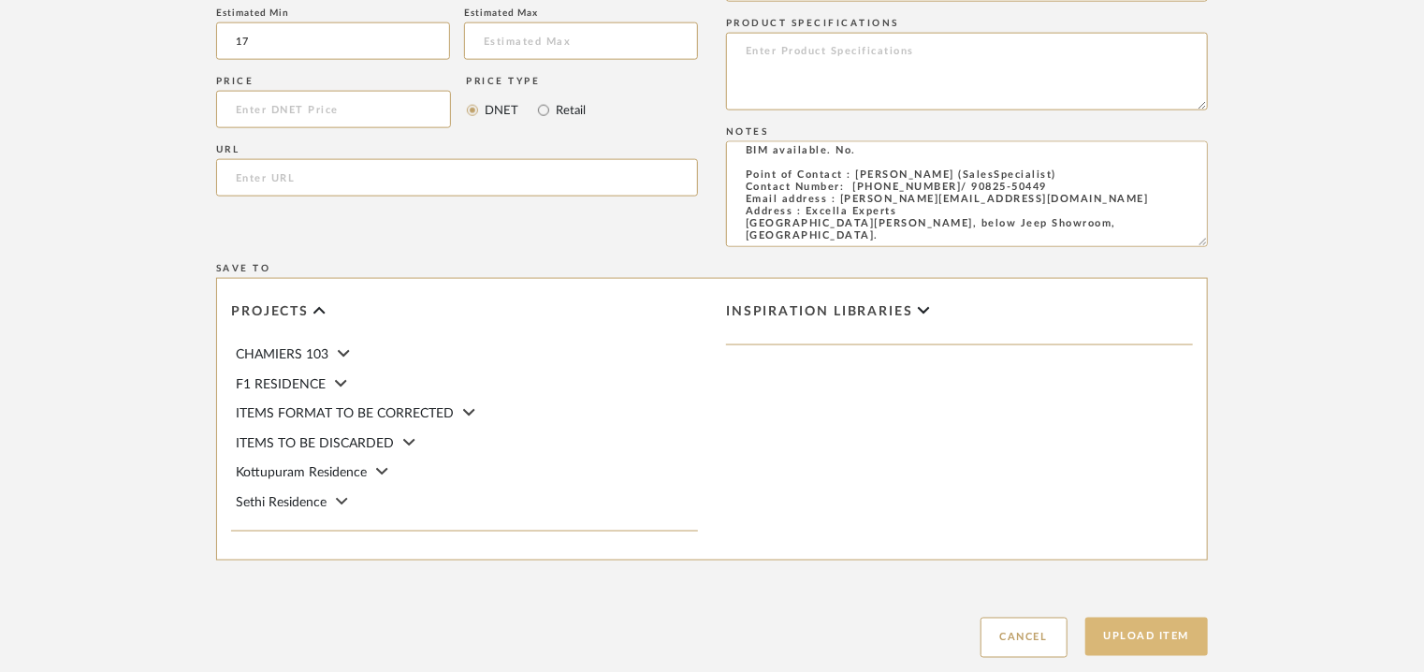
type textarea "Type : sectional sofa Dimensions : Na Material & finishes : Na Product Descript…"
click at [1167, 645] on button "Upload Item" at bounding box center [1146, 636] width 123 height 38
